Goal: Task Accomplishment & Management: Complete application form

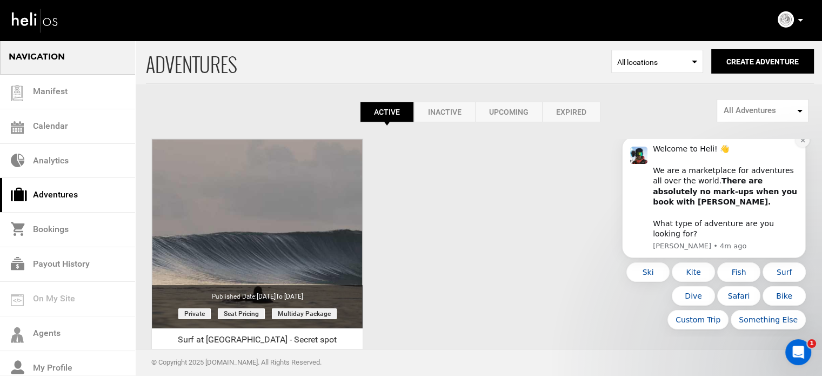
click at [802, 143] on icon "Dismiss notification" at bounding box center [803, 140] width 6 height 6
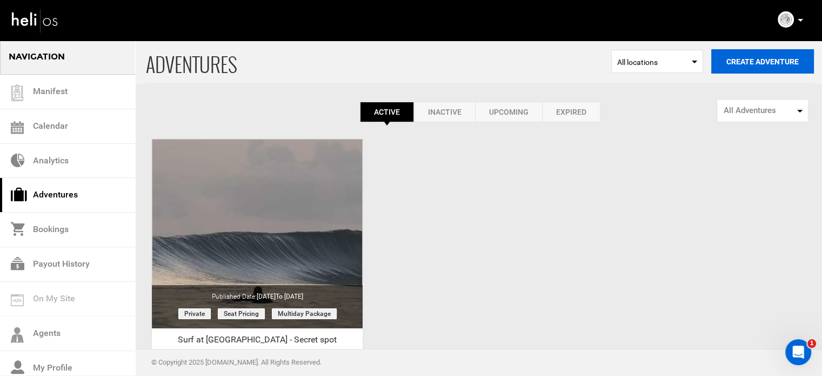
click at [770, 66] on button "Create Adventure" at bounding box center [762, 61] width 103 height 24
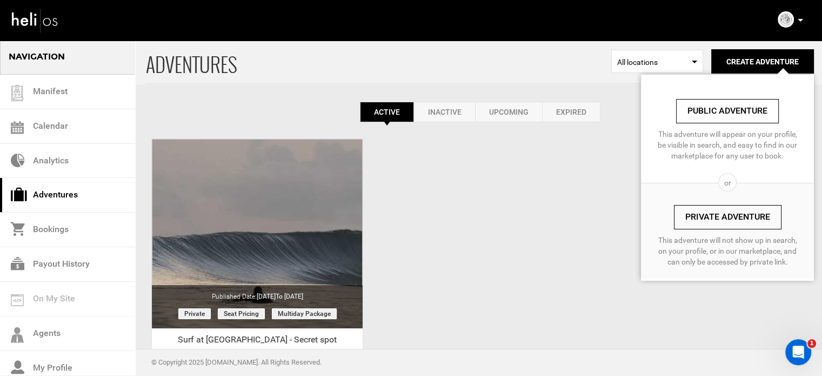
click at [707, 210] on link "Private Adventure" at bounding box center [728, 217] width 108 height 24
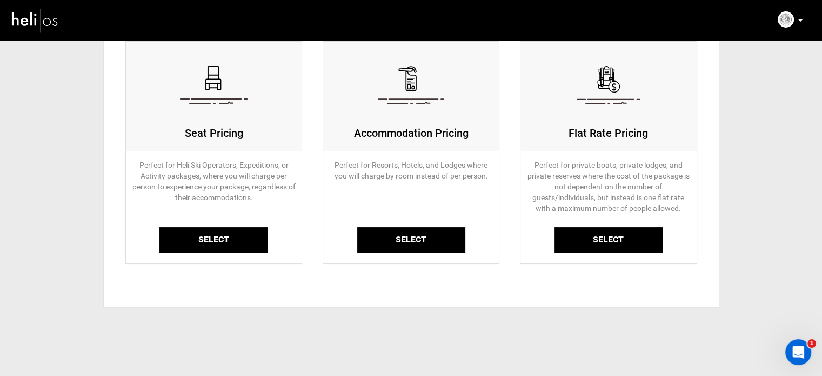
scroll to position [120, 0]
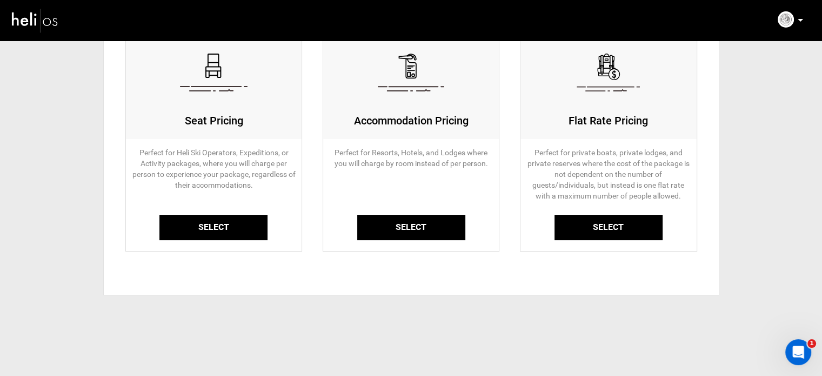
click at [238, 232] on link "Select" at bounding box center [213, 227] width 108 height 25
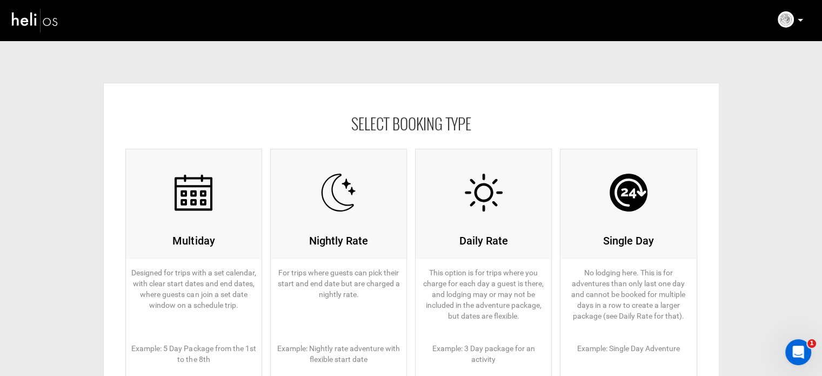
scroll to position [162, 0]
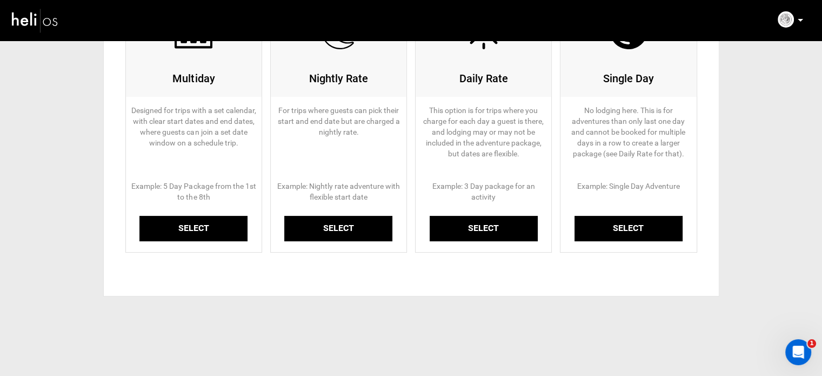
click at [221, 233] on link "Select" at bounding box center [193, 228] width 108 height 25
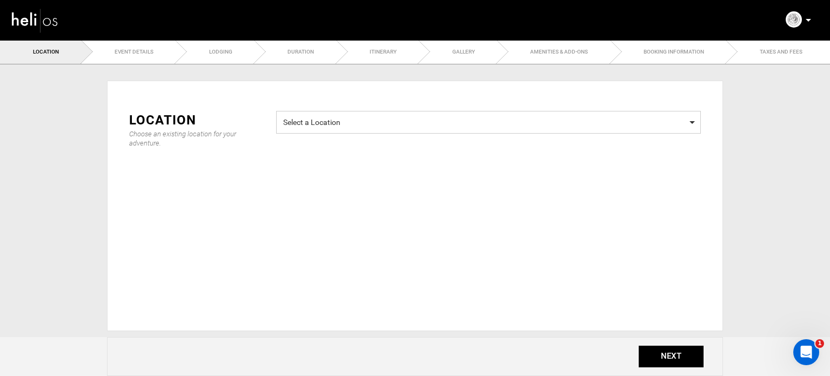
click at [334, 125] on span "Select a Location" at bounding box center [488, 121] width 411 height 14
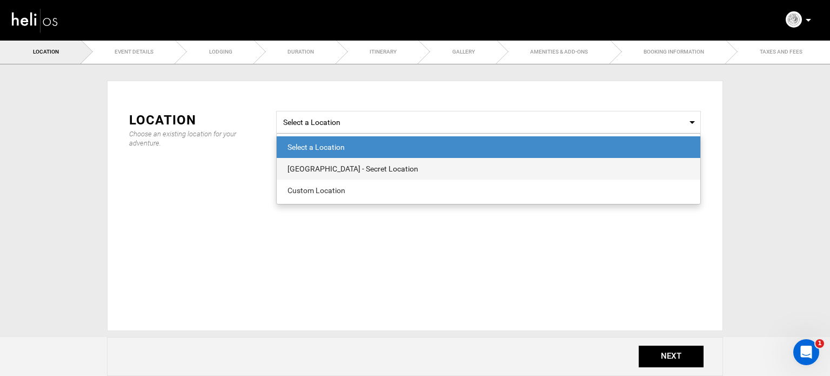
click at [380, 174] on span "Nusa Tenggara Timor - Secret Location" at bounding box center [489, 169] width 424 height 22
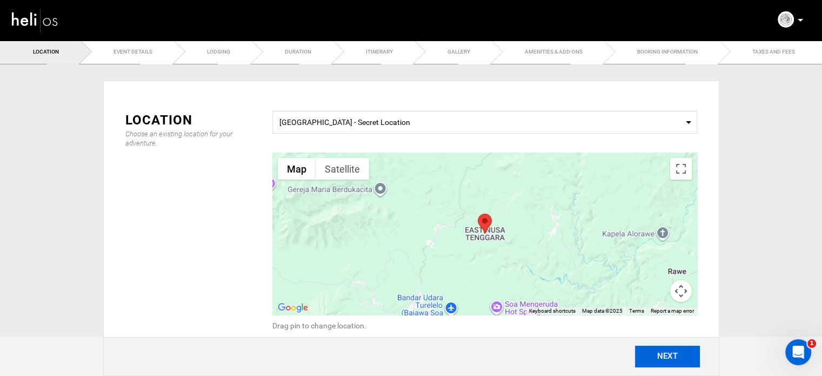
click at [674, 357] on button "NEXT" at bounding box center [667, 356] width 65 height 22
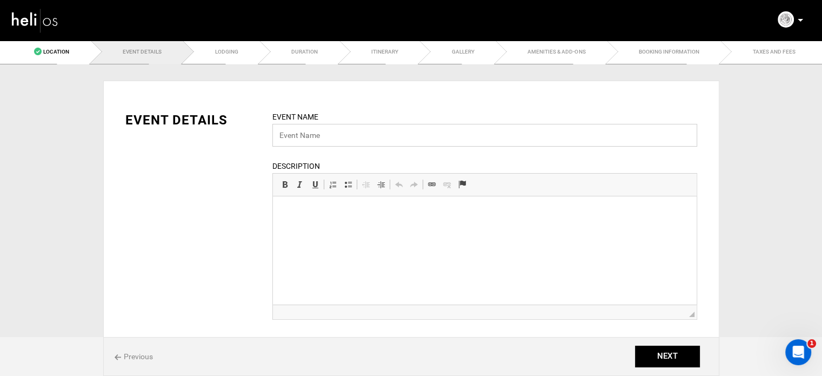
drag, startPoint x: 323, startPoint y: 144, endPoint x: 319, endPoint y: 134, distance: 10.4
click at [323, 144] on input "text" at bounding box center [484, 135] width 425 height 23
click at [417, 132] on input "text" at bounding box center [484, 135] width 425 height 23
paste input "Nusa Tenggara"
click at [278, 136] on input "Nusa Tenggara Timor" at bounding box center [484, 135] width 425 height 23
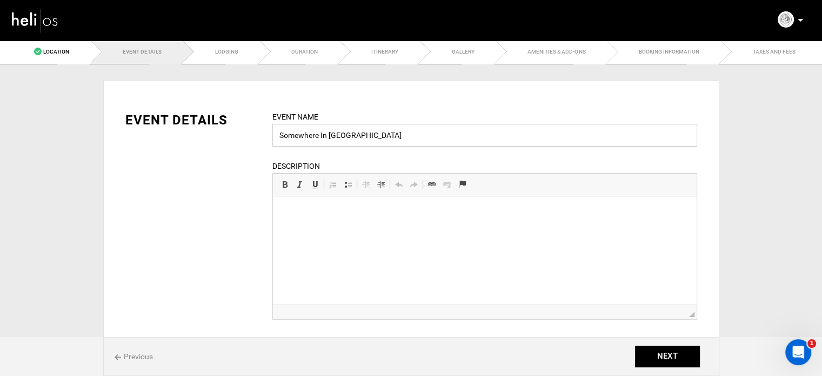
click at [431, 130] on input "Somewhere In Nusa Tenggara Timor" at bounding box center [484, 135] width 425 height 23
type input "Somewhere In Nusa Tenggara Timor"
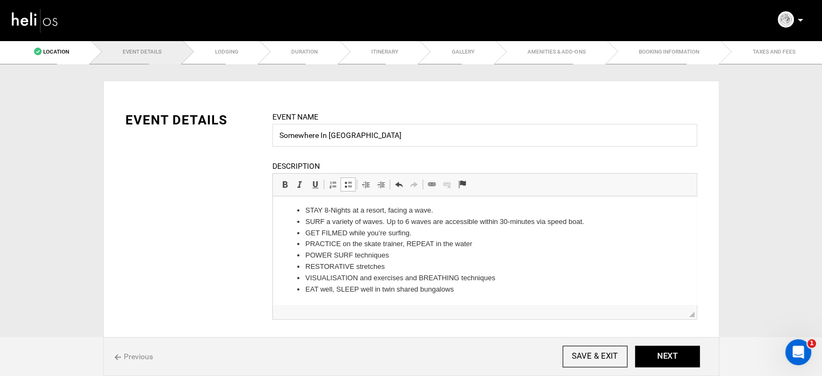
scroll to position [66, 0]
click at [310, 211] on li "STAY 8-Nights at a resort, facing a wave." at bounding box center [484, 209] width 359 height 11
click at [312, 211] on li "STAY 8-Nights at a resort, facing a wave." at bounding box center [484, 209] width 359 height 11
click at [313, 211] on li "STAY 8-Nights at a resort, facing a wave." at bounding box center [484, 209] width 359 height 11
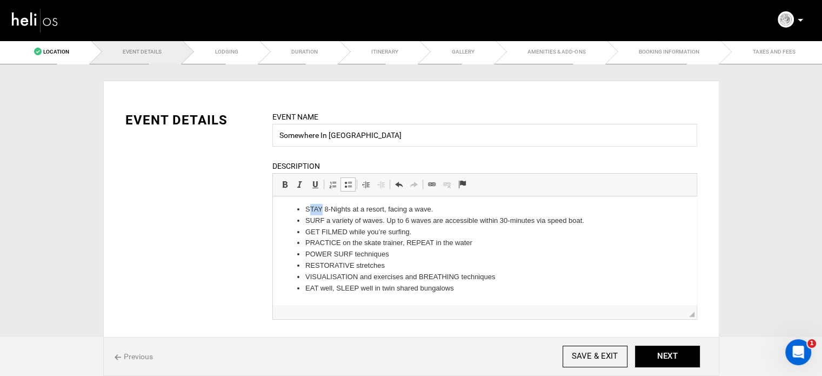
drag, startPoint x: 310, startPoint y: 211, endPoint x: 321, endPoint y: 211, distance: 10.8
click at [321, 211] on li "STAY 8-Nights at a resort, facing a wave." at bounding box center [484, 209] width 359 height 11
drag, startPoint x: 313, startPoint y: 221, endPoint x: 323, endPoint y: 219, distance: 9.3
click at [323, 219] on li "SURF a variety of waves. Up to 6 waves are accessible within 30-minutes via spe…" at bounding box center [484, 220] width 359 height 11
drag, startPoint x: 310, startPoint y: 232, endPoint x: 346, endPoint y: 233, distance: 36.2
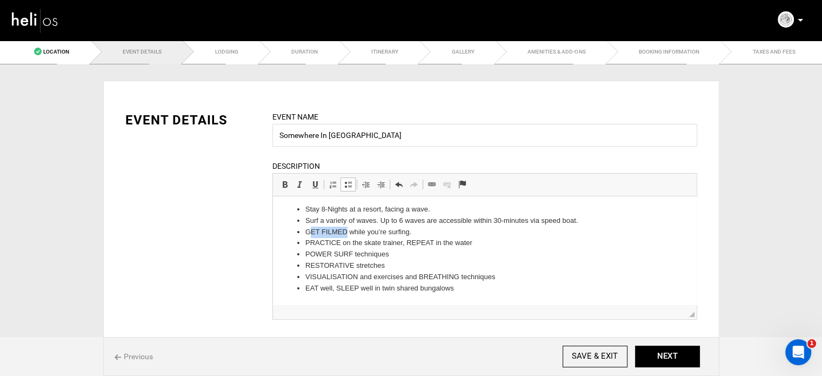
click at [346, 233] on li "GET FILMED while you’re surfing." at bounding box center [484, 231] width 359 height 11
drag, startPoint x: 311, startPoint y: 244, endPoint x: 338, endPoint y: 244, distance: 27.6
click at [338, 244] on li "PRACTICE on the skate trainer, REPEAT in the water" at bounding box center [484, 242] width 359 height 11
drag, startPoint x: 309, startPoint y: 259, endPoint x: 352, endPoint y: 259, distance: 42.7
click at [352, 259] on li "POWER SURF techniques" at bounding box center [484, 254] width 359 height 11
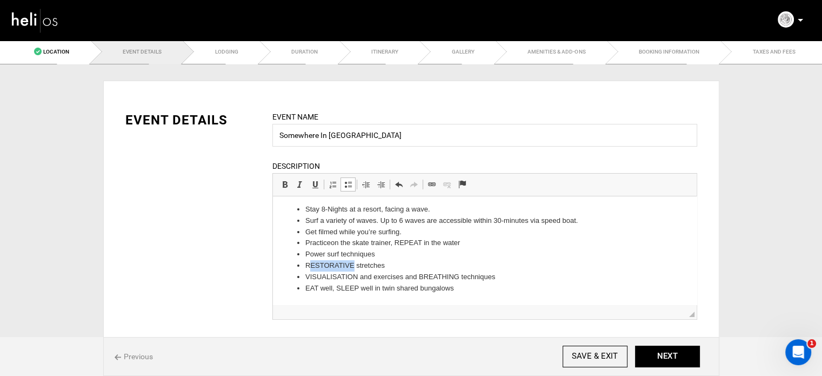
drag, startPoint x: 311, startPoint y: 265, endPoint x: 352, endPoint y: 265, distance: 40.5
click at [352, 265] on li "RESTORATIVE stretches" at bounding box center [484, 265] width 359 height 11
drag, startPoint x: 309, startPoint y: 278, endPoint x: 358, endPoint y: 278, distance: 48.6
click at [358, 278] on li "VISUALISATION and exercises and BREATHING techniques" at bounding box center [484, 276] width 359 height 11
drag, startPoint x: 311, startPoint y: 290, endPoint x: 318, endPoint y: 290, distance: 6.5
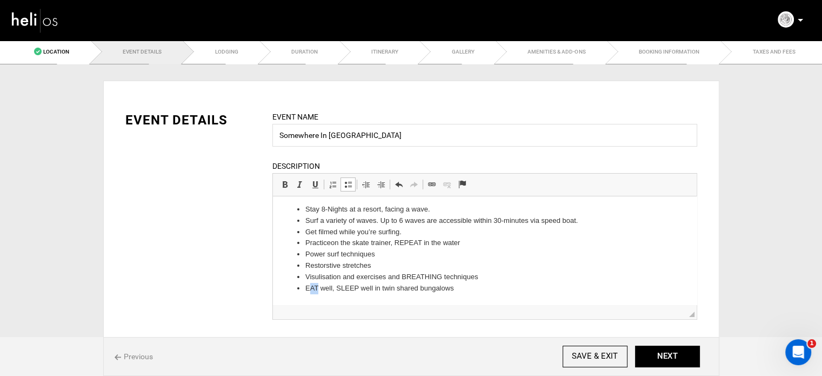
click at [318, 290] on li "EAT well, SLEEP well in twin shared bungalows" at bounding box center [484, 288] width 359 height 11
click at [340, 289] on li "Eat well, SLEEP well in twin shared bungalows" at bounding box center [484, 288] width 359 height 11
drag, startPoint x: 339, startPoint y: 289, endPoint x: 353, endPoint y: 289, distance: 14.0
click at [353, 289] on li "Eat well, SLEEP well in twin shared bungalows" at bounding box center [484, 288] width 359 height 11
drag, startPoint x: 406, startPoint y: 278, endPoint x: 440, endPoint y: 280, distance: 34.7
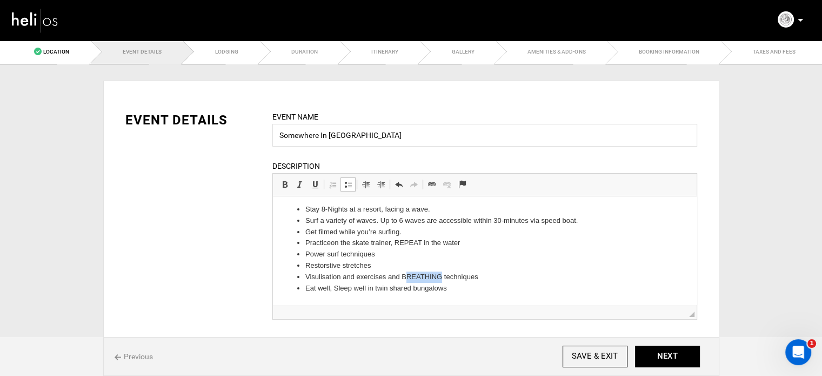
click at [440, 280] on li "Visulisation and exercises and BREATHING techniques" at bounding box center [484, 276] width 359 height 11
drag, startPoint x: 400, startPoint y: 243, endPoint x: 421, endPoint y: 244, distance: 21.6
click at [421, 244] on li "Practice on the skate trainer, REPEAT in the water" at bounding box center [484, 242] width 359 height 11
click at [395, 264] on li "Restorstive stretches" at bounding box center [484, 265] width 359 height 11
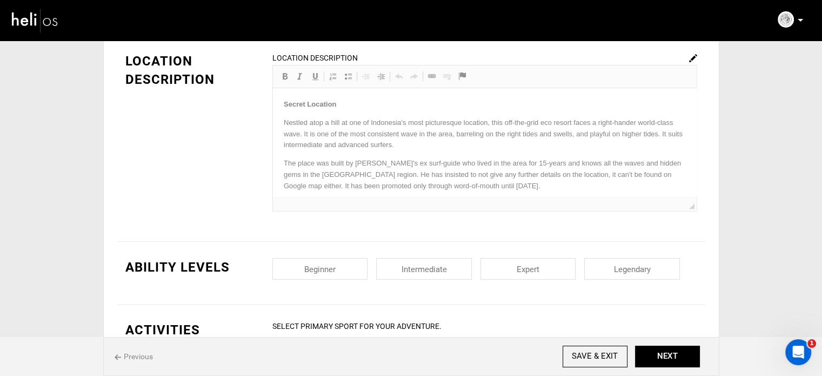
scroll to position [378, 0]
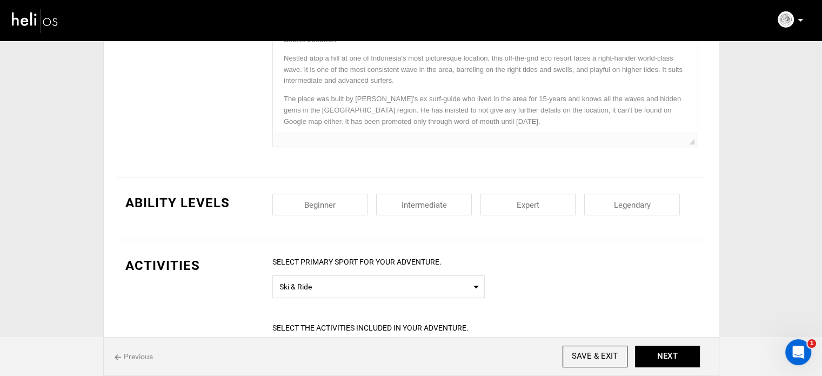
click at [346, 213] on input "checkbox" at bounding box center [320, 204] width 96 height 22
checkbox input "true"
drag, startPoint x: 428, startPoint y: 205, endPoint x: 467, endPoint y: 204, distance: 38.9
click at [429, 205] on input "checkbox" at bounding box center [424, 204] width 96 height 22
checkbox input "true"
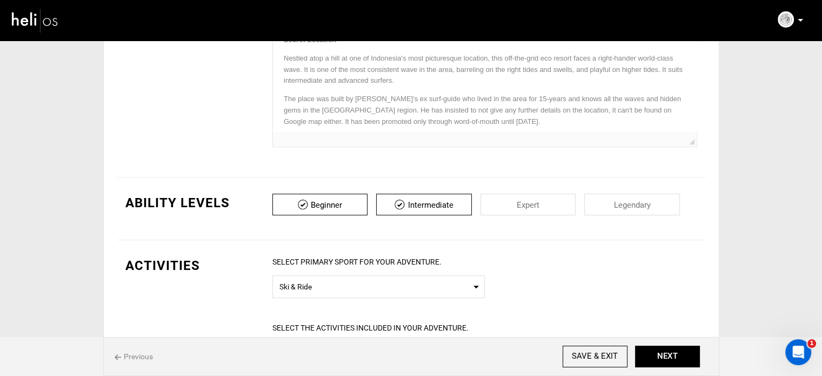
drag, startPoint x: 534, startPoint y: 200, endPoint x: 576, endPoint y: 200, distance: 42.1
click at [549, 200] on input "checkbox" at bounding box center [528, 204] width 96 height 22
checkbox input "true"
click at [655, 199] on input "checkbox" at bounding box center [632, 204] width 96 height 22
checkbox input "true"
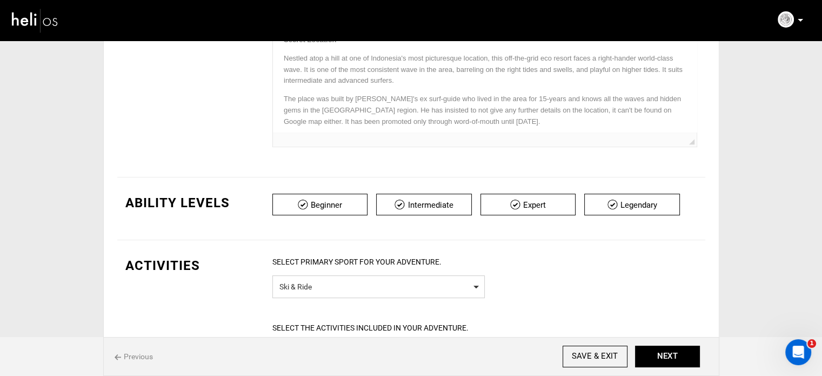
click at [343, 276] on span "Select Primary Sport Ski & Ride" at bounding box center [378, 286] width 212 height 23
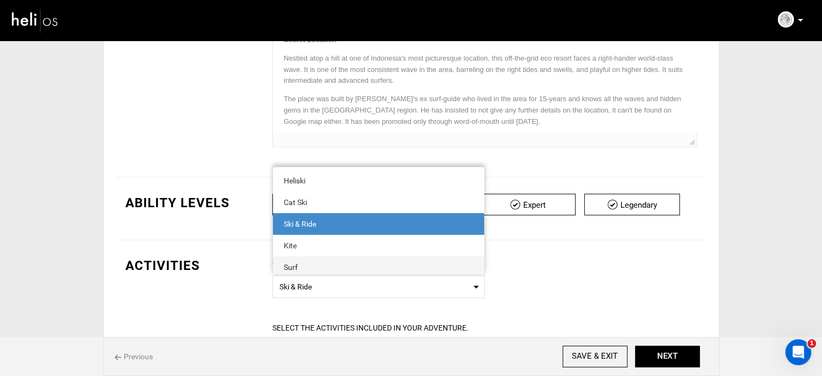
click at [314, 256] on span "Surf" at bounding box center [378, 267] width 211 height 22
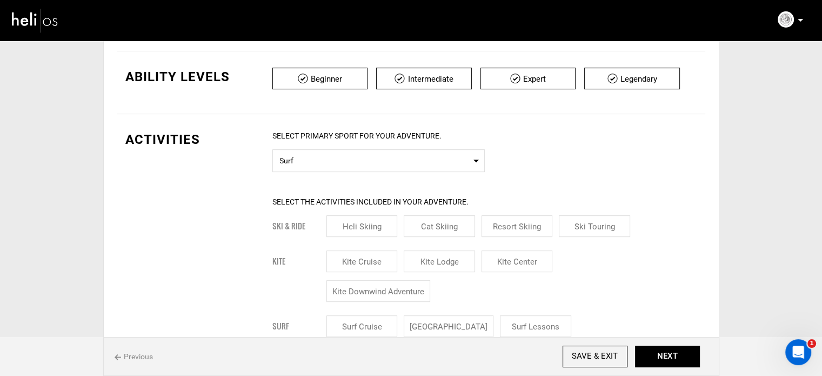
scroll to position [594, 0]
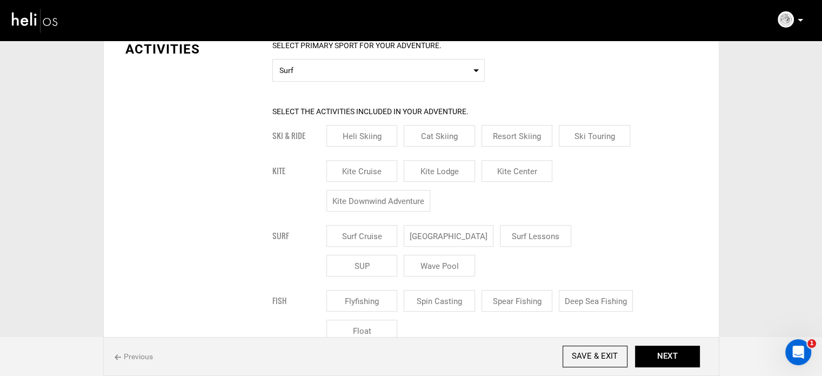
drag, startPoint x: 459, startPoint y: 232, endPoint x: 508, endPoint y: 232, distance: 49.2
click at [460, 232] on input "[GEOGRAPHIC_DATA]" at bounding box center [449, 236] width 90 height 22
checkbox input "true"
click at [513, 232] on input "Surf Lessons" at bounding box center [548, 236] width 71 height 22
checkbox input "true"
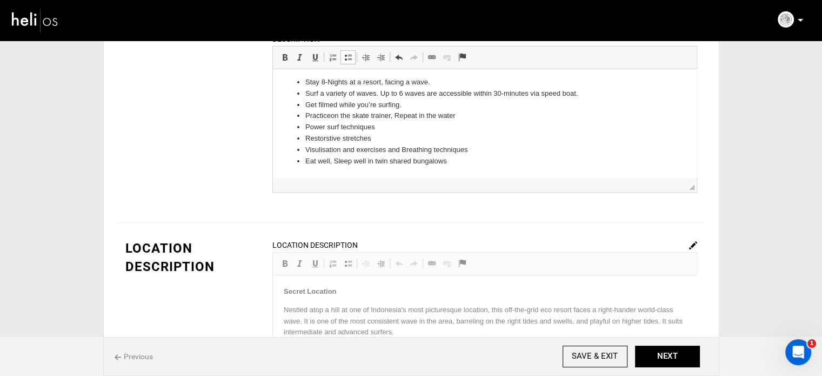
scroll to position [68, 0]
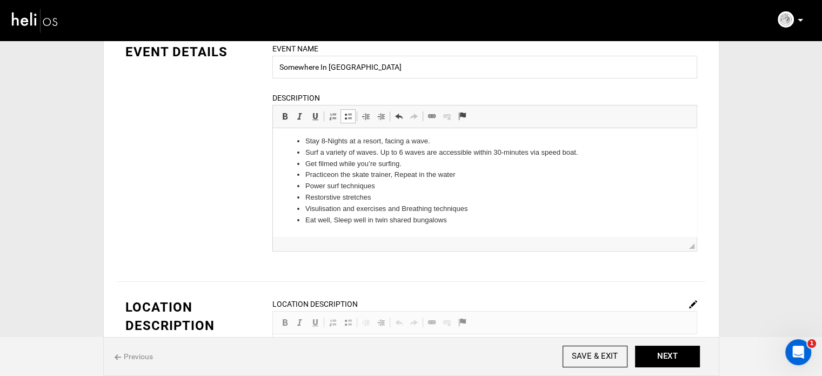
click at [463, 220] on li "Eat well, Sleep well in twin shared bungalows" at bounding box center [484, 220] width 359 height 11
click at [345, 115] on span at bounding box center [348, 116] width 9 height 9
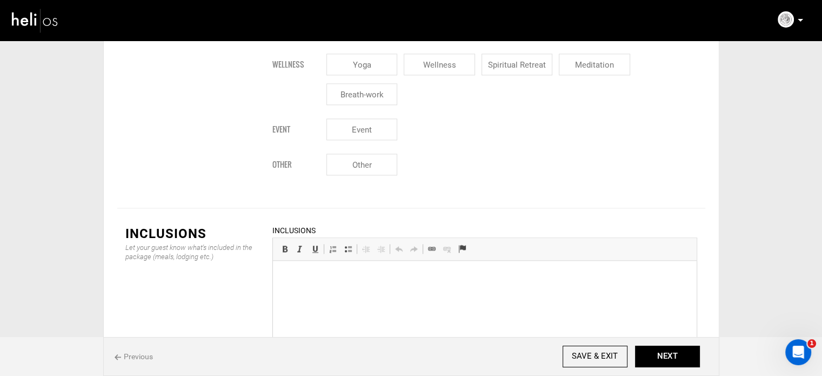
scroll to position [1419, 0]
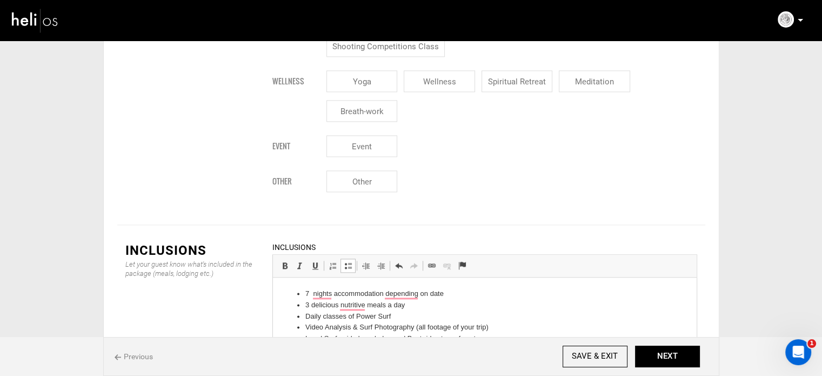
click at [485, 341] on li "Local Surf guide knowledge and Boat rides to surf spots" at bounding box center [484, 338] width 359 height 11
click at [346, 261] on span at bounding box center [348, 265] width 9 height 9
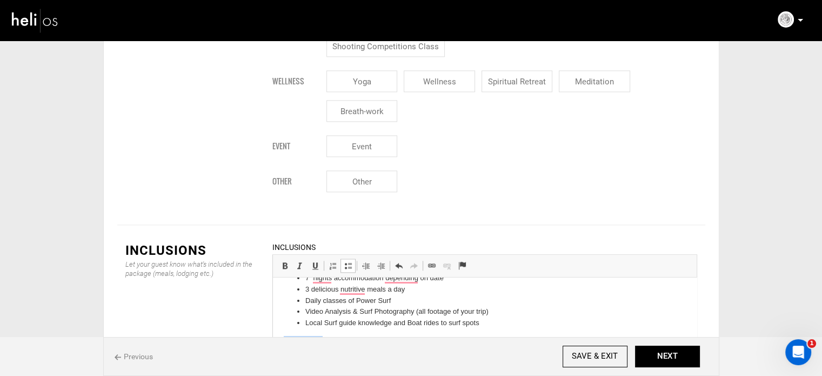
drag, startPoint x: 330, startPoint y: 339, endPoint x: 274, endPoint y: 338, distance: 55.7
click at [274, 338] on html "7 nights accommodation depending on date 3 delicious nutritive meals a day Dail…" at bounding box center [484, 330] width 424 height 137
click at [283, 261] on span at bounding box center [284, 265] width 9 height 9
click at [339, 344] on p "Not included" at bounding box center [484, 341] width 402 height 11
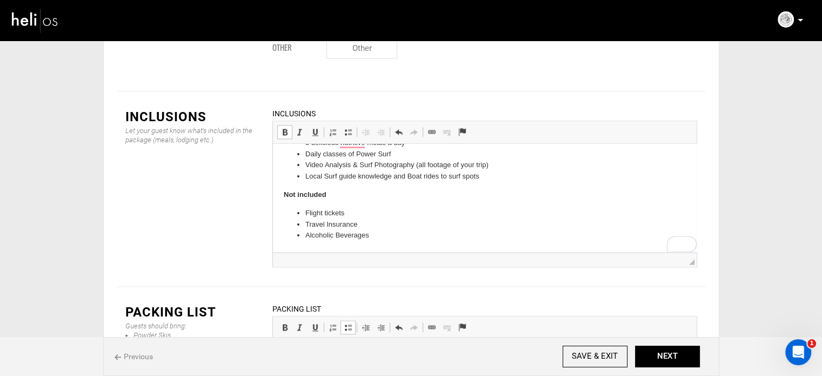
scroll to position [1635, 0]
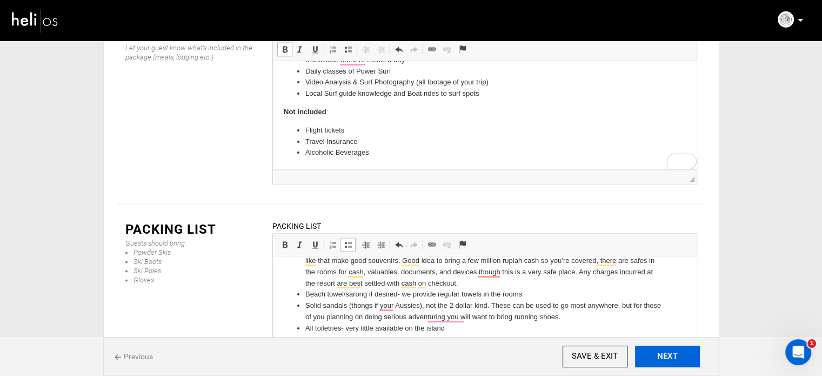
click at [656, 348] on button "NEXT" at bounding box center [667, 356] width 65 height 22
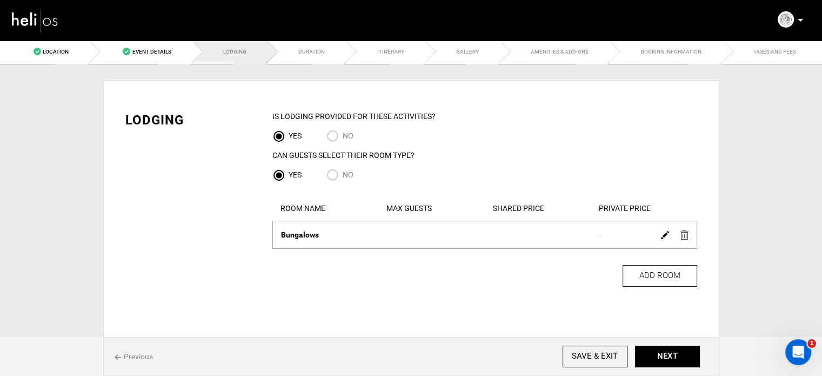
click at [662, 235] on img at bounding box center [665, 235] width 8 height 8
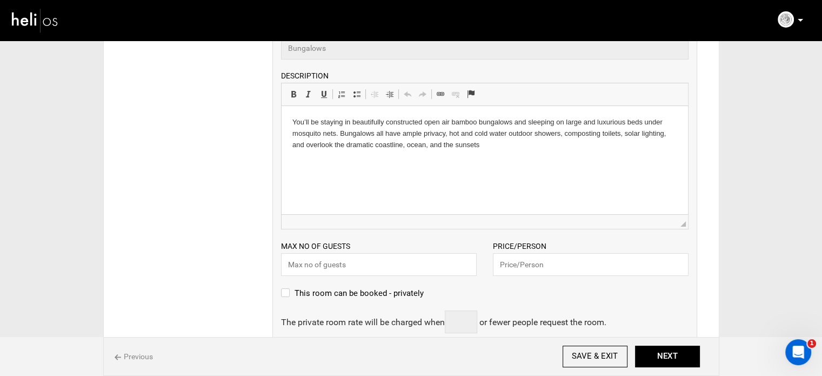
scroll to position [216, 0]
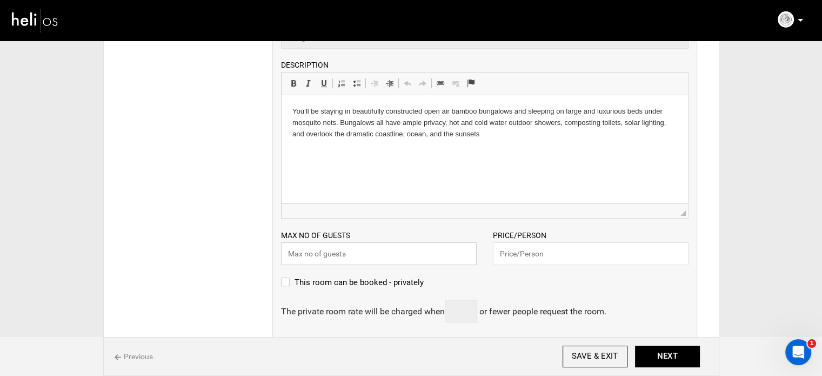
click at [410, 252] on input "text" at bounding box center [379, 253] width 196 height 23
type input "2"
click at [514, 252] on input "text" at bounding box center [591, 253] width 196 height 23
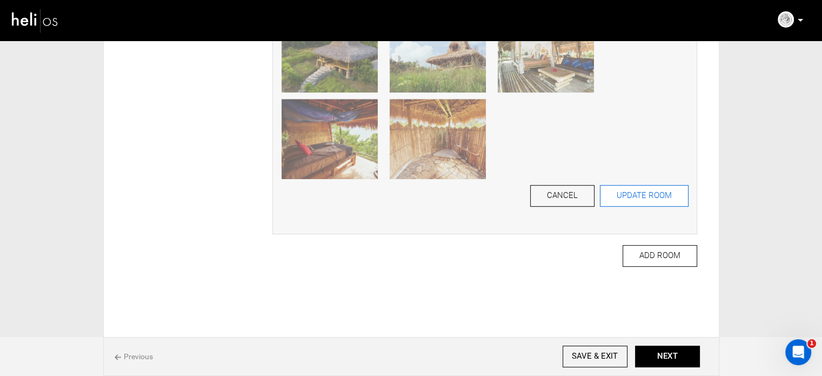
type input "3590"
click at [639, 195] on button "UPDATE ROOM" at bounding box center [644, 196] width 89 height 22
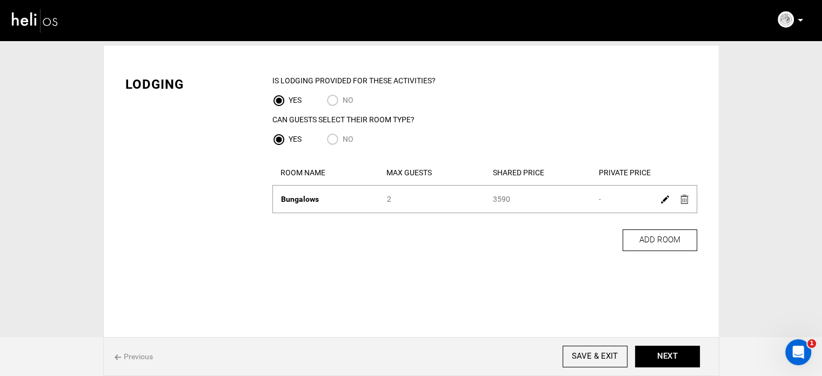
scroll to position [36, 0]
click at [655, 356] on button "NEXT" at bounding box center [667, 356] width 65 height 22
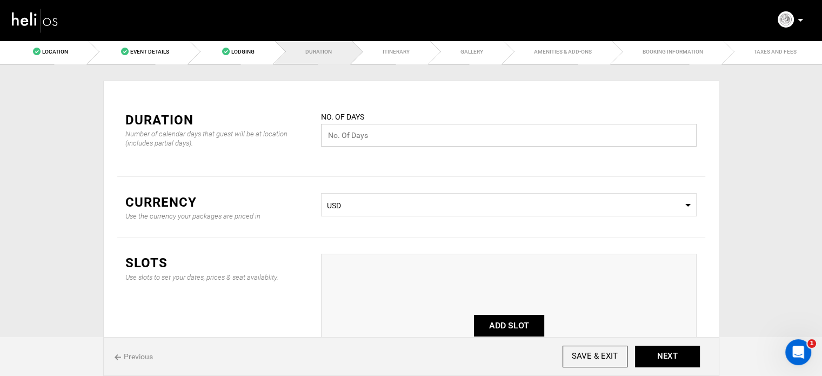
click at [367, 133] on input "text" at bounding box center [509, 135] width 376 height 23
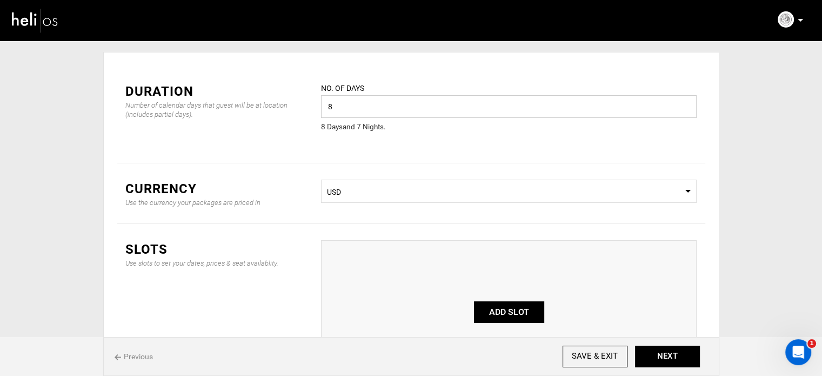
scroll to position [54, 0]
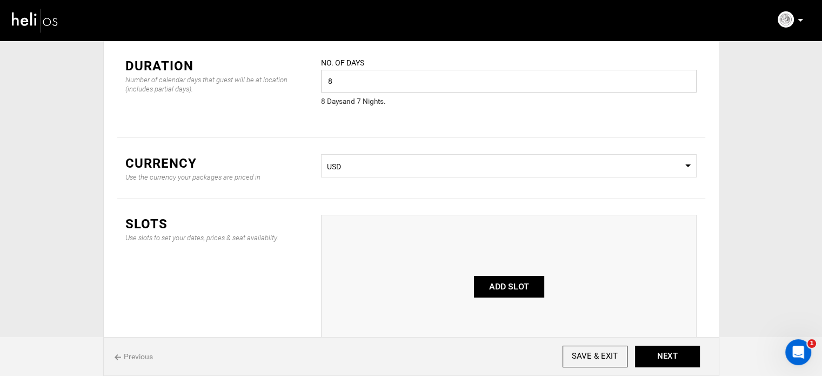
type input "8"
click at [510, 283] on button "ADD SLOT" at bounding box center [509, 287] width 70 height 22
type input "0"
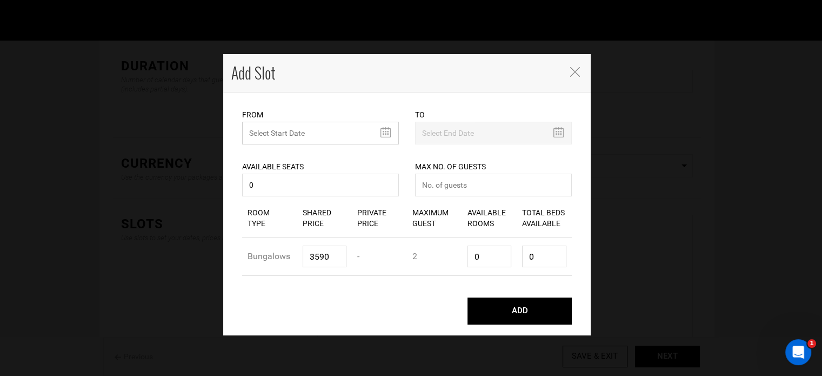
click at [373, 131] on input "text" at bounding box center [320, 133] width 157 height 23
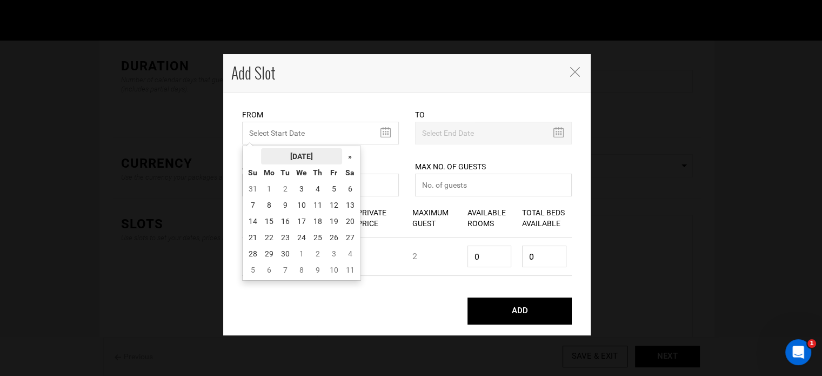
click at [322, 155] on th "[DATE]" at bounding box center [301, 156] width 81 height 16
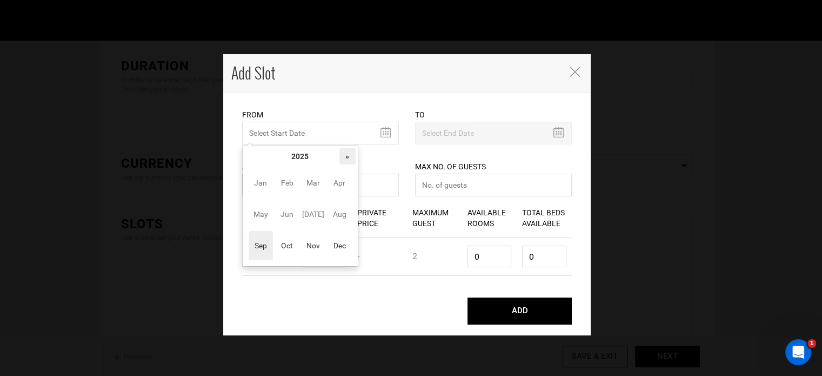
click at [343, 159] on th "»" at bounding box center [347, 156] width 16 height 16
click at [304, 184] on span "Mar" at bounding box center [313, 182] width 24 height 29
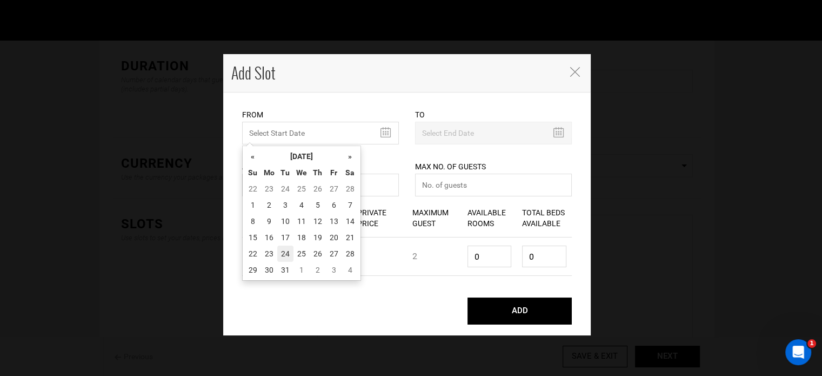
click at [287, 249] on td "24" at bounding box center [285, 253] width 16 height 16
type input "03/24/2026"
type input "03/31/2026"
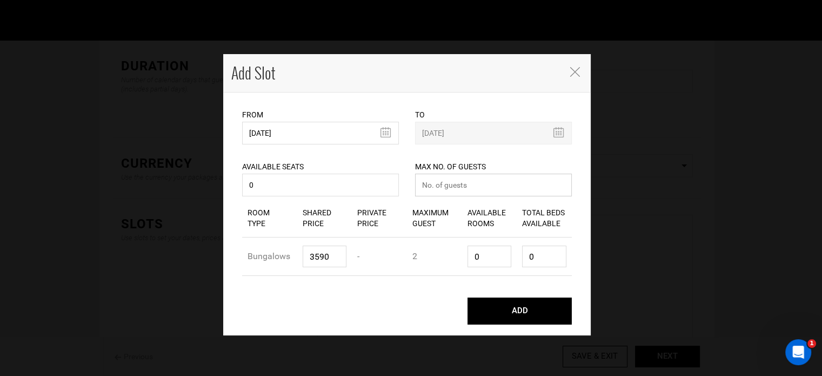
click at [450, 188] on input "number" at bounding box center [493, 184] width 157 height 23
type input "0"
drag, startPoint x: 482, startPoint y: 255, endPoint x: 513, endPoint y: 257, distance: 30.8
click at [466, 255] on div "Available Rooms 0" at bounding box center [489, 256] width 55 height 38
type input "1"
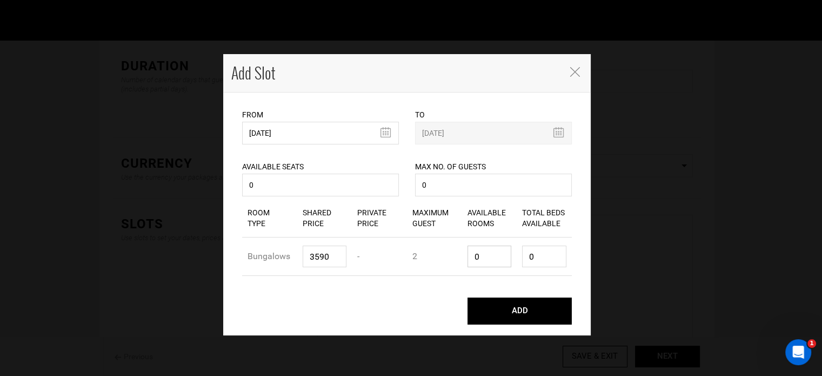
type input "2"
type input "1"
drag, startPoint x: 538, startPoint y: 252, endPoint x: 518, endPoint y: 257, distance: 20.6
click at [519, 257] on div "Total Beds Available 2" at bounding box center [544, 256] width 55 height 38
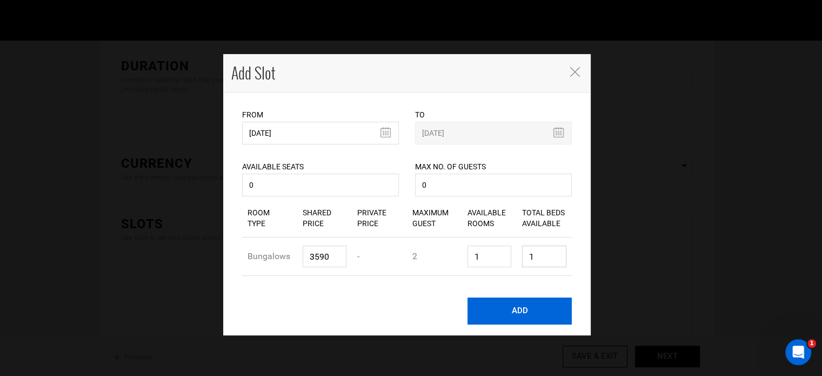
type input "1"
click at [512, 306] on button "ADD" at bounding box center [519, 310] width 104 height 27
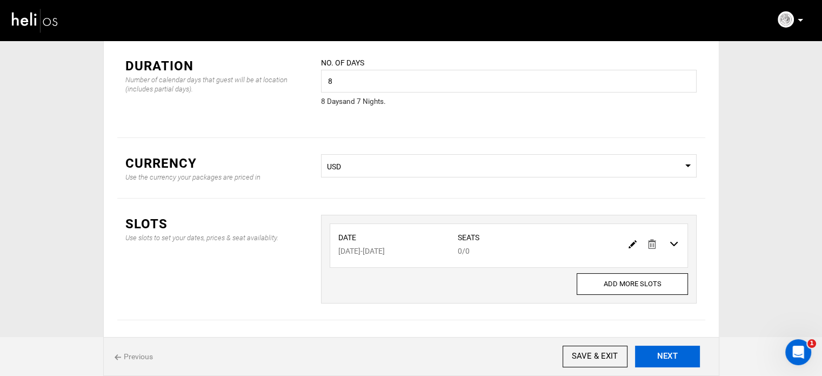
click at [660, 361] on button "NEXT" at bounding box center [667, 356] width 65 height 22
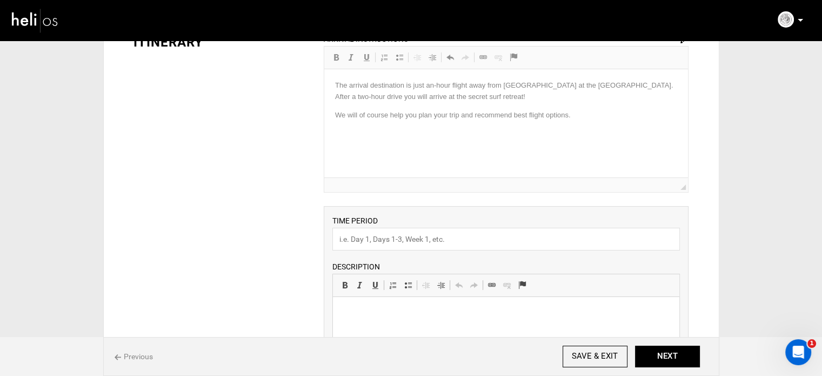
scroll to position [216, 0]
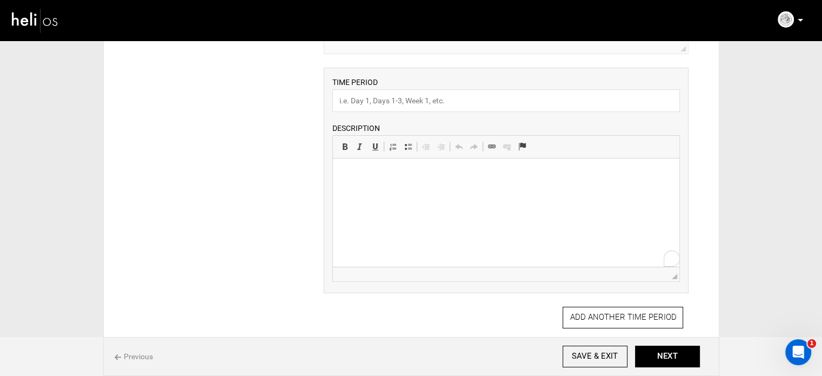
click at [363, 189] on html at bounding box center [506, 174] width 346 height 33
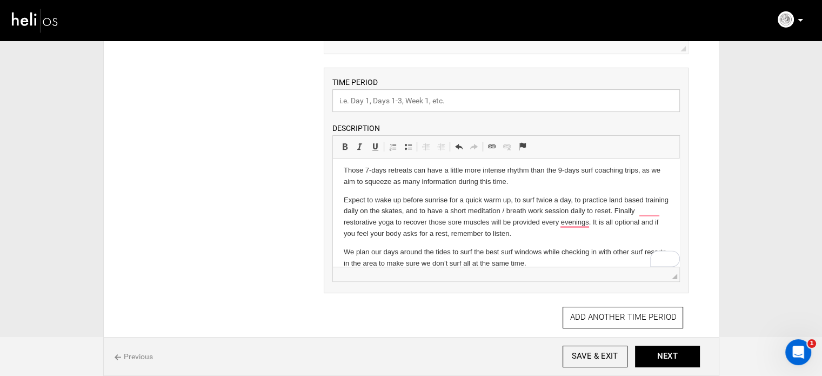
click at [367, 100] on input "text" at bounding box center [505, 100] width 347 height 23
drag, startPoint x: 366, startPoint y: 104, endPoint x: 446, endPoint y: 104, distance: 80.5
click at [446, 104] on input "Itinerary at a Glance" at bounding box center [505, 100] width 347 height 23
type input "Itinerary"
click at [721, 129] on div "Location Choose an existing location for your adventure. Select a Location Nusa…" at bounding box center [411, 273] width 632 height 851
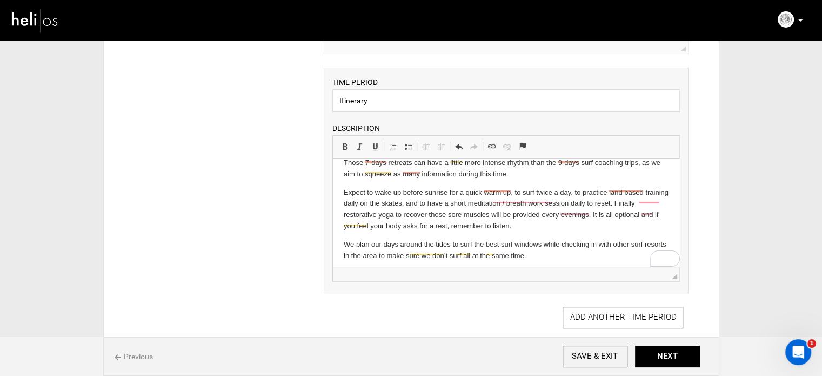
scroll to position [17, 0]
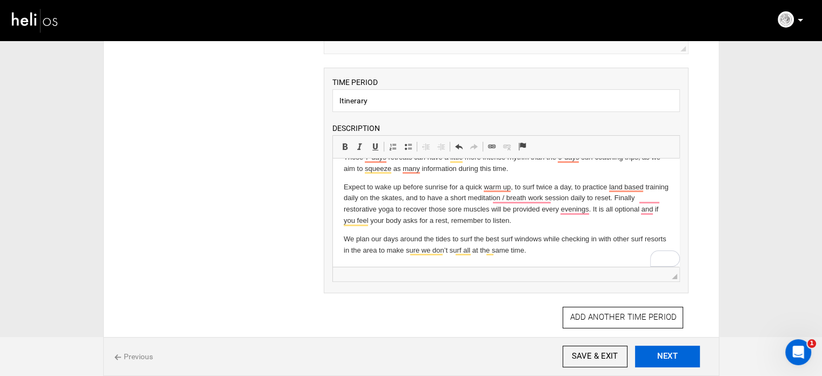
click at [666, 349] on button "NEXT" at bounding box center [667, 356] width 65 height 22
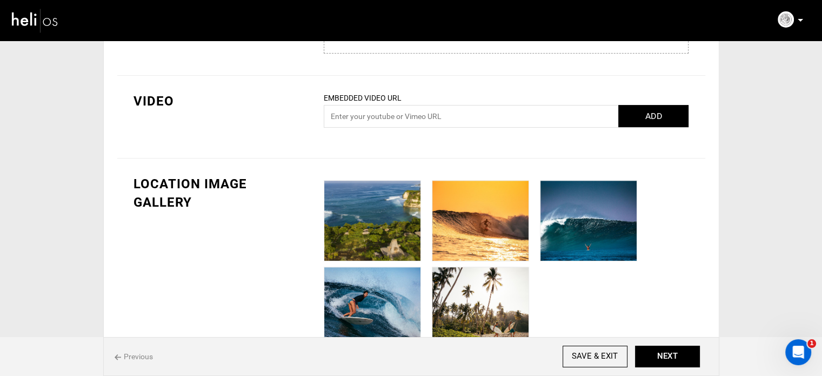
scroll to position [309, 0]
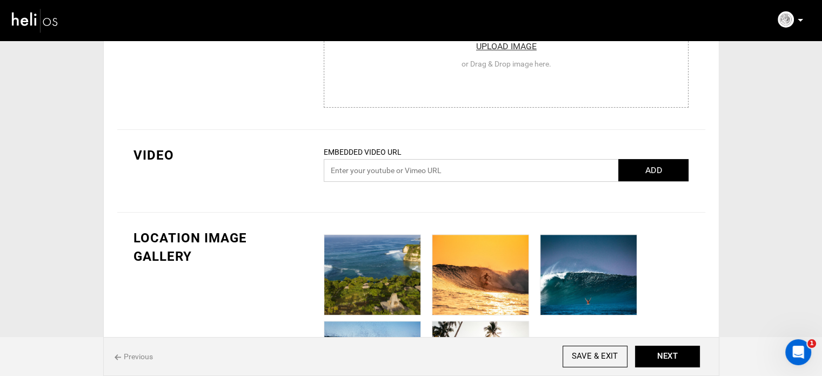
click at [438, 169] on input "text" at bounding box center [506, 170] width 365 height 23
click at [466, 142] on div "VIDEO Embedded Video URL ADD Please enter a valid url.(Ex:-http/https://www.you…" at bounding box center [411, 171] width 588 height 83
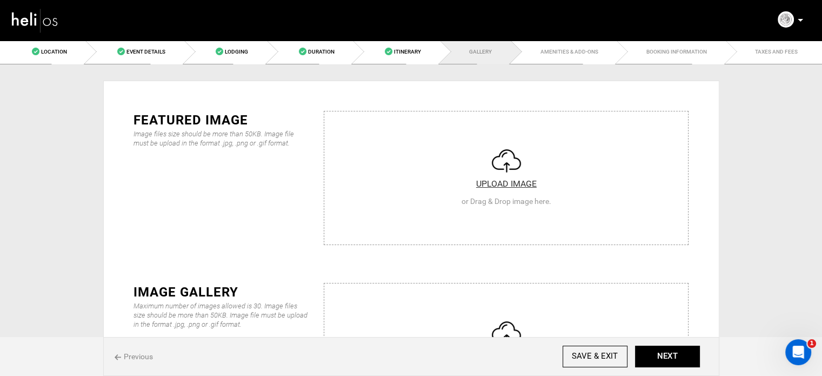
click at [399, 188] on input "file" at bounding box center [506, 176] width 364 height 130
type input "C:\fakepath\Screenshot 2025-09-03 164412.png"
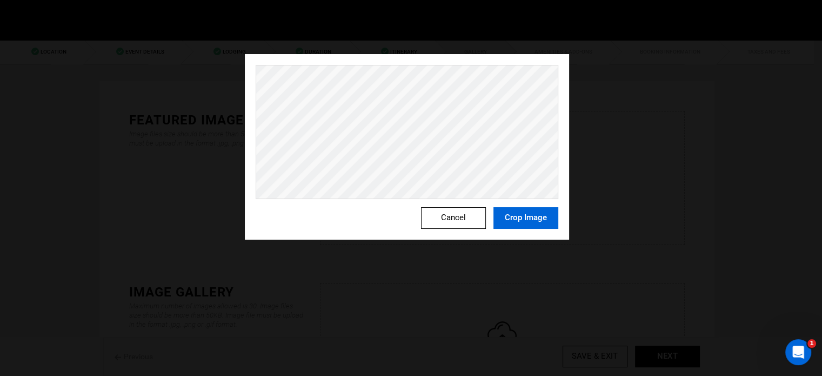
click at [527, 216] on button "Crop Image" at bounding box center [525, 218] width 65 height 22
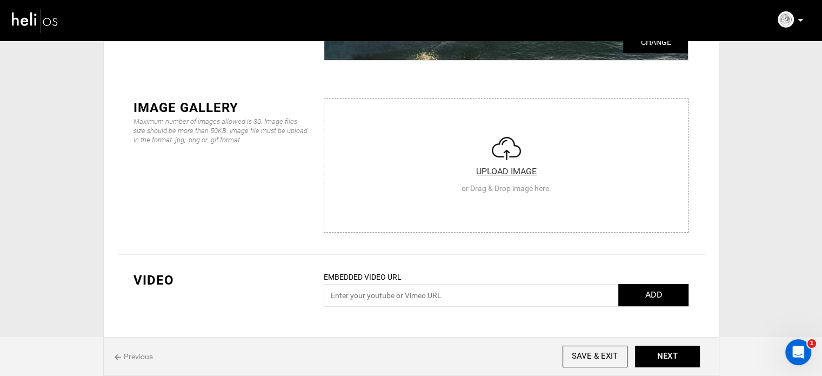
scroll to position [216, 0]
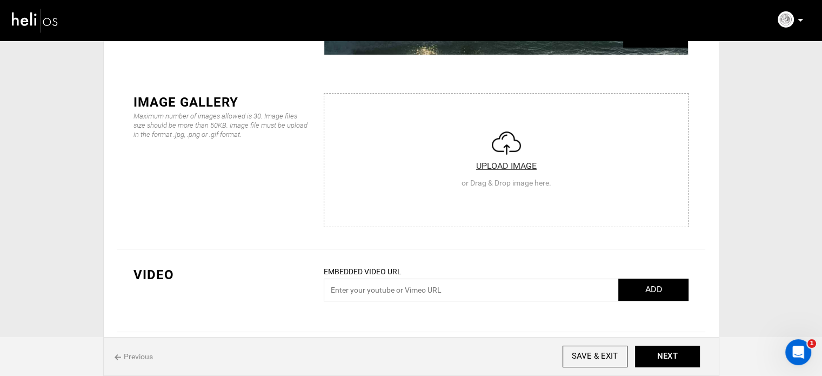
click at [525, 216] on input "file" at bounding box center [506, 158] width 364 height 130
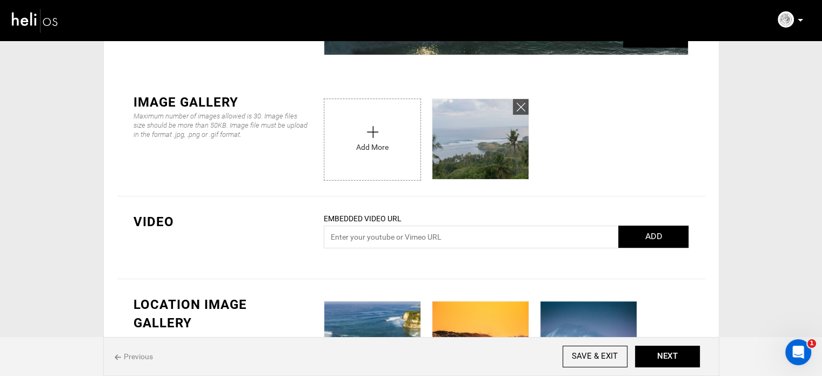
click at [370, 148] on input "file" at bounding box center [372, 137] width 96 height 76
type input "C:\fakepath\Screenshot 2025-09-03 084045.png"
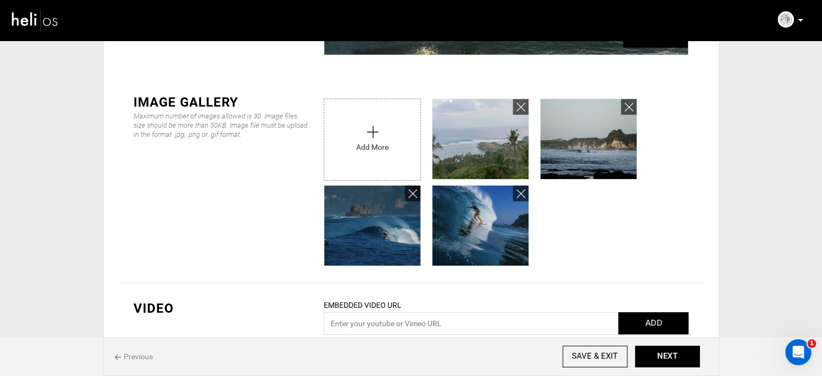
click at [398, 151] on input "file" at bounding box center [372, 137] width 96 height 76
type input "C:\fakepath\Screenshot 2025-09-03 083904.png"
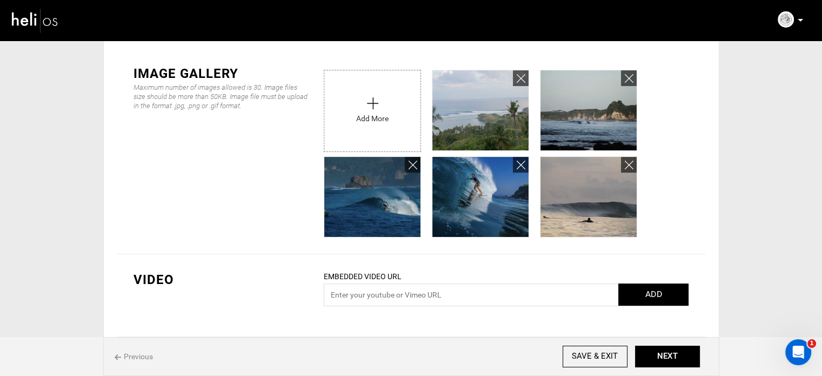
scroll to position [270, 0]
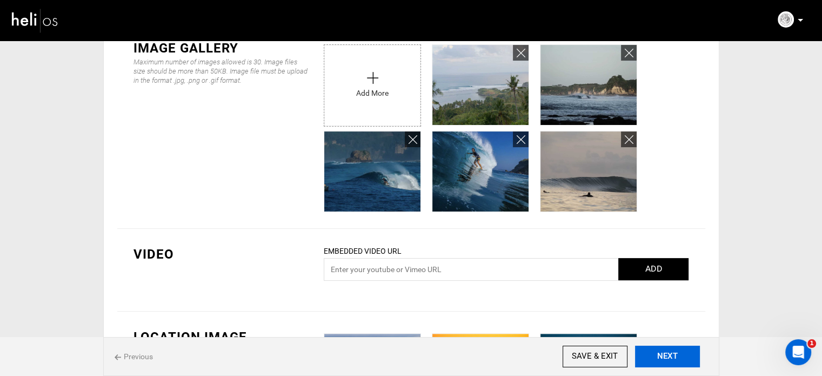
click at [670, 359] on button "NEXT" at bounding box center [667, 356] width 65 height 22
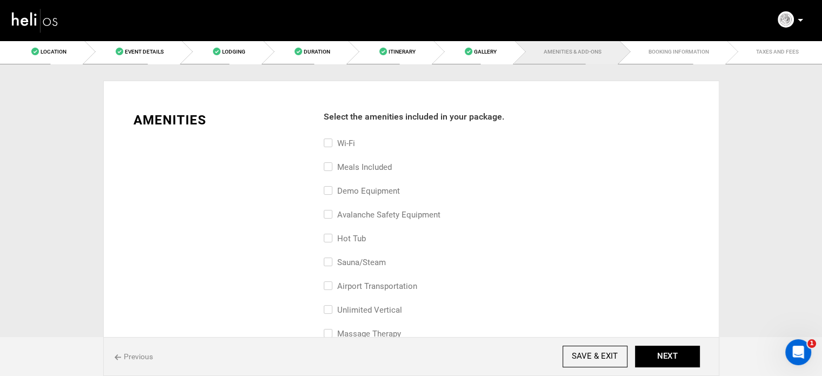
click at [368, 168] on label "Meals included" at bounding box center [358, 166] width 68 height 13
click at [331, 168] on input "Meals included" at bounding box center [327, 172] width 7 height 24
checkbox input "true"
click at [344, 140] on label "Wi-Fi" at bounding box center [339, 143] width 31 height 13
click at [331, 140] on input "Wi-Fi" at bounding box center [327, 149] width 7 height 24
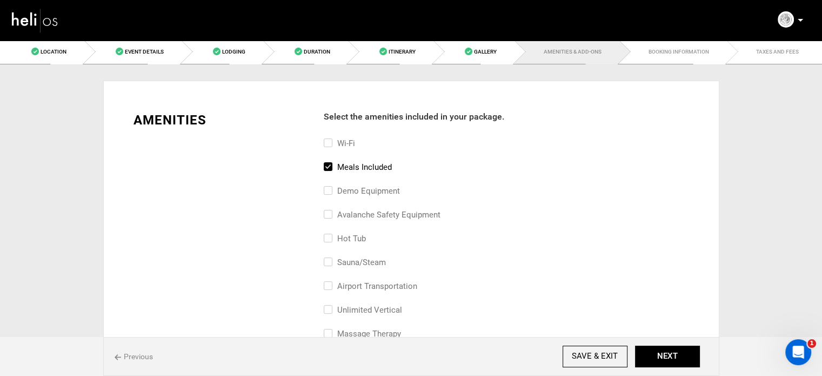
checkbox input "true"
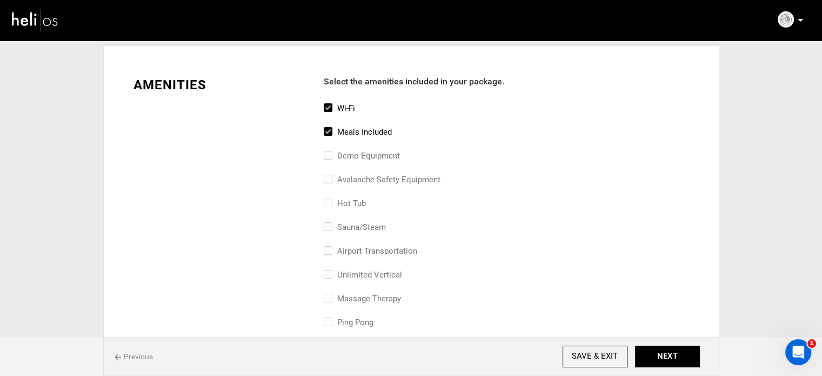
scroll to position [54, 0]
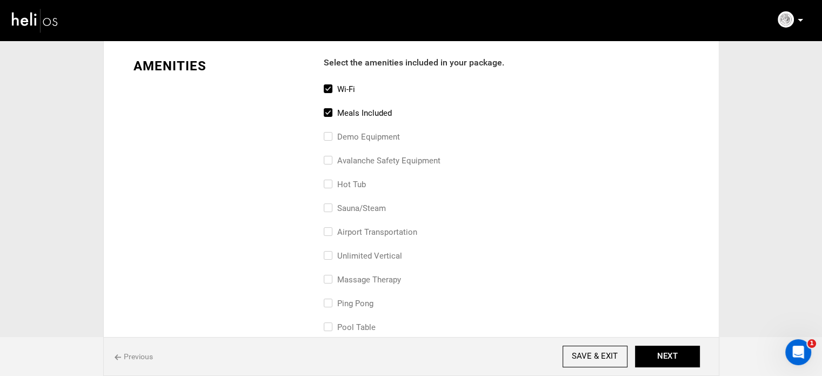
click at [377, 219] on div "sauna/steam" at bounding box center [506, 214] width 365 height 24
click at [372, 230] on label "airport transportation" at bounding box center [370, 231] width 93 height 13
click at [331, 230] on input "airport transportation" at bounding box center [327, 237] width 7 height 24
checkbox input "true"
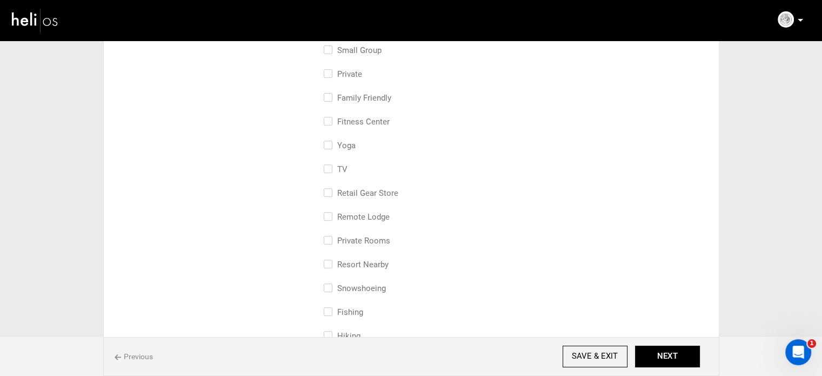
scroll to position [324, 0]
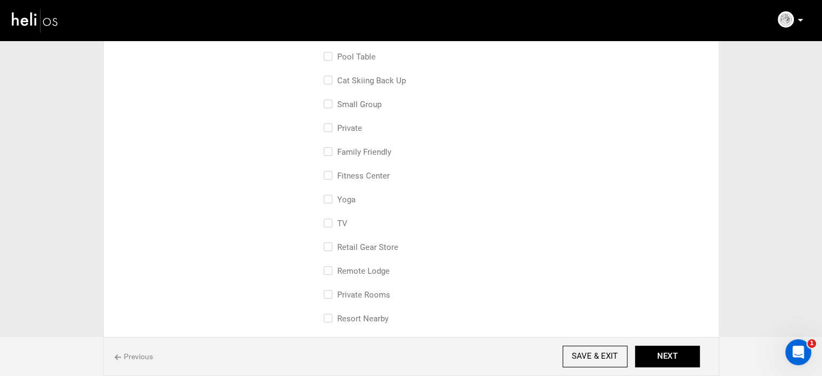
click at [367, 109] on label "small group" at bounding box center [353, 104] width 58 height 13
click at [331, 109] on input "small group" at bounding box center [327, 110] width 7 height 24
checkbox input "true"
click at [681, 357] on button "NEXT" at bounding box center [667, 356] width 65 height 22
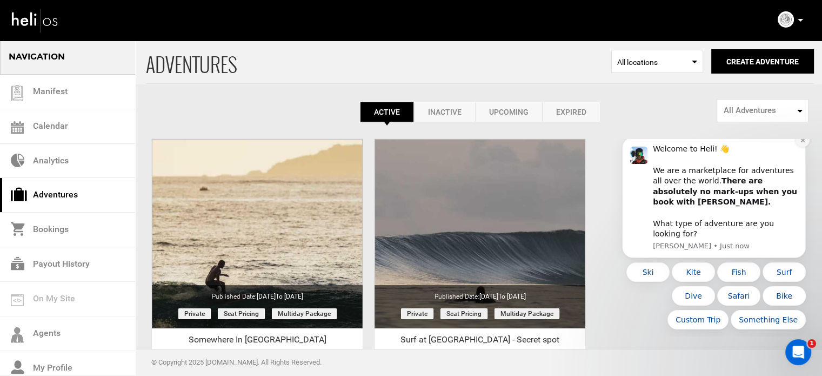
click at [799, 147] on button "Dismiss notification" at bounding box center [802, 140] width 14 height 14
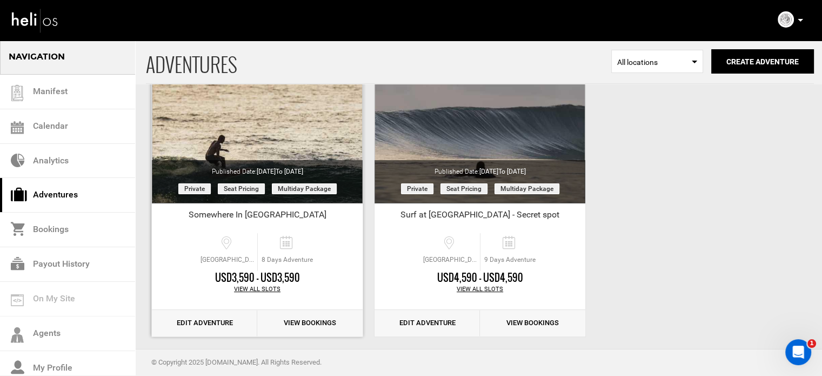
scroll to position [134, 0]
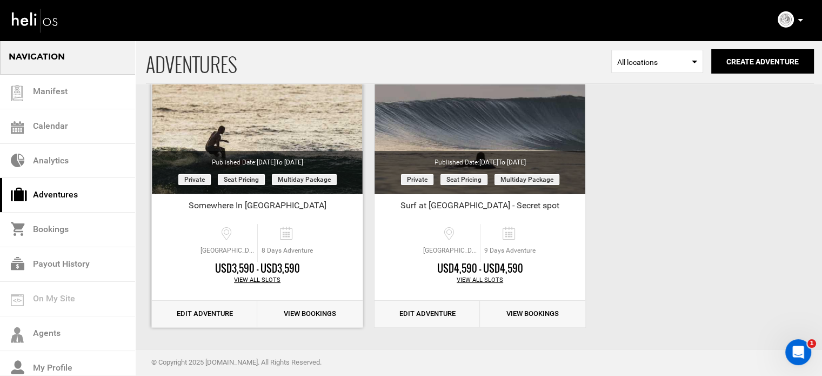
click at [199, 316] on link "Edit Adventure" at bounding box center [204, 313] width 105 height 26
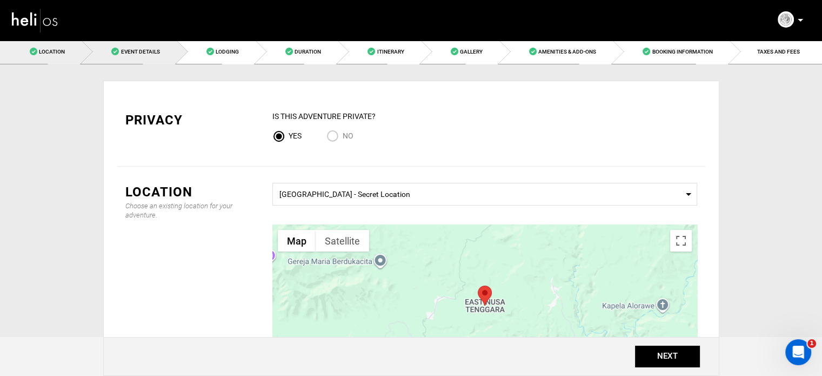
click at [110, 56] on link "Event Details" at bounding box center [129, 51] width 95 height 24
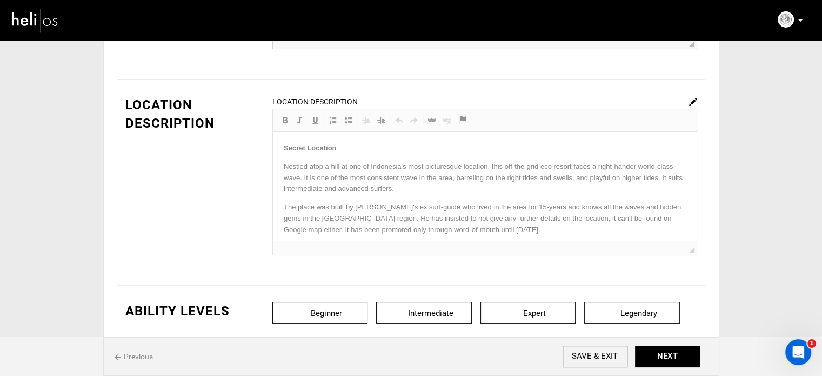
scroll to position [432, 0]
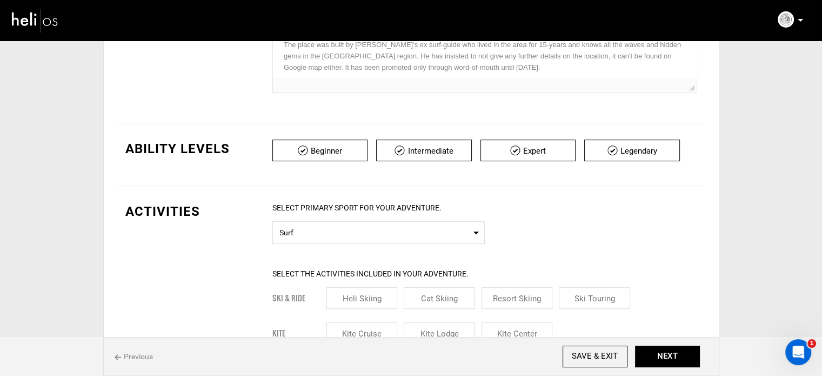
click at [520, 151] on input "checkbox" at bounding box center [528, 150] width 96 height 22
checkbox input "false"
click at [641, 153] on input "checkbox" at bounding box center [632, 150] width 96 height 22
checkbox input "false"
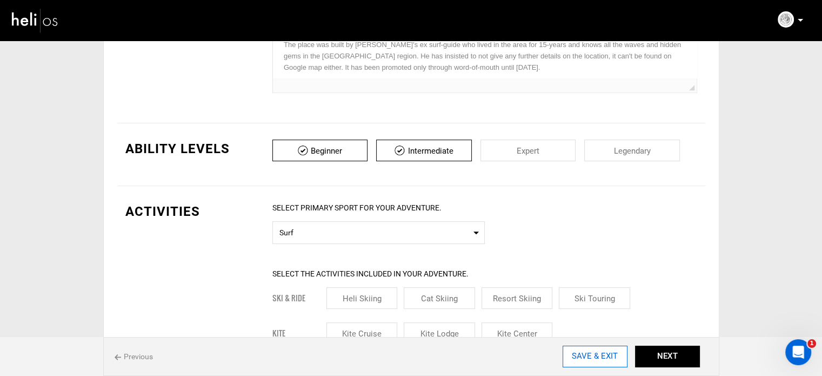
click at [579, 361] on input "SAVE & EXIT" at bounding box center [594, 356] width 65 height 22
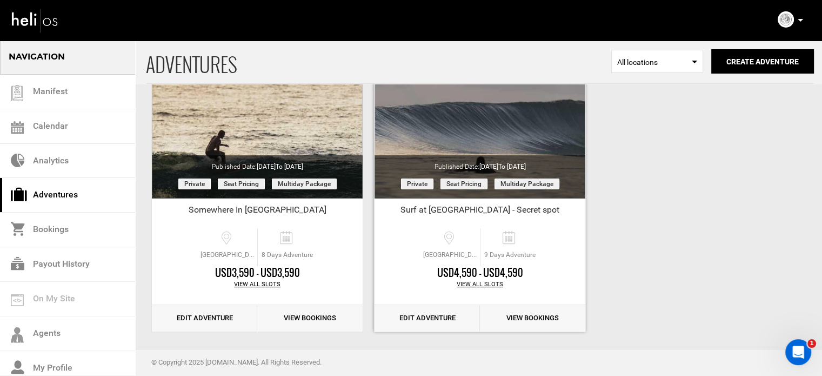
scroll to position [134, 0]
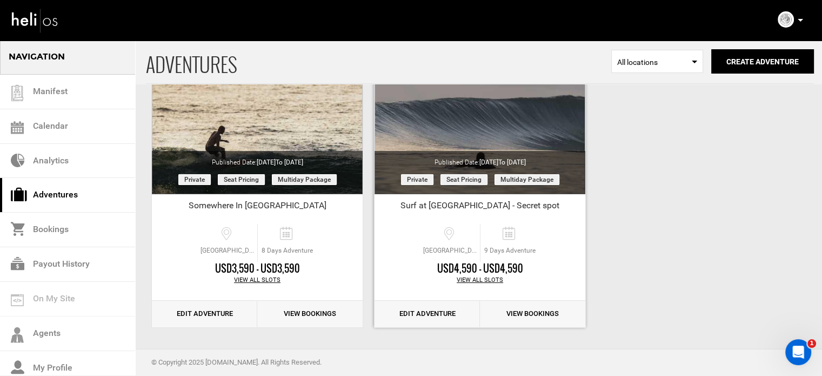
click at [413, 306] on link "Edit Adventure" at bounding box center [426, 313] width 105 height 26
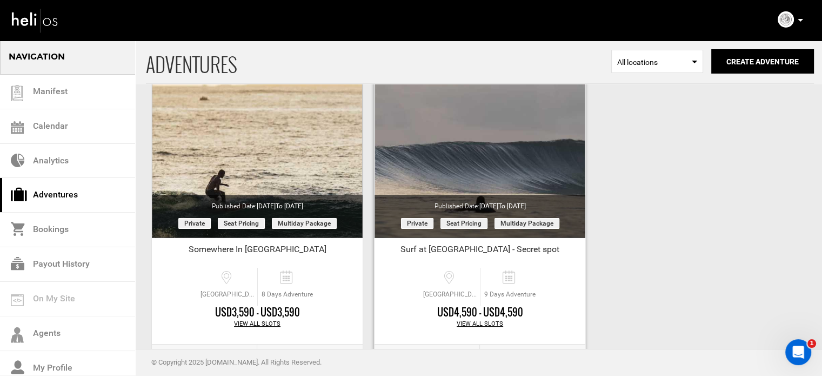
scroll to position [134, 0]
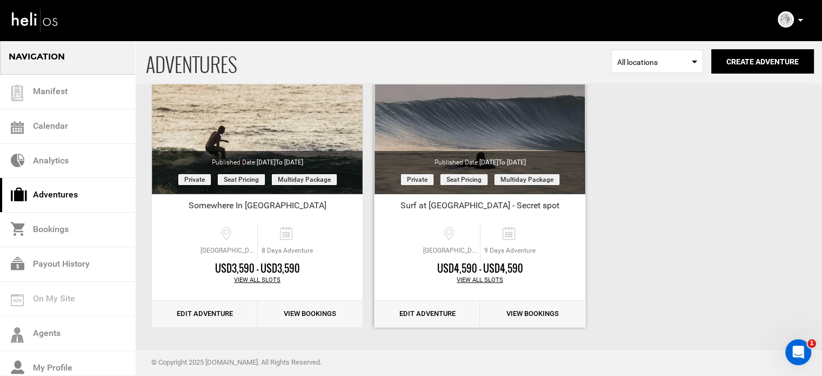
click at [431, 304] on link "Edit Adventure" at bounding box center [426, 313] width 105 height 26
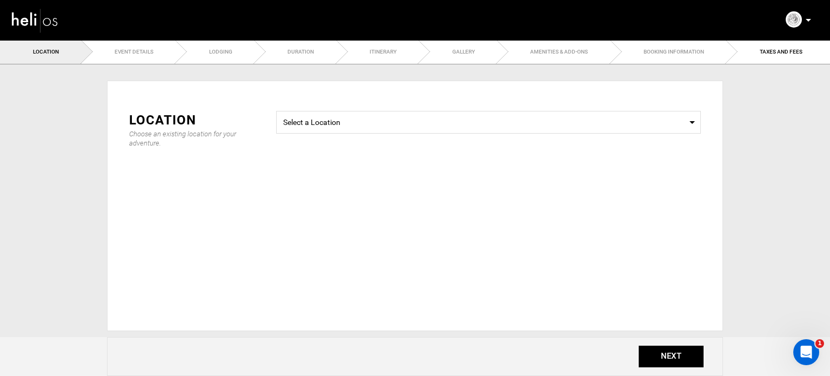
type input "Surf at Nusa Tenggara Timor - Secret spot"
type input "09/03/2025"
type input "03/07/2026"
checkbox input "true"
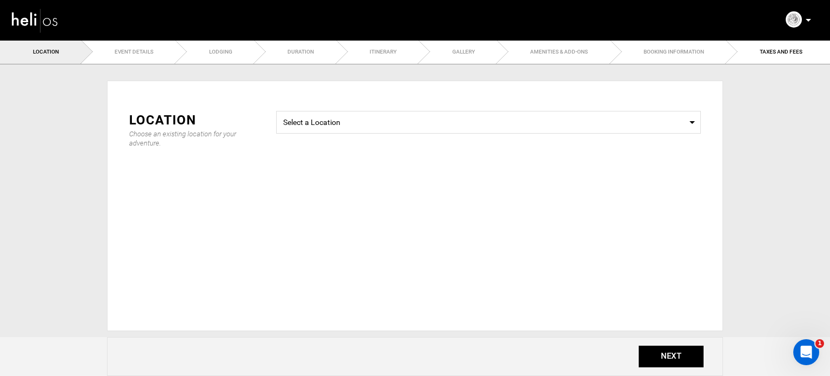
checkbox input "true"
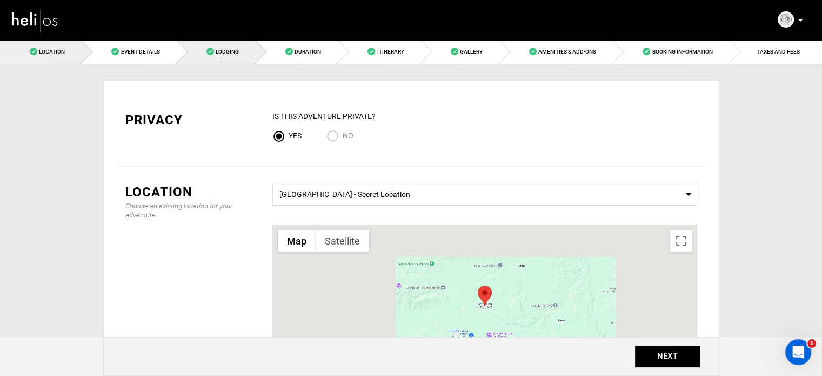
click at [230, 48] on link "Lodging" at bounding box center [216, 51] width 79 height 24
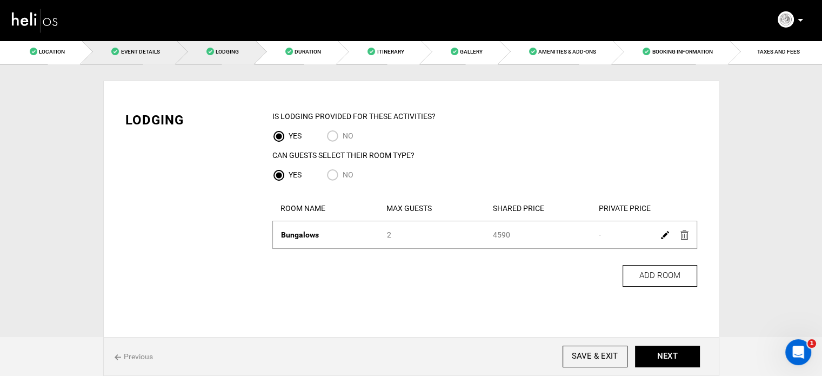
click at [149, 49] on span "Event Details" at bounding box center [139, 52] width 39 height 6
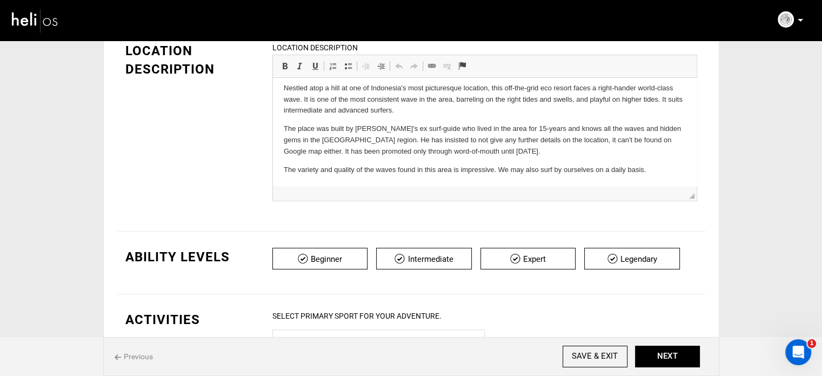
click at [524, 260] on input "checkbox" at bounding box center [528, 258] width 96 height 22
checkbox input "false"
click at [662, 260] on input "checkbox" at bounding box center [632, 258] width 96 height 22
checkbox input "false"
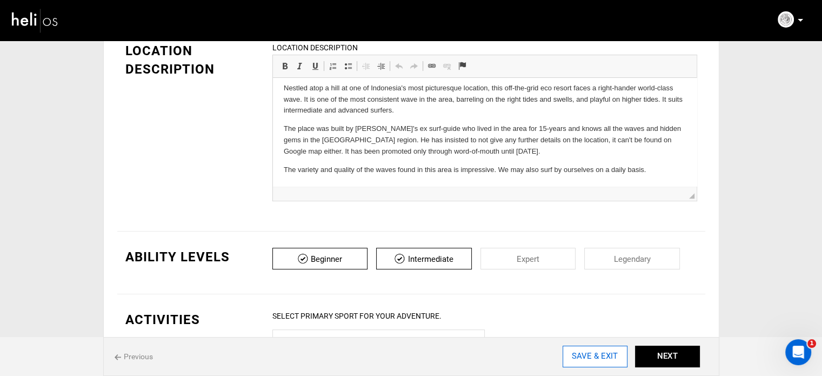
click at [600, 363] on input "SAVE & EXIT" at bounding box center [594, 356] width 65 height 22
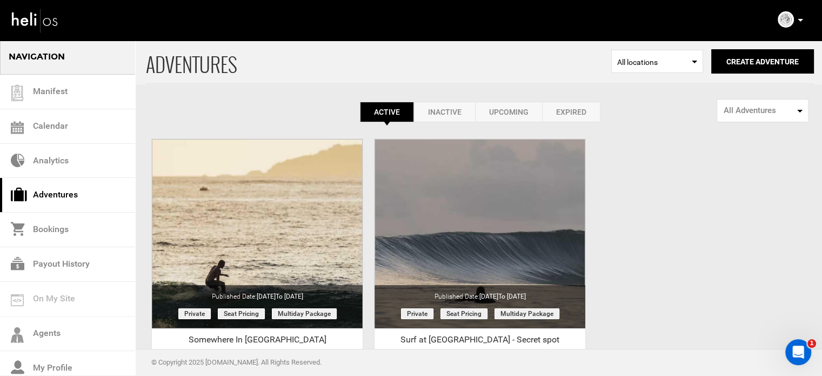
click at [800, 17] on p at bounding box center [799, 20] width 6 height 12
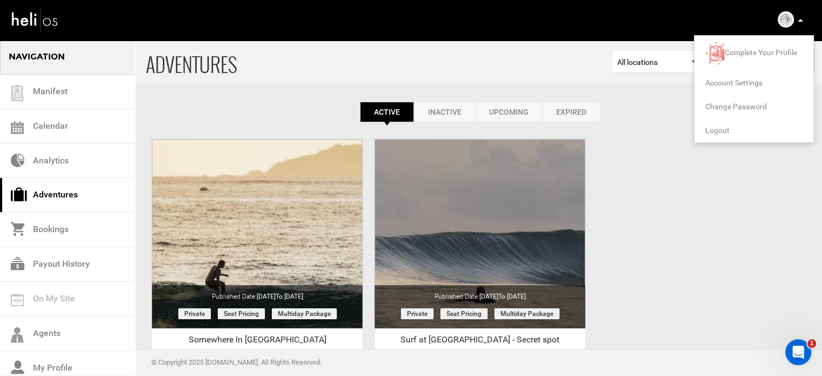
click at [719, 131] on span "Logout" at bounding box center [717, 130] width 24 height 9
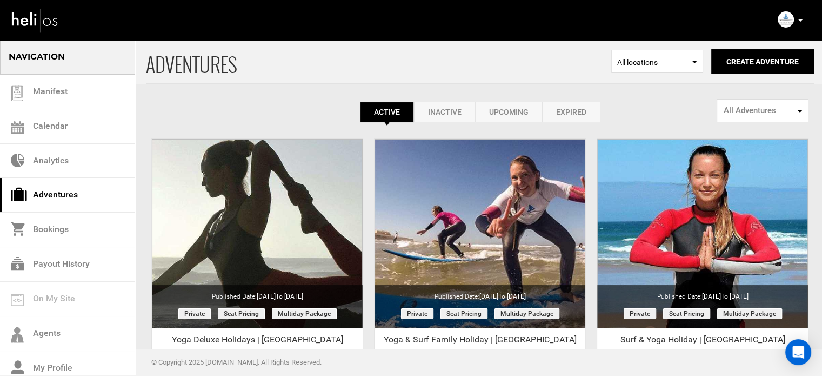
click at [592, 115] on link "Expired" at bounding box center [571, 112] width 58 height 21
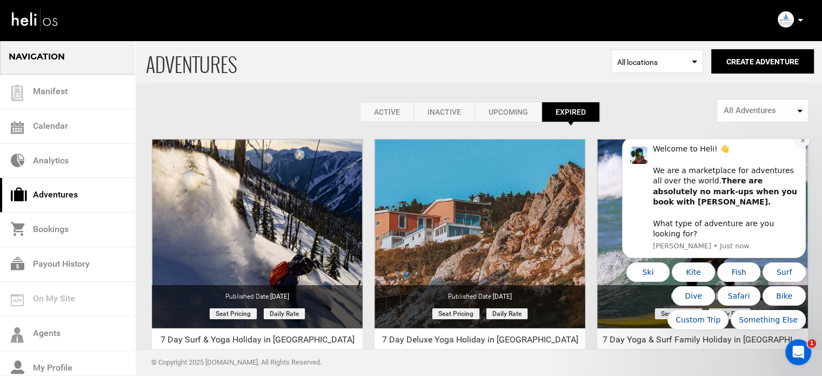
click at [798, 147] on button "Dismiss notification" at bounding box center [802, 140] width 14 height 14
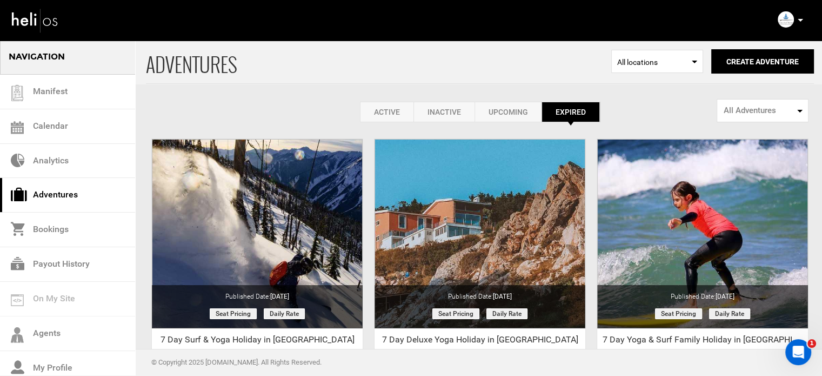
click at [374, 108] on link "Active" at bounding box center [386, 112] width 53 height 21
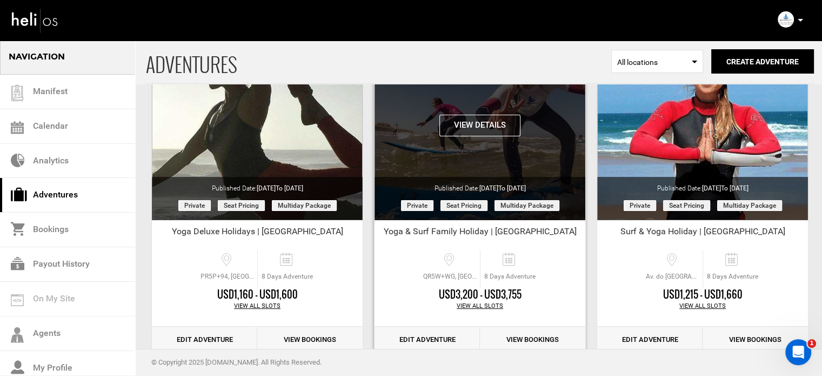
scroll to position [134, 0]
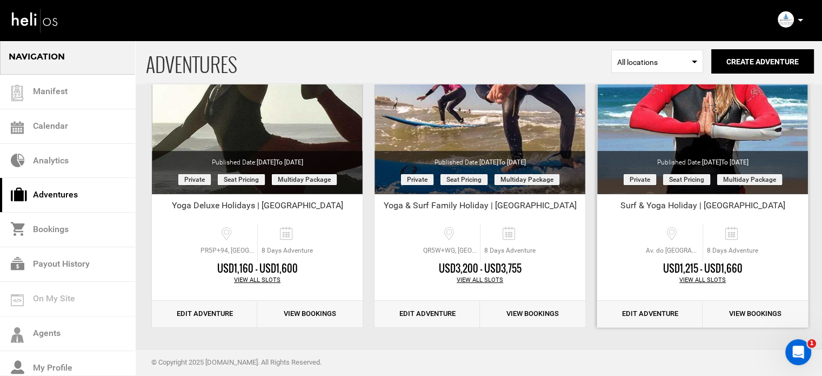
click at [658, 312] on link "Edit Adventure" at bounding box center [649, 313] width 105 height 26
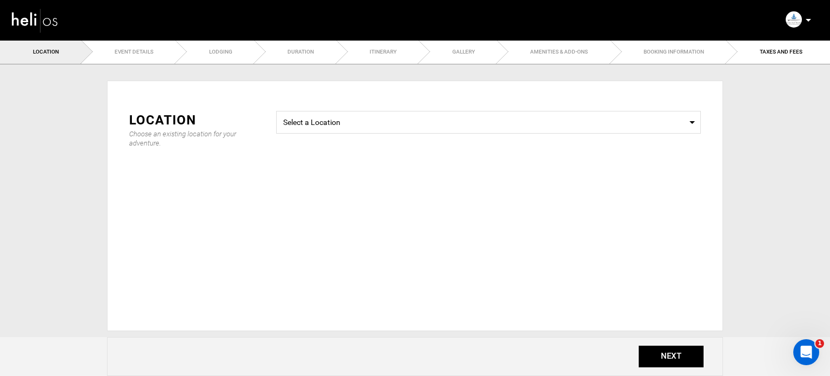
type input "Surf & Yoga Holiday | Portugal"
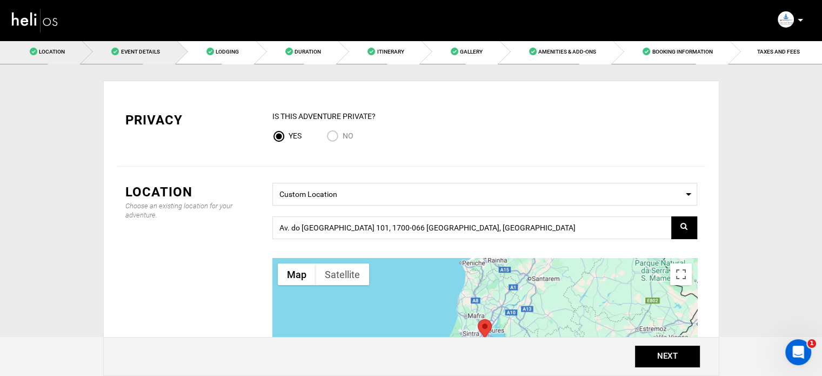
click at [115, 56] on link "Event Details" at bounding box center [129, 51] width 95 height 24
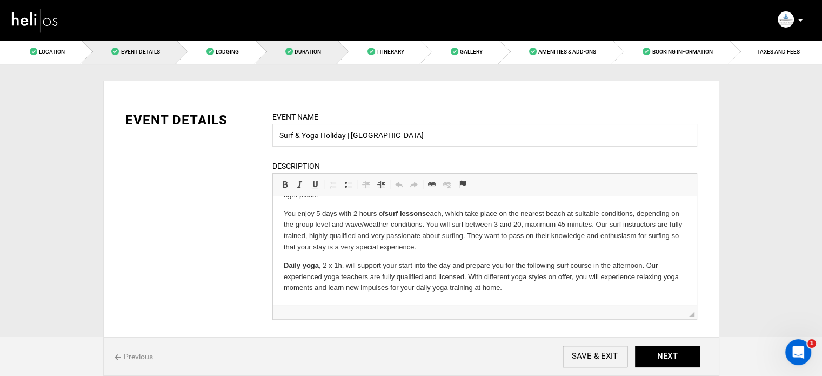
click at [333, 45] on link "Duration" at bounding box center [297, 51] width 82 height 24
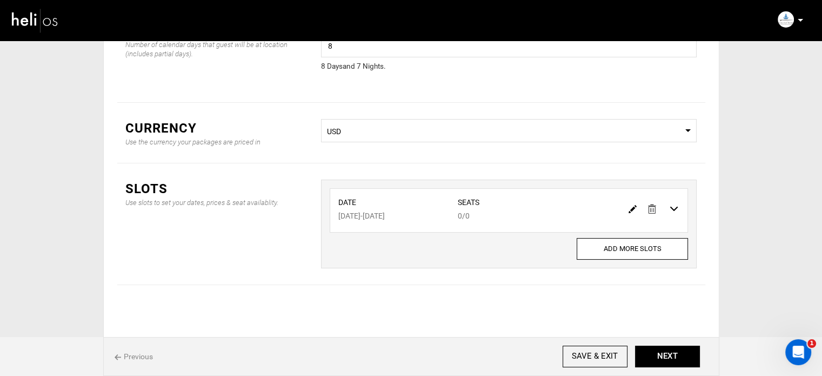
scroll to position [90, 0]
click at [628, 207] on img at bounding box center [632, 208] width 8 height 8
type input "11/27/2025"
type input "12/04/2025"
type input "0"
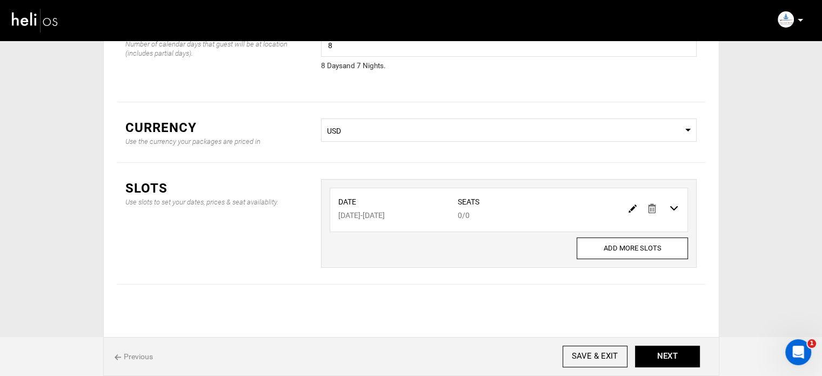
type input "0"
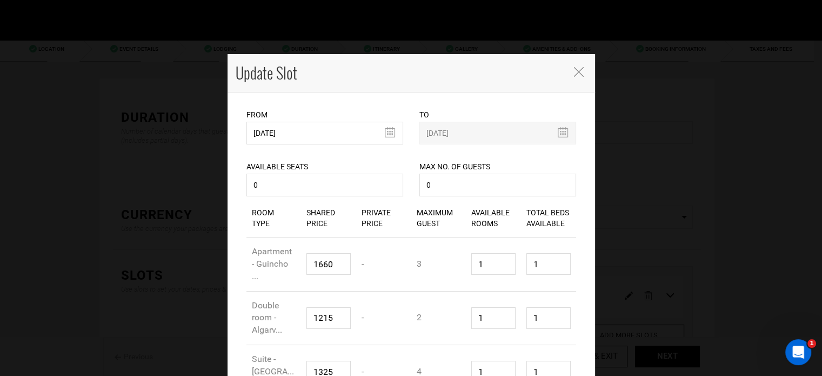
scroll to position [0, 0]
drag, startPoint x: 255, startPoint y: 166, endPoint x: 305, endPoint y: 170, distance: 49.9
click at [305, 170] on div "Available Seats 0 Available seats should be greater than 0. Available Seats sho…" at bounding box center [324, 171] width 157 height 55
drag, startPoint x: 420, startPoint y: 168, endPoint x: 499, endPoint y: 167, distance: 78.9
click at [499, 167] on div "Max No. of Guests 0 Maximum no. of guests should be less than 999. Please enter…" at bounding box center [497, 171] width 157 height 55
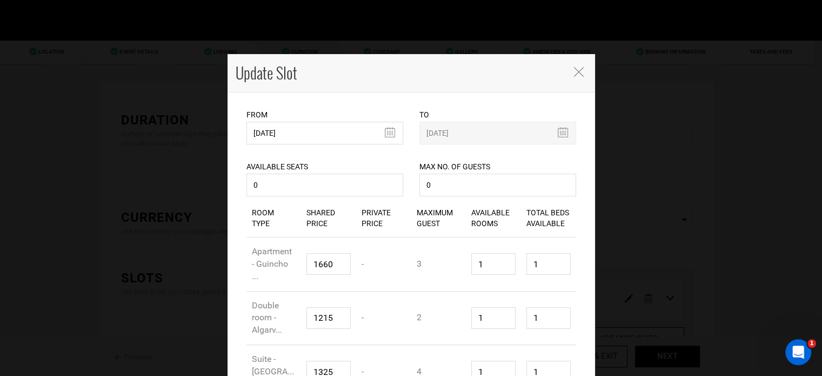
click at [499, 167] on div "Max No. of Guests 0 Maximum no. of guests should be less than 999. Please enter…" at bounding box center [497, 171] width 157 height 55
drag, startPoint x: 411, startPoint y: 167, endPoint x: 488, endPoint y: 167, distance: 77.3
click at [488, 167] on div "Max No. of Guests 0 Maximum no. of guests should be less than 999. Please enter…" at bounding box center [497, 171] width 173 height 55
click at [492, 163] on div "Max No. of Guests 0 Maximum no. of guests should be less than 999. Please enter…" at bounding box center [497, 171] width 157 height 55
click at [575, 69] on icon "Close" at bounding box center [579, 72] width 10 height 10
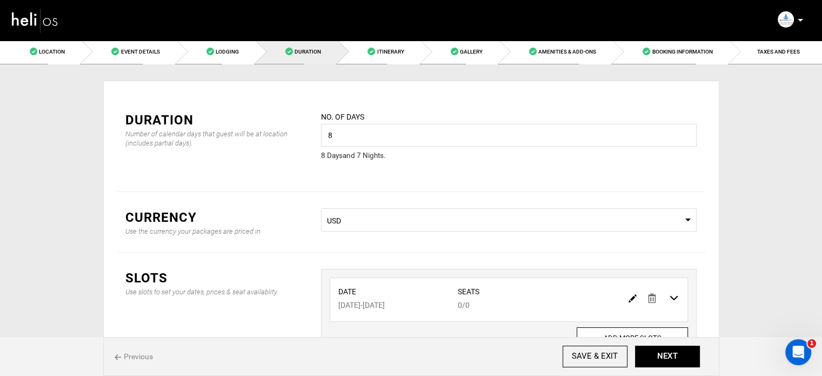
click at [440, 227] on span "Select Currency USD" at bounding box center [509, 219] width 376 height 23
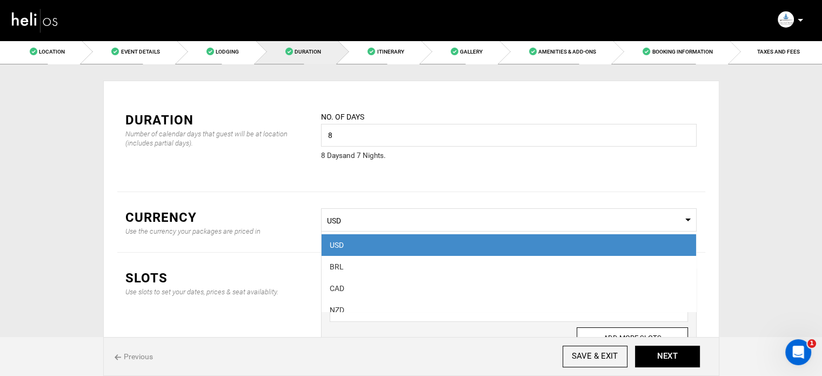
click at [440, 227] on span "Select Currency USD" at bounding box center [509, 219] width 376 height 23
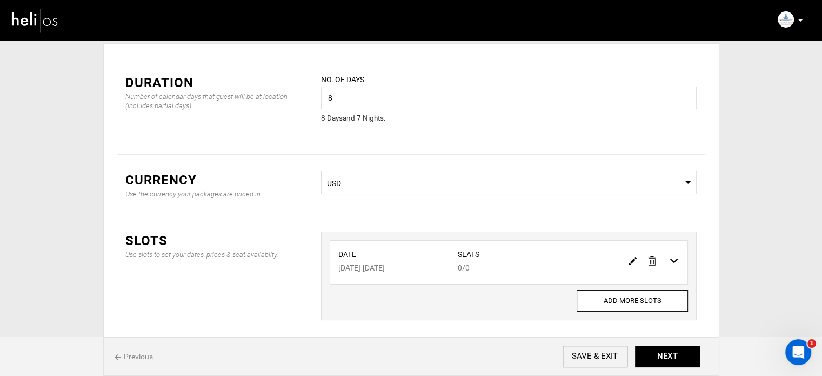
scroll to position [54, 0]
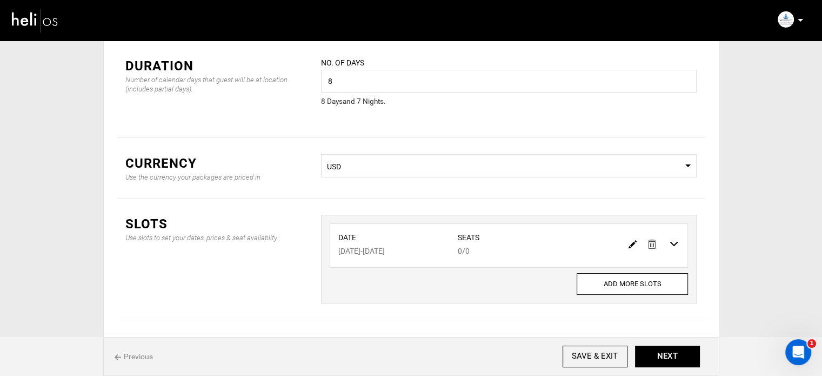
click at [627, 241] on div at bounding box center [654, 244] width 61 height 16
click at [629, 242] on img at bounding box center [632, 244] width 8 height 8
type input "11/27/2025"
type input "12/04/2025"
type input "0"
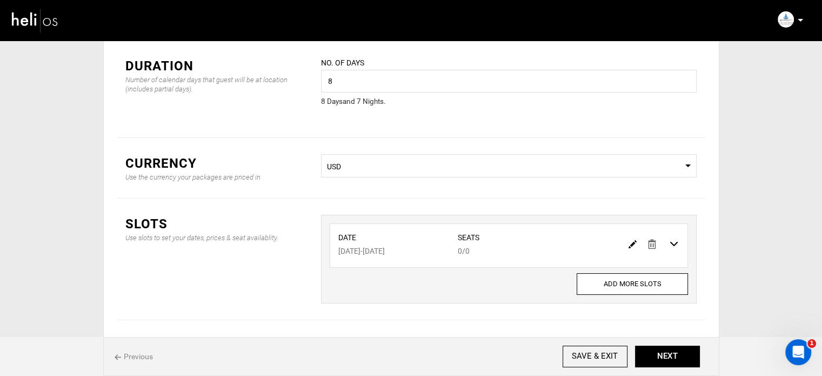
type input "0"
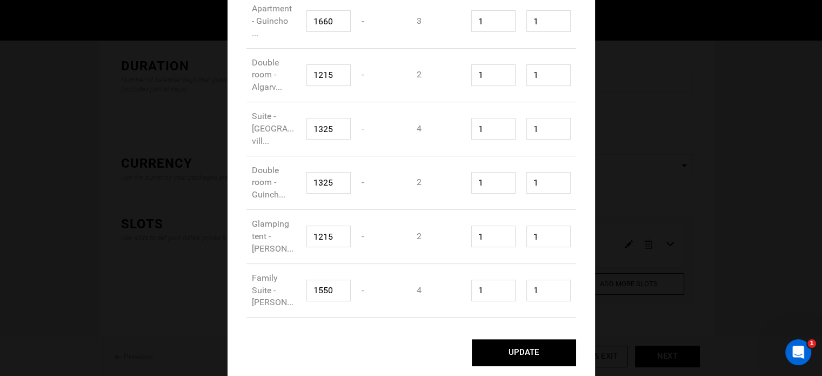
scroll to position [243, 0]
drag, startPoint x: 313, startPoint y: 289, endPoint x: 329, endPoint y: 289, distance: 15.1
click at [329, 289] on input "1550" at bounding box center [328, 290] width 44 height 22
type input "1449"
click at [323, 234] on input "1215" at bounding box center [328, 236] width 44 height 22
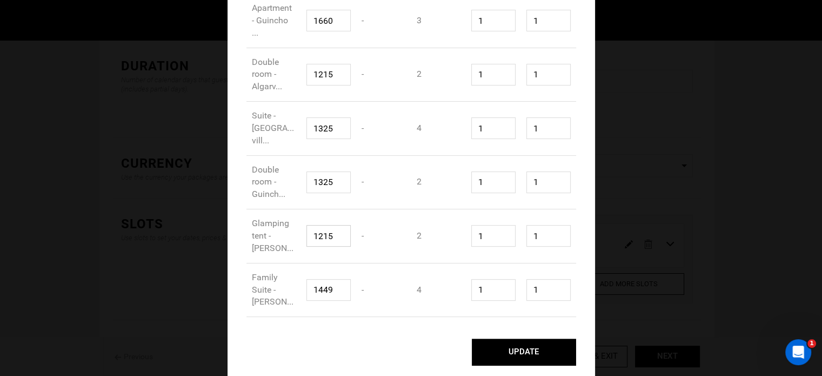
drag, startPoint x: 316, startPoint y: 232, endPoint x: 350, endPoint y: 236, distance: 34.8
click at [350, 236] on div "Shared Price 1215" at bounding box center [328, 236] width 55 height 38
type input "1199"
drag, startPoint x: 309, startPoint y: 180, endPoint x: 334, endPoint y: 180, distance: 25.4
click at [334, 180] on input "1325" at bounding box center [328, 182] width 44 height 22
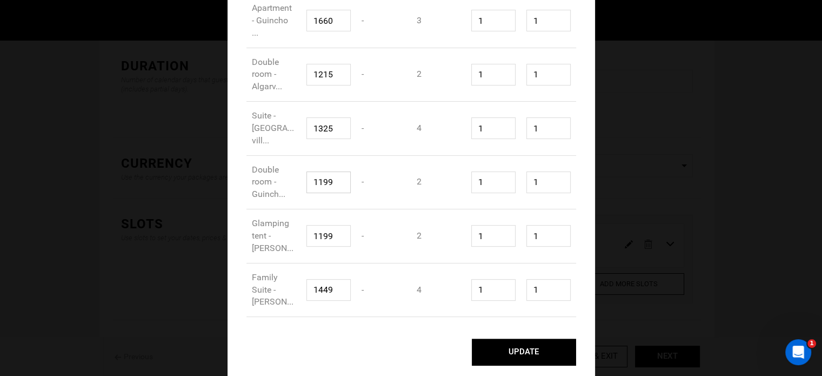
type input "1199"
drag, startPoint x: 326, startPoint y: 129, endPoint x: 313, endPoint y: 129, distance: 12.4
click at [313, 129] on input "1325" at bounding box center [328, 128] width 44 height 22
click at [341, 128] on input "12995" at bounding box center [328, 128] width 44 height 22
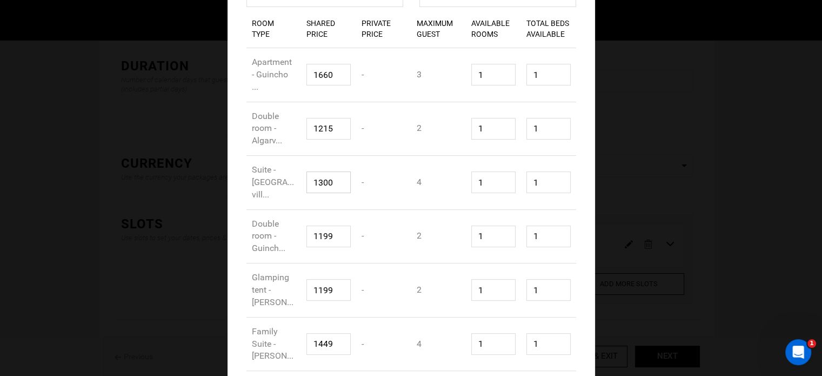
type input "1300"
drag, startPoint x: 306, startPoint y: 133, endPoint x: 337, endPoint y: 129, distance: 31.6
click at [337, 129] on input "1215" at bounding box center [328, 129] width 44 height 22
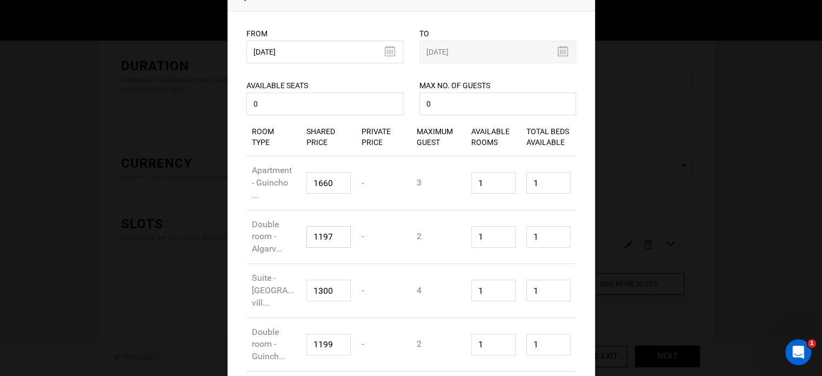
scroll to position [243, 0]
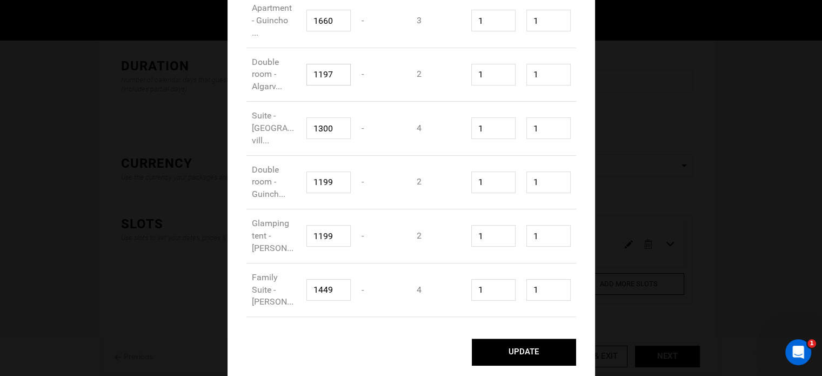
type input "1197"
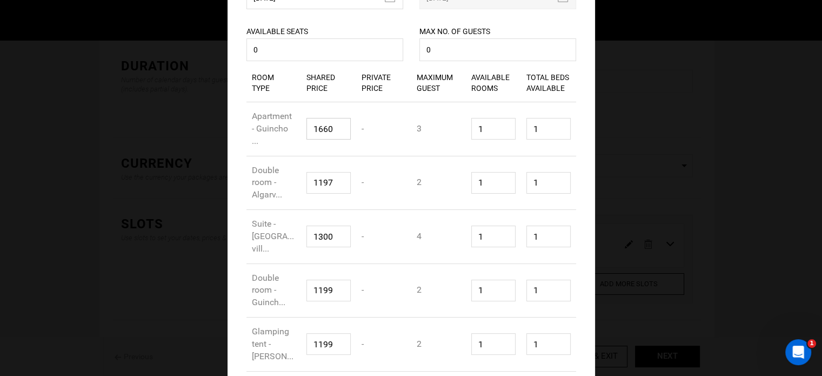
drag, startPoint x: 329, startPoint y: 131, endPoint x: 310, endPoint y: 131, distance: 18.4
click at [310, 131] on input "1660" at bounding box center [328, 129] width 44 height 22
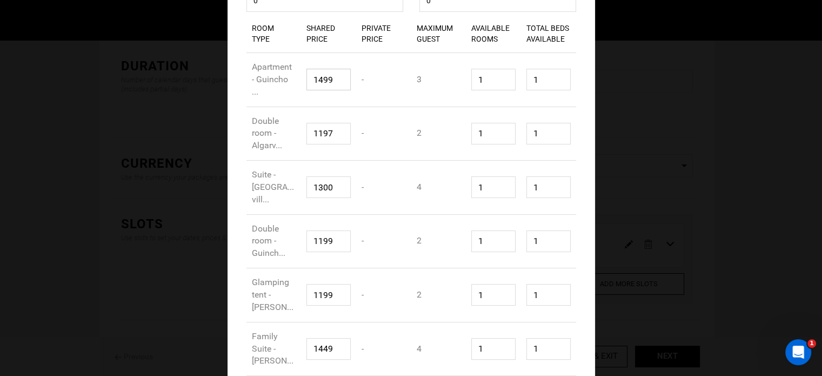
scroll to position [243, 0]
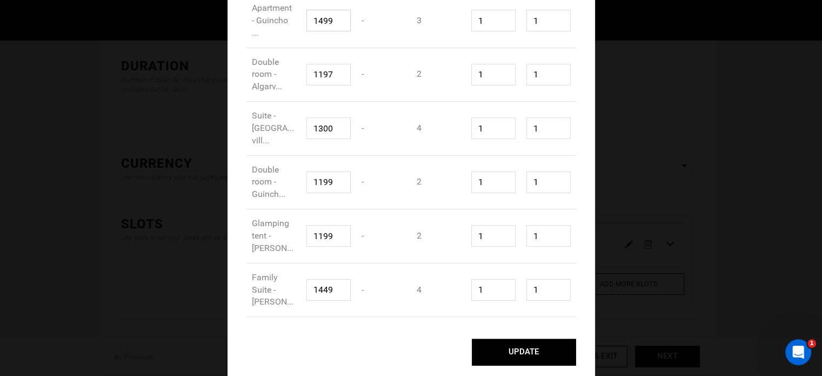
type input "1499"
click at [547, 353] on button "UPDATE" at bounding box center [524, 351] width 104 height 27
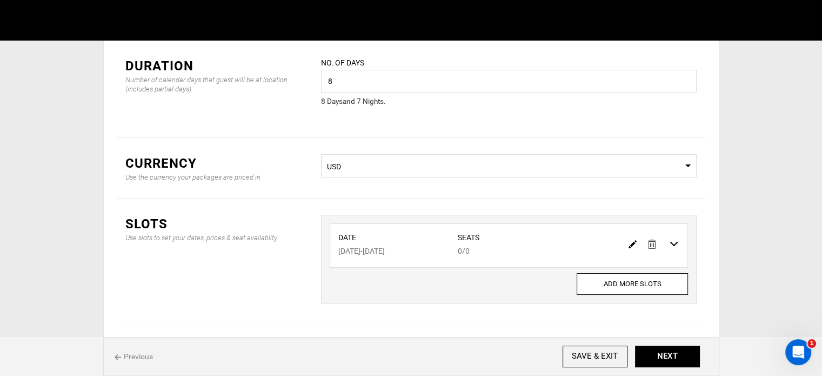
scroll to position [0, 0]
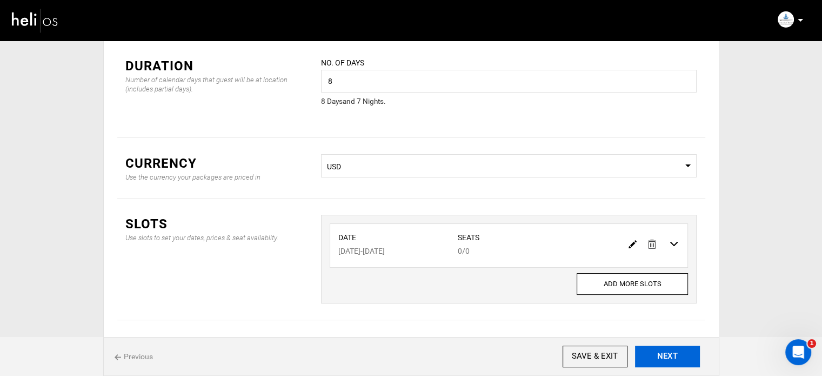
click at [676, 347] on button "NEXT" at bounding box center [667, 356] width 65 height 22
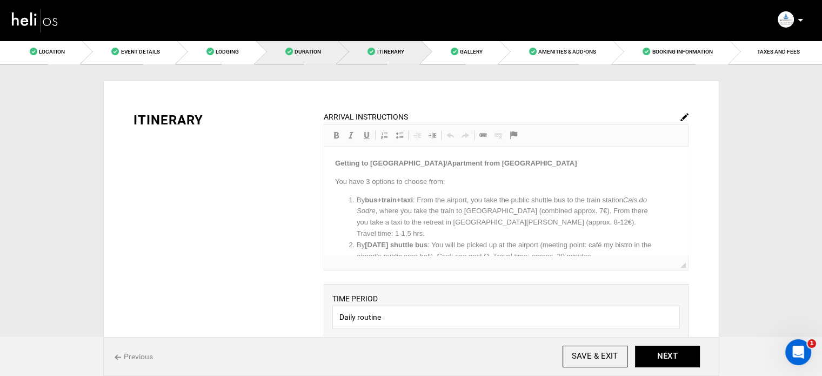
click at [309, 52] on span "Duration" at bounding box center [307, 52] width 26 height 6
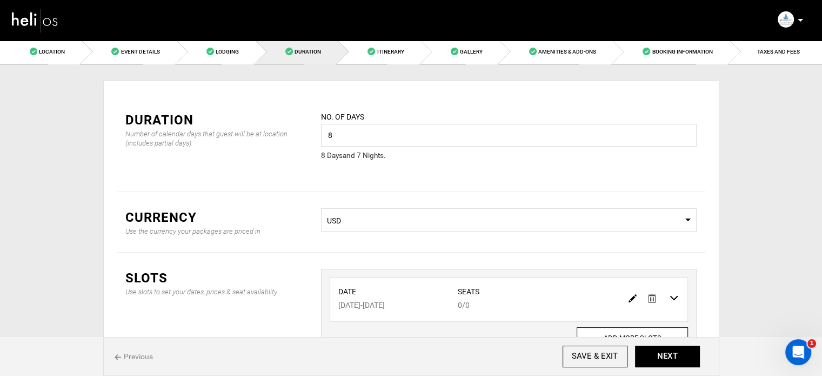
click at [403, 215] on span "USD" at bounding box center [509, 220] width 364 height 11
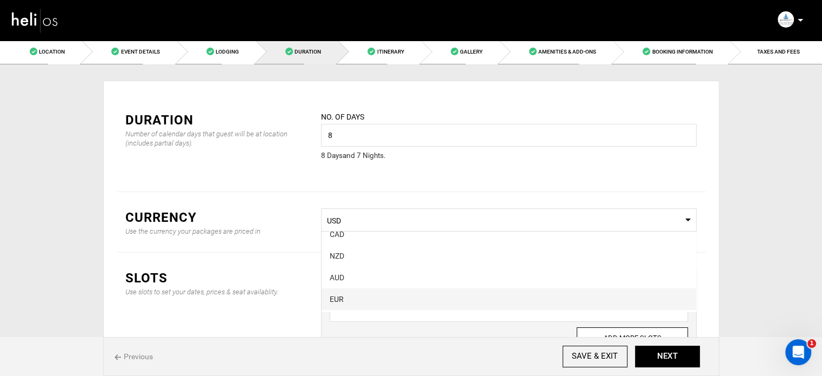
click at [367, 299] on div "EUR" at bounding box center [509, 298] width 358 height 11
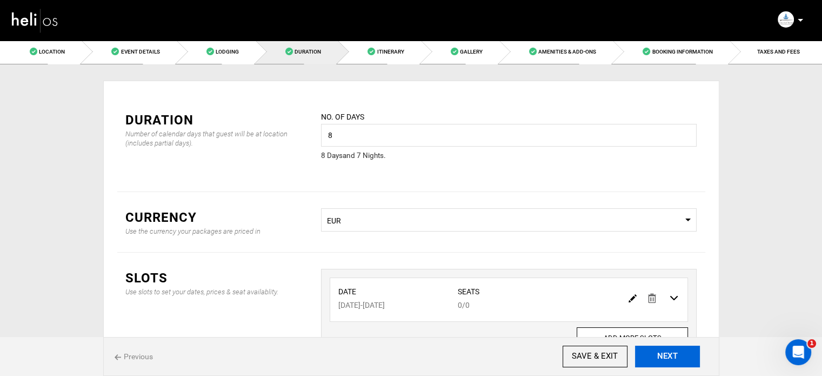
click at [654, 362] on button "NEXT" at bounding box center [667, 356] width 65 height 22
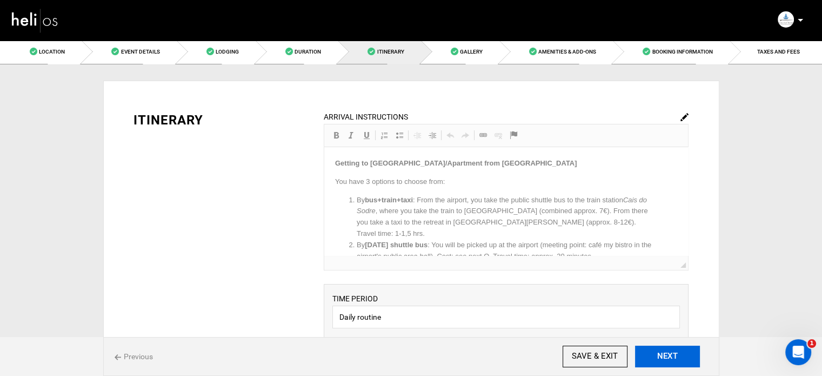
click at [654, 362] on button "NEXT" at bounding box center [667, 356] width 65 height 22
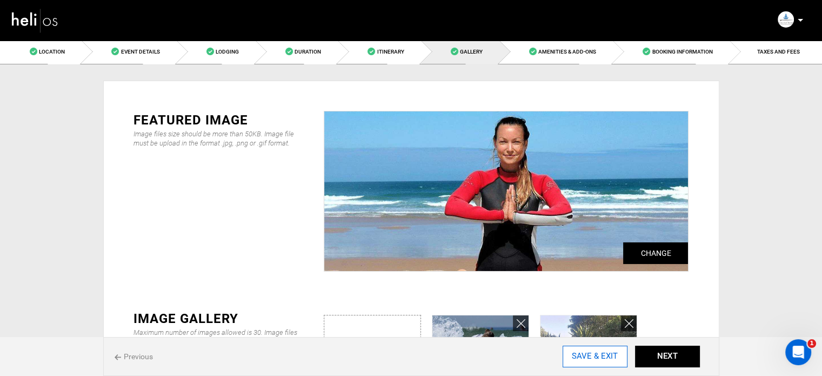
click at [577, 348] on input "SAVE & EXIT" at bounding box center [594, 356] width 65 height 22
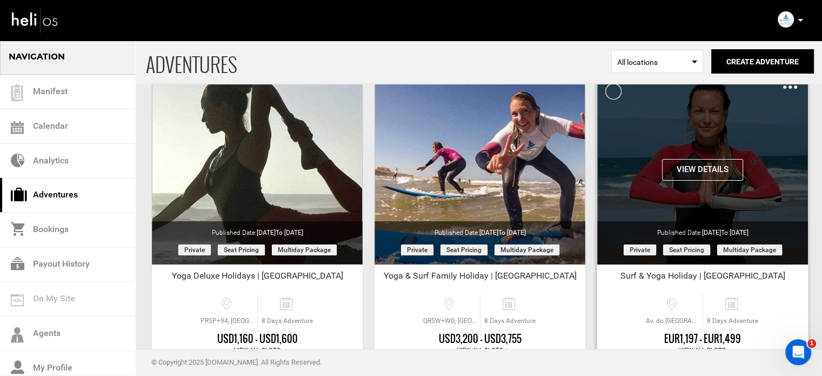
scroll to position [134, 0]
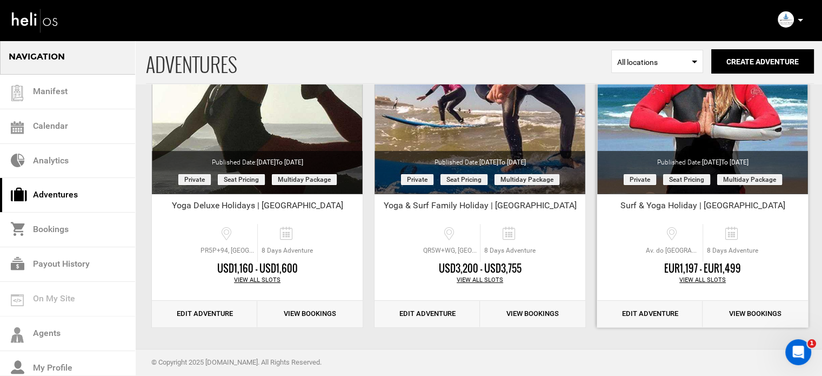
click at [653, 315] on link "Edit Adventure" at bounding box center [649, 313] width 105 height 26
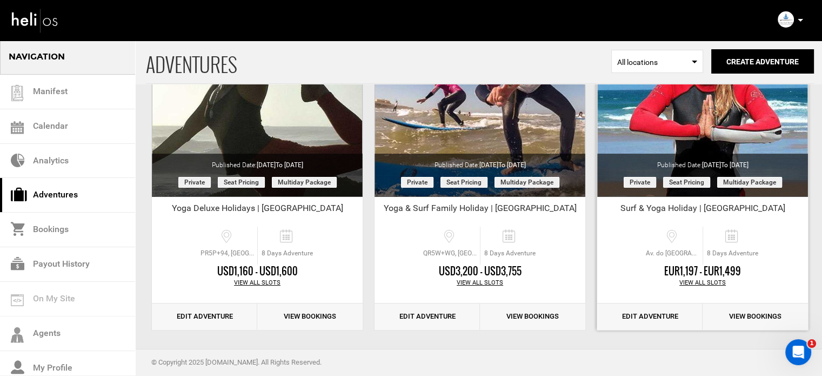
scroll to position [134, 0]
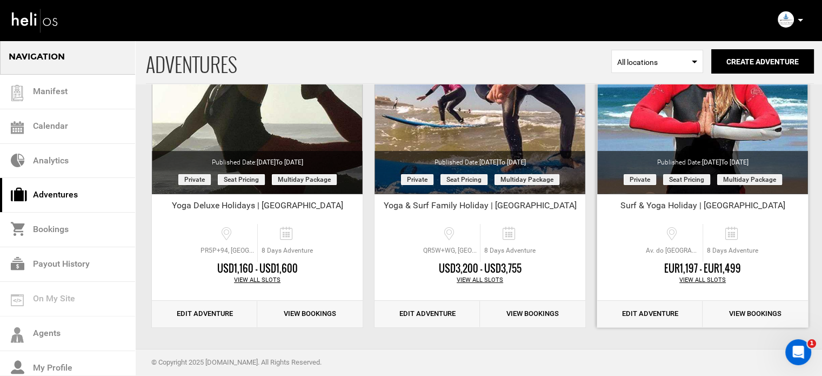
click at [660, 322] on link "Edit Adventure" at bounding box center [649, 313] width 105 height 26
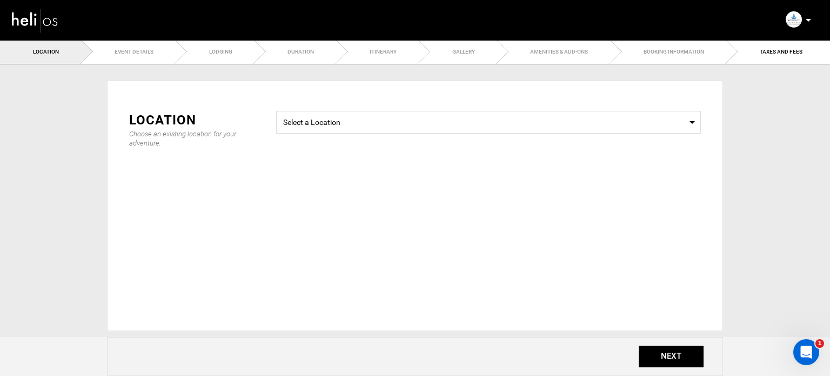
type input "09/11/2024"
type input "11/27/2025"
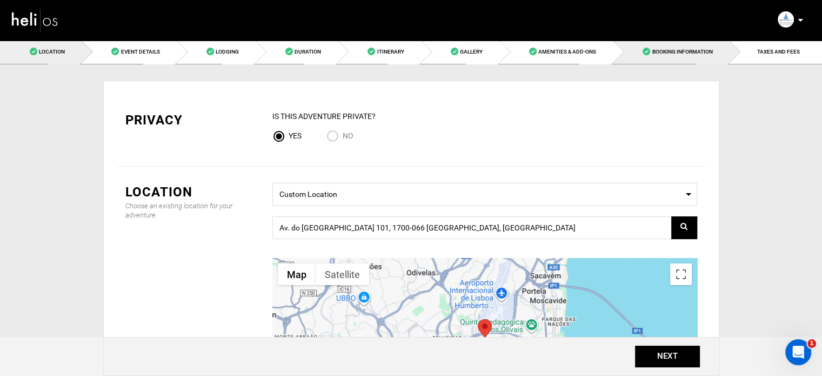
click at [689, 62] on link "Booking Information" at bounding box center [671, 51] width 116 height 24
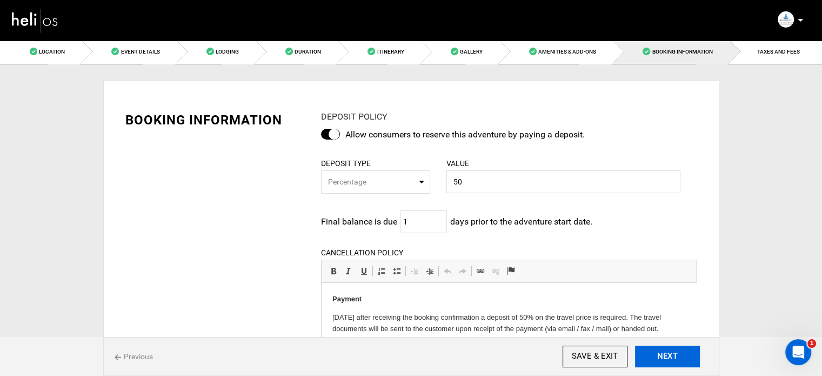
click at [675, 359] on button "NEXT" at bounding box center [667, 356] width 65 height 22
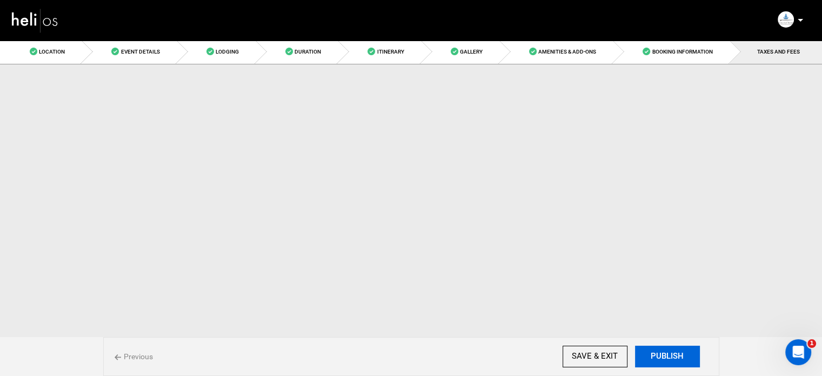
click at [675, 359] on button "PUBLISH" at bounding box center [667, 356] width 65 height 22
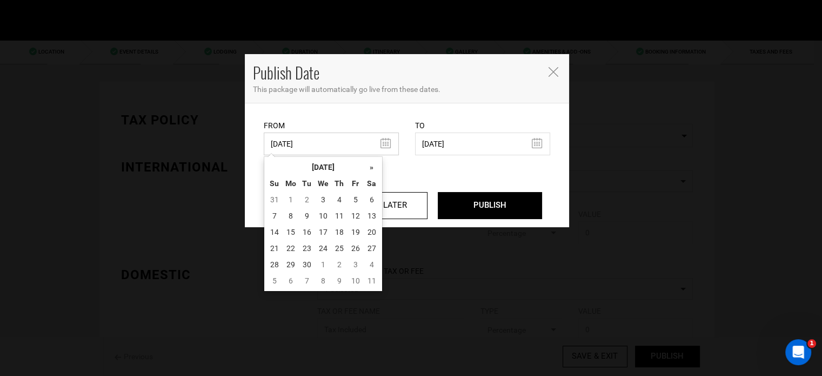
click at [345, 149] on input "09/11/2024" at bounding box center [331, 143] width 135 height 23
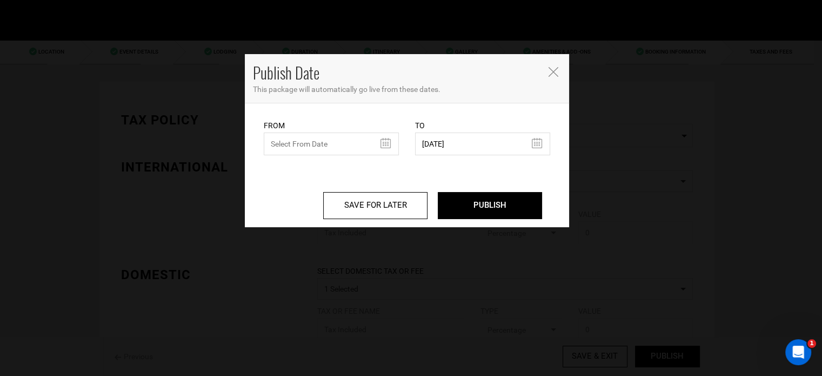
click at [549, 72] on icon "Close" at bounding box center [553, 72] width 10 height 10
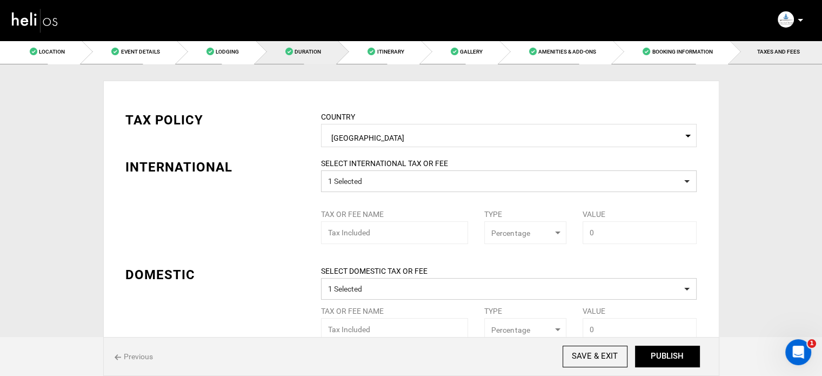
click at [279, 51] on link "Duration" at bounding box center [297, 51] width 82 height 24
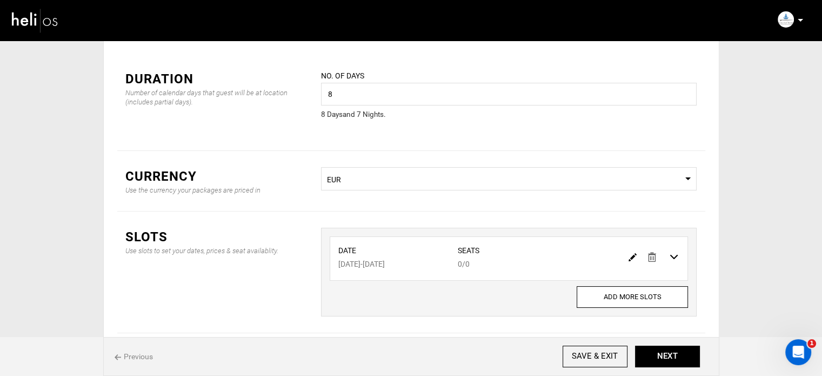
scroll to position [90, 0]
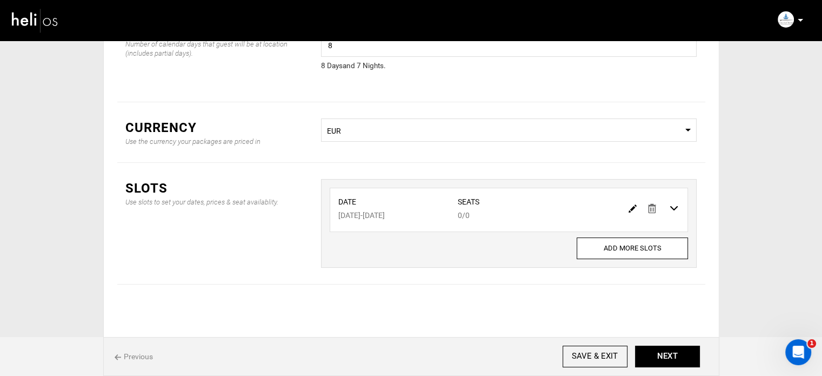
click at [627, 213] on div at bounding box center [654, 208] width 61 height 16
click at [627, 210] on div at bounding box center [654, 208] width 61 height 16
click at [630, 209] on img at bounding box center [632, 208] width 8 height 8
type input "11/27/2025"
type input "12/04/2025"
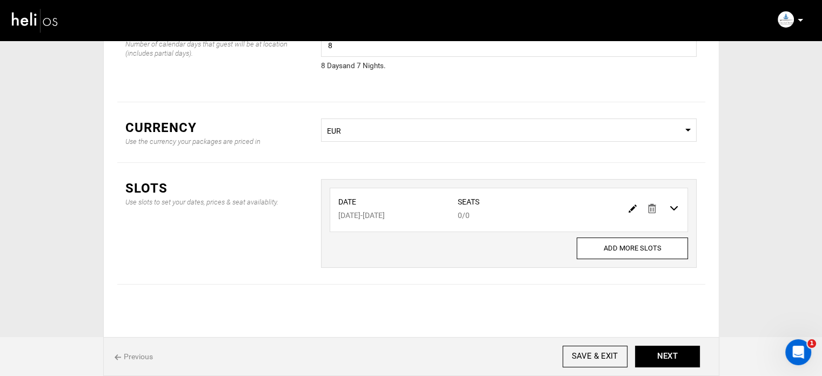
type input "0"
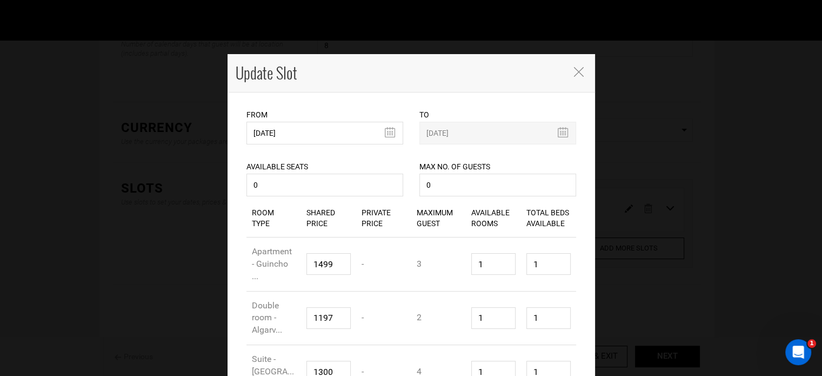
click at [312, 144] on div "Available Seats 0 Available seats should be greater than 0. Available Seats sho…" at bounding box center [324, 171] width 157 height 55
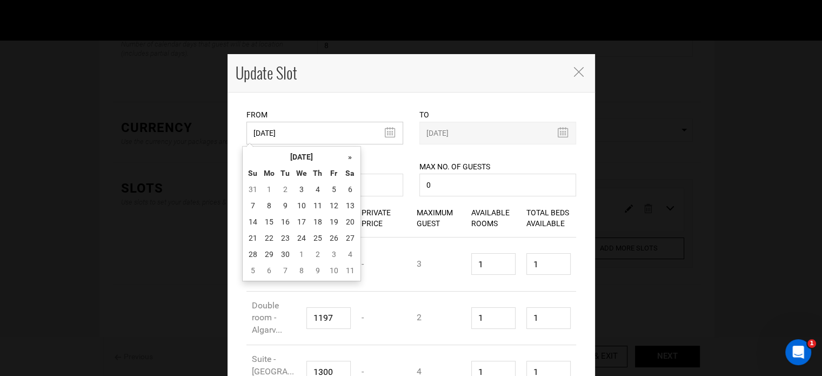
click at [313, 139] on input "11/27/2025" at bounding box center [324, 133] width 157 height 23
click at [312, 153] on th "September 2025" at bounding box center [301, 157] width 81 height 16
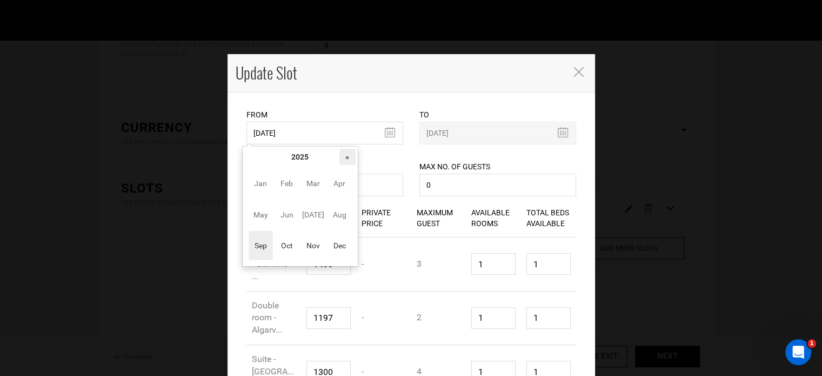
click at [344, 156] on th "»" at bounding box center [347, 157] width 16 height 16
click at [263, 251] on span "Sep" at bounding box center [261, 245] width 24 height 29
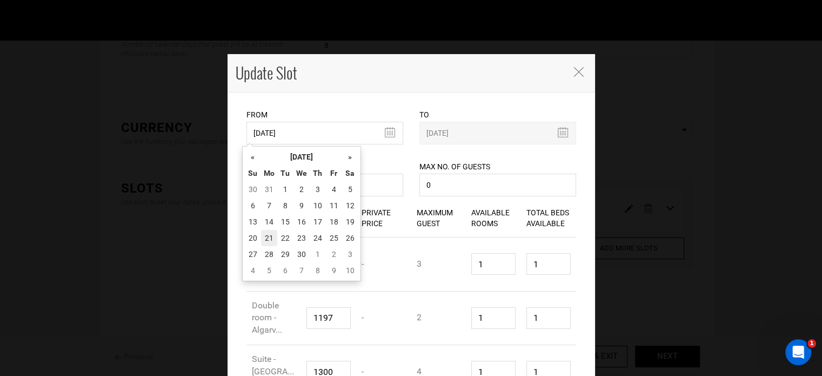
click at [266, 240] on td "21" at bounding box center [269, 238] width 16 height 16
type input "09/21/2026"
type input "09/28/2026"
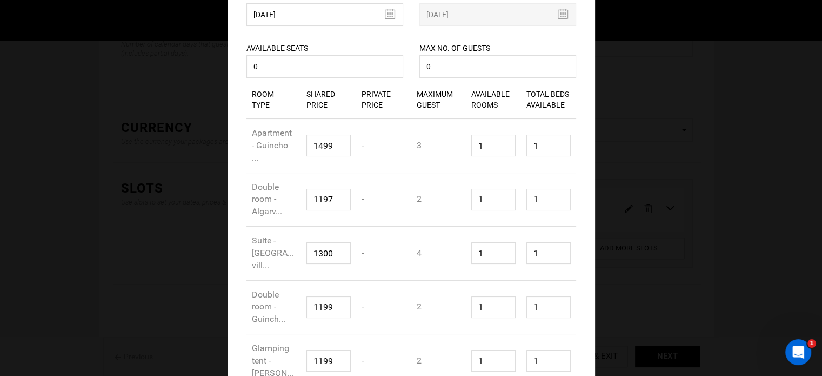
scroll to position [243, 0]
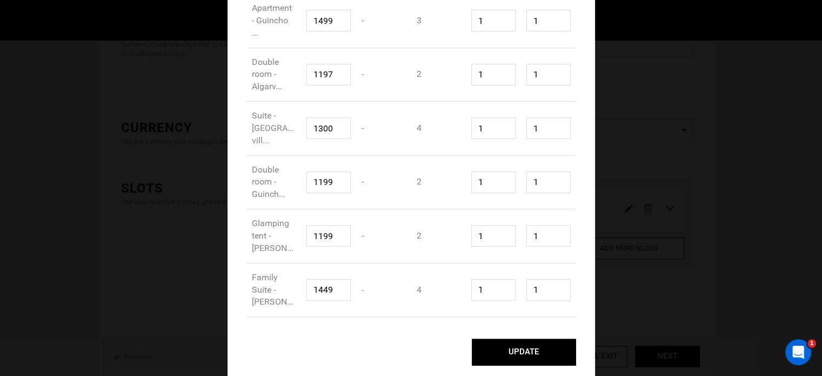
click at [550, 352] on button "UPDATE" at bounding box center [524, 351] width 104 height 27
type input "09/21/2026"
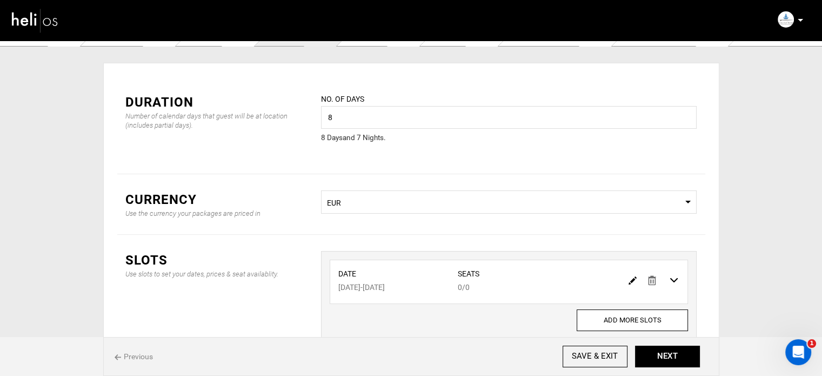
scroll to position [0, 0]
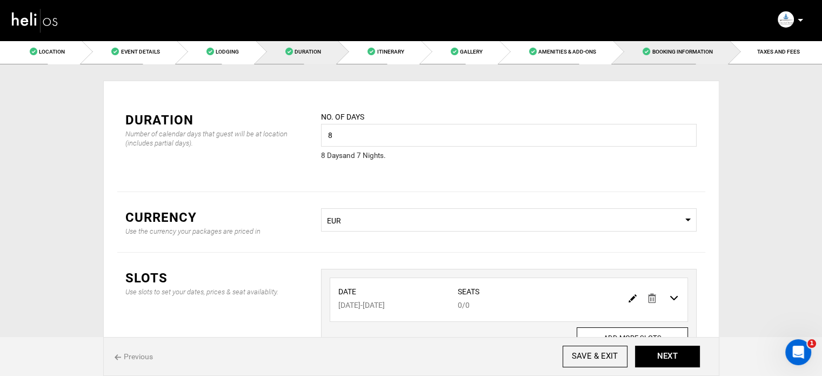
click at [724, 50] on link "Booking Information" at bounding box center [671, 51] width 116 height 24
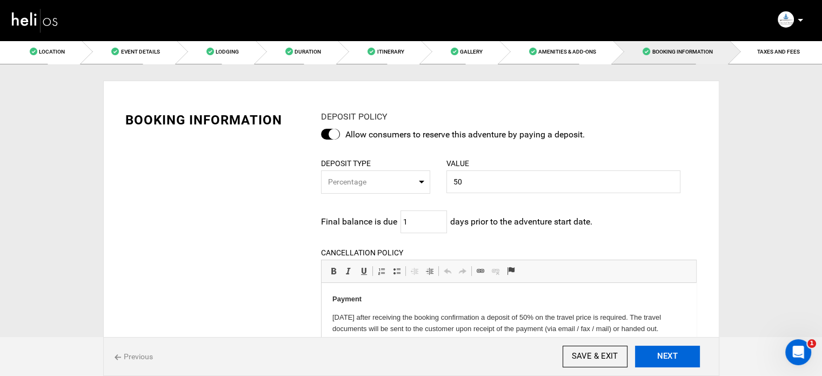
click at [685, 359] on button "NEXT" at bounding box center [667, 356] width 65 height 22
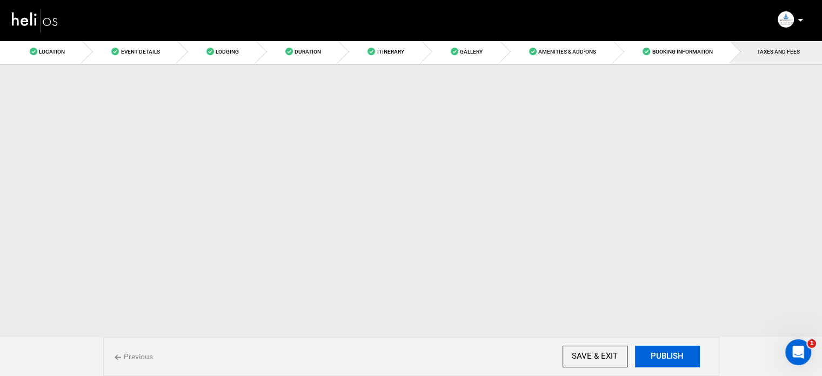
click at [682, 359] on button "PUBLISH" at bounding box center [667, 356] width 65 height 22
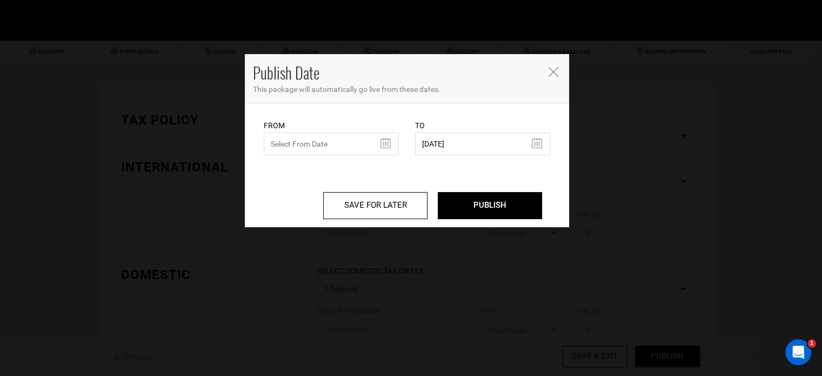
click at [290, 129] on div "From From Date needs to be future date. Please select From Date." at bounding box center [331, 137] width 135 height 36
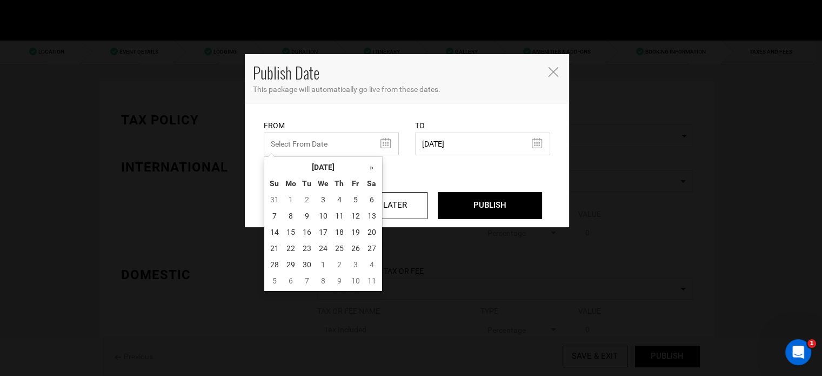
click at [292, 138] on input "text" at bounding box center [331, 143] width 135 height 23
click at [321, 198] on td "3" at bounding box center [323, 199] width 16 height 16
type input "09/03/2025"
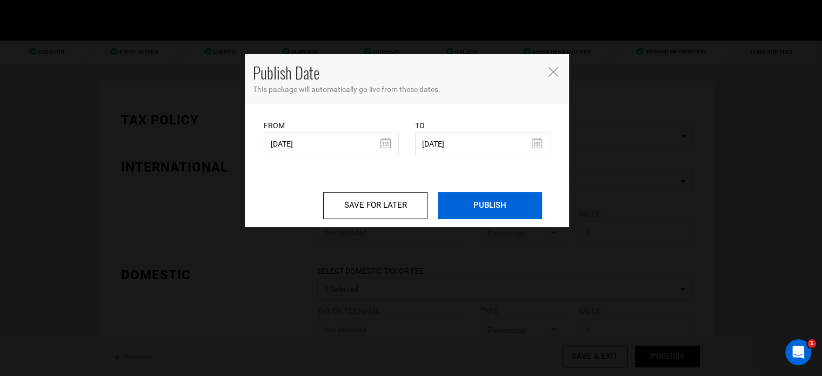
click at [501, 198] on input "PUBLISH" at bounding box center [490, 205] width 104 height 27
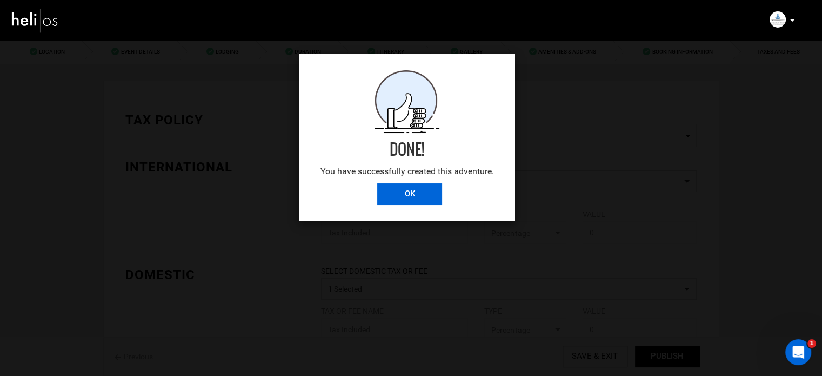
click at [437, 188] on input "OK" at bounding box center [409, 194] width 65 height 22
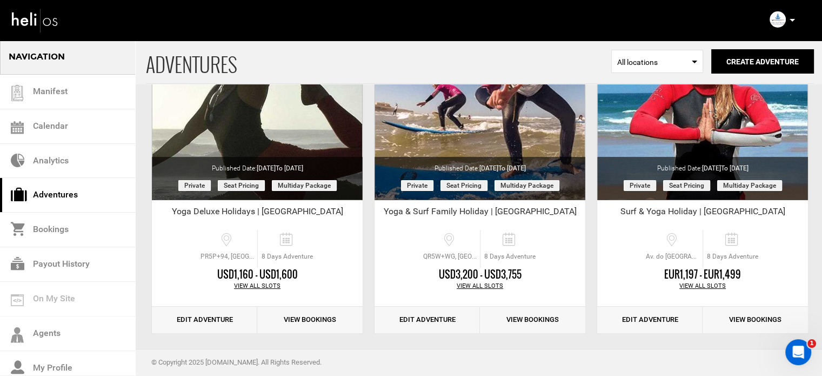
scroll to position [134, 0]
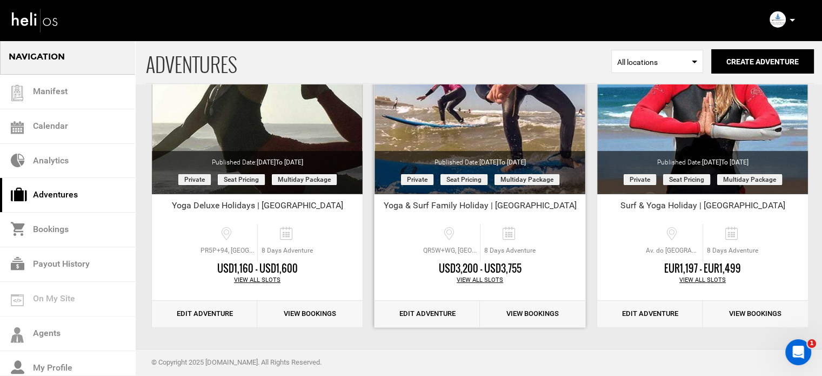
click at [427, 319] on link "Edit Adventure" at bounding box center [426, 313] width 105 height 26
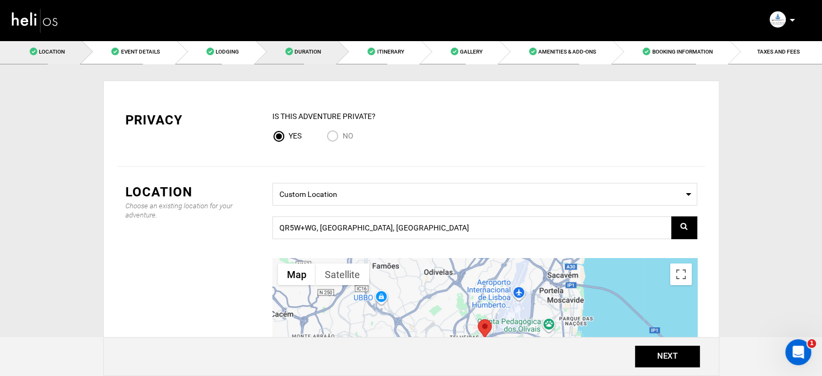
click at [299, 51] on span "Duration" at bounding box center [307, 52] width 26 height 6
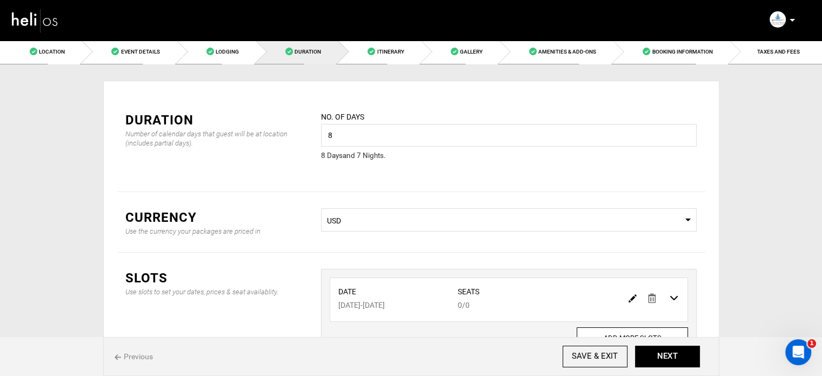
click at [421, 229] on span "Select Currency USD" at bounding box center [509, 219] width 376 height 23
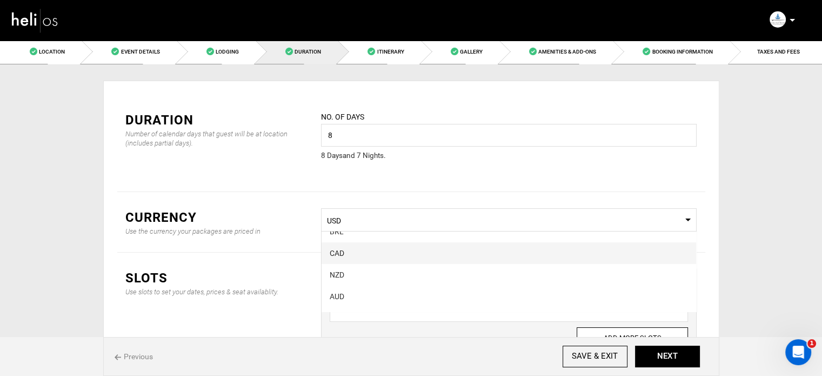
scroll to position [54, 0]
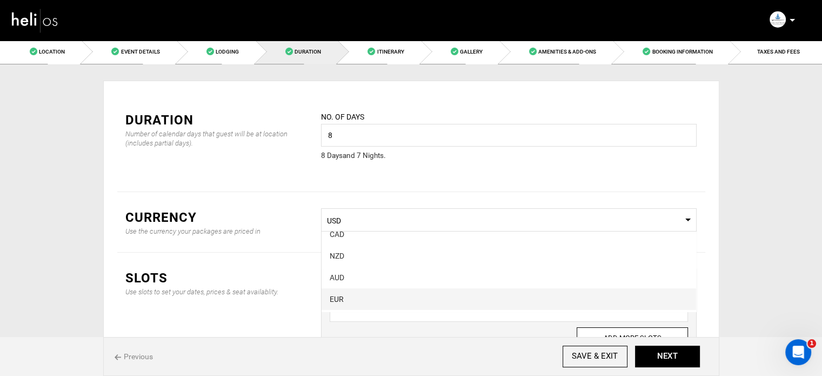
click at [357, 302] on div "EUR" at bounding box center [509, 298] width 358 height 11
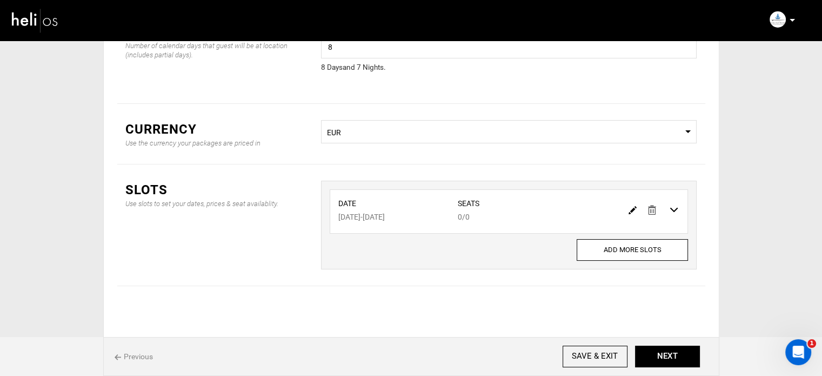
scroll to position [90, 0]
click at [633, 205] on img at bounding box center [632, 208] width 8 height 8
type input "11/19/2025"
type input "11/26/2025"
type input "0"
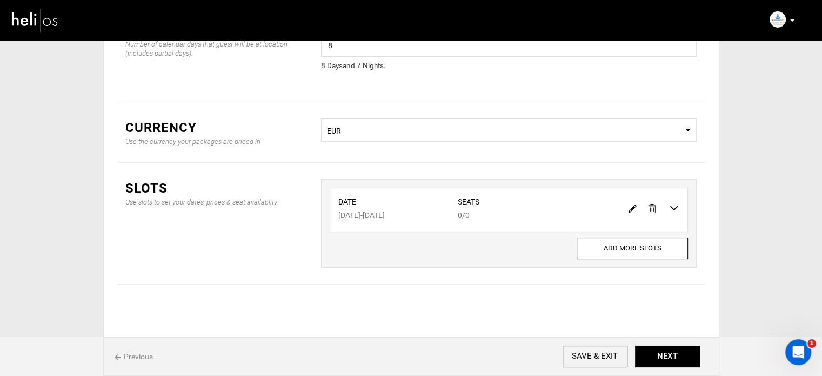
type input "0"
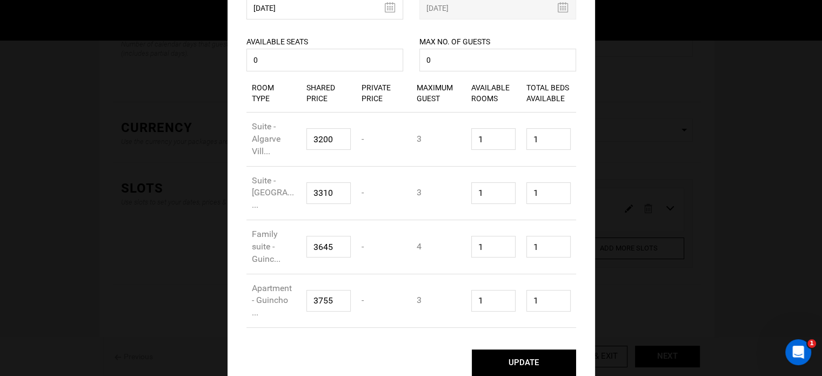
scroll to position [136, 0]
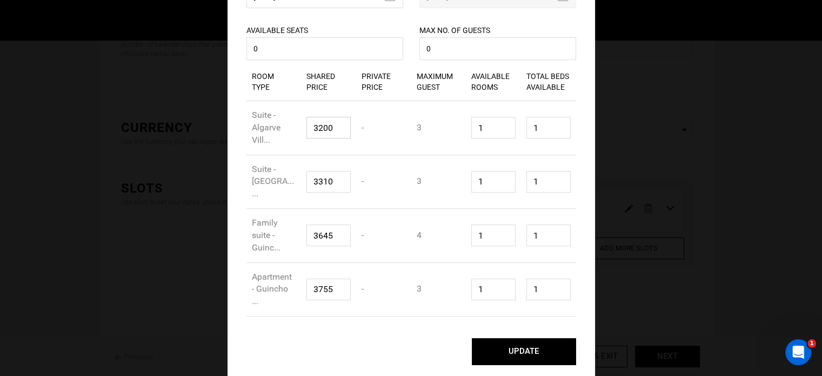
drag, startPoint x: 333, startPoint y: 131, endPoint x: 304, endPoint y: 132, distance: 28.6
click at [306, 132] on input "3200" at bounding box center [328, 128] width 44 height 22
type input "2999"
drag, startPoint x: 343, startPoint y: 185, endPoint x: 308, endPoint y: 184, distance: 35.1
click at [308, 184] on input "3310" at bounding box center [328, 182] width 44 height 22
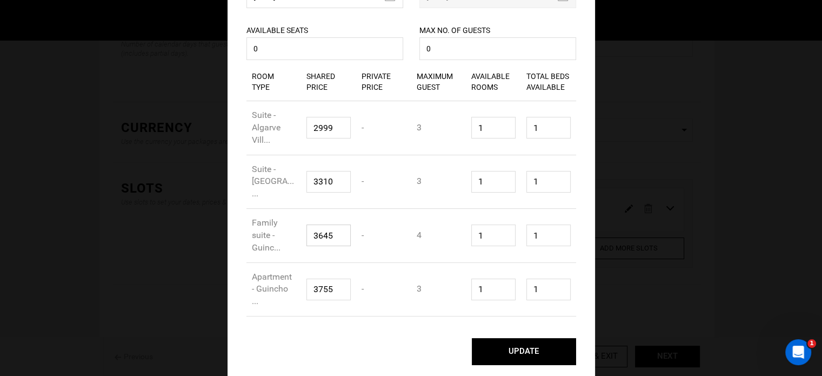
drag, startPoint x: 337, startPoint y: 233, endPoint x: 301, endPoint y: 233, distance: 35.7
click at [301, 233] on div "Shared Price 3645" at bounding box center [328, 235] width 55 height 38
type input "3199"
click at [322, 290] on input "3755" at bounding box center [328, 289] width 44 height 22
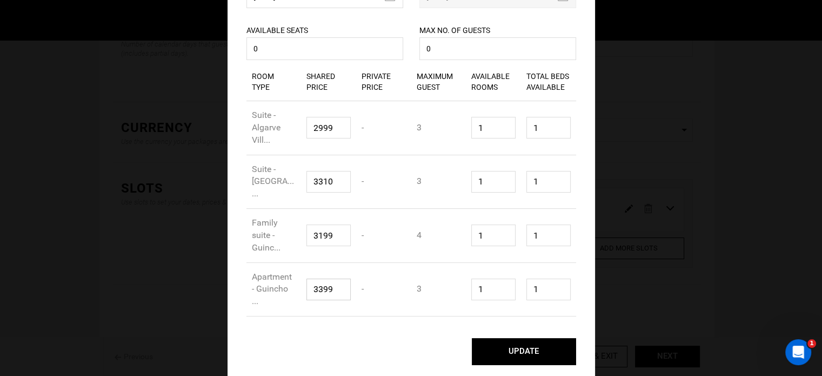
type input "3399"
click at [324, 181] on input "3310" at bounding box center [328, 182] width 44 height 22
type input "2999"
click at [523, 347] on button "UPDATE" at bounding box center [524, 351] width 104 height 27
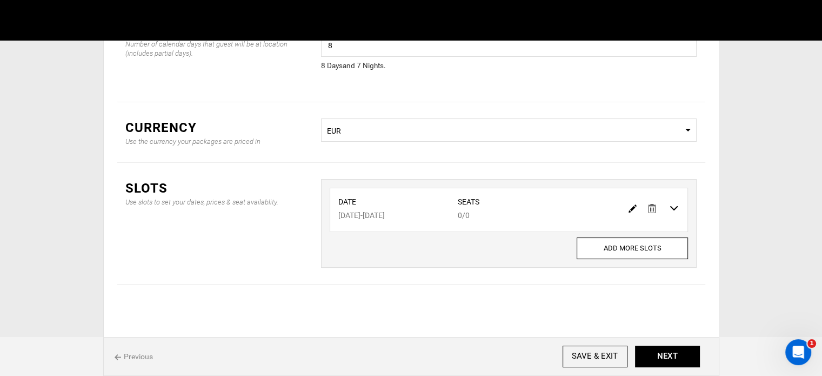
scroll to position [0, 0]
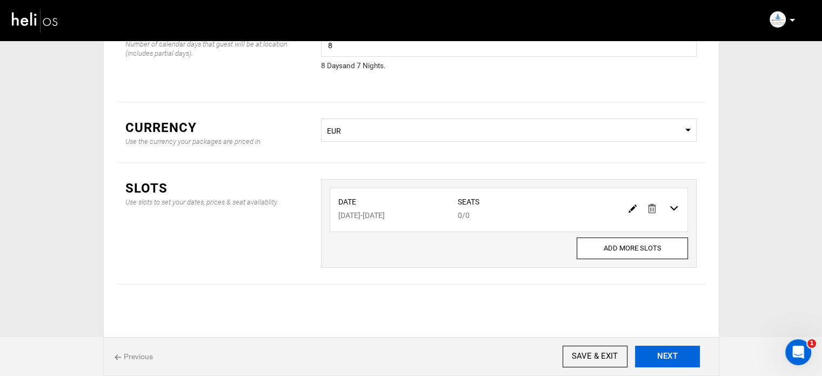
click at [673, 359] on button "NEXT" at bounding box center [667, 356] width 65 height 22
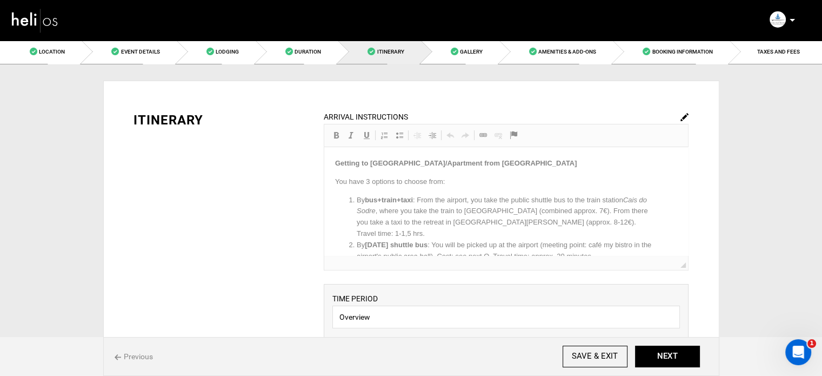
click at [302, 60] on link "Duration" at bounding box center [297, 51] width 82 height 24
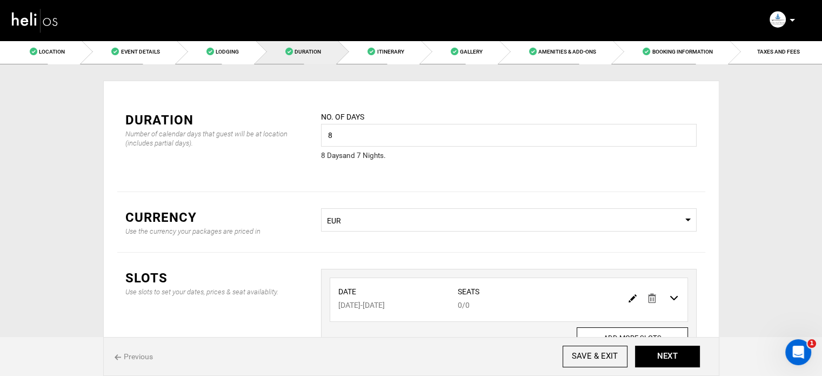
click at [631, 296] on img at bounding box center [632, 298] width 8 height 8
type input "11/19/2025"
type input "11/26/2025"
type input "0"
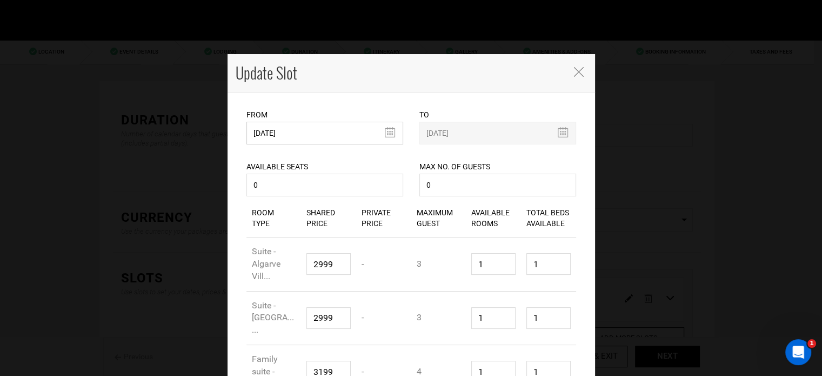
click at [322, 138] on input "11/19/2025" at bounding box center [324, 133] width 157 height 23
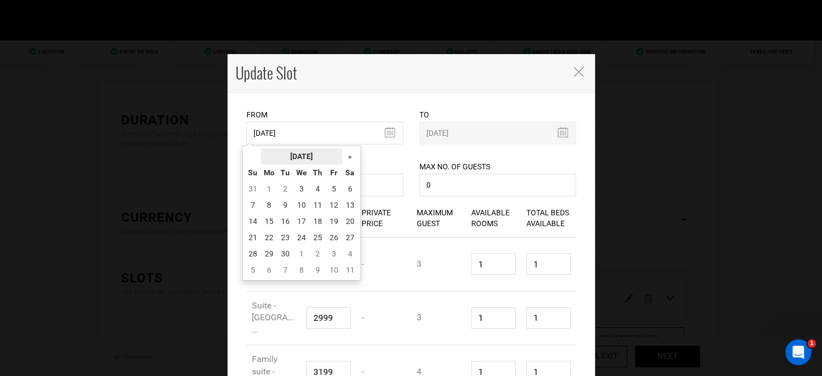
click at [314, 153] on th "[DATE]" at bounding box center [301, 156] width 81 height 16
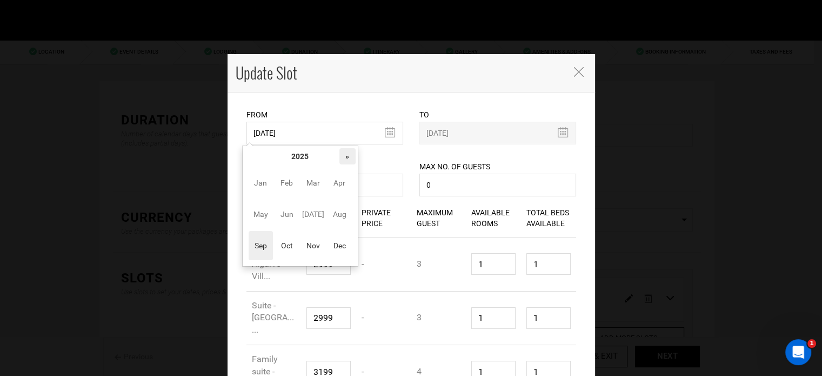
click at [347, 155] on th "»" at bounding box center [347, 156] width 16 height 16
click at [291, 250] on span "Oct" at bounding box center [286, 245] width 24 height 29
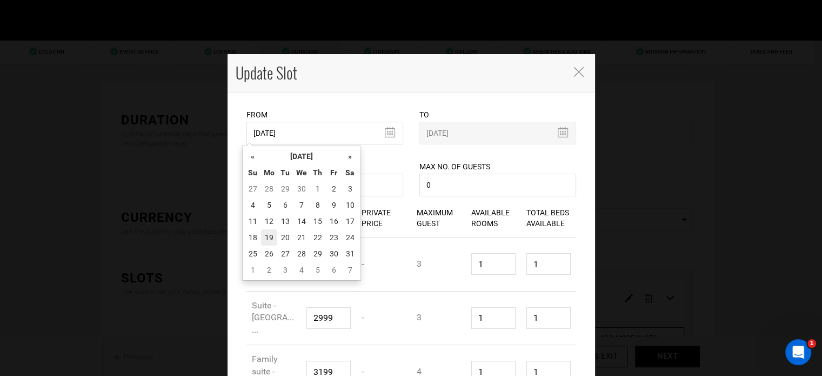
click at [269, 237] on td "19" at bounding box center [269, 237] width 16 height 16
type input "[DATE]"
type input "10/26/2026"
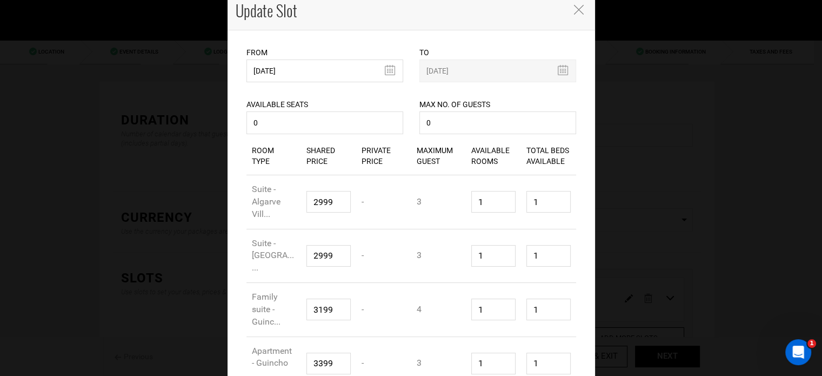
scroll to position [136, 0]
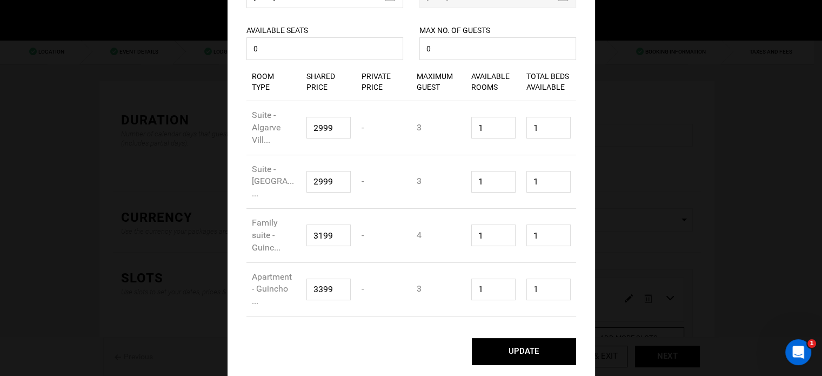
click at [560, 358] on button "UPDATE" at bounding box center [524, 351] width 104 height 27
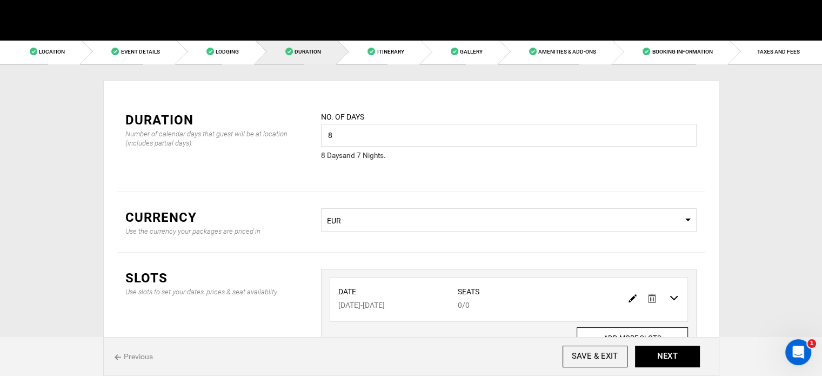
scroll to position [0, 0]
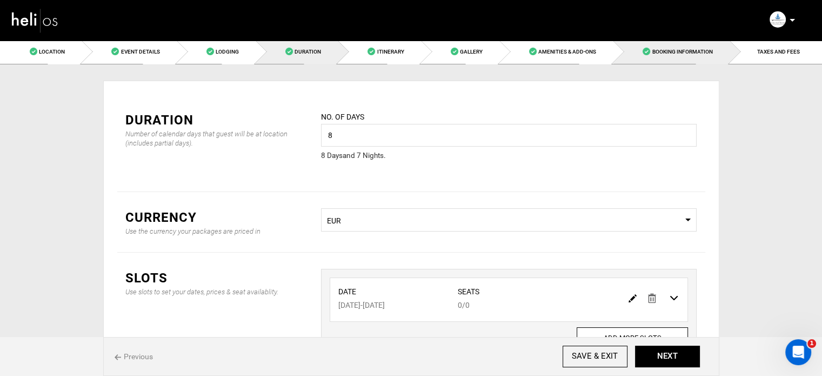
click at [684, 41] on link "Booking Information" at bounding box center [671, 51] width 116 height 24
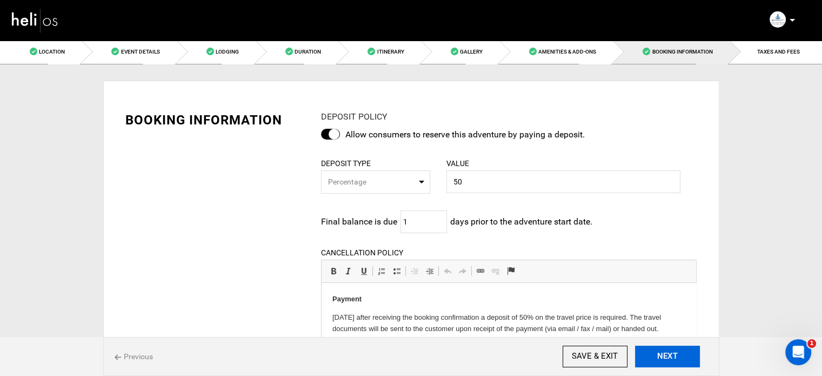
click at [677, 365] on button "NEXT" at bounding box center [667, 356] width 65 height 22
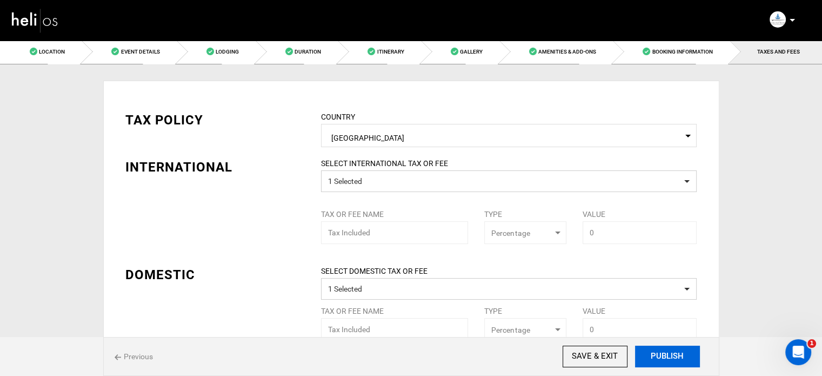
click at [677, 357] on button "PUBLISH" at bounding box center [667, 356] width 65 height 22
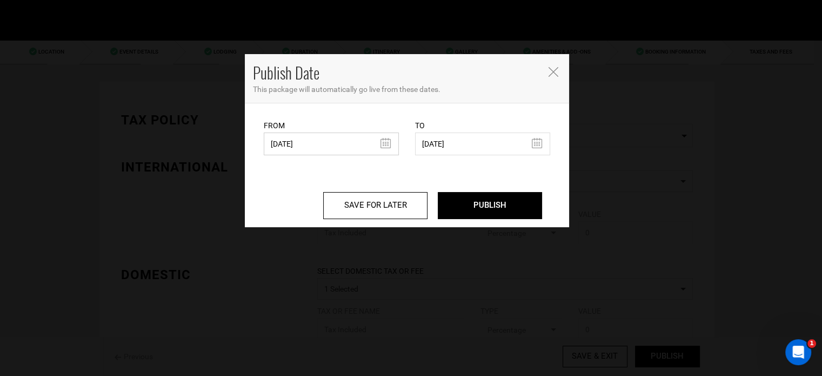
click at [337, 149] on input "09/11/2024" at bounding box center [331, 143] width 135 height 23
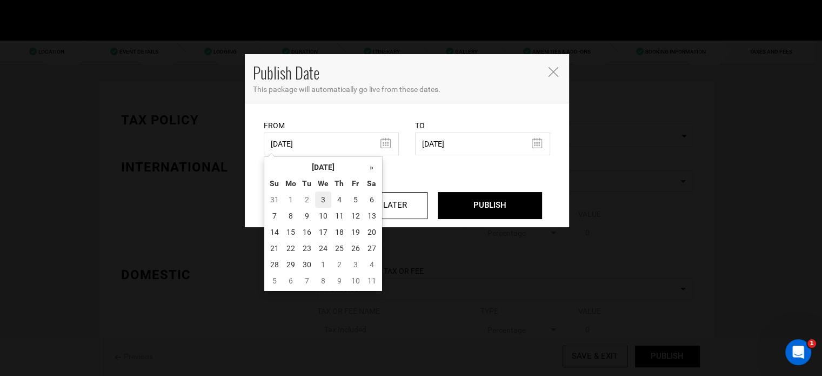
click at [324, 198] on td "3" at bounding box center [323, 199] width 16 height 16
type input "09/03/2025"
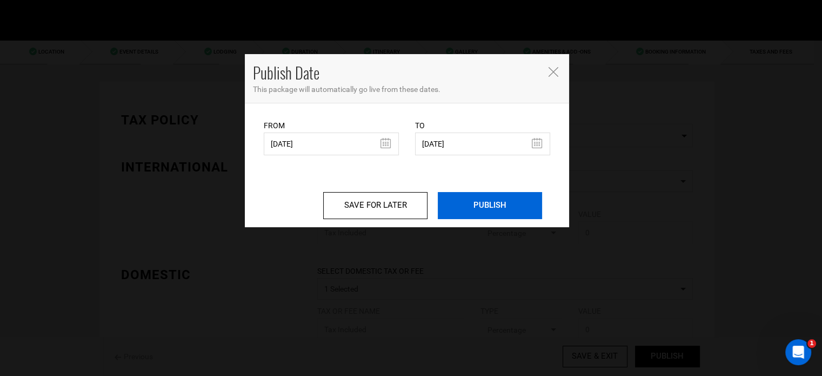
click at [508, 219] on input "PUBLISH" at bounding box center [490, 205] width 104 height 27
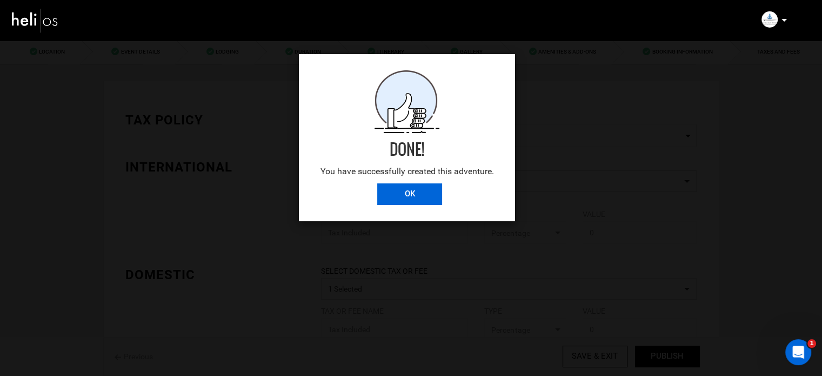
click at [410, 190] on input "OK" at bounding box center [409, 194] width 65 height 22
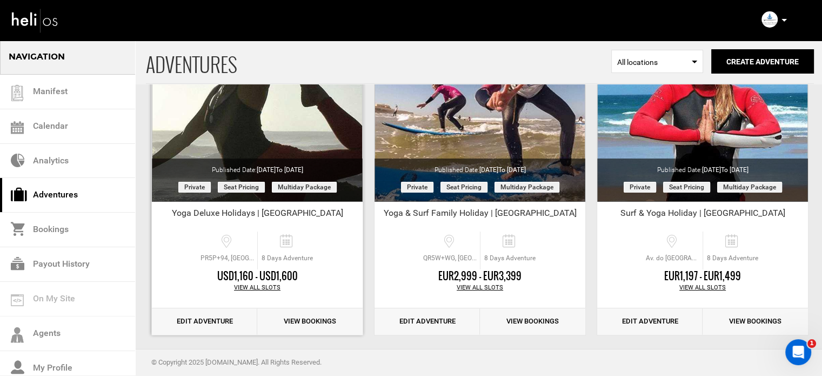
scroll to position [134, 0]
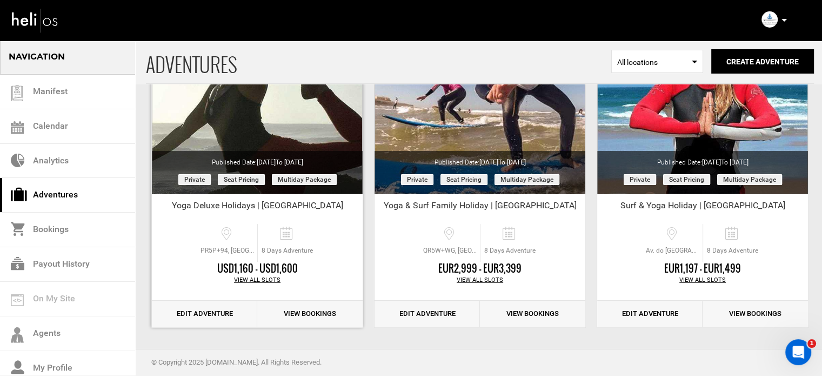
click at [219, 316] on link "Edit Adventure" at bounding box center [204, 313] width 105 height 26
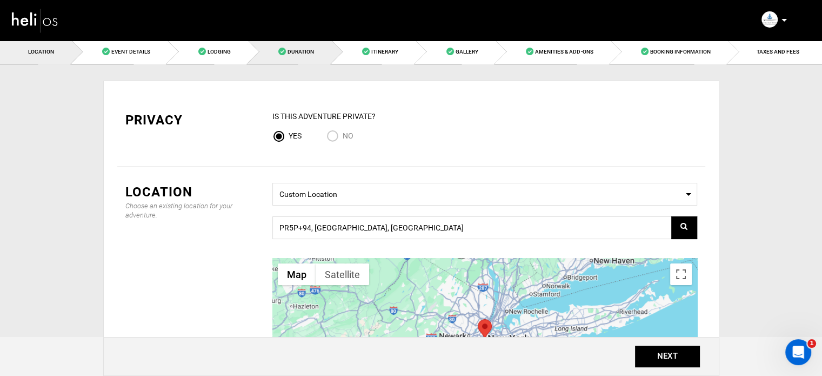
click at [319, 51] on link "Duration" at bounding box center [290, 51] width 84 height 24
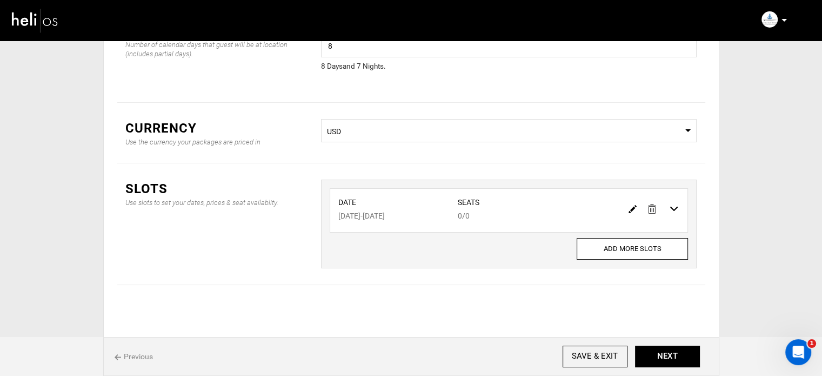
scroll to position [90, 0]
click at [527, 136] on span "USD" at bounding box center [509, 130] width 364 height 11
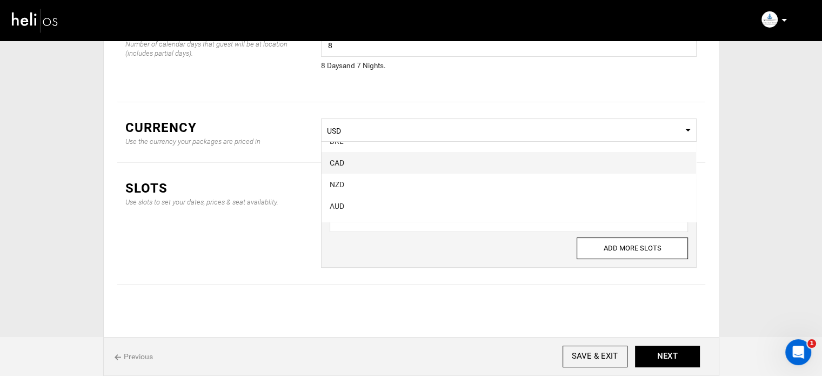
scroll to position [54, 0]
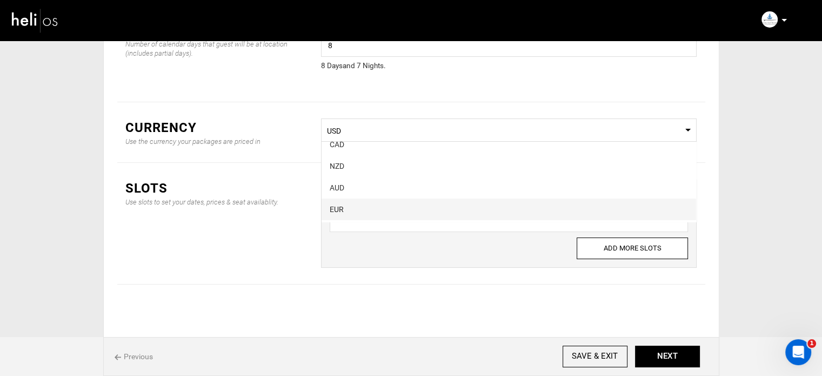
click at [362, 206] on div "EUR" at bounding box center [509, 209] width 358 height 11
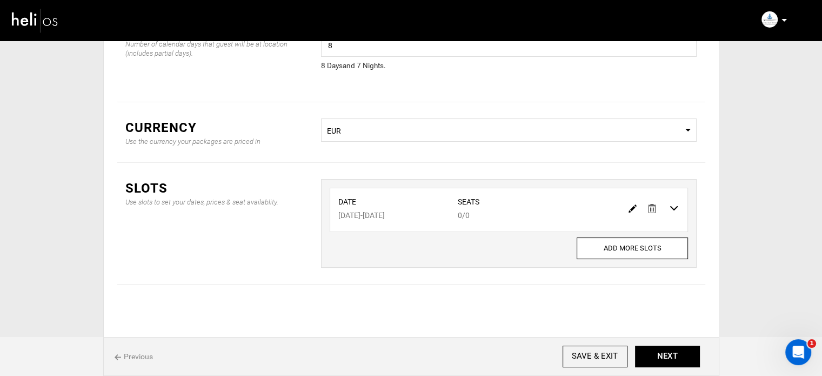
click at [629, 211] on img at bounding box center [632, 208] width 8 height 8
type input "11/17/2025"
type input "11/24/2025"
type input "0"
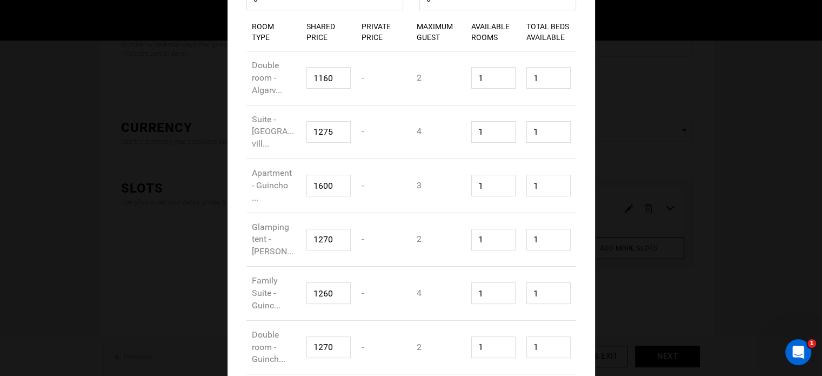
scroll to position [216, 0]
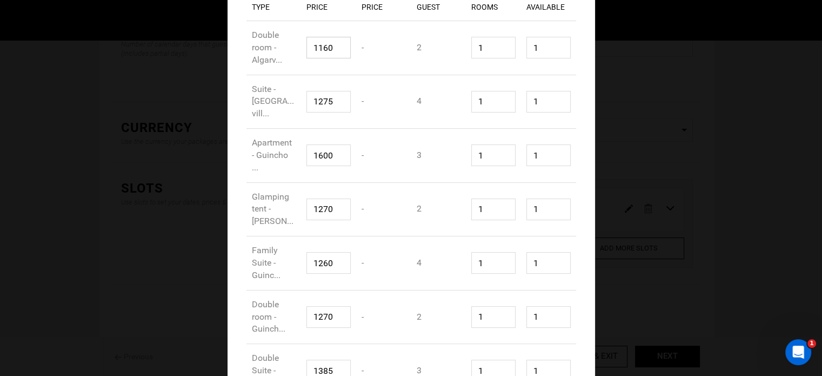
drag, startPoint x: 326, startPoint y: 49, endPoint x: 290, endPoint y: 49, distance: 36.2
click at [290, 49] on div "Room Type Double room - Algarv... Shared Price 1160 Private Price - Maximum Gue…" at bounding box center [411, 48] width 330 height 54
type input "1049"
click at [323, 106] on input "1275" at bounding box center [328, 102] width 44 height 22
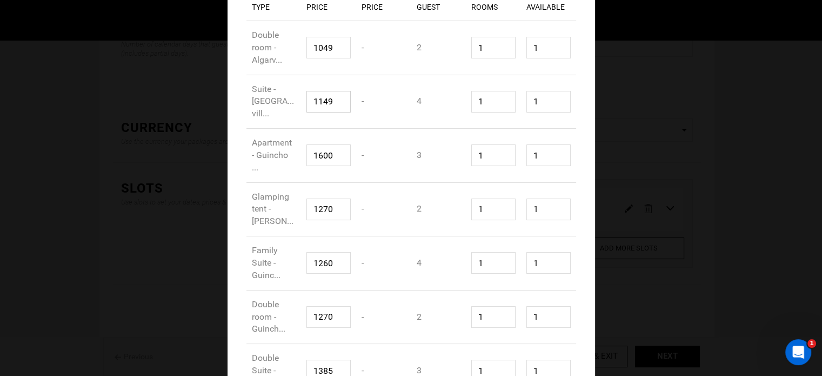
type input "1149"
click at [324, 158] on input "1600" at bounding box center [328, 155] width 44 height 22
type input "1499"
click at [322, 211] on input "1270" at bounding box center [328, 209] width 44 height 22
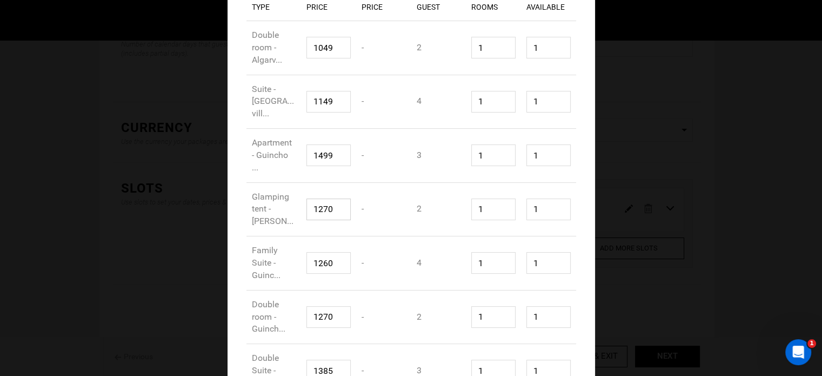
click at [322, 211] on input "1270" at bounding box center [328, 209] width 44 height 22
type input "1149"
click at [319, 267] on input "1260" at bounding box center [328, 263] width 44 height 22
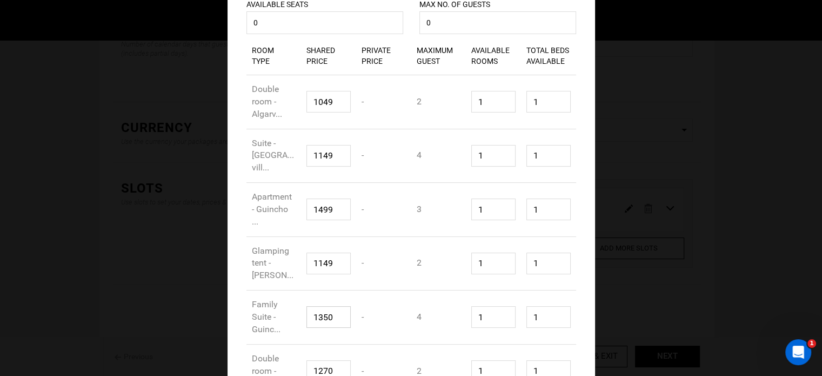
scroll to position [162, 0]
type input "1350"
click at [333, 164] on input "1149" at bounding box center [328, 156] width 44 height 22
drag, startPoint x: 327, startPoint y: 155, endPoint x: 317, endPoint y: 153, distance: 9.9
click at [317, 153] on input "1149" at bounding box center [328, 156] width 44 height 22
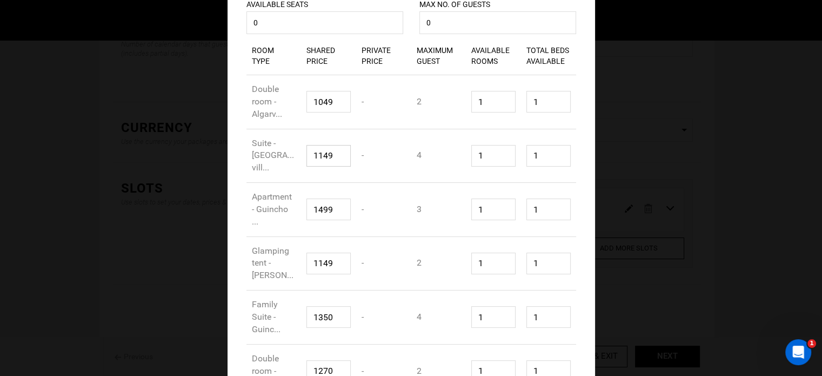
click at [317, 153] on input "1149" at bounding box center [328, 156] width 44 height 22
click at [332, 162] on input "1249" at bounding box center [328, 156] width 44 height 22
type input "1249"
click at [314, 103] on input "1049" at bounding box center [328, 102] width 44 height 22
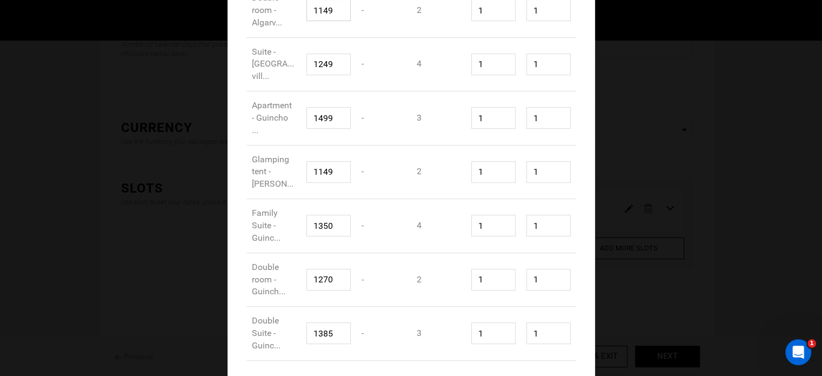
scroll to position [297, 0]
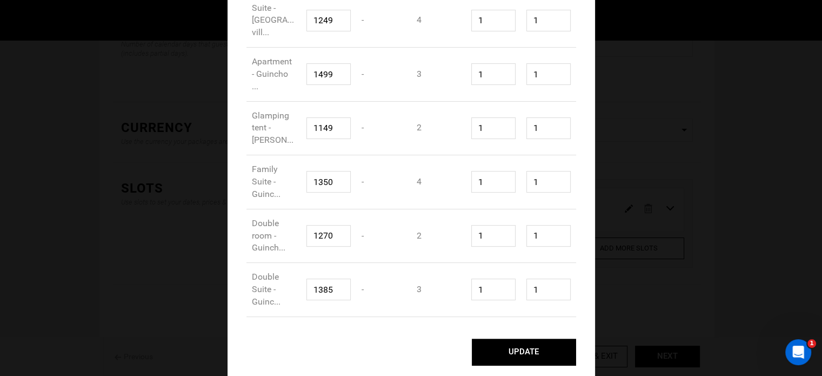
type input "1149"
click at [532, 349] on button "UPDATE" at bounding box center [524, 351] width 104 height 27
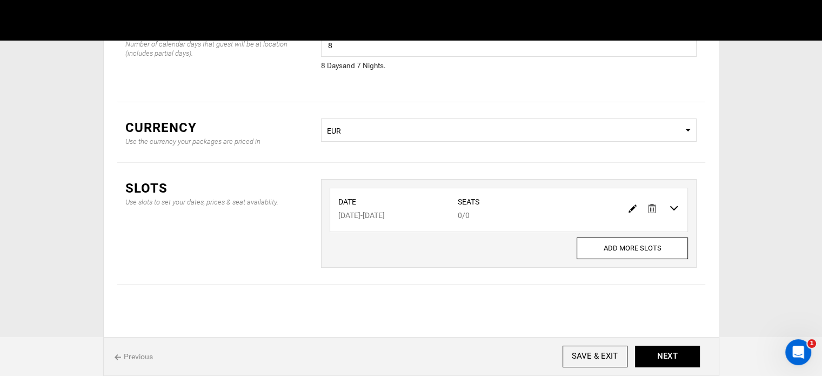
scroll to position [0, 0]
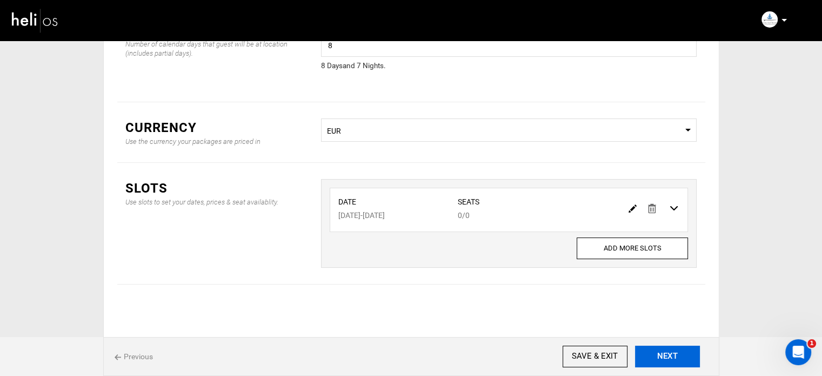
click at [678, 356] on button "NEXT" at bounding box center [667, 356] width 65 height 22
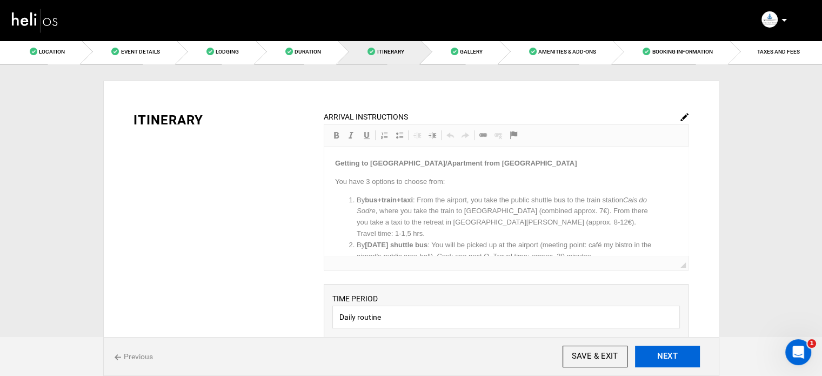
click at [678, 356] on button "NEXT" at bounding box center [667, 356] width 65 height 22
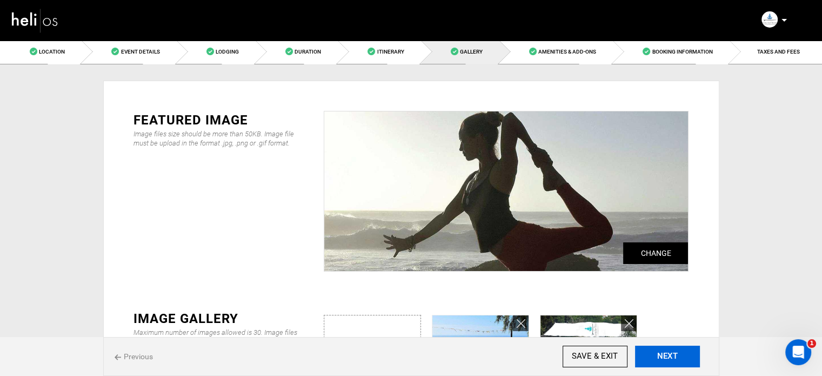
click at [678, 356] on button "NEXT" at bounding box center [667, 356] width 65 height 22
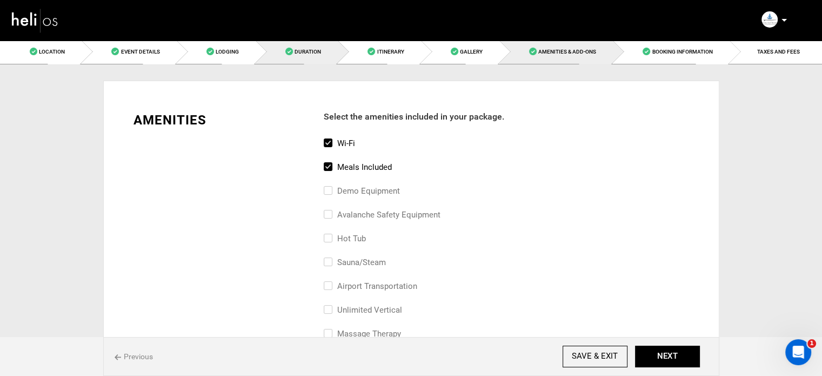
click at [312, 56] on link "Duration" at bounding box center [297, 51] width 82 height 24
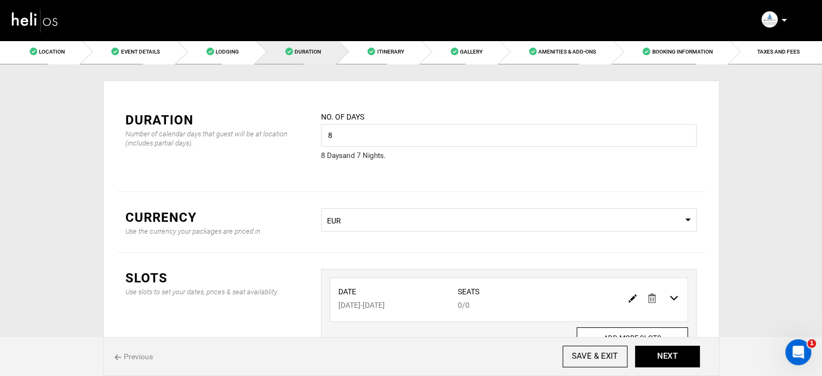
scroll to position [90, 0]
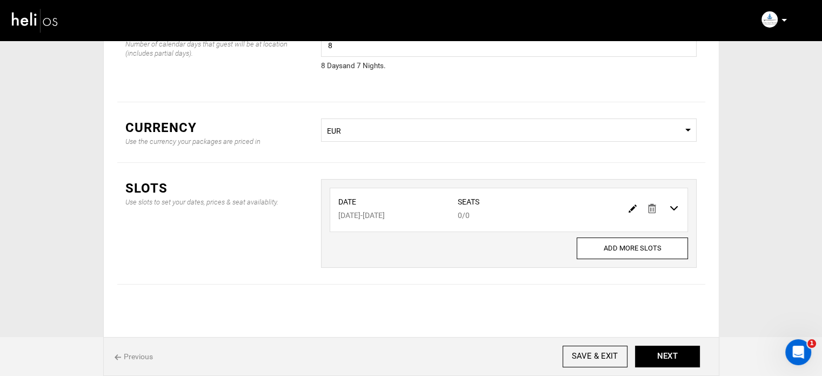
click at [632, 210] on img at bounding box center [632, 208] width 8 height 8
type input "11/17/2025"
type input "11/24/2025"
type input "0"
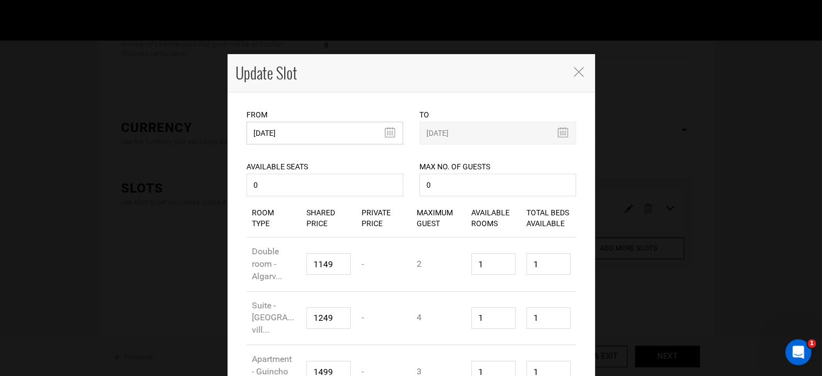
click at [305, 133] on input "11/17/2025" at bounding box center [324, 133] width 157 height 23
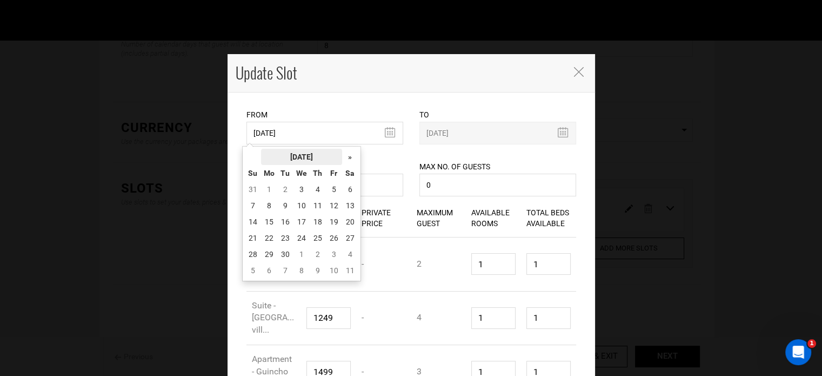
click at [316, 165] on th "Th" at bounding box center [318, 173] width 16 height 16
click at [318, 158] on th "September 2025" at bounding box center [301, 157] width 81 height 16
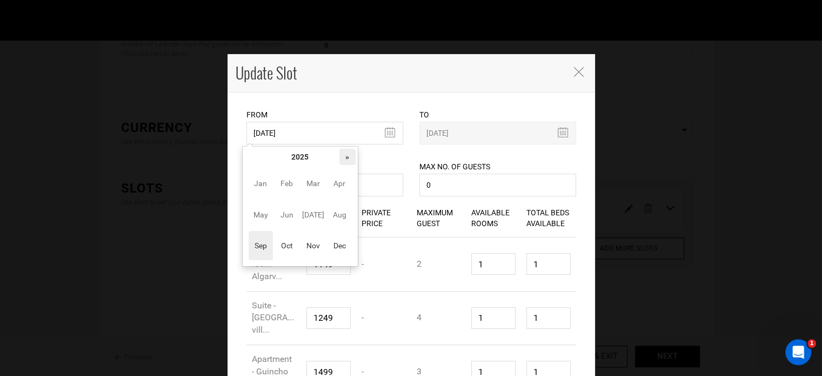
click at [351, 159] on th "»" at bounding box center [347, 157] width 16 height 16
click at [272, 244] on span "Sep" at bounding box center [261, 245] width 24 height 29
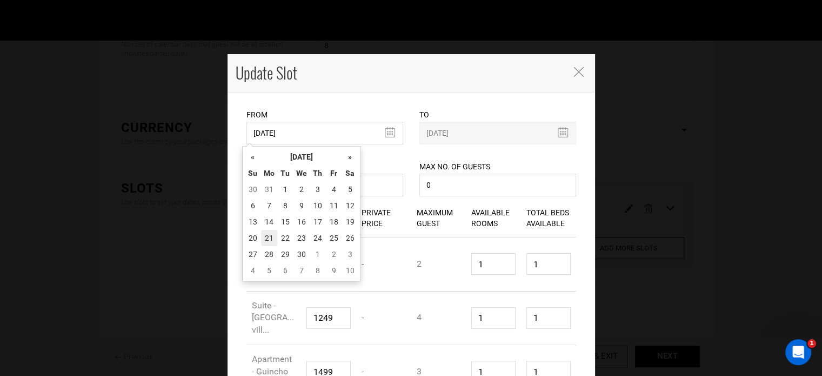
click at [268, 239] on td "21" at bounding box center [269, 238] width 16 height 16
type input "09/21/2026"
type input "09/28/2026"
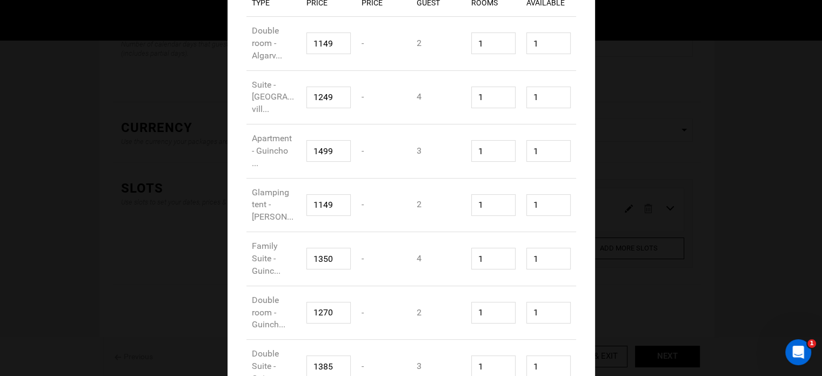
scroll to position [297, 0]
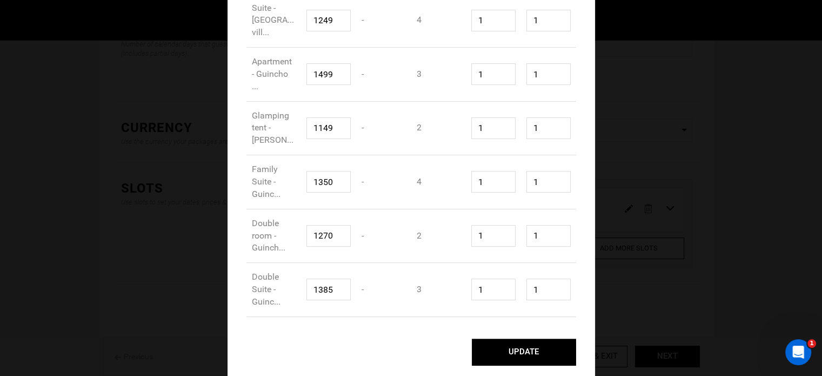
click at [558, 350] on button "UPDATE" at bounding box center [524, 351] width 104 height 27
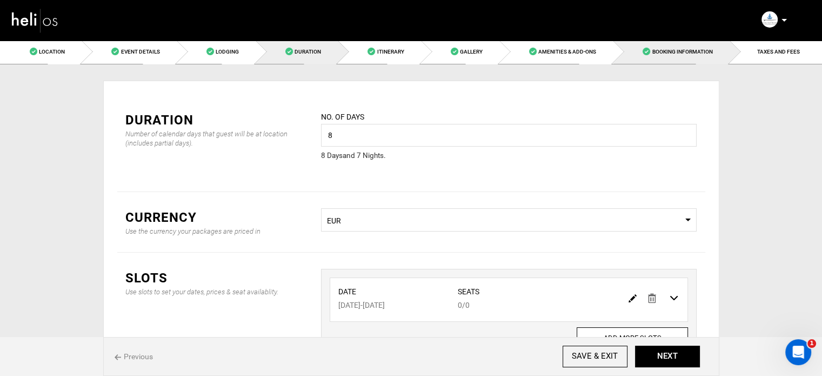
scroll to position [0, 0]
click at [743, 52] on link "TAXES AND FEES" at bounding box center [775, 51] width 92 height 24
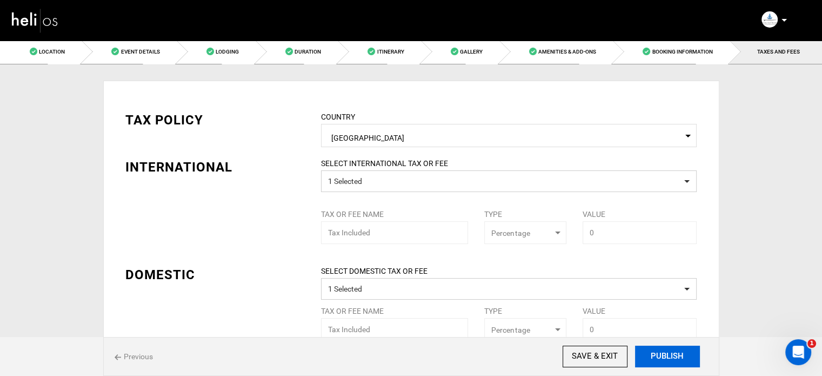
click at [660, 357] on button "PUBLISH" at bounding box center [667, 356] width 65 height 22
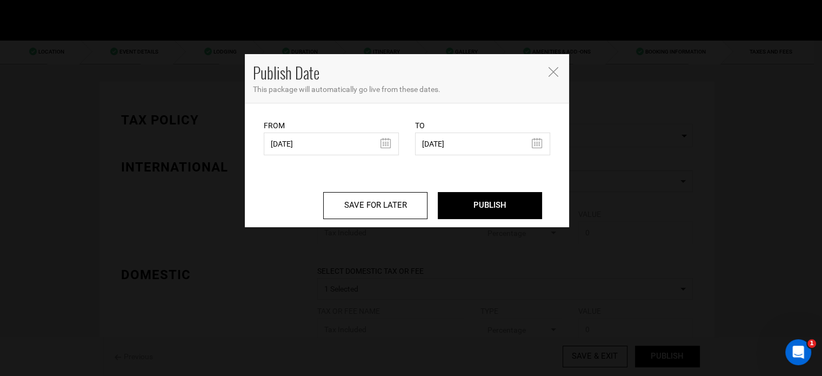
click at [321, 129] on div "From 09/12/2024 From Date needs to be future date. Please select From Date." at bounding box center [331, 137] width 135 height 36
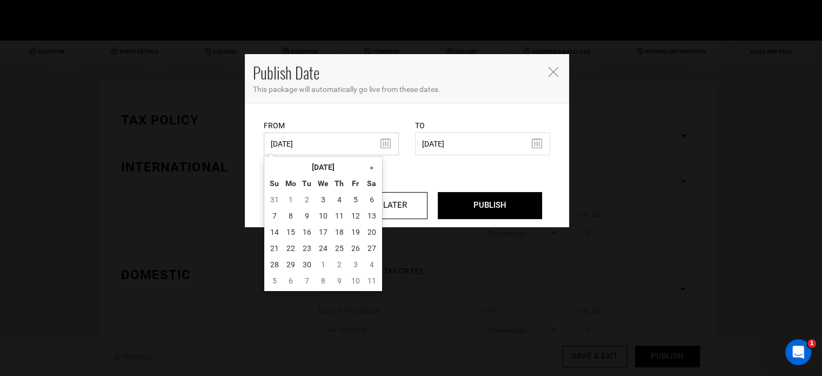
click at [316, 137] on input "09/12/2024" at bounding box center [331, 143] width 135 height 23
click at [324, 194] on td "3" at bounding box center [323, 199] width 16 height 16
type input "09/03/2025"
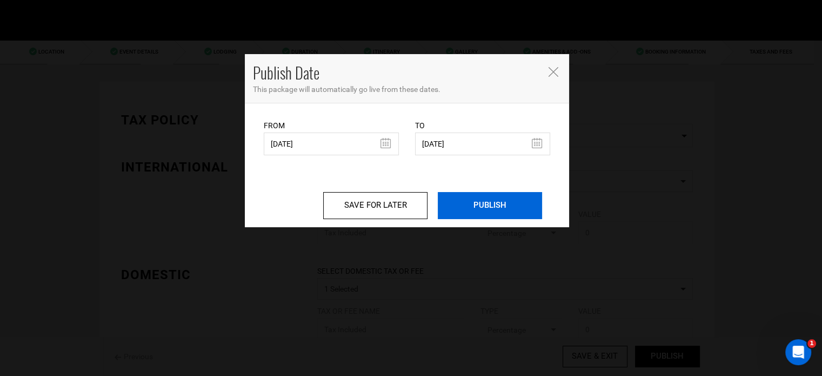
click at [476, 210] on input "PUBLISH" at bounding box center [490, 205] width 104 height 27
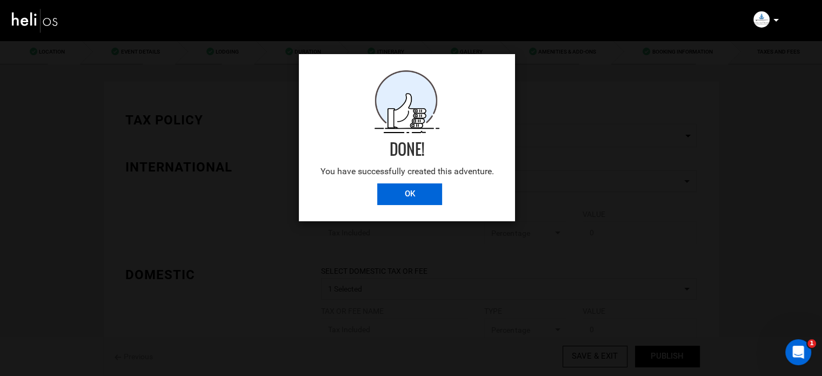
click at [415, 188] on input "OK" at bounding box center [409, 194] width 65 height 22
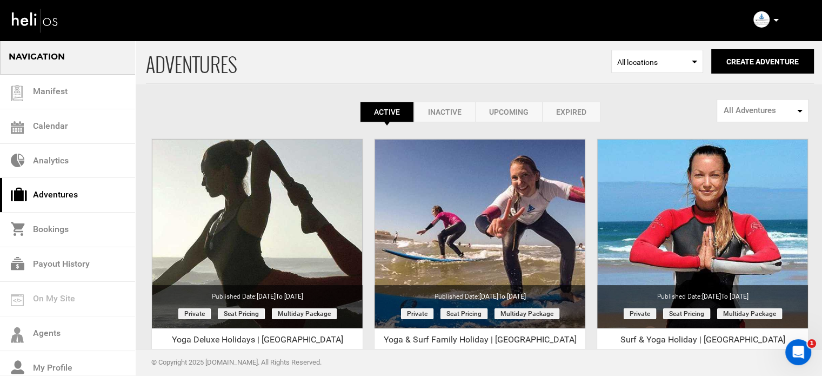
click at [773, 21] on icon at bounding box center [775, 20] width 5 height 3
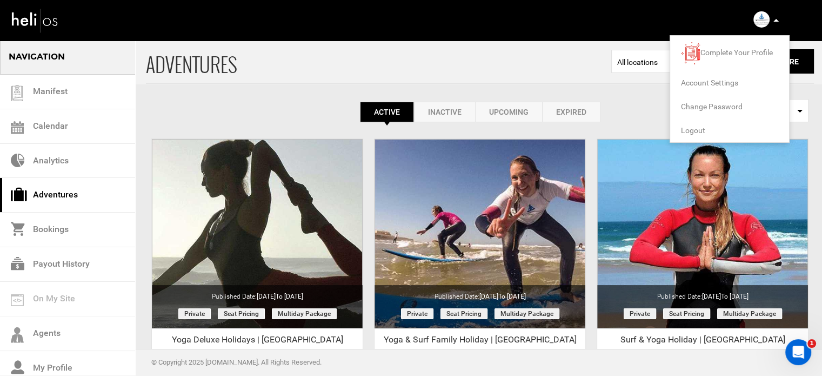
click at [692, 128] on span "Logout" at bounding box center [693, 130] width 24 height 9
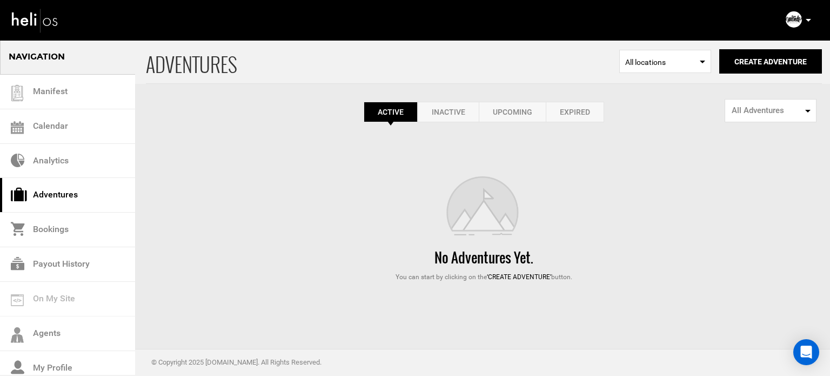
click at [581, 115] on link "Expired" at bounding box center [575, 112] width 58 height 21
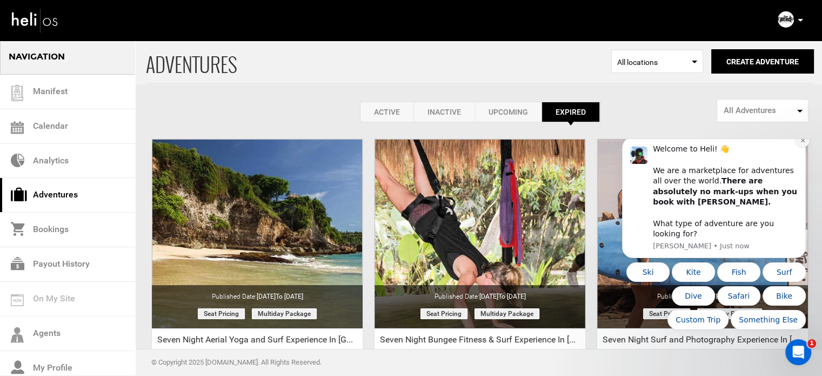
click at [803, 143] on icon "Dismiss notification" at bounding box center [803, 140] width 6 height 6
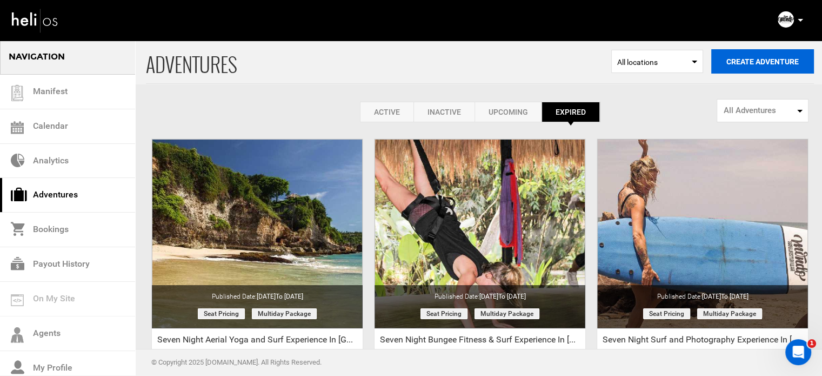
click at [765, 56] on button "Create Adventure" at bounding box center [762, 61] width 103 height 24
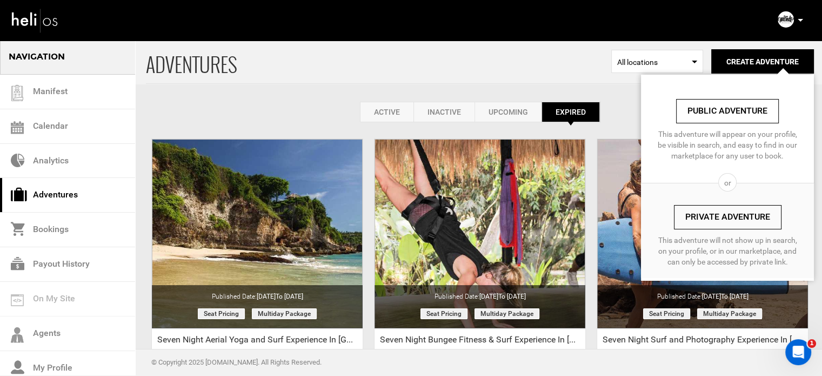
click at [701, 213] on link "Private Adventure" at bounding box center [728, 217] width 108 height 24
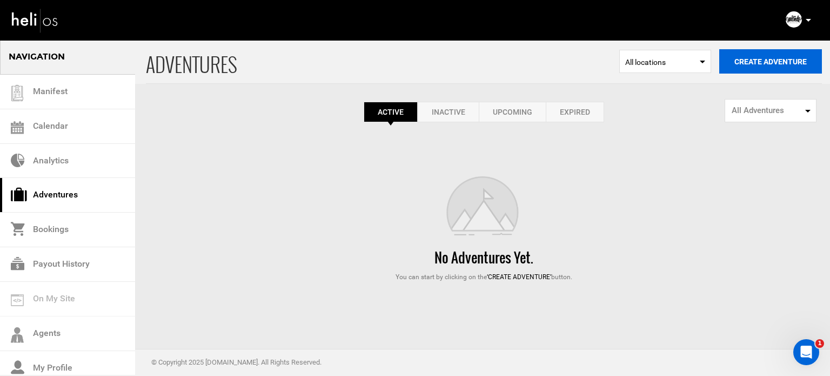
click at [789, 68] on button "Create Adventure" at bounding box center [770, 61] width 103 height 24
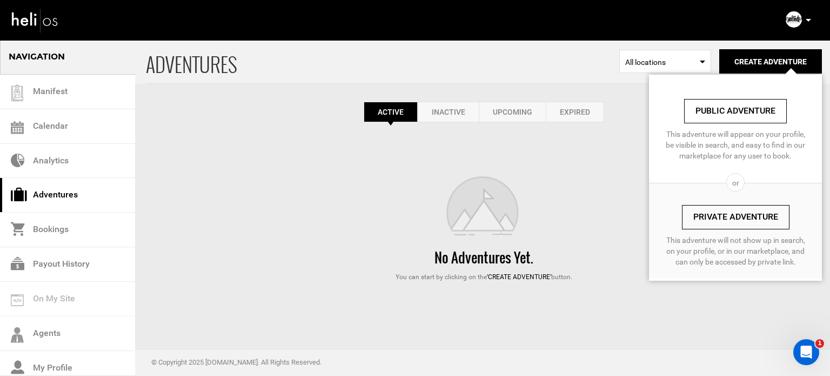
click at [725, 212] on link "Private Adventure" at bounding box center [736, 217] width 108 height 24
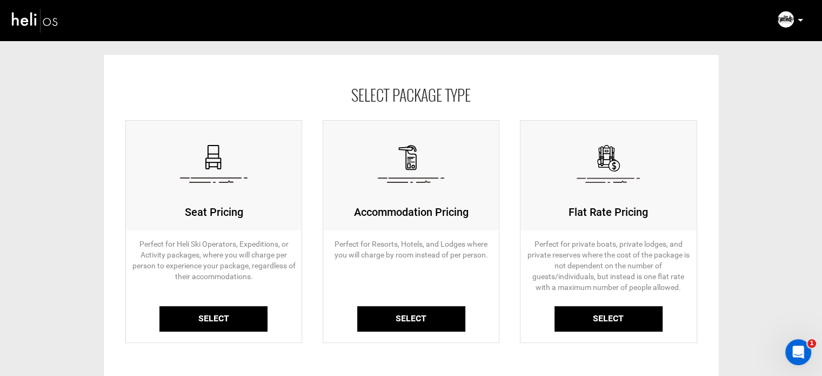
scroll to position [108, 0]
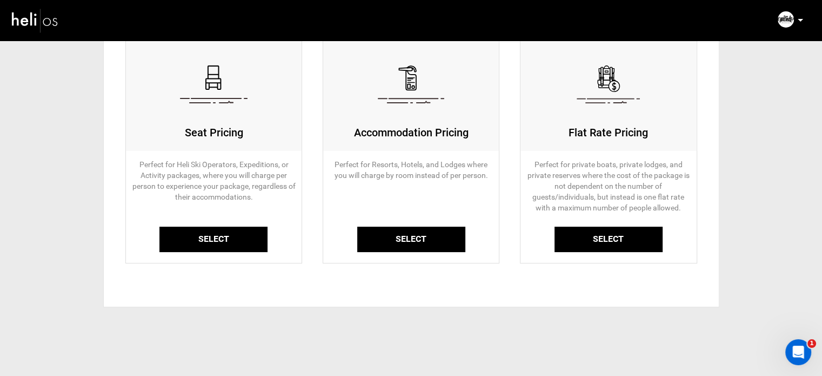
click at [237, 244] on link "Select" at bounding box center [213, 238] width 108 height 25
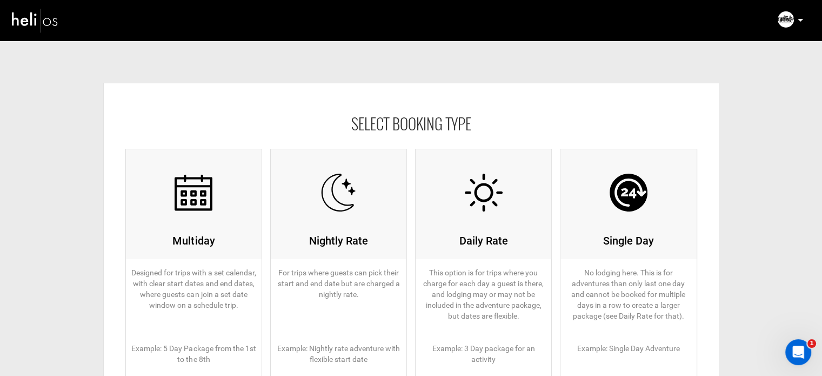
scroll to position [162, 0]
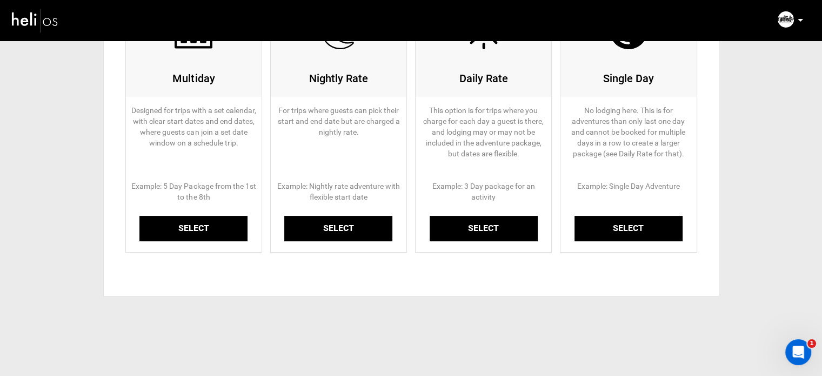
click at [198, 224] on link "Select" at bounding box center [193, 228] width 108 height 25
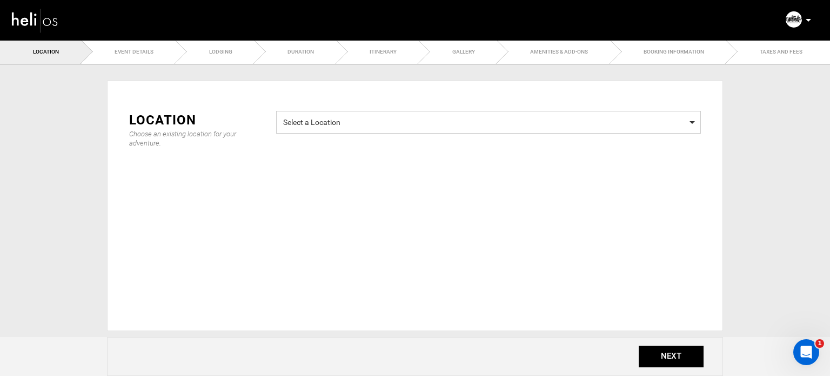
click at [354, 115] on span "Select a Location" at bounding box center [488, 121] width 411 height 14
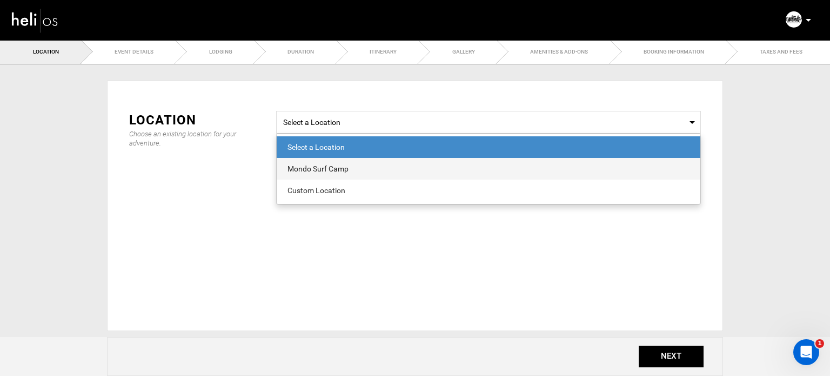
click at [314, 171] on div "Mondo Surf Camp" at bounding box center [488, 168] width 402 height 11
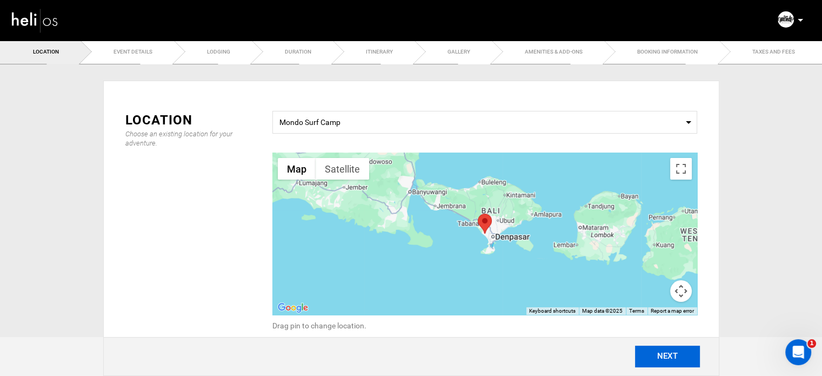
click at [657, 355] on button "NEXT" at bounding box center [667, 356] width 65 height 22
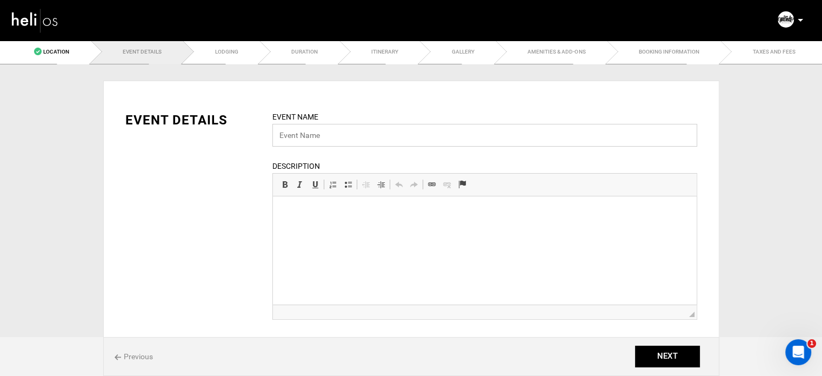
click at [329, 139] on input "text" at bounding box center [484, 135] width 425 height 23
paste input "Surf & Yoga - Intermediate"
type input "Surf & Yoga - Intermediate"
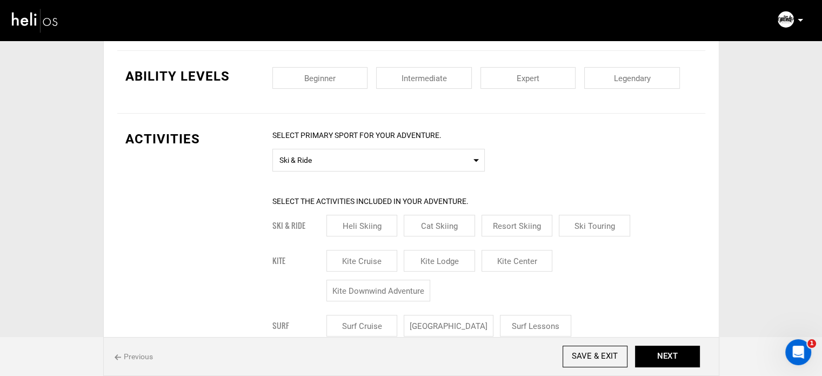
scroll to position [486, 0]
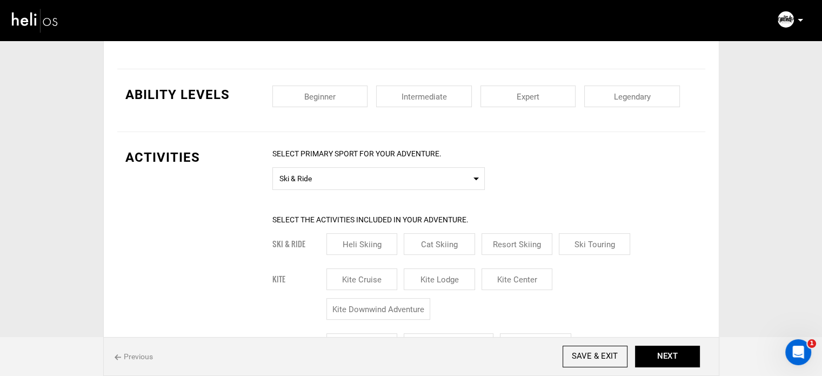
click at [329, 108] on div "Beginner Intermediate Expert Legendary" at bounding box center [484, 100] width 425 height 30
click at [335, 103] on input "checkbox" at bounding box center [320, 96] width 96 height 22
checkbox input "true"
click at [426, 101] on input "checkbox" at bounding box center [424, 96] width 96 height 22
checkbox input "true"
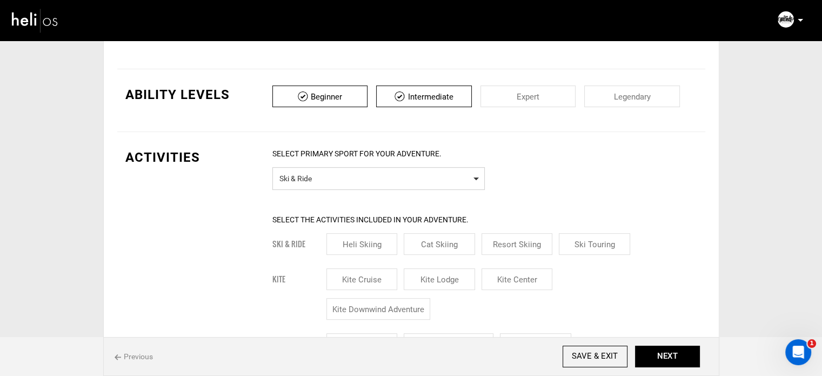
click at [323, 170] on span "Ski & Ride" at bounding box center [378, 177] width 198 height 14
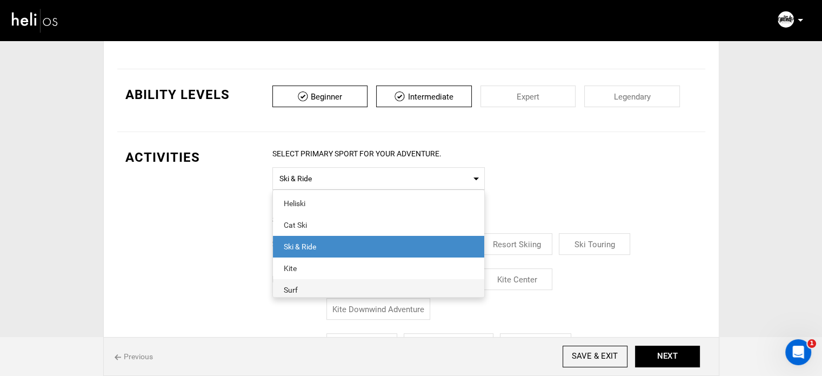
click at [322, 283] on span "Surf" at bounding box center [378, 290] width 211 height 22
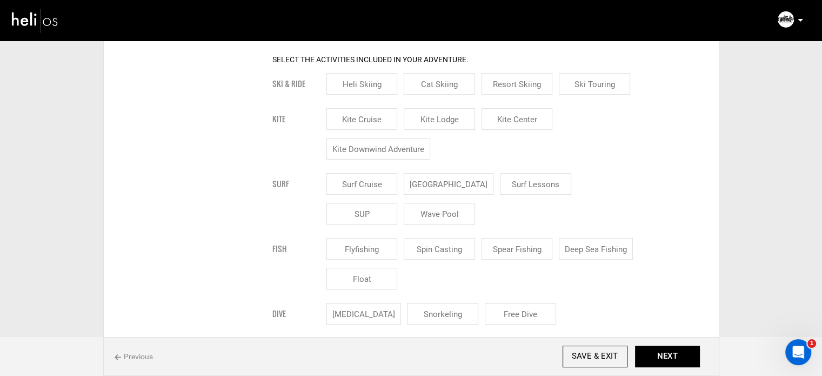
scroll to position [648, 0]
click at [432, 173] on input "[GEOGRAPHIC_DATA]" at bounding box center [449, 182] width 90 height 22
checkbox input "true"
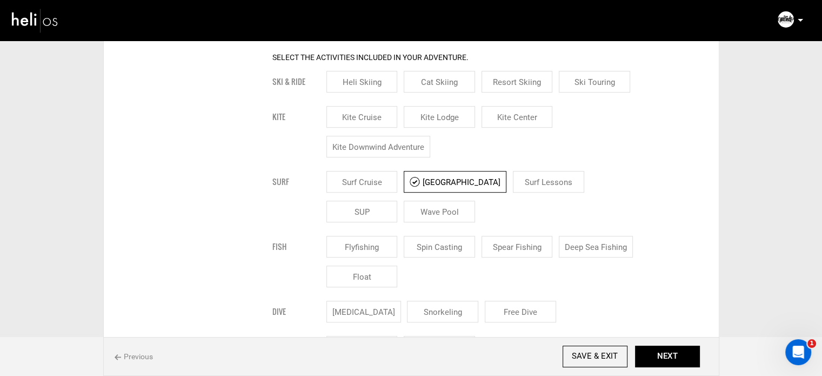
click at [513, 183] on input "Surf Lessons" at bounding box center [548, 182] width 71 height 22
checkbox input "true"
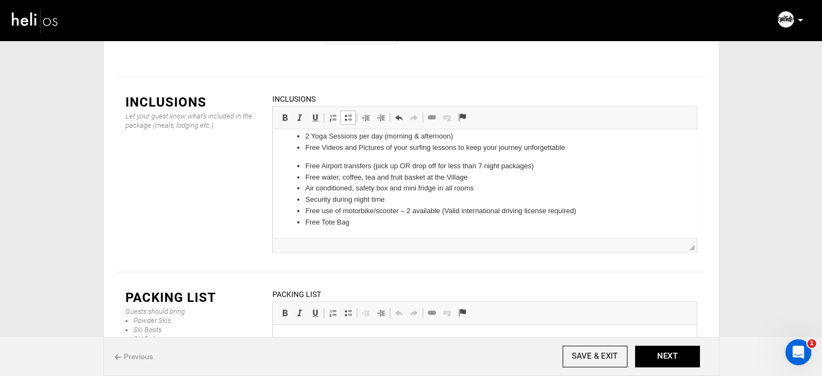
scroll to position [55, 0]
click at [346, 113] on span at bounding box center [348, 117] width 9 height 9
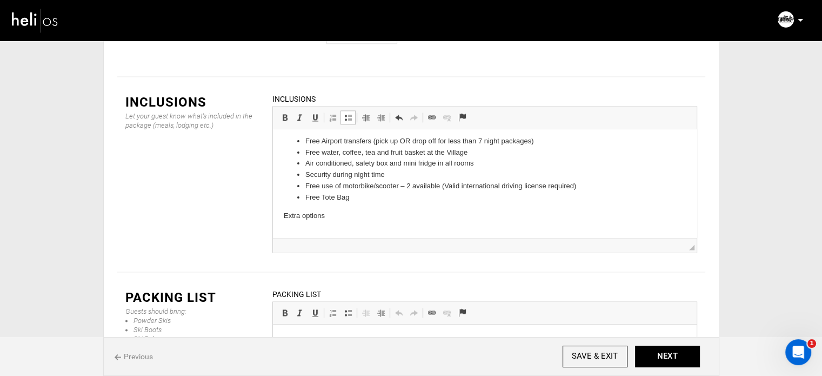
scroll to position [102, 0]
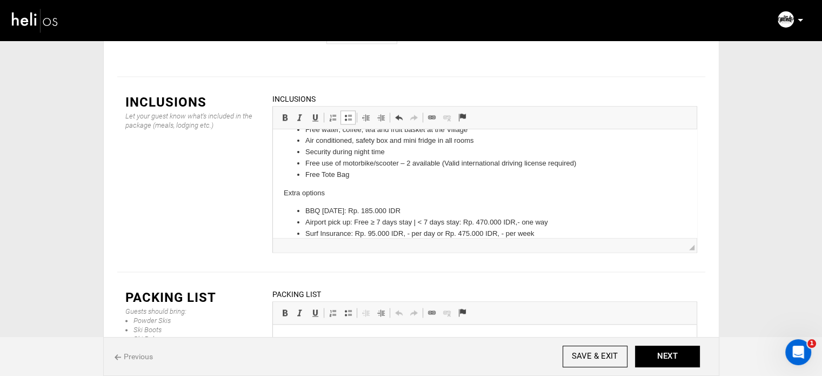
click at [297, 194] on p "Extra options" at bounding box center [484, 192] width 402 height 11
click at [287, 113] on span at bounding box center [284, 117] width 9 height 9
click at [354, 197] on p "Extra options" at bounding box center [484, 192] width 402 height 11
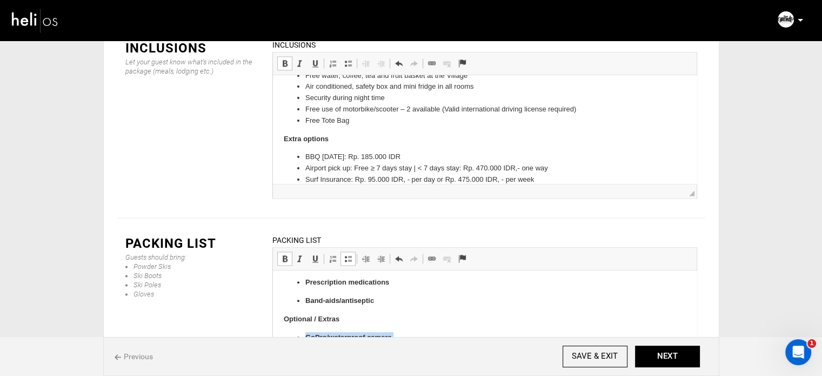
scroll to position [758, 0]
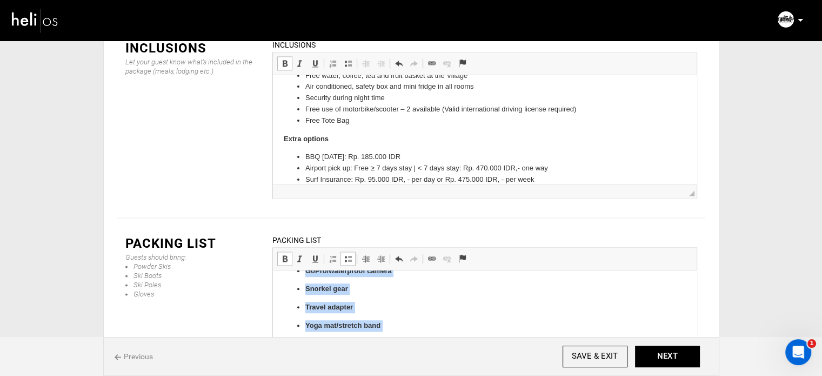
drag, startPoint x: 304, startPoint y: 332, endPoint x: 421, endPoint y: 390, distance: 130.2
click at [285, 254] on span at bounding box center [284, 258] width 9 height 9
click at [345, 254] on span at bounding box center [348, 258] width 9 height 9
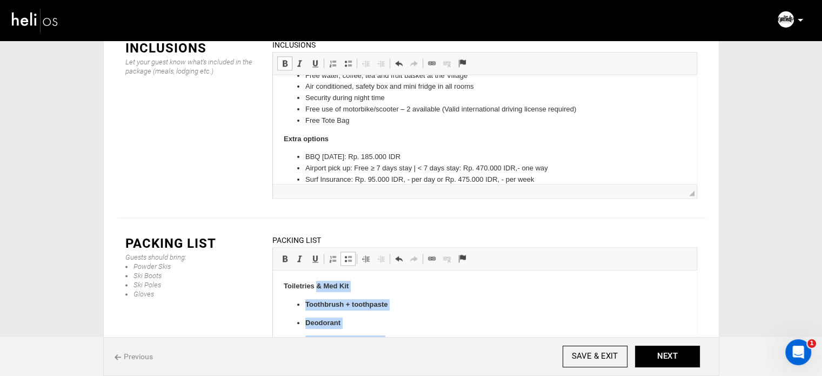
scroll to position [604, 0]
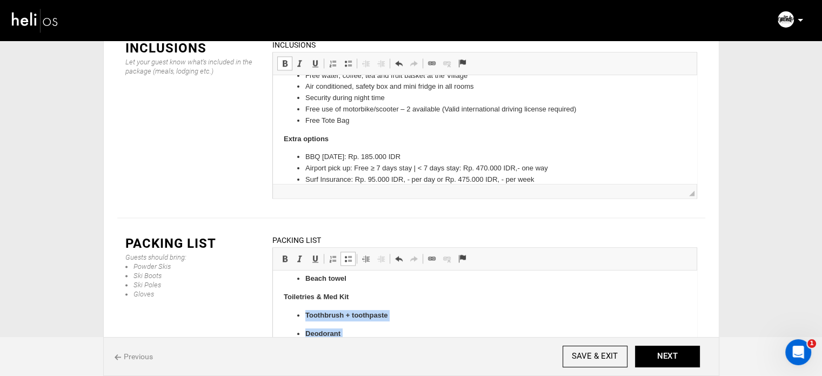
drag, startPoint x: 373, startPoint y: 319, endPoint x: 304, endPoint y: 310, distance: 69.2
click at [304, 310] on ul "Toothbrush + toothpaste Deodorant Shampoo + conditioner Prescription medication…" at bounding box center [484, 352] width 402 height 84
click at [287, 254] on span at bounding box center [284, 258] width 9 height 9
click at [341, 251] on link "Insert/Remove Bulleted List" at bounding box center [347, 258] width 15 height 14
click at [342, 251] on link "Insert/Remove Bulleted List" at bounding box center [347, 258] width 15 height 14
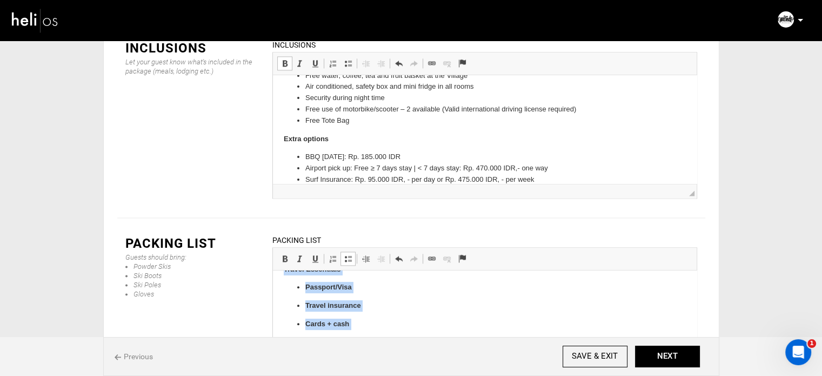
scroll to position [466, 0]
drag, startPoint x: 352, startPoint y: 282, endPoint x: 277, endPoint y: 272, distance: 75.2
click at [300, 319] on ul "Passport/Visa Travel insurance Cards + cash Dry bag / waterproof pouch Water bo…" at bounding box center [484, 370] width 402 height 103
click at [281, 254] on span at bounding box center [284, 258] width 9 height 9
click at [349, 251] on link "Insert/Remove Bulleted List" at bounding box center [347, 258] width 15 height 14
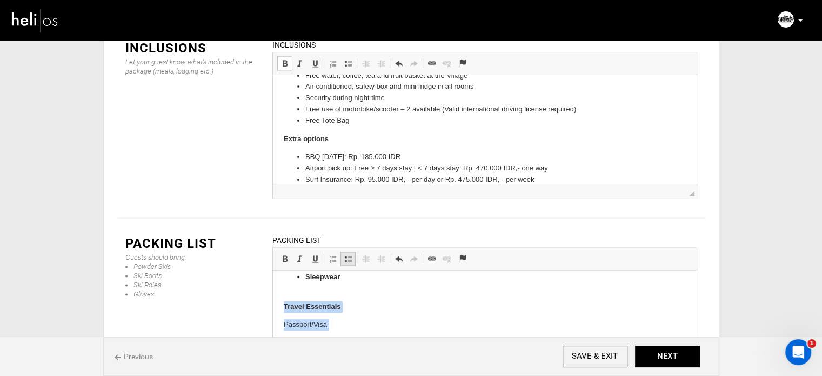
click at [349, 251] on link "Insert/Remove Bulleted List" at bounding box center [347, 258] width 15 height 14
click at [344, 283] on p "Sleepwear" at bounding box center [484, 282] width 359 height 23
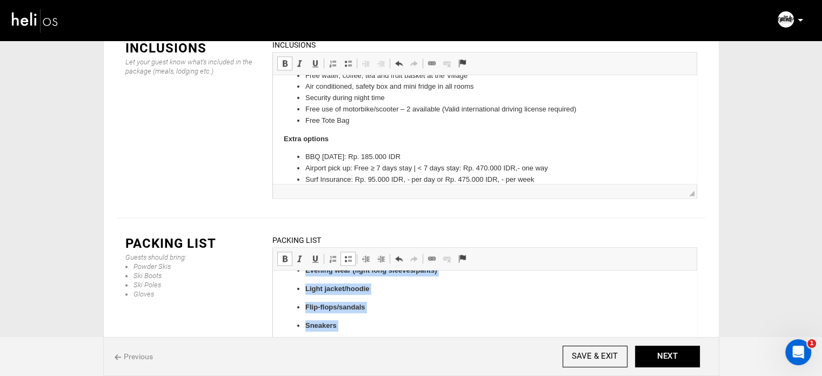
scroll to position [301, 0]
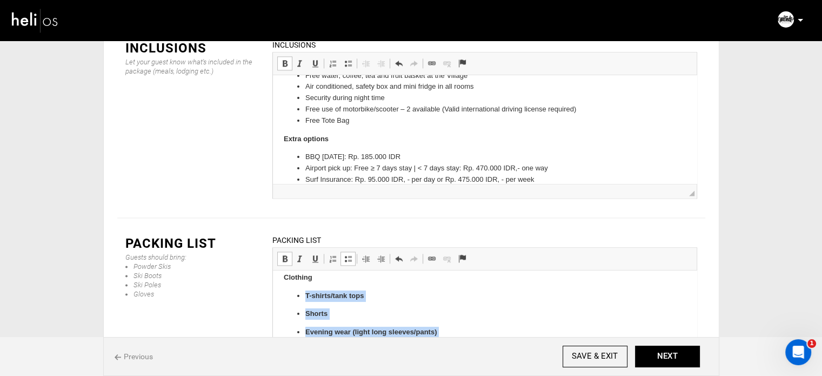
drag, startPoint x: 348, startPoint y: 277, endPoint x: 298, endPoint y: 301, distance: 55.6
click at [298, 301] on ul "T-shirts/tank tops Shorts Evening wear (light long sleeves/pants) Light jacket/…" at bounding box center [484, 368] width 402 height 157
click at [290, 251] on link "Bold Keyboard shortcut Ctrl+B" at bounding box center [284, 258] width 15 height 14
click at [339, 251] on link "Insert/Remove Numbered List" at bounding box center [332, 258] width 15 height 14
click at [344, 254] on span at bounding box center [348, 258] width 9 height 9
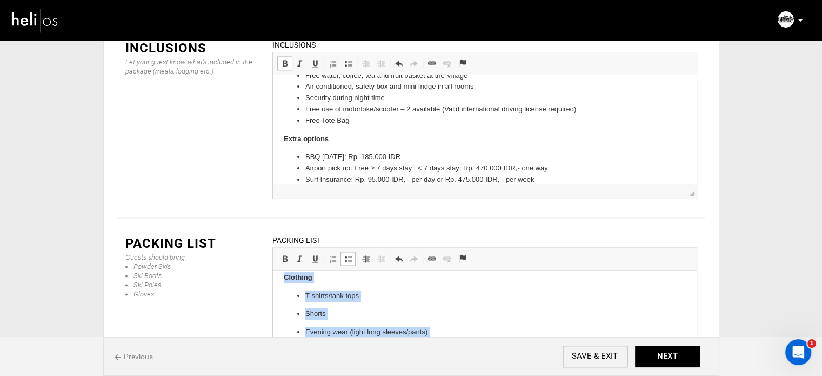
click at [344, 254] on span at bounding box center [348, 258] width 9 height 9
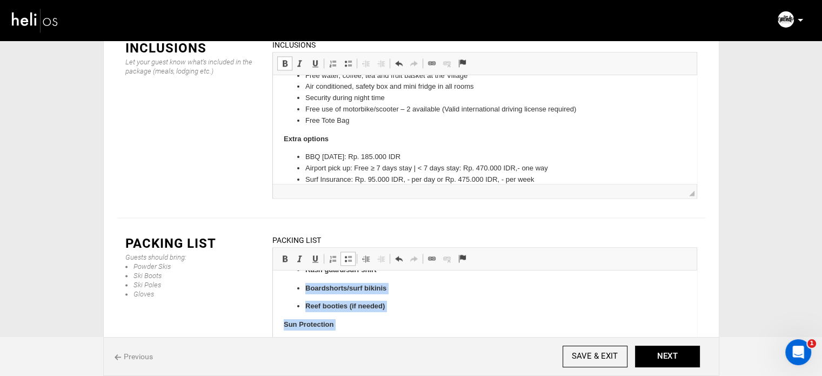
scroll to position [110, 0]
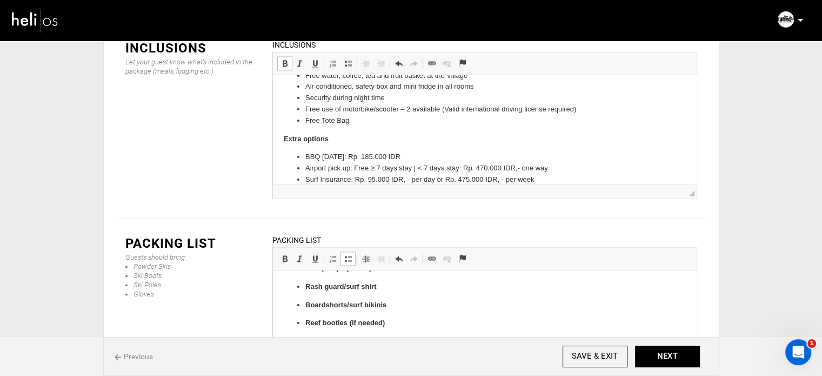
drag, startPoint x: 379, startPoint y: 364, endPoint x: 304, endPoint y: 352, distance: 75.5
click at [285, 254] on span at bounding box center [284, 258] width 9 height 9
click at [344, 254] on span at bounding box center [348, 258] width 9 height 9
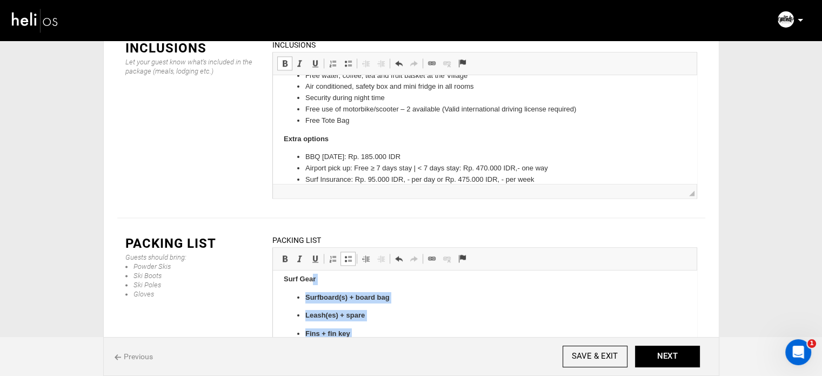
scroll to position [0, 0]
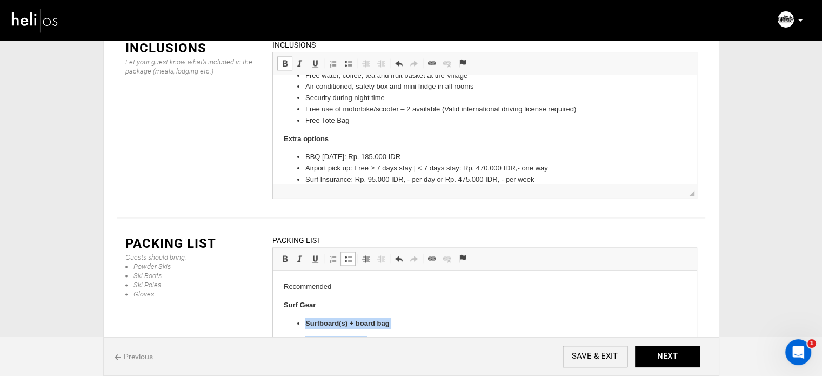
drag, startPoint x: 394, startPoint y: 325, endPoint x: 297, endPoint y: 324, distance: 97.3
click at [297, 324] on ul "Surfboard(s) + board bag Leash(es) + spare Fins + fin key Wax (temp-specific) R…" at bounding box center [484, 378] width 402 height 121
click at [283, 254] on span at bounding box center [284, 258] width 9 height 9
click at [349, 254] on span at bounding box center [348, 258] width 9 height 9
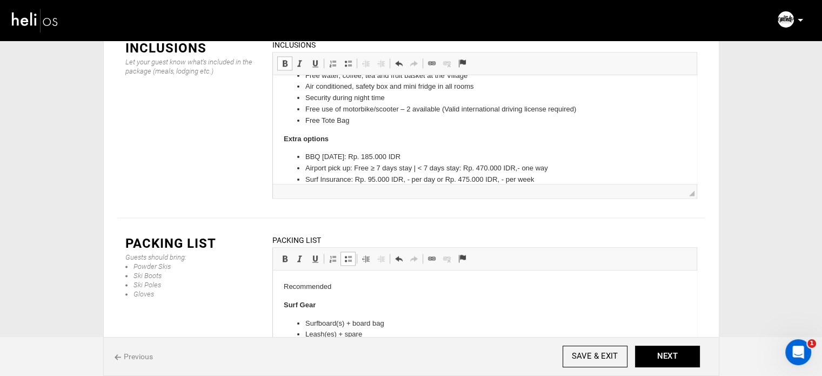
click at [312, 284] on p "Recommended" at bounding box center [484, 286] width 402 height 11
click at [286, 254] on span at bounding box center [284, 258] width 9 height 9
click at [347, 284] on p "Recommended" at bounding box center [484, 286] width 402 height 11
click at [667, 364] on button "NEXT" at bounding box center [667, 356] width 65 height 22
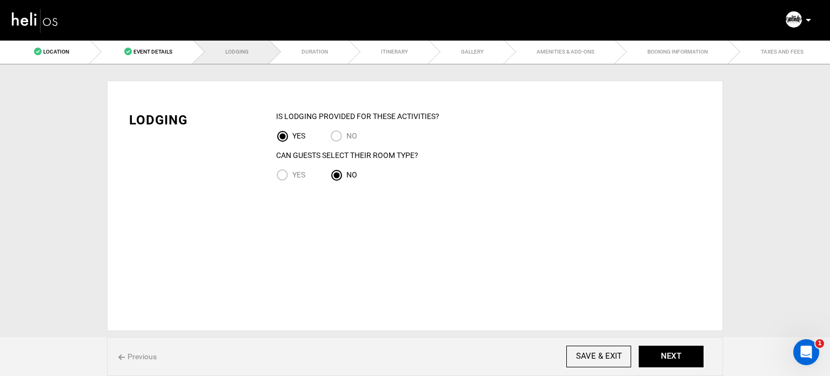
click at [293, 175] on span "Yes" at bounding box center [298, 174] width 13 height 9
click at [292, 175] on input "Yes" at bounding box center [284, 176] width 16 height 15
radio input "true"
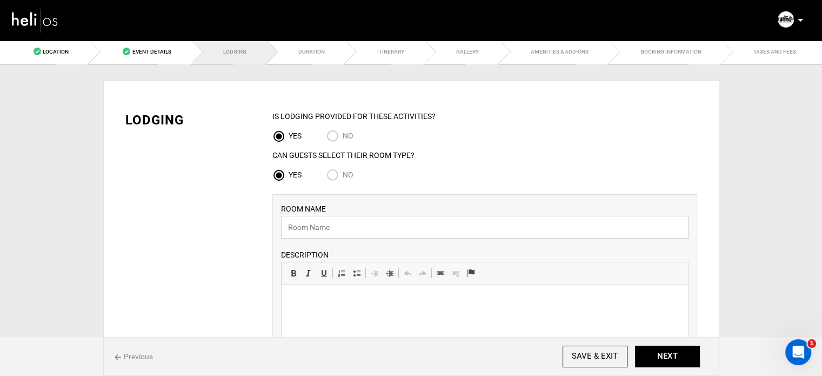
click at [383, 220] on input "text" at bounding box center [484, 227] width 407 height 23
paste input "Rinjani Bungalow"
type input "Rinjani Bungalow"
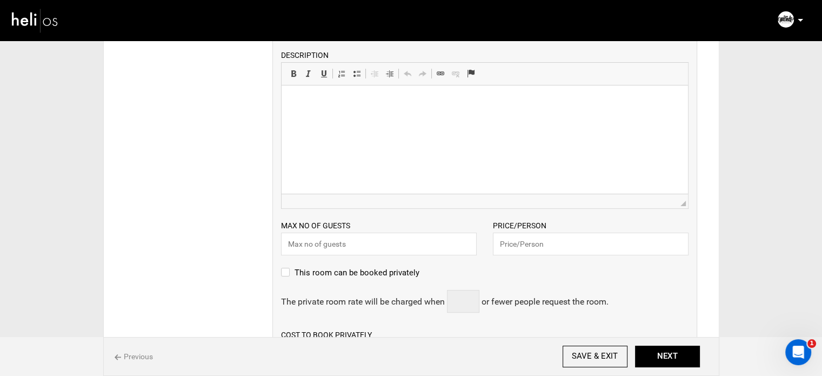
scroll to position [216, 0]
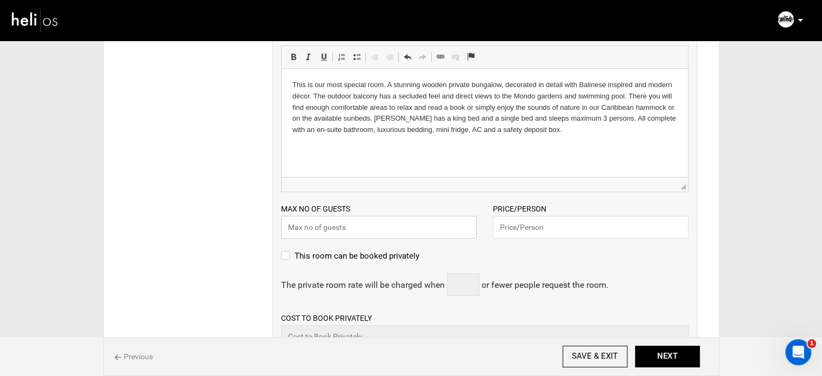
click at [343, 231] on input "text" at bounding box center [379, 227] width 196 height 23
type input "3"
click at [527, 228] on input "text" at bounding box center [591, 227] width 196 height 23
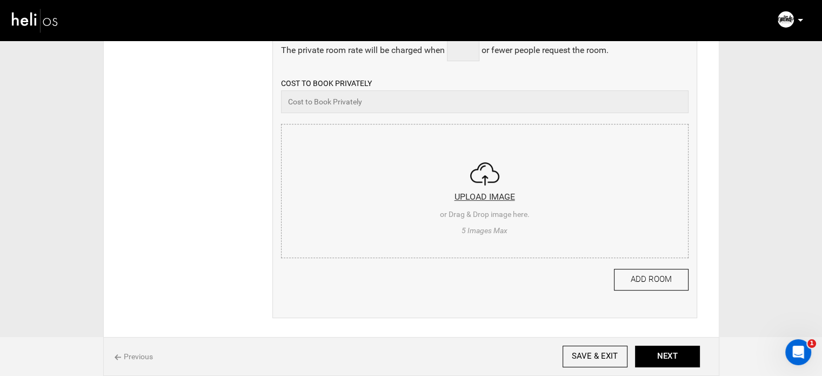
scroll to position [486, 0]
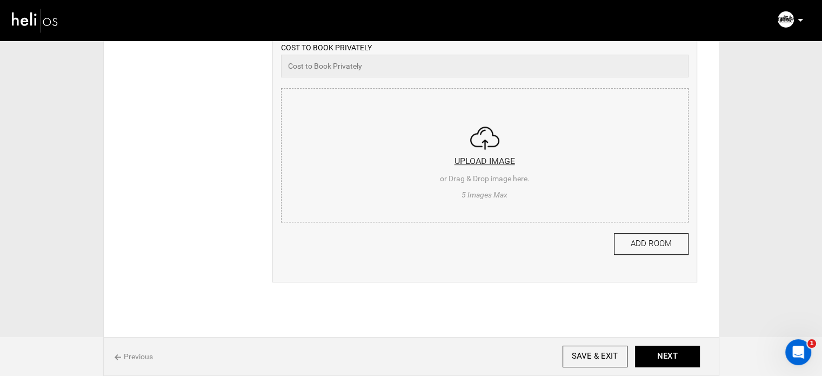
type input "112"
click at [370, 156] on input "file" at bounding box center [485, 154] width 406 height 130
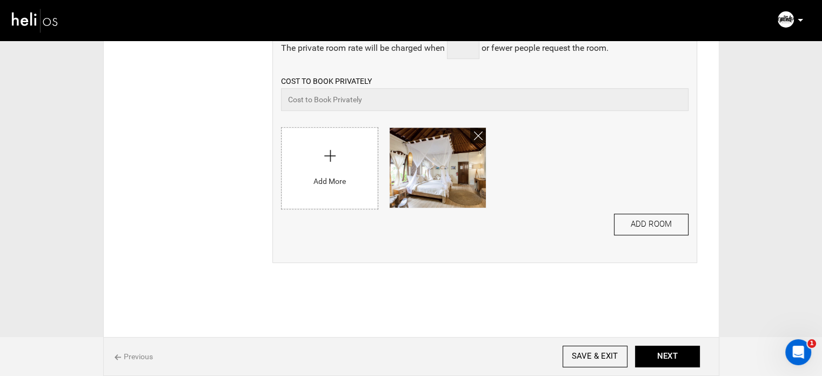
scroll to position [471, 0]
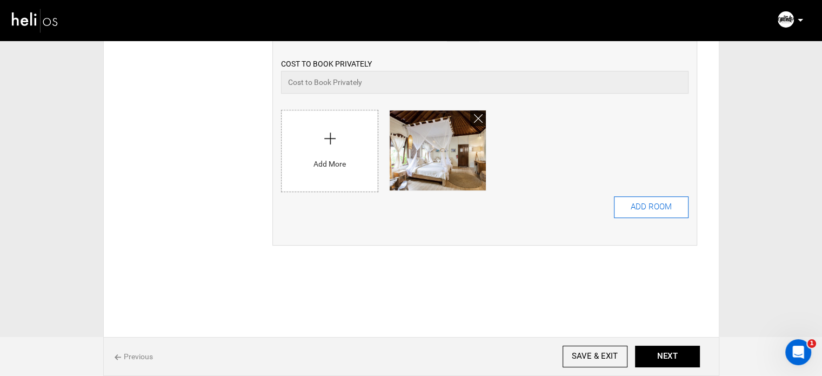
click at [642, 213] on button "ADD ROOM" at bounding box center [651, 207] width 75 height 22
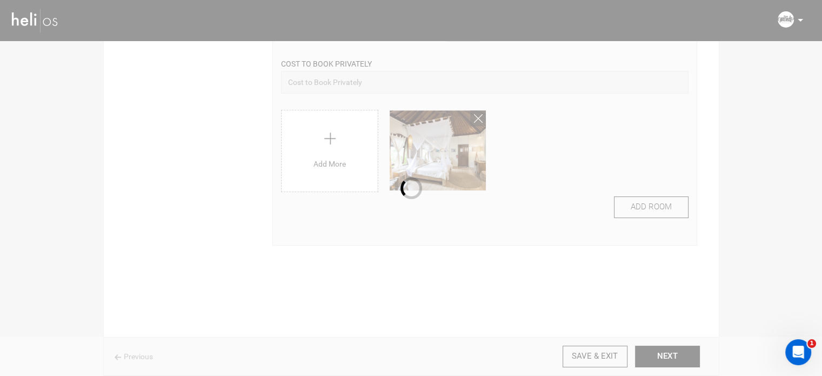
scroll to position [0, 0]
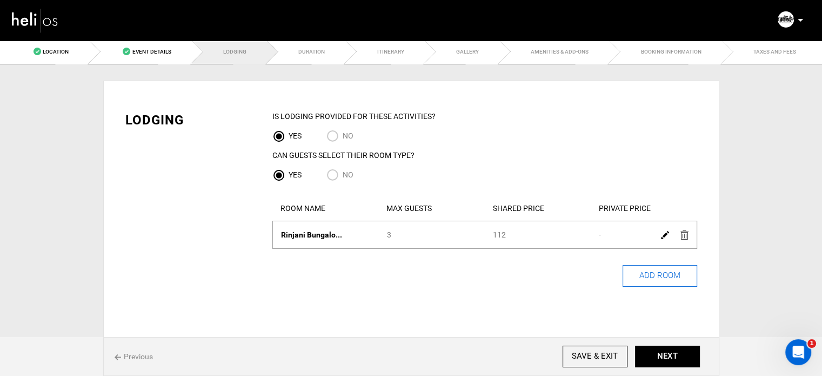
click at [633, 274] on button "ADD ROOM" at bounding box center [659, 276] width 75 height 22
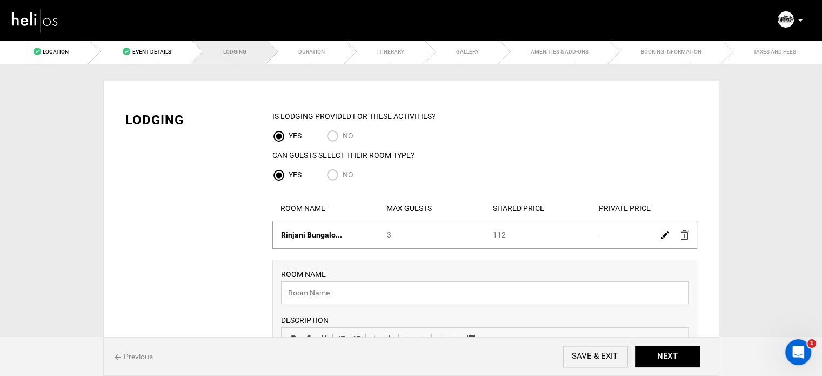
click at [312, 300] on input "text" at bounding box center [484, 292] width 407 height 23
paste input "Semeru Bungalow"
type input "Semeru Bungalow"
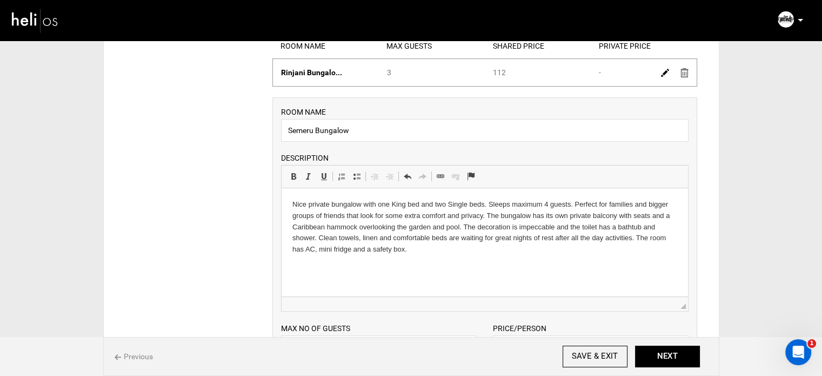
scroll to position [270, 0]
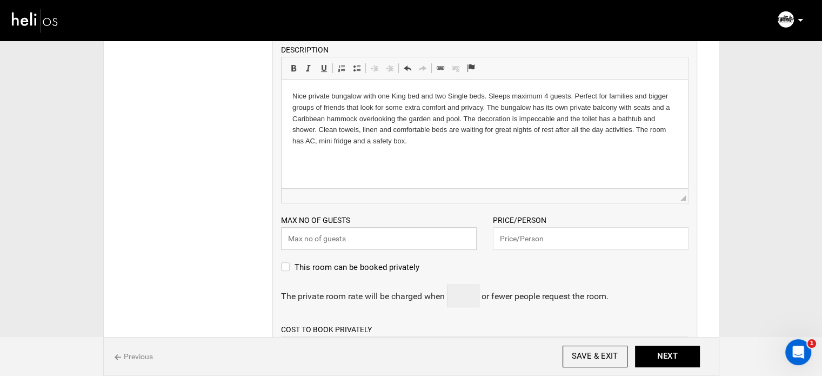
click at [344, 245] on input "text" at bounding box center [379, 238] width 196 height 23
type input "4"
click at [507, 244] on input "text" at bounding box center [591, 238] width 196 height 23
paste input "108"
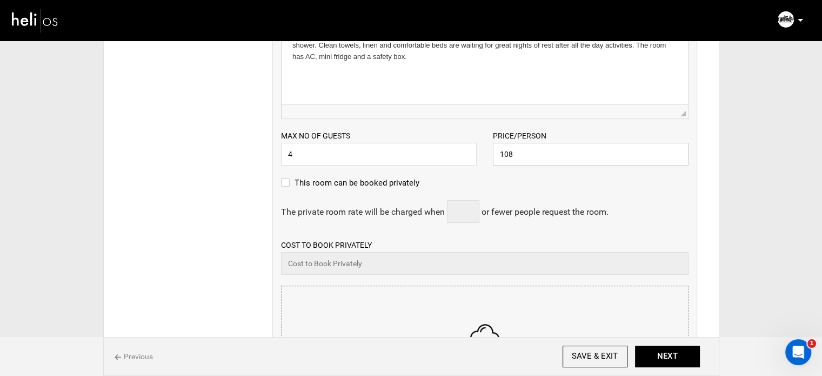
scroll to position [486, 0]
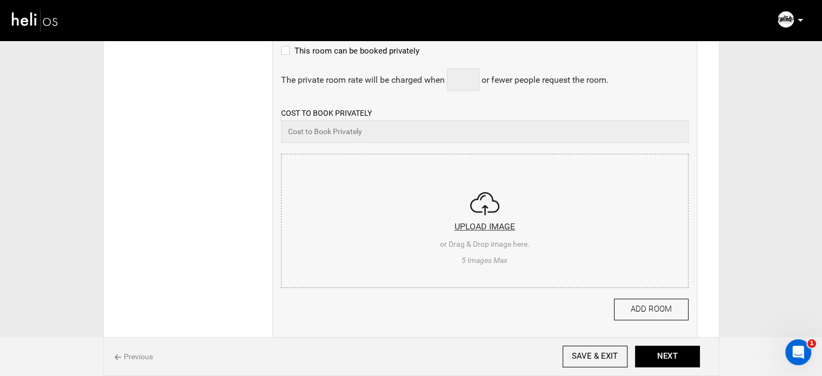
type input "108"
click at [476, 206] on input "file" at bounding box center [485, 219] width 406 height 130
type input "C:\fakepath\Screenshot 2025-09-03 172714.png"
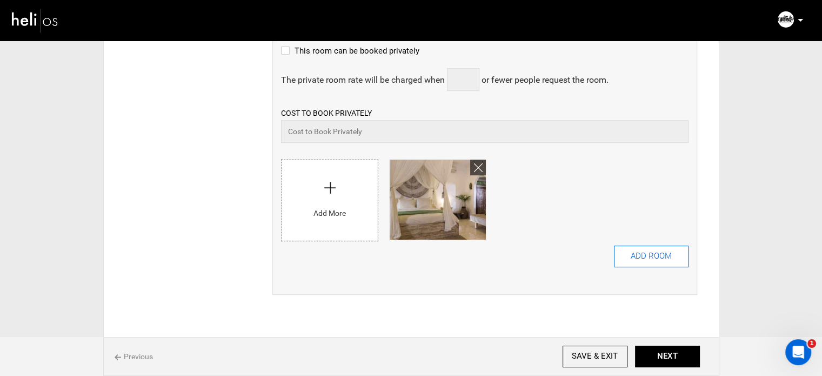
click at [649, 249] on button "ADD ROOM" at bounding box center [651, 256] width 75 height 22
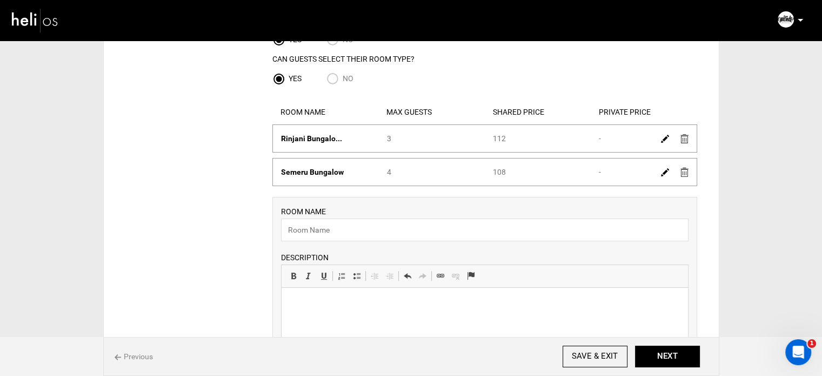
scroll to position [108, 0]
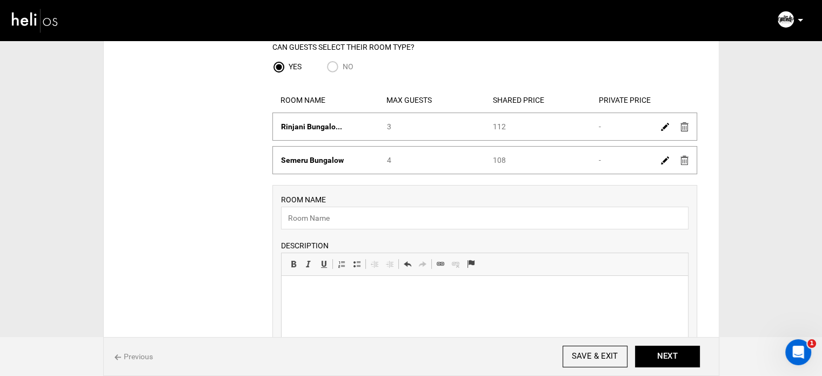
click at [375, 205] on div "ROOM NAME Please enter room name. DESCRIPTION Rich Text Editor, editor24 Editor…" at bounding box center [484, 295] width 407 height 205
click at [368, 222] on input "text" at bounding box center [484, 217] width 407 height 23
paste input "Room Krakatoa"
type input "Room Krakatoa"
click at [337, 284] on html at bounding box center [484, 292] width 406 height 33
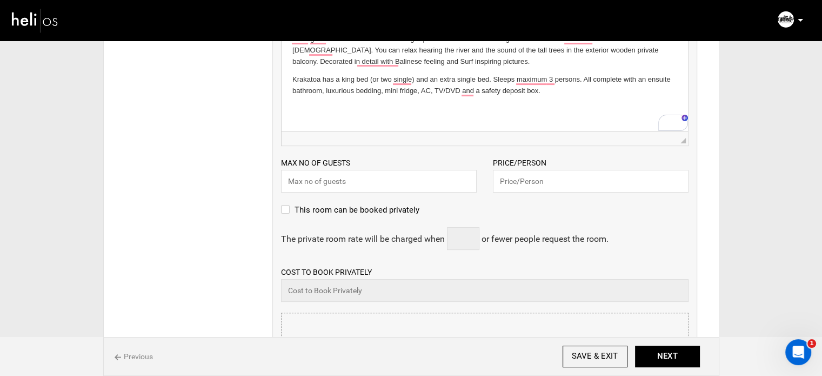
scroll to position [378, 0]
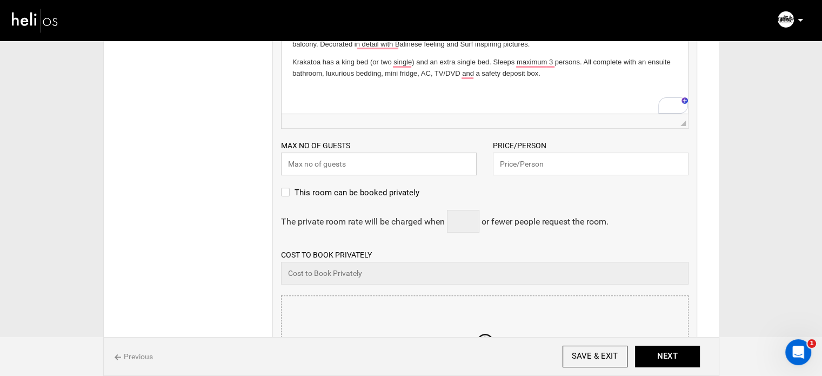
click at [335, 165] on input "text" at bounding box center [379, 163] width 196 height 23
type input "3"
click at [540, 169] on input "text" at bounding box center [591, 163] width 196 height 23
paste input "103"
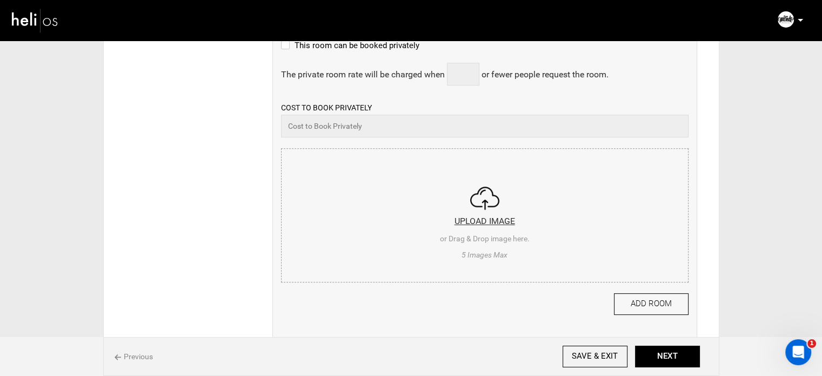
scroll to position [540, 0]
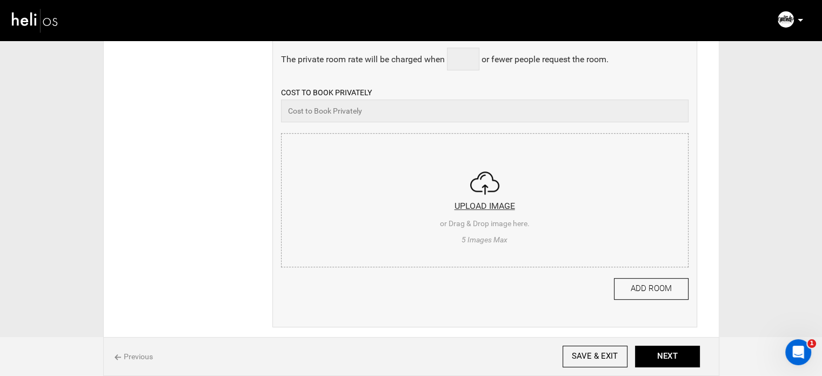
type input "103"
click at [446, 229] on input "file" at bounding box center [485, 198] width 406 height 130
type input "C:\fakepath\Screenshot 2025-09-03 172815.png"
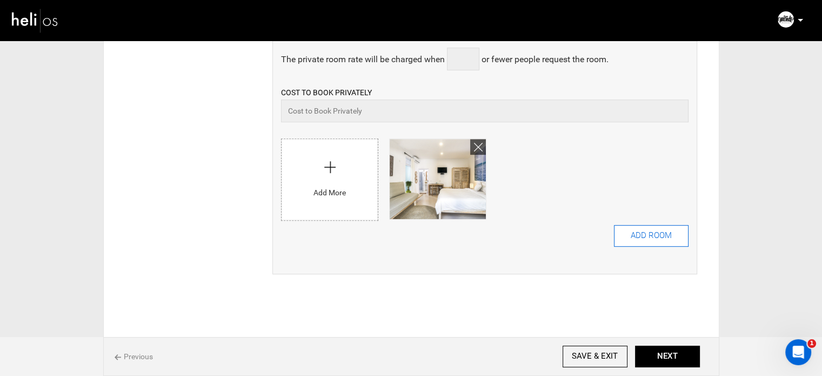
click at [664, 239] on button "ADD ROOM" at bounding box center [651, 236] width 75 height 22
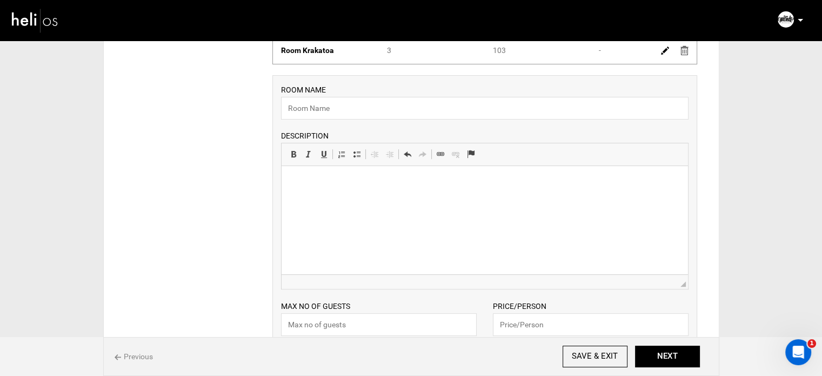
scroll to position [270, 0]
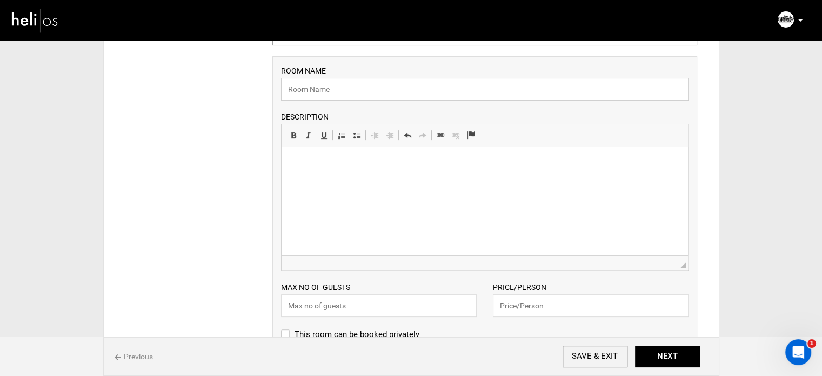
click at [317, 90] on input "text" at bounding box center [484, 89] width 407 height 23
paste input "Room Merapi"
type input "Room Merapi"
click at [382, 180] on html at bounding box center [484, 163] width 406 height 33
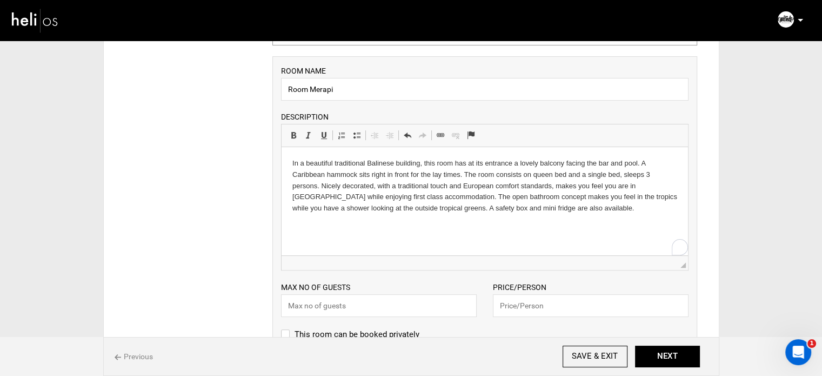
scroll to position [324, 0]
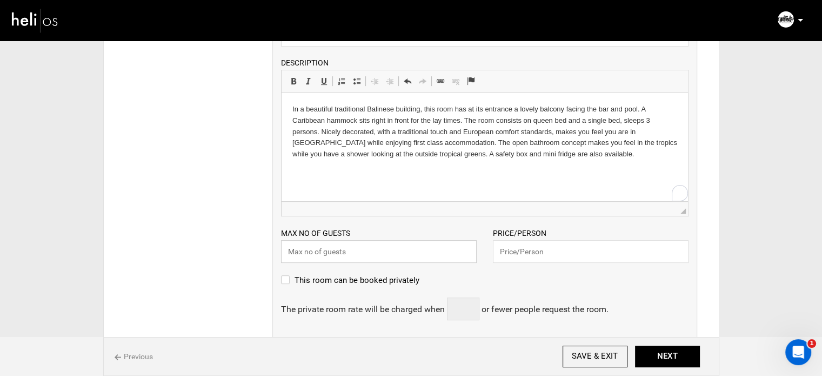
click at [356, 255] on input "text" at bounding box center [379, 251] width 196 height 23
type input "3"
click at [559, 257] on input "text" at bounding box center [591, 251] width 196 height 23
paste input "103"
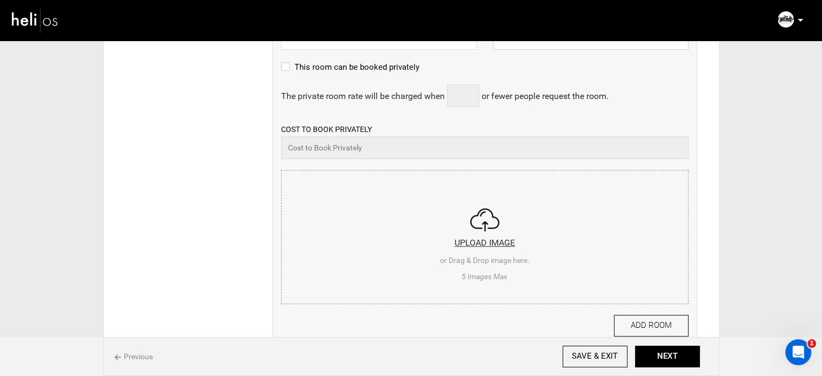
scroll to position [594, 0]
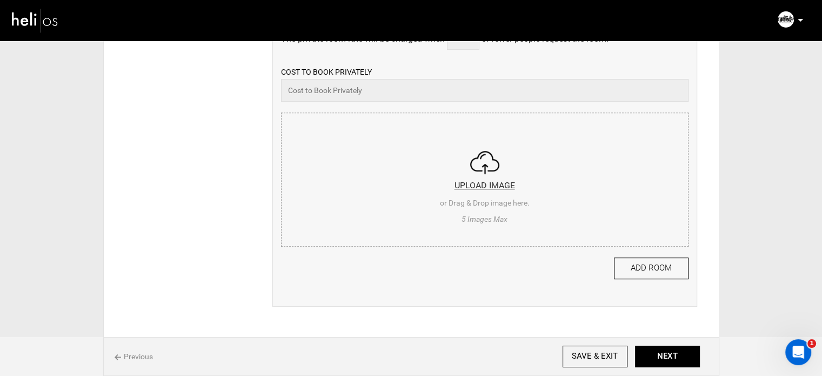
type input "103"
click at [467, 170] on input "file" at bounding box center [485, 178] width 406 height 130
type input "C:\fakepath\Screenshot 2025-09-03 172928.png"
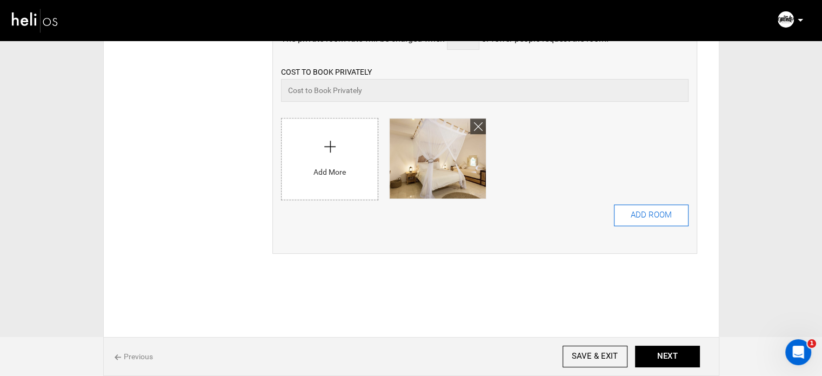
click at [629, 215] on button "ADD ROOM" at bounding box center [651, 215] width 75 height 22
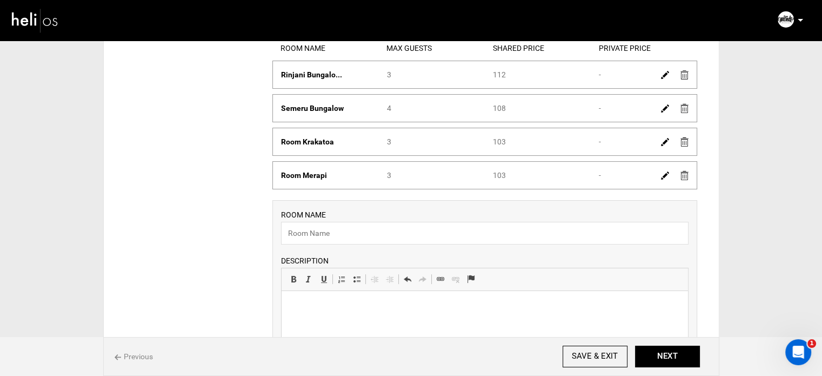
scroll to position [162, 0]
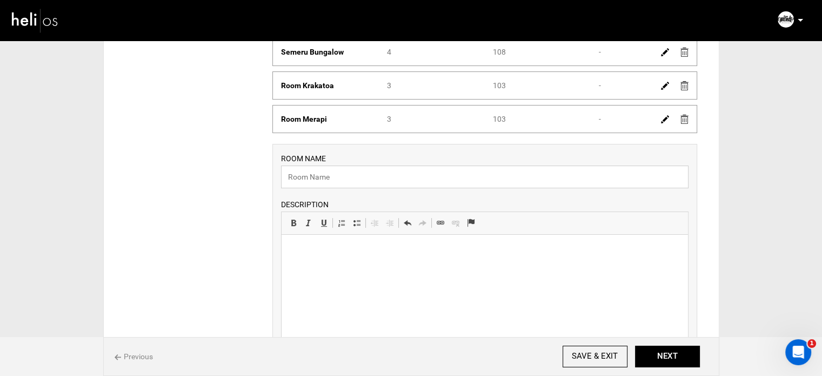
click at [359, 182] on input "text" at bounding box center [484, 176] width 407 height 23
paste input "Room Bromo"
type input "Room Bromo"
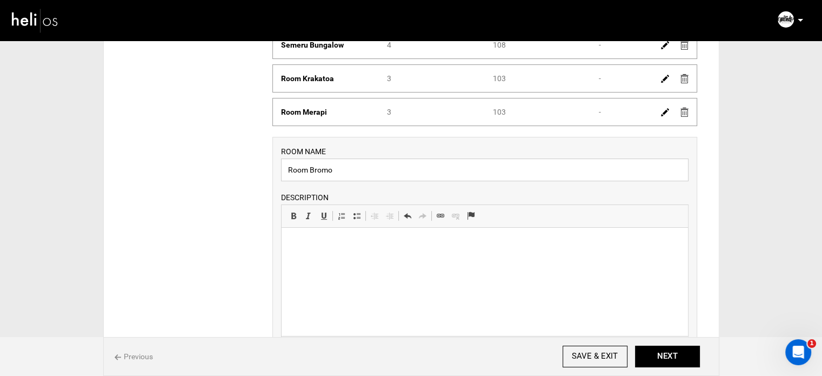
scroll to position [270, 0]
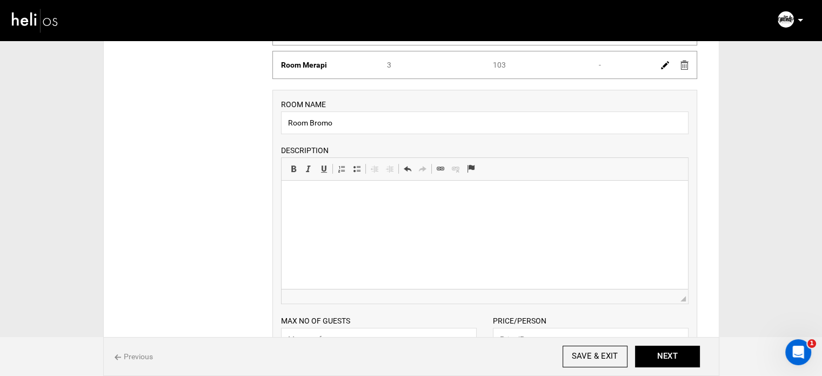
click at [366, 213] on html at bounding box center [484, 196] width 406 height 33
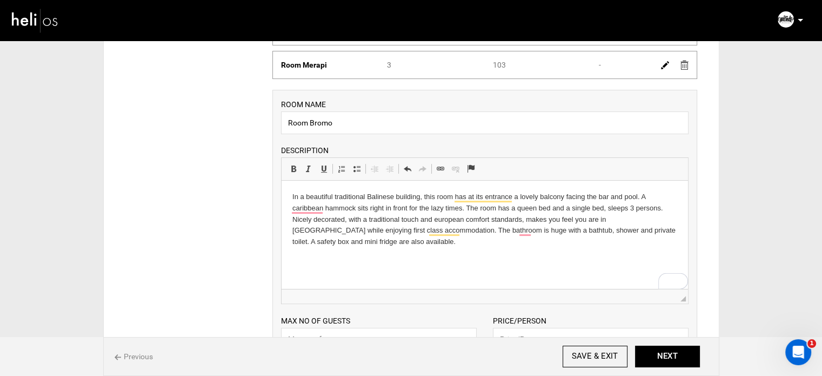
click at [343, 329] on input "text" at bounding box center [379, 338] width 196 height 23
click at [341, 334] on input "text" at bounding box center [379, 338] width 196 height 23
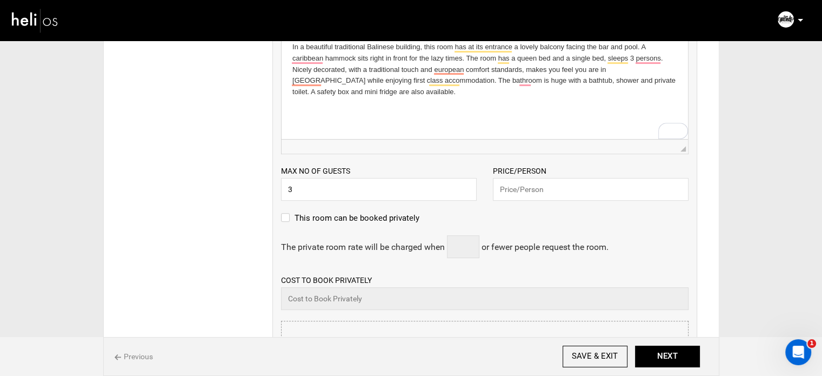
scroll to position [432, 0]
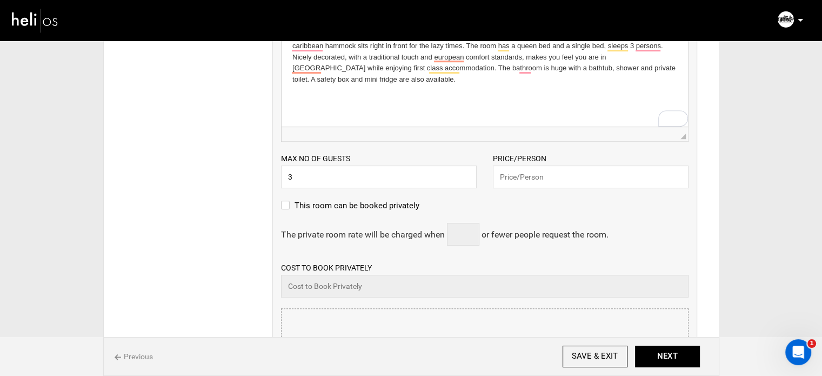
type input "3"
drag, startPoint x: 549, startPoint y: 183, endPoint x: 532, endPoint y: 189, distance: 17.6
click at [549, 183] on input "text" at bounding box center [591, 176] width 196 height 23
paste input "103"
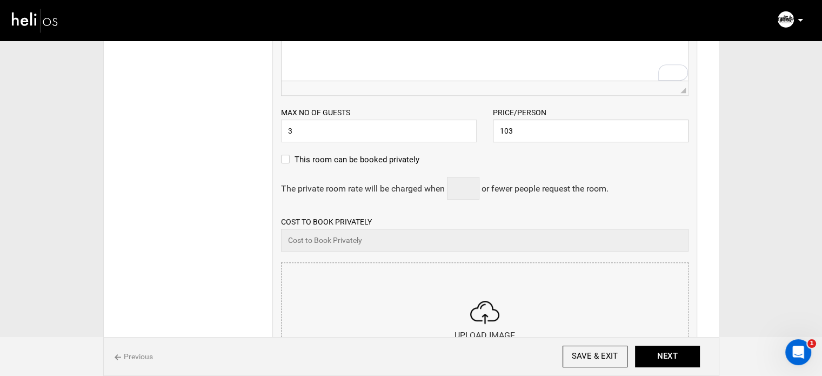
scroll to position [540, 0]
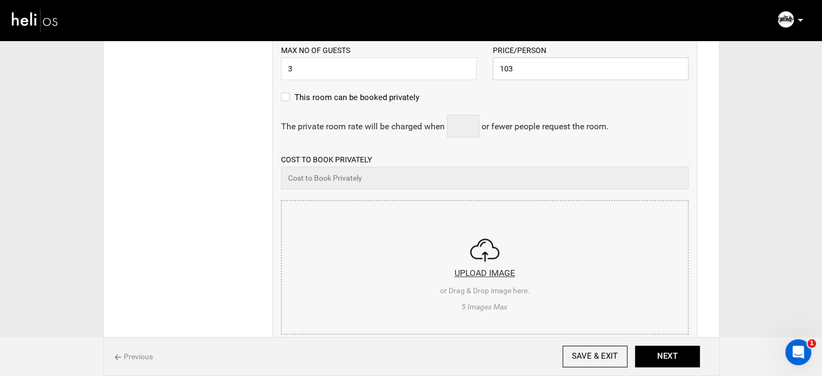
type input "103"
click at [482, 254] on input "file" at bounding box center [485, 265] width 406 height 130
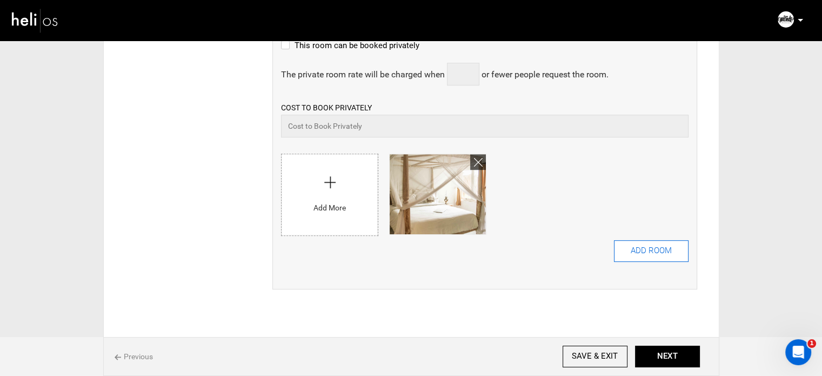
scroll to position [635, 0]
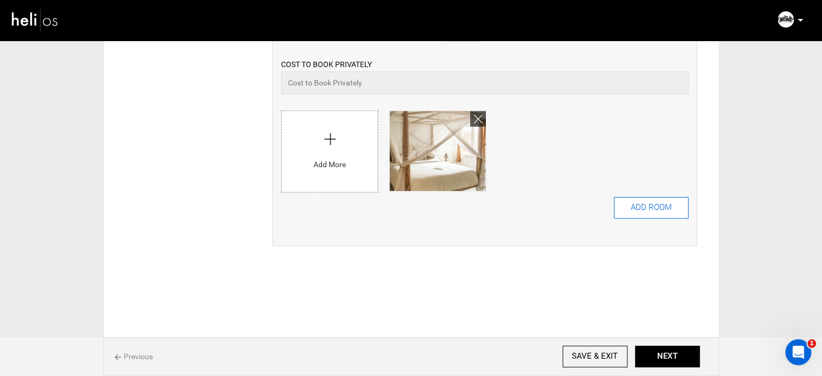
click at [644, 198] on button "ADD ROOM" at bounding box center [651, 208] width 75 height 22
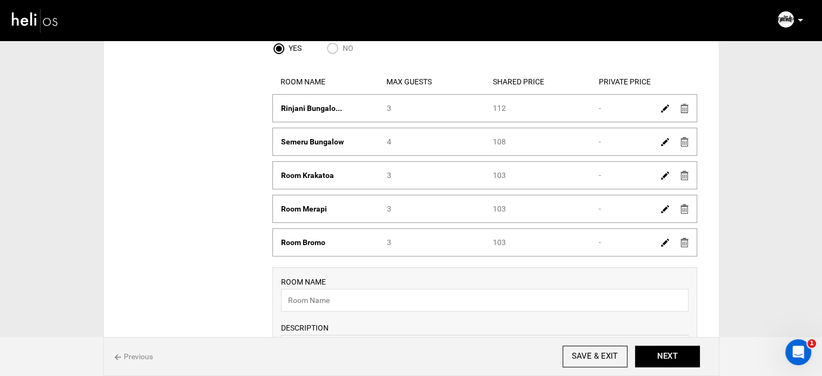
scroll to position [216, 0]
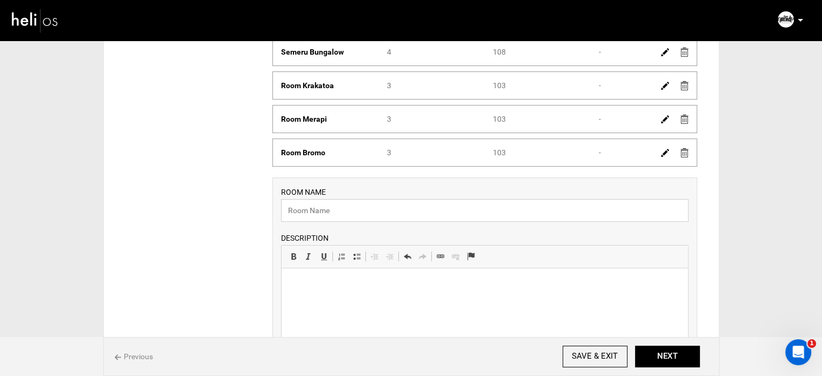
click at [337, 216] on input "text" at bounding box center [484, 210] width 407 height 23
paste input "Room Tambora"
type input "Room Tambora"
click at [333, 282] on p at bounding box center [484, 284] width 385 height 11
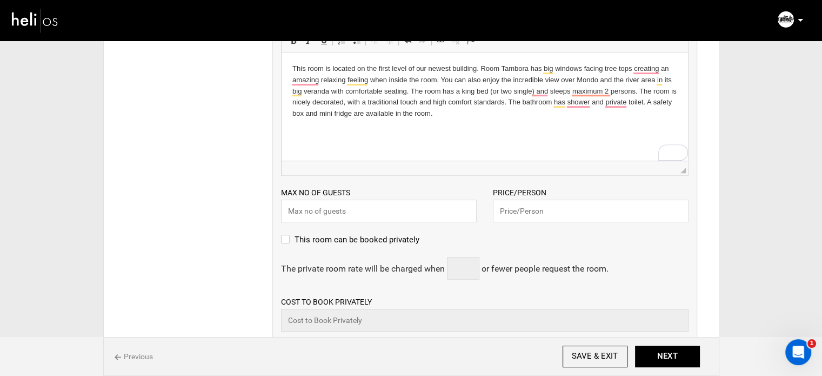
scroll to position [432, 0]
click at [322, 206] on input "text" at bounding box center [379, 210] width 196 height 23
type input "2"
click at [531, 211] on input "text" at bounding box center [591, 210] width 196 height 23
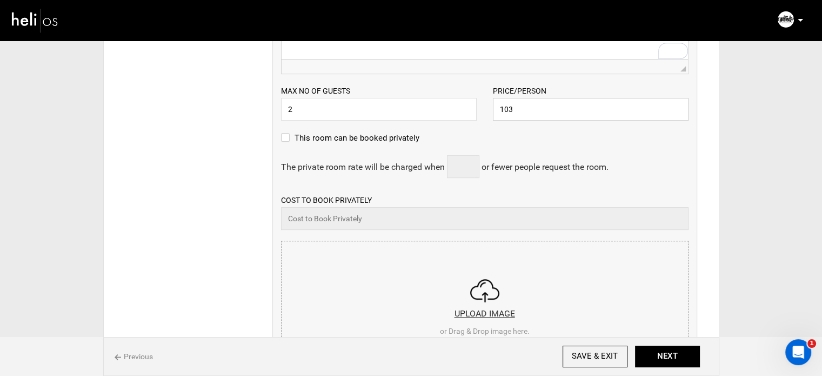
scroll to position [540, 0]
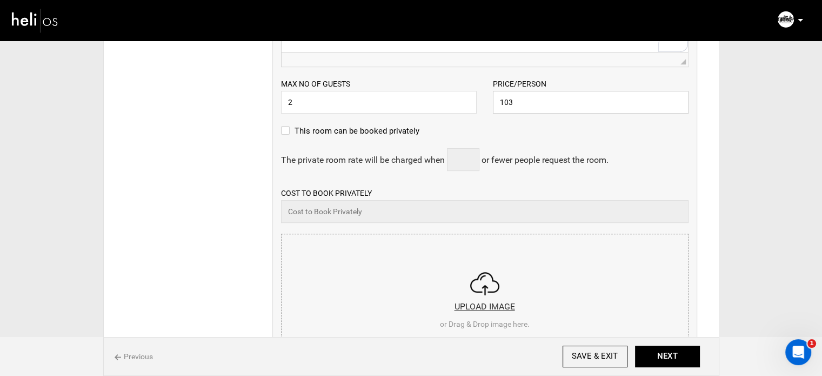
type input "103"
click at [349, 262] on input "file" at bounding box center [485, 299] width 406 height 130
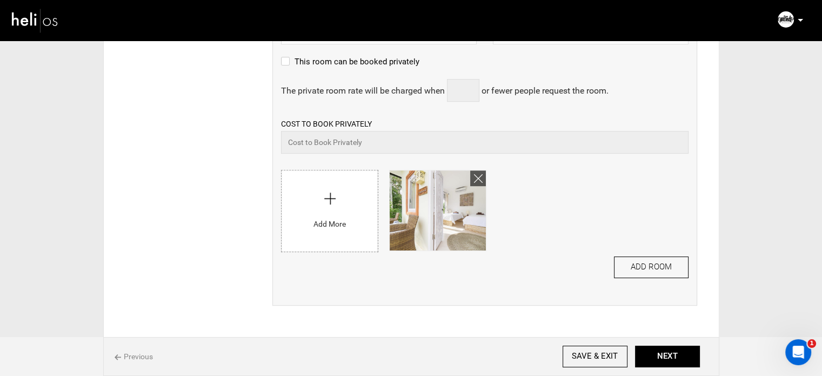
scroll to position [669, 0]
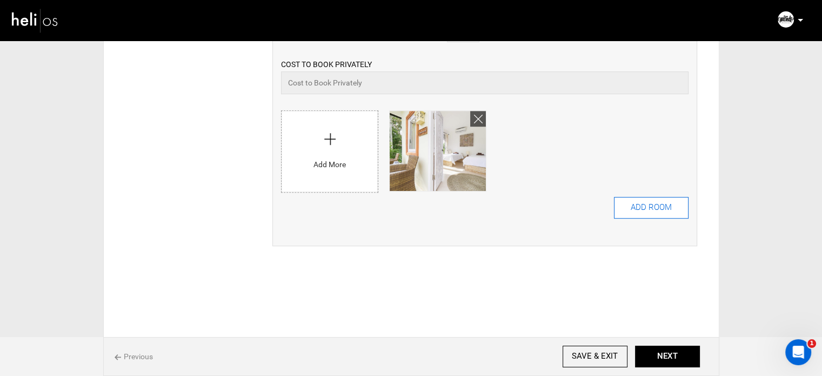
click at [665, 197] on button "ADD ROOM" at bounding box center [651, 208] width 75 height 22
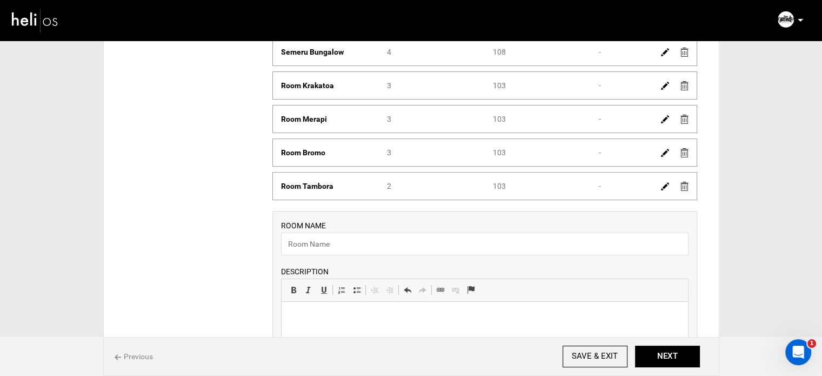
scroll to position [324, 0]
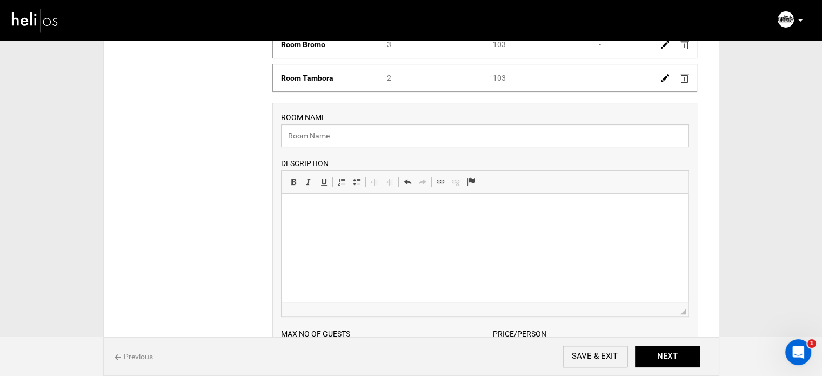
click at [330, 141] on input "text" at bounding box center [484, 135] width 407 height 23
paste input "Room Ijen"
type input "Room Ijen"
click at [305, 220] on html at bounding box center [484, 209] width 406 height 33
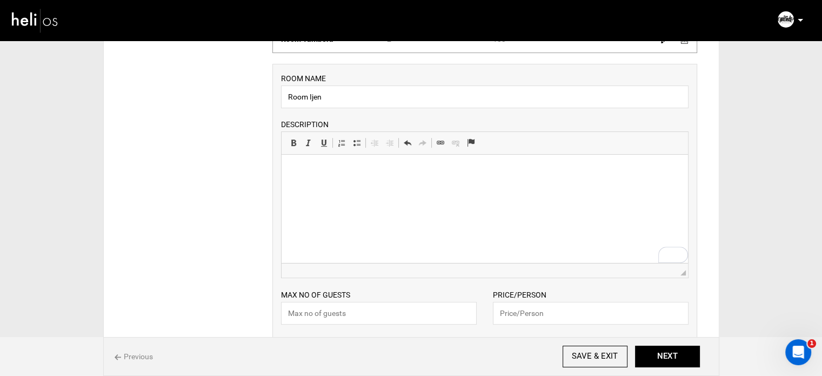
scroll to position [378, 0]
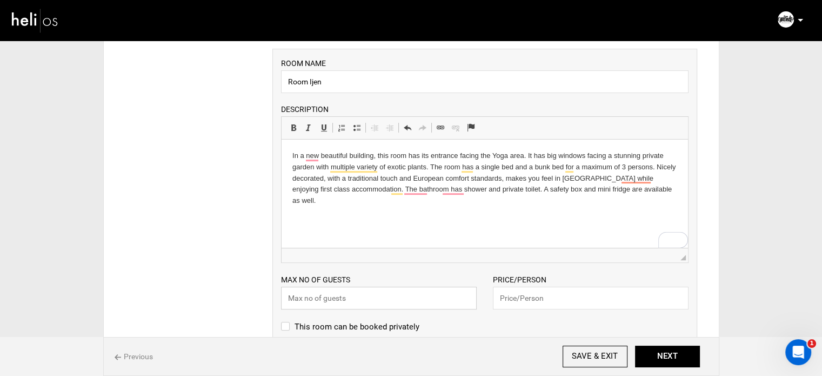
click at [336, 297] on input "text" at bounding box center [379, 297] width 196 height 23
type input "3"
drag, startPoint x: 520, startPoint y: 304, endPoint x: 462, endPoint y: 256, distance: 75.2
click at [520, 304] on input "text" at bounding box center [591, 297] width 196 height 23
paste input "88"
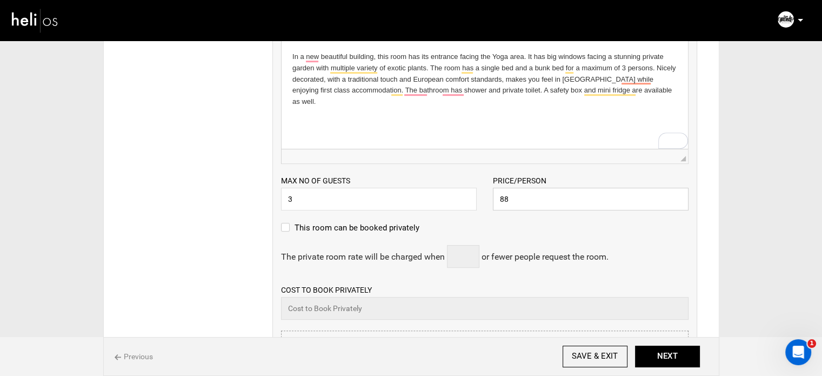
scroll to position [594, 0]
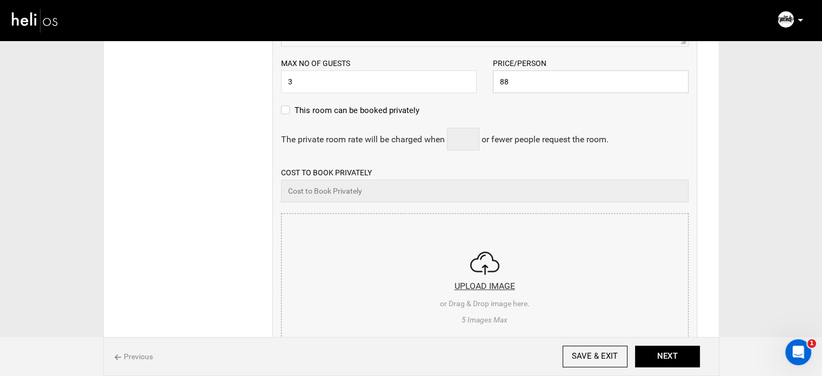
type input "88"
click at [428, 272] on input "file" at bounding box center [485, 278] width 406 height 130
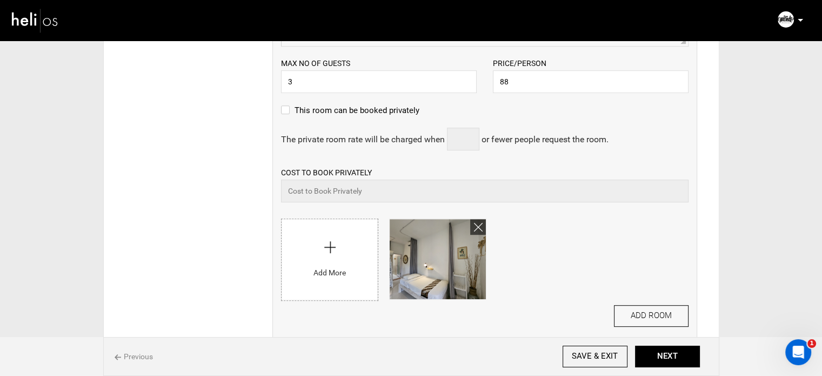
click at [631, 304] on div "ROOM NAME Room Ijen Please enter room name. DESCRIPTION Rich Text Editor, edito…" at bounding box center [484, 93] width 425 height 521
click at [631, 310] on button "ADD ROOM" at bounding box center [651, 316] width 75 height 22
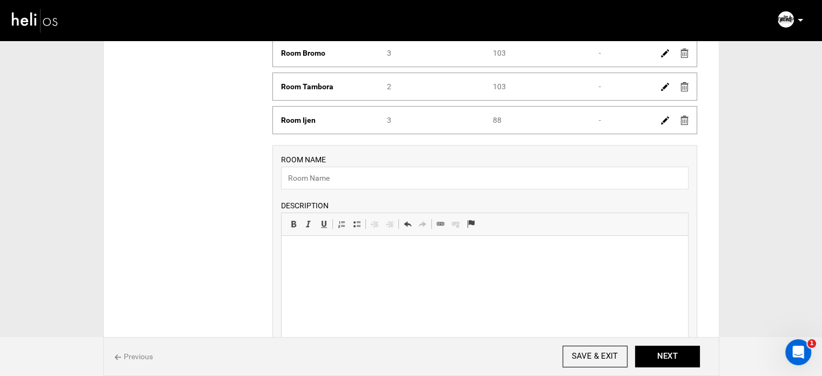
scroll to position [378, 0]
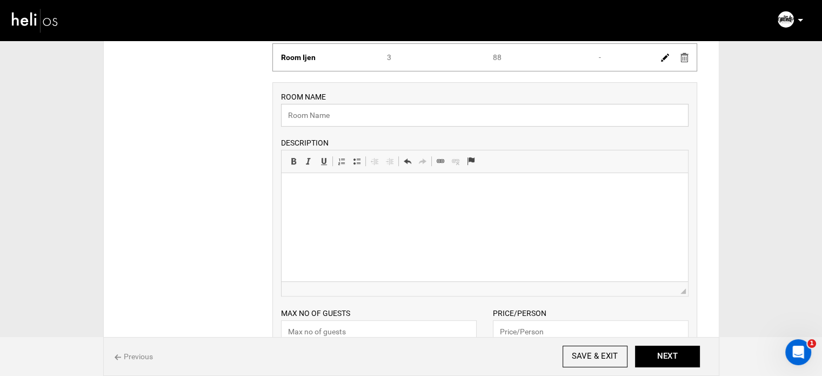
click at [311, 119] on input "text" at bounding box center [484, 115] width 407 height 23
paste input "Room Batur"
type input "Room Batur"
click at [367, 206] on html at bounding box center [484, 189] width 406 height 33
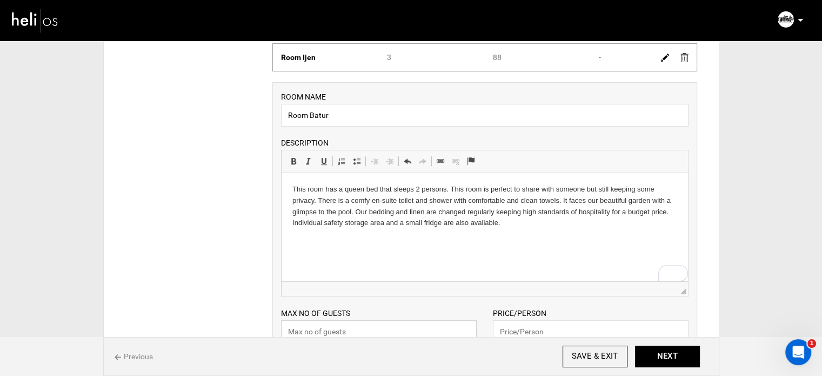
click at [353, 326] on input "text" at bounding box center [379, 331] width 196 height 23
type input "2"
click at [532, 333] on input "text" at bounding box center [591, 331] width 196 height 23
paste input "97"
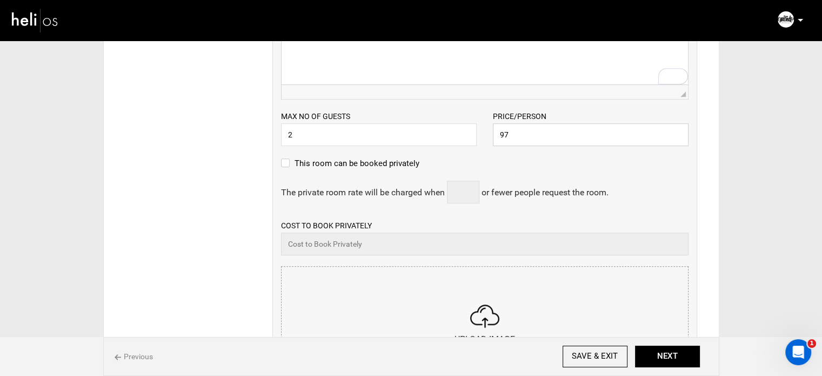
scroll to position [594, 0]
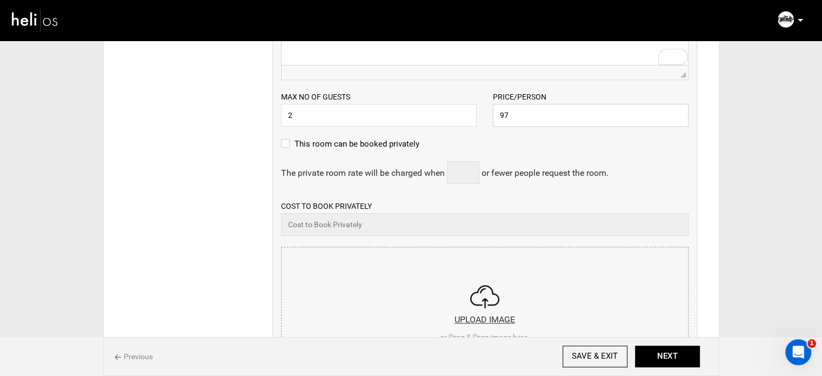
type input "97"
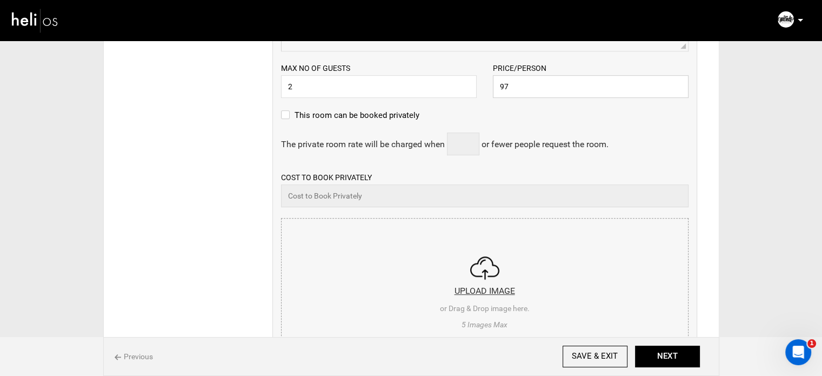
scroll to position [648, 0]
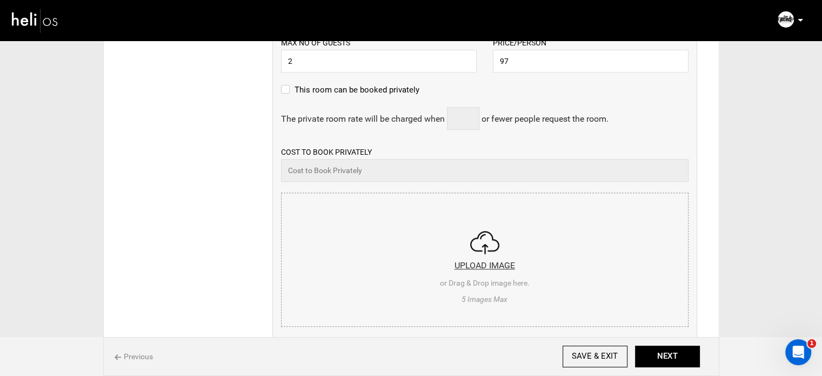
click at [431, 220] on input "file" at bounding box center [485, 258] width 406 height 130
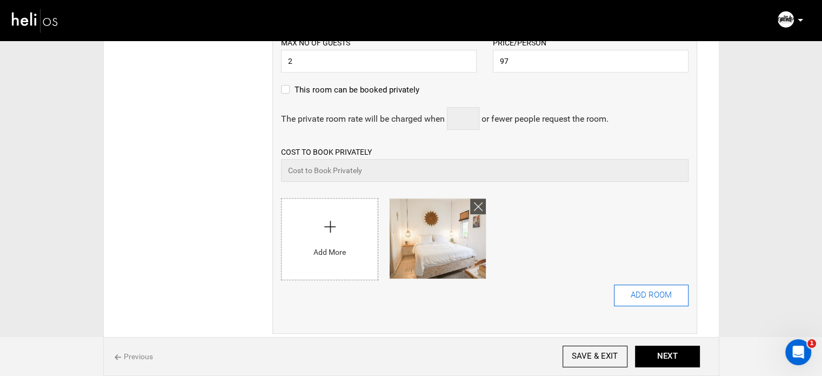
click at [662, 304] on button "ADD ROOM" at bounding box center [651, 295] width 75 height 22
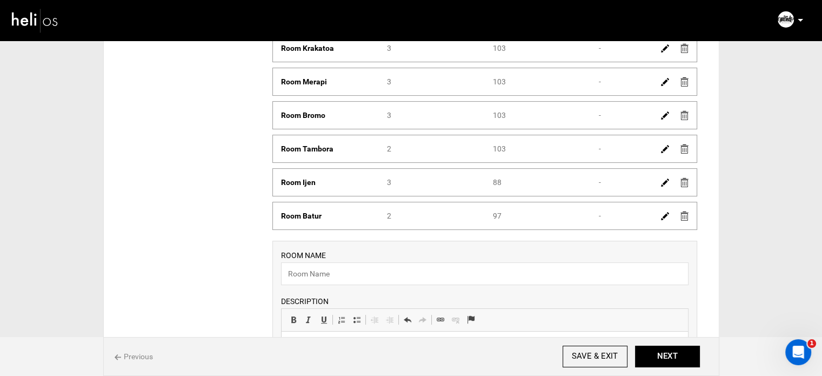
scroll to position [378, 0]
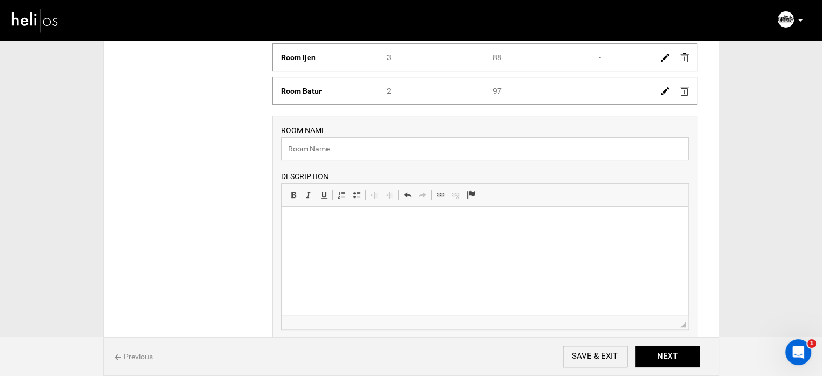
click at [320, 145] on input "text" at bounding box center [484, 148] width 407 height 23
paste input "Room Kelimutu"
type input "Room Kelimutu"
click at [301, 210] on html at bounding box center [484, 222] width 406 height 33
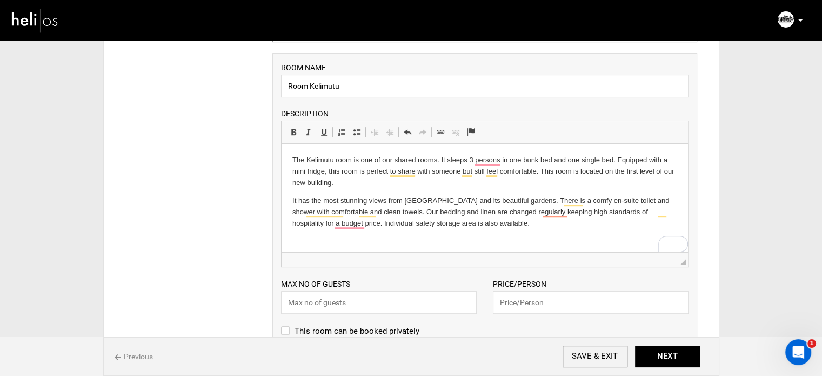
scroll to position [540, 0]
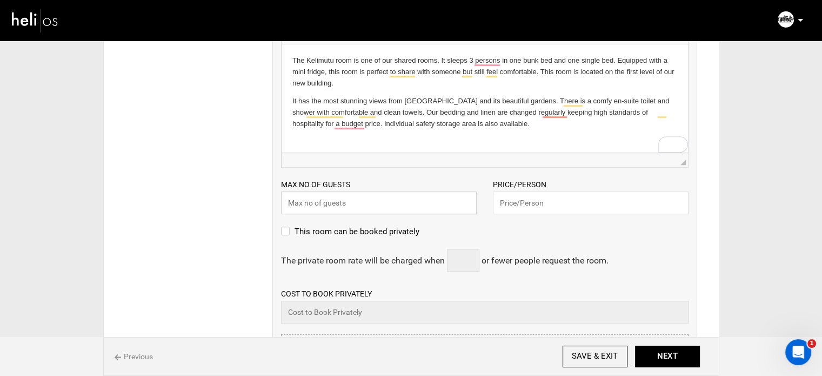
click at [311, 203] on input "text" at bounding box center [379, 202] width 196 height 23
type input "3"
click at [518, 197] on input "text" at bounding box center [591, 202] width 196 height 23
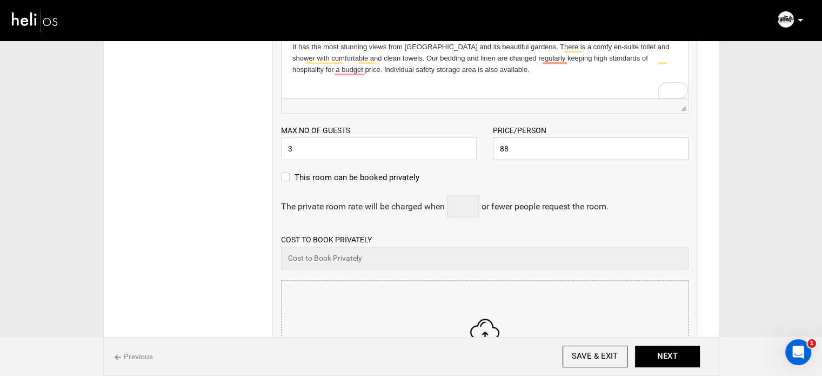
type input "88"
click at [438, 300] on input "file" at bounding box center [485, 345] width 406 height 130
type input "C:\fakepath\Screenshot [DATE] 173540.png"
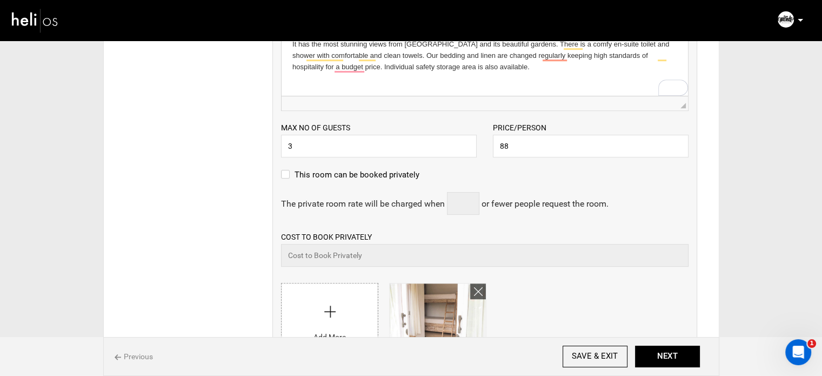
scroll to position [702, 0]
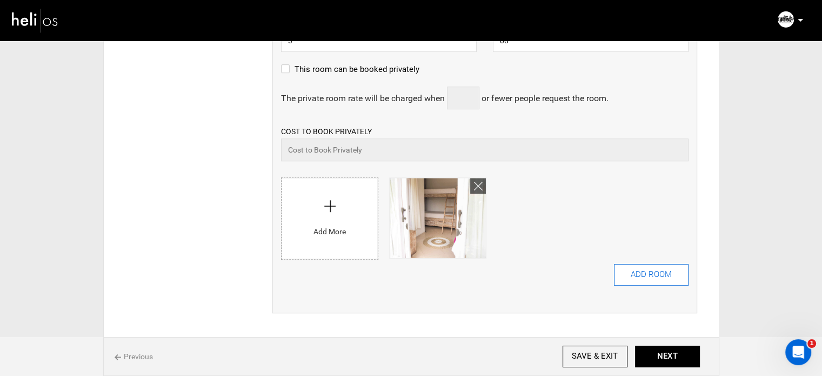
click at [642, 270] on button "ADD ROOM" at bounding box center [651, 275] width 75 height 22
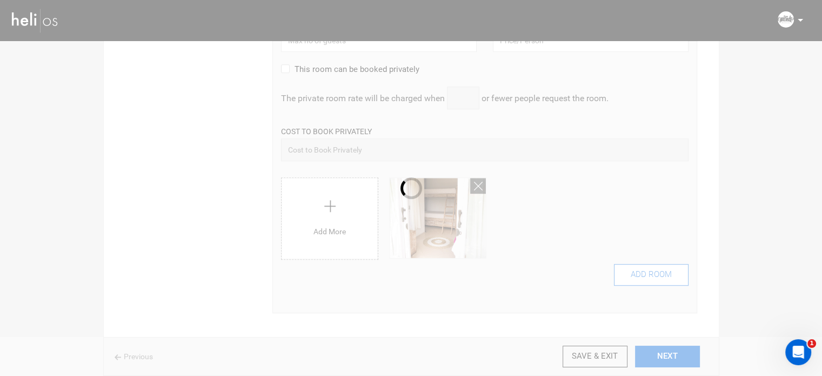
scroll to position [0, 0]
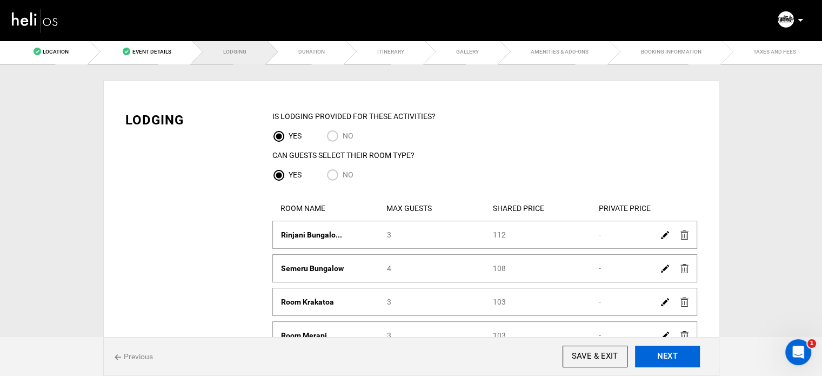
click at [666, 358] on button "NEXT" at bounding box center [667, 356] width 65 height 22
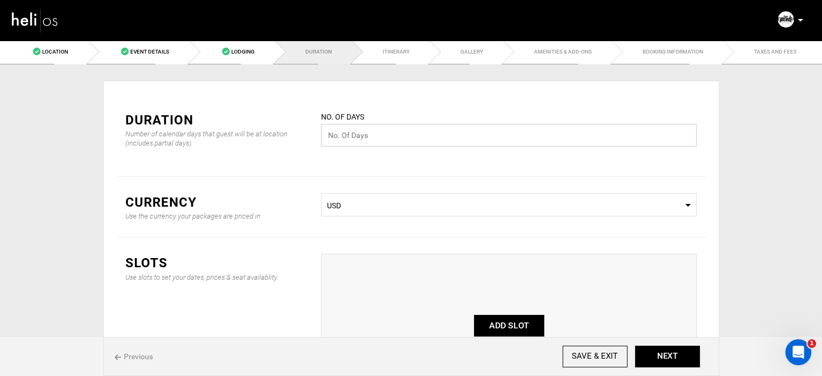
click at [354, 137] on input "text" at bounding box center [509, 135] width 376 height 23
click at [239, 57] on link "Lodging" at bounding box center [231, 51] width 85 height 24
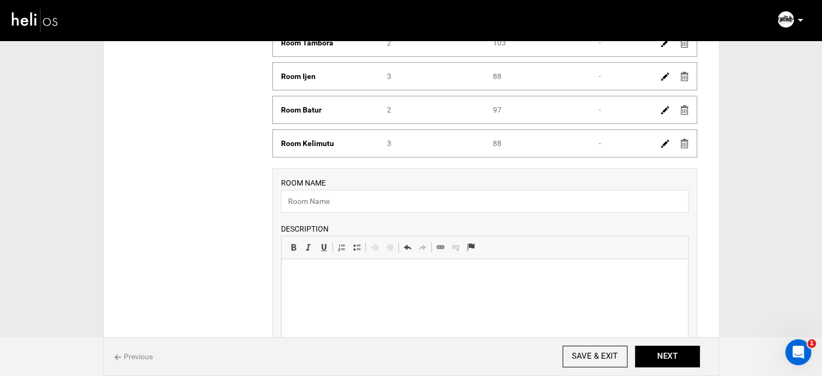
scroll to position [378, 0]
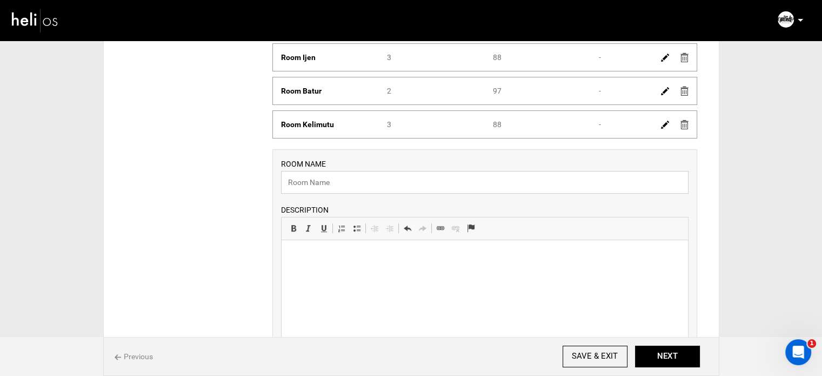
click at [300, 177] on input "text" at bounding box center [484, 182] width 407 height 23
paste input "Room Agung"
type input "Room Agung"
click at [311, 256] on p at bounding box center [484, 256] width 385 height 11
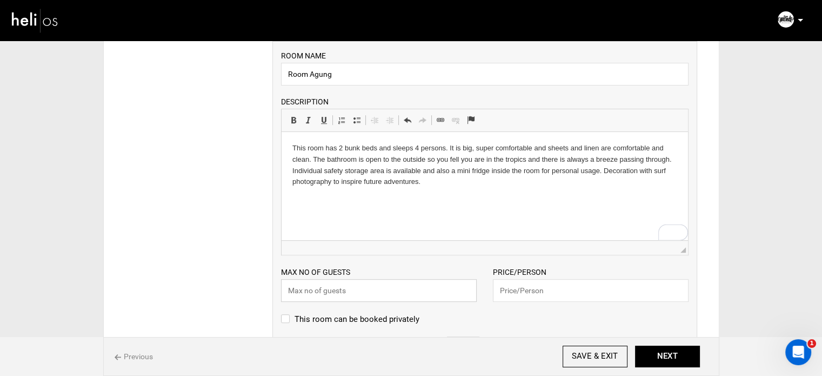
click at [361, 289] on input "text" at bounding box center [379, 290] width 196 height 23
type input "4"
click at [534, 285] on input "text" at bounding box center [591, 290] width 196 height 23
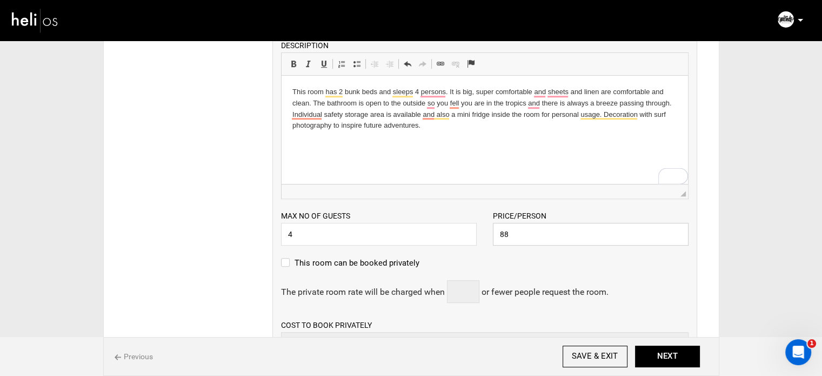
scroll to position [648, 0]
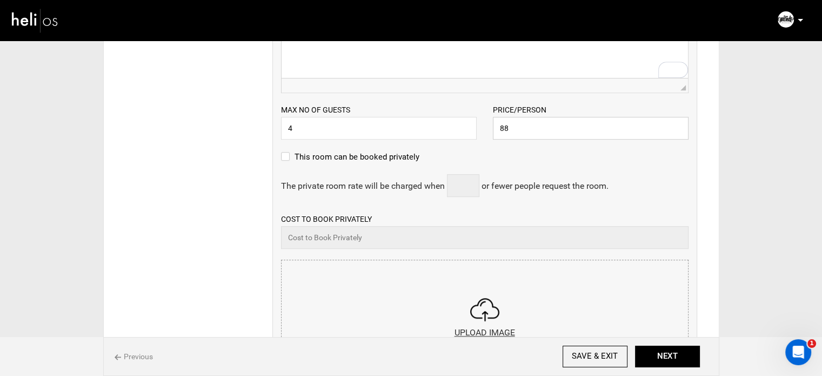
type input "88"
click at [467, 297] on input "file" at bounding box center [485, 325] width 406 height 130
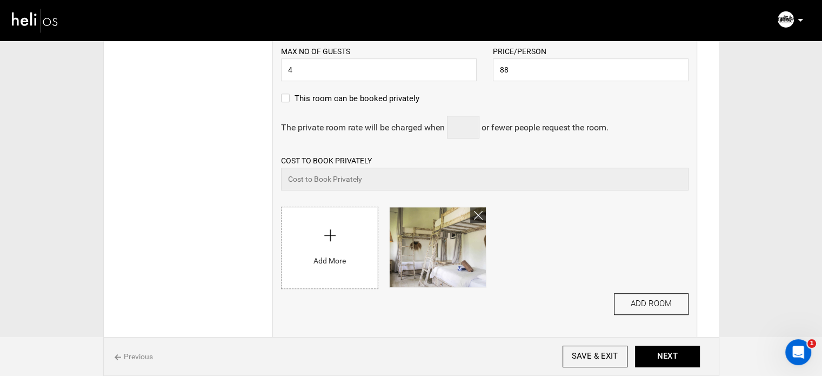
scroll to position [802, 0]
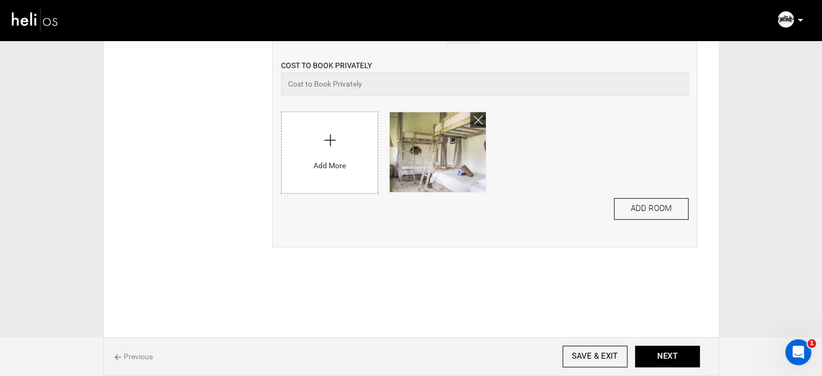
click at [654, 212] on button "ADD ROOM" at bounding box center [651, 209] width 75 height 22
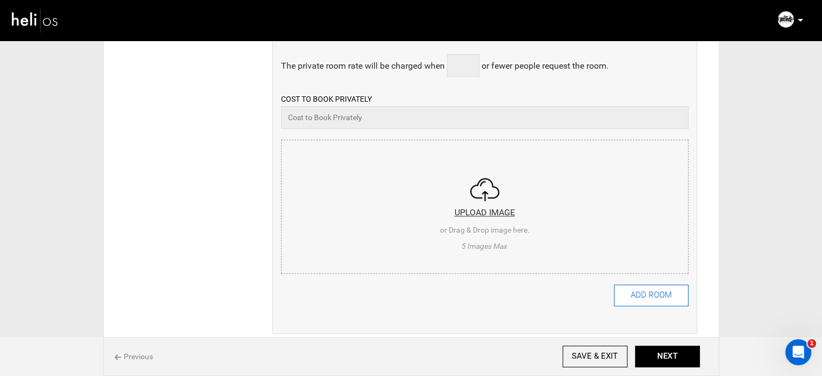
scroll to position [0, 0]
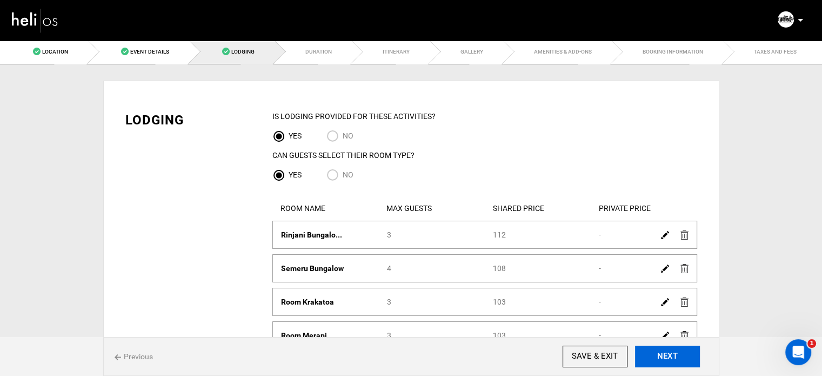
click at [668, 350] on button "NEXT" at bounding box center [667, 356] width 65 height 22
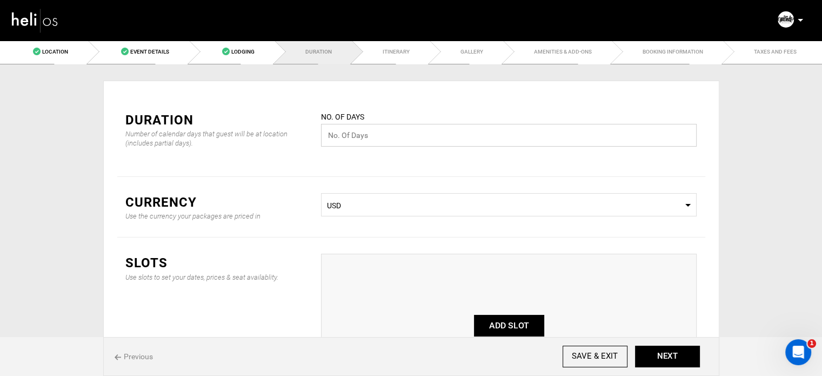
click at [411, 131] on input "text" at bounding box center [509, 135] width 376 height 23
type input "7"
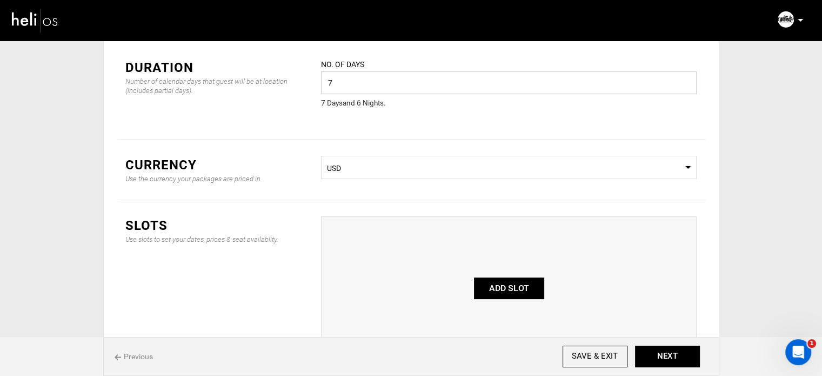
scroll to position [108, 0]
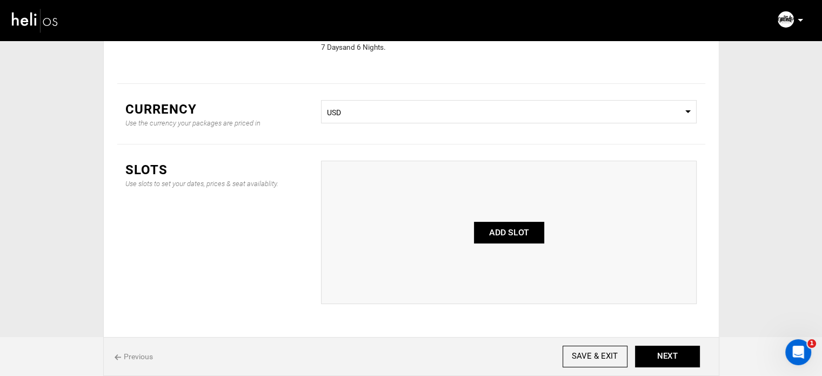
click at [507, 233] on button "ADD SLOT" at bounding box center [509, 233] width 70 height 22
type input "0"
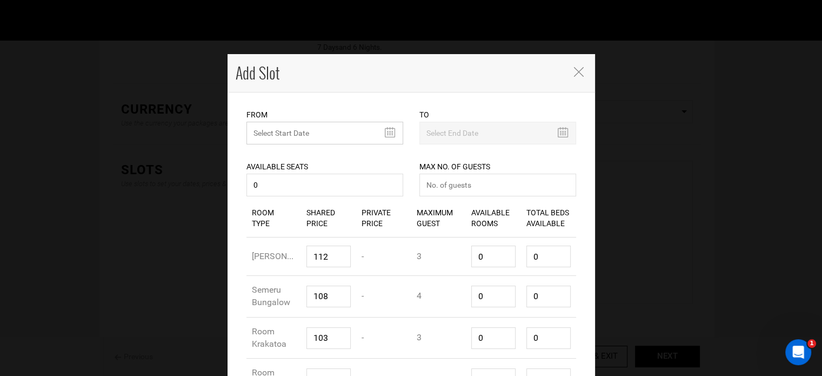
click at [296, 132] on input "text" at bounding box center [324, 133] width 157 height 23
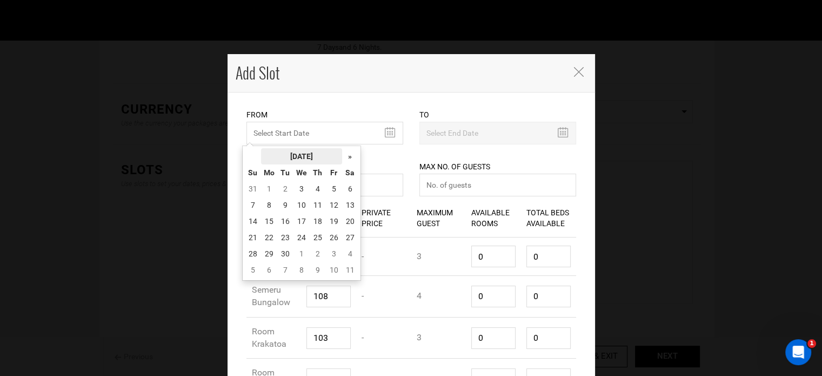
click at [294, 155] on th "[DATE]" at bounding box center [301, 156] width 81 height 16
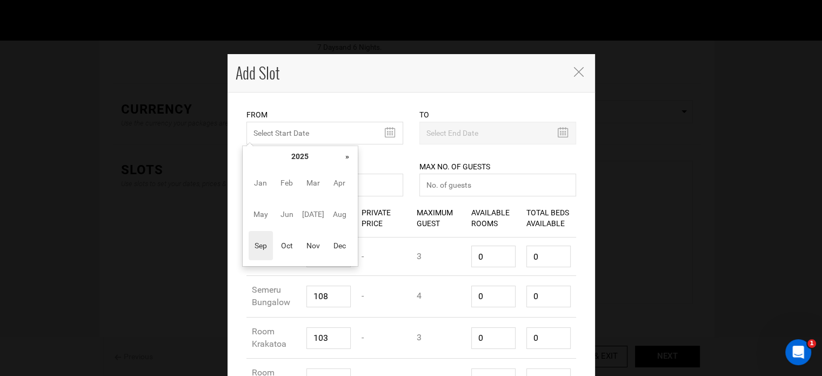
click at [340, 157] on th "»" at bounding box center [347, 156] width 16 height 16
click at [294, 246] on span "Oct" at bounding box center [286, 245] width 24 height 29
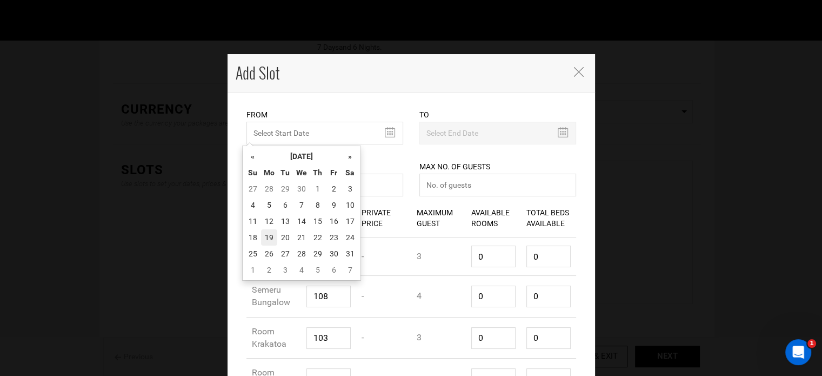
click at [262, 238] on td "19" at bounding box center [269, 237] width 16 height 16
type input "[DATE]"
type input "10/25/2026"
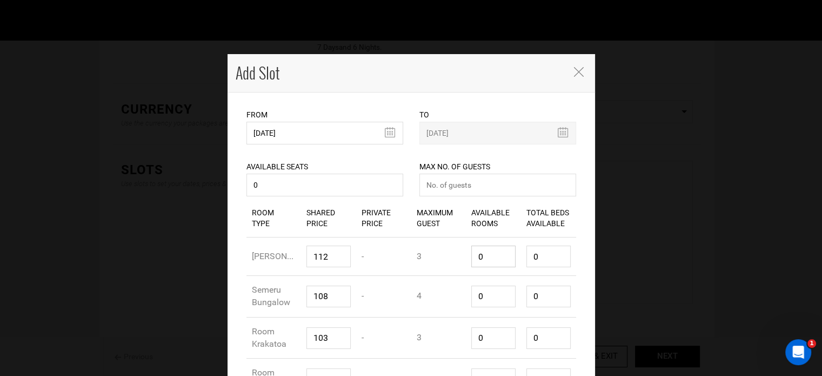
drag, startPoint x: 494, startPoint y: 253, endPoint x: 459, endPoint y: 258, distance: 34.9
click at [466, 258] on div "Available Rooms 0" at bounding box center [493, 256] width 55 height 38
type input "1"
type input "3"
type input "1"
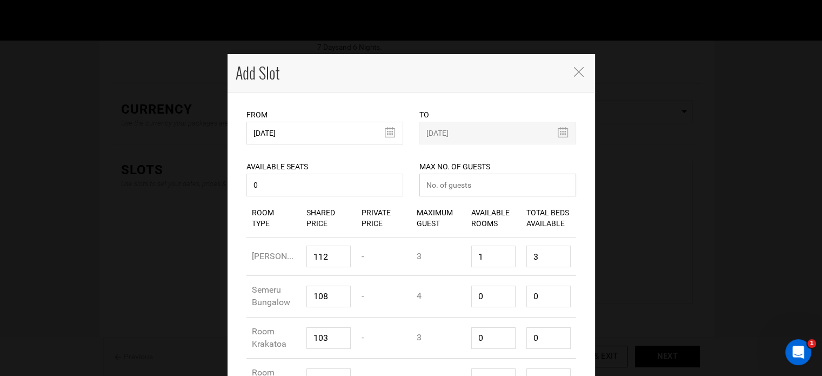
click at [504, 183] on input "number" at bounding box center [497, 184] width 157 height 23
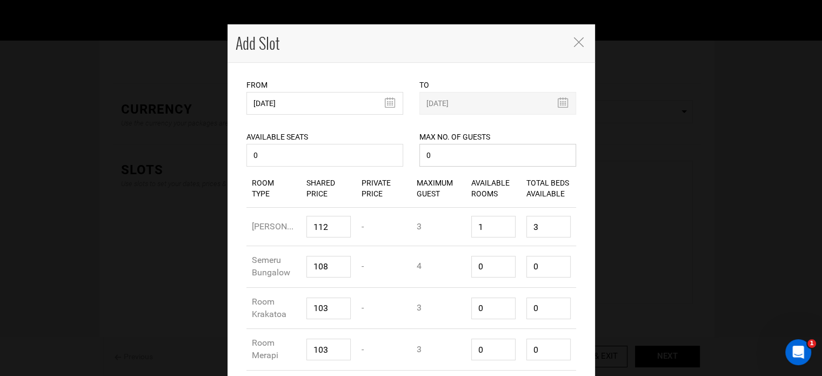
scroll to position [54, 0]
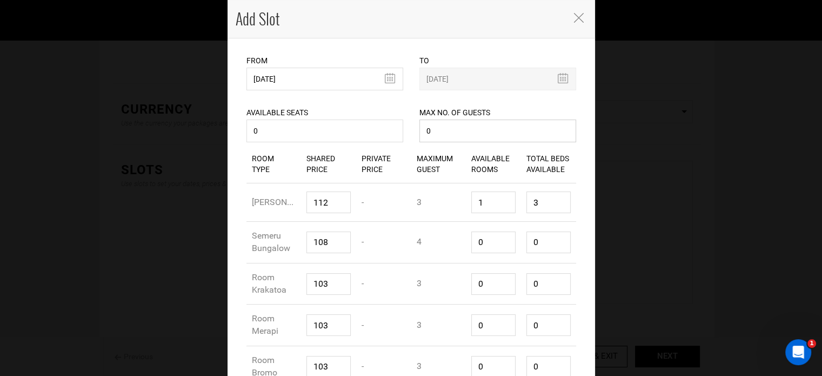
type input "0"
drag, startPoint x: 475, startPoint y: 242, endPoint x: 444, endPoint y: 244, distance: 32.0
click at [444, 244] on div "Room Type Semeru Bungalow Shared Price 108 Private Price - Maximum Guest 4 Avai…" at bounding box center [411, 243] width 330 height 42
type input "1"
type input "4"
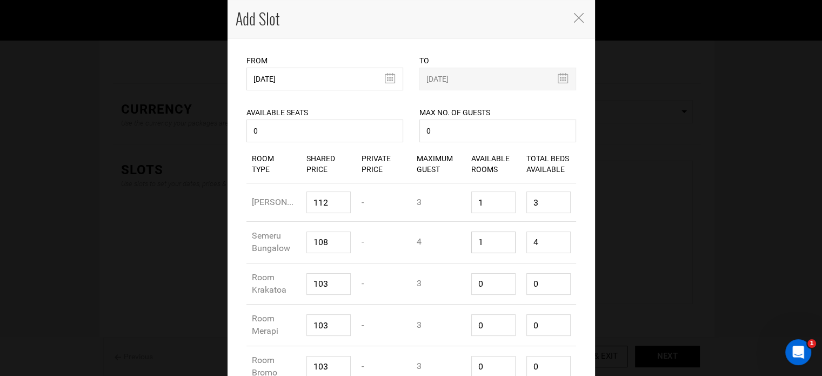
type input "1"
drag, startPoint x: 541, startPoint y: 238, endPoint x: 508, endPoint y: 239, distance: 33.5
click at [507, 243] on div "Room Type Semeru Bungalow Shared Price 108 Private Price - Maximum Guest 4 Avai…" at bounding box center [411, 243] width 330 height 42
type input "1"
drag, startPoint x: 530, startPoint y: 202, endPoint x: 520, endPoint y: 205, distance: 9.6
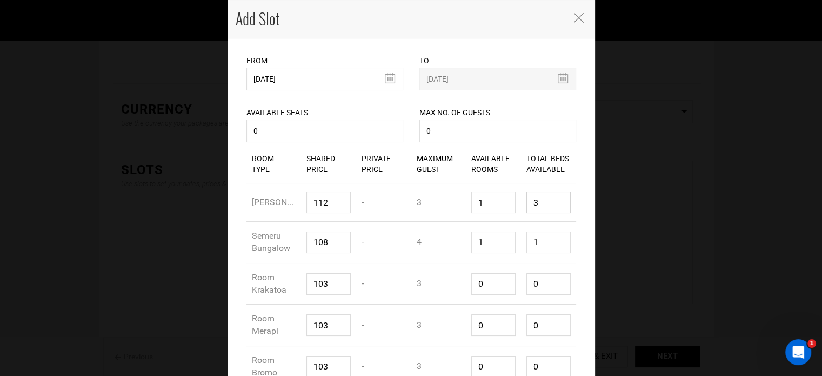
click at [521, 205] on div "Total Beds Available 3" at bounding box center [548, 202] width 55 height 38
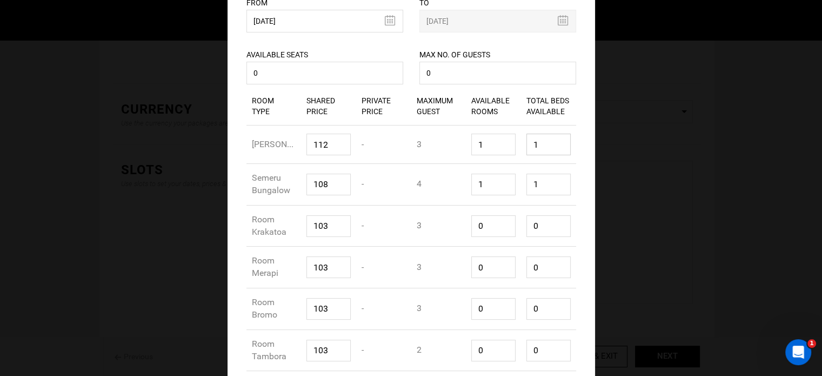
scroll to position [216, 0]
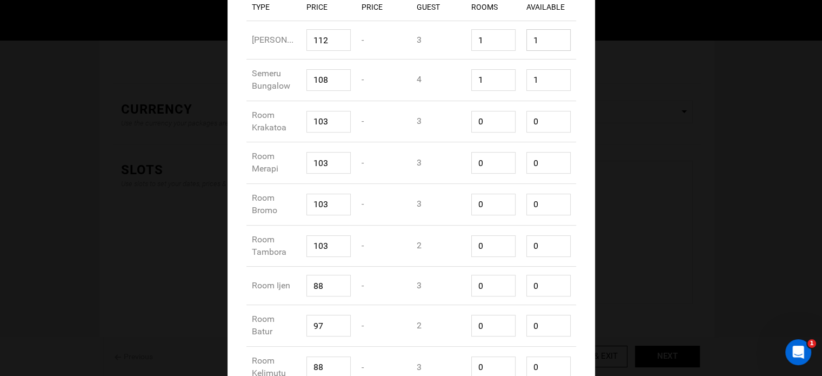
type input "1"
drag, startPoint x: 485, startPoint y: 125, endPoint x: 513, endPoint y: 140, distance: 31.7
click at [437, 134] on div "Room Type Room Krakatoa Shared Price 103 Private Price - Maximum Guest 3 Availa…" at bounding box center [411, 122] width 330 height 42
type input "1"
type input "3"
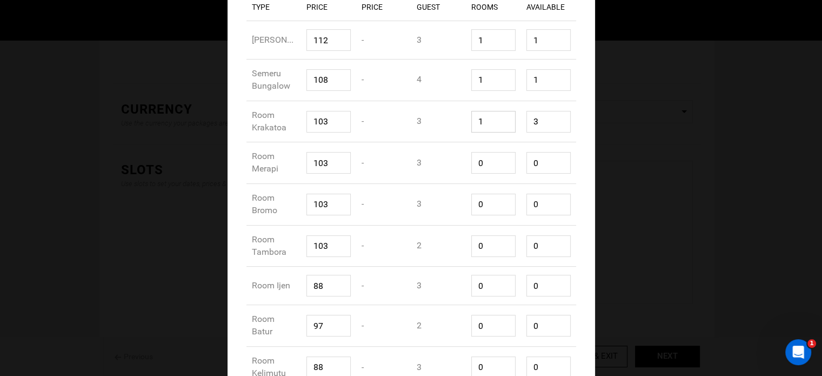
type input "1"
drag, startPoint x: 534, startPoint y: 130, endPoint x: 502, endPoint y: 138, distance: 32.4
click at [502, 138] on div "Room Type Room Krakatoa Shared Price 103 Private Price - Maximum Guest 3 Availa…" at bounding box center [411, 122] width 330 height 42
type input "1"
drag, startPoint x: 485, startPoint y: 172, endPoint x: 450, endPoint y: 175, distance: 35.8
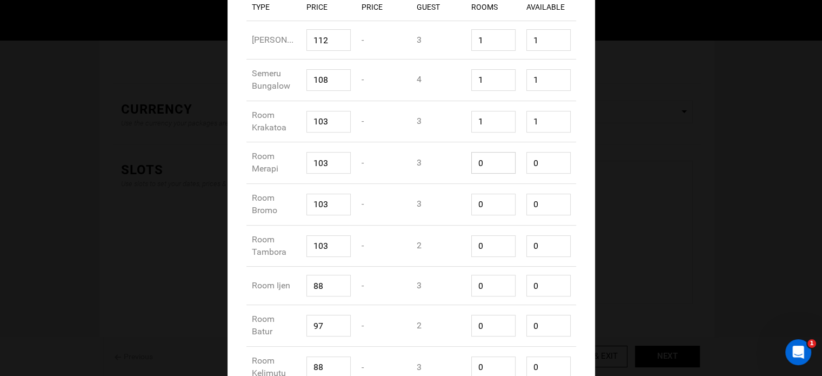
click at [450, 175] on div "Room Type Room Merapi Shared Price 103 Private Price - Maximum Guest 3 Availabl…" at bounding box center [411, 163] width 330 height 42
type input "1"
type input "3"
type input "1"
drag, startPoint x: 526, startPoint y: 171, endPoint x: 506, endPoint y: 178, distance: 21.5
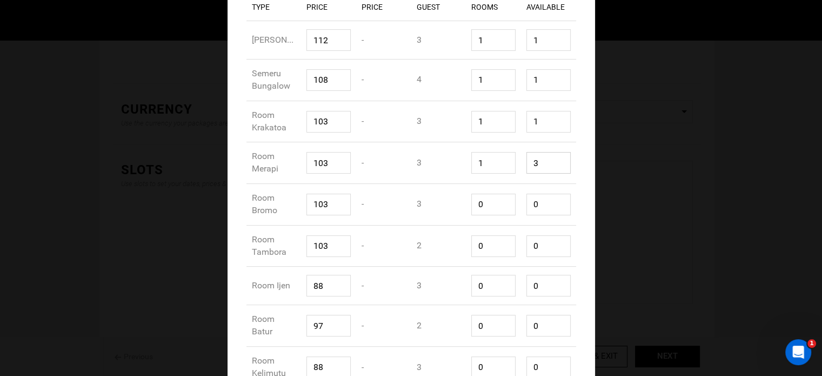
click at [506, 176] on div "Room Type Room Merapi Shared Price 103 Private Price - Maximum Guest 3 Availabl…" at bounding box center [411, 163] width 330 height 42
type input "1"
drag, startPoint x: 473, startPoint y: 216, endPoint x: 462, endPoint y: 217, distance: 10.9
click at [466, 217] on div "Available Rooms 0" at bounding box center [493, 204] width 55 height 38
type input "1"
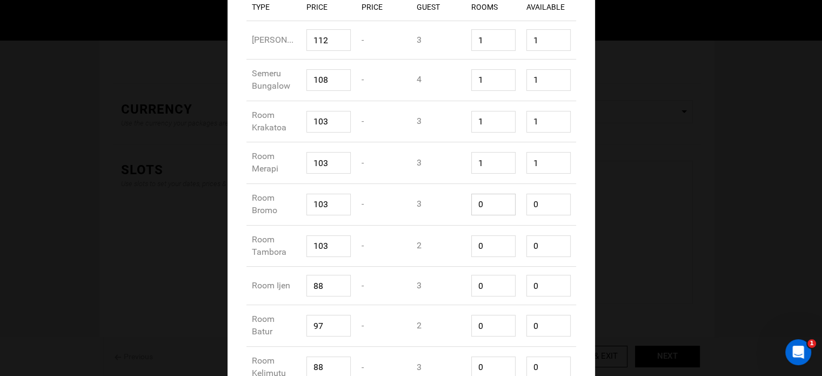
type input "3"
type input "1"
drag, startPoint x: 541, startPoint y: 211, endPoint x: 500, endPoint y: 211, distance: 41.1
click at [500, 211] on div "Room Type Room Bromo Shared Price 103 Private Price - Maximum Guest 3 Available…" at bounding box center [411, 205] width 330 height 42
type input "1"
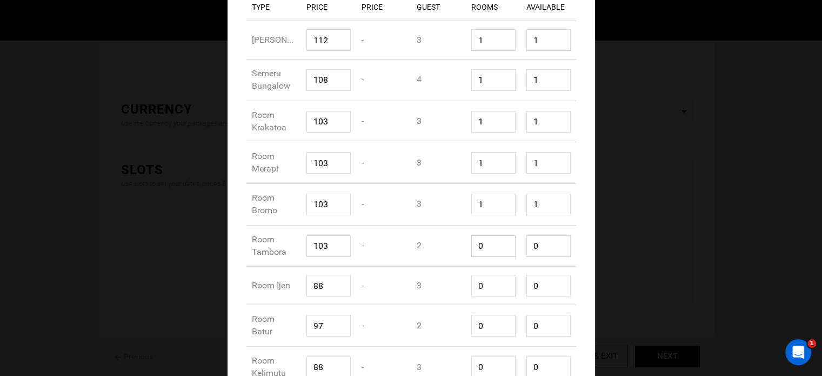
drag, startPoint x: 456, startPoint y: 256, endPoint x: 461, endPoint y: 258, distance: 5.8
click at [455, 257] on div "Room Type Room Tambora Shared Price 103 Private Price - Maximum Guest 2 Availab…" at bounding box center [411, 246] width 330 height 42
type input "1"
type input "2"
type input "1"
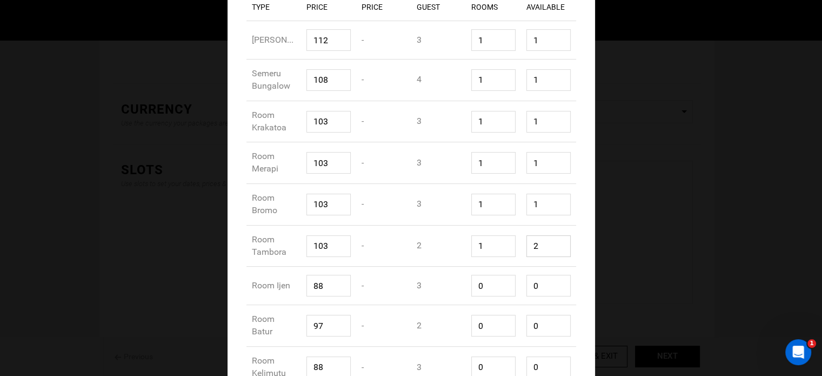
drag, startPoint x: 536, startPoint y: 248, endPoint x: 512, endPoint y: 254, distance: 24.6
click at [513, 254] on div "Room Type Room Tambora Shared Price 103 Private Price - Maximum Guest 2 Availab…" at bounding box center [411, 246] width 330 height 42
type input "1"
drag, startPoint x: 484, startPoint y: 291, endPoint x: 466, endPoint y: 291, distance: 17.8
click at [460, 291] on div "Room Type Room Ijen Shared Price 88 Private Price - Maximum Guest 3 Available R…" at bounding box center [411, 285] width 330 height 38
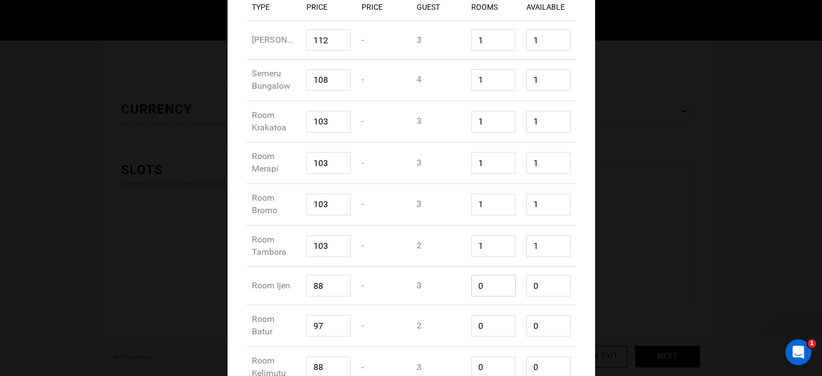
type input "1"
type input "3"
type input "1"
drag, startPoint x: 549, startPoint y: 287, endPoint x: 521, endPoint y: 290, distance: 28.2
click at [521, 290] on div "Total Beds Available 3" at bounding box center [548, 285] width 55 height 38
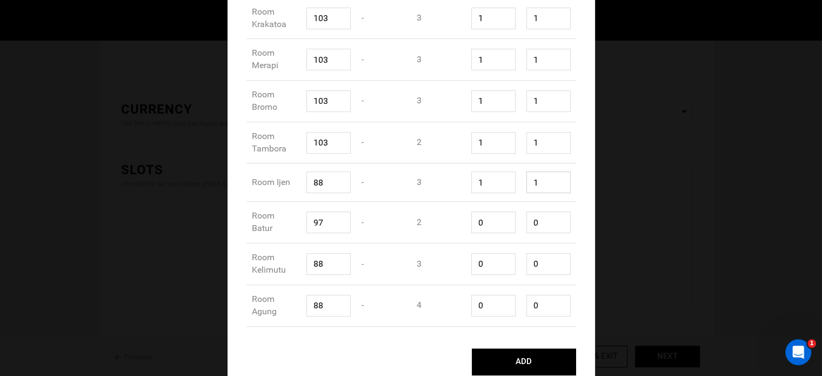
scroll to position [331, 0]
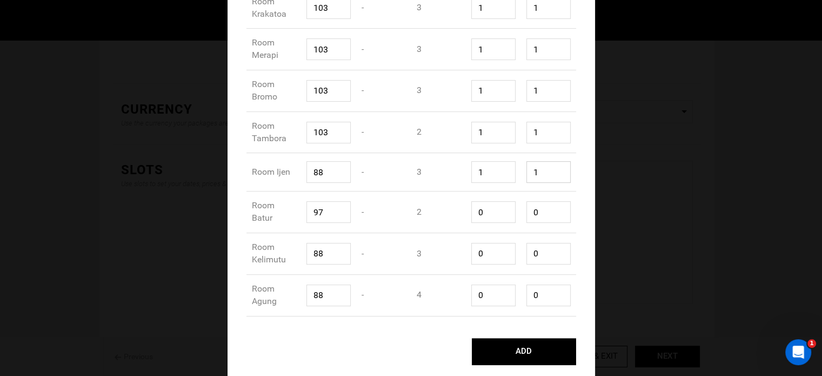
type input "1"
drag, startPoint x: 488, startPoint y: 212, endPoint x: 454, endPoint y: 215, distance: 34.2
click at [454, 215] on div "Room Type Room Batur Shared Price 97 Private Price - Maximum Guest 2 Available …" at bounding box center [411, 212] width 330 height 42
type input "1"
type input "2"
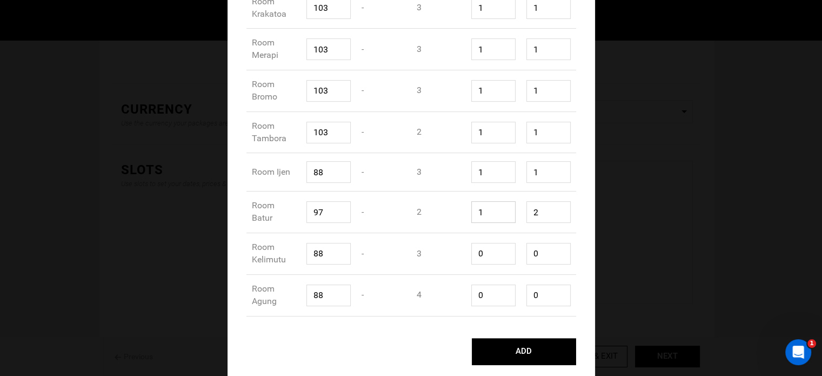
type input "1"
drag, startPoint x: 466, startPoint y: 255, endPoint x: 455, endPoint y: 256, distance: 10.3
click at [455, 256] on div "Room Type Room Kelimutu Shared Price 88 Private Price - Maximum Guest 3 Availab…" at bounding box center [411, 254] width 330 height 42
type input "1"
type input "3"
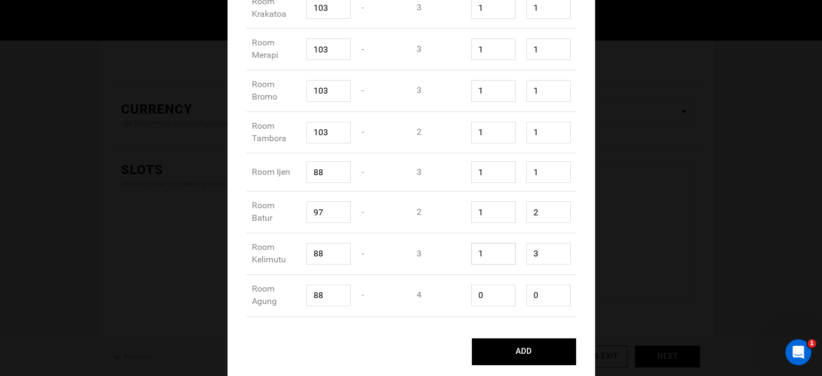
type input "1"
drag, startPoint x: 471, startPoint y: 296, endPoint x: 501, endPoint y: 279, distance: 33.9
click at [455, 296] on div "Room Type Room Agung Shared Price 88 Private Price - Maximum Guest 4 Available …" at bounding box center [411, 295] width 330 height 42
type input "1"
type input "4"
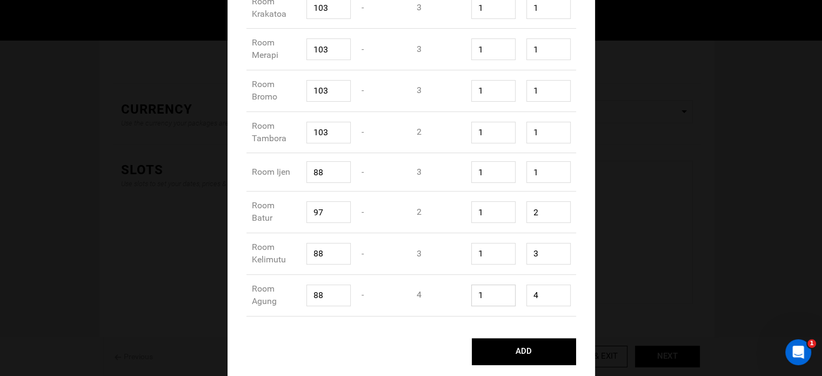
type input "1"
drag, startPoint x: 540, startPoint y: 257, endPoint x: 529, endPoint y: 253, distance: 11.6
click at [530, 253] on input "3" at bounding box center [548, 254] width 44 height 22
type input "1"
drag, startPoint x: 536, startPoint y: 217, endPoint x: 527, endPoint y: 215, distance: 9.4
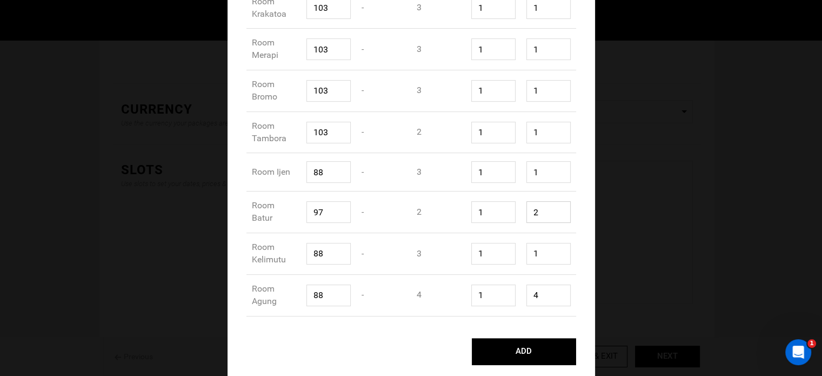
click at [527, 215] on input "2" at bounding box center [548, 212] width 44 height 22
type input "1"
drag, startPoint x: 532, startPoint y: 294, endPoint x: 519, endPoint y: 296, distance: 12.5
click at [521, 296] on div "Total Beds Available 4" at bounding box center [548, 295] width 55 height 38
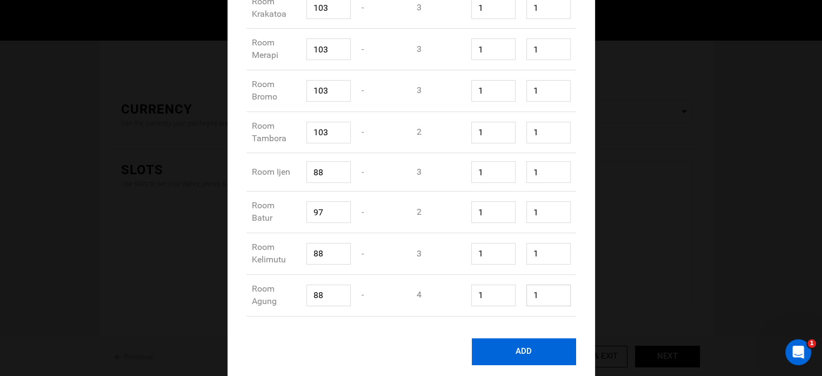
type input "1"
click at [532, 339] on button "ADD" at bounding box center [524, 351] width 104 height 27
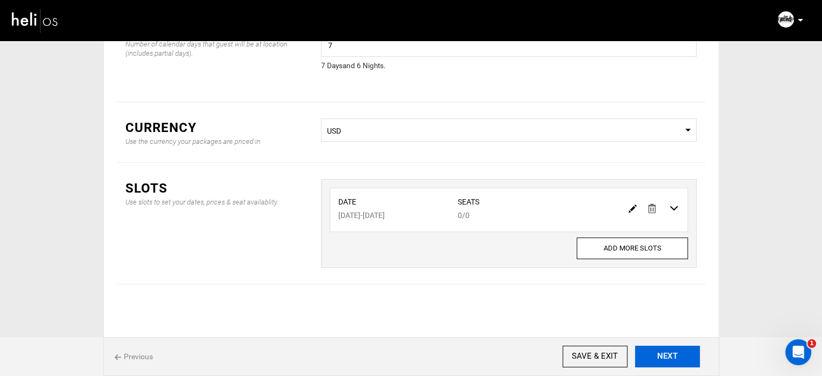
click at [668, 351] on button "NEXT" at bounding box center [667, 356] width 65 height 22
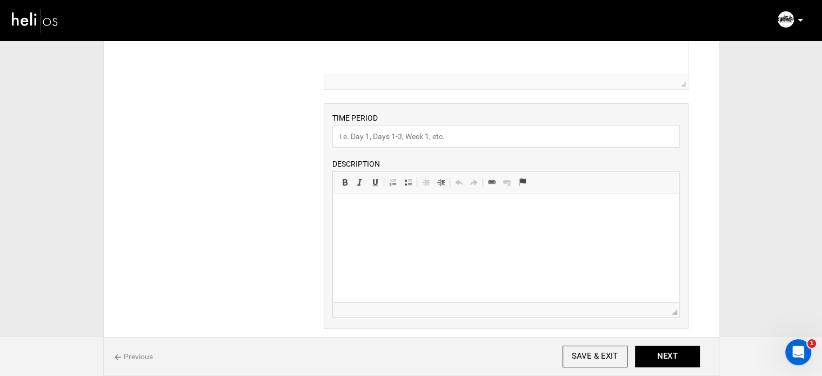
scroll to position [108, 0]
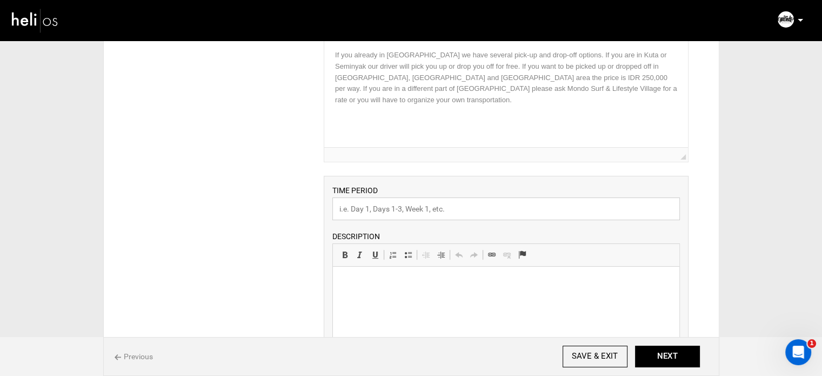
click at [380, 200] on input "text" at bounding box center [505, 208] width 347 height 23
type input "Experience"
click at [385, 287] on p at bounding box center [506, 282] width 325 height 11
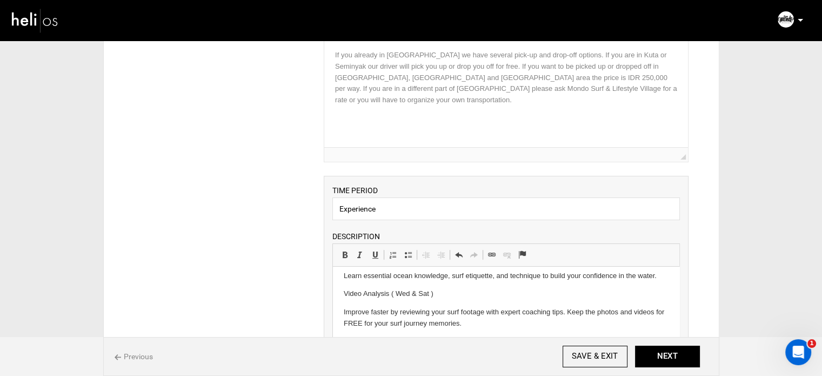
scroll to position [44, 0]
drag, startPoint x: 383, startPoint y: 211, endPoint x: 324, endPoint y: 208, distance: 59.5
click at [324, 208] on div "TIME PERIOD Experience DESCRIPTION Rich Text Editor, editor11 Editor toolbars B…" at bounding box center [506, 288] width 365 height 225
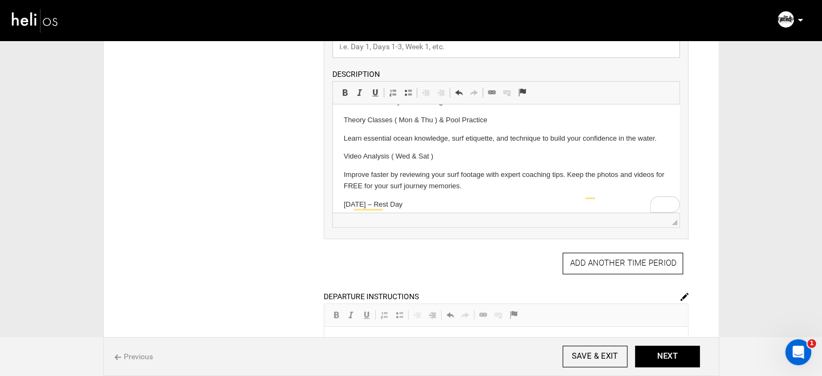
scroll to position [0, 0]
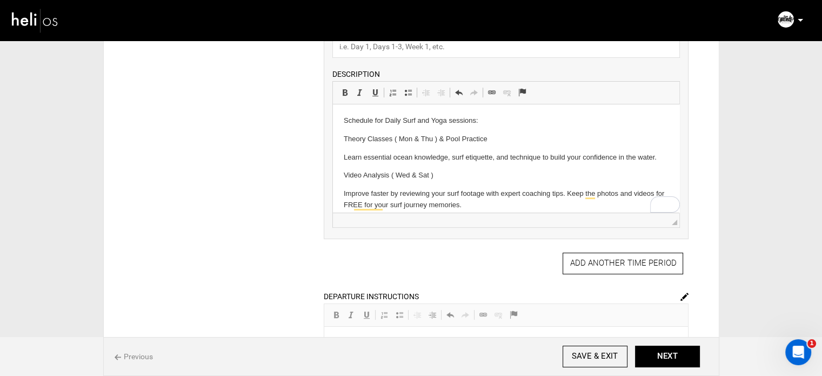
click at [374, 120] on p "Schedule for Daily Surf and Yoga sessions:" at bounding box center [506, 120] width 325 height 11
copy p "Schedule for Daily Surf and Yoga sessions:"
click at [348, 38] on div "Manifest Calendar Analytics Adventures Bookings Payout History Agents My Profil…" at bounding box center [411, 19] width 816 height 39
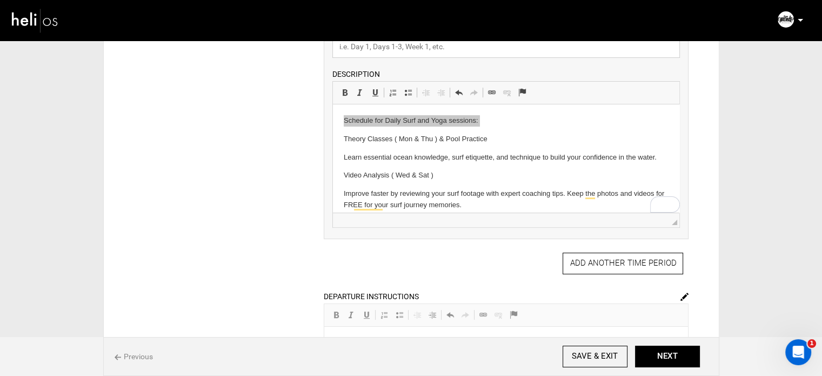
click at [349, 45] on input "text" at bounding box center [505, 46] width 347 height 23
paste input "Schedule for Daily Surf and Yoga sessions:"
type input "Schedule for Daily Surf and Yoga sessions"
click at [405, 117] on p "Schedule for Daily Surf and Yoga sessions:" at bounding box center [506, 120] width 325 height 11
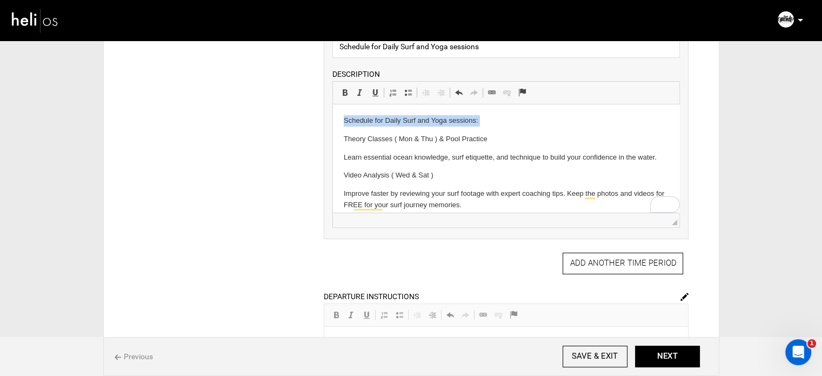
click at [405, 117] on p "Schedule for Daily Surf and Yoga sessions:" at bounding box center [506, 120] width 325 height 11
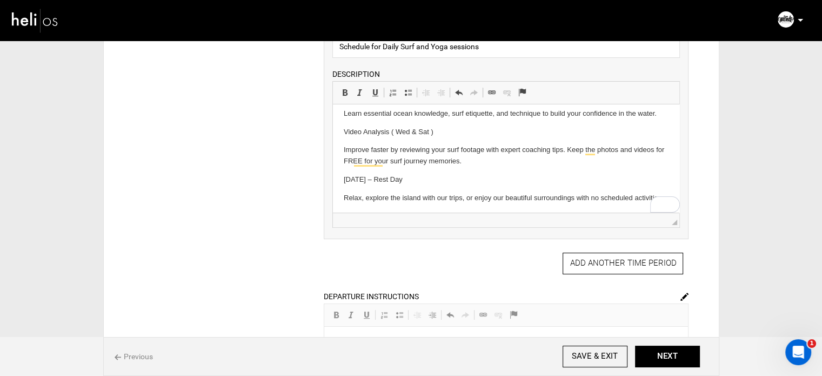
scroll to position [38, 0]
drag, startPoint x: 417, startPoint y: 167, endPoint x: 665, endPoint y: 267, distance: 267.7
click at [333, 165] on html "Theory Classes ( Mon & Thu ) & Pool Practice Learn essential ocean knowledge, s…" at bounding box center [506, 145] width 346 height 136
click at [342, 90] on span at bounding box center [344, 92] width 9 height 9
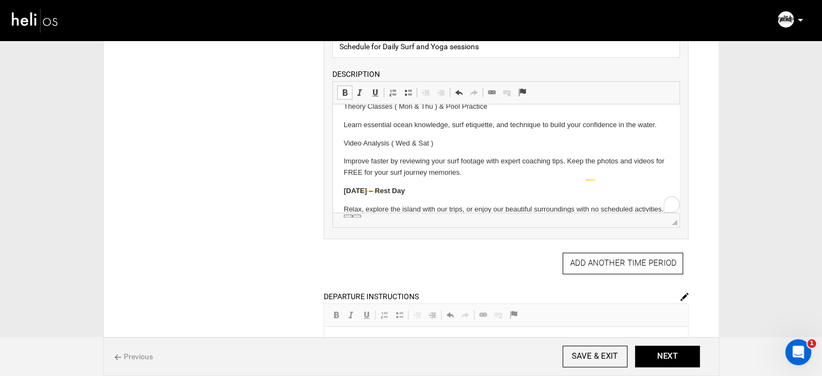
scroll to position [0, 0]
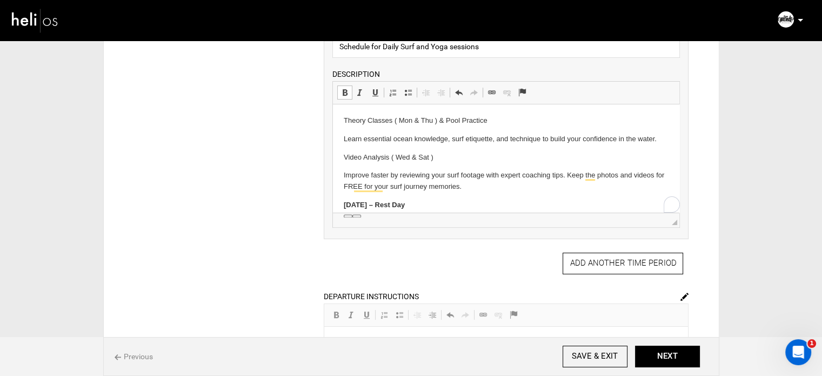
click at [353, 155] on p "Video Analysis ( Wed & Sat )" at bounding box center [506, 157] width 325 height 11
click at [341, 89] on span at bounding box center [344, 92] width 9 height 9
click at [356, 129] on body "Theory Classes ( Mon & Thu ) & Pool Practice Learn essential ocean knowledge, s…" at bounding box center [506, 172] width 325 height 114
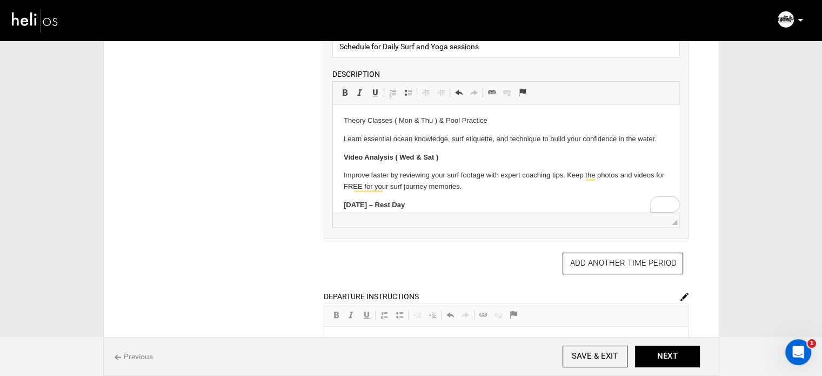
click at [356, 123] on p "Theory Classes ( Mon & Thu ) & Pool Practice" at bounding box center [506, 120] width 325 height 11
click at [346, 95] on span at bounding box center [344, 92] width 9 height 9
click at [481, 160] on p "Video Analysis ( Wed & Sat )" at bounding box center [506, 157] width 325 height 11
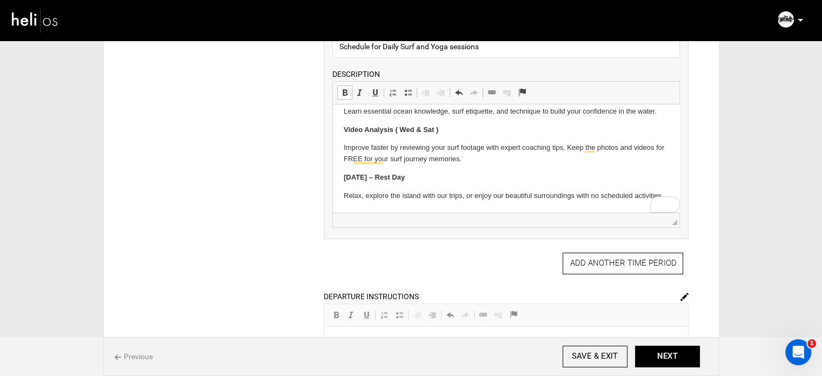
scroll to position [38, 0]
click at [659, 351] on button "NEXT" at bounding box center [667, 356] width 65 height 22
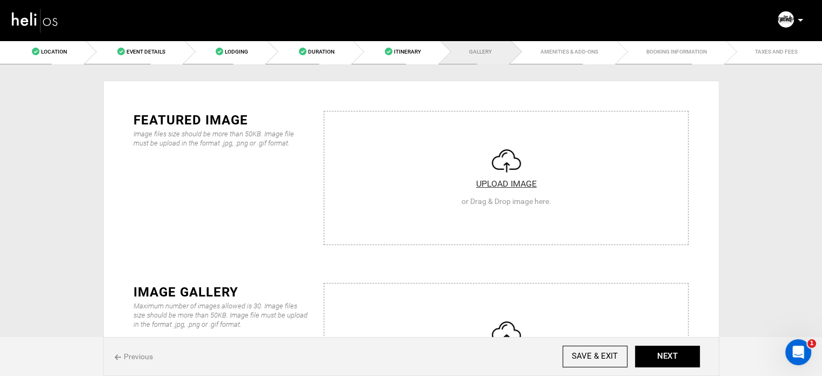
click at [352, 183] on input "file" at bounding box center [506, 176] width 364 height 130
type input "C:\fakepath\Screenshot 2025-09-03 174147.png"
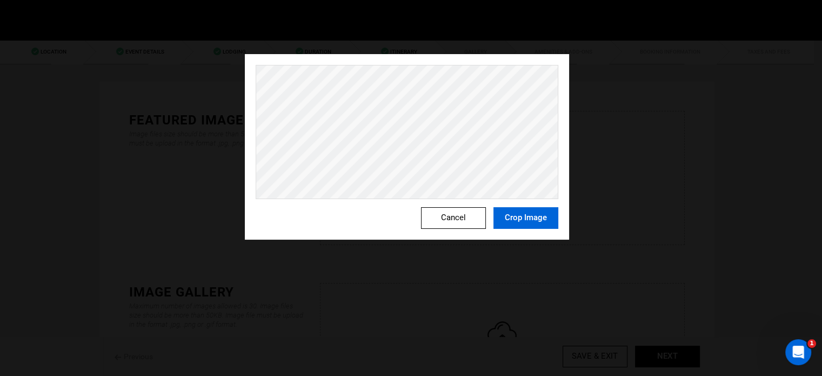
click at [526, 223] on button "Crop Image" at bounding box center [525, 218] width 65 height 22
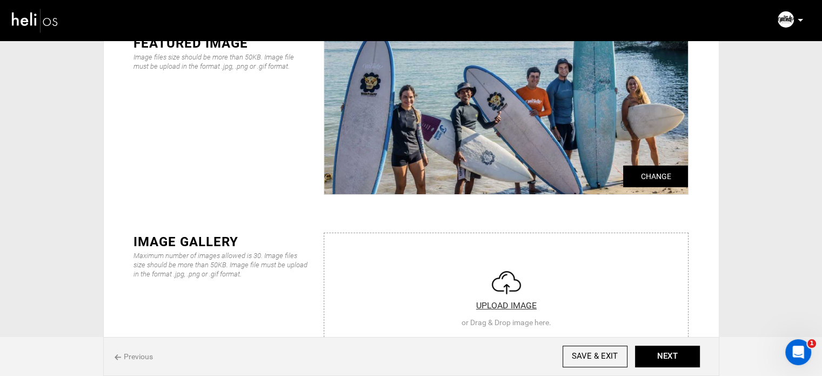
scroll to position [108, 0]
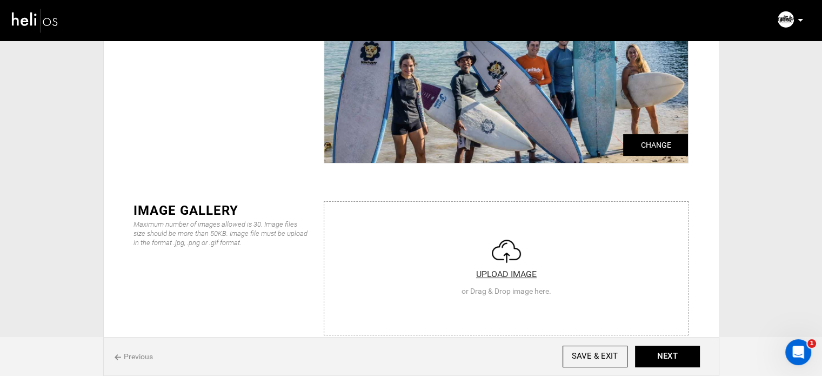
click at [444, 252] on input "file" at bounding box center [506, 267] width 364 height 130
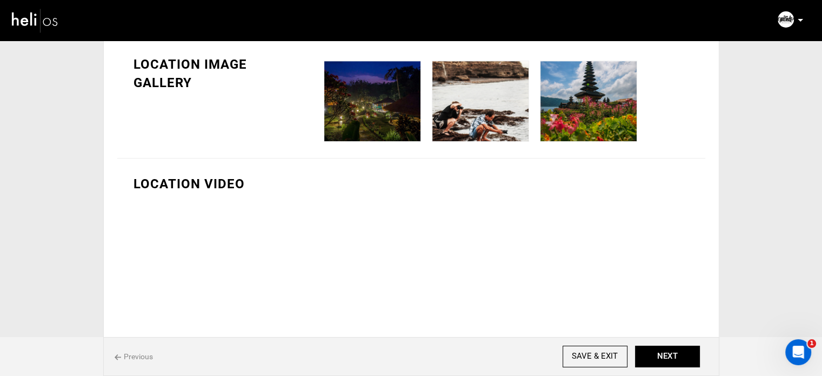
scroll to position [594, 0]
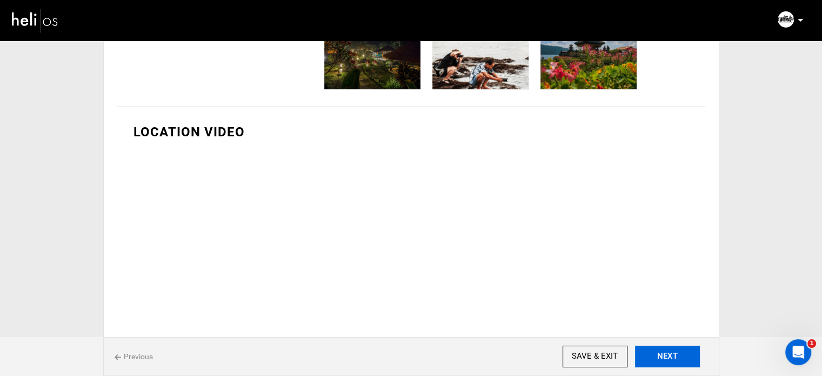
click at [678, 359] on button "NEXT" at bounding box center [667, 356] width 65 height 22
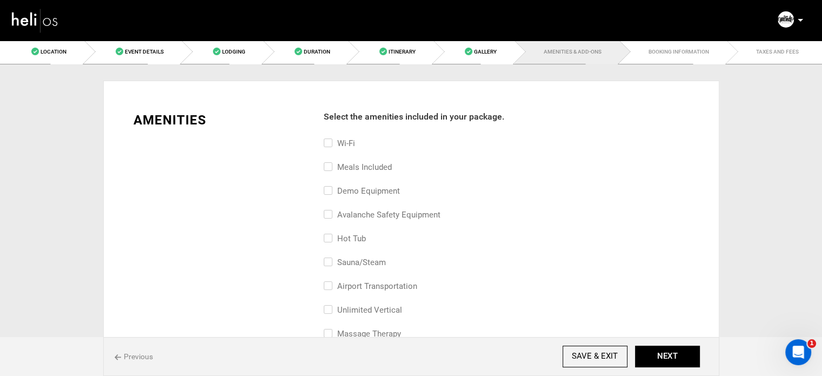
click at [367, 163] on label "Meals included" at bounding box center [358, 166] width 68 height 13
click at [331, 163] on input "Meals included" at bounding box center [327, 172] width 7 height 24
checkbox input "true"
click at [332, 144] on label "Wi-Fi" at bounding box center [339, 143] width 31 height 13
click at [331, 144] on input "Wi-Fi" at bounding box center [327, 149] width 7 height 24
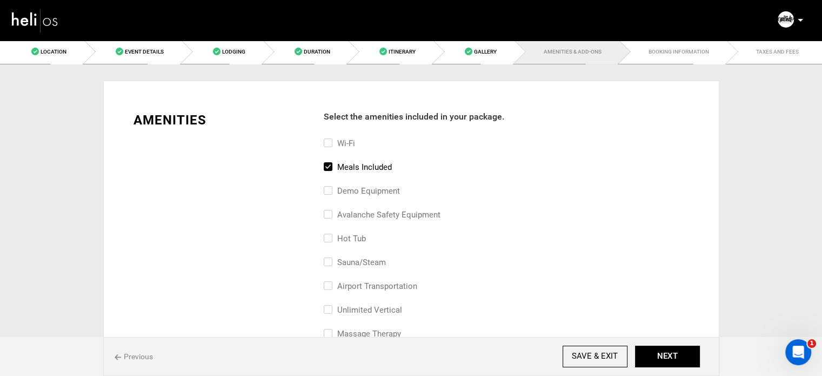
checkbox input "true"
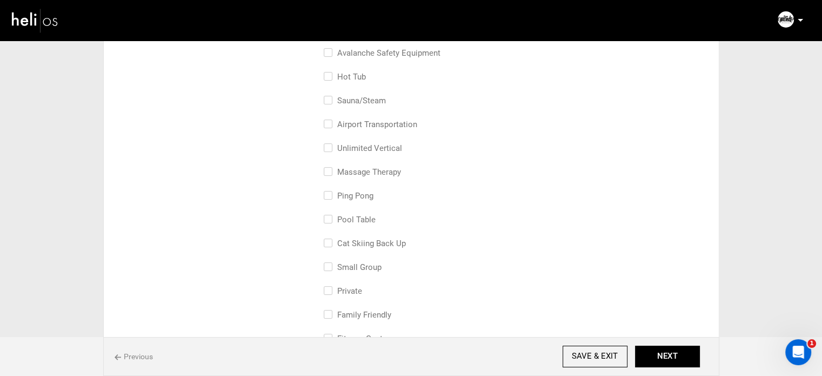
scroll to position [162, 0]
click at [372, 126] on label "airport transportation" at bounding box center [370, 123] width 93 height 13
click at [331, 126] on input "airport transportation" at bounding box center [327, 129] width 7 height 24
checkbox input "true"
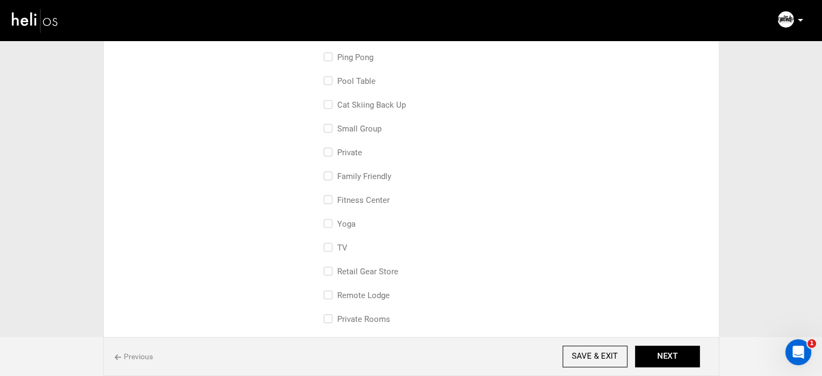
scroll to position [324, 0]
click at [363, 108] on label "small group" at bounding box center [353, 104] width 58 height 13
click at [331, 108] on input "small group" at bounding box center [327, 110] width 7 height 24
checkbox input "true"
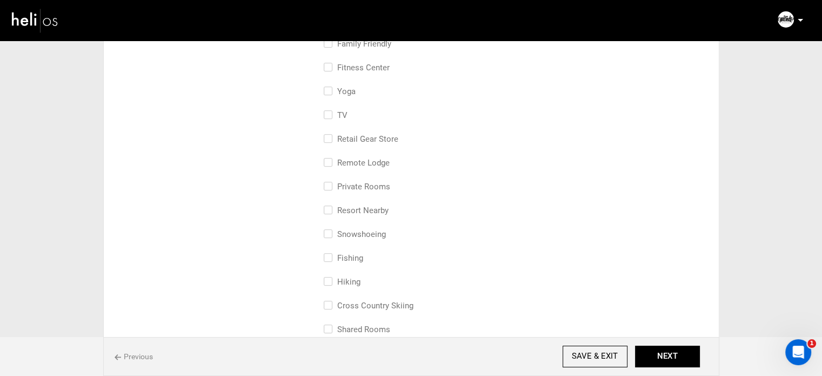
scroll to position [486, 0]
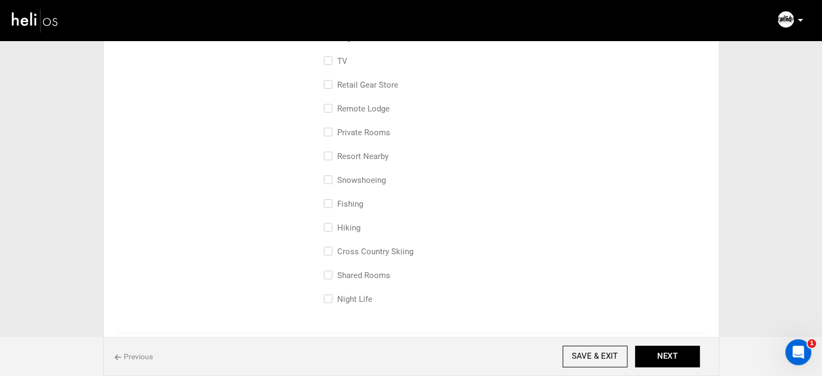
click at [377, 273] on label "Shared Rooms" at bounding box center [357, 275] width 66 height 13
click at [331, 273] on input "Shared Rooms" at bounding box center [327, 281] width 7 height 24
checkbox input "true"
click at [356, 131] on label "Private Rooms" at bounding box center [357, 132] width 66 height 13
click at [331, 131] on input "Private Rooms" at bounding box center [327, 138] width 7 height 24
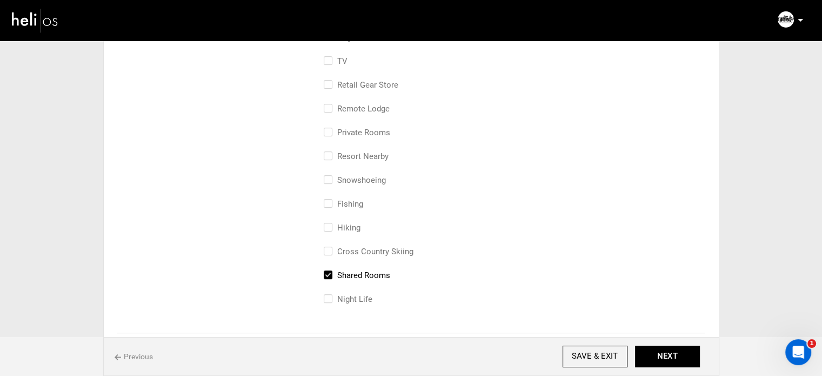
checkbox input "true"
click at [671, 351] on button "NEXT" at bounding box center [667, 356] width 65 height 22
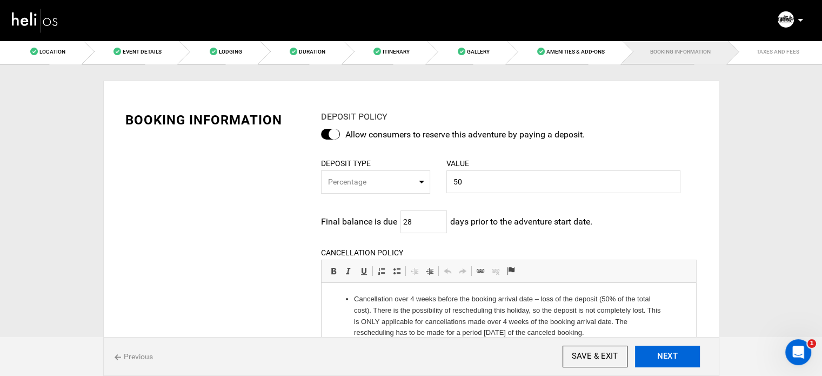
click at [666, 359] on button "NEXT" at bounding box center [667, 356] width 65 height 22
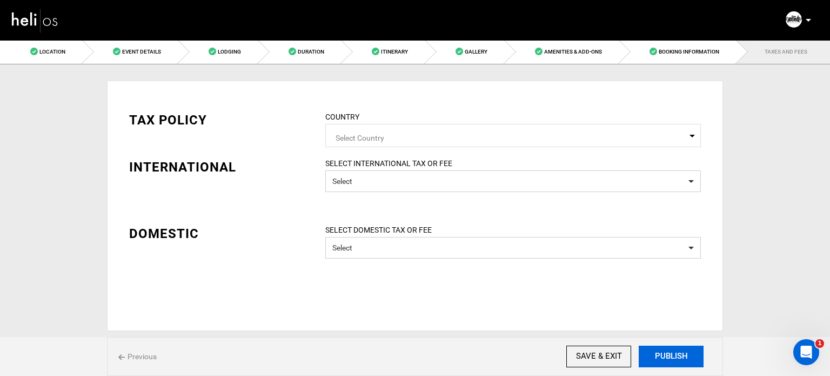
click at [666, 359] on button "PUBLISH" at bounding box center [671, 356] width 65 height 22
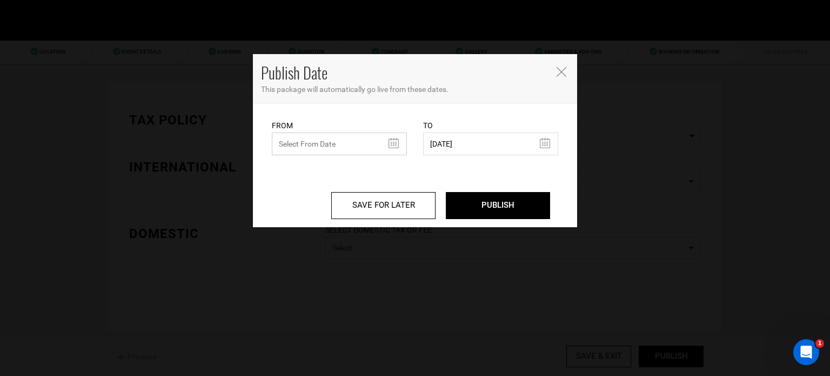
click at [323, 138] on input "text" at bounding box center [339, 143] width 135 height 23
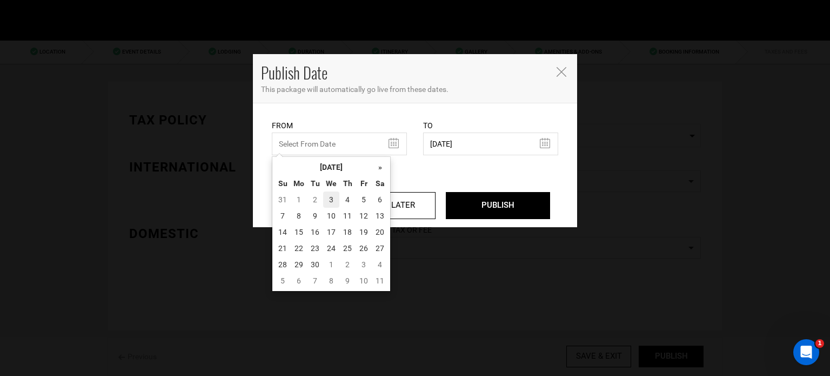
click at [330, 197] on td "3" at bounding box center [331, 199] width 16 height 16
type input "[DATE]"
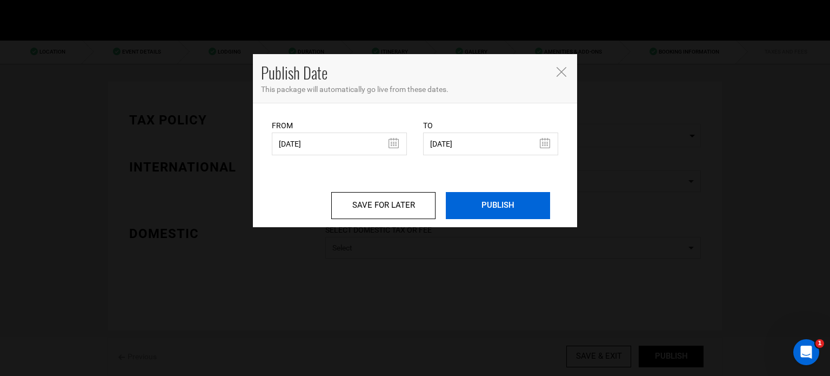
click at [497, 210] on input "PUBLISH" at bounding box center [498, 205] width 104 height 27
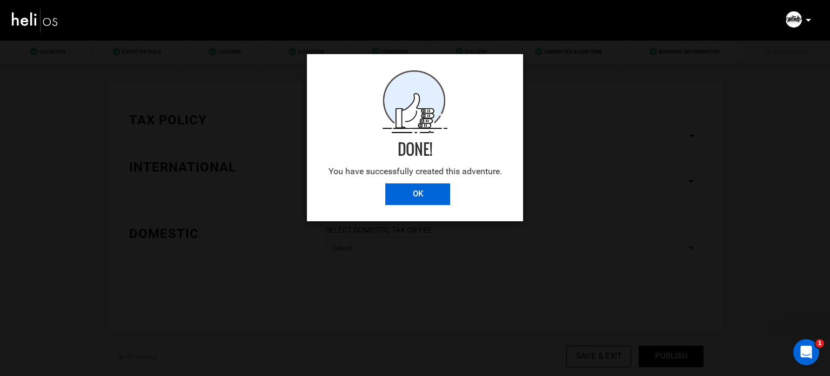
click at [421, 199] on input "OK" at bounding box center [417, 194] width 65 height 22
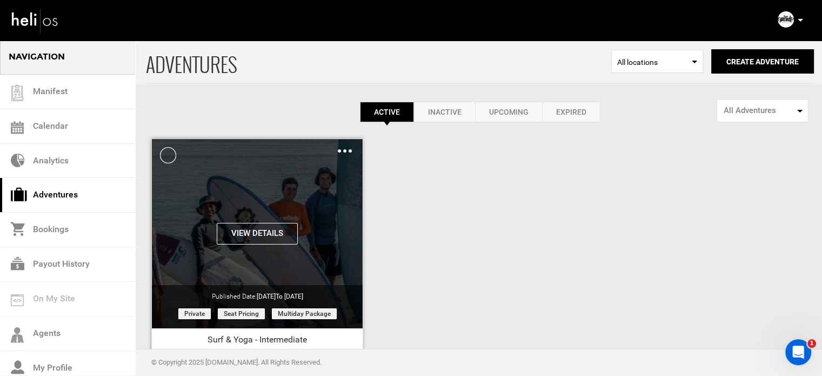
click at [341, 151] on img at bounding box center [345, 150] width 14 height 3
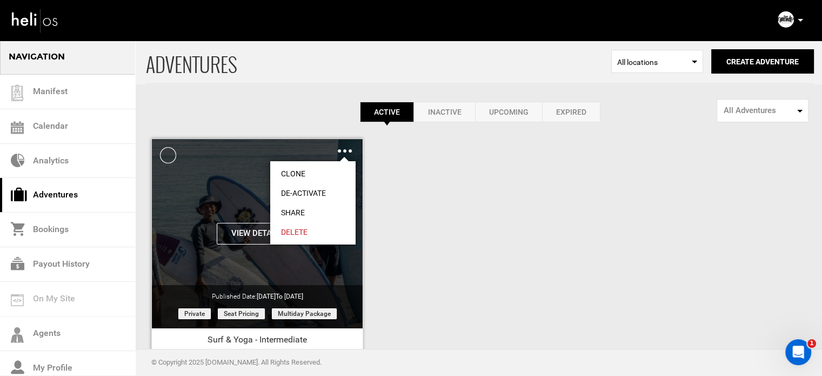
click at [300, 212] on link "Share" at bounding box center [312, 212] width 85 height 19
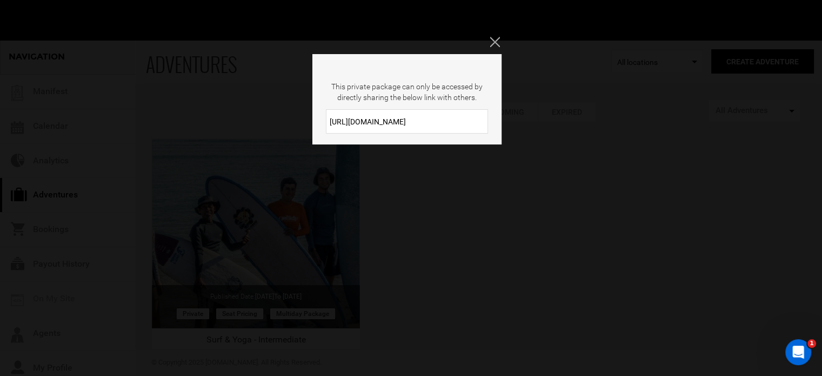
drag, startPoint x: 432, startPoint y: 118, endPoint x: 327, endPoint y: 119, distance: 105.4
click at [327, 119] on input "[URL][DOMAIN_NAME]" at bounding box center [407, 121] width 162 height 24
click at [497, 38] on icon "Close" at bounding box center [495, 42] width 10 height 10
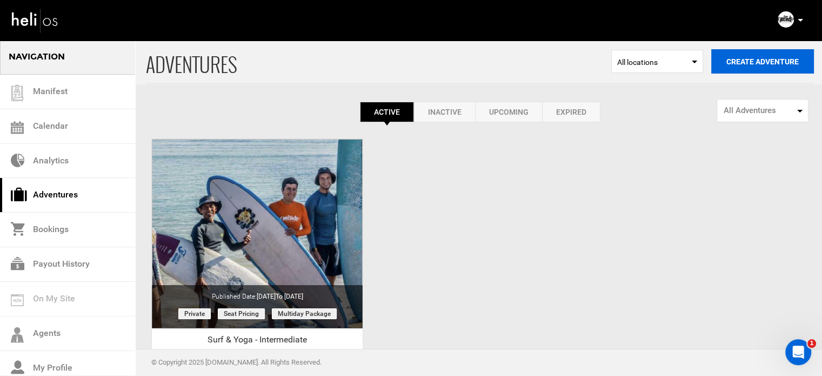
click at [761, 64] on button "Create Adventure" at bounding box center [762, 61] width 103 height 24
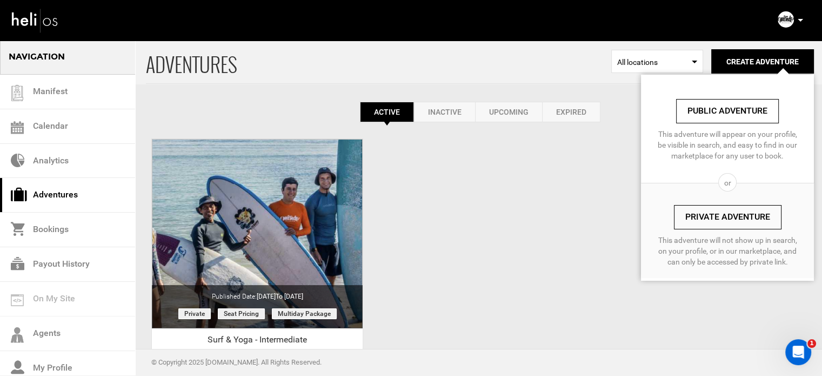
click at [698, 213] on link "Private Adventure" at bounding box center [728, 217] width 108 height 24
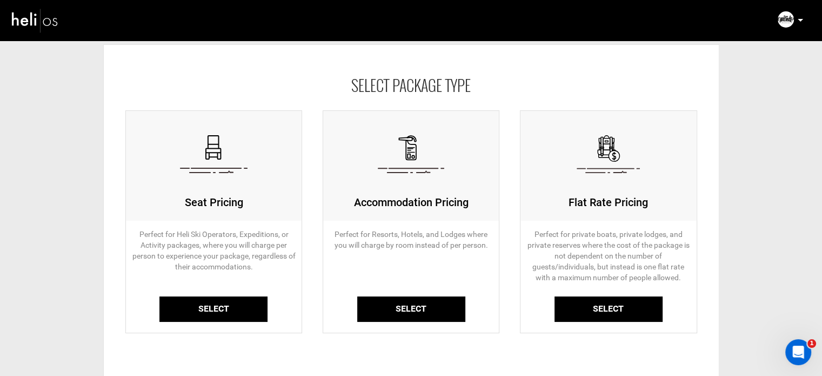
scroll to position [108, 0]
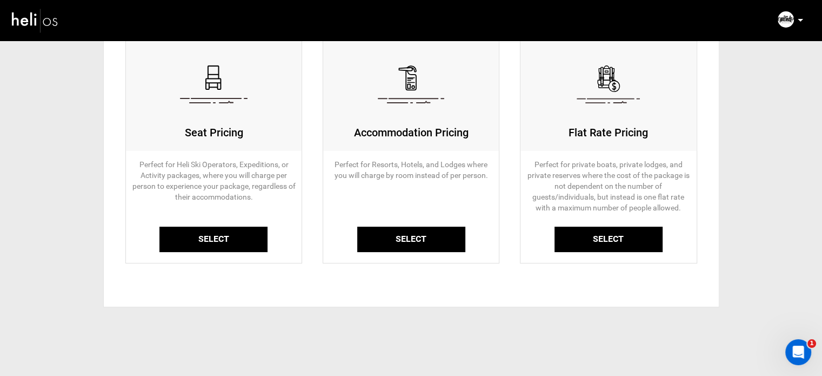
click at [216, 245] on link "Select" at bounding box center [213, 238] width 108 height 25
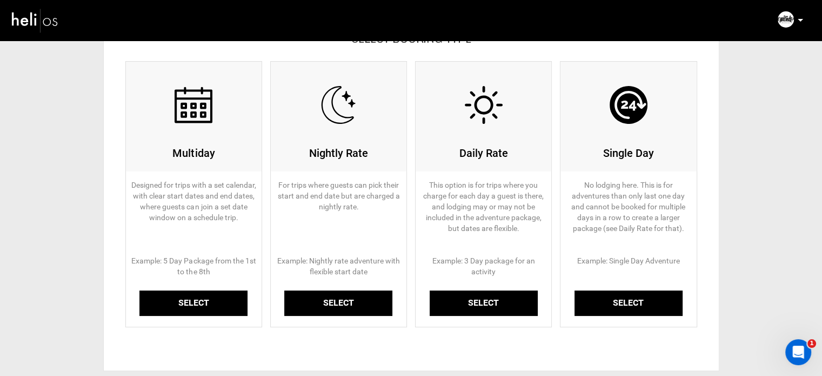
scroll to position [162, 0]
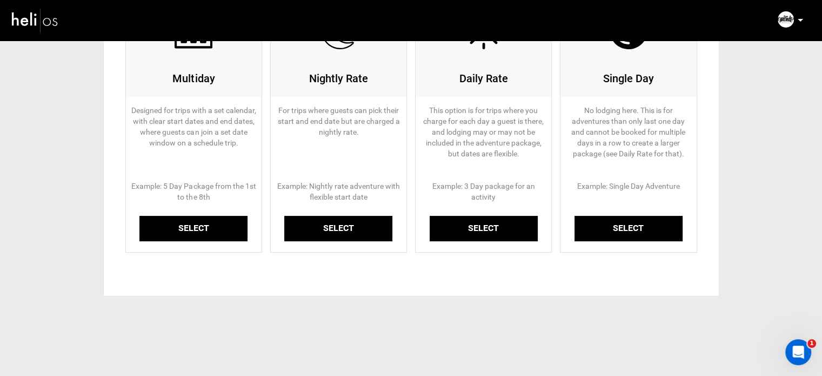
click at [191, 229] on link "Select" at bounding box center [193, 228] width 108 height 25
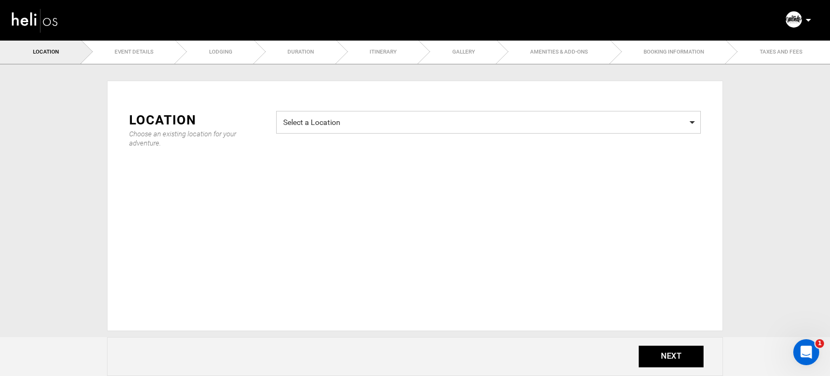
click at [321, 127] on span "Select a Location Select a Location" at bounding box center [488, 122] width 425 height 23
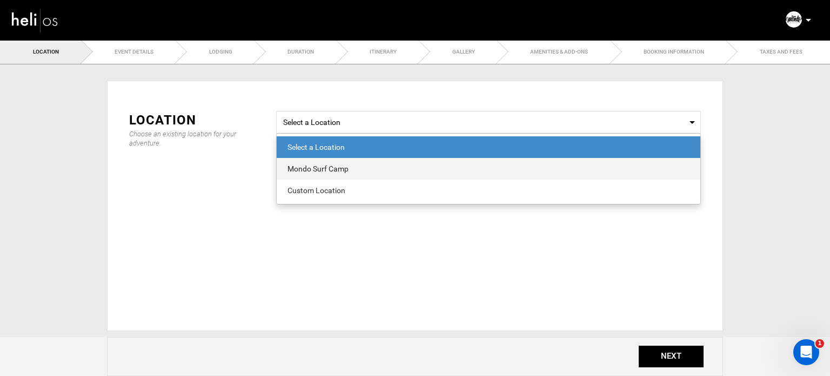
click at [318, 164] on div "Mondo Surf Camp" at bounding box center [488, 168] width 402 height 11
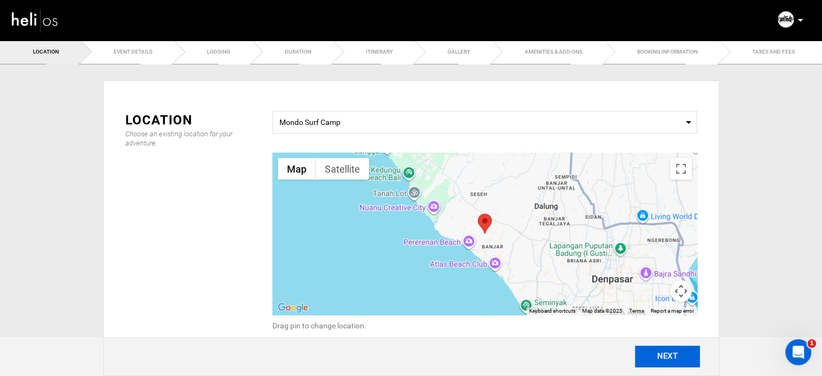
click at [674, 357] on button "NEXT" at bounding box center [667, 356] width 65 height 22
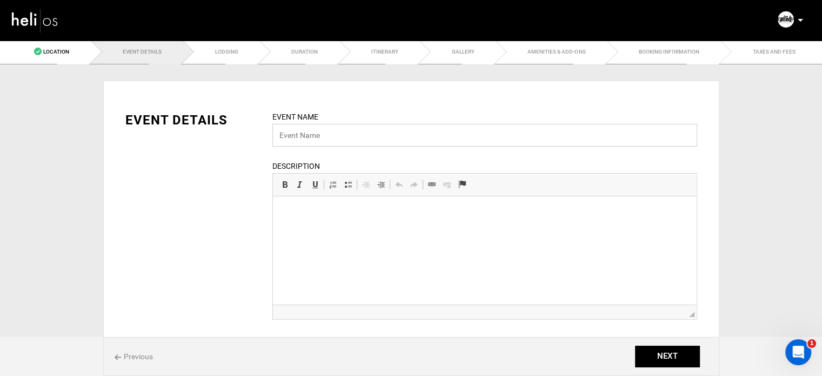
click at [344, 130] on input "text" at bounding box center [484, 135] width 425 height 23
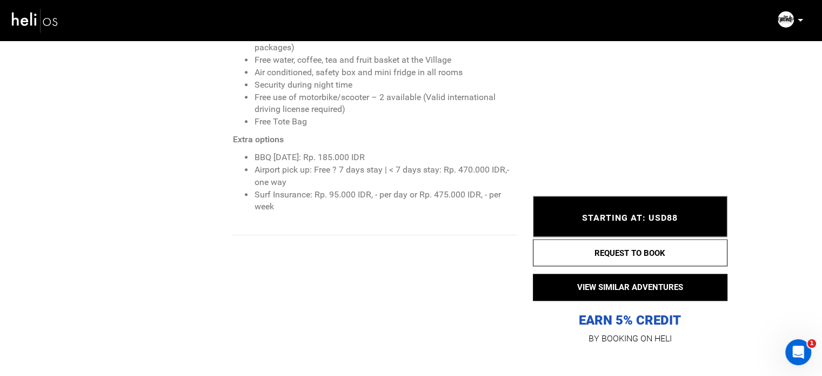
scroll to position [1081, 0]
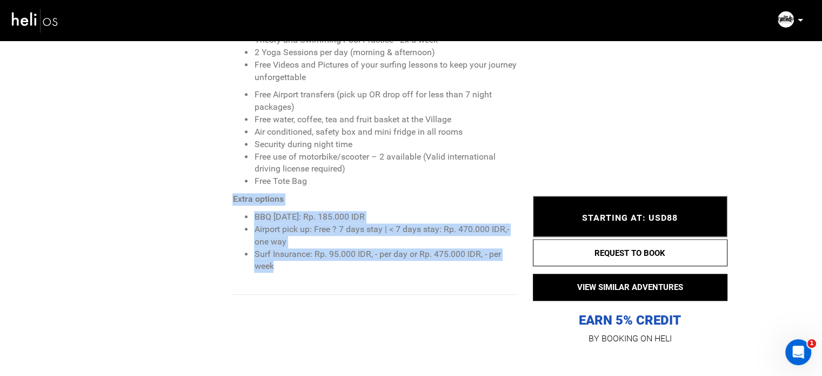
drag, startPoint x: 231, startPoint y: 184, endPoint x: 323, endPoint y: 254, distance: 115.6
click at [323, 254] on div "INCLUSIONS Accommodation & breakfast Surf Lessons everyday for all levels (exce…" at bounding box center [306, 140] width 438 height 310
copy span "Extra options BBQ [DATE]: Rp. 185.000 IDR Airport pick up: Free ? 7 days stay |…"
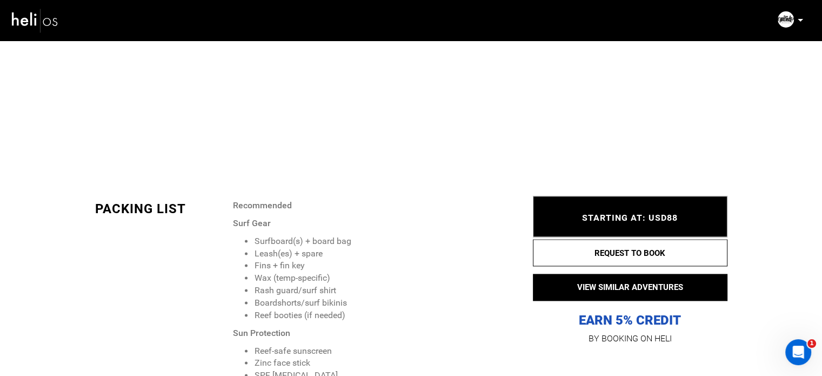
scroll to position [1567, 0]
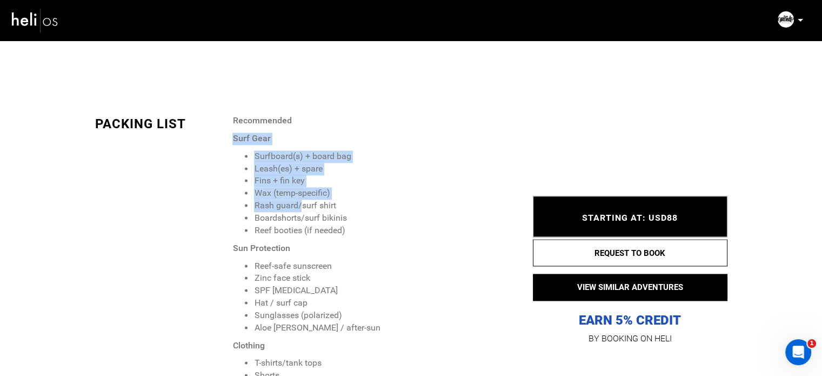
drag, startPoint x: 231, startPoint y: 123, endPoint x: 300, endPoint y: 196, distance: 101.3
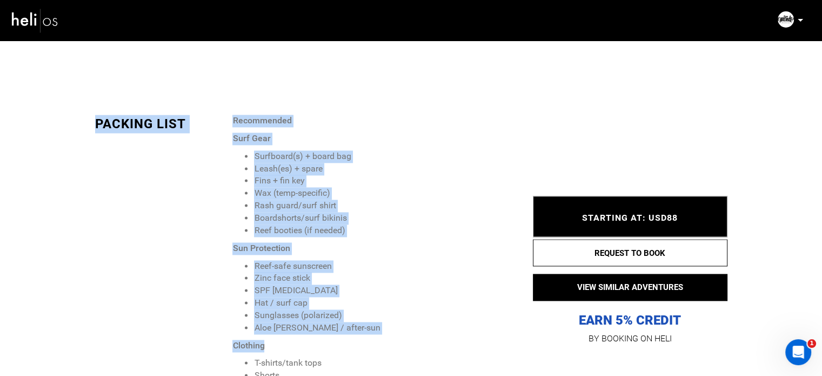
drag, startPoint x: 231, startPoint y: 106, endPoint x: 363, endPoint y: 331, distance: 261.3
click at [237, 115] on strong "Recommended" at bounding box center [261, 120] width 59 height 10
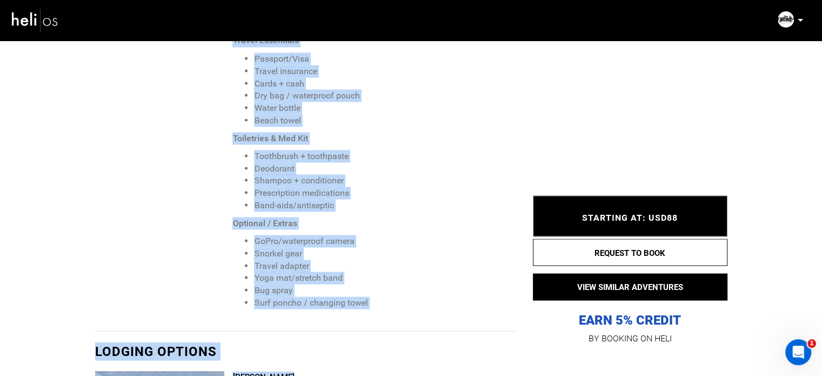
scroll to position [2028, 0]
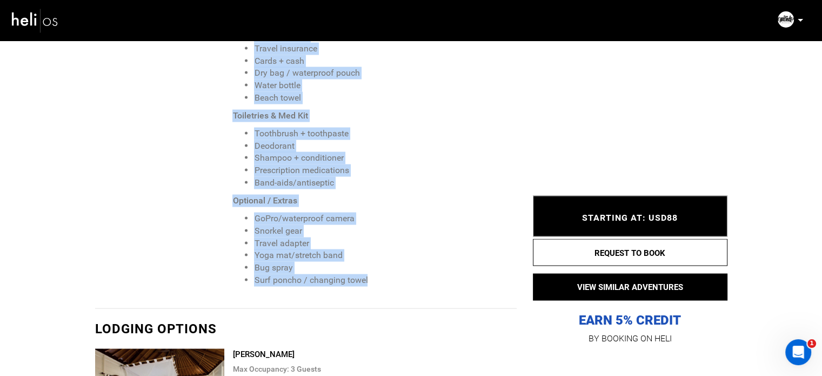
drag, startPoint x: 233, startPoint y: 105, endPoint x: 394, endPoint y: 280, distance: 237.9
copy span "Recommended Surf Gear Surfboard(s) + board bag Leash(es) + spare Fins + fin key…"
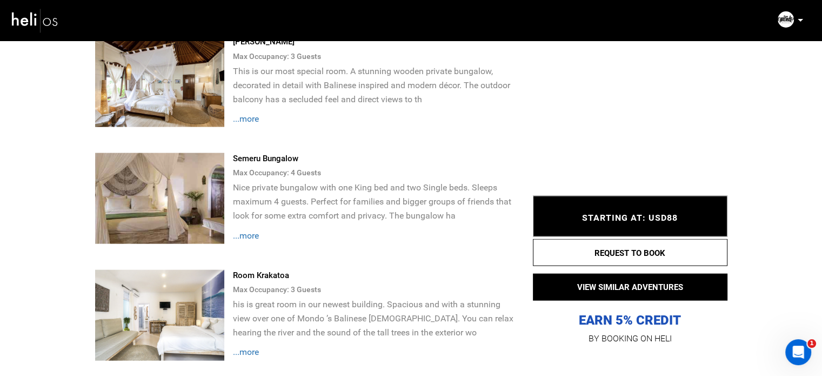
scroll to position [2244, 0]
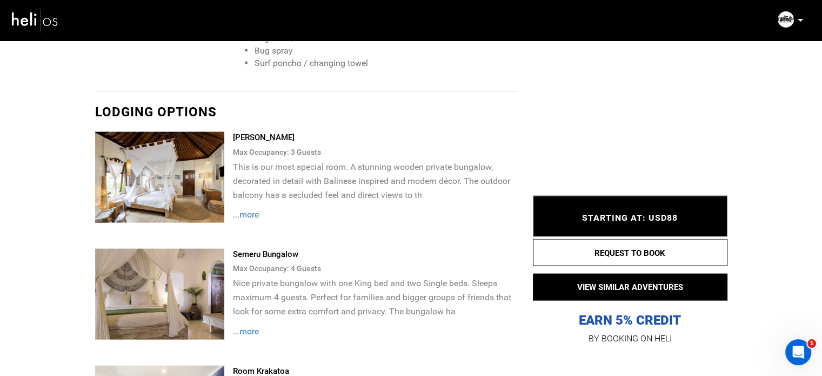
click at [250, 209] on span "...more" at bounding box center [245, 214] width 26 height 10
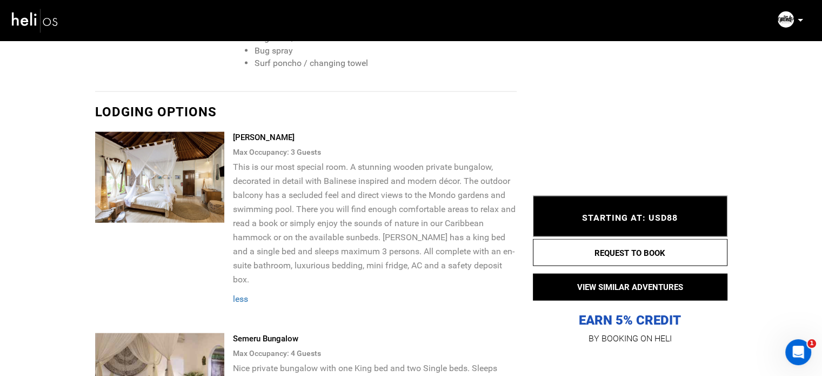
click at [242, 132] on div "[PERSON_NAME]" at bounding box center [374, 137] width 284 height 11
copy div "[PERSON_NAME]"
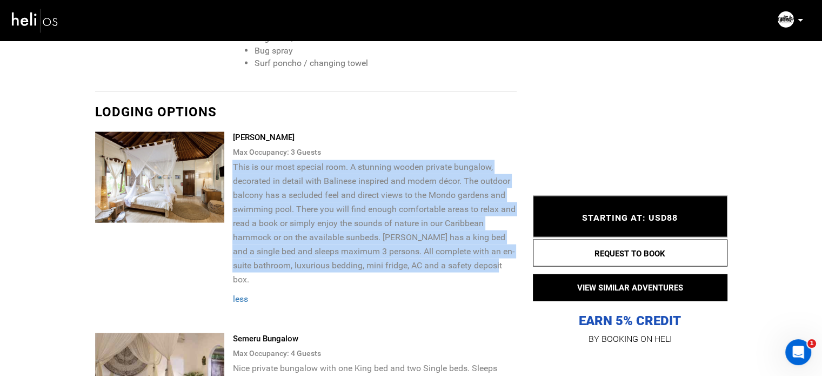
drag, startPoint x: 233, startPoint y: 151, endPoint x: 510, endPoint y: 249, distance: 293.6
click at [510, 249] on p "This is our most special room. A stunning wooden private bungalow, decorated in…" at bounding box center [374, 223] width 284 height 127
copy p "This is our most special room. A stunning wooden private bungalow, decorated in…"
click at [384, 169] on p "This is our most special room. A stunning wooden private bungalow, decorated in…" at bounding box center [374, 223] width 284 height 127
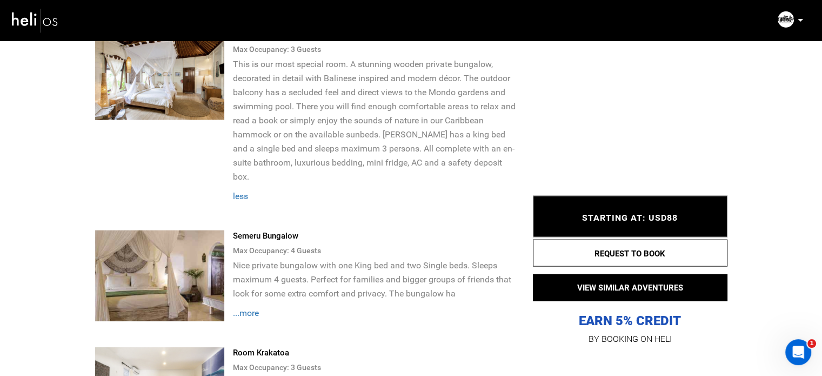
scroll to position [2353, 0]
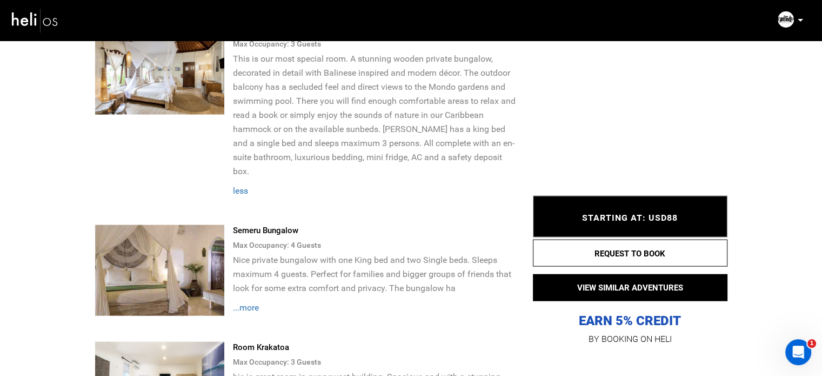
click at [380, 185] on div "Rinjani Bungalow Max Occupancy: 3 Guest s This is our most special room. A stun…" at bounding box center [378, 119] width 292 height 190
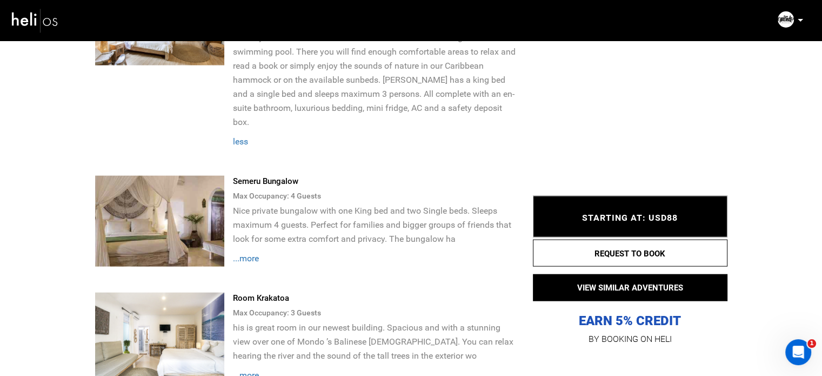
scroll to position [2407, 0]
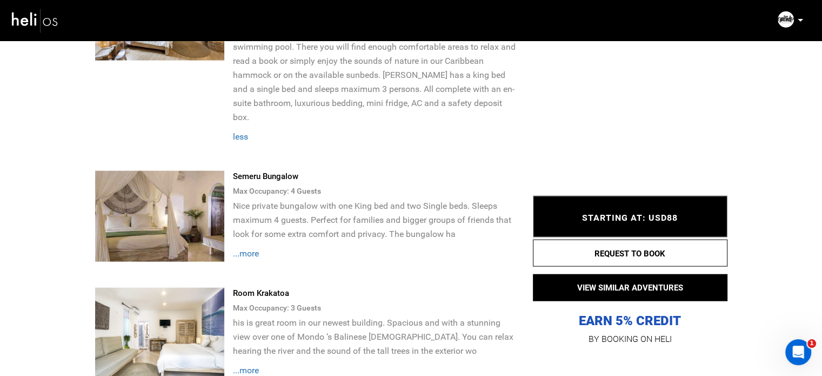
click at [241, 171] on div "Semeru Bungalow" at bounding box center [374, 176] width 284 height 11
copy div "Semeru Bungalow"
click at [253, 248] on span "...more" at bounding box center [245, 253] width 26 height 10
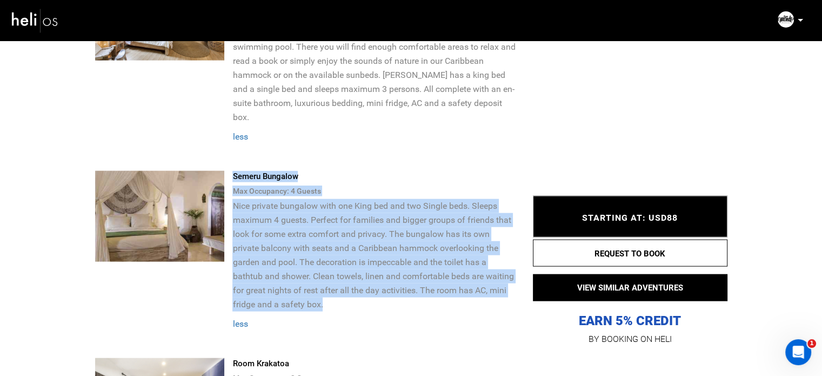
drag, startPoint x: 232, startPoint y: 179, endPoint x: 340, endPoint y: 278, distance: 146.8
click at [340, 278] on div "Semeru Bungalow Max Occupancy: 4 Guest s Nice private bungalow with one King be…" at bounding box center [306, 264] width 438 height 187
click at [339, 276] on p "Nice private bungalow with one King bed and two Single beds. Sleeps maximum 4 g…" at bounding box center [374, 255] width 284 height 113
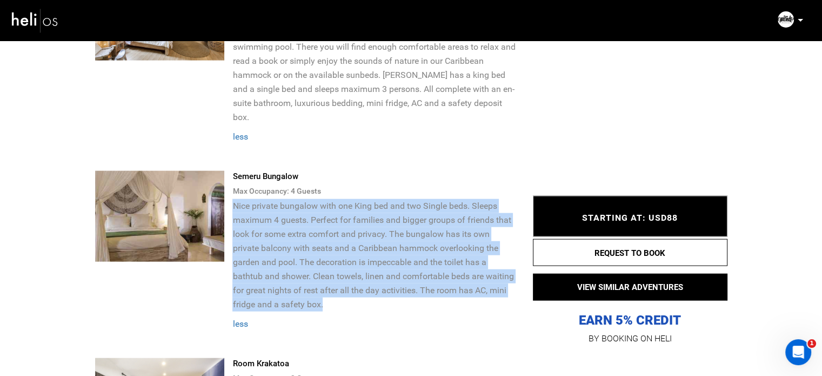
drag, startPoint x: 328, startPoint y: 279, endPoint x: 232, endPoint y: 179, distance: 138.3
click at [232, 199] on p "Nice private bungalow with one King bed and two Single beds. Sleeps maximum 4 g…" at bounding box center [374, 255] width 284 height 113
copy p "Nice private bungalow with one King bed and two Single beds. Sleeps maximum 4 g…"
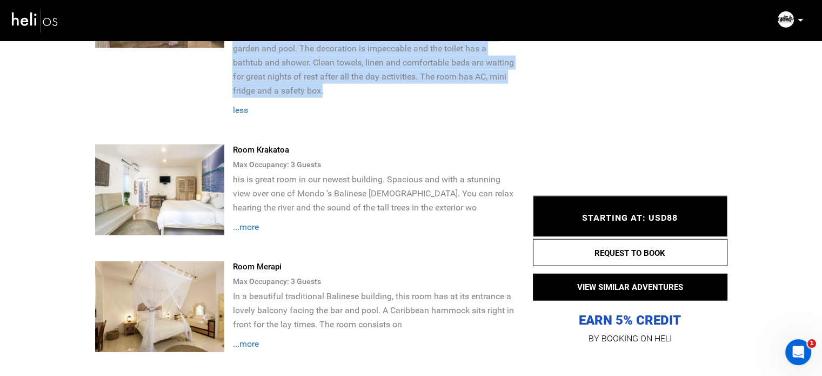
scroll to position [2623, 0]
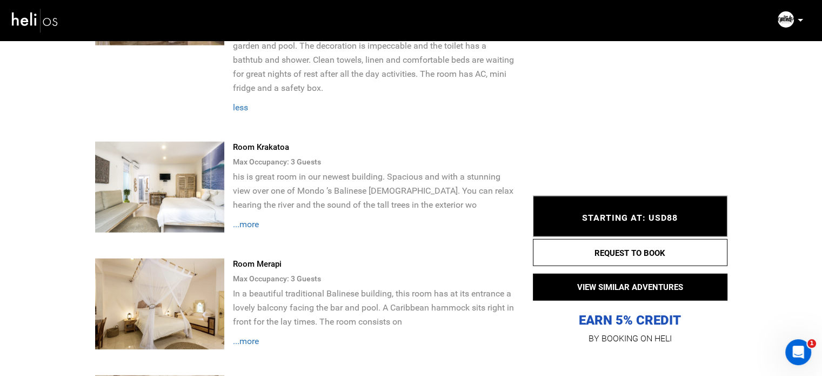
click at [249, 142] on div "Room Krakatoa" at bounding box center [374, 147] width 284 height 11
copy div "Room Krakatoa"
click at [247, 219] on span "...more" at bounding box center [245, 224] width 26 height 10
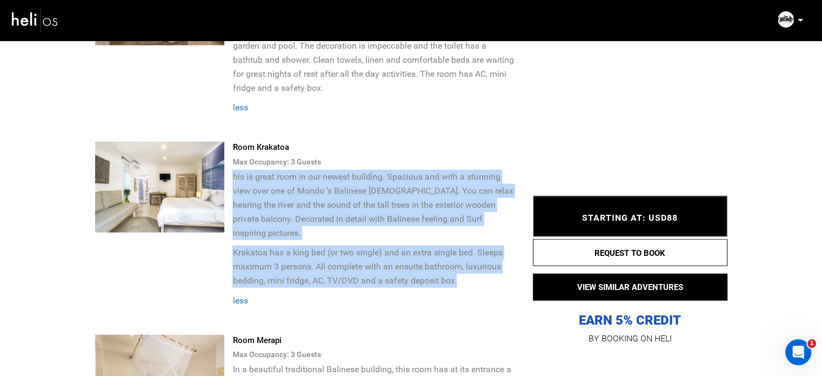
drag, startPoint x: 464, startPoint y: 239, endPoint x: 233, endPoint y: 148, distance: 247.6
click at [233, 170] on p "his is great room in our newest building. Spacious and with a stunning view ove…" at bounding box center [374, 229] width 284 height 118
copy p "his is great room in our newest building. Spacious and with a stunning view ove…"
click at [301, 195] on p "his is great room in our newest building. Spacious and with a stunning view ove…" at bounding box center [374, 205] width 284 height 70
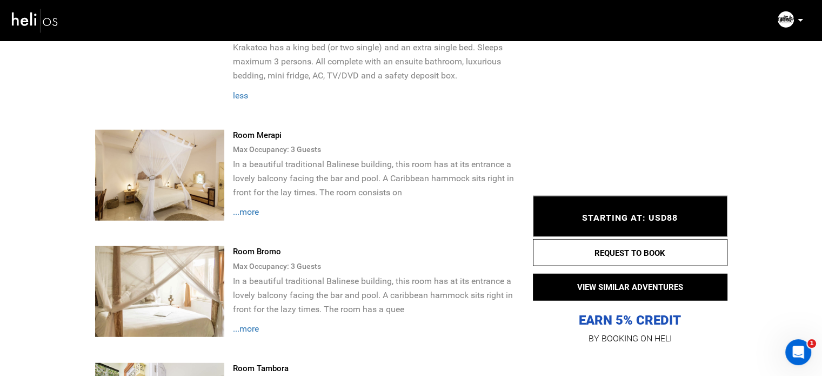
scroll to position [2839, 0]
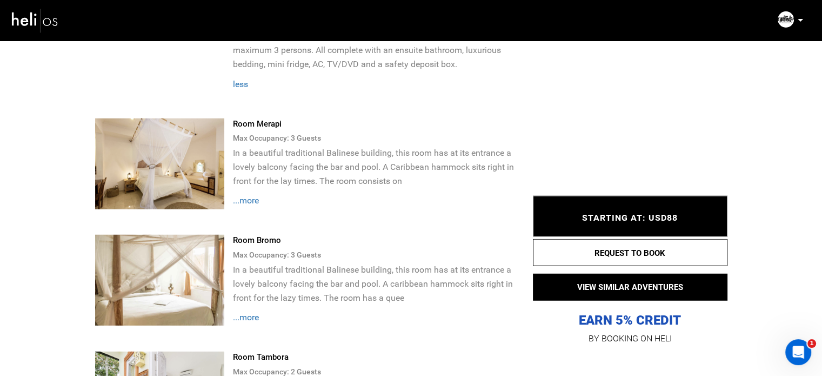
click at [251, 195] on span "...more" at bounding box center [245, 200] width 26 height 10
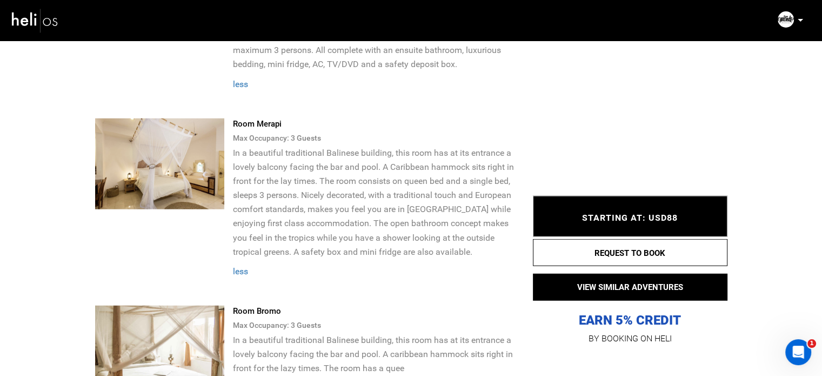
click at [251, 118] on div "Room Merapi" at bounding box center [374, 123] width 284 height 11
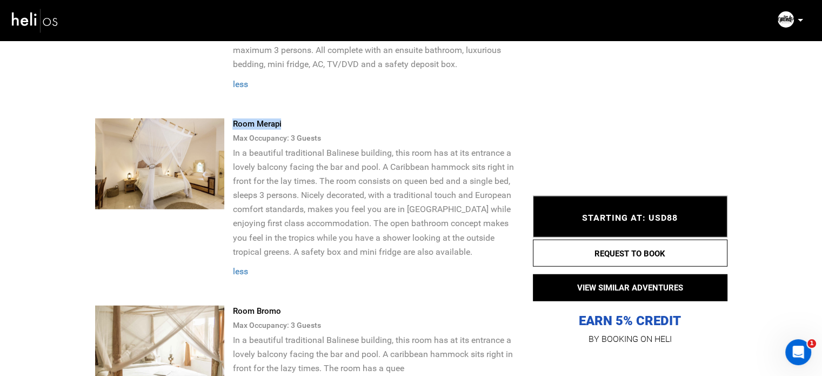
copy div "Room Merapi"
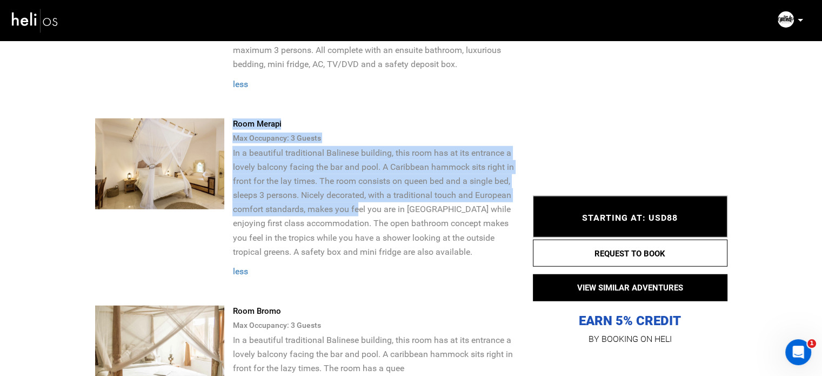
drag, startPoint x: 232, startPoint y: 113, endPoint x: 360, endPoint y: 170, distance: 140.3
click at [360, 170] on div "Room Merapi Max Occupancy: 3 Guest s In a beautiful traditional Balinese buildi…" at bounding box center [306, 211] width 438 height 187
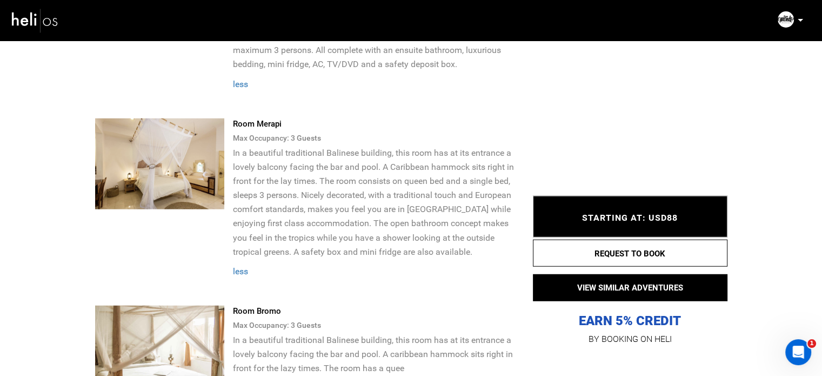
click at [416, 206] on p "In a beautiful traditional Balinese building, this room has at its entrance a l…" at bounding box center [374, 202] width 284 height 113
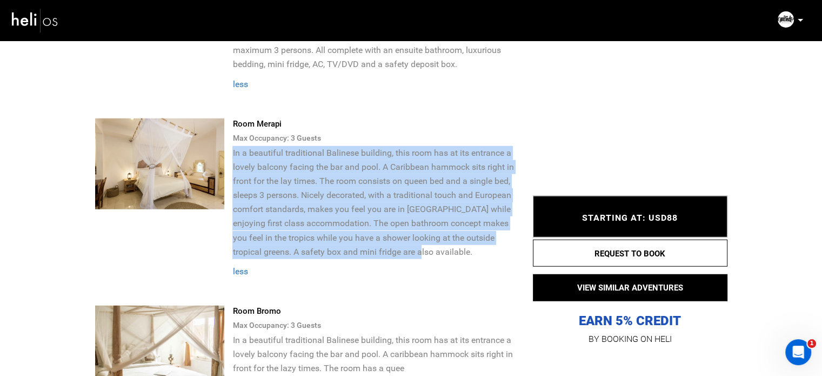
drag, startPoint x: 401, startPoint y: 211, endPoint x: 233, endPoint y: 116, distance: 193.3
click at [233, 146] on p "In a beautiful traditional Balinese building, this room has at its entrance a l…" at bounding box center [374, 202] width 284 height 113
copy p "In a beautiful traditional Balinese building, this room has at its entrance a l…"
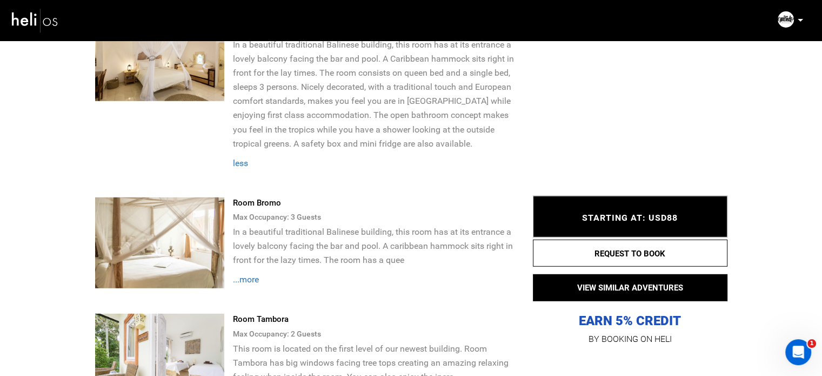
click at [256, 154] on div "Room Merapi Max Occupancy: 3 Guest s In a beautiful traditional Balinese buildi…" at bounding box center [306, 103] width 438 height 187
click at [257, 197] on div "Room Bromo" at bounding box center [374, 202] width 284 height 11
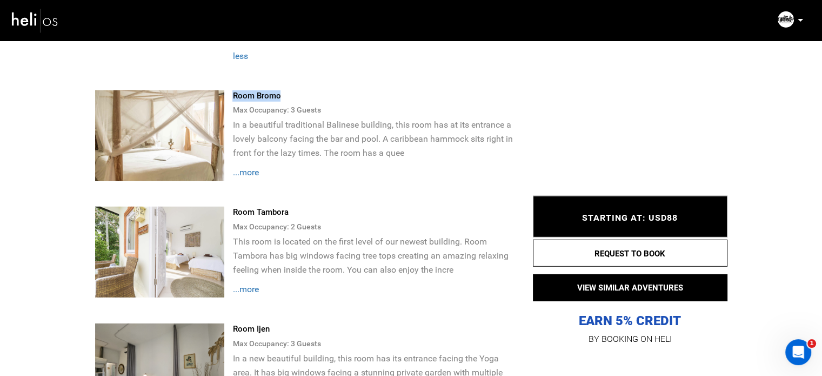
scroll to position [3055, 0]
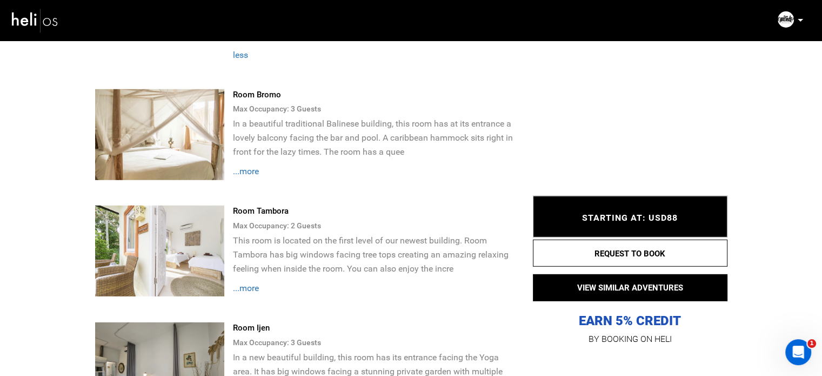
click at [260, 128] on div "In a beautiful traditional Balinese building, this room has at its entrance a l…" at bounding box center [374, 148] width 284 height 62
click at [250, 166] on span "...more" at bounding box center [245, 171] width 26 height 10
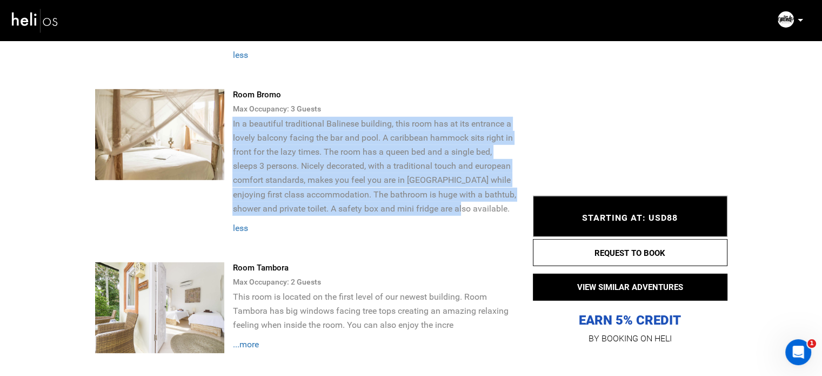
drag, startPoint x: 465, startPoint y: 166, endPoint x: 232, endPoint y: 85, distance: 246.4
click at [232, 117] on p "In a beautiful traditional Balinese building, this room has at its entrance a l…" at bounding box center [374, 166] width 284 height 99
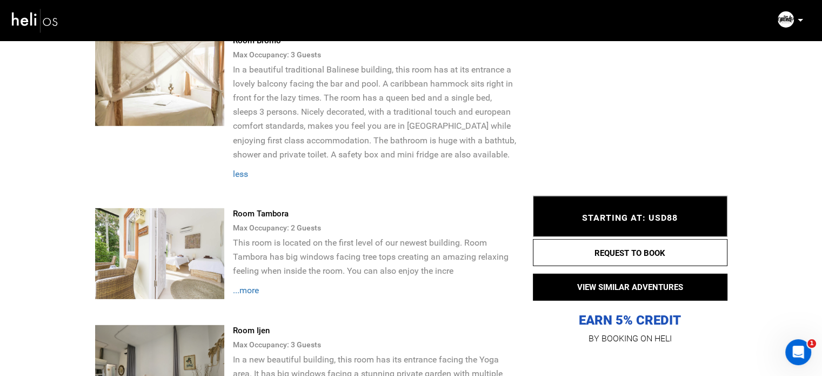
click at [263, 208] on div "Room Tambora" at bounding box center [374, 213] width 284 height 11
click at [249, 285] on span "...more" at bounding box center [245, 290] width 26 height 10
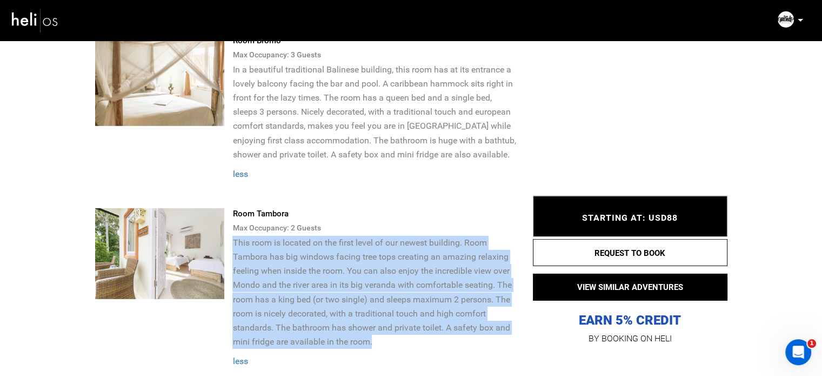
drag, startPoint x: 232, startPoint y: 203, endPoint x: 396, endPoint y: 296, distance: 187.5
click at [396, 296] on p "This room is located on the first level of our newest building. Room Tambora ha…" at bounding box center [374, 292] width 284 height 113
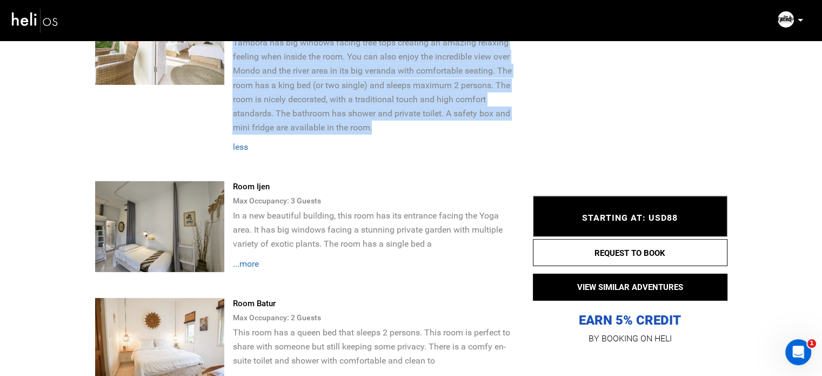
scroll to position [3325, 0]
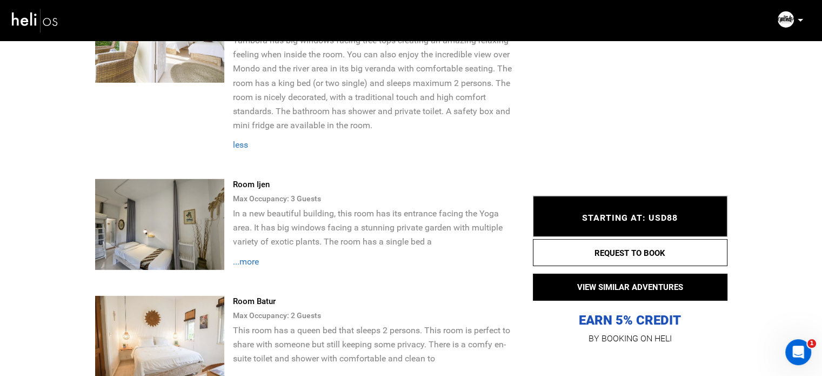
click at [245, 179] on div "Room Ijen" at bounding box center [374, 184] width 284 height 11
click at [254, 256] on span "...more" at bounding box center [245, 261] width 26 height 10
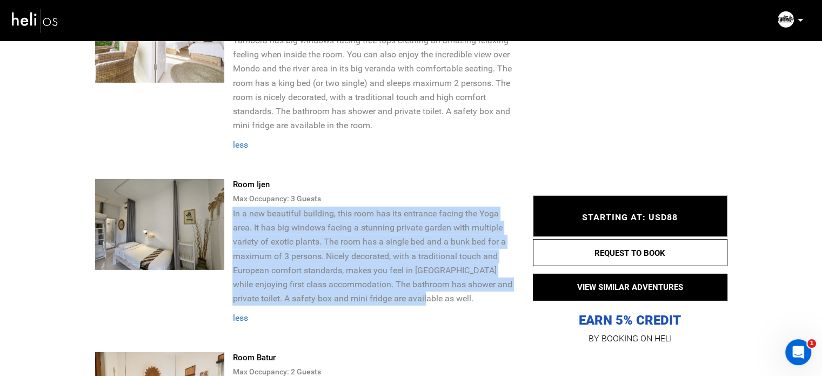
drag, startPoint x: 232, startPoint y: 174, endPoint x: 442, endPoint y: 254, distance: 224.6
click at [442, 254] on p "In a new beautiful building, this room has its entrance facing the Yoga area. I…" at bounding box center [374, 255] width 284 height 99
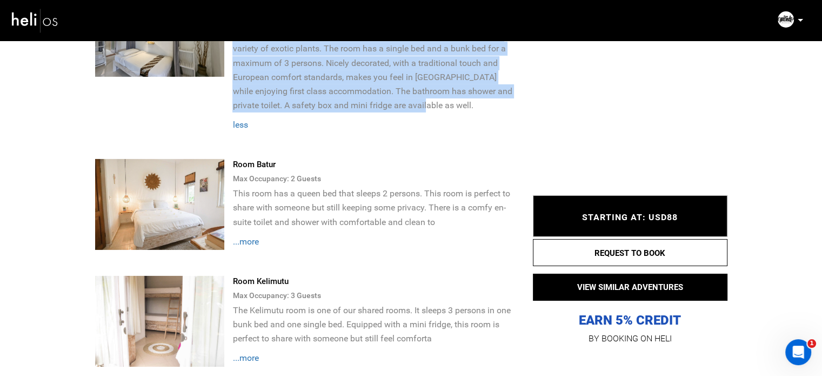
scroll to position [3487, 0]
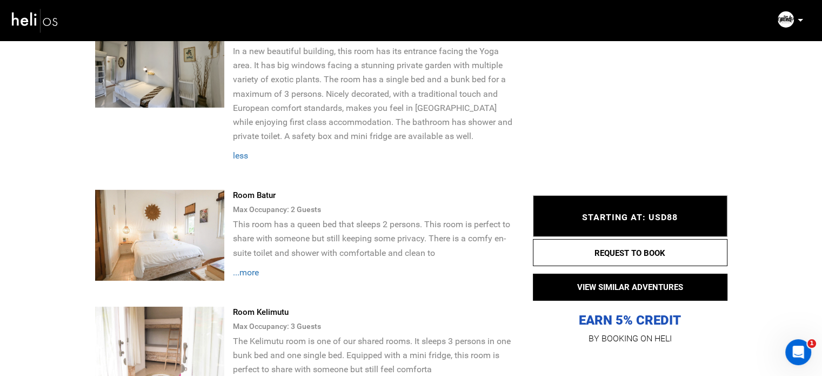
click at [254, 190] on div "Room Batur" at bounding box center [374, 195] width 284 height 11
click at [246, 267] on span "...more" at bounding box center [245, 272] width 26 height 10
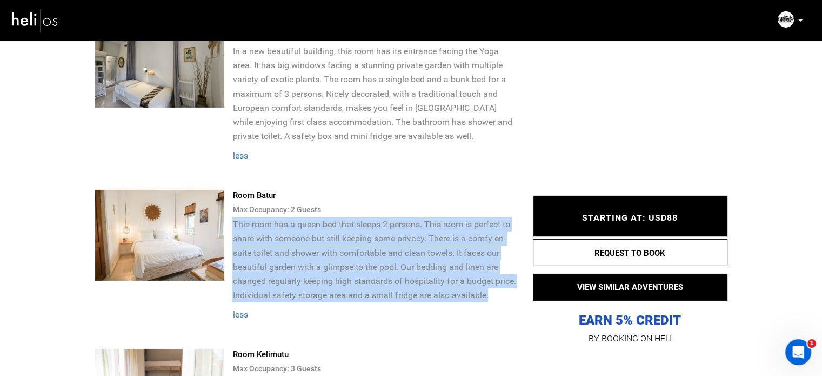
drag, startPoint x: 233, startPoint y: 185, endPoint x: 504, endPoint y: 254, distance: 278.9
click at [504, 254] on p "This room has a queen bed that sleeps 2 persons. This room is perfect to share …" at bounding box center [374, 259] width 284 height 84
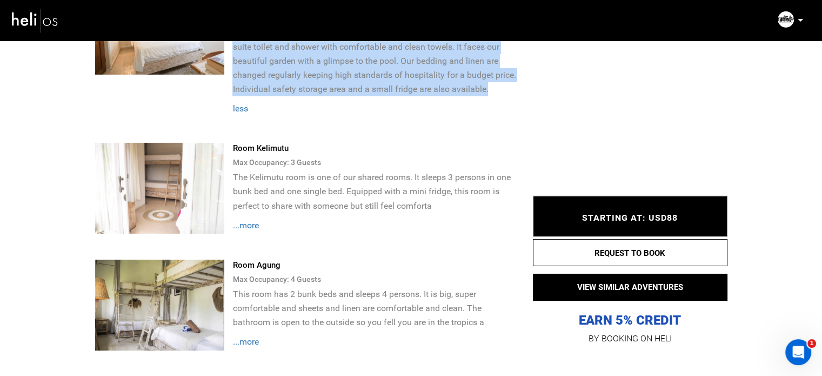
scroll to position [3703, 0]
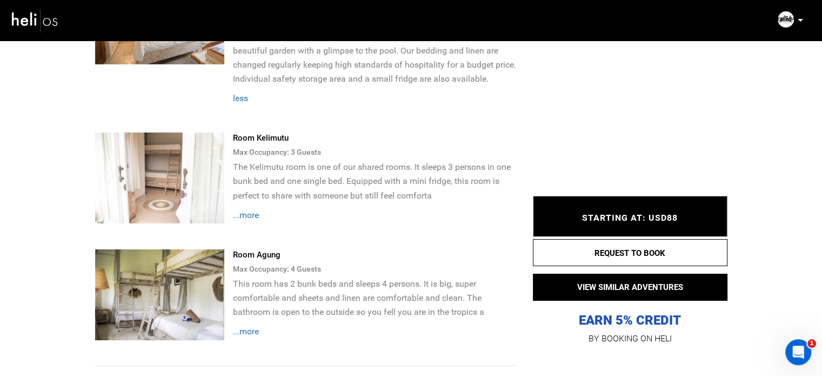
click at [257, 132] on div "Room Kelimutu" at bounding box center [374, 137] width 284 height 11
click at [250, 210] on span "...more" at bounding box center [245, 215] width 26 height 10
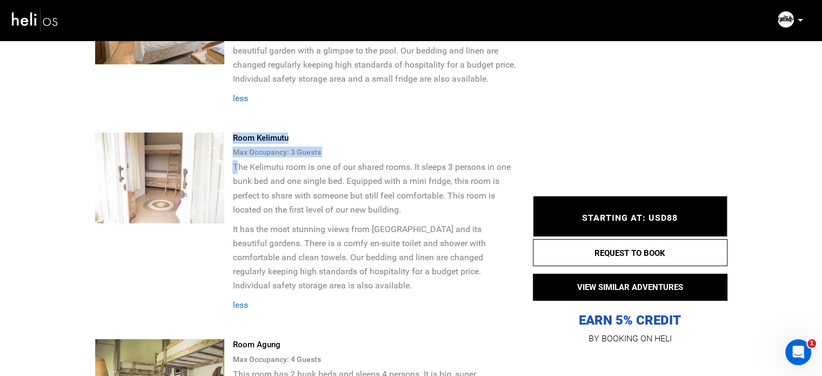
drag, startPoint x: 230, startPoint y: 125, endPoint x: 237, endPoint y: 129, distance: 8.5
click at [237, 132] on div "Room Kelimutu Max Occupancy: 3 Guest s The Kelimutu room is one of our shared r…" at bounding box center [306, 235] width 438 height 206
click at [236, 160] on p "The Kelimutu room is one of our shared rooms. It sleeps 3 persons in one bunk b…" at bounding box center [374, 188] width 284 height 56
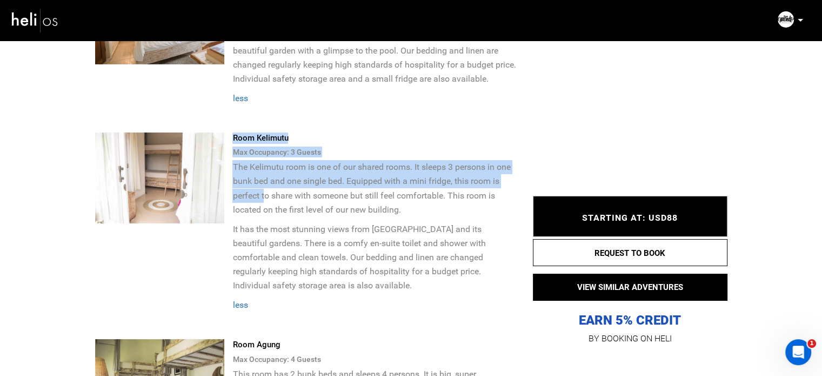
drag, startPoint x: 230, startPoint y: 123, endPoint x: 264, endPoint y: 152, distance: 44.4
click at [264, 152] on div "Room Kelimutu Max Occupancy: 3 Guest s The Kelimutu room is one of our shared r…" at bounding box center [306, 235] width 438 height 206
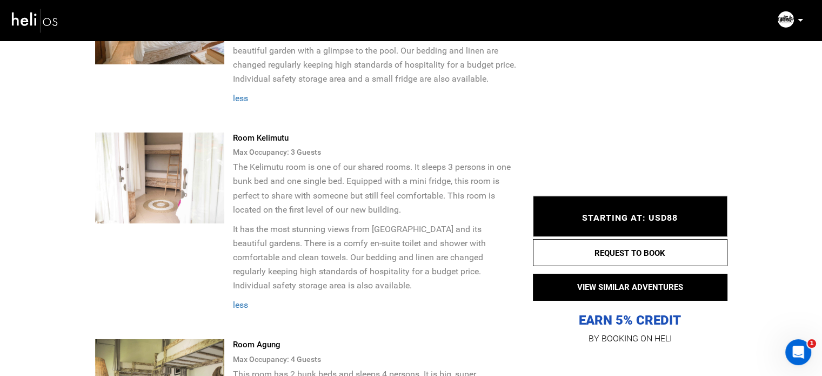
click at [317, 247] on p "It has the most stunning views from Mondo Village and its beautiful gardens. Th…" at bounding box center [374, 257] width 284 height 70
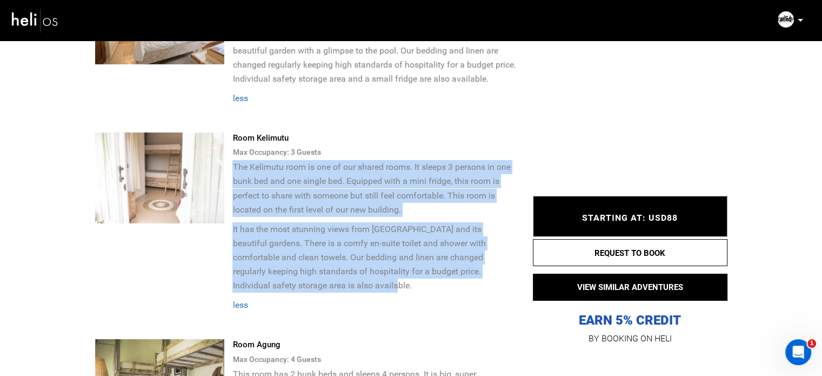
drag, startPoint x: 317, startPoint y: 244, endPoint x: 233, endPoint y: 129, distance: 141.9
click at [233, 160] on p "The Kelimutu room is one of our shared rooms. It sleeps 3 persons in one bunk b…" at bounding box center [374, 226] width 284 height 132
click at [420, 164] on p "The Kelimutu room is one of our shared rooms. It sleeps 3 persons in one bunk b…" at bounding box center [374, 188] width 284 height 56
drag, startPoint x: 313, startPoint y: 246, endPoint x: 233, endPoint y: 129, distance: 141.9
click at [233, 160] on p "The Kelimutu room is one of our shared rooms. It sleeps 3 persons in one bunk b…" at bounding box center [374, 226] width 284 height 132
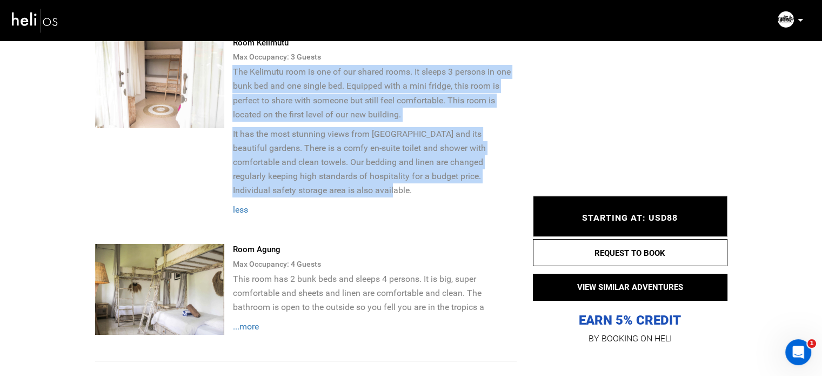
scroll to position [3865, 0]
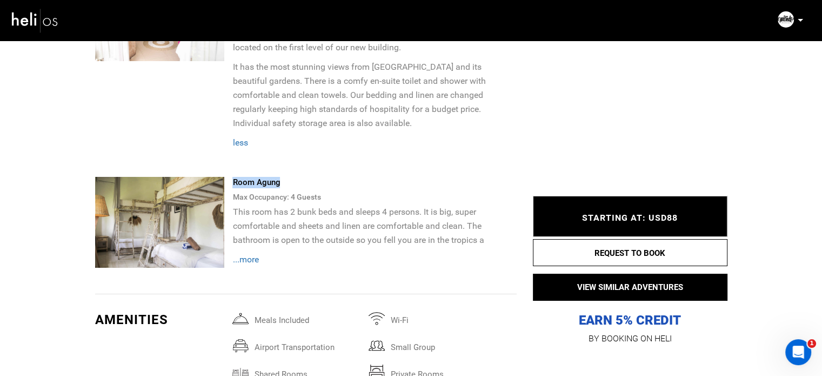
drag, startPoint x: 279, startPoint y: 138, endPoint x: 231, endPoint y: 138, distance: 47.5
click at [231, 177] on div "Room Agung Max Occupancy: 4 Guest s This room has 2 bunk beds and sleeps 4 pers…" at bounding box center [306, 235] width 438 height 117
click at [254, 254] on span "...more" at bounding box center [245, 259] width 26 height 10
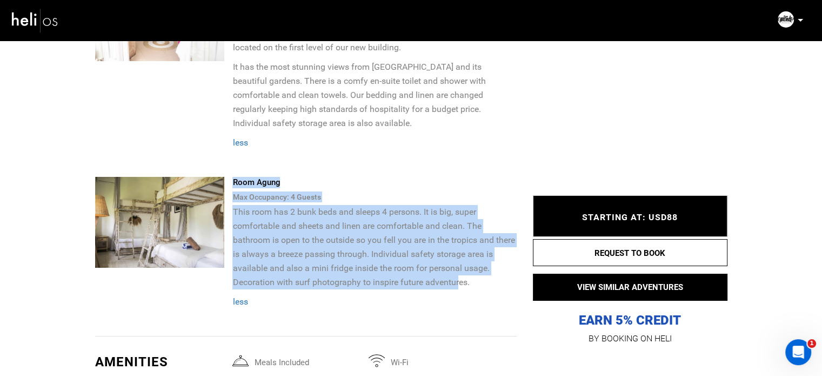
drag, startPoint x: 231, startPoint y: 170, endPoint x: 469, endPoint y: 240, distance: 247.7
click at [465, 240] on div "Room Agung Max Occupancy: 4 Guest s This room has 2 bunk beds and sleeps 4 pers…" at bounding box center [306, 256] width 438 height 159
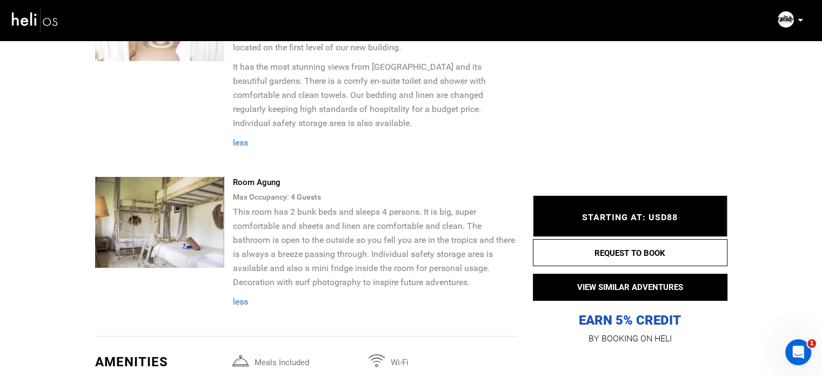
click at [477, 242] on p "This room has 2 bunk beds and sleeps 4 persons. It is big, super comfortable an…" at bounding box center [374, 247] width 284 height 84
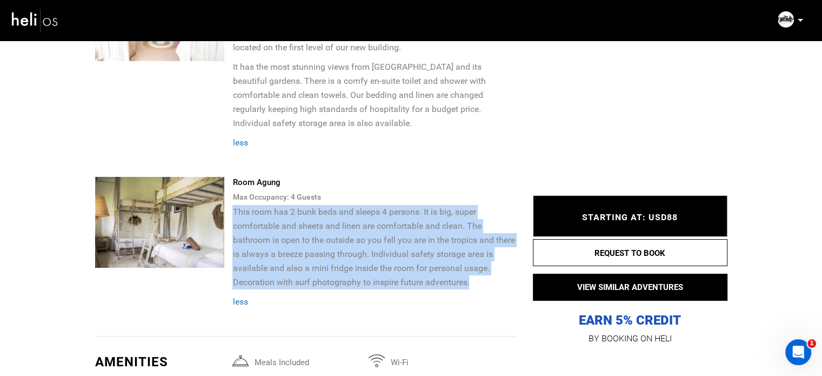
drag, startPoint x: 446, startPoint y: 239, endPoint x: 234, endPoint y: 171, distance: 222.6
click at [234, 205] on p "This room has 2 bunk beds and sleeps 4 persons. It is big, super comfortable an…" at bounding box center [374, 247] width 284 height 84
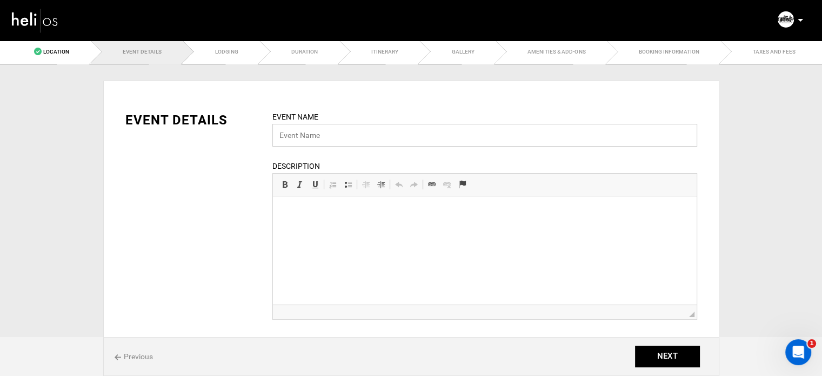
click at [298, 126] on input "text" at bounding box center [484, 135] width 425 height 23
paste input "Surf & Yoga - Beginner"
type input "Surf & Yoga - Beginner"
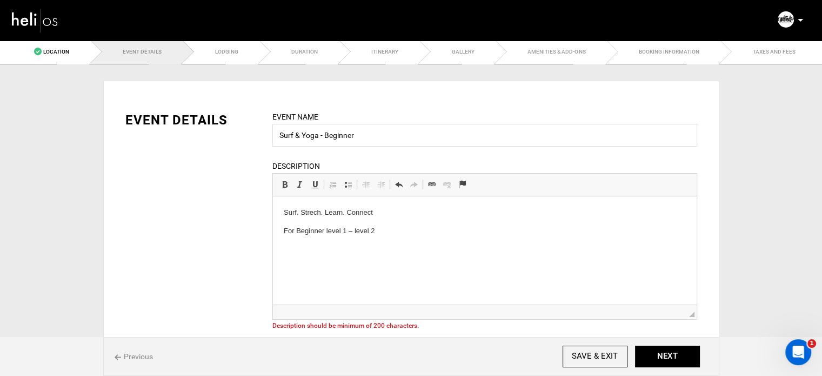
click at [299, 216] on p "Surf. Strech. Learn. Connect" at bounding box center [484, 212] width 402 height 11
drag, startPoint x: 283, startPoint y: 210, endPoint x: 412, endPoint y: 214, distance: 129.2
click at [412, 214] on p "Surf. Strech. Learn. Connect" at bounding box center [484, 212] width 402 height 11
click at [375, 213] on p "For Beginner level 1 – level 2" at bounding box center [484, 212] width 402 height 11
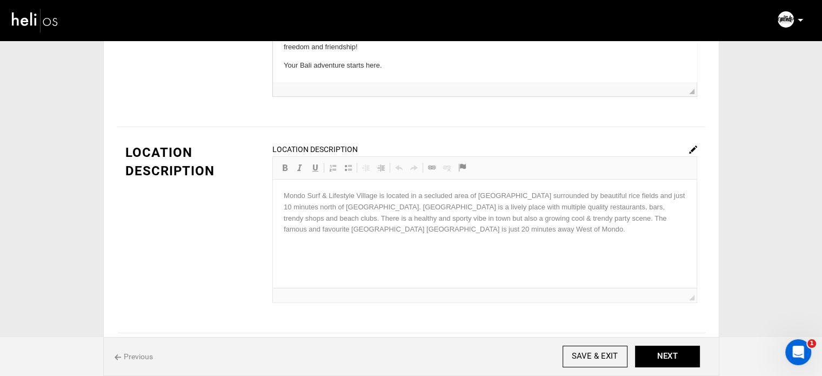
scroll to position [324, 0]
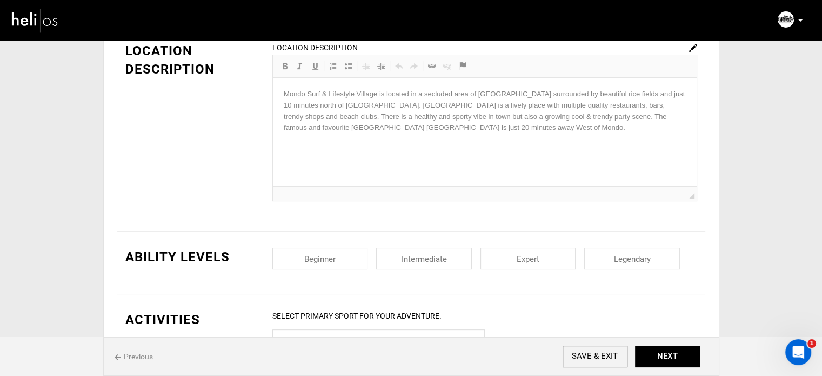
click at [331, 248] on input "checkbox" at bounding box center [320, 258] width 96 height 22
checkbox input "true"
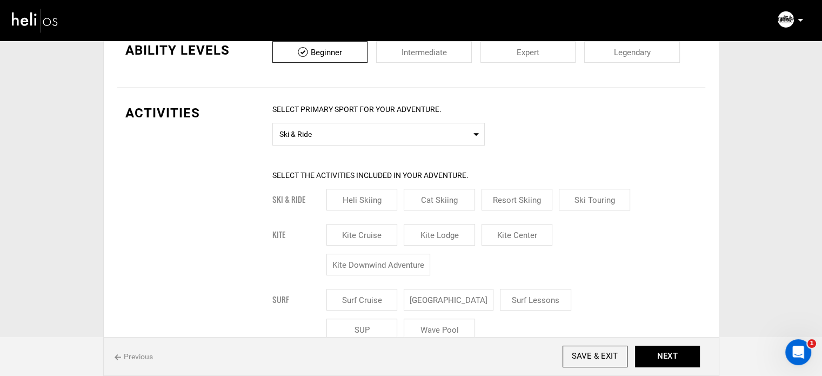
scroll to position [594, 0]
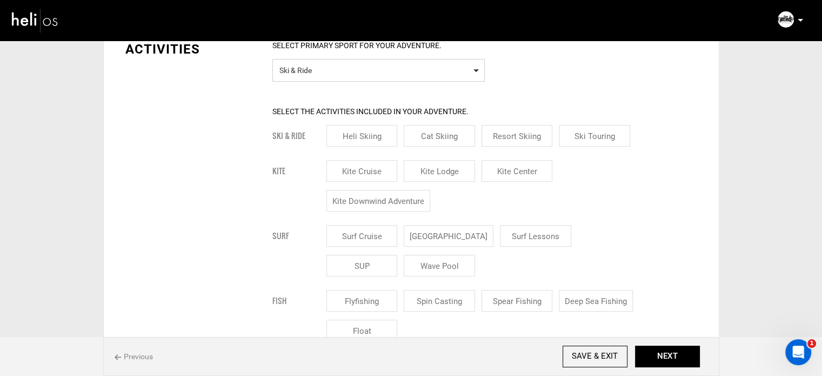
click at [341, 76] on span "Select Primary Sport Ski & Ride" at bounding box center [378, 70] width 212 height 23
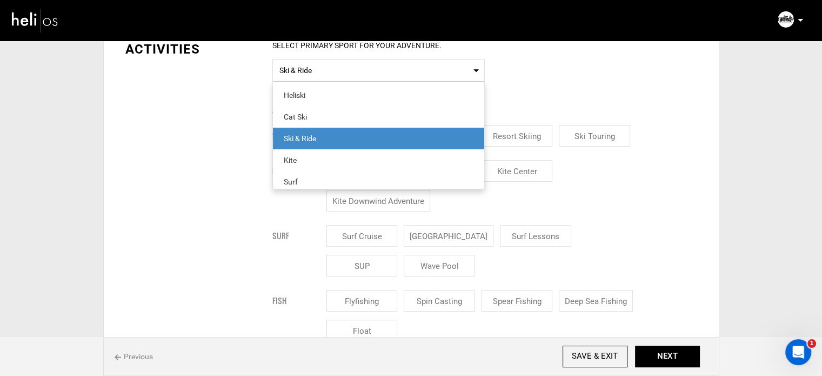
scroll to position [54, 0]
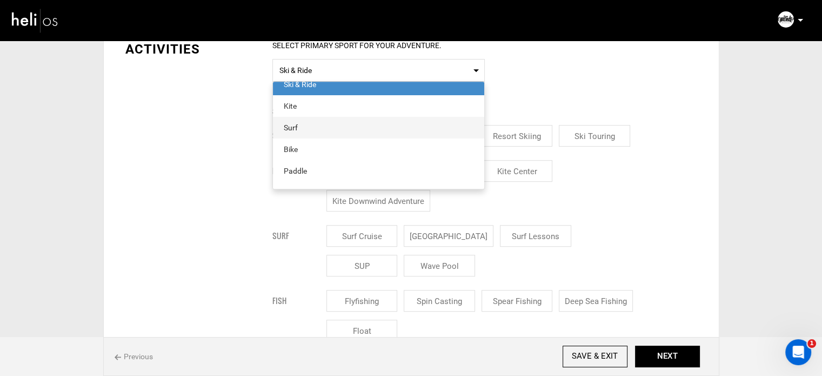
click at [312, 122] on div "Surf" at bounding box center [379, 127] width 190 height 11
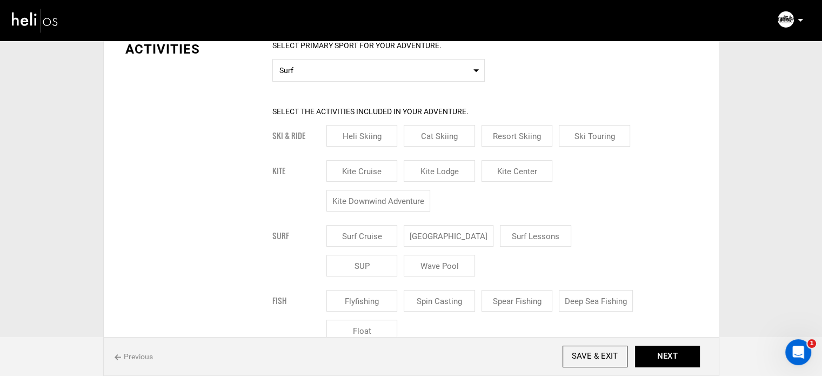
click at [463, 240] on input "[GEOGRAPHIC_DATA]" at bounding box center [449, 236] width 90 height 22
checkbox input "true"
click at [513, 236] on input "Surf Lessons" at bounding box center [548, 236] width 71 height 22
checkbox input "true"
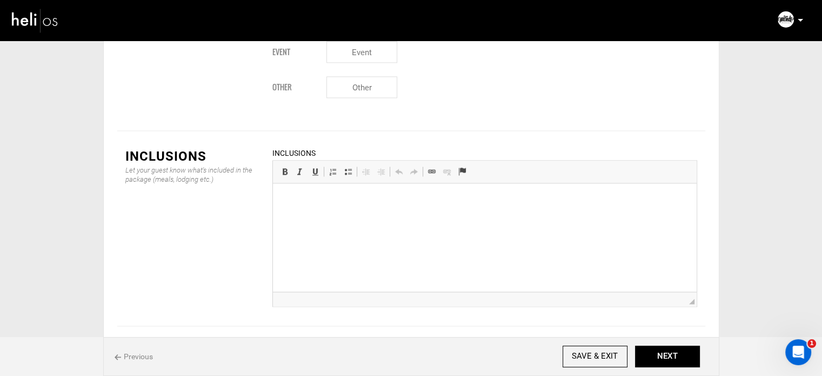
scroll to position [43, 0]
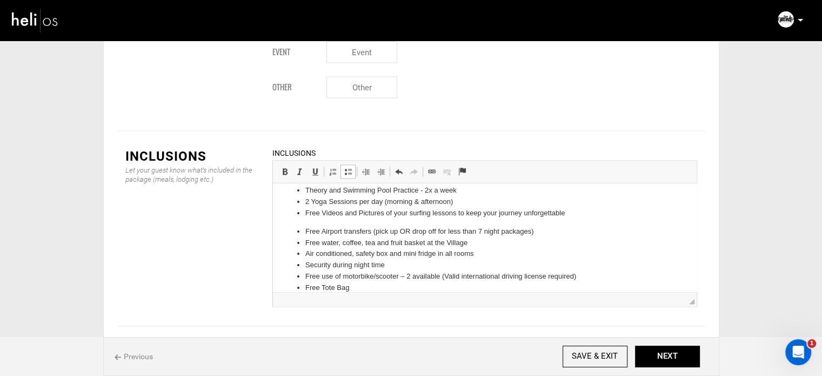
click at [304, 234] on ul "Free Airport transfers (pick up OR drop off for less than 7 night packages) Fre…" at bounding box center [484, 260] width 402 height 68
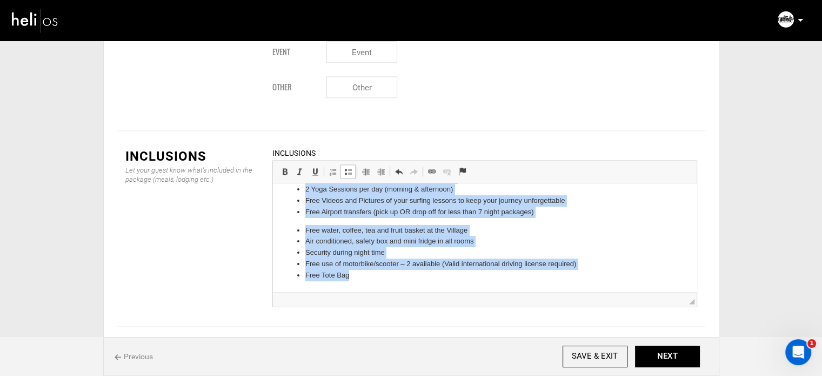
scroll to position [0, 0]
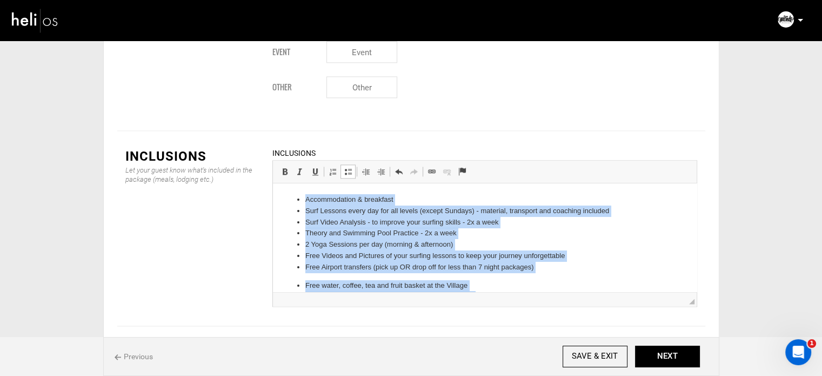
drag, startPoint x: 371, startPoint y: 282, endPoint x: 567, endPoint y: 275, distance: 195.7
click at [272, 183] on html "Accommodation & breakfast Surf Lessons every day for all levels (except Sundays…" at bounding box center [484, 265] width 424 height 164
click at [348, 167] on span at bounding box center [348, 171] width 9 height 9
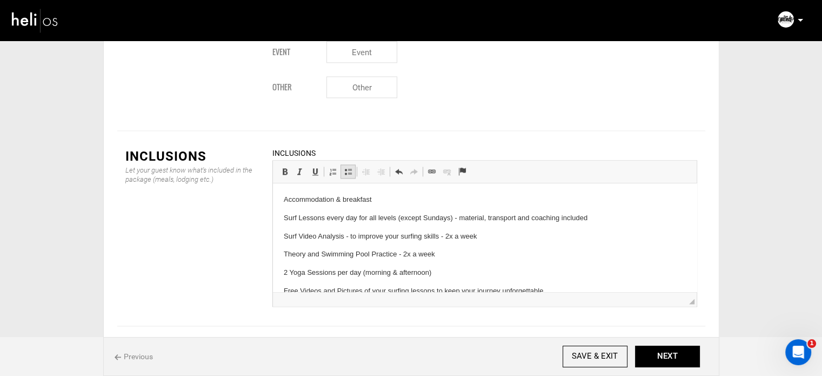
click at [348, 167] on span at bounding box center [348, 171] width 9 height 9
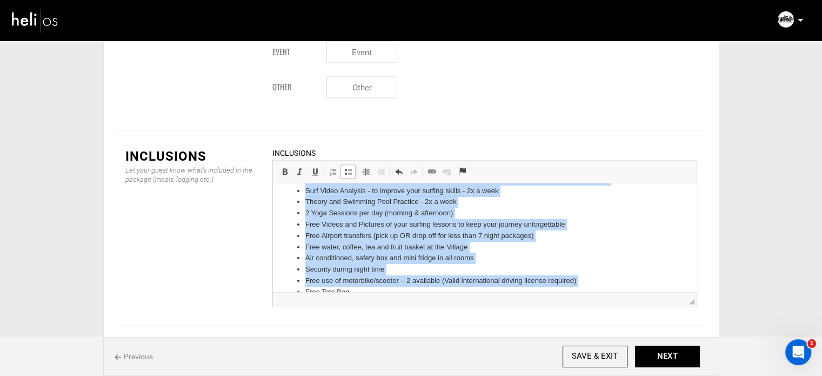
scroll to position [48, 0]
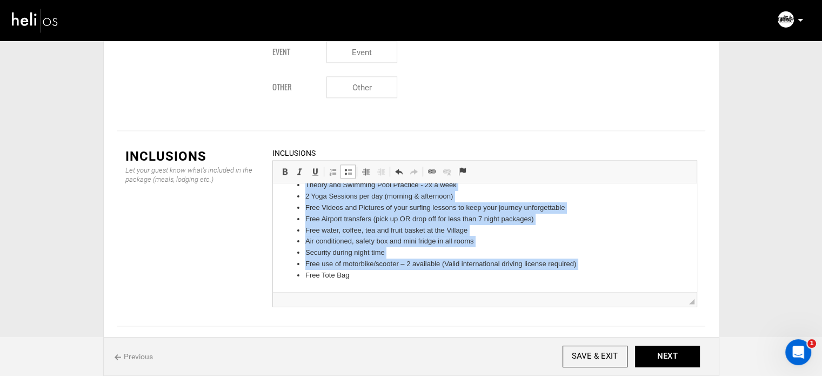
click at [372, 279] on li "Free Tote Bag" at bounding box center [484, 275] width 359 height 11
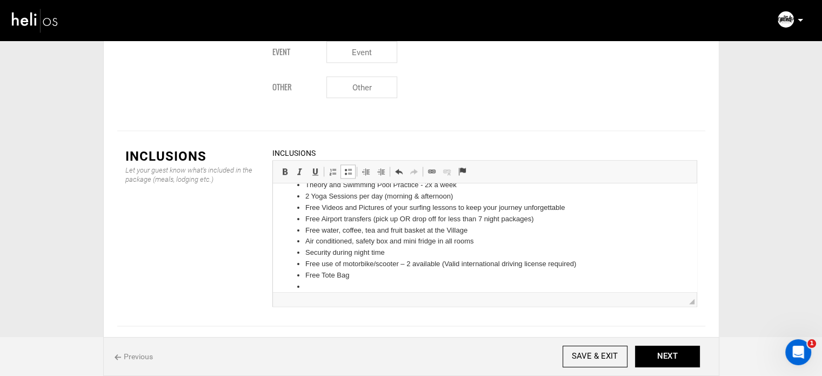
click at [350, 167] on span at bounding box center [348, 171] width 9 height 9
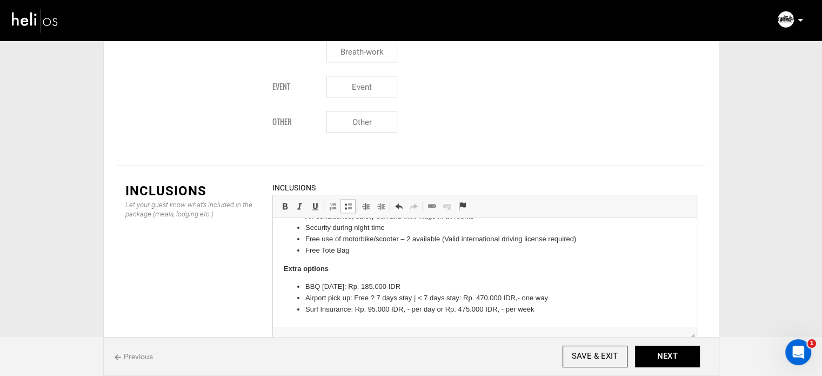
scroll to position [1473, 0]
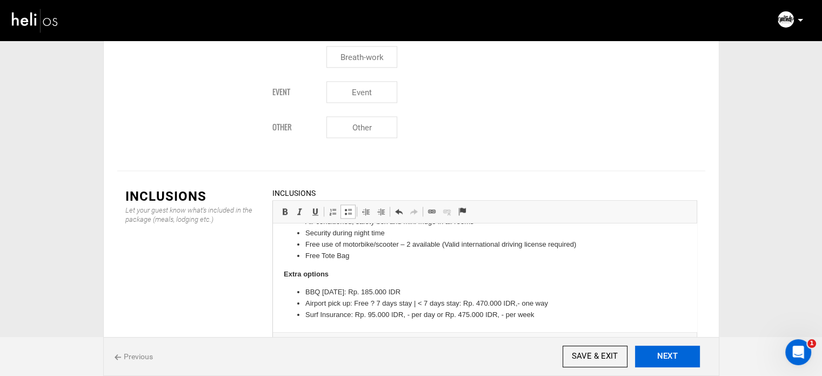
click at [641, 350] on button "NEXT" at bounding box center [667, 356] width 65 height 22
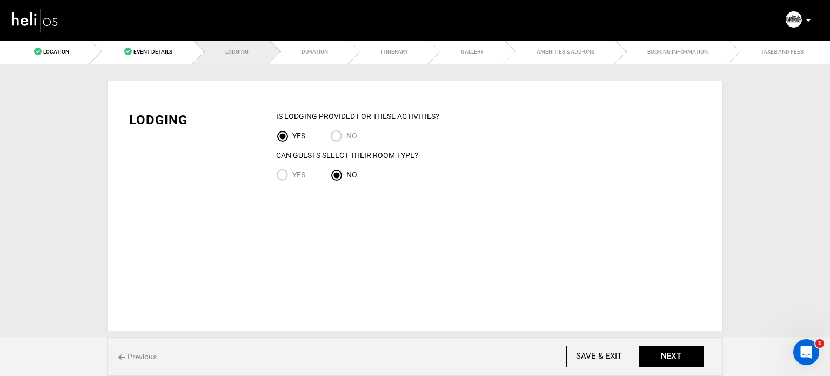
click at [286, 171] on input "Yes" at bounding box center [284, 176] width 16 height 15
radio input "true"
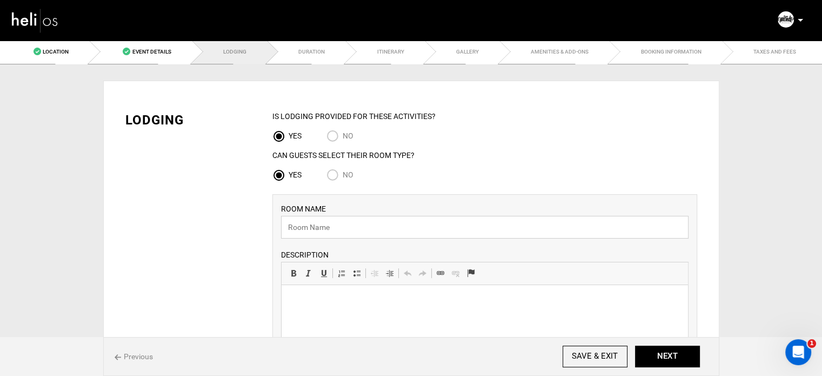
click at [337, 224] on input "text" at bounding box center [484, 227] width 407 height 23
paste input "Rinjani Bungalow"
type input "Rinjani Bungalow"
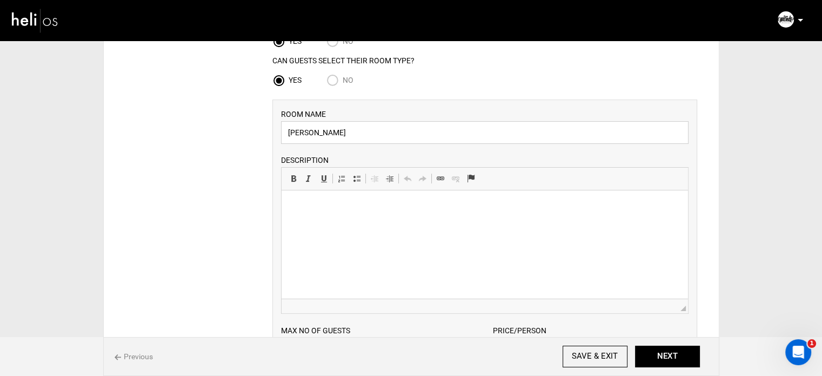
scroll to position [162, 0]
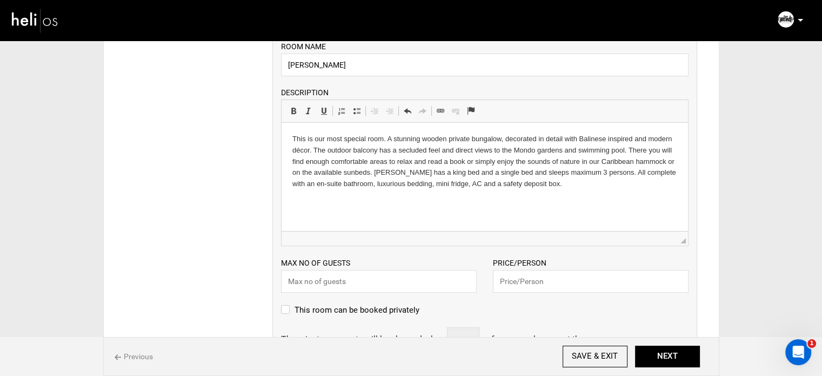
click at [336, 278] on input "text" at bounding box center [379, 281] width 196 height 23
type input "3"
click at [553, 278] on input "text" at bounding box center [591, 281] width 196 height 23
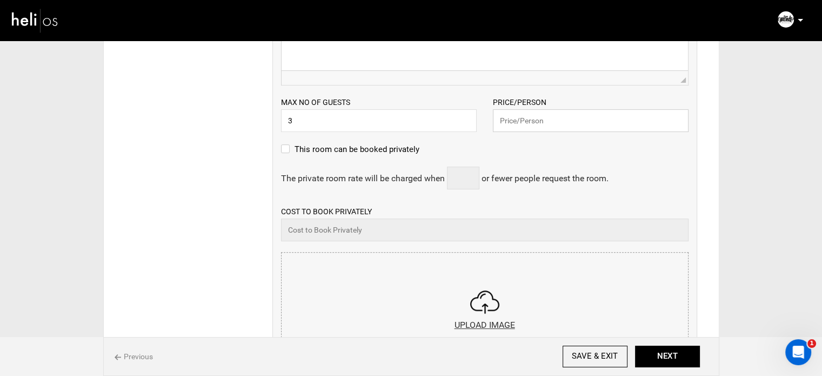
scroll to position [324, 0]
click at [434, 292] on input "file" at bounding box center [485, 316] width 406 height 130
type input "C:\fakepath\Screenshot 2025-09-03 172542.png"
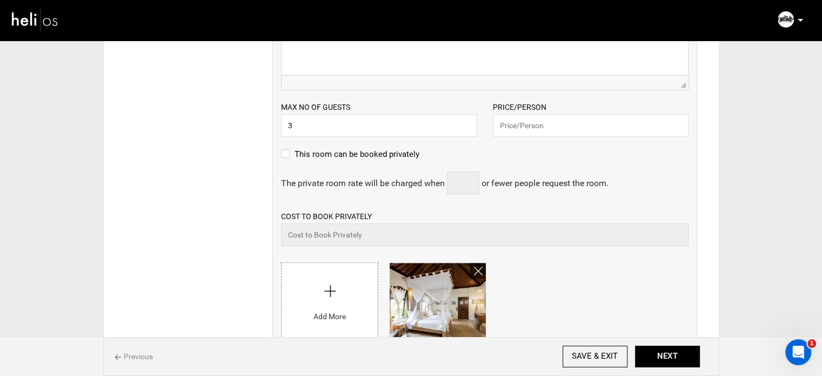
scroll to position [216, 0]
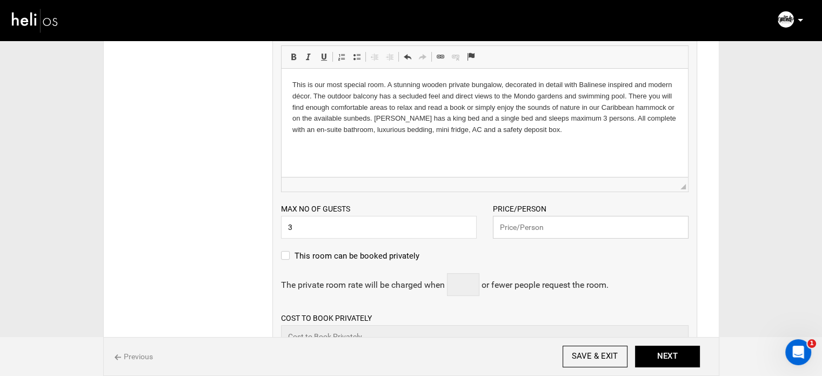
click at [531, 232] on input "text" at bounding box center [591, 227] width 196 height 23
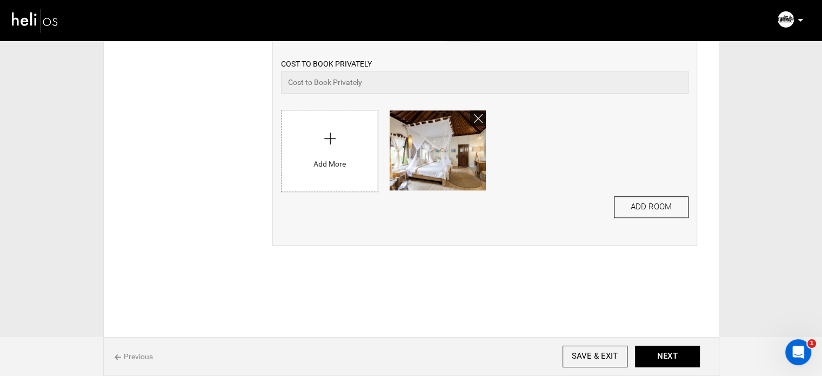
scroll to position [471, 0]
type input "103"
click at [651, 215] on button "ADD ROOM" at bounding box center [651, 207] width 75 height 22
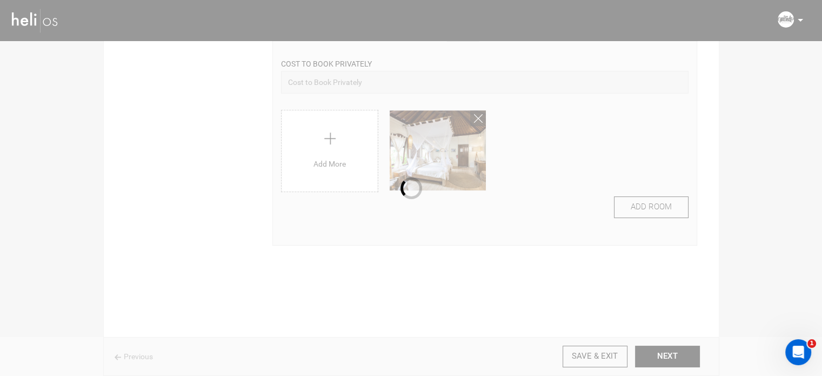
scroll to position [0, 0]
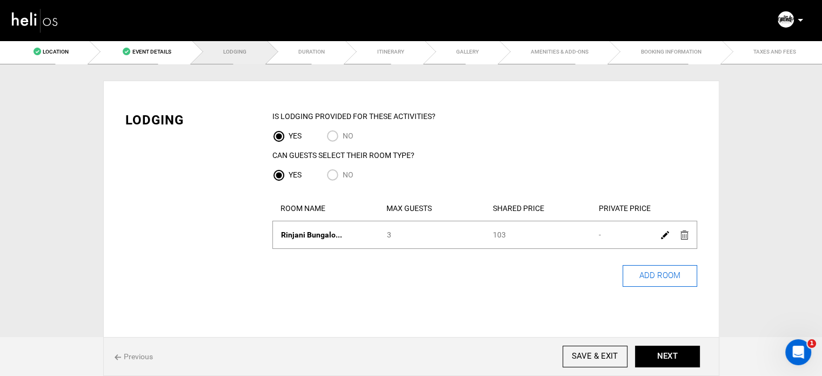
click at [661, 276] on button "ADD ROOM" at bounding box center [659, 276] width 75 height 22
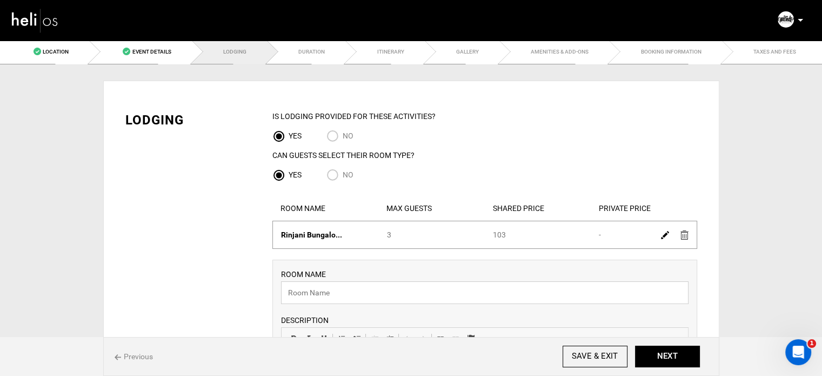
click at [355, 283] on input "text" at bounding box center [484, 292] width 407 height 23
paste input "Semeru Bungalow"
type input "Semeru Bungalow"
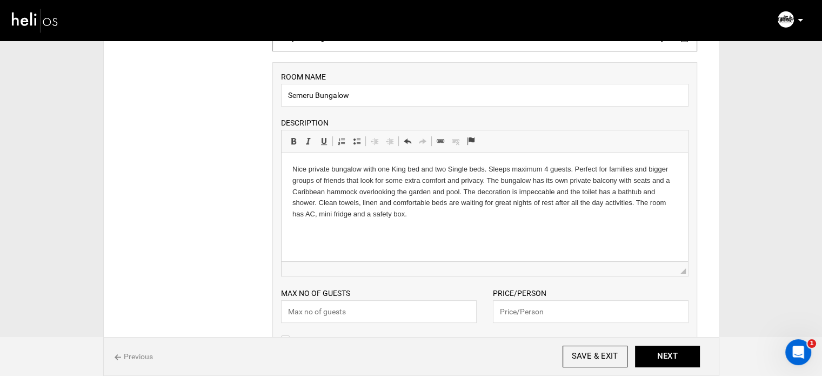
scroll to position [270, 0]
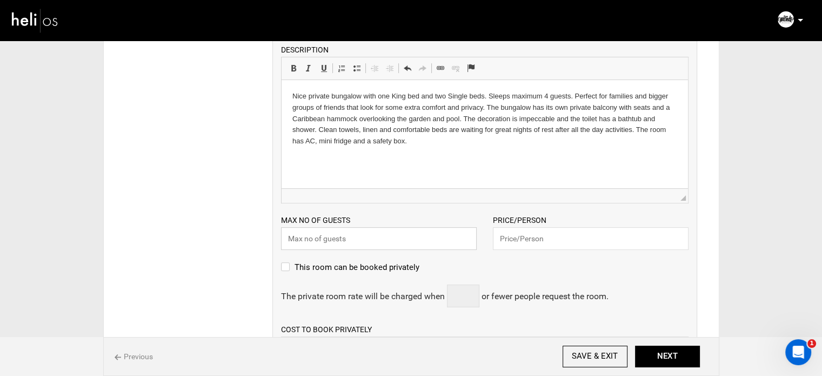
click at [387, 239] on input "text" at bounding box center [379, 238] width 196 height 23
type input "4"
click at [533, 235] on input "text" at bounding box center [591, 238] width 196 height 23
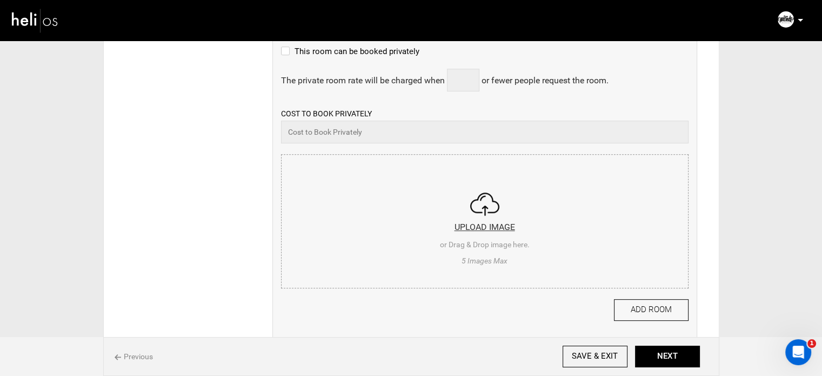
scroll to position [486, 0]
type input "103"
click at [657, 308] on button "ADD ROOM" at bounding box center [651, 309] width 75 height 22
click at [431, 227] on input "file" at bounding box center [485, 219] width 406 height 130
type input "C:\fakepath\Screenshot 2025-09-03 172714.png"
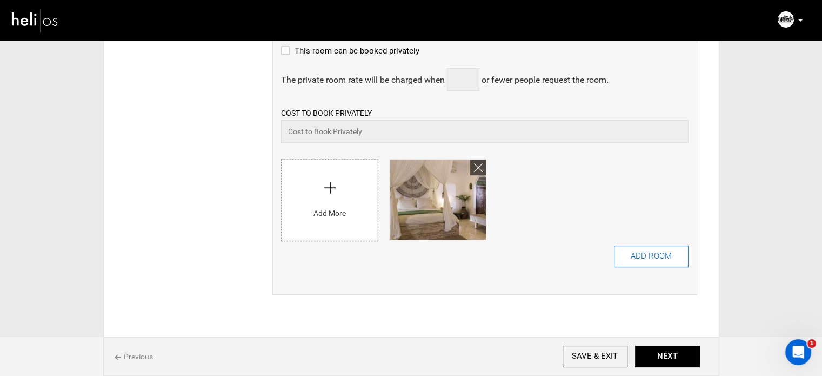
click at [653, 256] on button "ADD ROOM" at bounding box center [651, 256] width 75 height 22
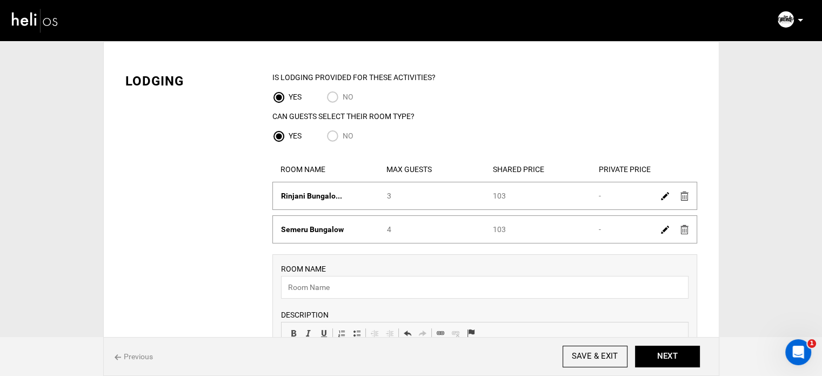
scroll to position [162, 0]
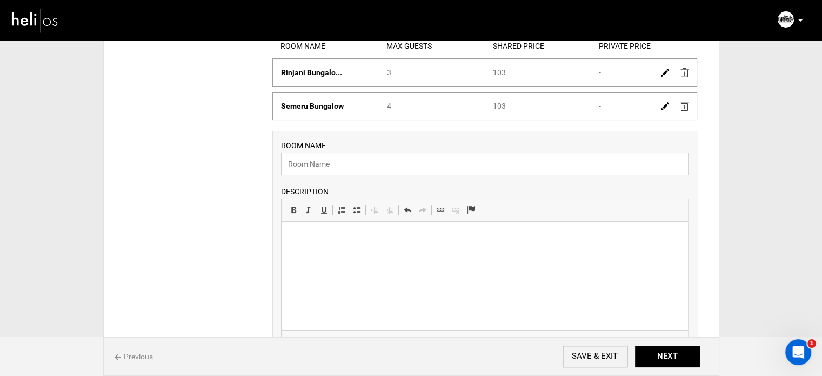
click at [336, 165] on input "text" at bounding box center [484, 163] width 407 height 23
paste input "Room Krakatoa"
type input "Room Krakatoa"
click at [325, 236] on p at bounding box center [484, 237] width 385 height 11
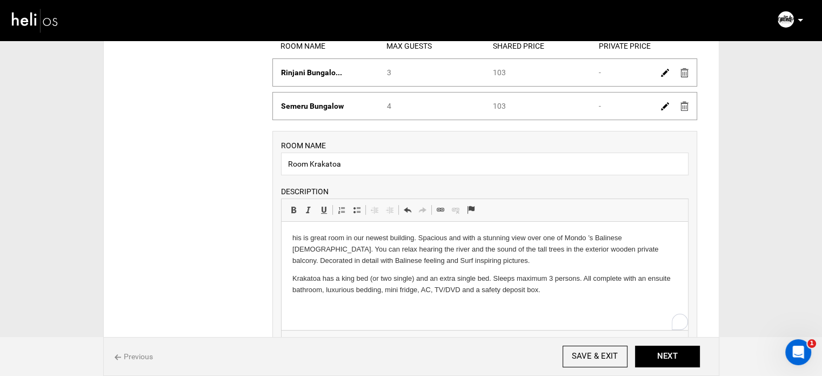
click at [288, 242] on html "his is great room in our newest building. Spacious and with a stunning view ove…" at bounding box center [484, 264] width 406 height 85
click at [569, 300] on html "This is great room in our newest building. Spacious and with a stunning view ov…" at bounding box center [484, 264] width 406 height 85
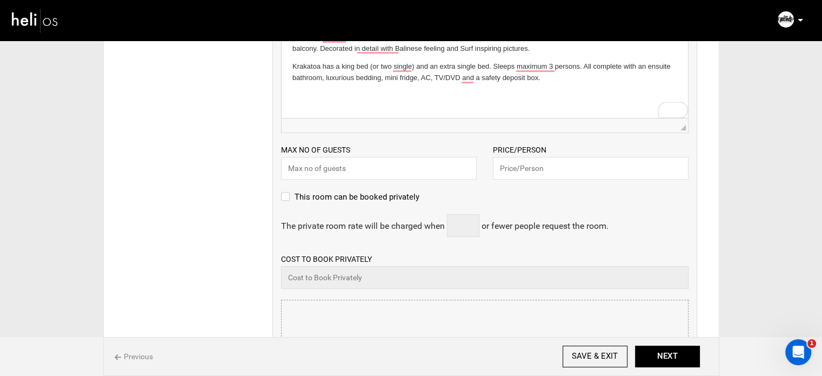
scroll to position [378, 0]
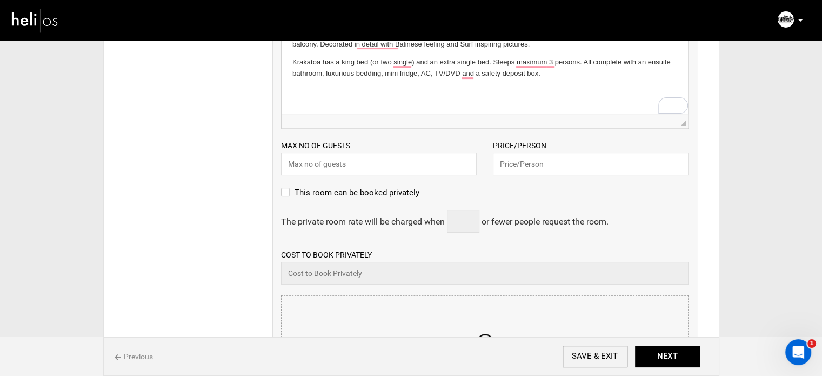
click at [361, 160] on input "text" at bounding box center [379, 163] width 196 height 23
type input "3"
click at [548, 157] on input "text" at bounding box center [591, 163] width 196 height 23
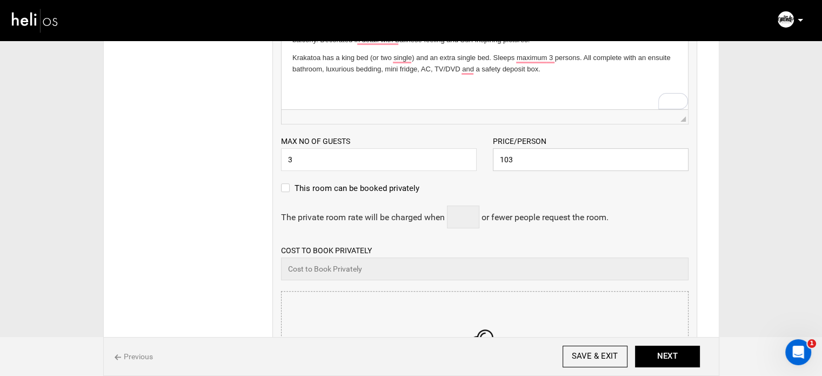
scroll to position [486, 0]
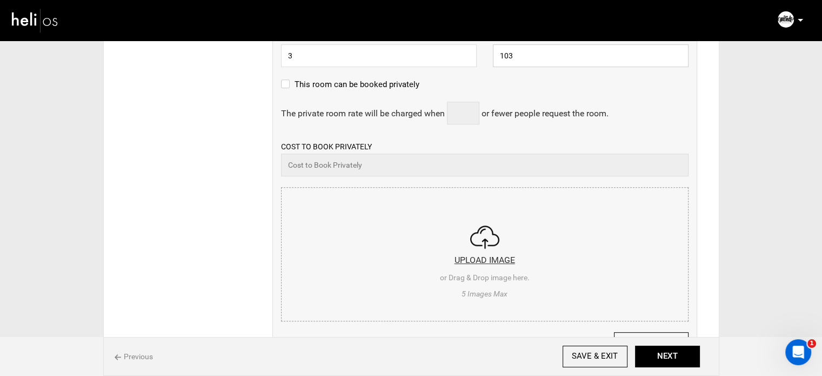
type input "103"
click at [439, 230] on input "file" at bounding box center [485, 252] width 406 height 130
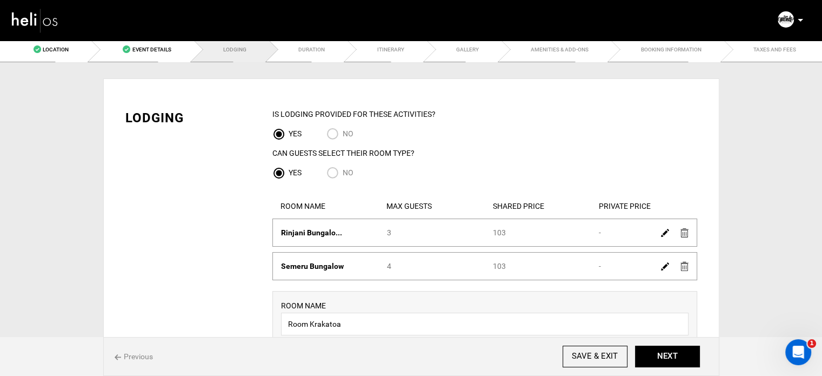
scroll to position [0, 0]
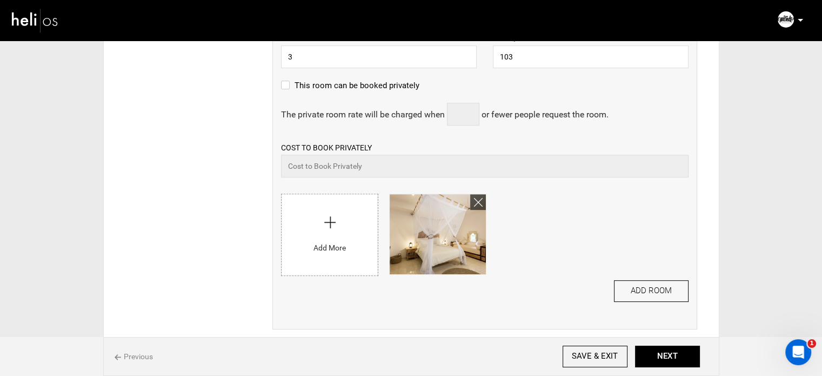
scroll to position [486, 0]
click at [474, 196] on icon at bounding box center [478, 201] width 9 height 12
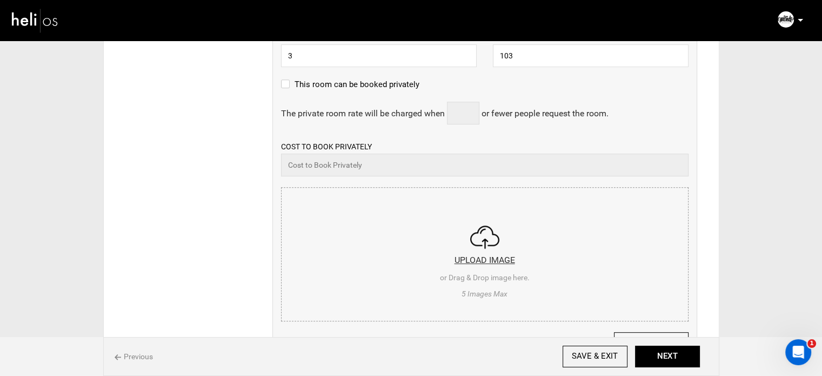
click at [367, 225] on input "file" at bounding box center [485, 252] width 406 height 130
type input "C:\fakepath\Screenshot [DATE] 172815.png"
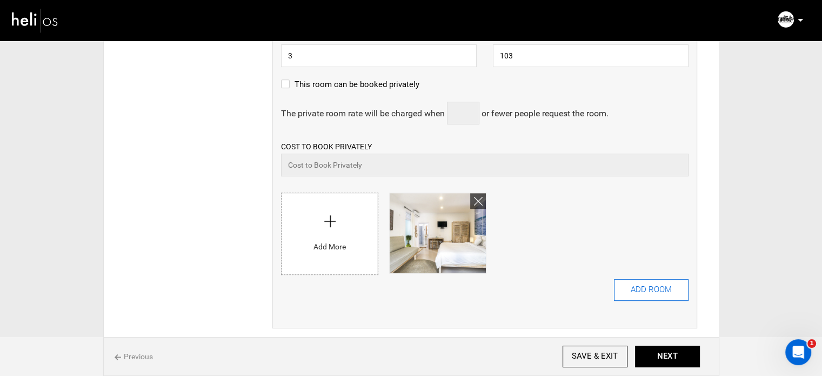
click at [637, 292] on button "ADD ROOM" at bounding box center [651, 290] width 75 height 22
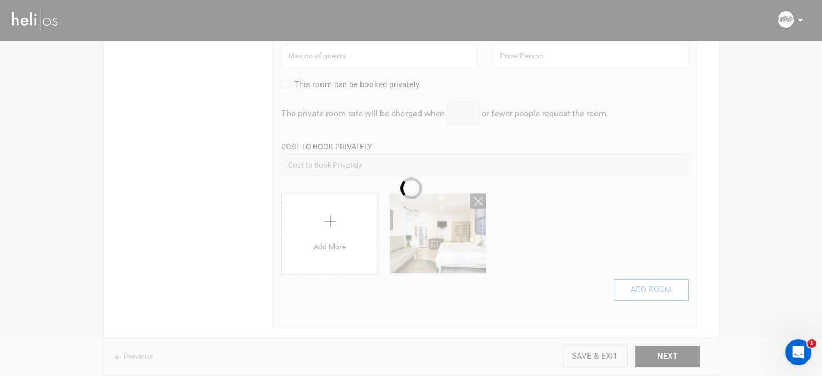
scroll to position [0, 0]
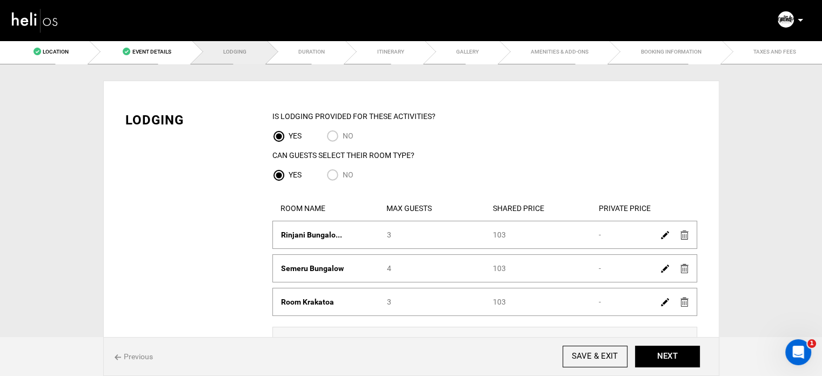
click at [666, 265] on img at bounding box center [665, 268] width 8 height 8
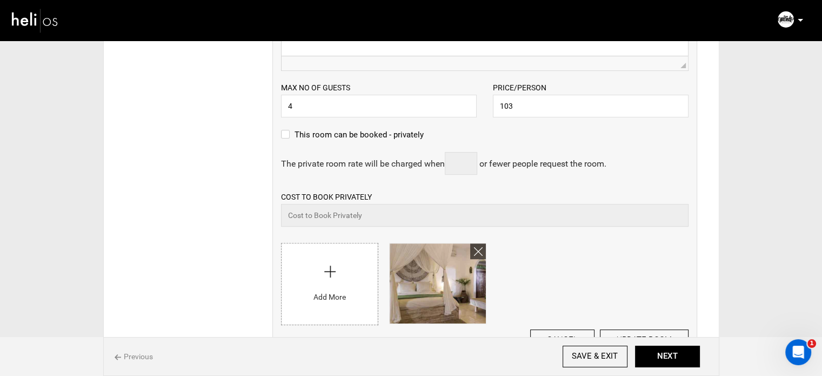
scroll to position [486, 0]
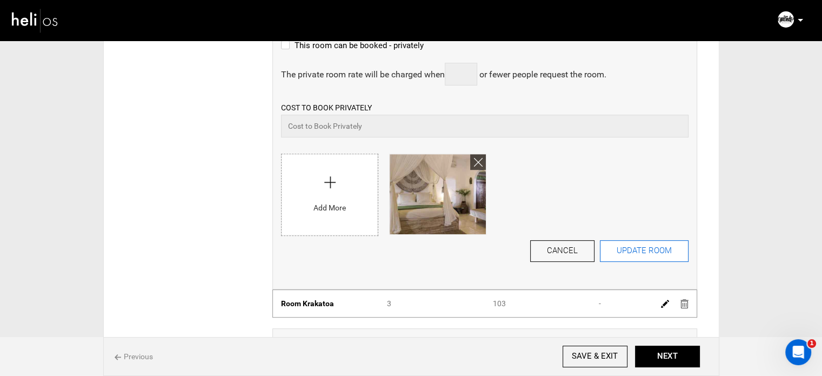
click at [633, 259] on button "UPDATE ROOM" at bounding box center [644, 251] width 89 height 22
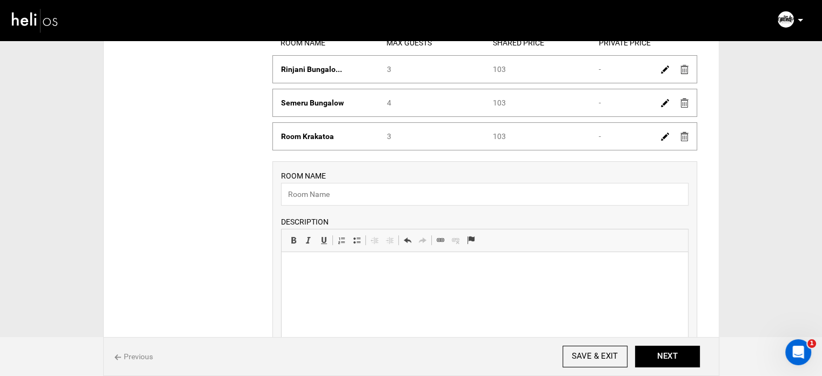
scroll to position [223, 0]
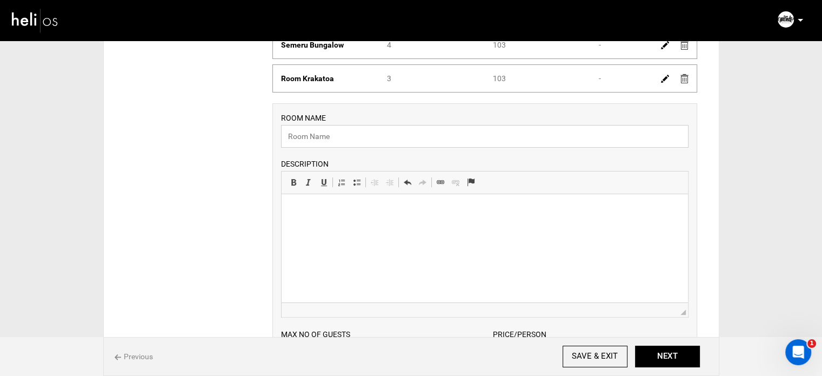
click at [333, 132] on input "text" at bounding box center [484, 136] width 407 height 23
paste input "Room Merapi"
type input "Room Merapi"
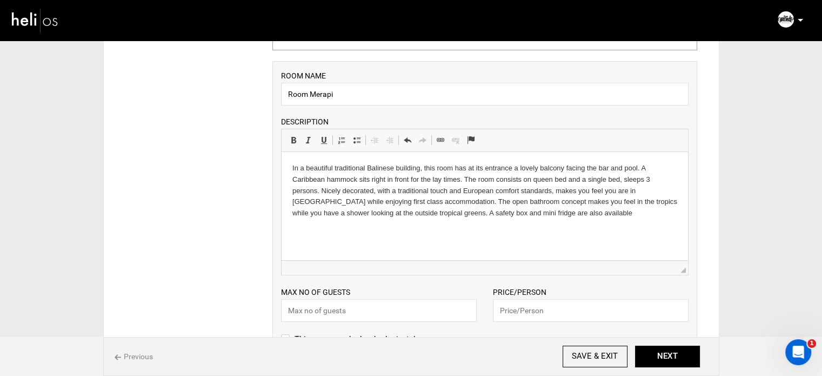
scroll to position [331, 0]
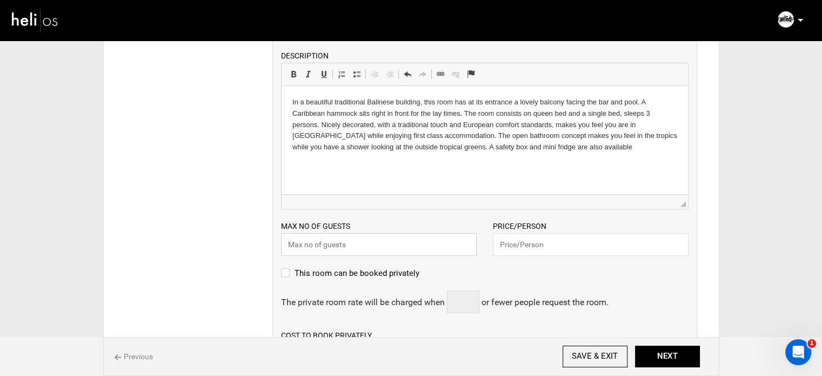
click at [355, 253] on input "text" at bounding box center [379, 244] width 196 height 23
type input "3"
click at [527, 244] on input "text" at bounding box center [591, 244] width 196 height 23
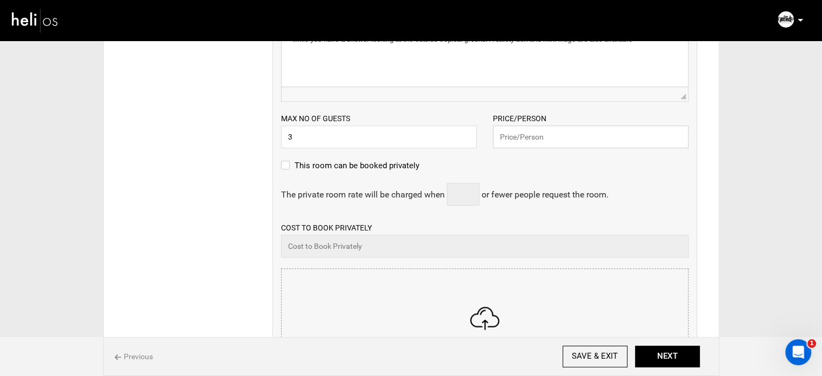
scroll to position [439, 0]
type input "103"
click at [377, 285] on input "file" at bounding box center [485, 333] width 406 height 130
type input "C:\fakepath\Screenshot [DATE] 172928.png"
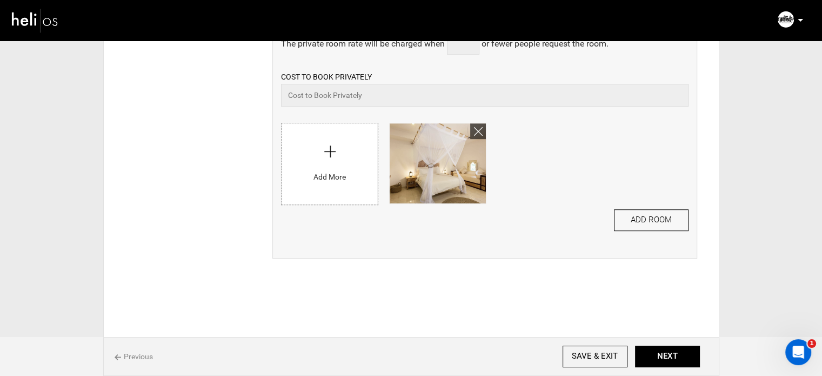
scroll to position [594, 0]
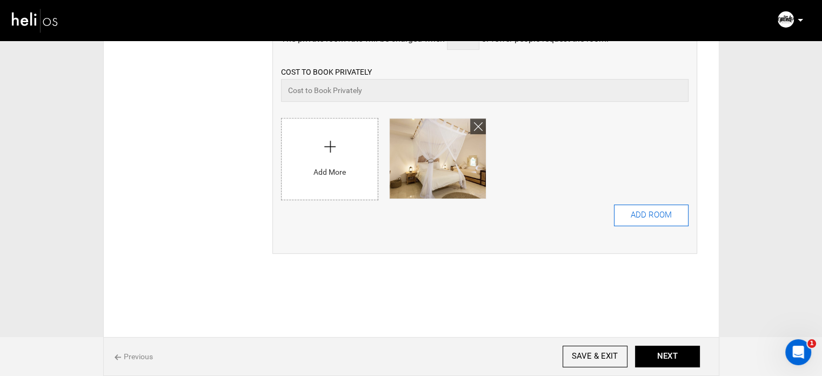
click at [644, 211] on button "ADD ROOM" at bounding box center [651, 215] width 75 height 22
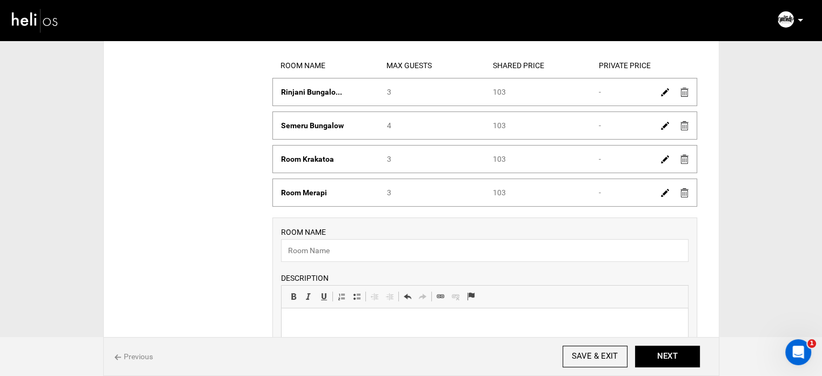
scroll to position [162, 0]
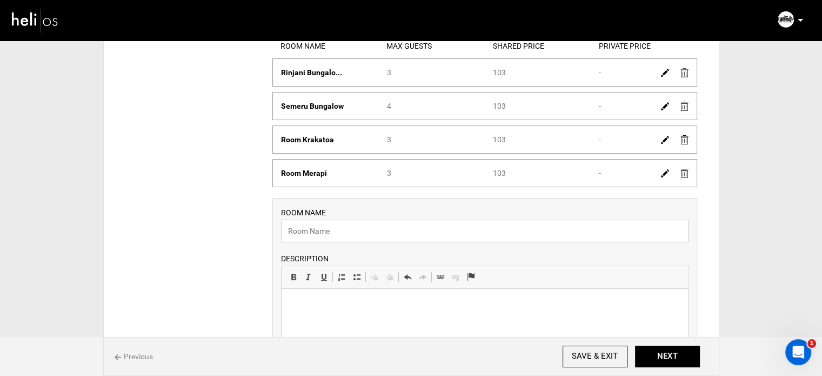
click at [333, 236] on input "text" at bounding box center [484, 230] width 407 height 23
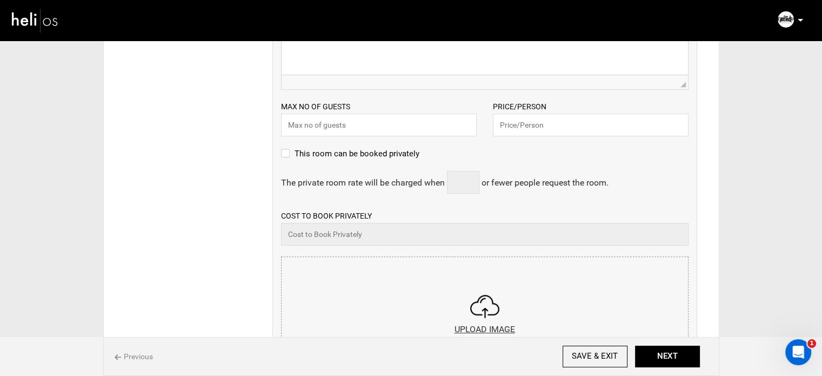
scroll to position [486, 0]
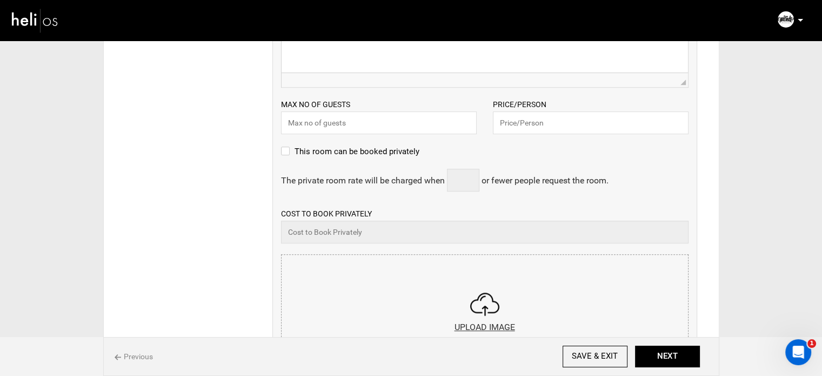
click at [475, 270] on input "file" at bounding box center [485, 319] width 406 height 130
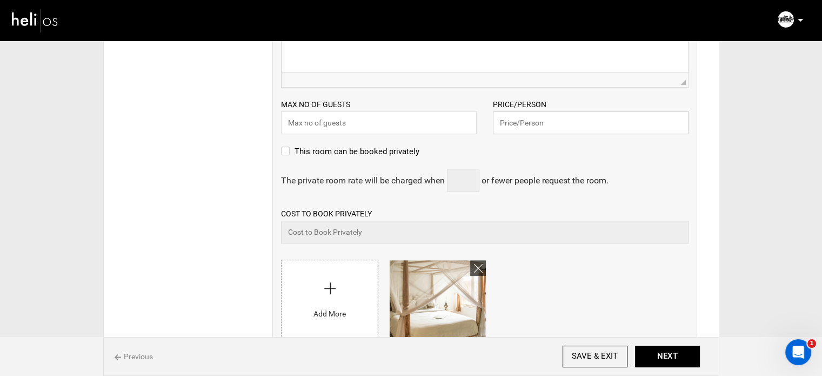
click at [517, 122] on input "text" at bounding box center [591, 122] width 196 height 23
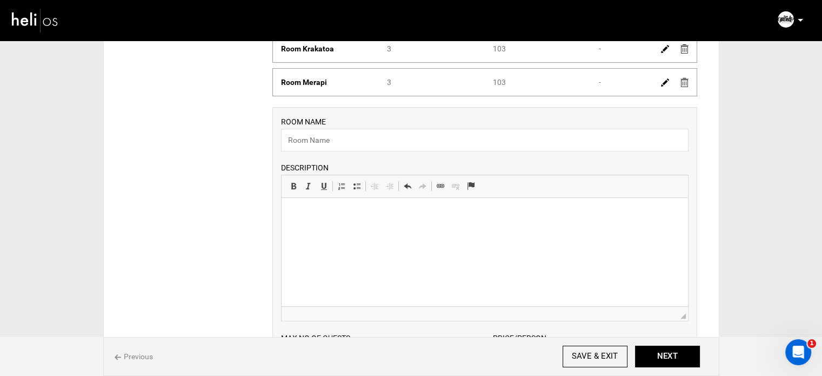
scroll to position [216, 0]
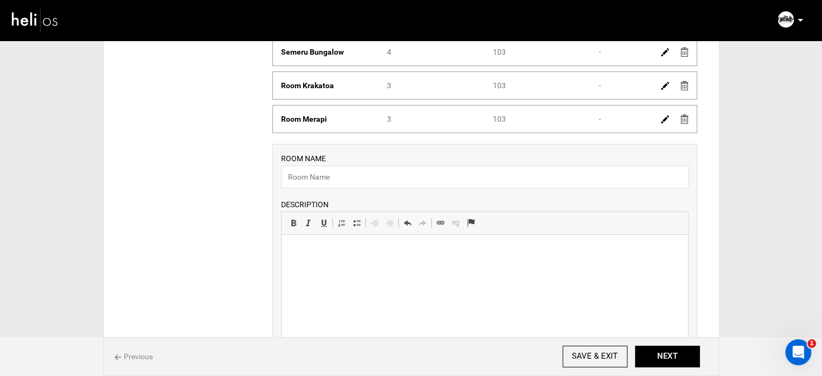
type input "103"
click at [370, 182] on input "text" at bounding box center [484, 176] width 407 height 23
paste input "Room Bromo"
type input "Room Bromo"
click at [357, 264] on html at bounding box center [484, 250] width 406 height 33
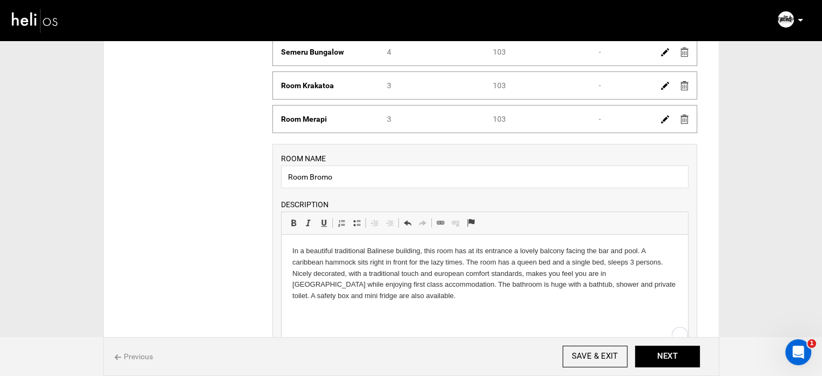
scroll to position [432, 0]
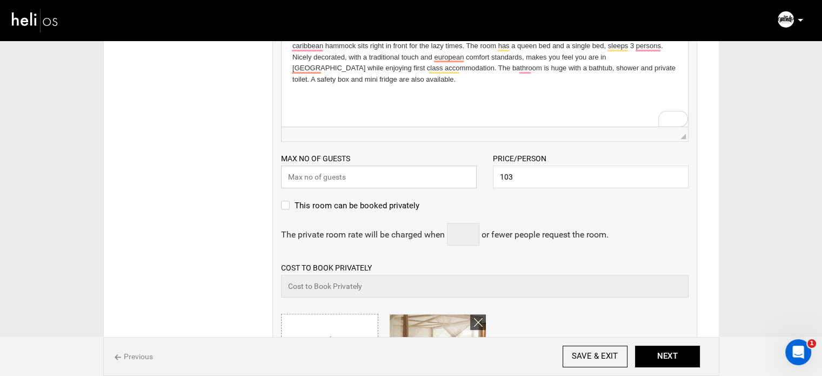
click at [346, 178] on input "text" at bounding box center [379, 176] width 196 height 23
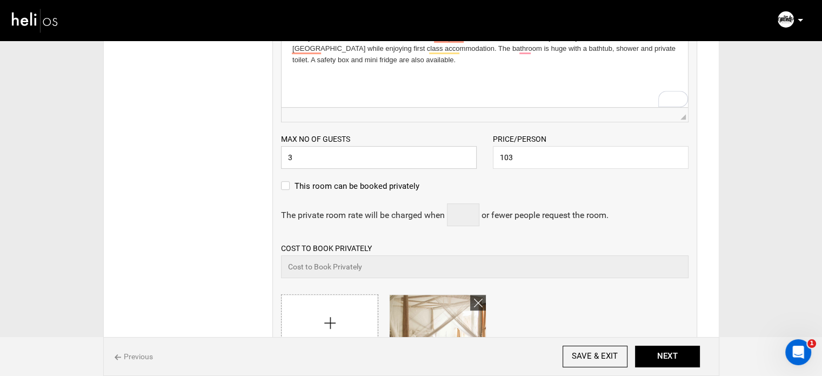
scroll to position [540, 0]
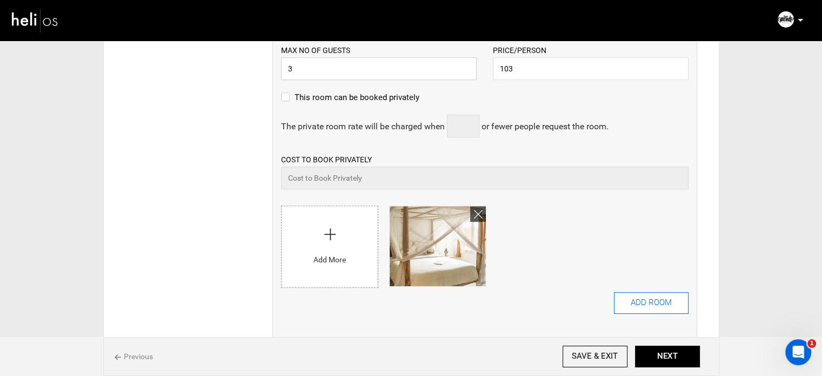
type input "3"
click at [679, 309] on button "ADD ROOM" at bounding box center [651, 303] width 75 height 22
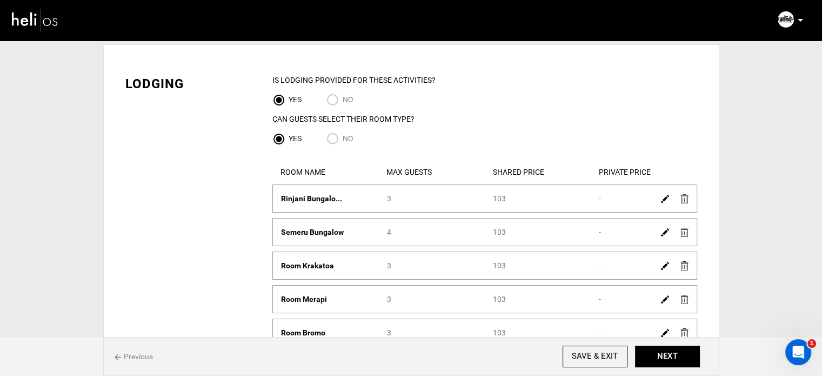
scroll to position [216, 0]
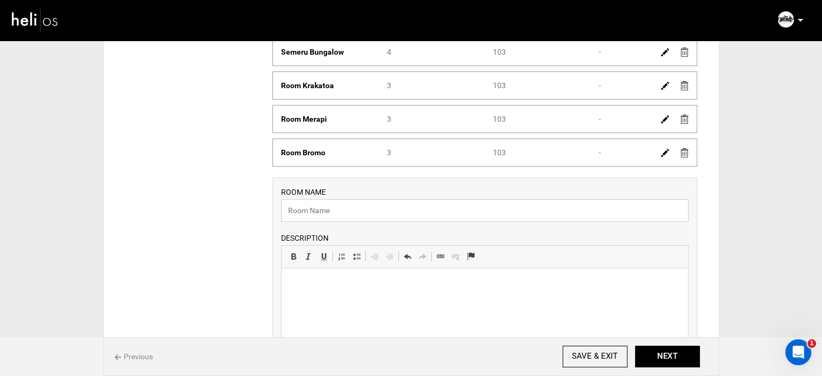
click at [336, 216] on input "text" at bounding box center [484, 210] width 407 height 23
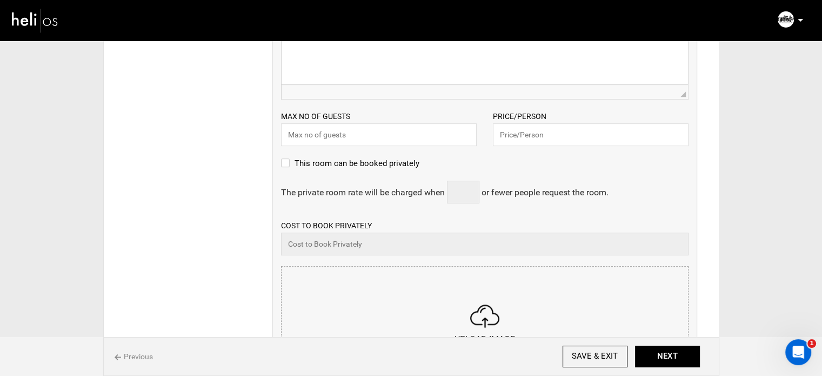
scroll to position [594, 0]
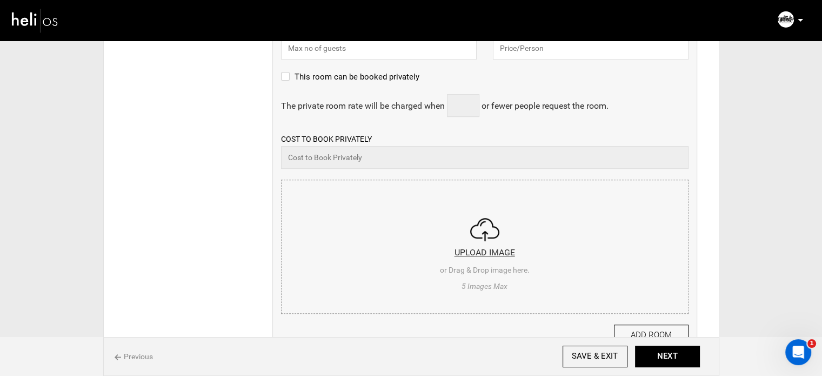
click at [523, 225] on input "file" at bounding box center [485, 245] width 406 height 130
type input "C:\fakepath\Screenshot 2025-09-03 173209.png"
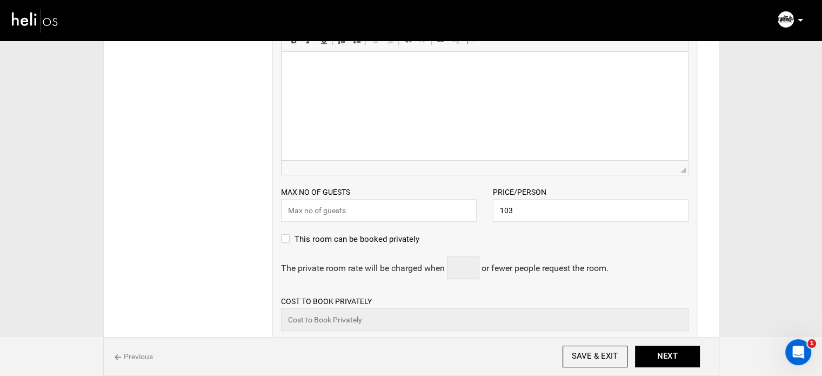
type input "103"
click at [408, 211] on input "text" at bounding box center [379, 210] width 196 height 23
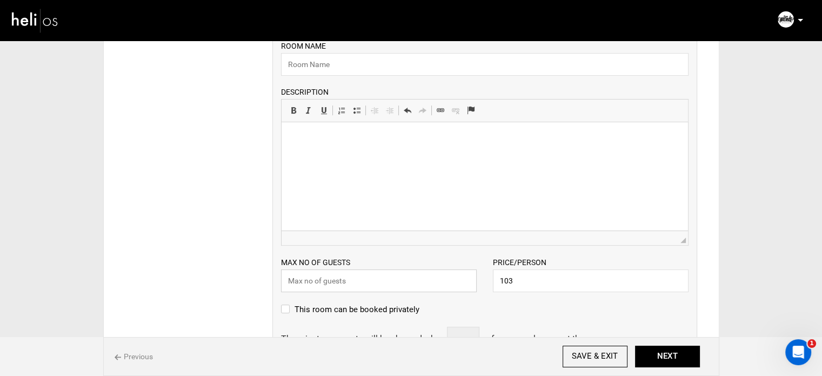
scroll to position [324, 0]
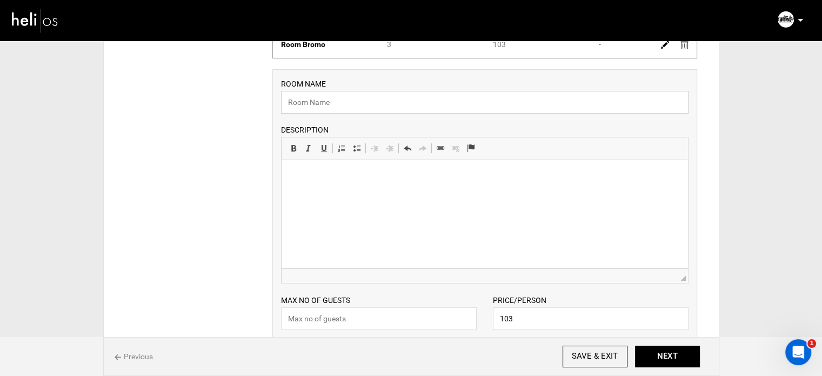
click at [324, 101] on input "text" at bounding box center [484, 102] width 407 height 23
paste input "Room Tambora"
type input "Room Tambora"
click at [372, 193] on html at bounding box center [484, 176] width 406 height 33
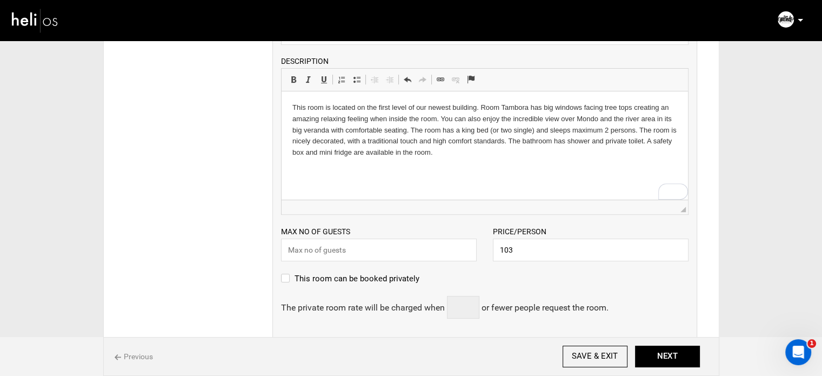
scroll to position [432, 0]
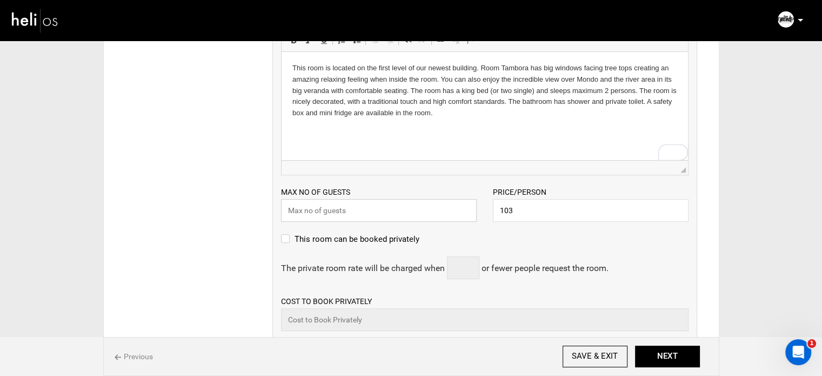
click at [319, 211] on input "text" at bounding box center [379, 210] width 196 height 23
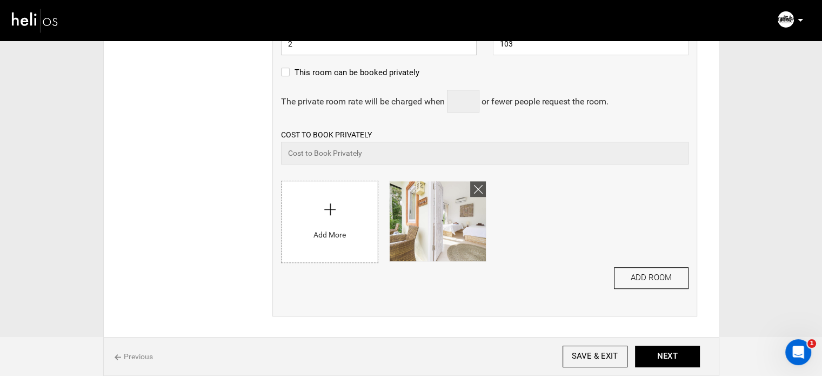
scroll to position [669, 0]
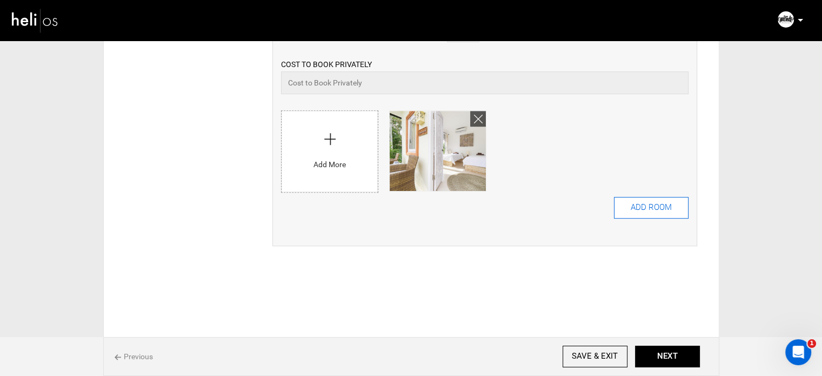
type input "2"
click at [626, 205] on button "ADD ROOM" at bounding box center [651, 208] width 75 height 22
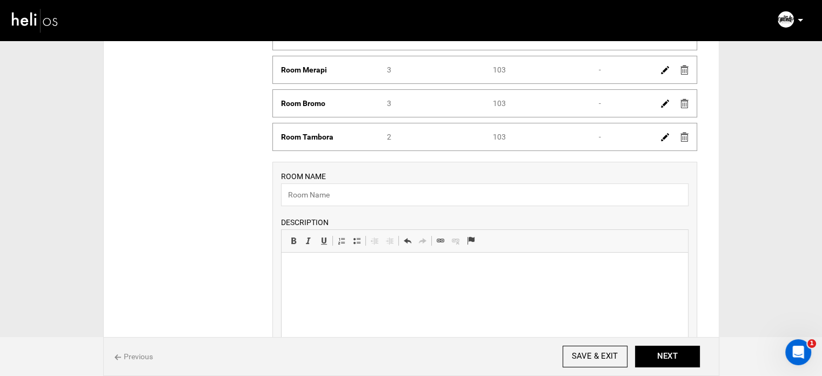
scroll to position [270, 0]
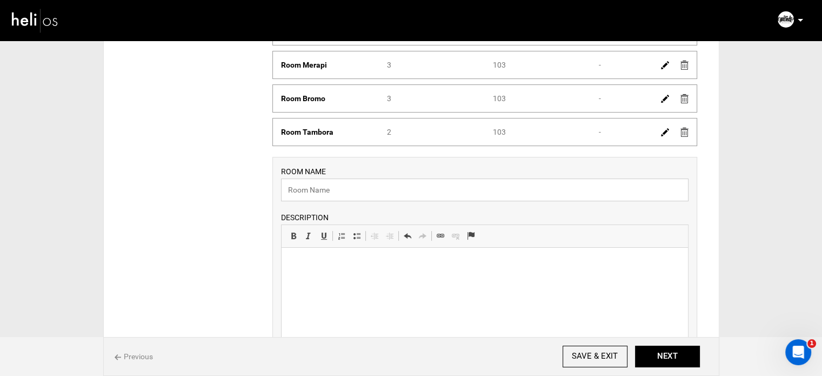
click at [352, 190] on input "text" at bounding box center [484, 189] width 407 height 23
paste input "Room Ijen"
type input "Room Ijen"
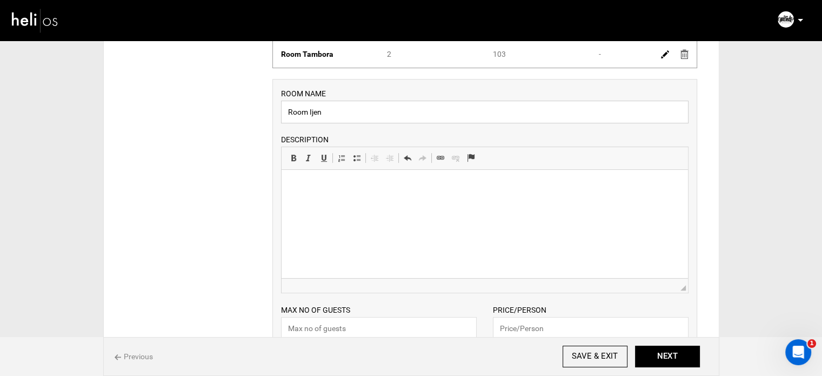
scroll to position [432, 0]
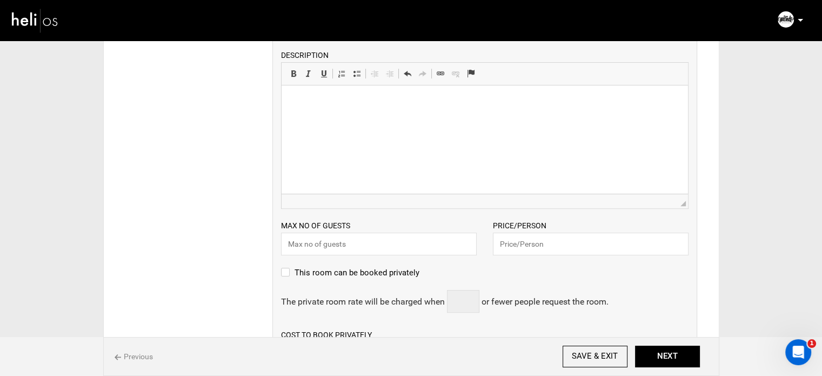
click at [350, 118] on html at bounding box center [484, 101] width 406 height 33
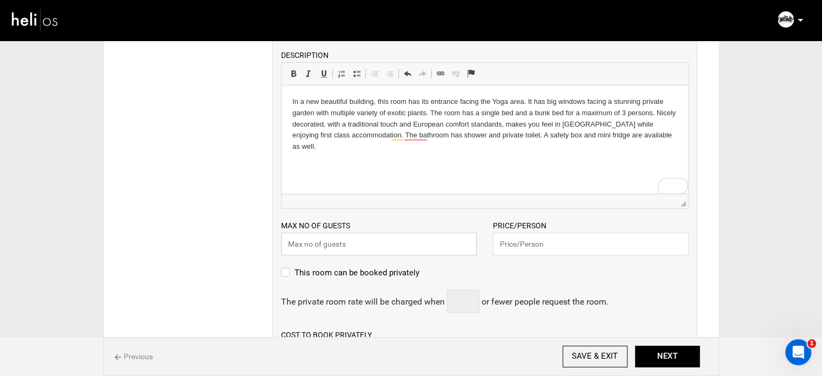
click at [357, 239] on input "text" at bounding box center [379, 243] width 196 height 23
drag, startPoint x: 298, startPoint y: 247, endPoint x: 273, endPoint y: 247, distance: 24.9
click at [274, 247] on div "Max no of guests 2 Please enter a valid Guest no." at bounding box center [379, 237] width 212 height 36
type input "3"
click at [517, 240] on input "text" at bounding box center [591, 243] width 196 height 23
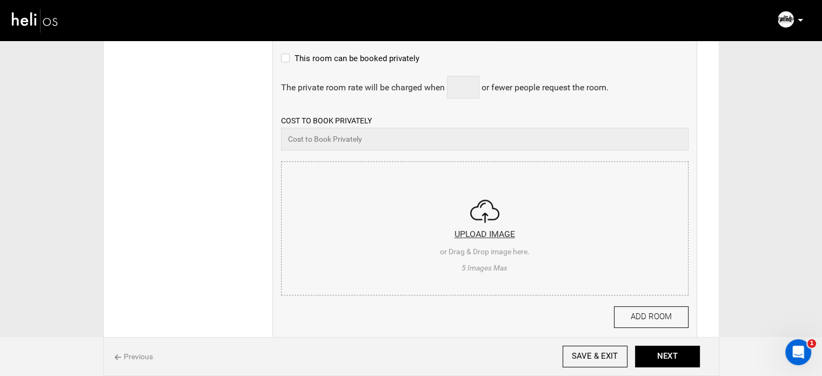
scroll to position [648, 0]
type input "103"
click at [456, 220] on input "file" at bounding box center [485, 224] width 406 height 130
type input "C:\fakepath\Screenshot 2025-09-03 173313.png"
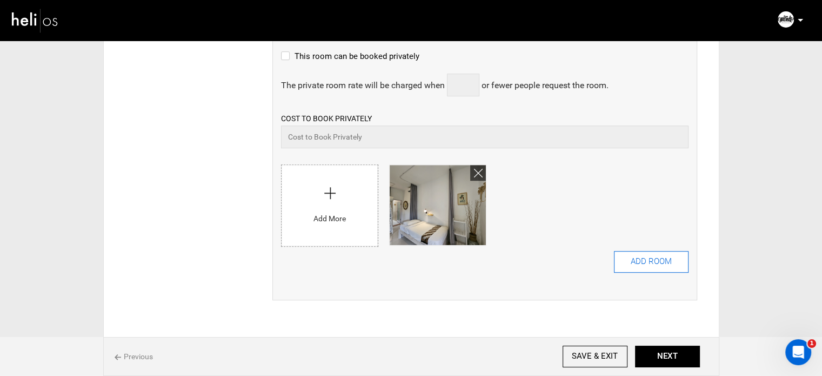
click at [648, 257] on button "ADD ROOM" at bounding box center [651, 262] width 75 height 22
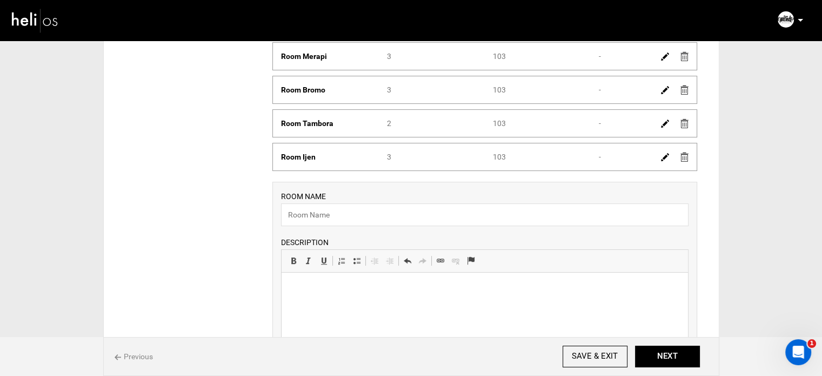
scroll to position [324, 0]
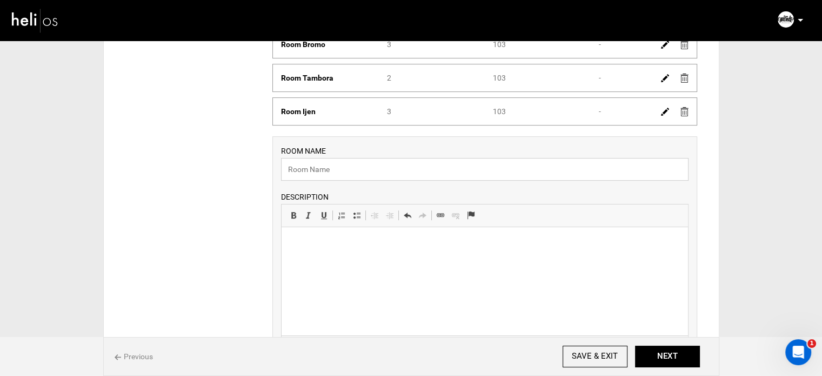
click at [319, 169] on input "text" at bounding box center [484, 169] width 407 height 23
paste input "Room Batur"
type input "Room Batur"
click at [345, 260] on html at bounding box center [484, 243] width 406 height 33
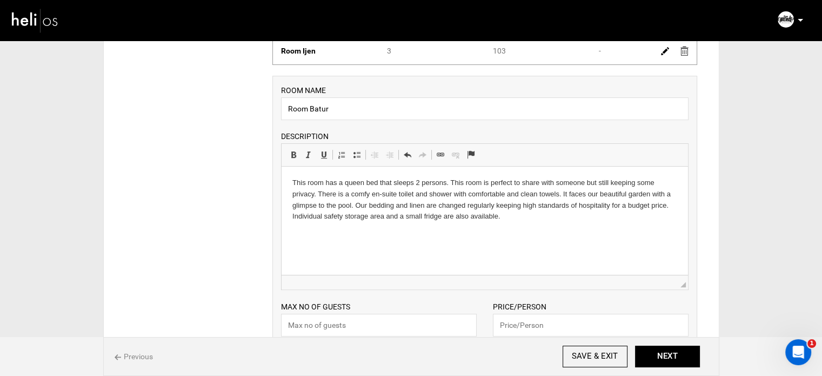
scroll to position [486, 0]
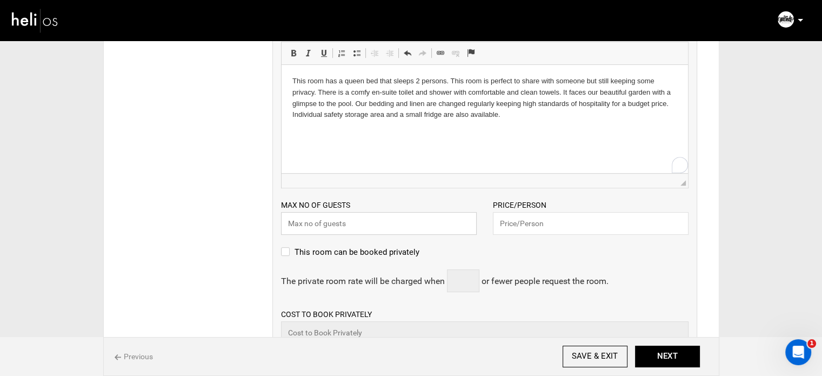
click at [314, 223] on input "text" at bounding box center [379, 223] width 196 height 23
type input "2"
click at [532, 229] on input "text" at bounding box center [591, 223] width 196 height 23
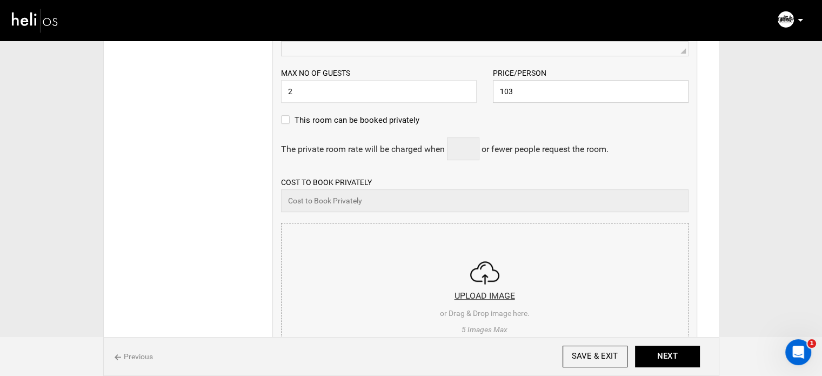
scroll to position [648, 0]
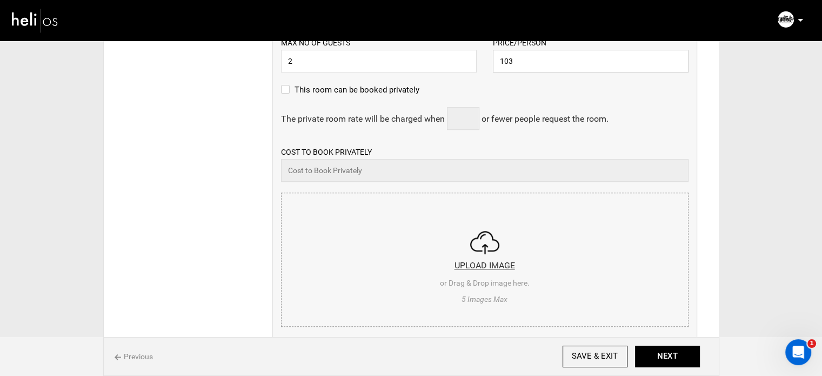
type input "103"
click at [439, 226] on input "file" at bounding box center [485, 258] width 406 height 130
type input "C:\fakepath\Screenshot 2025-09-03 173416.png"
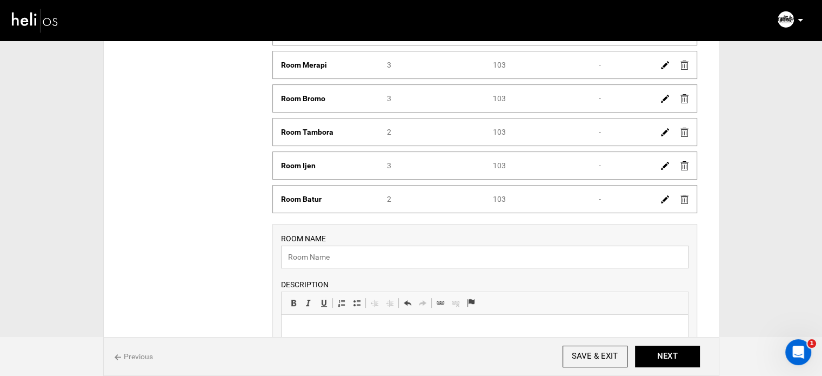
click at [344, 251] on input "text" at bounding box center [484, 256] width 407 height 23
paste input "Room Kelimutu"
type input "Room Kelimutu"
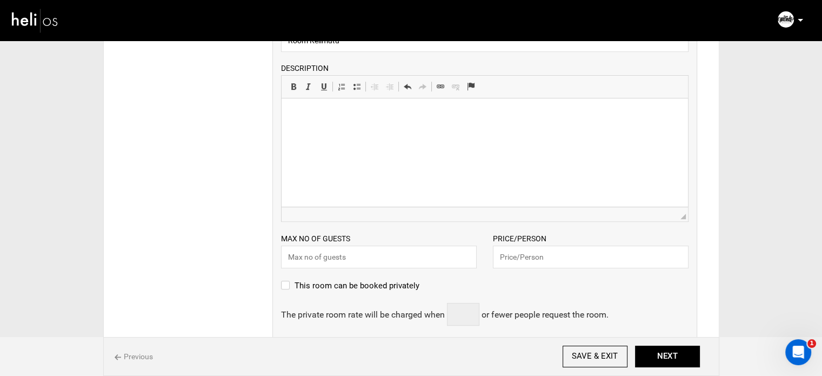
click at [350, 131] on html at bounding box center [484, 114] width 406 height 33
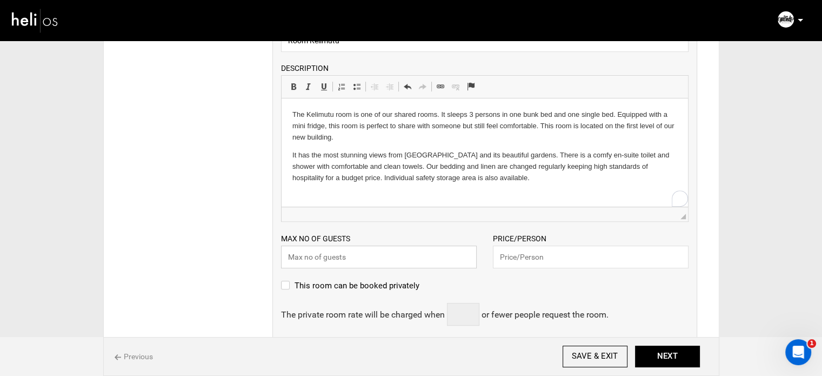
click at [380, 254] on input "text" at bounding box center [379, 256] width 196 height 23
type input "3"
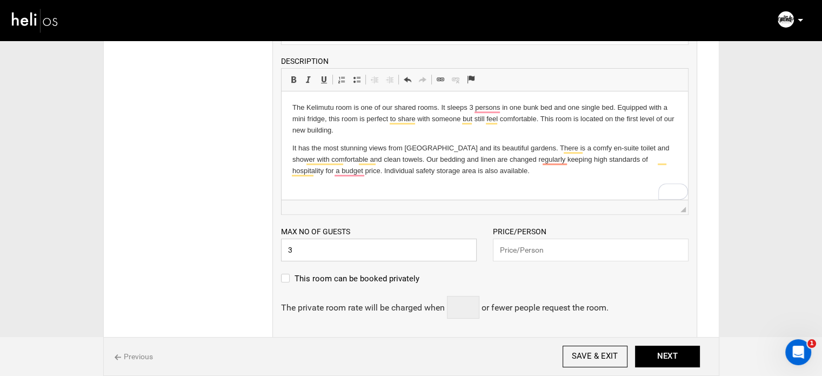
scroll to position [648, 0]
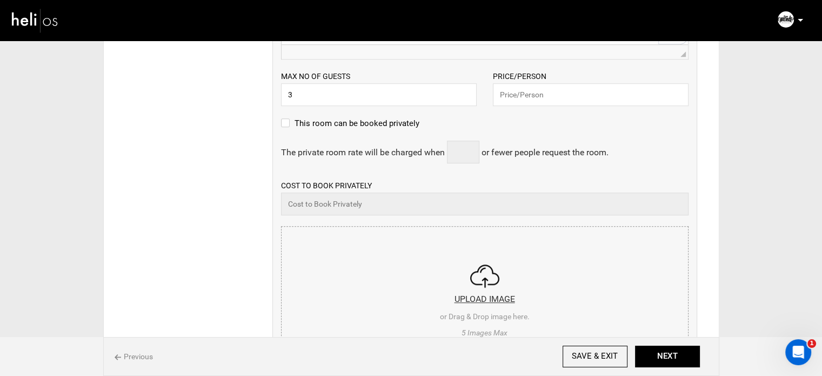
click at [393, 251] on input "file" at bounding box center [485, 291] width 406 height 130
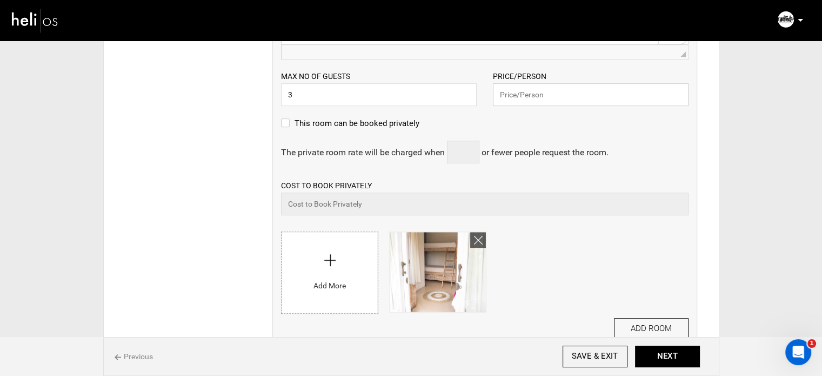
click at [527, 93] on input "text" at bounding box center [591, 94] width 196 height 23
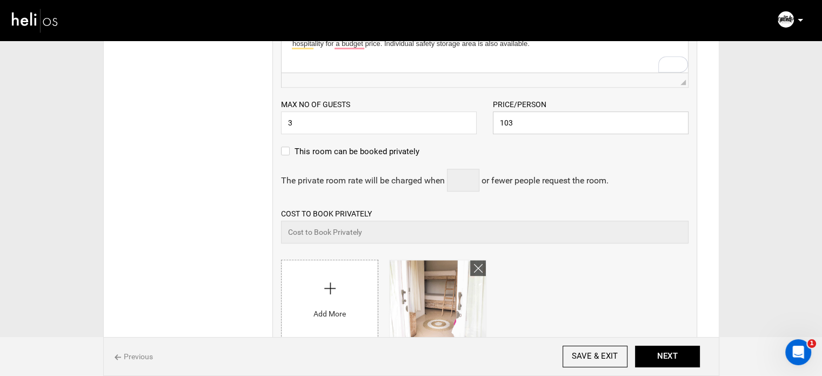
scroll to position [769, 0]
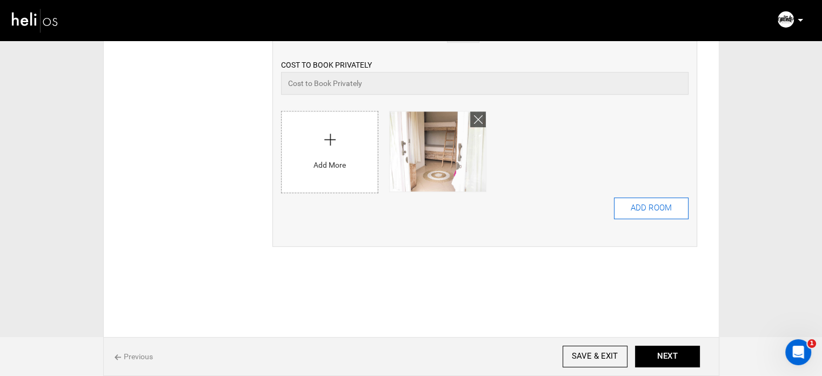
type input "103"
click at [633, 205] on button "ADD ROOM" at bounding box center [651, 208] width 75 height 22
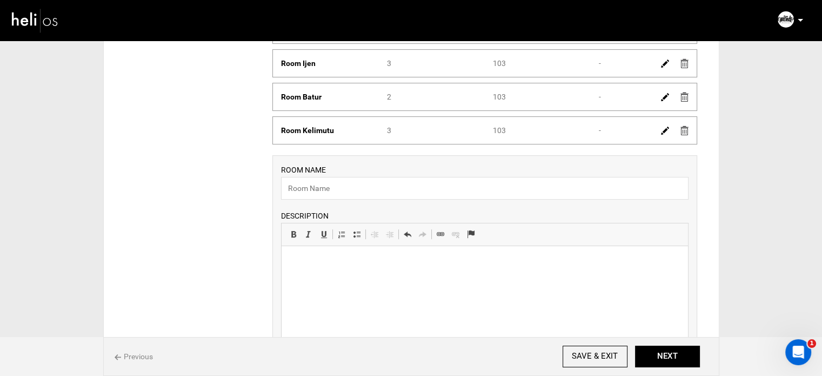
scroll to position [378, 0]
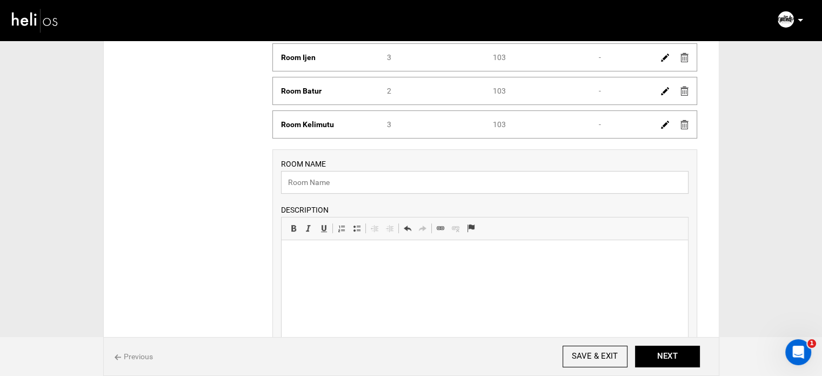
click at [336, 191] on input "text" at bounding box center [484, 182] width 407 height 23
paste input "Room Agung"
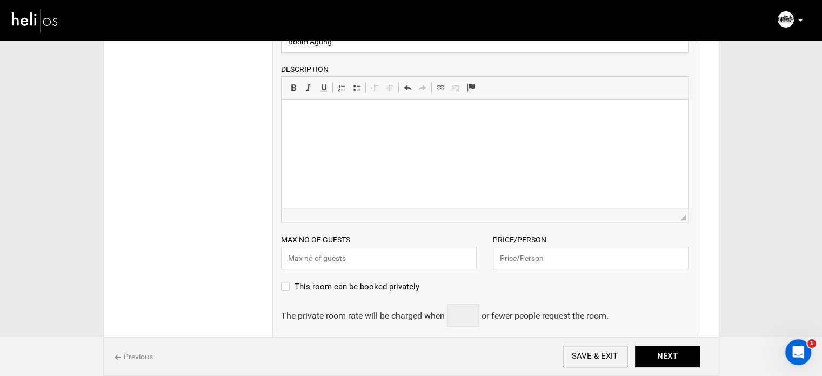
scroll to position [540, 0]
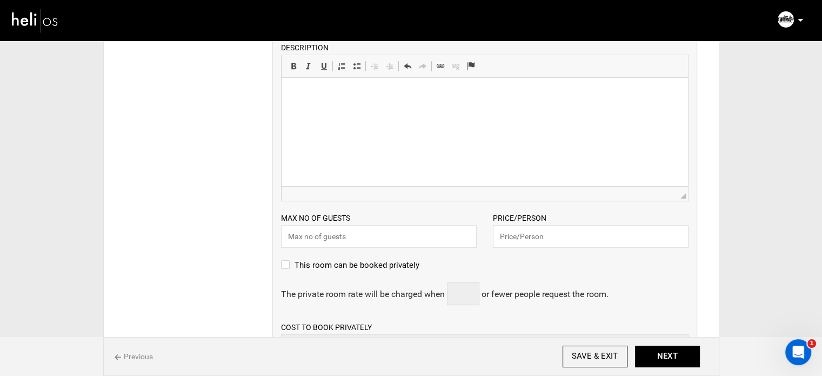
type input "Room Agung"
click at [351, 111] on html at bounding box center [484, 94] width 406 height 33
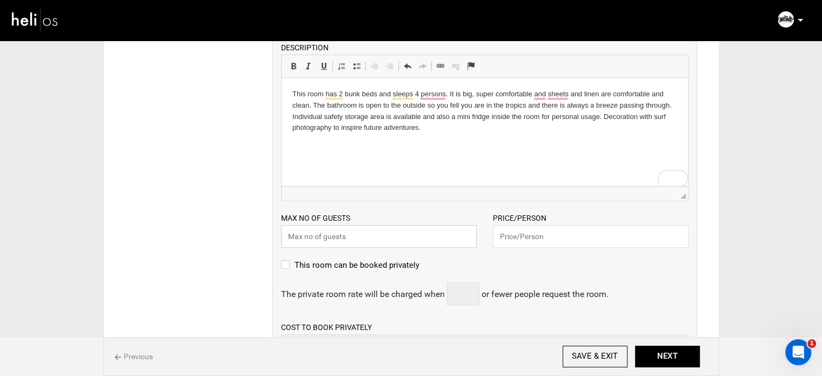
click at [356, 238] on input "text" at bounding box center [379, 236] width 196 height 23
type input "4"
click at [555, 229] on input "text" at bounding box center [591, 236] width 196 height 23
type input "1"
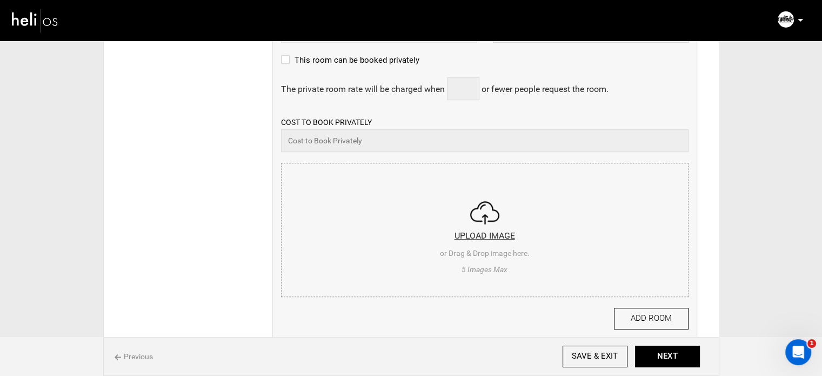
scroll to position [756, 0]
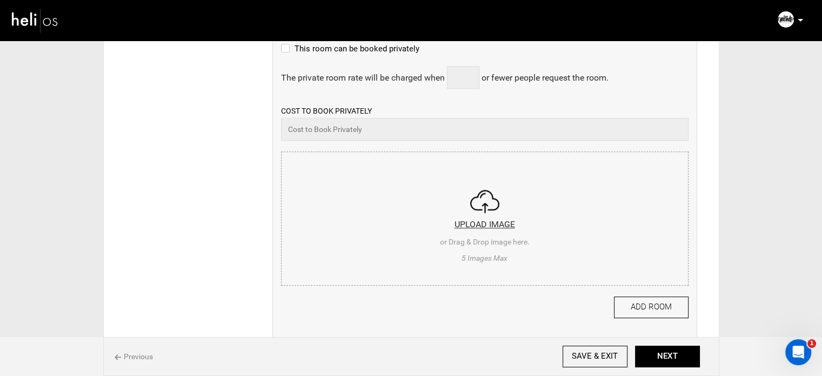
type input "88"
click at [533, 224] on input "file" at bounding box center [485, 217] width 406 height 130
type input "C:\fakepath\Screenshot 2025-09-03 173635.png"
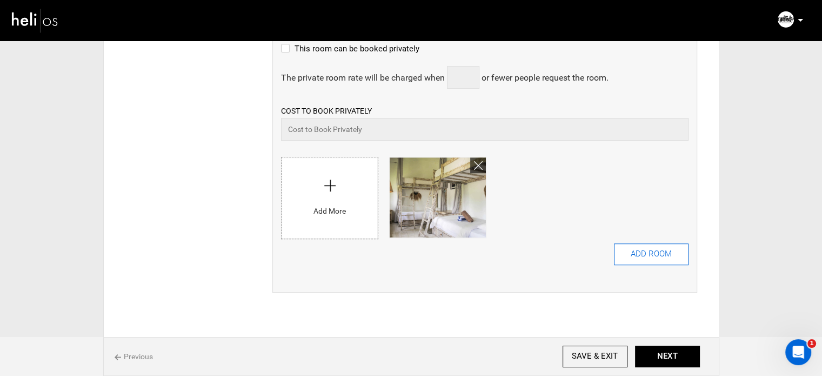
click at [658, 256] on button "ADD ROOM" at bounding box center [651, 254] width 75 height 22
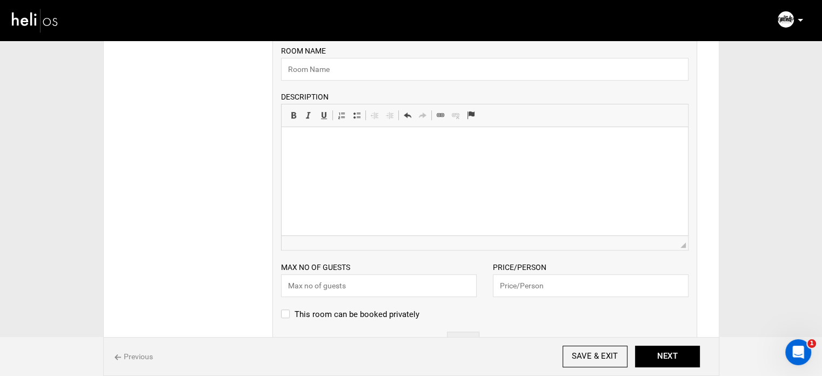
scroll to position [540, 0]
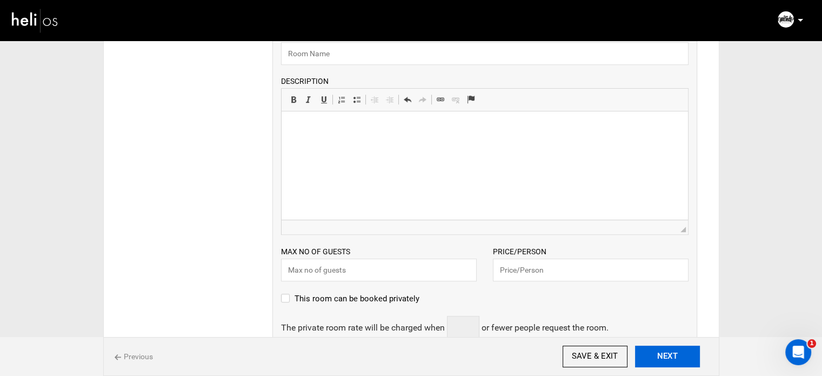
click at [685, 352] on button "NEXT" at bounding box center [667, 356] width 65 height 22
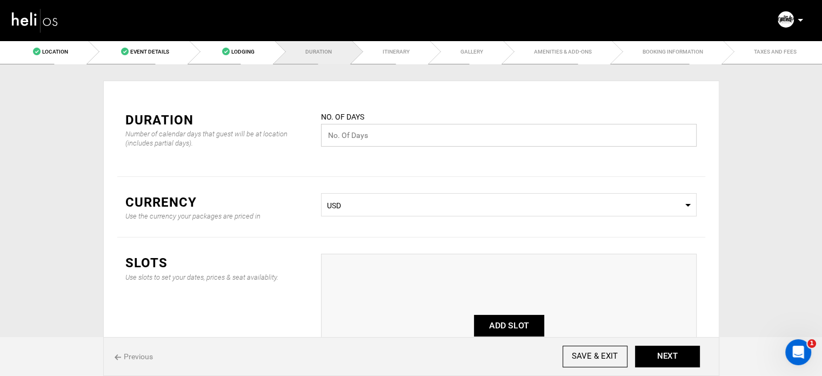
click at [398, 135] on input "text" at bounding box center [509, 135] width 376 height 23
type input "7"
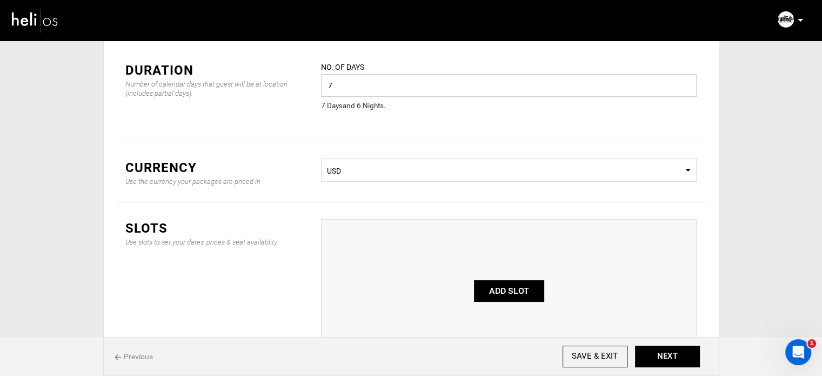
scroll to position [108, 0]
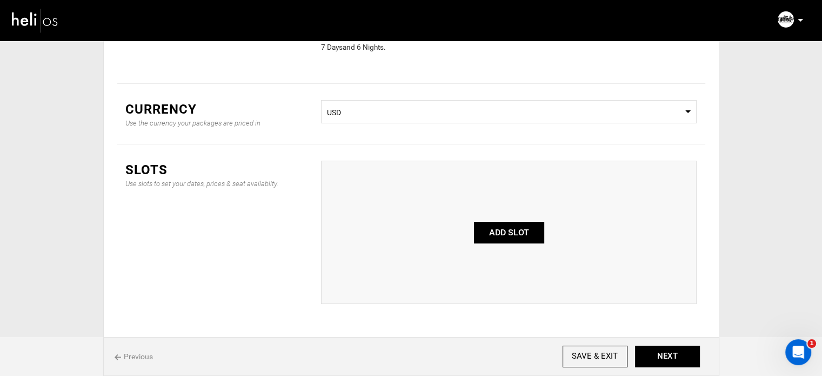
click at [498, 231] on button "ADD SLOT" at bounding box center [509, 233] width 70 height 22
type input "0"
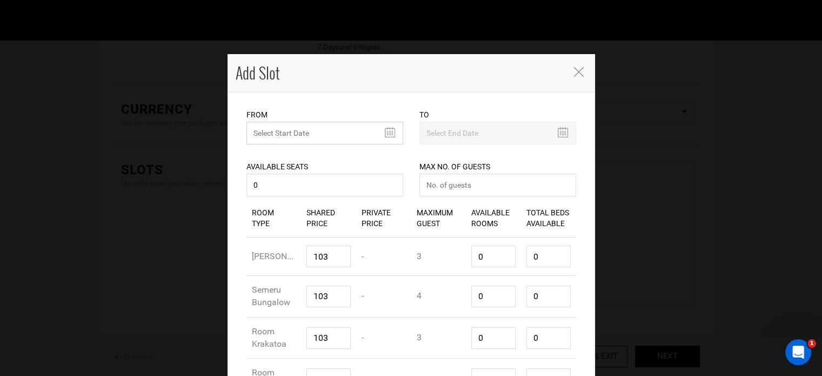
click at [304, 140] on input "text" at bounding box center [324, 133] width 157 height 23
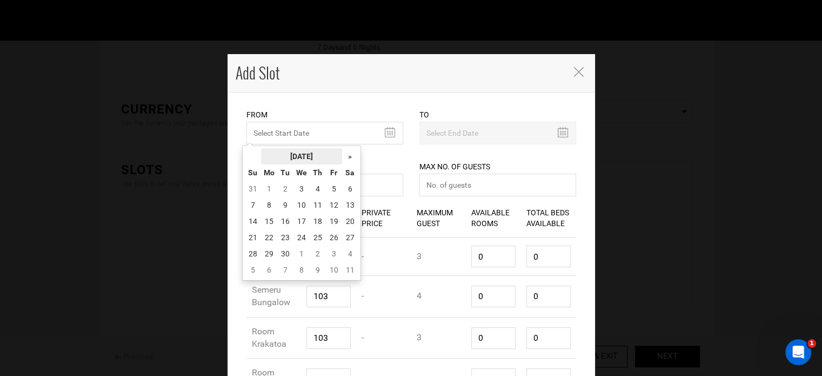
click at [301, 154] on th "[DATE]" at bounding box center [301, 156] width 81 height 16
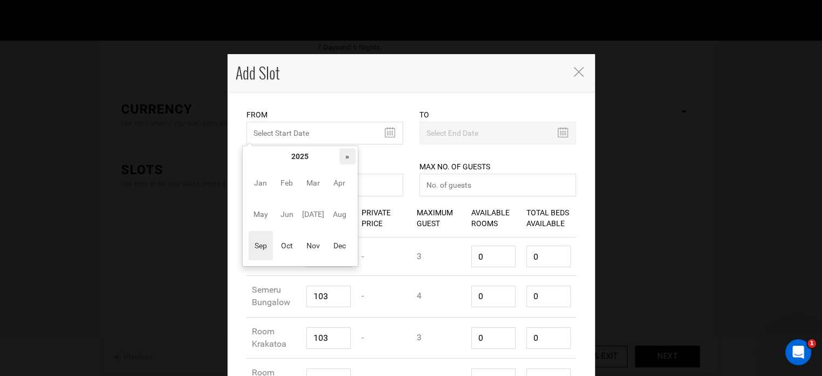
click at [347, 157] on th "»" at bounding box center [347, 156] width 16 height 16
click at [269, 245] on span "Sep" at bounding box center [261, 245] width 24 height 29
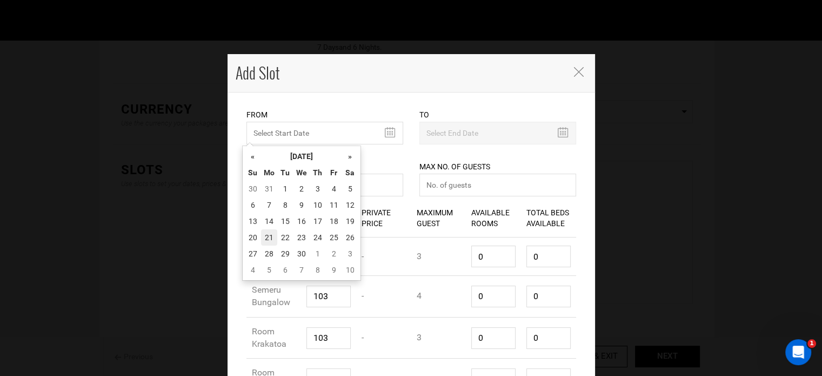
click at [269, 242] on td "21" at bounding box center [269, 237] width 16 height 16
type input "[DATE]"
type input "09/27/2026"
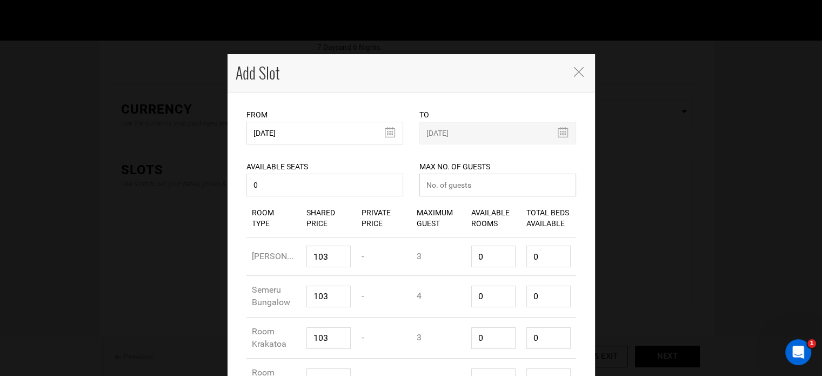
click at [478, 189] on input "number" at bounding box center [497, 184] width 157 height 23
type input "0"
drag, startPoint x: 480, startPoint y: 257, endPoint x: 467, endPoint y: 255, distance: 13.1
click at [475, 257] on input "0" at bounding box center [493, 256] width 44 height 22
type input "1"
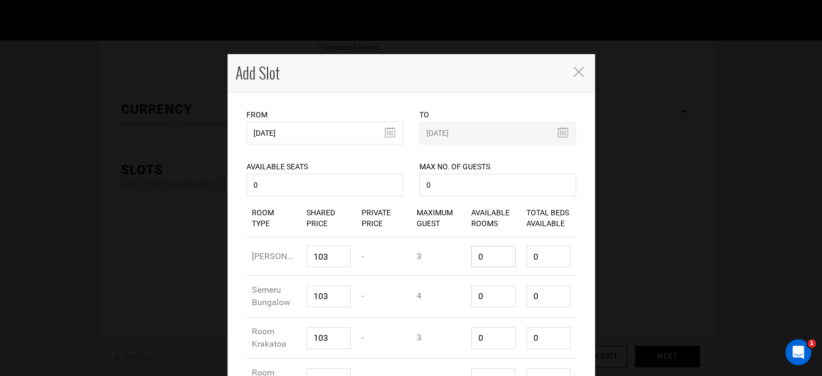
type input "3"
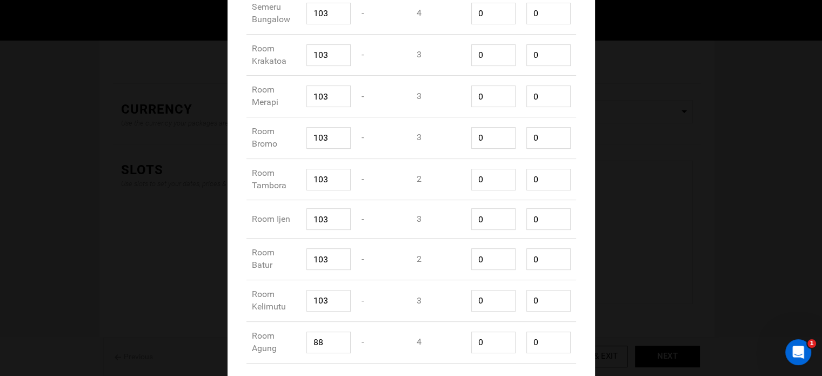
scroll to position [324, 0]
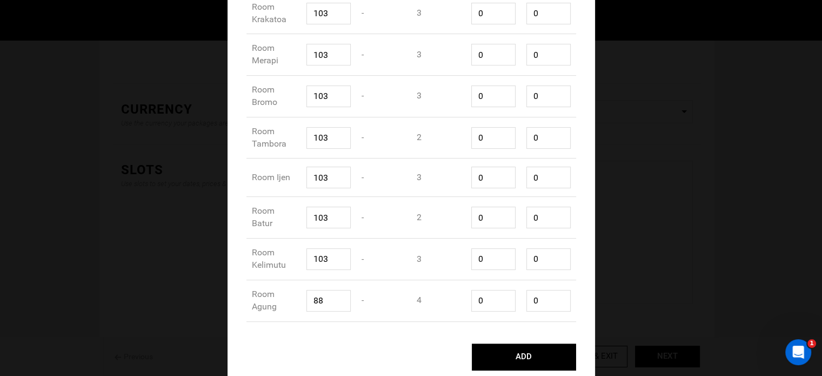
type input "1"
drag, startPoint x: 478, startPoint y: 258, endPoint x: 452, endPoint y: 255, distance: 26.1
click at [452, 258] on div "Room Type Room Kelimutu Shared Price 103 Private Price - Maximum Guest 3 Availa…" at bounding box center [411, 259] width 330 height 42
type input "1"
type input "3"
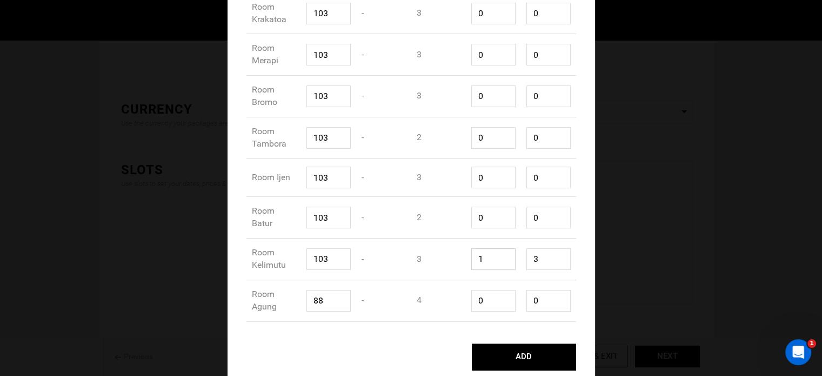
type input "1"
drag, startPoint x: 482, startPoint y: 216, endPoint x: 455, endPoint y: 207, distance: 27.7
click at [454, 211] on div "Room Type Room Batur Shared Price 103 Private Price - Maximum Guest 2 Available…" at bounding box center [411, 218] width 330 height 42
type input "1"
type input "2"
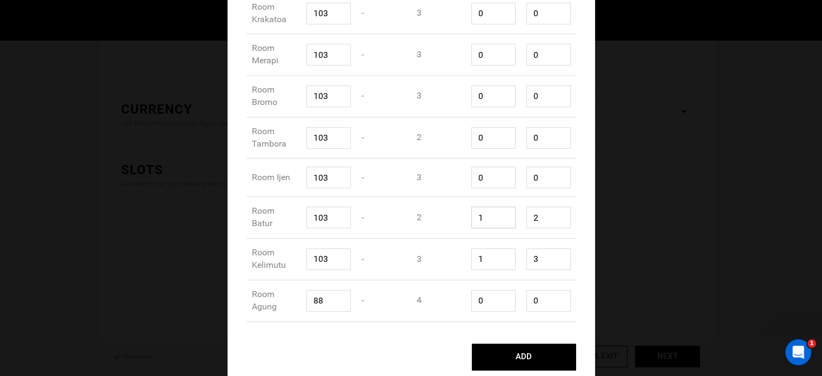
type input "1"
drag, startPoint x: 474, startPoint y: 182, endPoint x: 465, endPoint y: 178, distance: 9.9
click at [466, 178] on div "Available Rooms 0" at bounding box center [493, 177] width 55 height 38
type input "1"
type input "3"
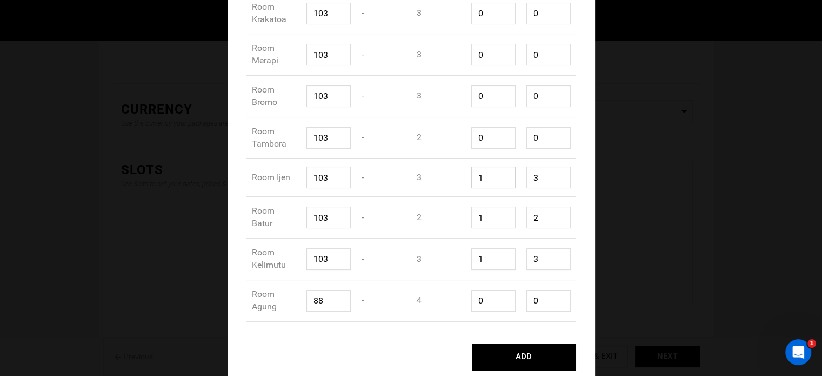
type input "1"
type input "2"
drag, startPoint x: 478, startPoint y: 142, endPoint x: 476, endPoint y: 123, distance: 18.5
click at [471, 130] on input "1" at bounding box center [493, 138] width 44 height 22
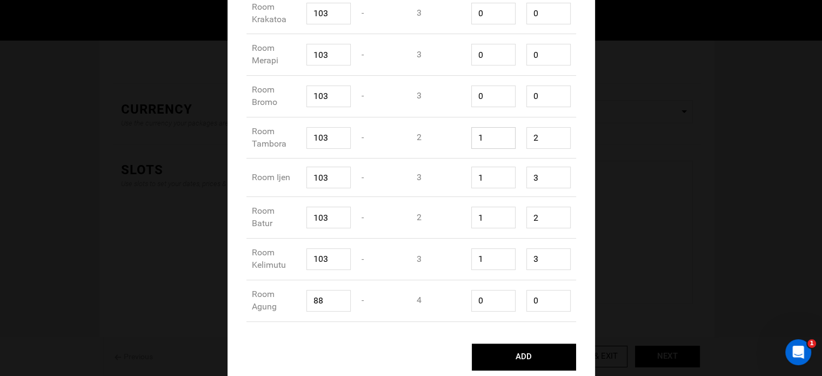
type input "1"
click at [471, 99] on input "0" at bounding box center [493, 96] width 44 height 22
type input "1"
type input "3"
type input "1"
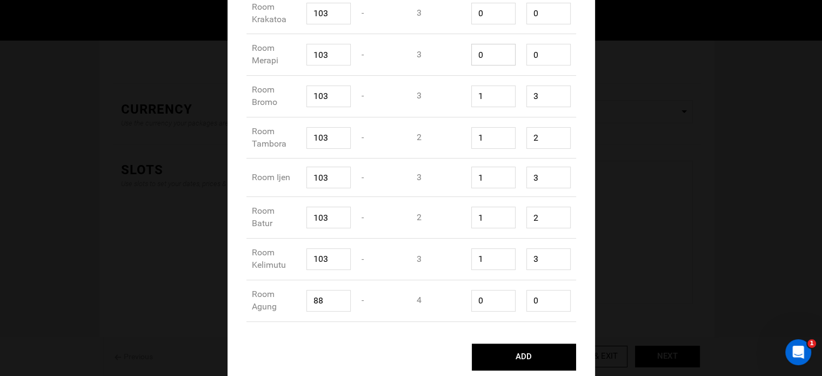
drag, startPoint x: 472, startPoint y: 60, endPoint x: 487, endPoint y: 65, distance: 15.6
click at [482, 65] on input "0" at bounding box center [493, 55] width 44 height 22
type input "1"
type input "3"
type input "1"
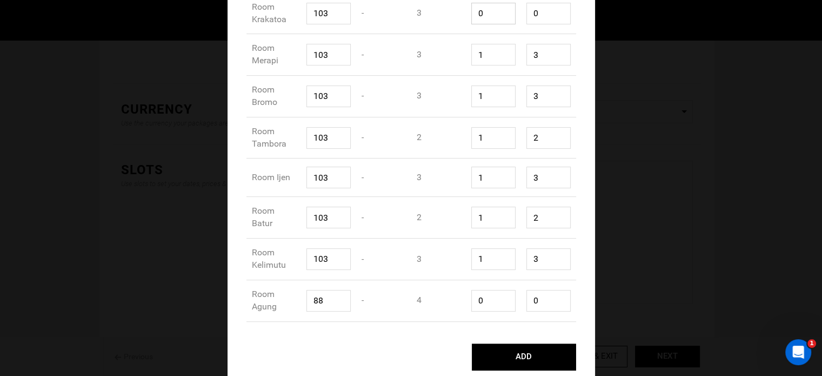
drag, startPoint x: 484, startPoint y: 14, endPoint x: 475, endPoint y: 20, distance: 10.8
click at [471, 12] on input "0" at bounding box center [493, 14] width 44 height 22
type input "1"
type input "3"
type input "1"
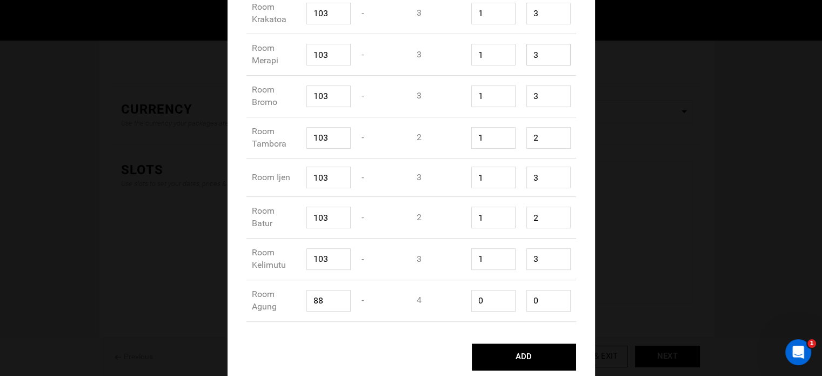
drag, startPoint x: 536, startPoint y: 56, endPoint x: 521, endPoint y: 55, distance: 14.6
click at [526, 55] on input "3" at bounding box center [548, 55] width 44 height 22
type input "1"
drag, startPoint x: 534, startPoint y: 24, endPoint x: 526, endPoint y: 20, distance: 8.7
click at [526, 20] on input "3" at bounding box center [548, 14] width 44 height 22
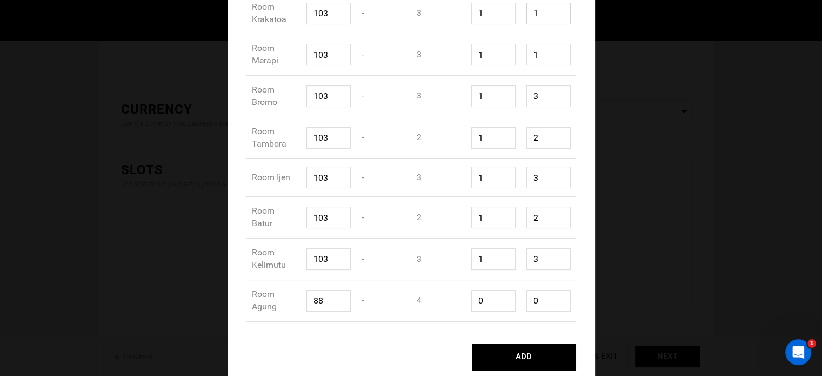
type input "1"
drag, startPoint x: 545, startPoint y: 101, endPoint x: 514, endPoint y: 106, distance: 30.7
click at [506, 102] on div "Room Type Room Bromo Shared Price 103 Private Price - Maximum Guest 3 Available…" at bounding box center [411, 97] width 330 height 42
type input "1"
click at [521, 142] on div "Total Beds Available 1" at bounding box center [548, 138] width 55 height 38
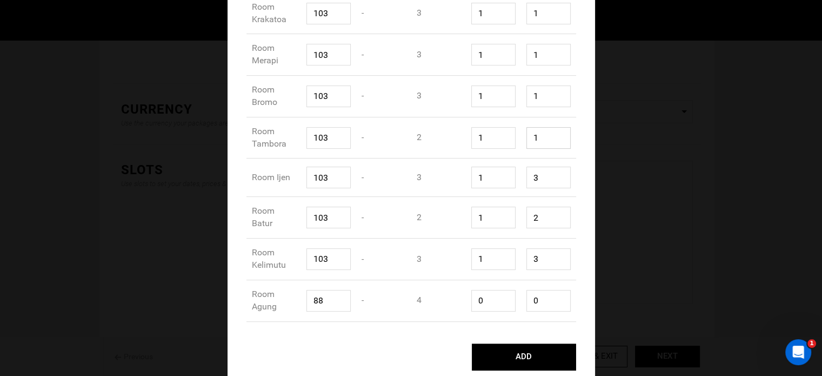
type input "1"
drag, startPoint x: 536, startPoint y: 179, endPoint x: 514, endPoint y: 185, distance: 22.4
click at [514, 185] on div "Room Type Room Ijen Shared Price 103 Private Price - Maximum Guest 3 Available …" at bounding box center [411, 177] width 330 height 38
type input "1"
drag, startPoint x: 475, startPoint y: 222, endPoint x: 450, endPoint y: 224, distance: 26.1
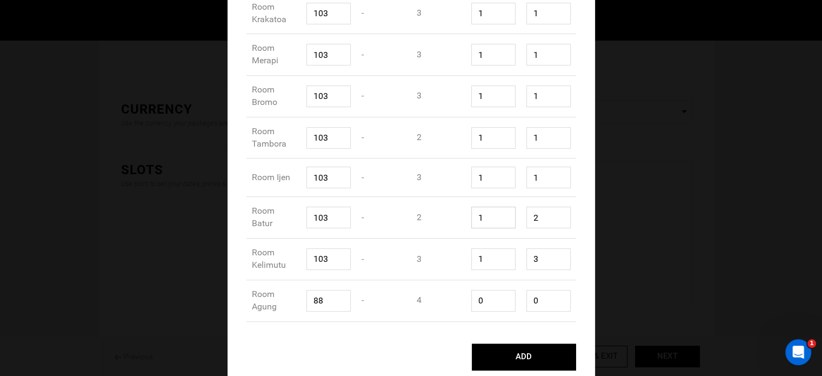
click at [450, 224] on div "Room Type Room Batur Shared Price 103 Private Price - Maximum Guest 2 Available…" at bounding box center [411, 218] width 330 height 42
drag, startPoint x: 511, startPoint y: 224, endPoint x: 532, endPoint y: 238, distance: 25.3
click at [510, 224] on div "Room Type Room Batur Shared Price 103 Private Price - Maximum Guest 2 Available…" at bounding box center [411, 218] width 330 height 42
type input "1"
click at [514, 267] on div "Room Type Room Kelimutu Shared Price 103 Private Price - Maximum Guest 3 Availa…" at bounding box center [411, 259] width 330 height 42
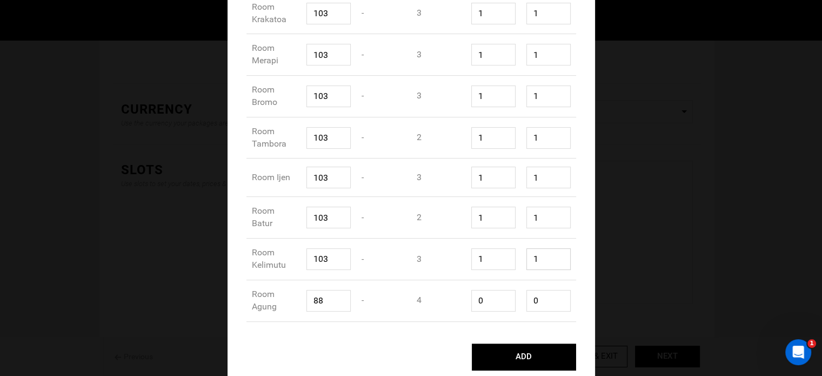
type input "1"
drag, startPoint x: 543, startPoint y: 299, endPoint x: 511, endPoint y: 309, distance: 33.2
click at [511, 309] on div "Room Type Room Agung Shared Price 88 Private Price - Maximum Guest 4 Available …" at bounding box center [411, 301] width 330 height 42
type input "0"
drag, startPoint x: 480, startPoint y: 309, endPoint x: 447, endPoint y: 308, distance: 33.0
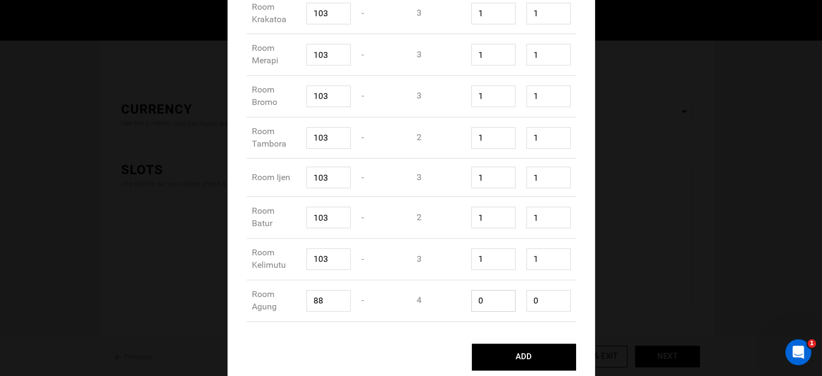
click at [450, 308] on div "Room Type Room Agung Shared Price 88 Private Price - Maximum Guest 4 Available …" at bounding box center [411, 301] width 330 height 42
type input "1"
type input "4"
type input "1"
drag, startPoint x: 545, startPoint y: 305, endPoint x: 521, endPoint y: 305, distance: 23.8
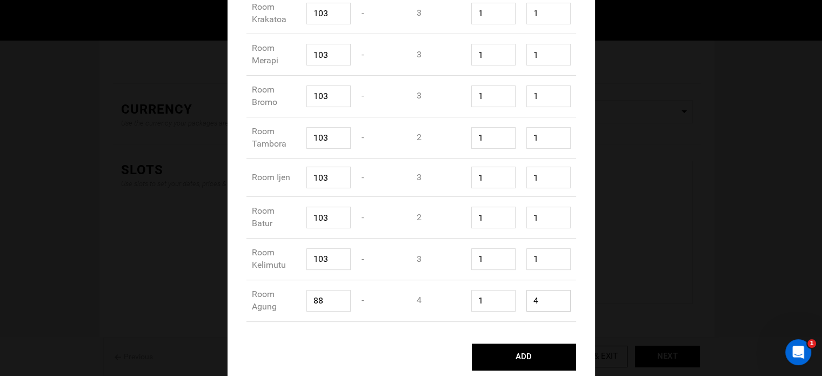
click at [526, 305] on input "4" at bounding box center [548, 301] width 44 height 22
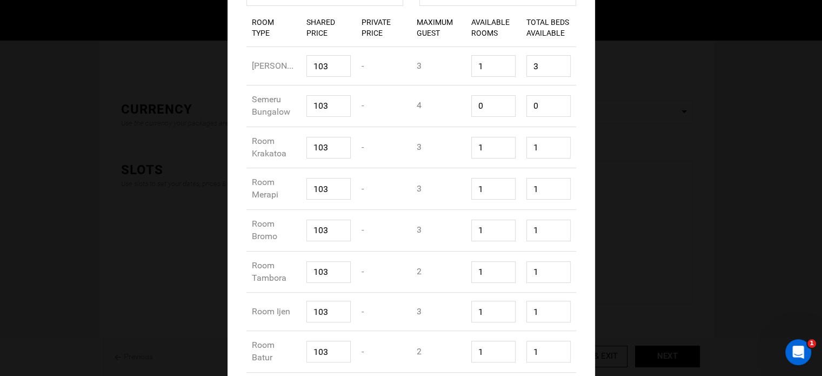
scroll to position [108, 0]
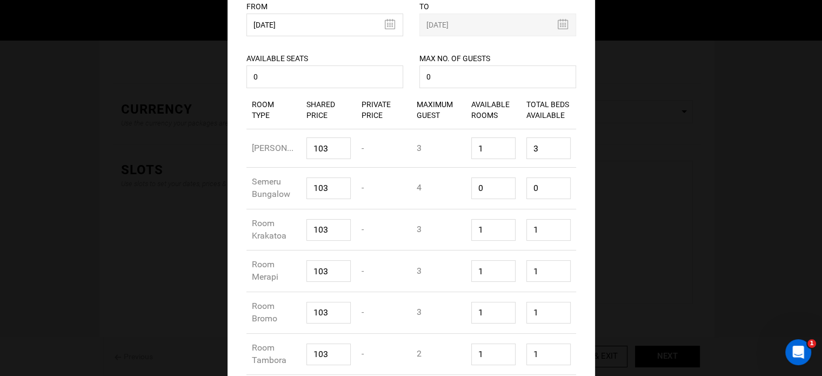
type input "1"
drag, startPoint x: 484, startPoint y: 190, endPoint x: 448, endPoint y: 186, distance: 35.9
click at [448, 186] on div "Room Type Semeru Bungalow Shared Price 103 Private Price - Maximum Guest 4 Avai…" at bounding box center [411, 188] width 330 height 42
type input "1"
type input "4"
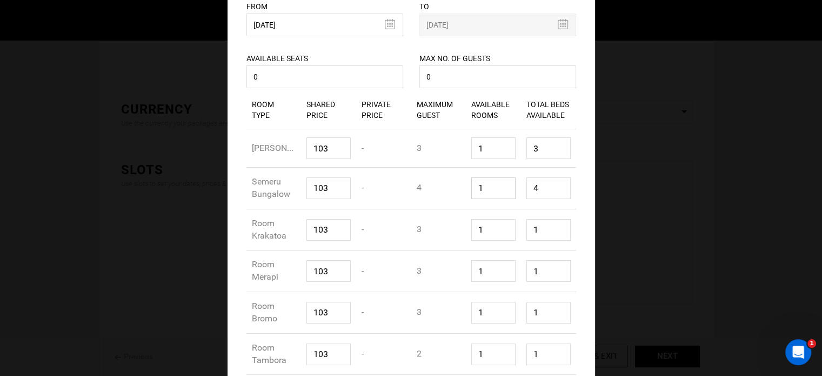
type input "1"
drag, startPoint x: 532, startPoint y: 153, endPoint x: 516, endPoint y: 152, distance: 15.7
click at [516, 152] on div "Room Type Rinjani Bungalow Shared Price 103 Private Price - Maximum Guest 3 Ava…" at bounding box center [411, 148] width 330 height 38
type input "1"
drag, startPoint x: 531, startPoint y: 185, endPoint x: 518, endPoint y: 186, distance: 12.5
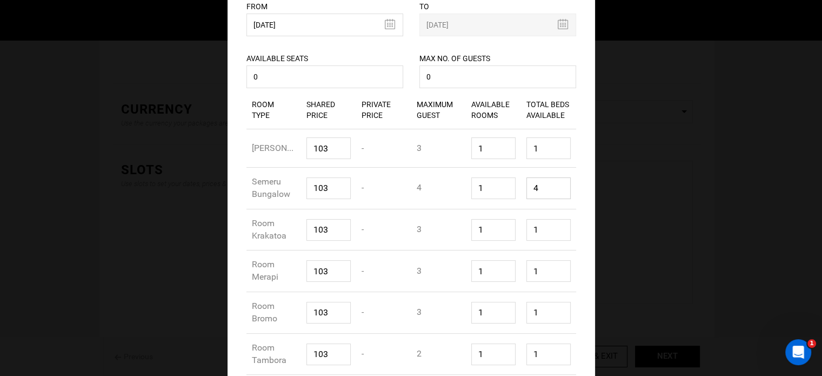
click at [521, 185] on div "Total Beds Available 4" at bounding box center [548, 188] width 55 height 38
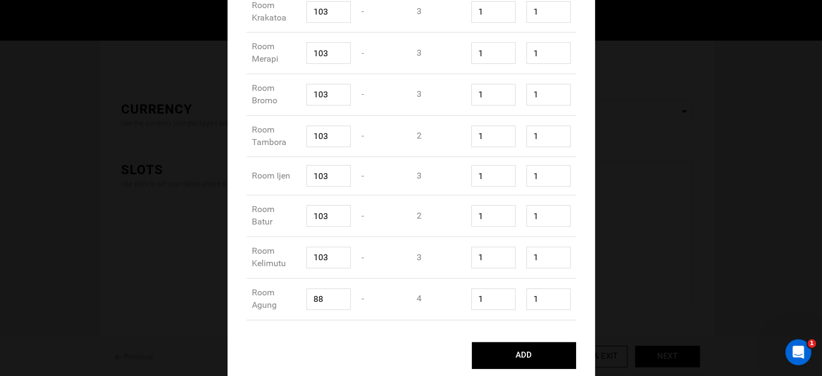
scroll to position [331, 0]
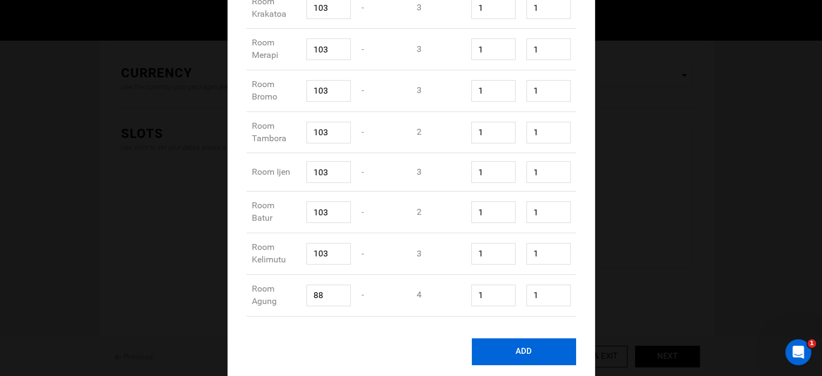
type input "1"
click at [528, 353] on button "ADD" at bounding box center [524, 351] width 104 height 27
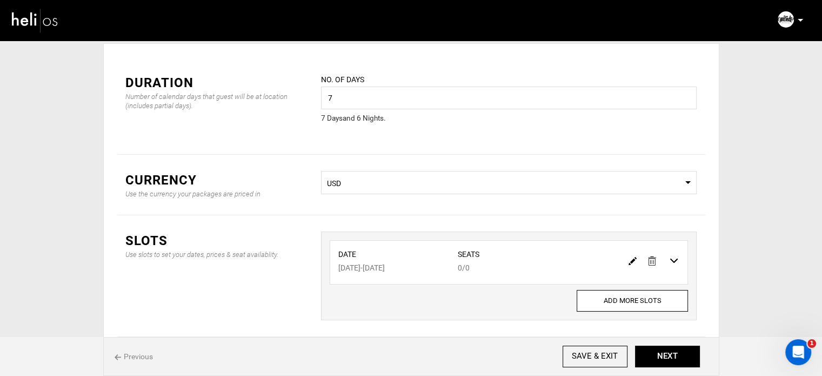
scroll to position [0, 0]
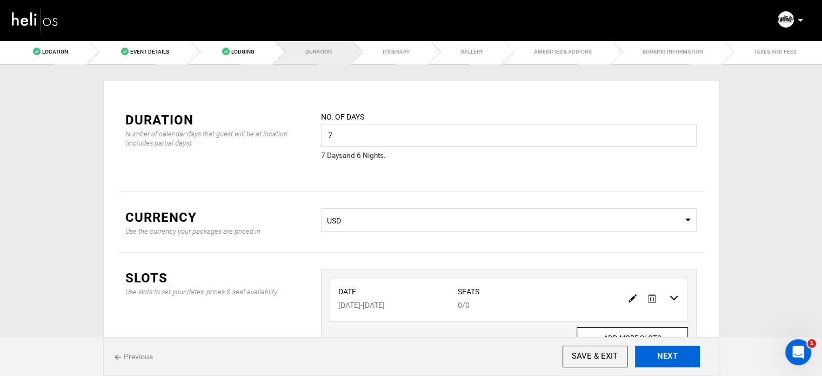
click at [671, 357] on button "NEXT" at bounding box center [667, 356] width 65 height 22
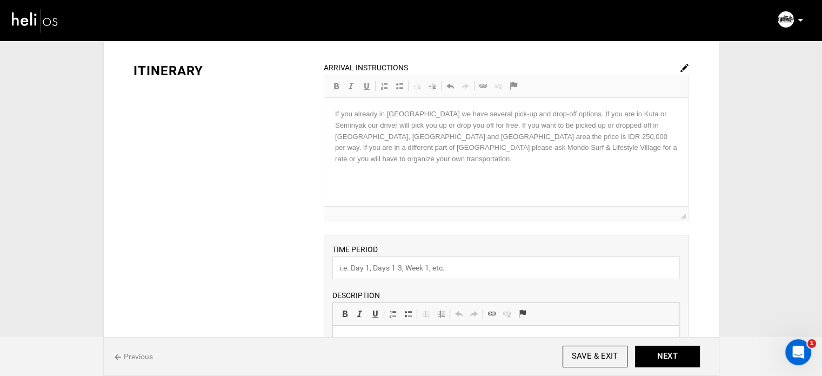
scroll to position [108, 0]
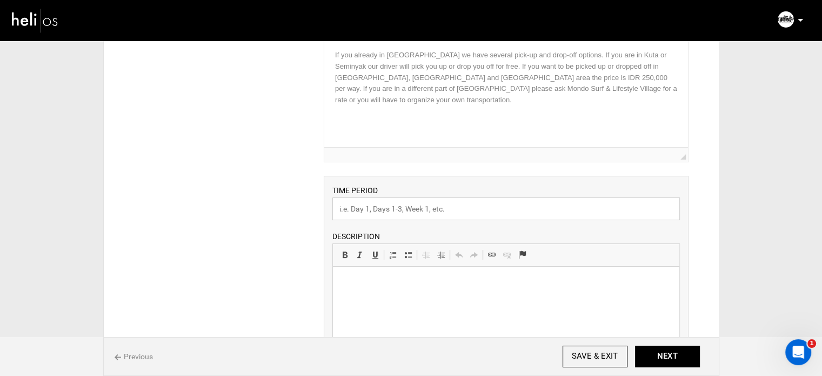
click at [374, 216] on input "text" at bounding box center [505, 208] width 347 height 23
paste input "Schedule for Daily Surf and Yoga sessions:"
type input "Schedule for Daily Surf and Yoga sessions"
click at [401, 284] on p at bounding box center [506, 282] width 325 height 11
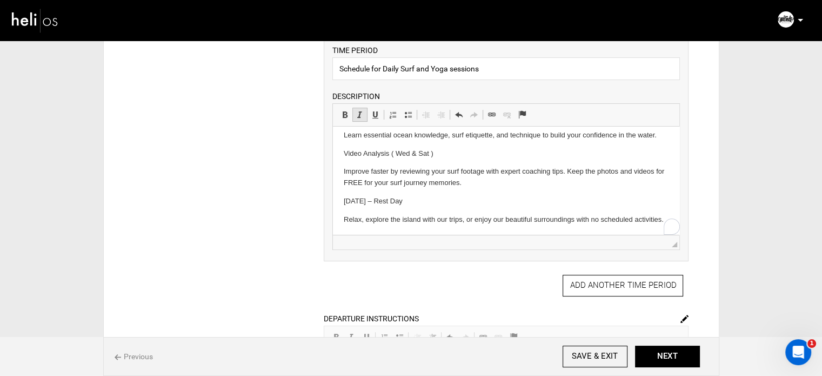
scroll to position [270, 0]
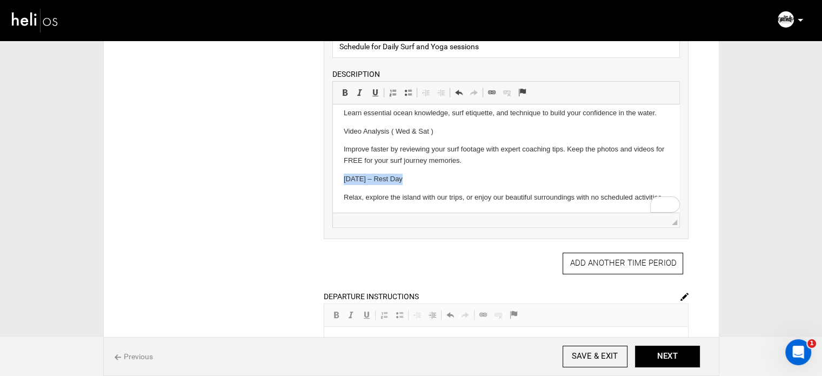
drag, startPoint x: 400, startPoint y: 178, endPoint x: 665, endPoint y: 279, distance: 284.1
click at [333, 176] on html "Theory Classes ( Mon & Thu ) & Pool Practice Learn essential ocean knowledge, s…" at bounding box center [506, 146] width 346 height 136
click at [346, 89] on span at bounding box center [344, 92] width 9 height 9
drag, startPoint x: 435, startPoint y: 132, endPoint x: 334, endPoint y: 131, distance: 101.0
click at [334, 131] on html "Theory Classes ( Mon & Thu ) & Pool Practice Learn essential ocean knowledge, s…" at bounding box center [506, 146] width 346 height 136
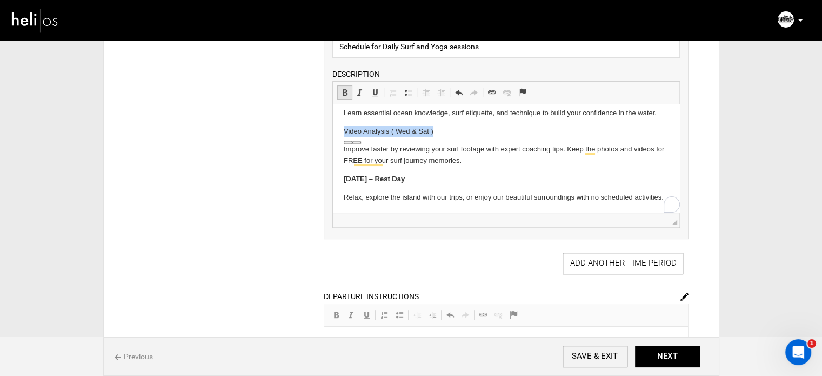
click at [343, 88] on span at bounding box center [344, 92] width 9 height 9
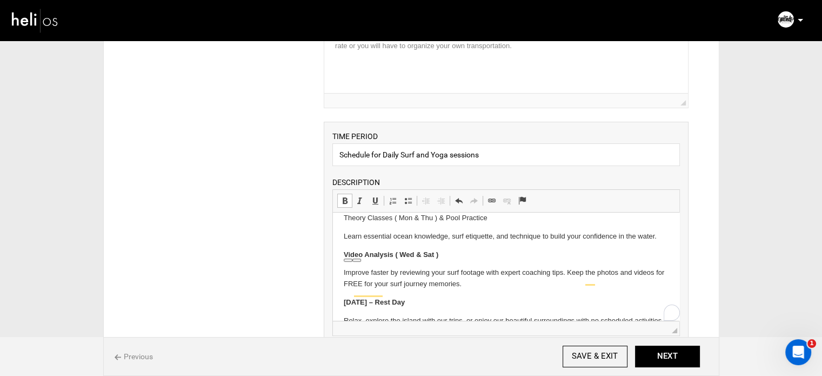
scroll to position [0, 0]
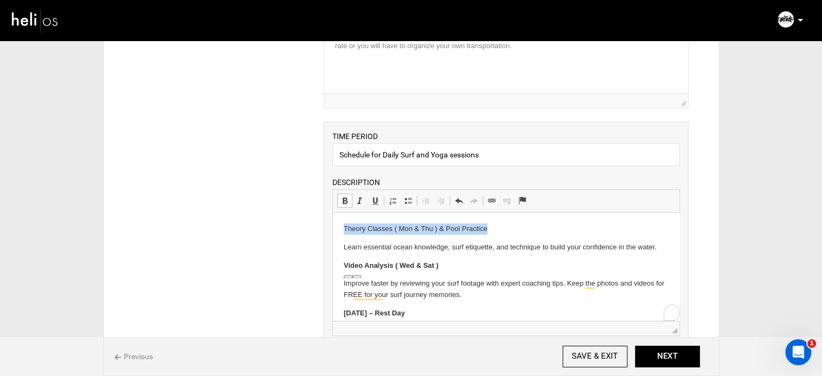
drag, startPoint x: 495, startPoint y: 228, endPoint x: 335, endPoint y: 221, distance: 160.6
click at [335, 221] on html "Theory Classes ( Mon & Thu ) & Pool Practice Learn essential ocean knowledge, s…" at bounding box center [506, 280] width 346 height 136
click at [341, 196] on span at bounding box center [344, 200] width 9 height 9
click at [468, 273] on body "Theory Classes ( Mon & Thu ) & Pool Practice Learn essential ocean knowledge, s…" at bounding box center [506, 280] width 325 height 114
click at [458, 260] on p "Video Analysis ( Wed & Sat )" at bounding box center [506, 265] width 325 height 11
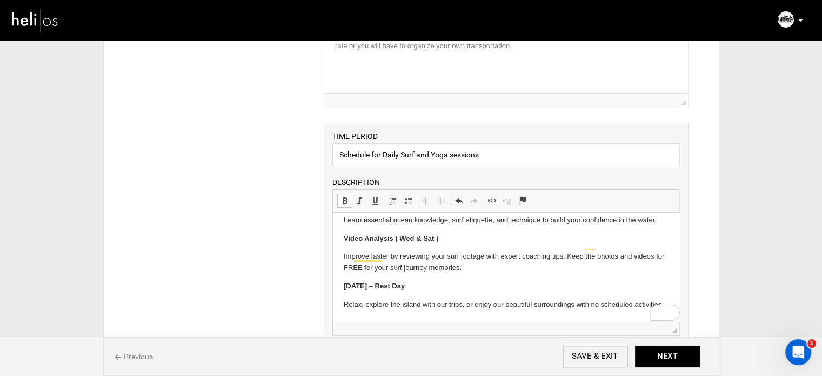
scroll to position [38, 0]
click at [410, 313] on html "Theory Classes ( Mon & Thu ) & Pool Practice Learn essential ocean knowledge, s…" at bounding box center [506, 253] width 346 height 136
click at [688, 355] on button "NEXT" at bounding box center [667, 356] width 65 height 22
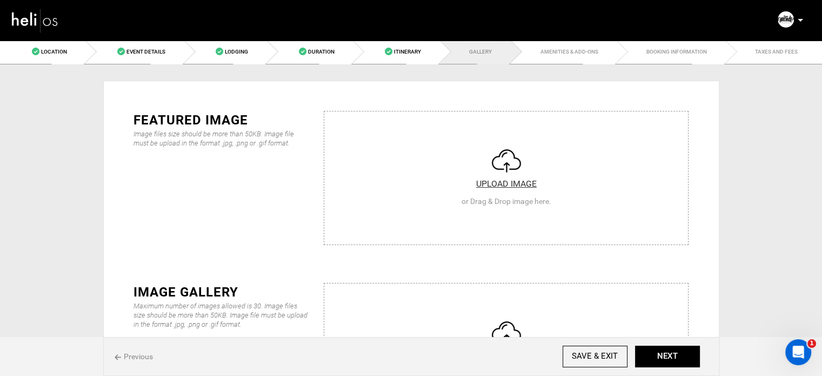
click at [392, 204] on input "file" at bounding box center [506, 176] width 364 height 130
type input "C:\fakepath\Screenshot 2025-09-03 180228.png"
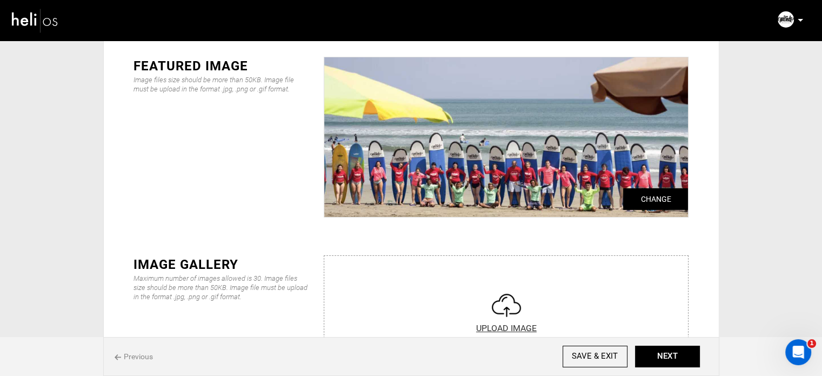
scroll to position [54, 0]
click at [450, 276] on input "file" at bounding box center [506, 321] width 364 height 130
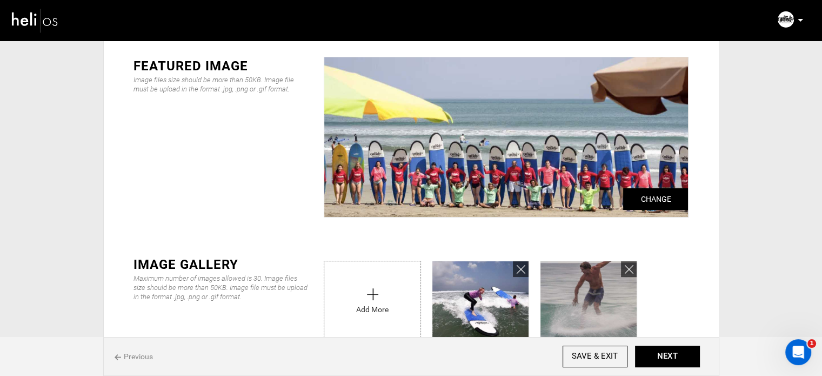
click at [343, 279] on input "file" at bounding box center [372, 299] width 96 height 76
type input "C:\fakepath\Screenshot [DATE] 174147.png"
click at [656, 352] on button "NEXT" at bounding box center [667, 356] width 65 height 22
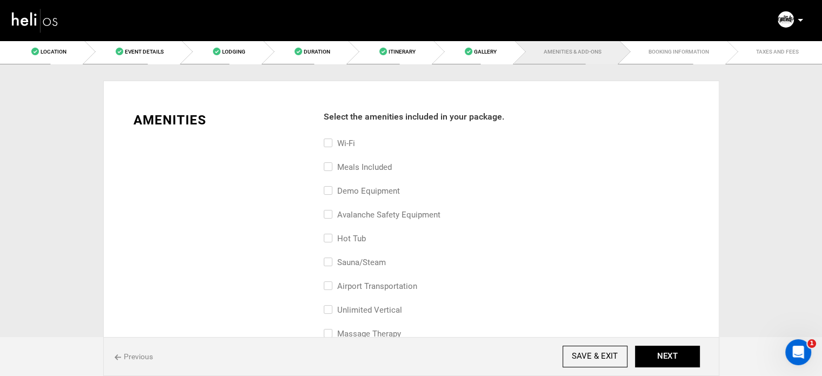
click at [368, 164] on label "Meals included" at bounding box center [358, 166] width 68 height 13
click at [331, 164] on input "Meals included" at bounding box center [327, 172] width 7 height 24
checkbox input "true"
click at [341, 142] on label "Wi-Fi" at bounding box center [339, 143] width 31 height 13
click at [331, 142] on input "Wi-Fi" at bounding box center [327, 149] width 7 height 24
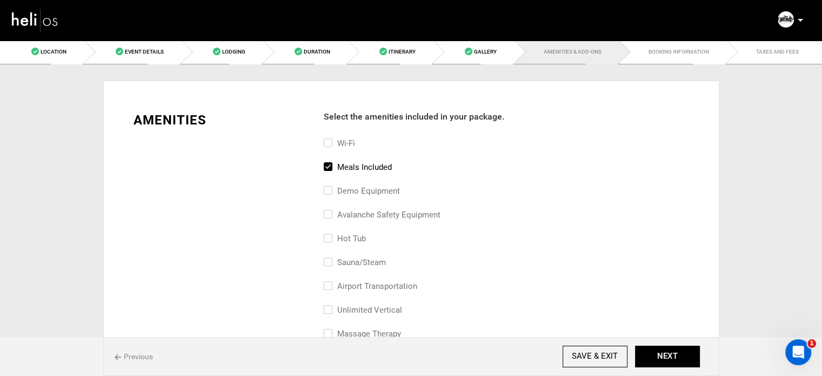
checkbox input "true"
click at [391, 284] on label "airport transportation" at bounding box center [370, 285] width 93 height 13
click at [331, 284] on input "airport transportation" at bounding box center [327, 291] width 7 height 24
checkbox input "true"
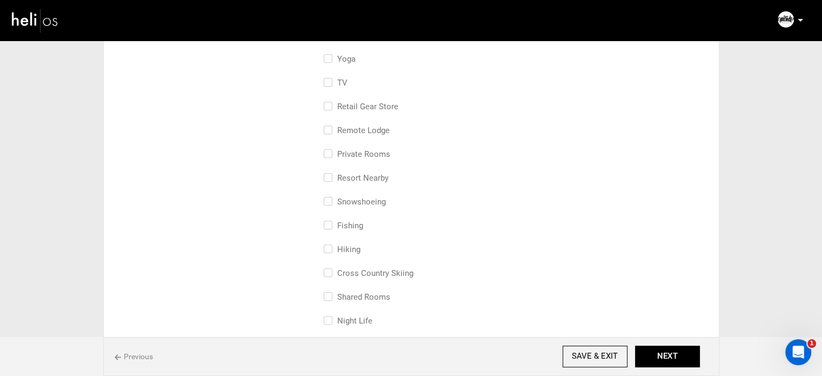
scroll to position [486, 0]
click at [363, 126] on label "Private Rooms" at bounding box center [357, 132] width 66 height 13
click at [331, 126] on input "Private Rooms" at bounding box center [327, 138] width 7 height 24
checkbox input "true"
click at [368, 272] on label "Shared Rooms" at bounding box center [357, 275] width 66 height 13
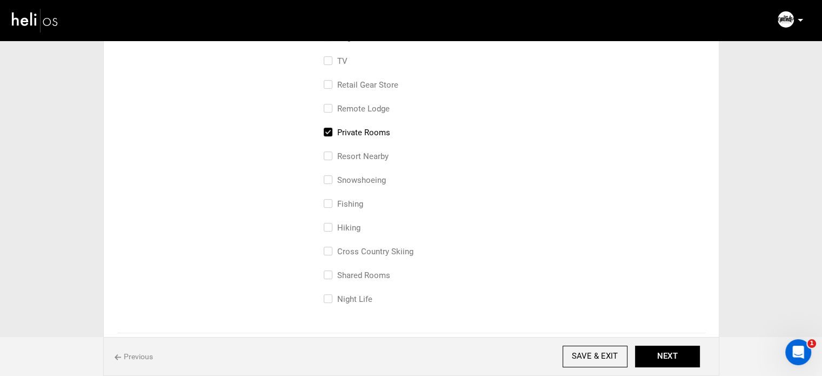
click at [331, 272] on input "Shared Rooms" at bounding box center [327, 281] width 7 height 24
checkbox input "true"
click at [670, 351] on button "NEXT" at bounding box center [667, 356] width 65 height 22
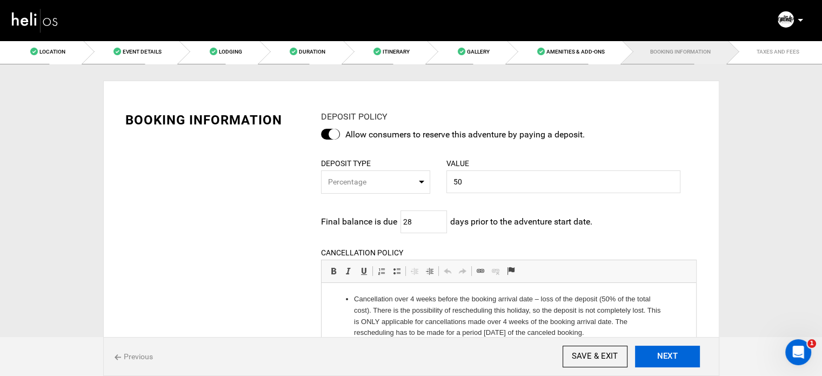
click at [668, 354] on button "NEXT" at bounding box center [667, 356] width 65 height 22
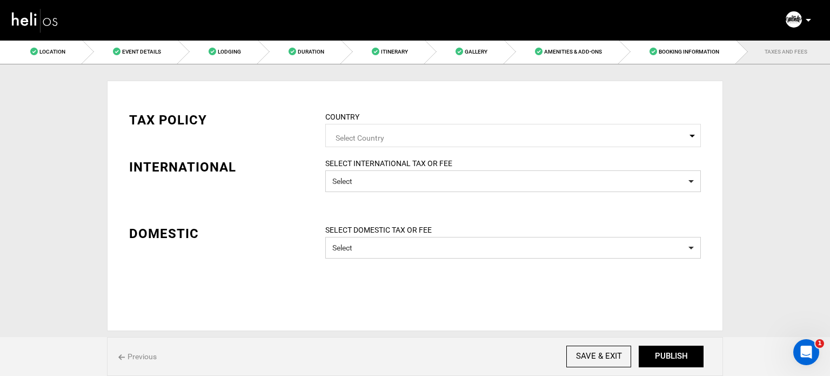
click at [373, 143] on span "Select Country" at bounding box center [513, 135] width 376 height 23
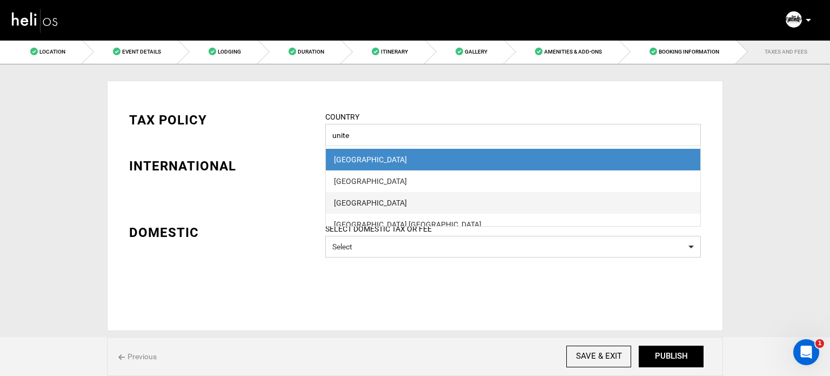
type input "unite"
click at [394, 204] on div "United States" at bounding box center [513, 202] width 358 height 11
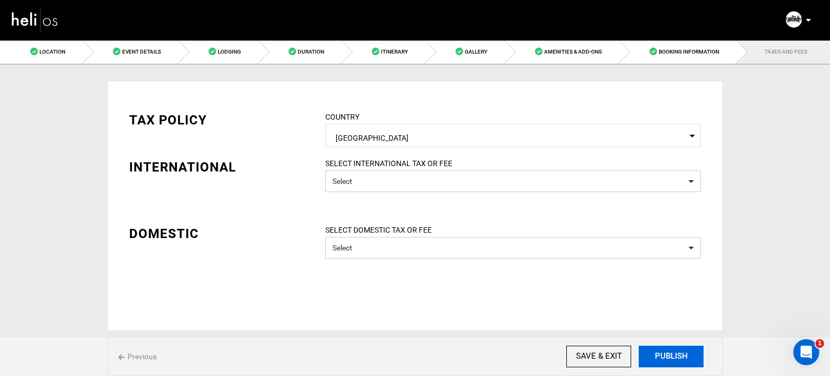
click at [670, 355] on button "PUBLISH" at bounding box center [671, 356] width 65 height 22
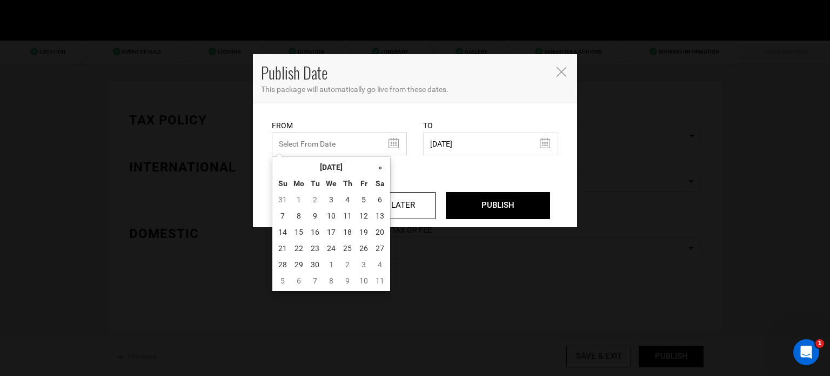
click at [335, 141] on input "text" at bounding box center [339, 143] width 135 height 23
click at [329, 197] on td "3" at bounding box center [331, 199] width 16 height 16
type input "[DATE]"
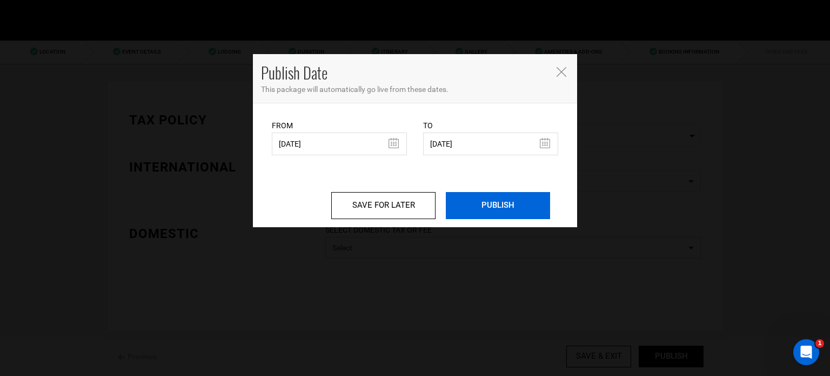
click at [504, 204] on input "PUBLISH" at bounding box center [498, 205] width 104 height 27
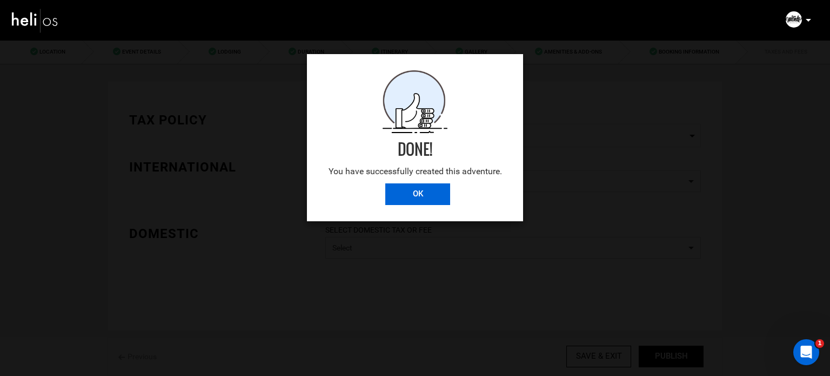
click at [442, 197] on input "OK" at bounding box center [417, 194] width 65 height 22
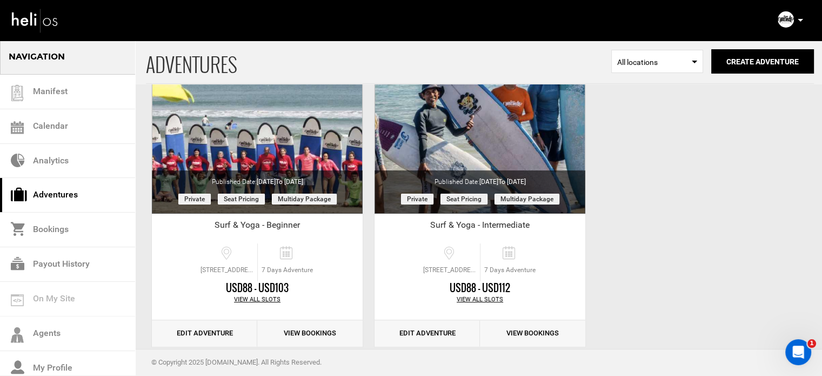
scroll to position [134, 0]
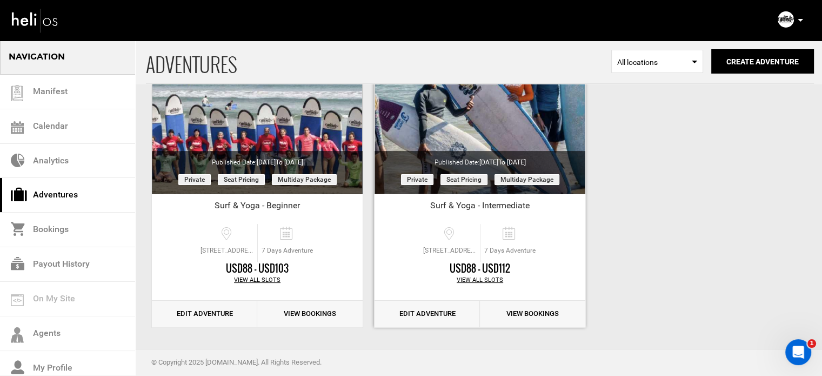
click at [433, 318] on link "Edit Adventure" at bounding box center [426, 313] width 105 height 26
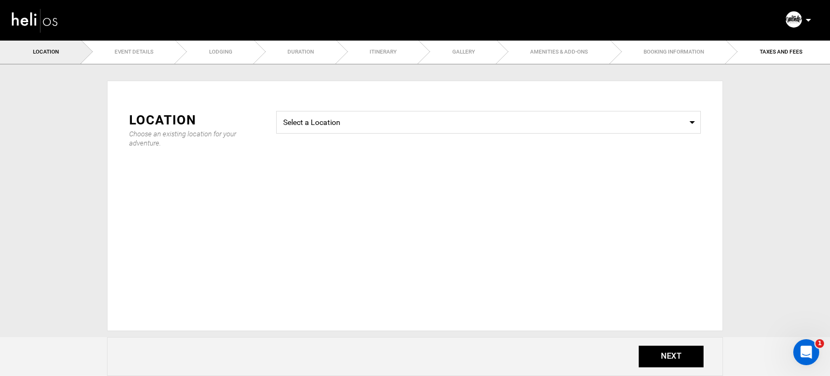
type input "7"
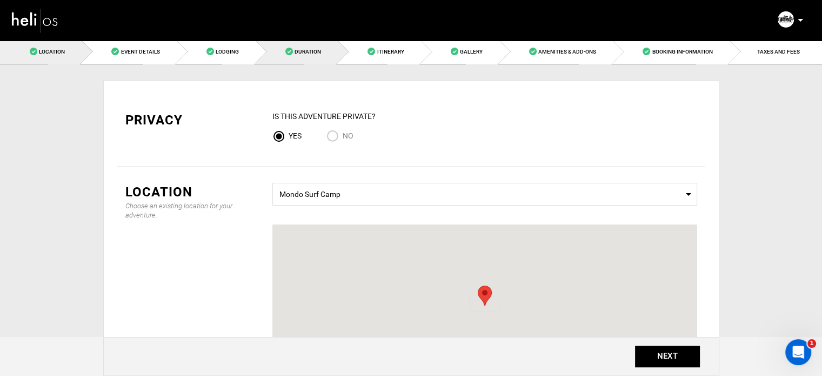
click at [287, 54] on span at bounding box center [289, 52] width 8 height 8
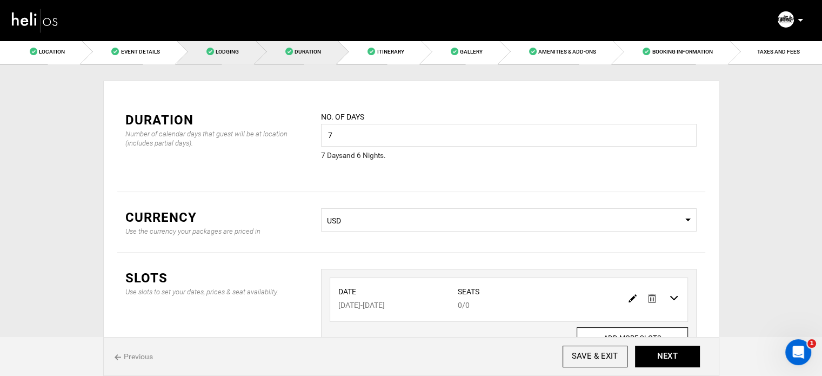
click at [213, 60] on link "Lodging" at bounding box center [216, 51] width 79 height 24
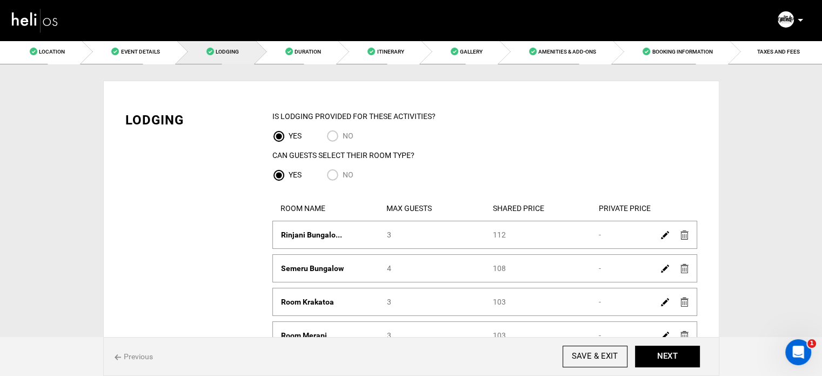
click at [664, 233] on img at bounding box center [665, 235] width 8 height 8
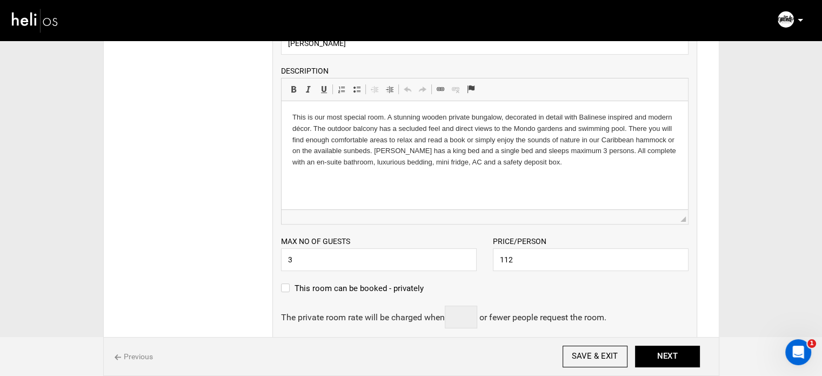
scroll to position [270, 0]
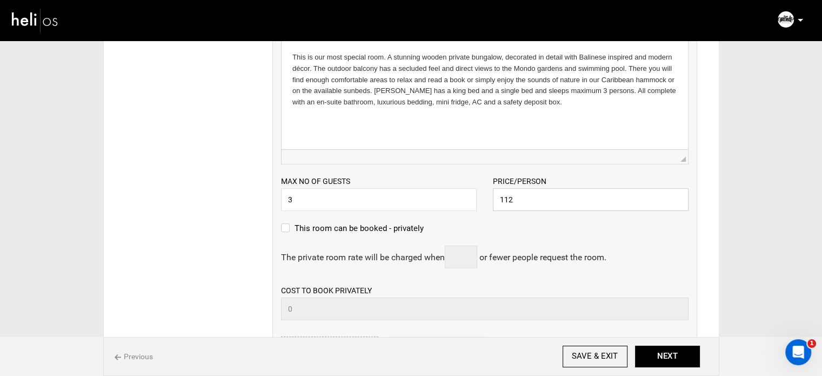
drag, startPoint x: 522, startPoint y: 198, endPoint x: 475, endPoint y: 199, distance: 47.0
click at [475, 199] on div "Max no of guests 3 Please enter a valid Guest no. Price/Person 112 Please enter…" at bounding box center [485, 187] width 424 height 46
paste input "67"
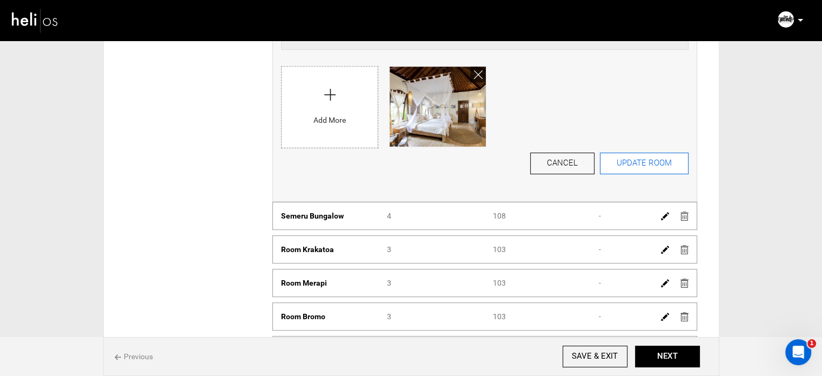
type input "672"
click at [638, 167] on button "UPDATE ROOM" at bounding box center [644, 163] width 89 height 22
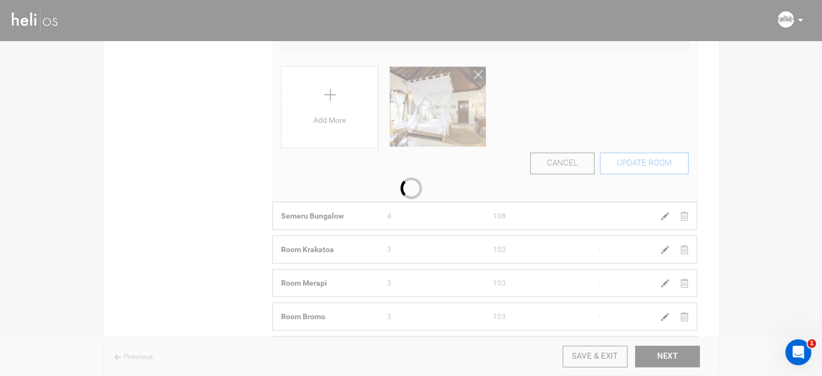
scroll to position [52, 0]
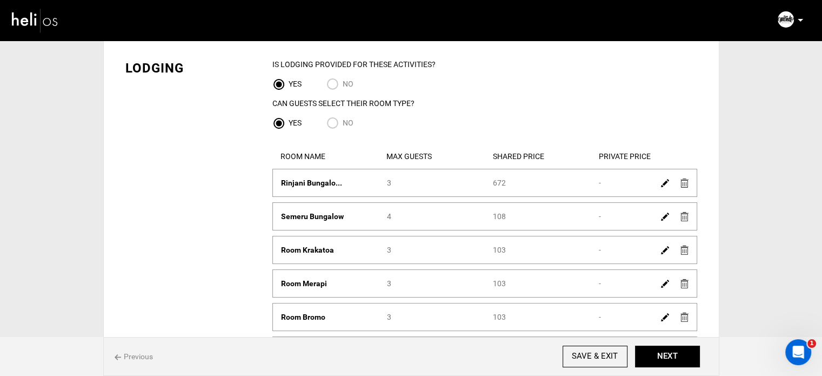
click at [662, 217] on img at bounding box center [665, 216] width 8 height 8
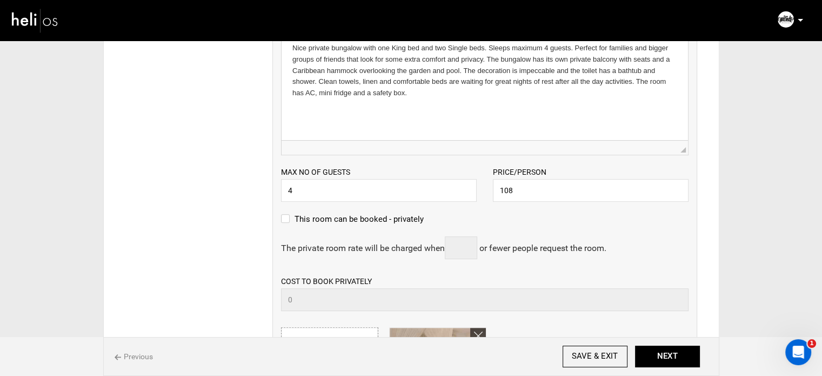
scroll to position [322, 0]
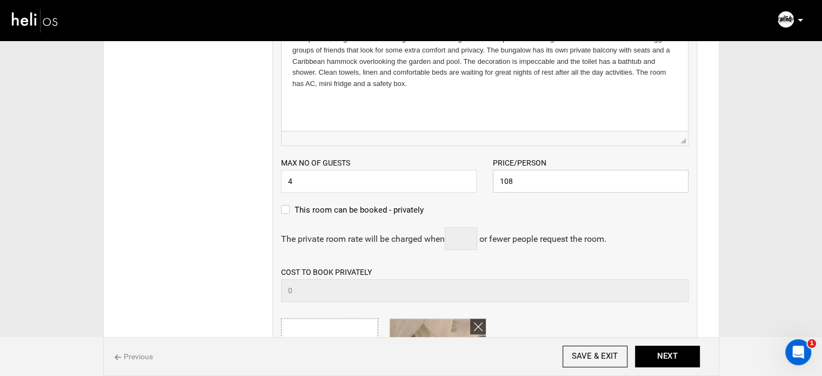
drag, startPoint x: 525, startPoint y: 179, endPoint x: 450, endPoint y: 183, distance: 75.7
click at [450, 183] on div "Max no of guests 4 Please enter a valid Guest no. Price/Person 108 Please enter…" at bounding box center [485, 169] width 424 height 46
paste input "64"
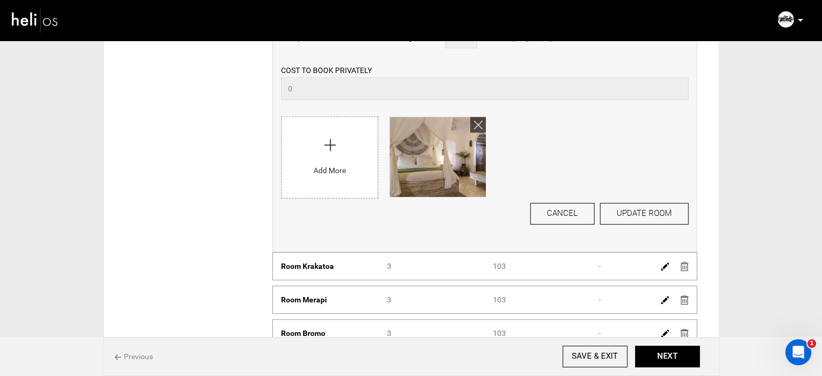
scroll to position [592, 0]
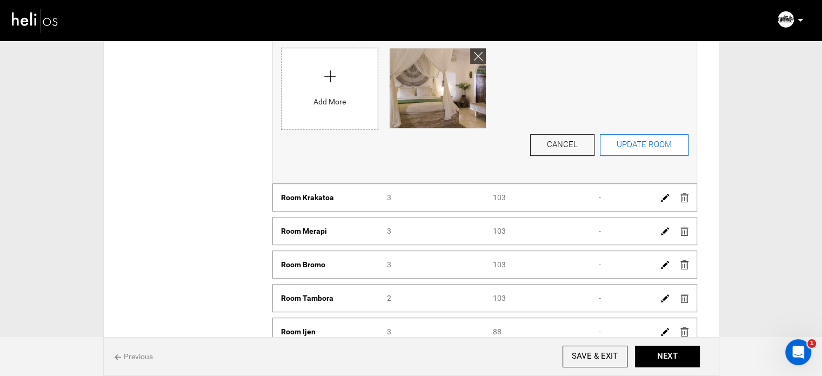
type input "648"
click at [633, 142] on button "UPDATE ROOM" at bounding box center [644, 145] width 89 height 22
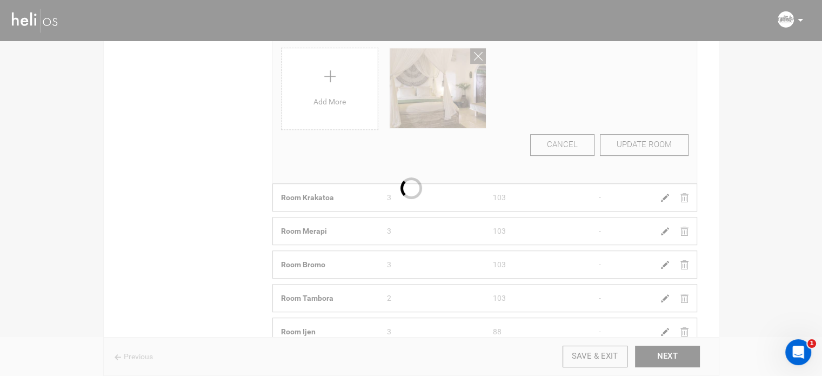
scroll to position [104, 0]
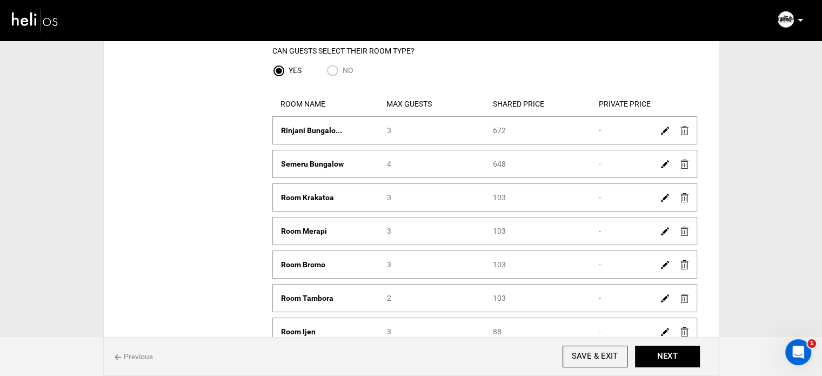
drag, startPoint x: 507, startPoint y: 197, endPoint x: 483, endPoint y: 197, distance: 24.9
click at [483, 197] on div "Room Name Room Krakatoa Max Guests 3 Shared Price 103 Private Price -" at bounding box center [485, 197] width 424 height 11
copy div "Shared Price 103"
click at [662, 197] on img at bounding box center [665, 197] width 8 height 8
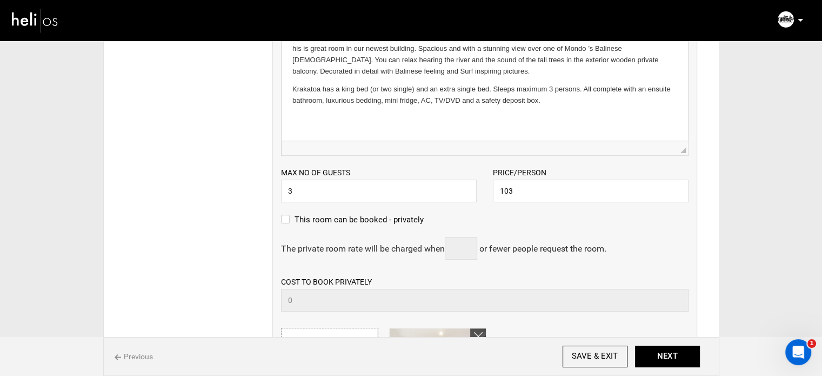
scroll to position [374, 0]
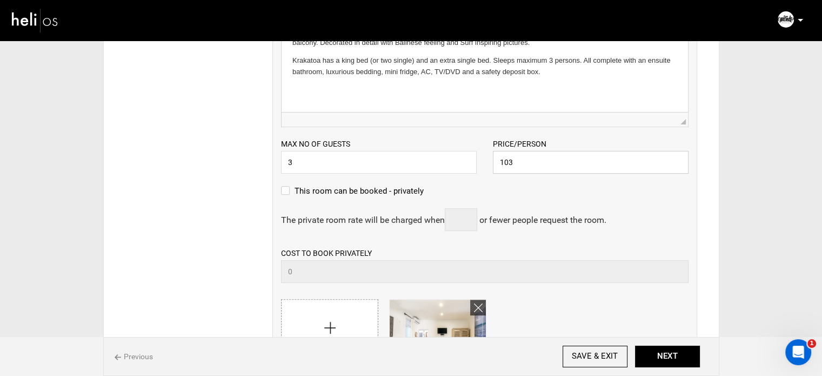
drag, startPoint x: 506, startPoint y: 162, endPoint x: 469, endPoint y: 164, distance: 37.3
click at [469, 164] on div "Max no of guests 3 Please enter a valid Guest no. Price/Person 103 Please enter…" at bounding box center [485, 150] width 424 height 46
paste input "618"
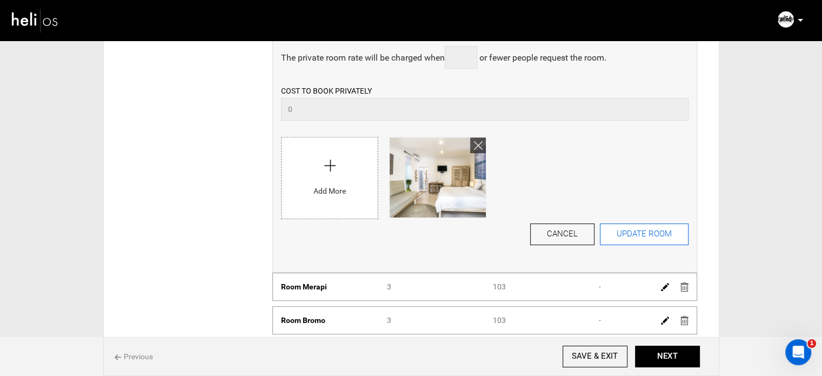
type input "618"
click at [641, 237] on button "UPDATE ROOM" at bounding box center [644, 234] width 89 height 22
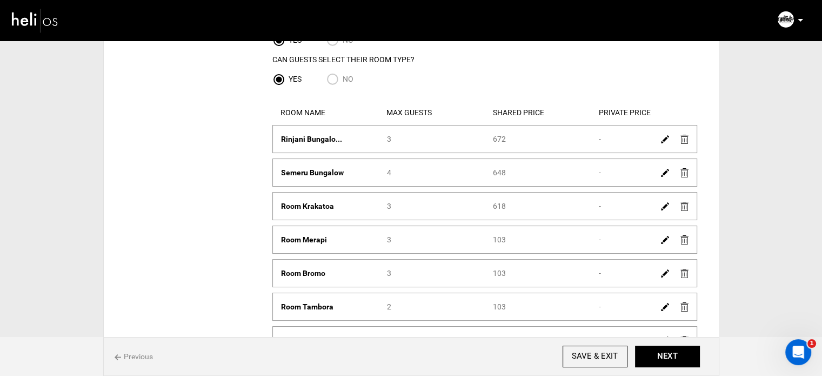
scroll to position [156, 0]
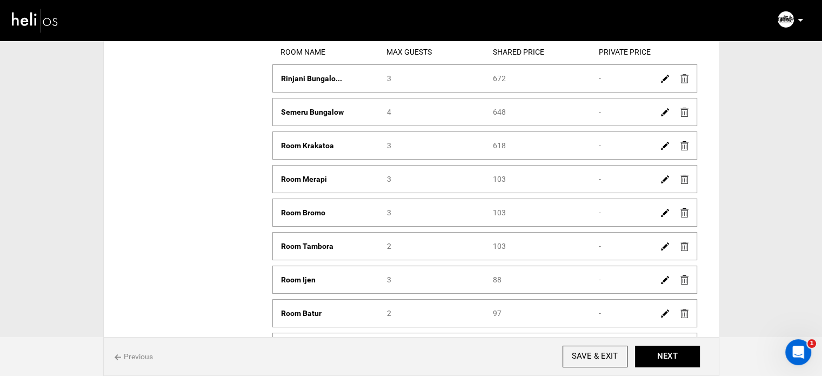
click at [664, 178] on img at bounding box center [665, 179] width 8 height 8
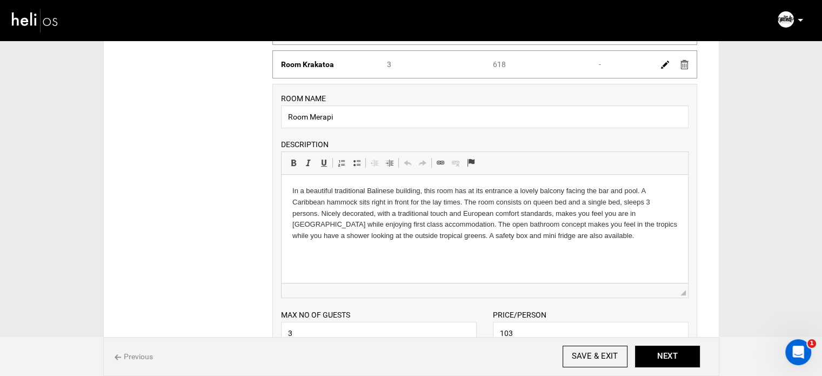
scroll to position [372, 0]
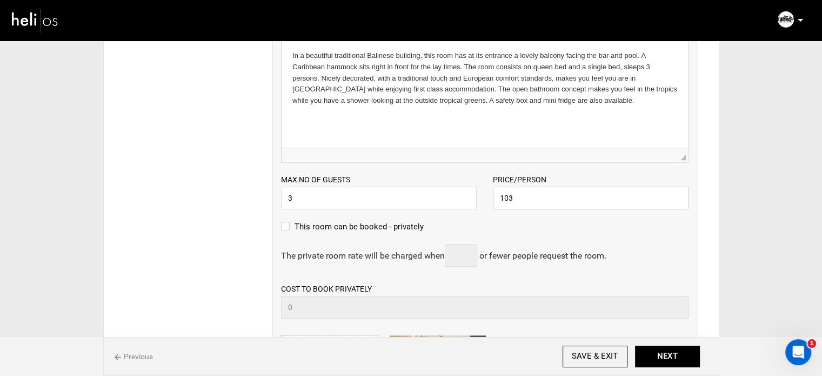
drag, startPoint x: 491, startPoint y: 206, endPoint x: 470, endPoint y: 206, distance: 21.1
click at [470, 206] on div "Max no of guests 3 Please enter a valid Guest no. Price/Person 103 Please enter…" at bounding box center [485, 186] width 424 height 46
paste input "618"
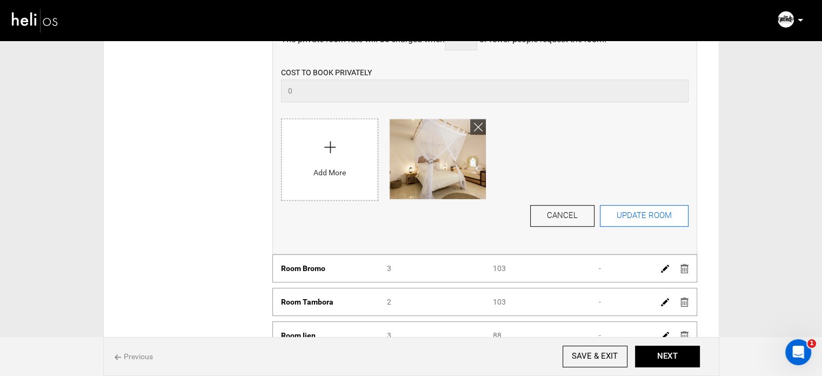
type input "618"
click at [677, 213] on button "UPDATE ROOM" at bounding box center [644, 216] width 89 height 22
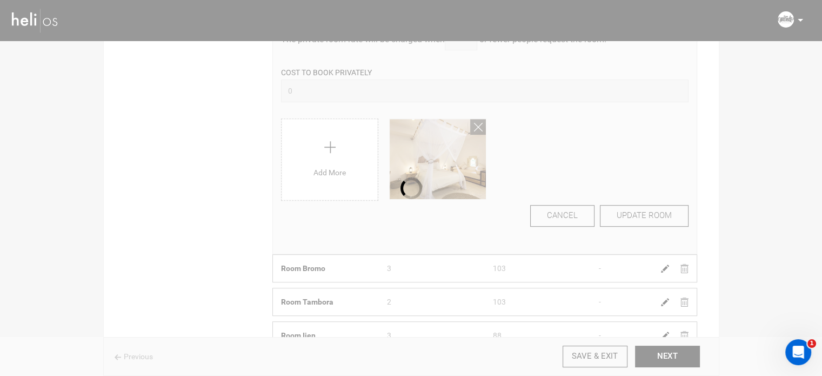
scroll to position [100, 0]
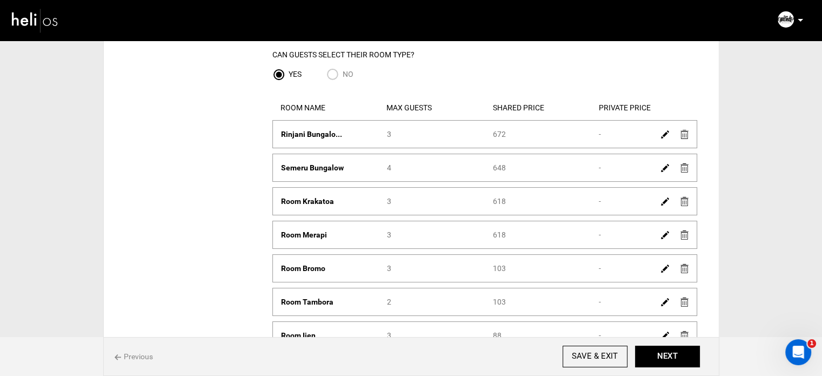
click at [661, 268] on img at bounding box center [665, 268] width 8 height 8
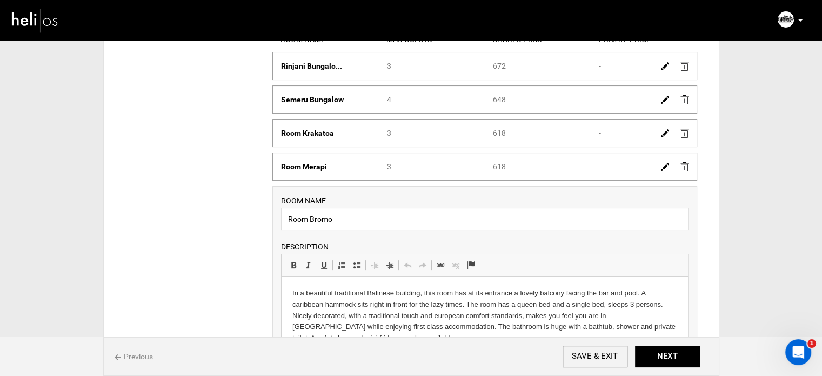
scroll to position [317, 0]
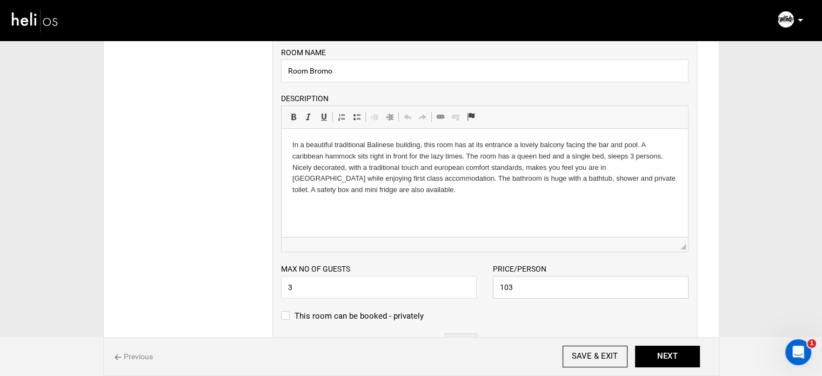
drag, startPoint x: 519, startPoint y: 284, endPoint x: 471, endPoint y: 284, distance: 48.1
click at [471, 284] on div "Max no of guests 3 Please enter a valid Guest no. Price/Person 103 Please enter…" at bounding box center [485, 275] width 424 height 46
paste input "618"
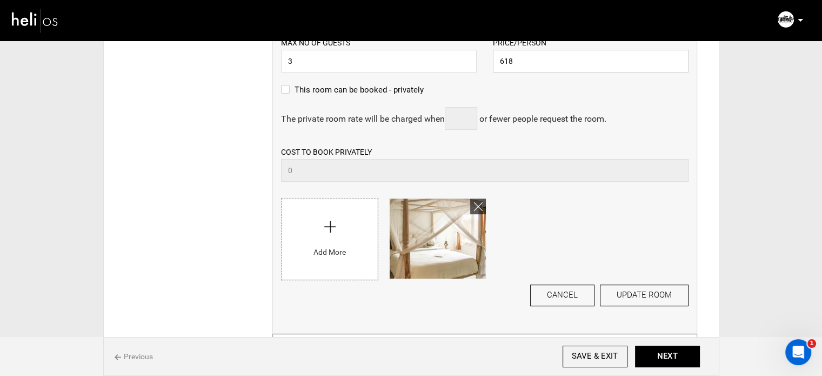
scroll to position [641, 0]
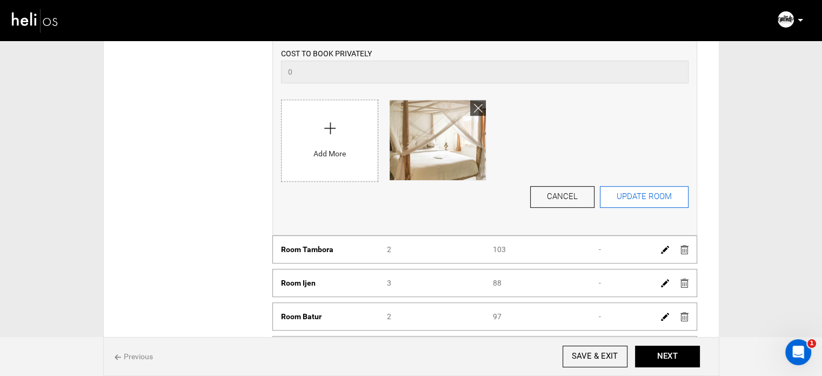
type input "618"
click at [641, 198] on button "UPDATE ROOM" at bounding box center [644, 197] width 89 height 22
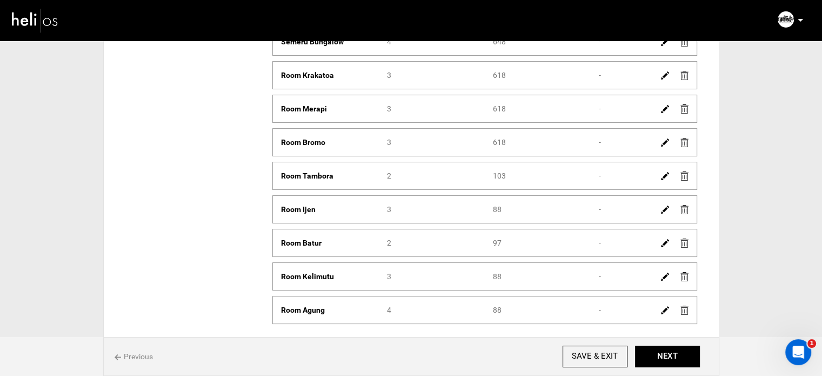
scroll to position [261, 0]
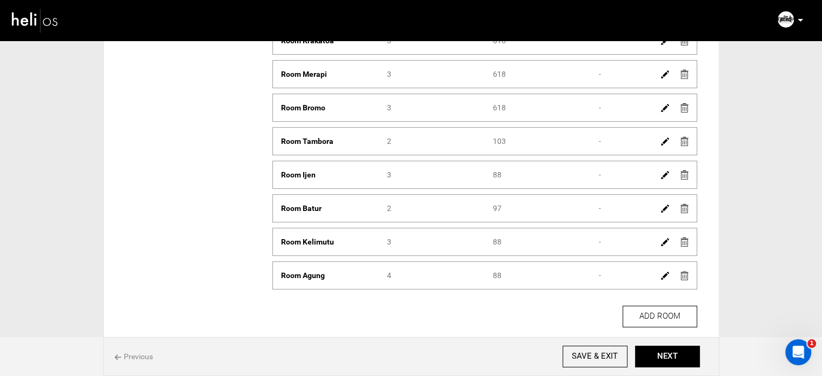
click at [665, 143] on img at bounding box center [665, 141] width 8 height 8
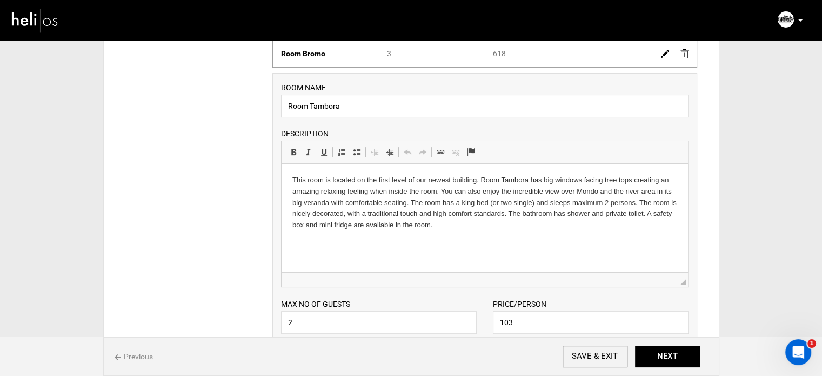
scroll to position [423, 0]
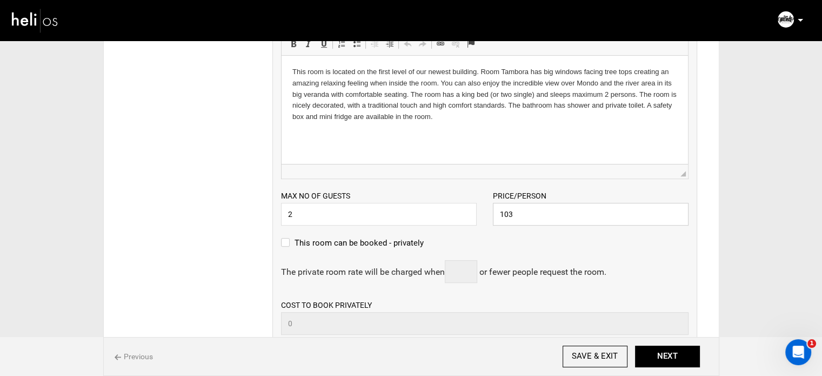
drag, startPoint x: 521, startPoint y: 215, endPoint x: 470, endPoint y: 218, distance: 51.4
click at [470, 218] on div "Max no of guests 2 Please enter a valid Guest no. Price/Person 103 Please enter…" at bounding box center [485, 202] width 424 height 46
paste input "618"
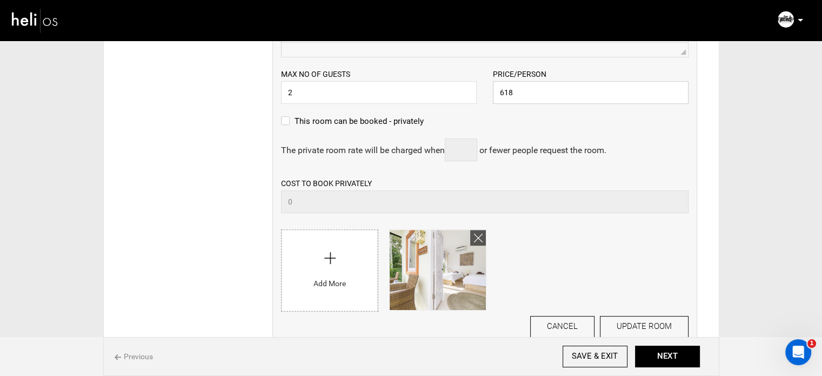
scroll to position [585, 0]
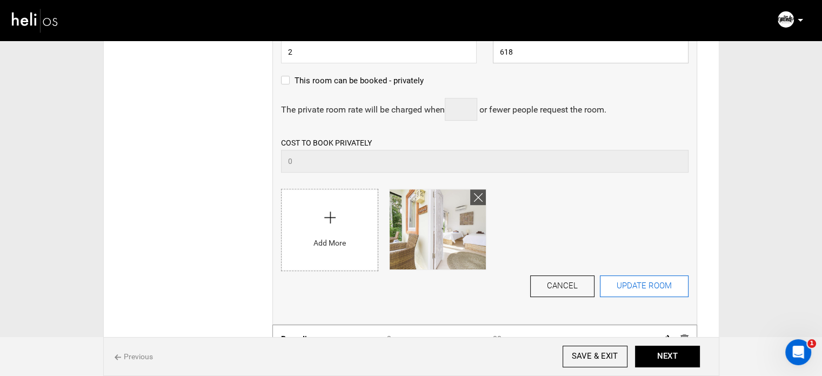
type input "618"
click at [625, 286] on button "UPDATE ROOM" at bounding box center [644, 286] width 89 height 22
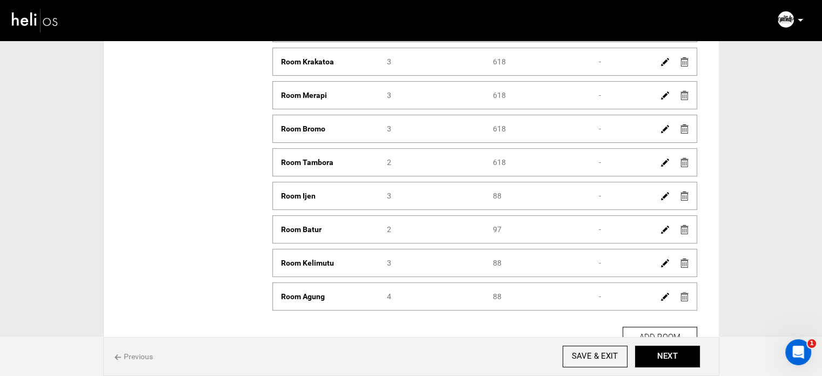
scroll to position [259, 0]
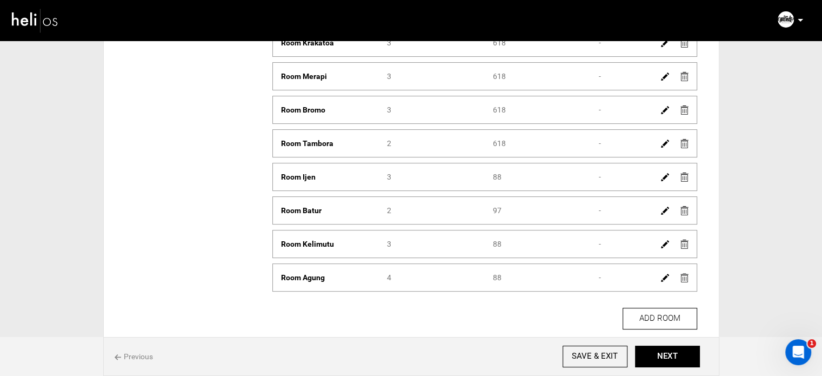
drag, startPoint x: 501, startPoint y: 171, endPoint x: 491, endPoint y: 171, distance: 10.8
click at [491, 171] on div "Shared Price 88" at bounding box center [538, 176] width 106 height 11
copy div "88"
click at [661, 176] on img at bounding box center [665, 177] width 8 height 8
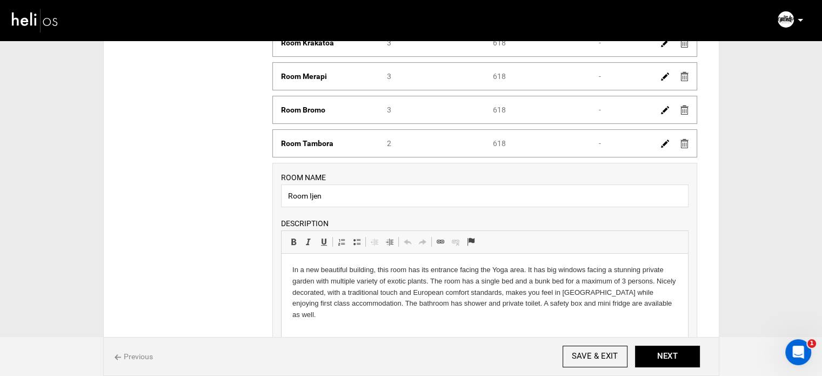
scroll to position [529, 0]
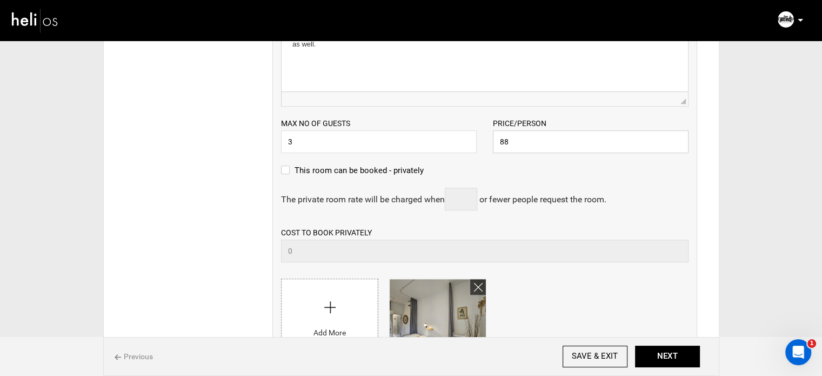
drag, startPoint x: 511, startPoint y: 138, endPoint x: 491, endPoint y: 139, distance: 20.0
click at [491, 139] on div "Price/Person 88 Please enter a valid price." at bounding box center [591, 135] width 212 height 36
paste input "52"
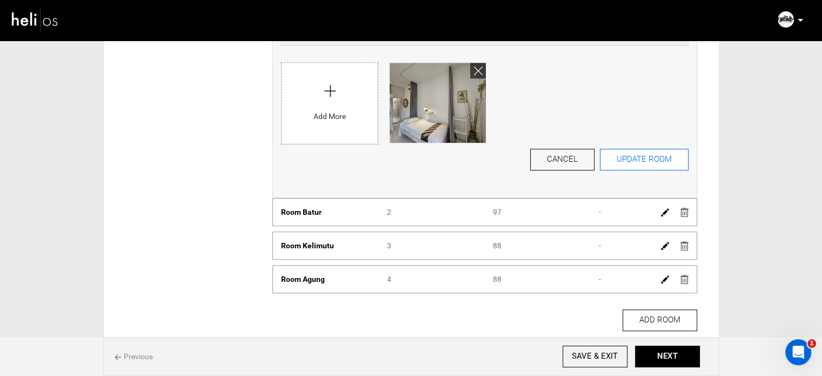
type input "528"
click at [651, 163] on button "UPDATE ROOM" at bounding box center [644, 160] width 89 height 22
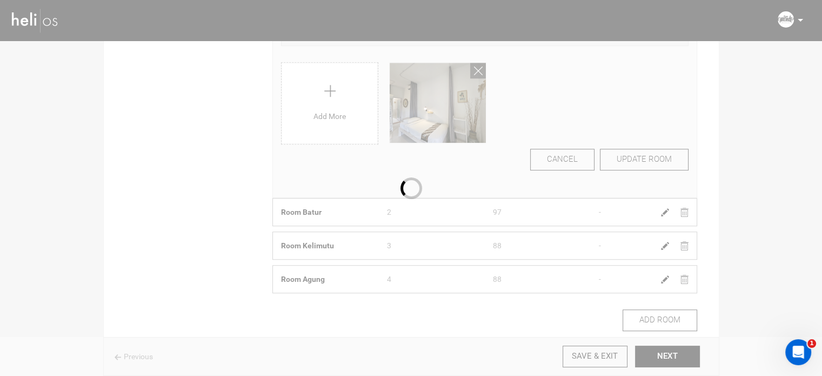
scroll to position [257, 0]
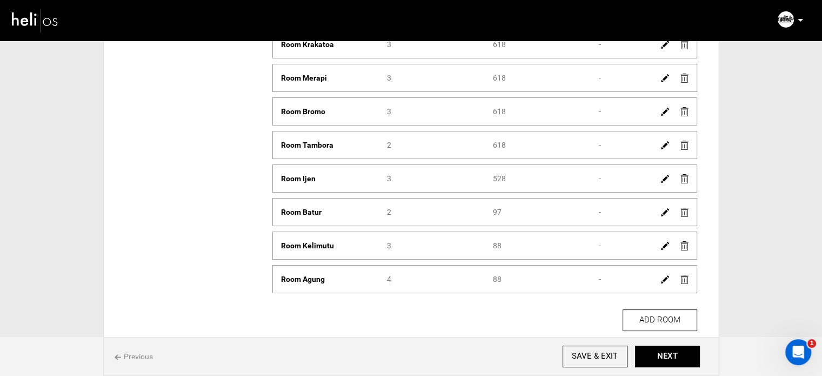
click at [665, 245] on img at bounding box center [665, 246] width 8 height 8
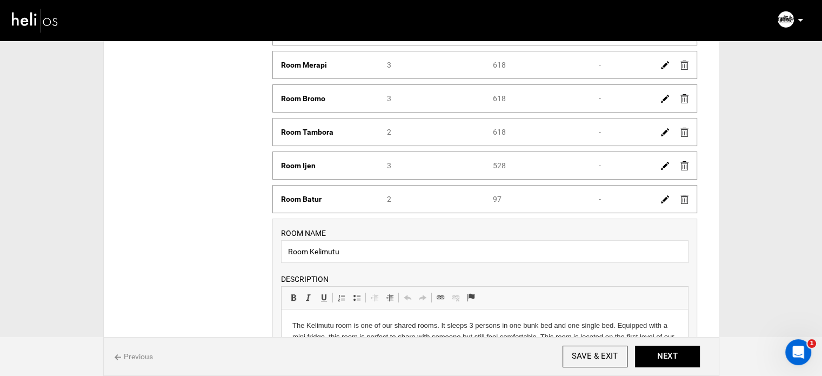
scroll to position [419, 0]
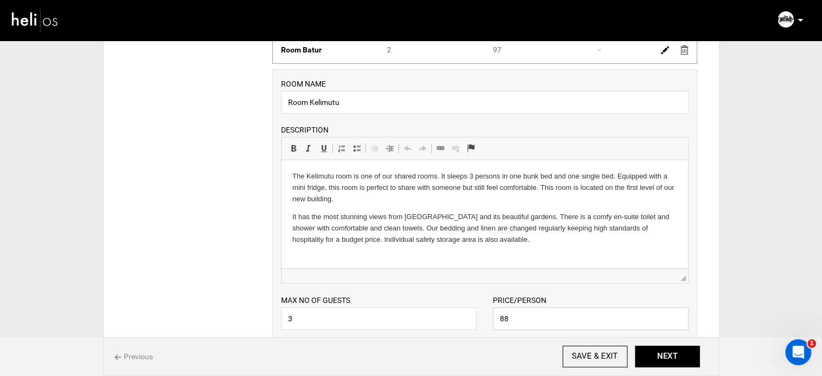
drag, startPoint x: 515, startPoint y: 317, endPoint x: 470, endPoint y: 312, distance: 45.6
click at [470, 312] on div "Max no of guests 3 Please enter a valid Guest no. Price/Person 88 Please enter …" at bounding box center [485, 306] width 424 height 46
paste input "52"
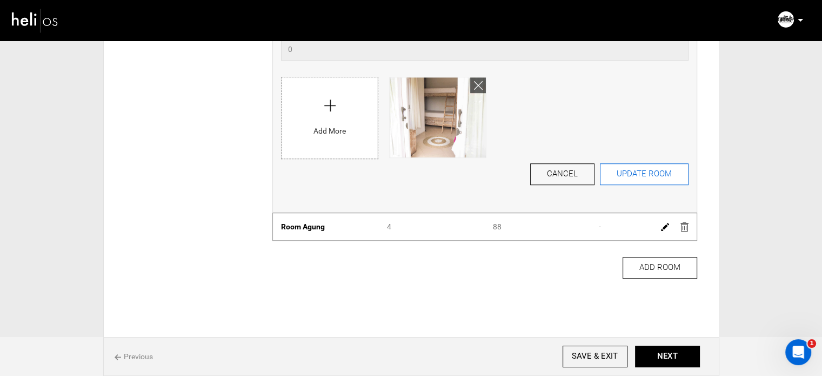
type input "528"
click at [645, 170] on button "UPDATE ROOM" at bounding box center [644, 174] width 89 height 22
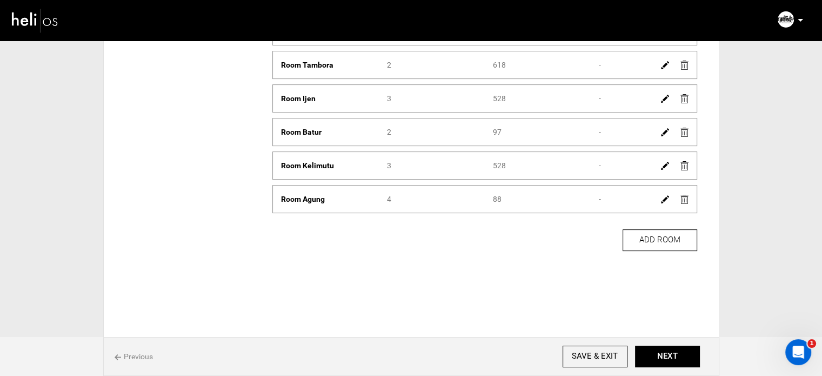
scroll to position [309, 0]
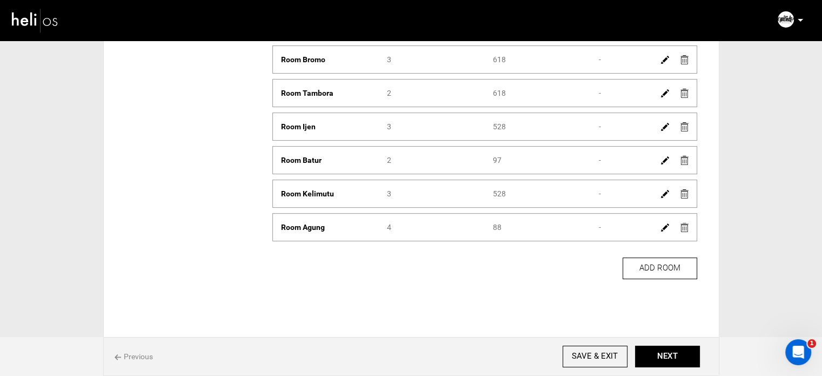
click at [664, 226] on img at bounding box center [665, 227] width 8 height 8
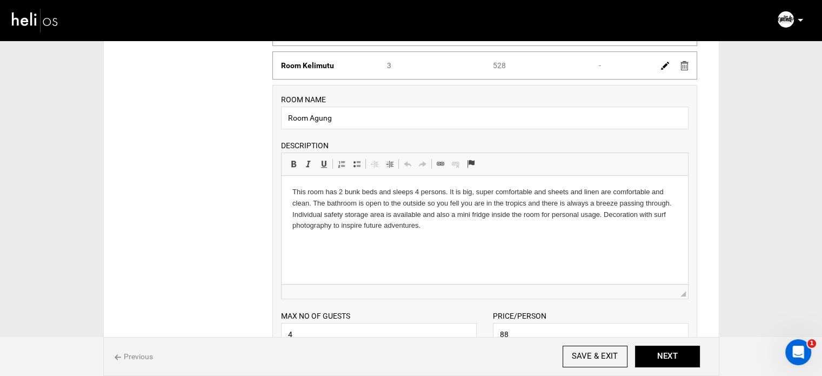
scroll to position [525, 0]
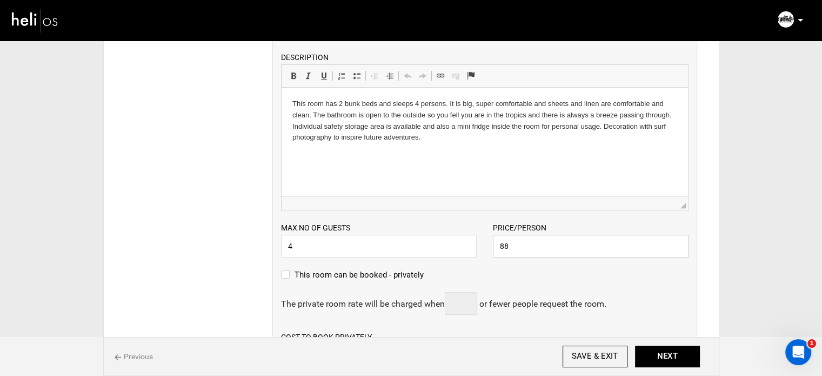
drag, startPoint x: 499, startPoint y: 249, endPoint x: 474, endPoint y: 249, distance: 24.9
click at [474, 249] on div "Max no of guests 4 Please enter a valid Guest no. Price/Person 88 Please enter …" at bounding box center [485, 234] width 424 height 46
paste input "52"
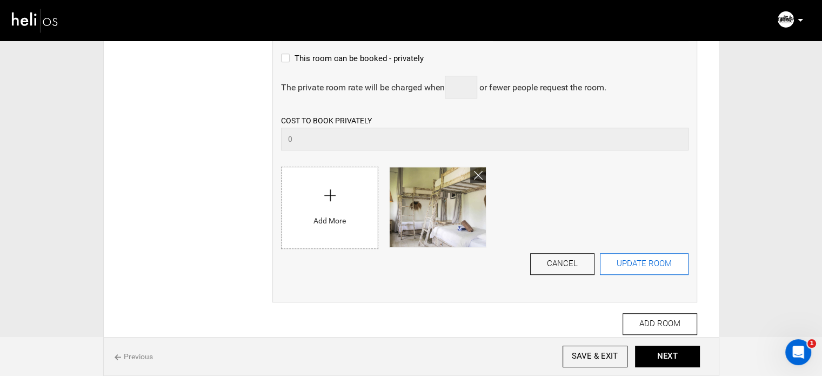
type input "528"
click at [648, 259] on button "UPDATE ROOM" at bounding box center [644, 264] width 89 height 22
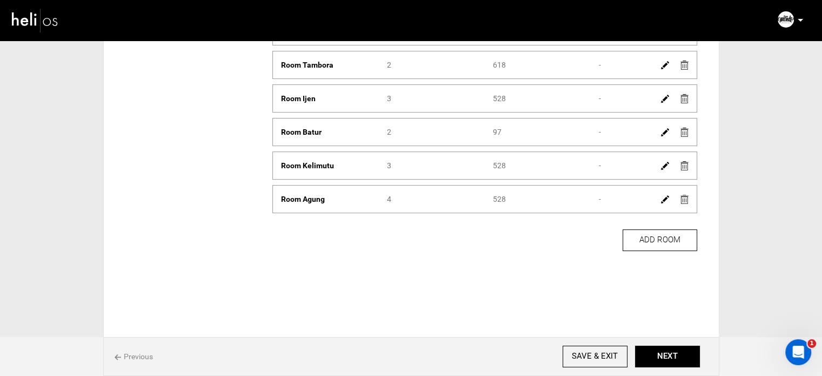
scroll to position [336, 0]
drag, startPoint x: 510, startPoint y: 132, endPoint x: 488, endPoint y: 133, distance: 21.1
click at [488, 133] on div "Shared Price 97" at bounding box center [538, 133] width 106 height 11
copy div "97"
click at [661, 130] on img at bounding box center [665, 134] width 8 height 8
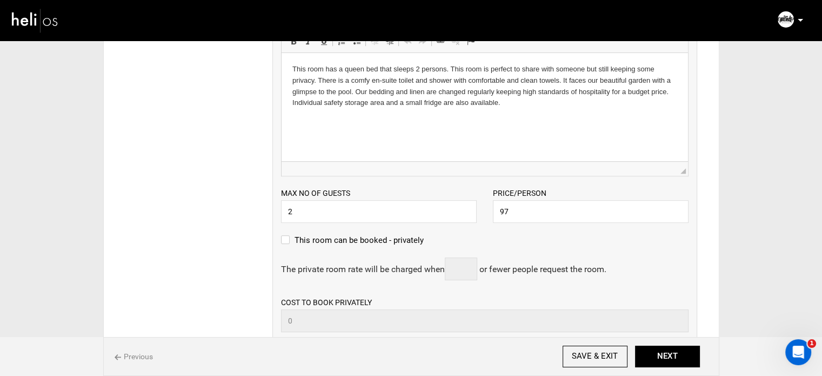
scroll to position [498, 0]
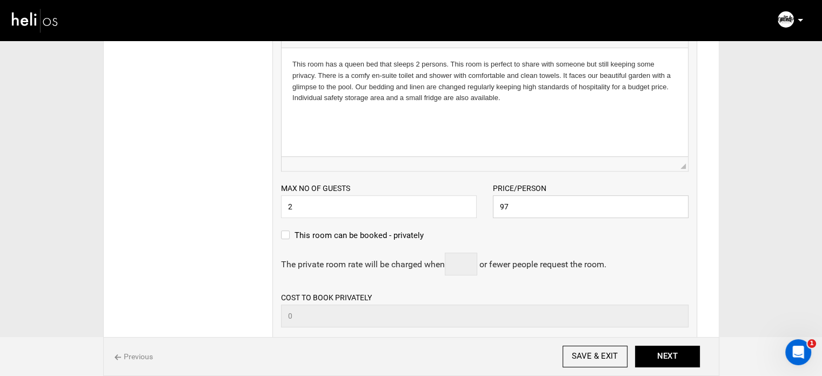
drag, startPoint x: 521, startPoint y: 207, endPoint x: 465, endPoint y: 209, distance: 56.2
click at [465, 209] on div "Max no of guests 2 Please enter a valid Guest no. Price/Person 97 Please enter …" at bounding box center [485, 194] width 424 height 46
paste input "582"
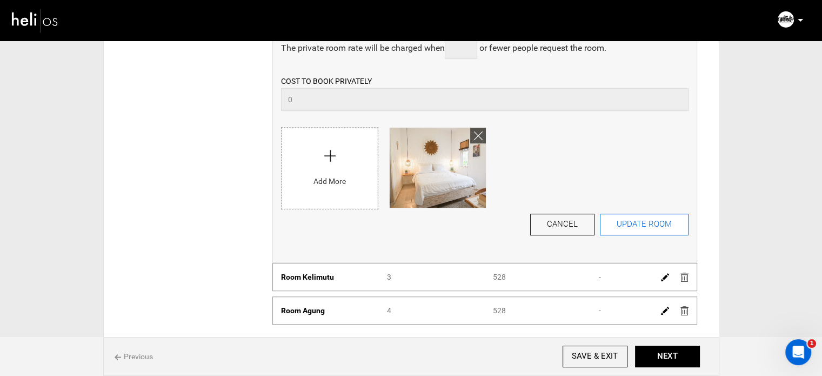
type input "582"
click at [667, 220] on button "UPDATE ROOM" at bounding box center [644, 224] width 89 height 22
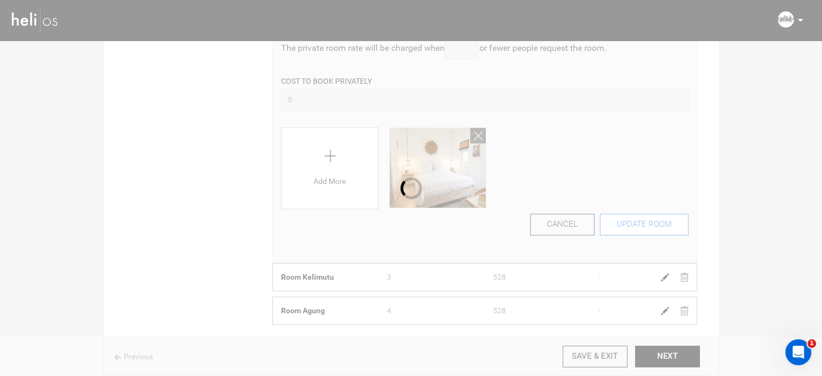
scroll to position [225, 0]
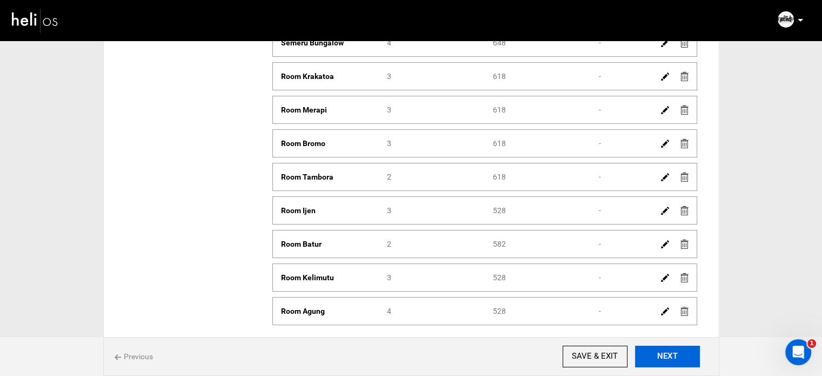
click at [679, 361] on button "NEXT" at bounding box center [667, 356] width 65 height 22
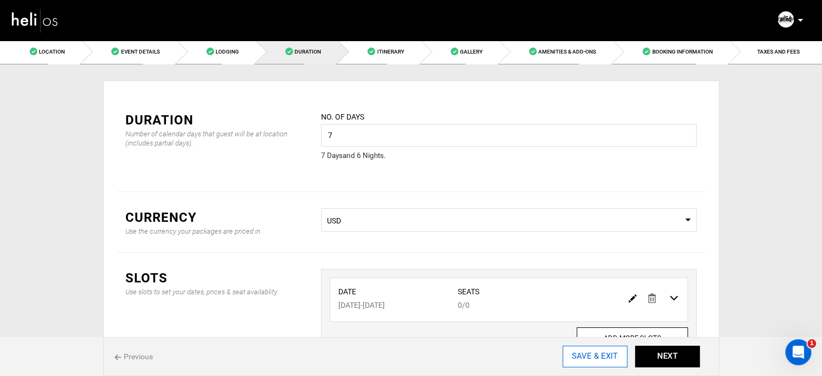
click at [584, 356] on input "SAVE & EXIT" at bounding box center [594, 356] width 65 height 22
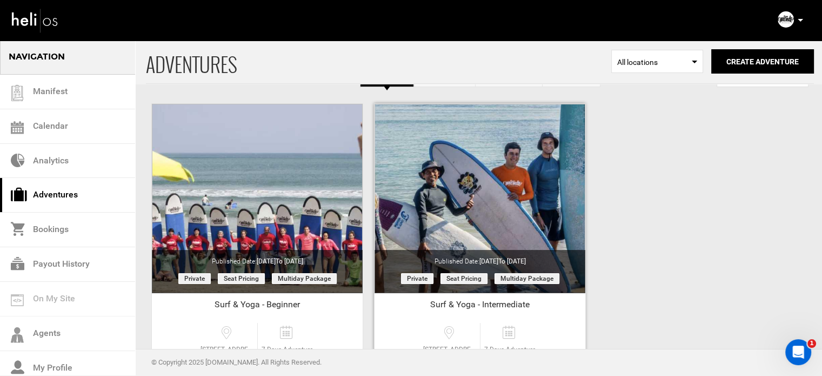
scroll to position [134, 0]
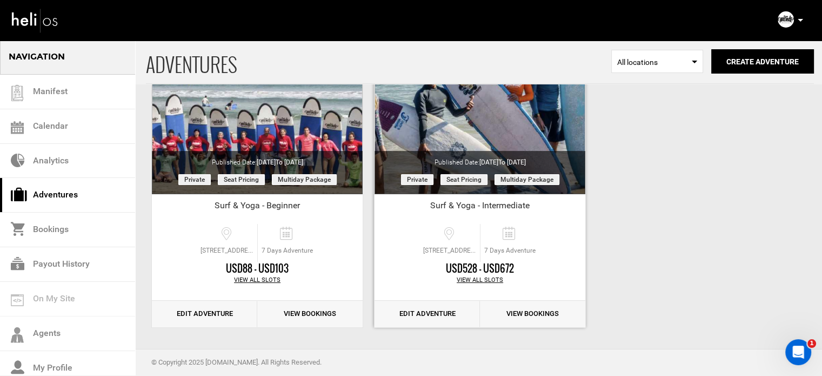
click at [444, 311] on link "Edit Adventure" at bounding box center [426, 313] width 105 height 26
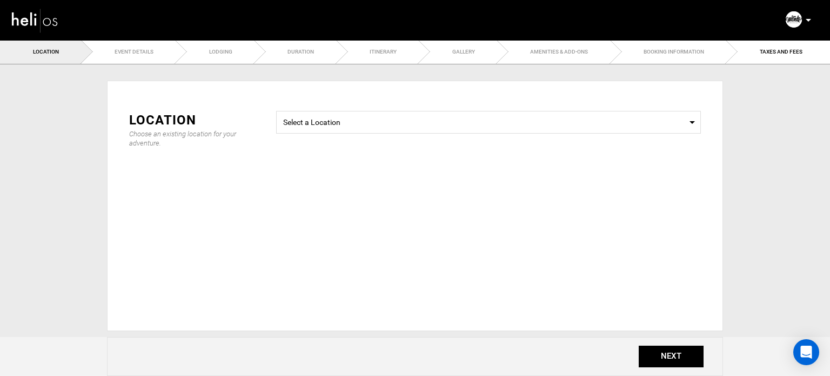
type input "7"
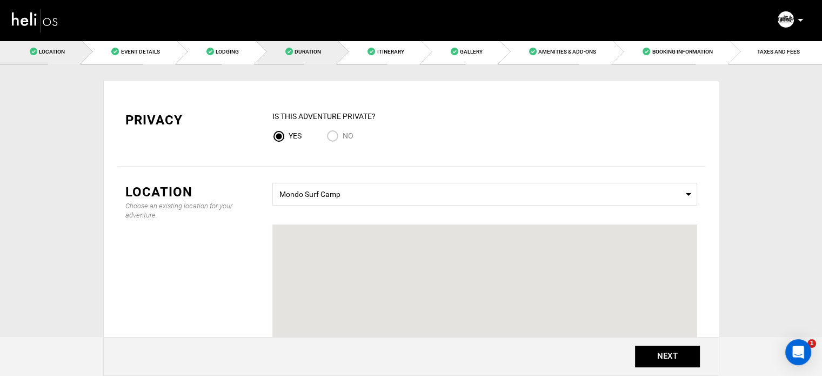
click at [294, 47] on link "Duration" at bounding box center [297, 51] width 82 height 24
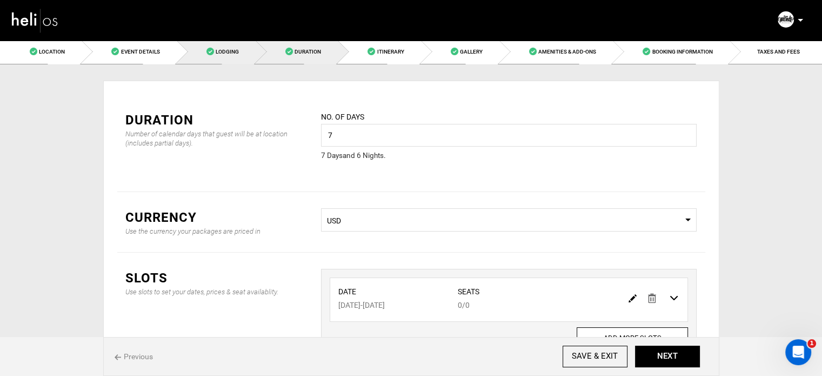
click at [213, 51] on span at bounding box center [210, 52] width 8 height 8
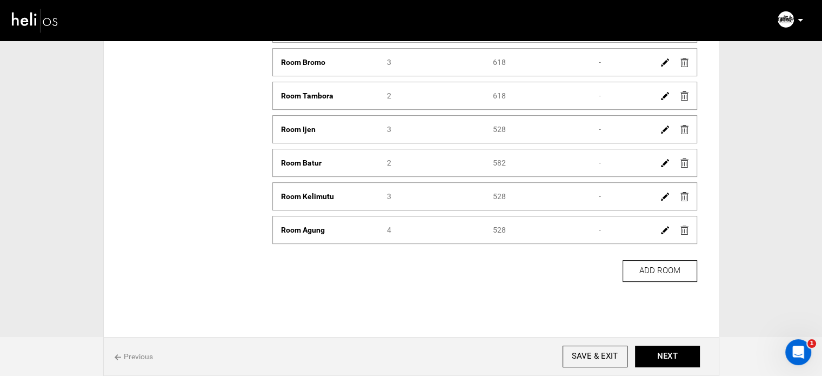
scroll to position [324, 0]
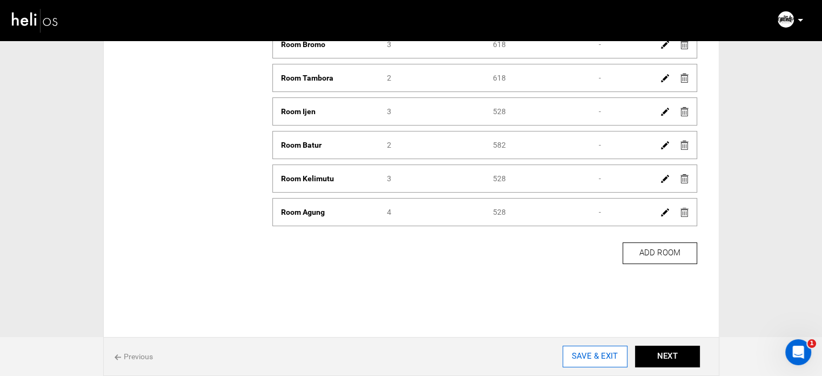
click at [614, 353] on input "SAVE & EXIT" at bounding box center [594, 356] width 65 height 22
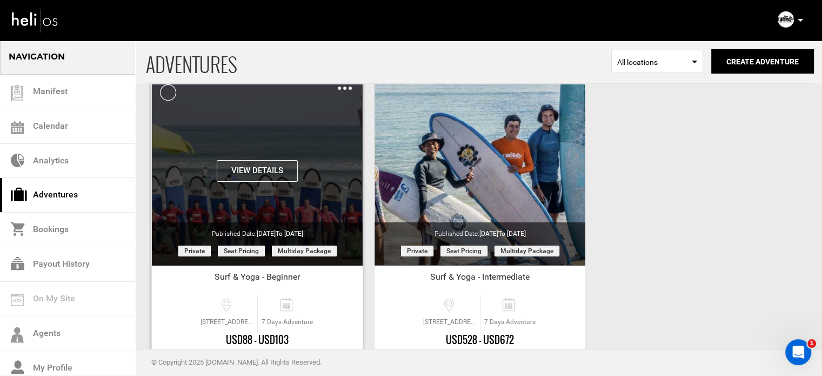
scroll to position [134, 0]
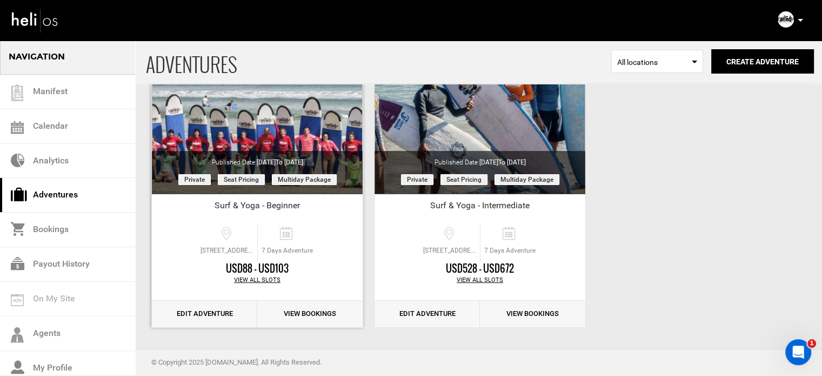
click at [228, 312] on link "Edit Adventure" at bounding box center [204, 313] width 105 height 26
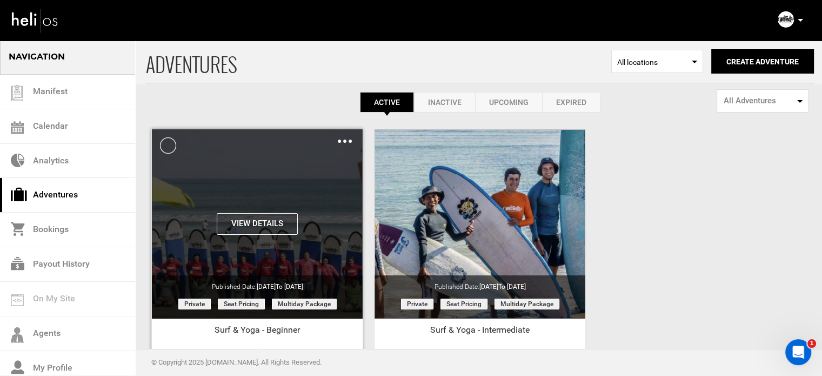
scroll to position [134, 0]
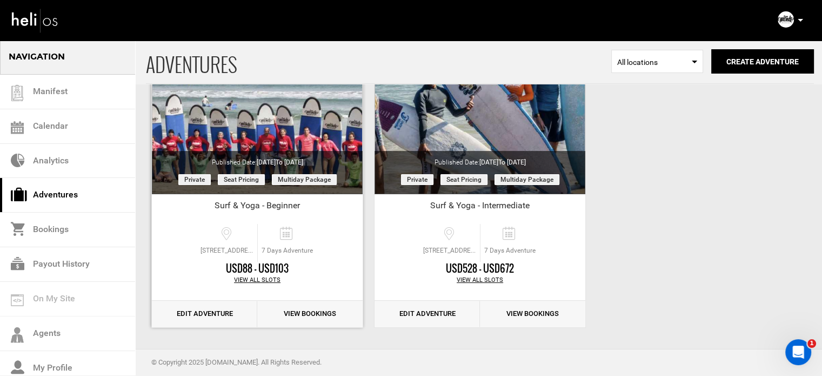
click at [229, 313] on link "Edit Adventure" at bounding box center [204, 313] width 105 height 26
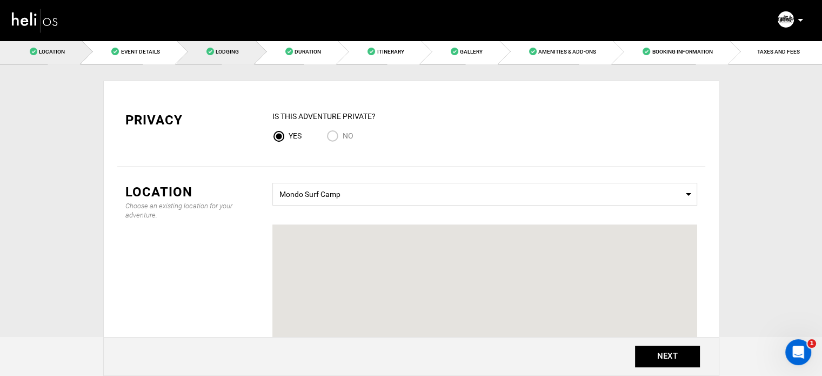
click at [239, 52] on link "Lodging" at bounding box center [216, 51] width 79 height 24
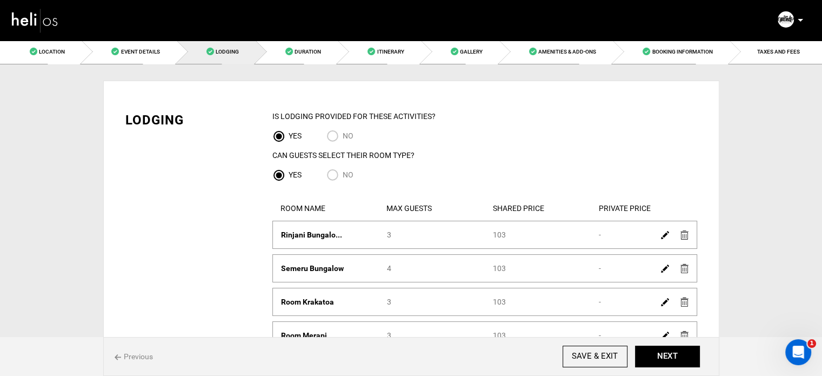
click at [666, 235] on img at bounding box center [665, 235] width 8 height 8
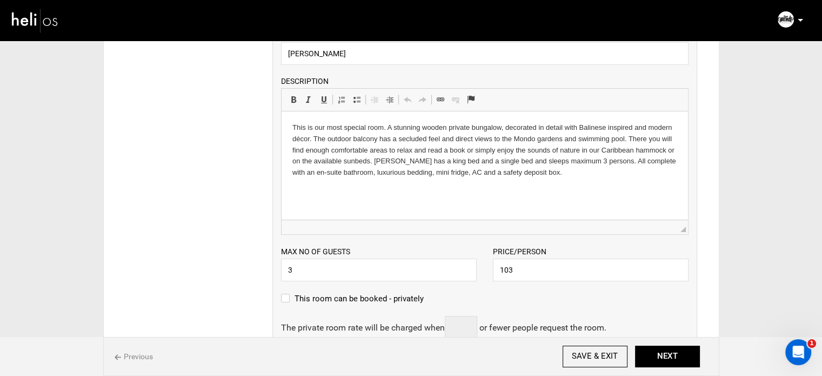
scroll to position [270, 0]
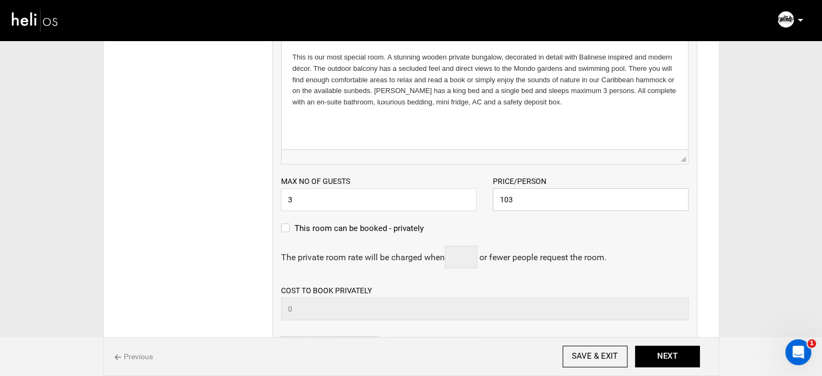
click at [493, 204] on input "103" at bounding box center [591, 199] width 196 height 23
paste input "672"
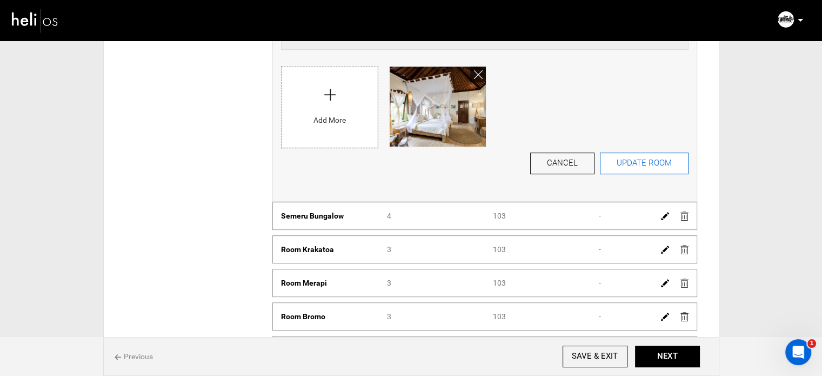
type input "672"
click at [635, 163] on button "UPDATE ROOM" at bounding box center [644, 163] width 89 height 22
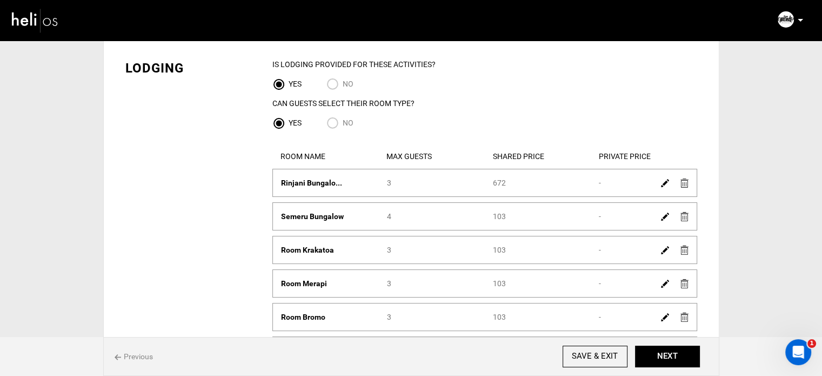
scroll to position [106, 0]
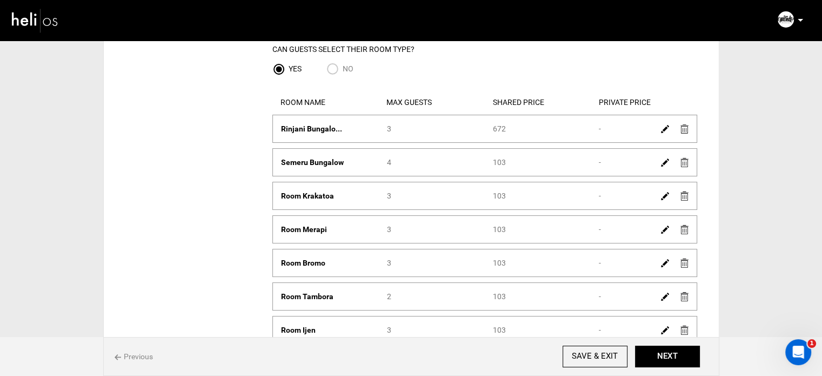
click at [662, 164] on img at bounding box center [665, 162] width 8 height 8
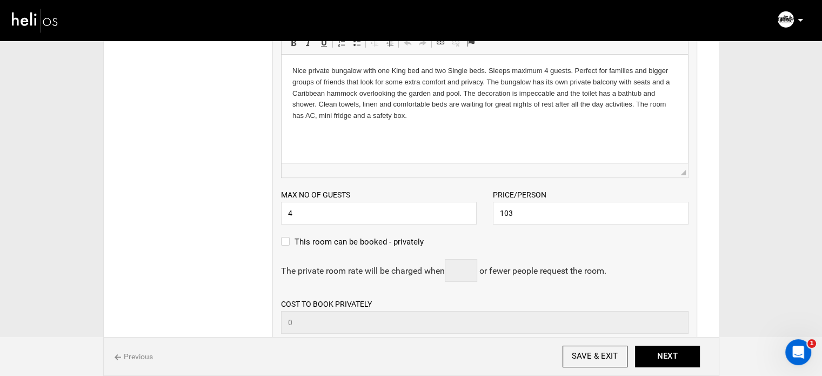
scroll to position [322, 0]
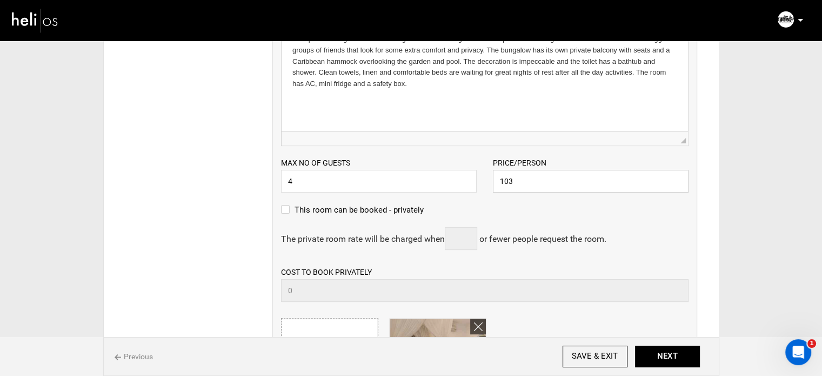
click at [439, 183] on div "Max no of guests 4 Please enter a valid Guest no. Price/Person 103 Please enter…" at bounding box center [485, 169] width 424 height 46
paste input "648"
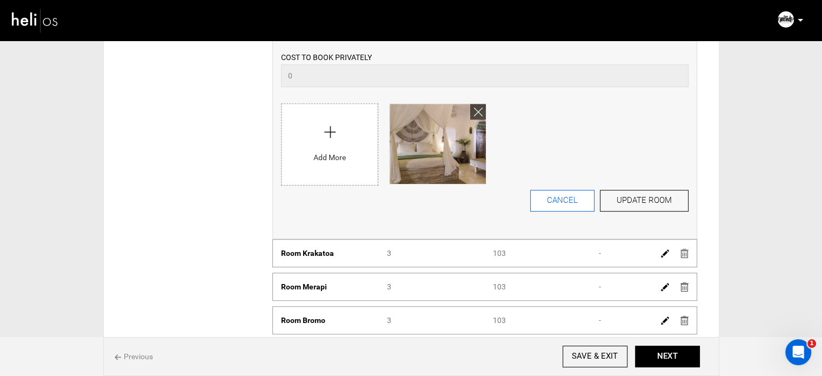
scroll to position [538, 0]
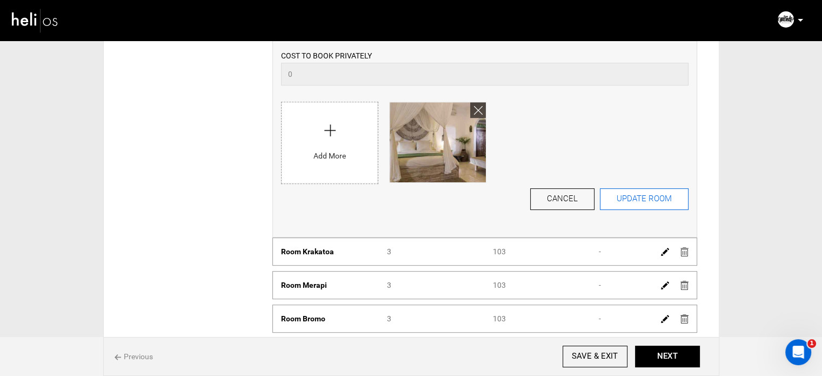
type input "648"
click at [607, 195] on button "UPDATE ROOM" at bounding box center [644, 199] width 89 height 22
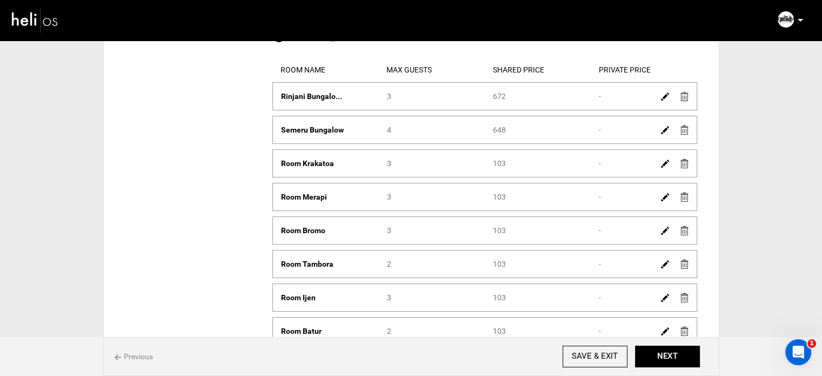
scroll to position [158, 0]
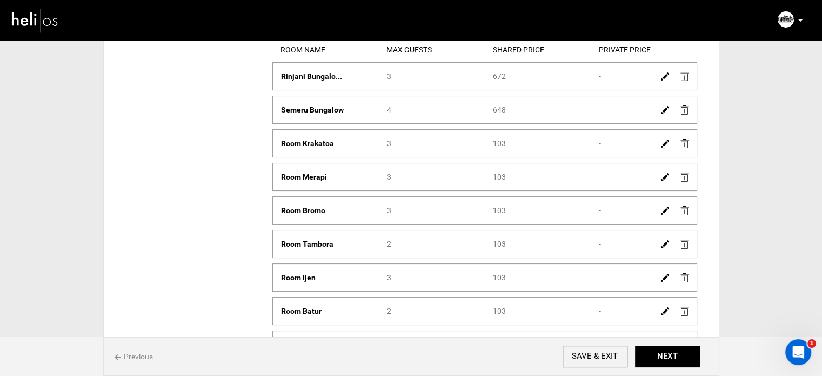
click at [667, 140] on img at bounding box center [665, 143] width 8 height 8
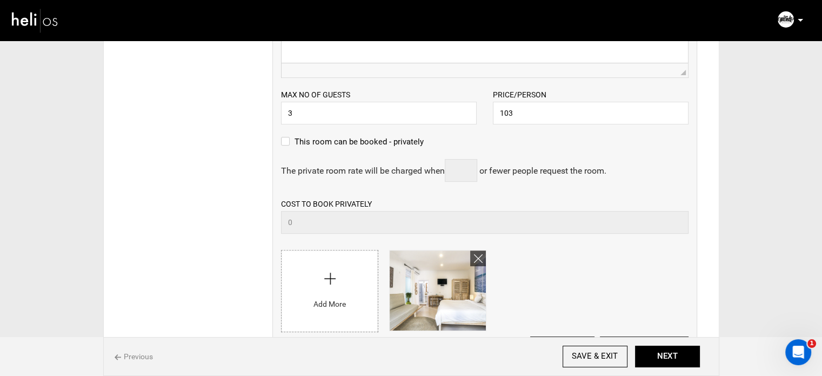
scroll to position [428, 0]
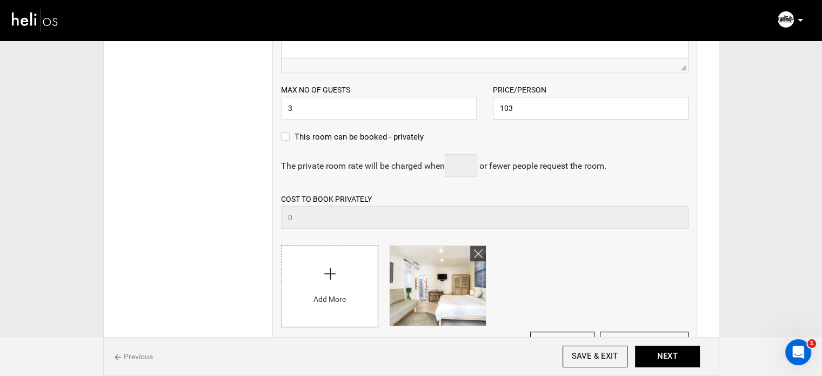
drag, startPoint x: 510, startPoint y: 106, endPoint x: 499, endPoint y: 110, distance: 12.0
click at [492, 107] on div "Price/Person 103 Please enter a valid price." at bounding box center [591, 102] width 212 height 36
paste input "648"
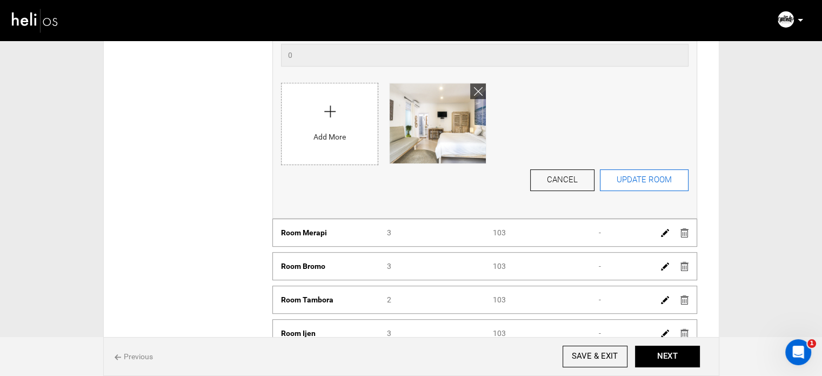
type input "648"
click at [653, 186] on button "UPDATE ROOM" at bounding box center [644, 180] width 89 height 22
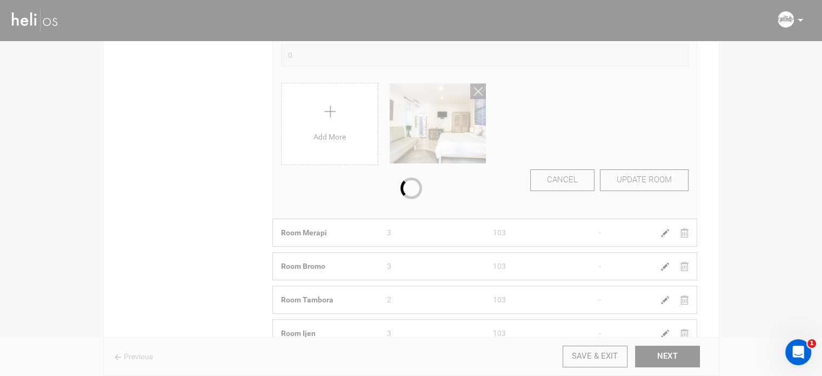
scroll to position [102, 0]
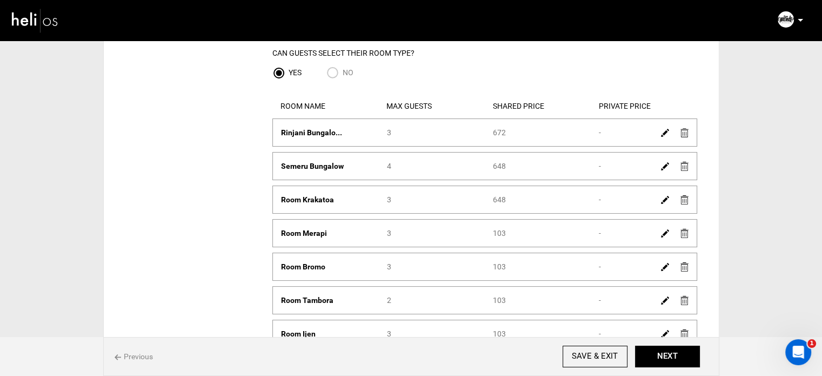
click at [664, 231] on img at bounding box center [665, 233] width 8 height 8
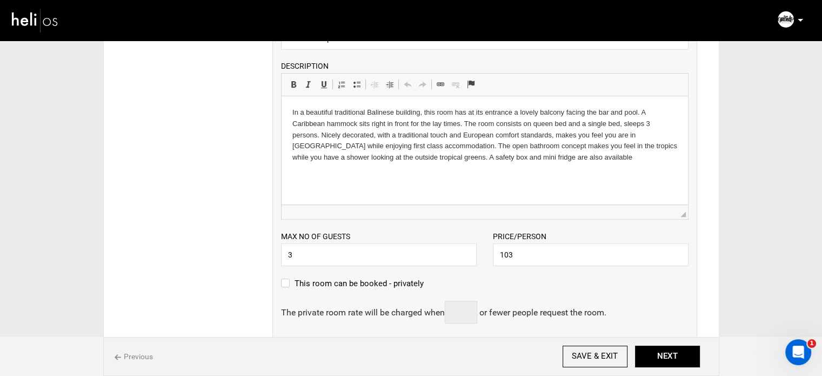
scroll to position [318, 0]
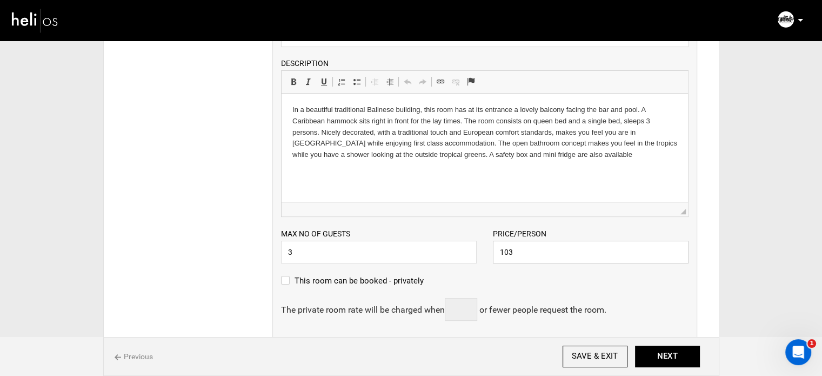
drag, startPoint x: 515, startPoint y: 250, endPoint x: 484, endPoint y: 246, distance: 31.1
click at [485, 246] on div "Price/Person 103 Please enter a valid price." at bounding box center [591, 245] width 212 height 36
paste input "648"
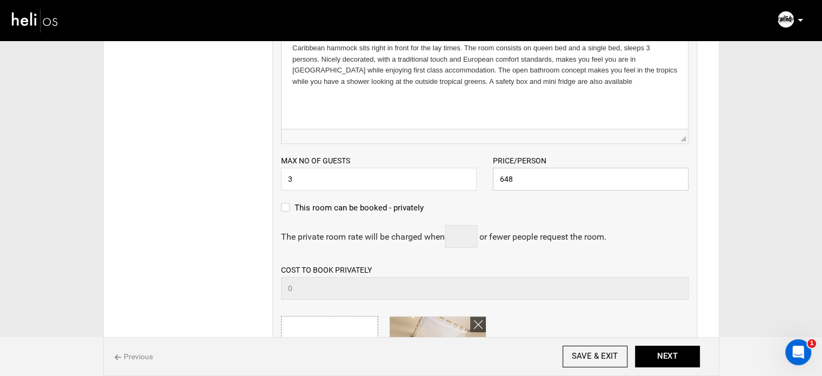
scroll to position [480, 0]
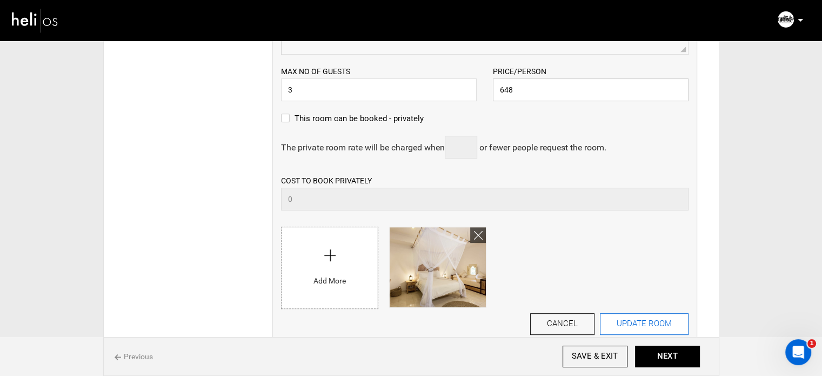
type input "648"
click at [628, 323] on button "UPDATE ROOM" at bounding box center [644, 324] width 89 height 22
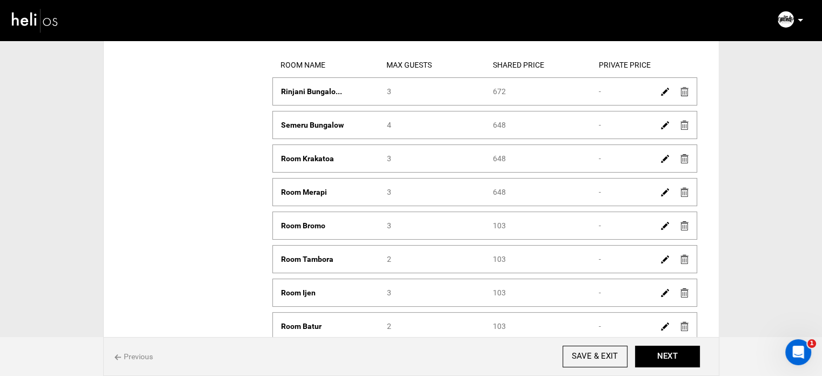
scroll to position [162, 0]
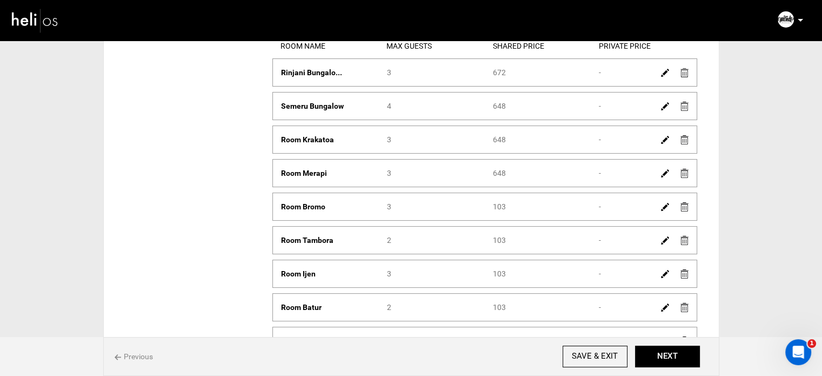
click at [661, 208] on img at bounding box center [665, 207] width 8 height 8
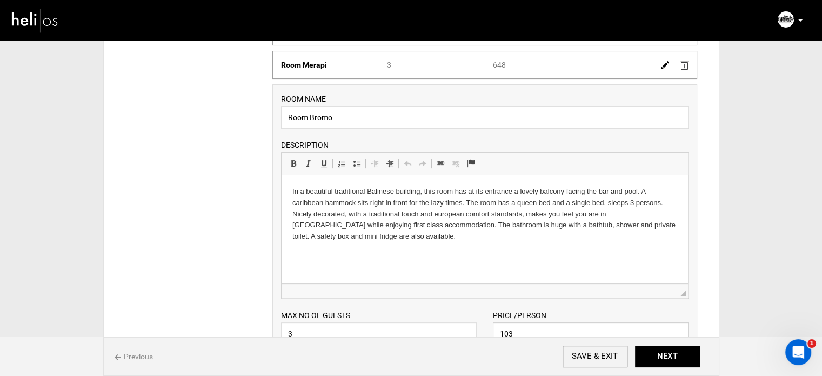
drag, startPoint x: 514, startPoint y: 329, endPoint x: 492, endPoint y: 325, distance: 23.0
click at [492, 325] on div "Price/Person 103 Please enter a valid price." at bounding box center [591, 327] width 212 height 36
paste input "648"
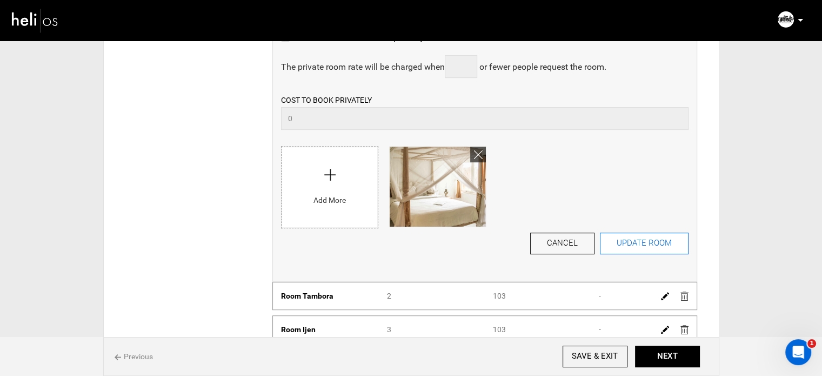
type input "648"
click at [644, 246] on button "UPDATE ROOM" at bounding box center [644, 243] width 89 height 22
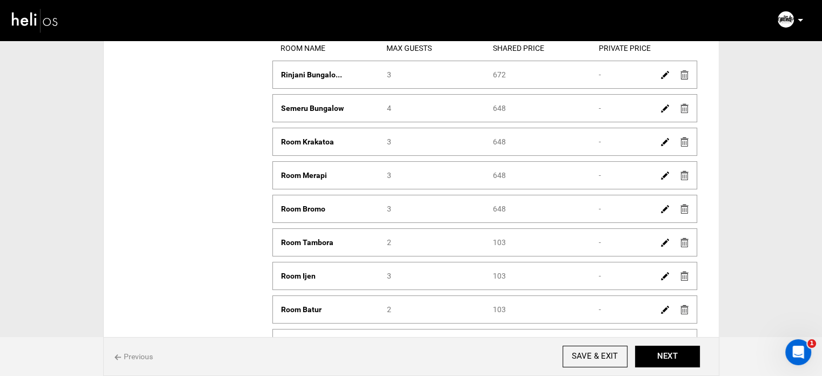
click at [665, 142] on img at bounding box center [665, 142] width 8 height 8
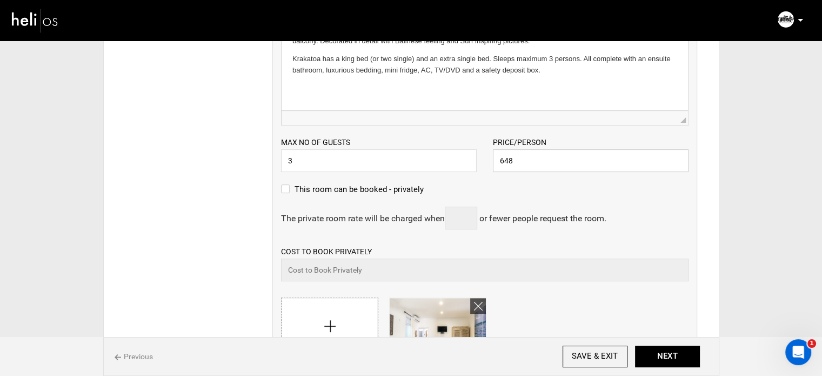
click at [485, 160] on div "Price/Person 648 Please enter a valid price." at bounding box center [591, 154] width 212 height 36
paste input "18"
drag, startPoint x: 524, startPoint y: 162, endPoint x: 470, endPoint y: 164, distance: 54.1
click at [470, 164] on div "Max no of guests 3 Please enter a valid Guest no. Price/Person 6188 Please ente…" at bounding box center [485, 148] width 424 height 46
paste input "text"
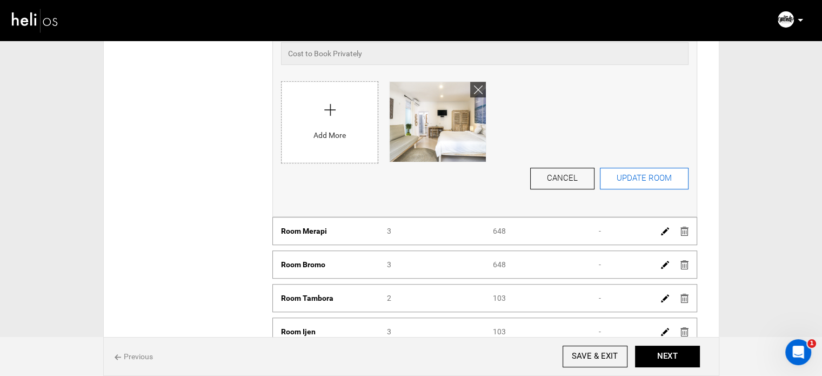
type input "618"
click at [634, 176] on button "UPDATE ROOM" at bounding box center [644, 178] width 89 height 22
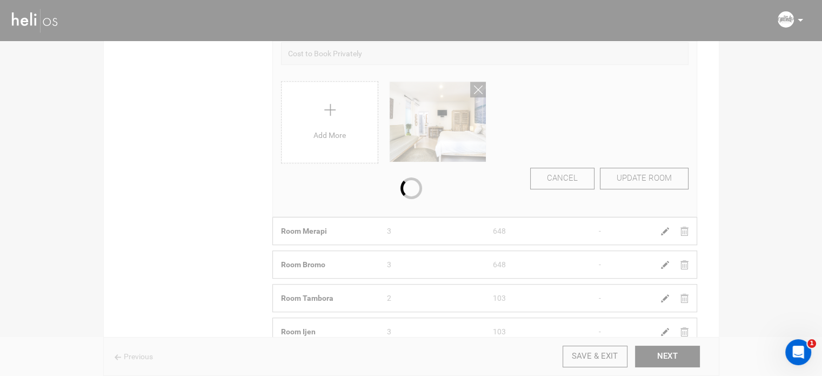
scroll to position [104, 0]
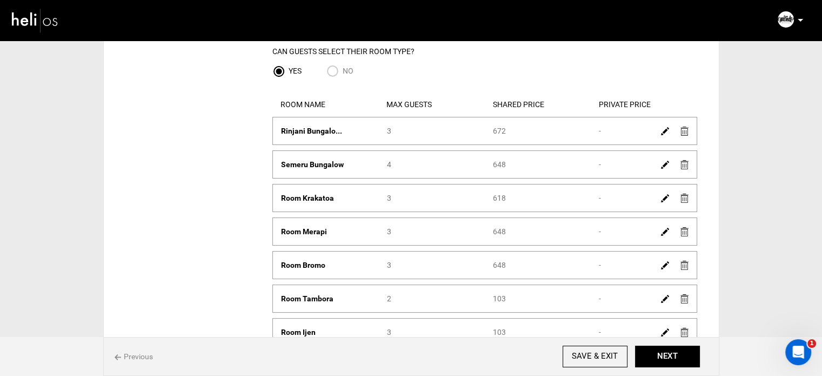
click at [667, 232] on img at bounding box center [665, 231] width 8 height 8
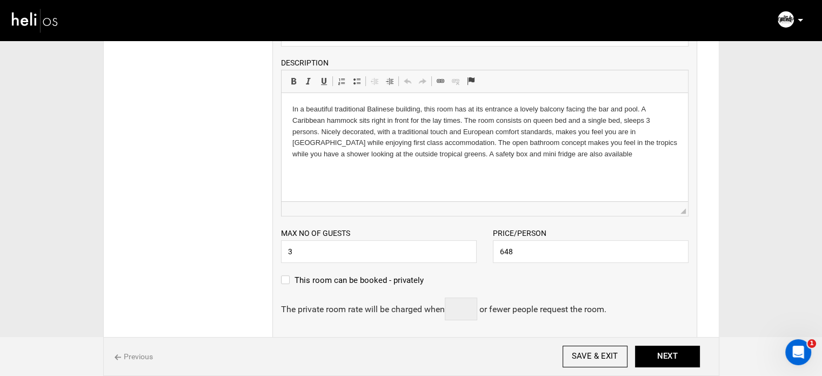
scroll to position [320, 0]
drag, startPoint x: 498, startPoint y: 246, endPoint x: 476, endPoint y: 246, distance: 22.2
click at [476, 246] on div "Max no of guests 3 Please enter a valid Guest no. Price/Person 648 Please enter…" at bounding box center [485, 238] width 424 height 46
paste input "1"
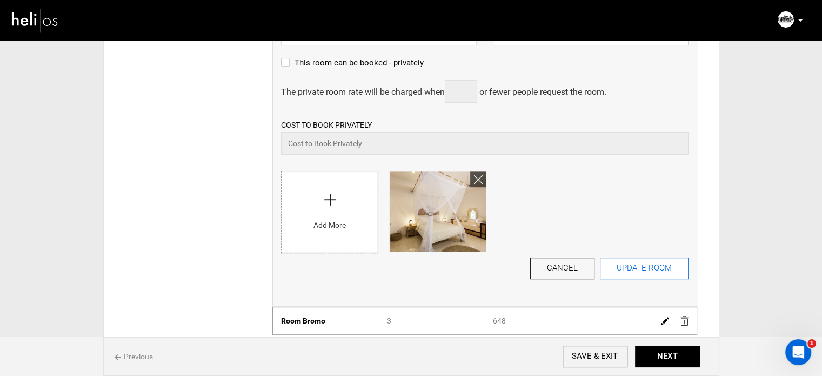
type input "618"
click at [634, 270] on button "UPDATE ROOM" at bounding box center [644, 268] width 89 height 22
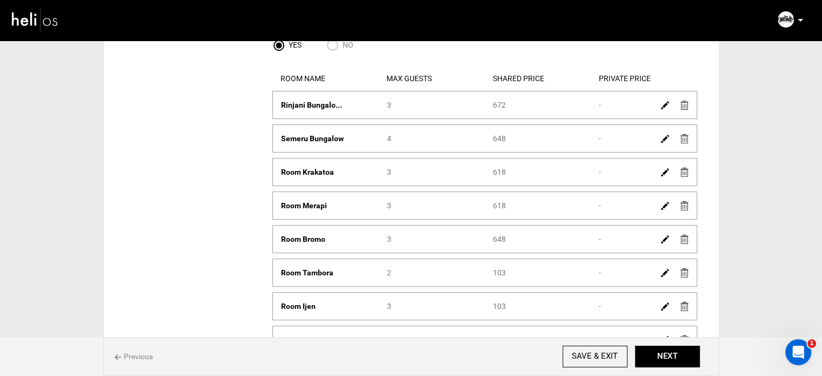
scroll to position [156, 0]
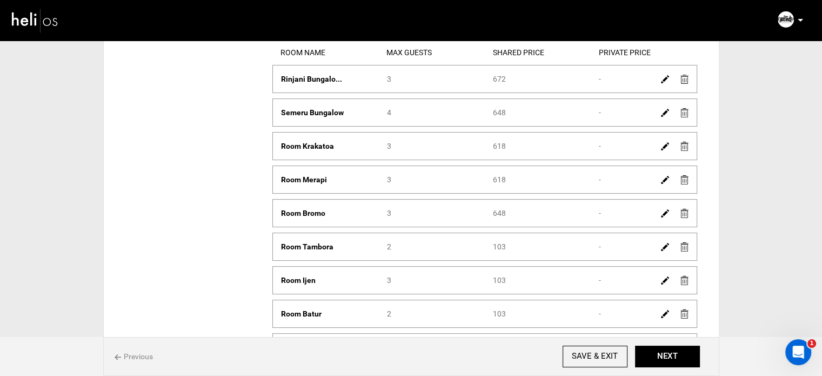
click at [664, 213] on img at bounding box center [665, 213] width 8 height 8
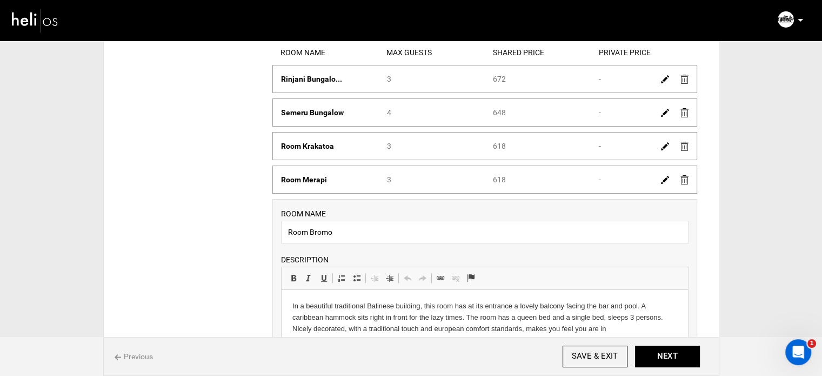
scroll to position [318, 0]
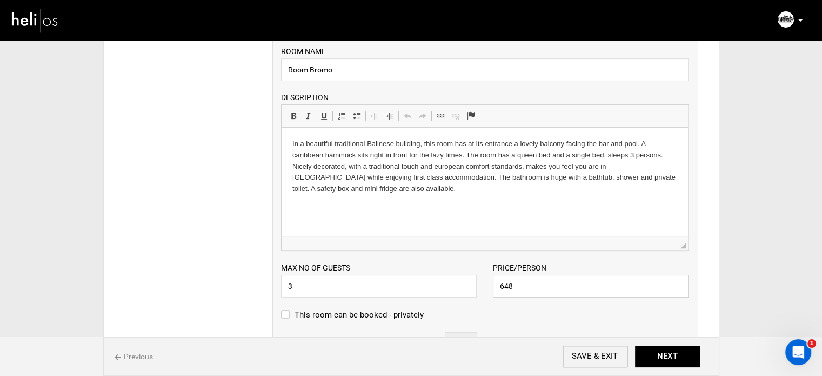
drag, startPoint x: 516, startPoint y: 284, endPoint x: 471, endPoint y: 284, distance: 44.8
click at [471, 284] on div "Max no of guests 3 Please enter a valid Guest no. Price/Person 648 Please enter…" at bounding box center [485, 274] width 424 height 46
paste input "1"
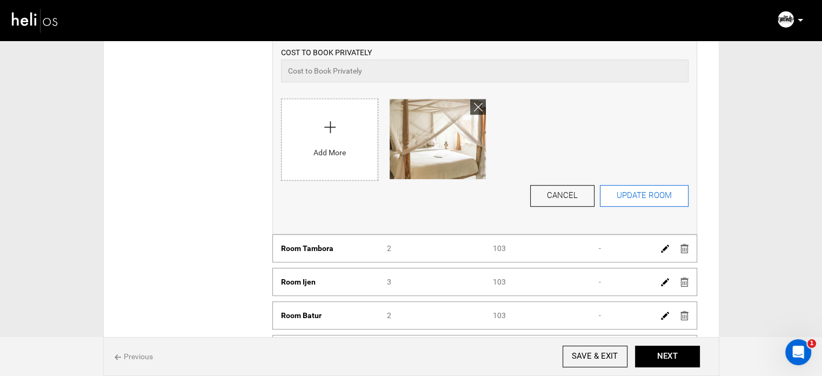
type input "618"
click at [648, 197] on button "UPDATE ROOM" at bounding box center [644, 196] width 89 height 22
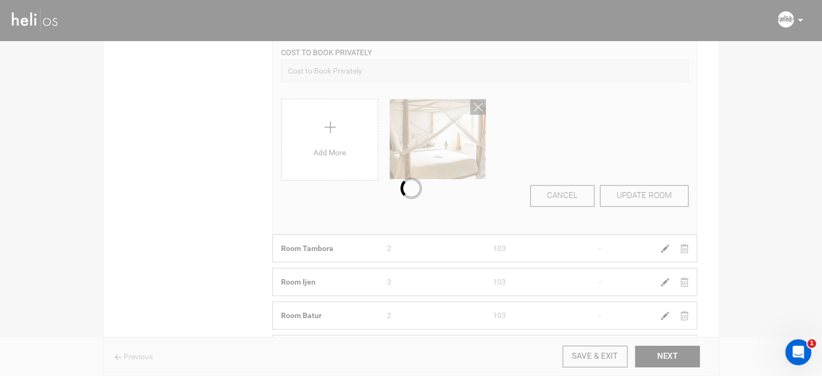
scroll to position [153, 0]
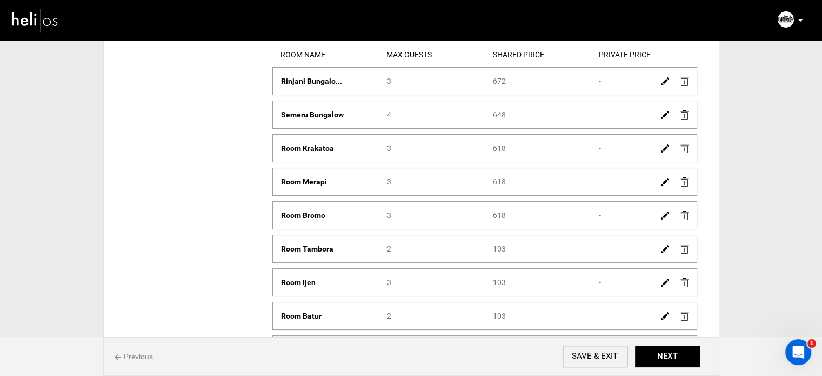
click at [661, 248] on img at bounding box center [665, 249] width 8 height 8
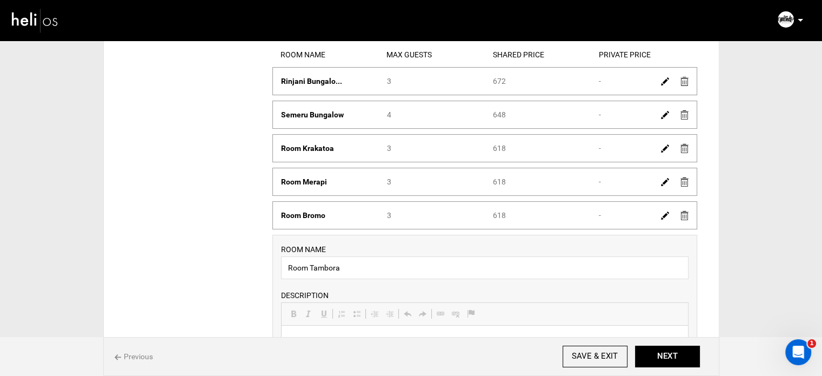
scroll to position [0, 0]
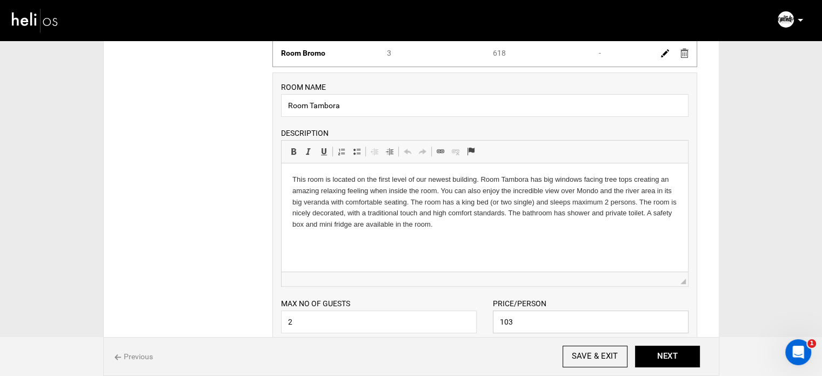
drag, startPoint x: 515, startPoint y: 323, endPoint x: 492, endPoint y: 313, distance: 25.2
click at [491, 316] on div "Price/Person 103 Please enter a valid price." at bounding box center [591, 315] width 212 height 36
paste input "618"
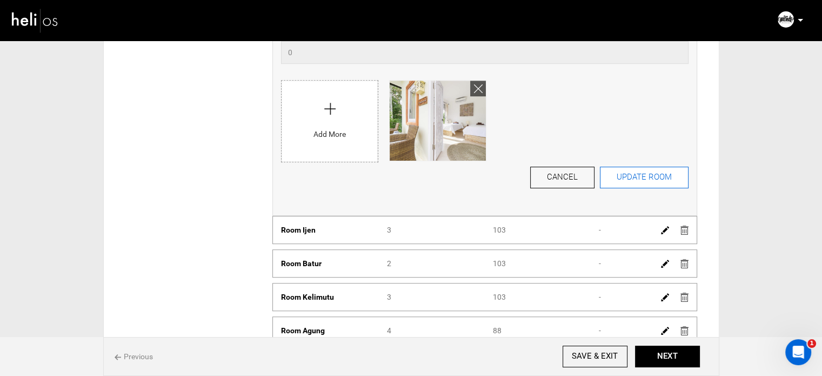
type input "618"
click at [646, 182] on button "UPDATE ROOM" at bounding box center [644, 177] width 89 height 22
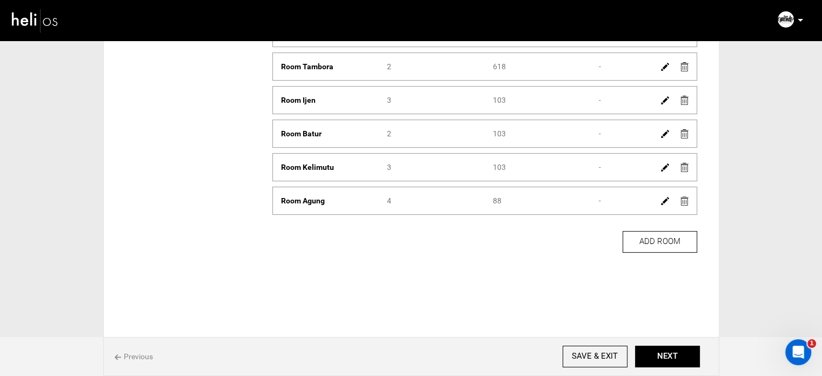
click at [661, 201] on img at bounding box center [665, 201] width 8 height 8
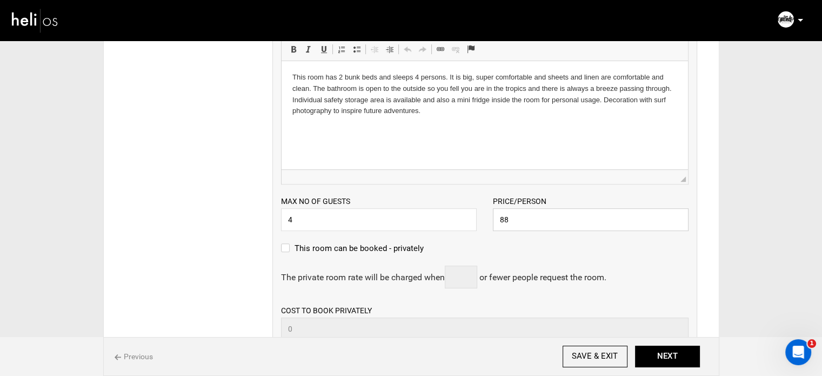
drag, startPoint x: 510, startPoint y: 220, endPoint x: 468, endPoint y: 218, distance: 42.2
click at [468, 218] on div "Max no of guests 4 Please enter a valid Guest no. Price/Person 88 Please enter …" at bounding box center [485, 207] width 424 height 46
paste input "52"
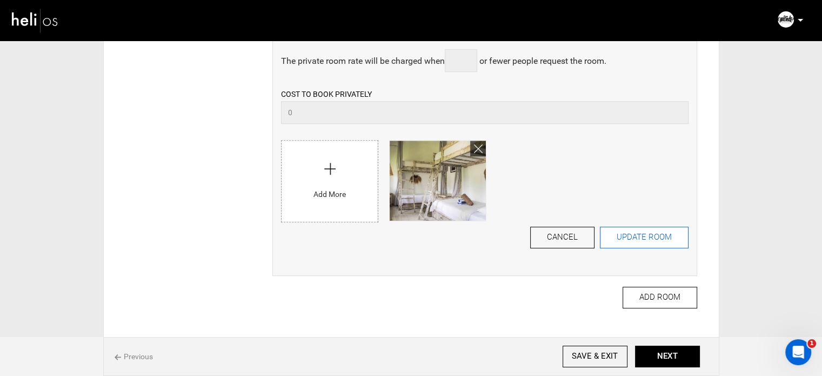
type input "528"
click at [644, 235] on button "UPDATE ROOM" at bounding box center [644, 237] width 89 height 22
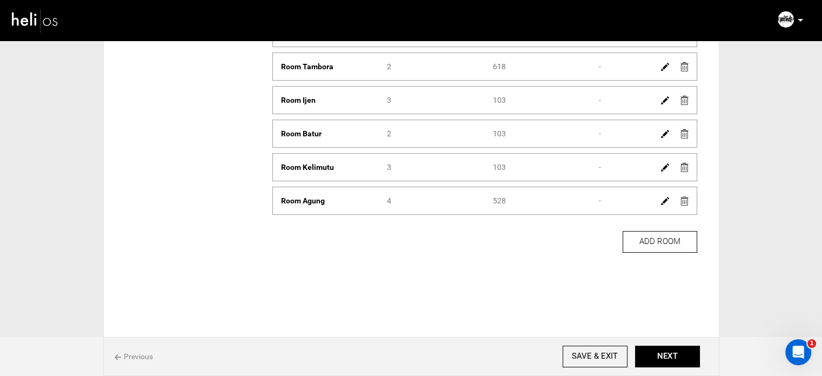
click at [666, 163] on img at bounding box center [665, 167] width 8 height 8
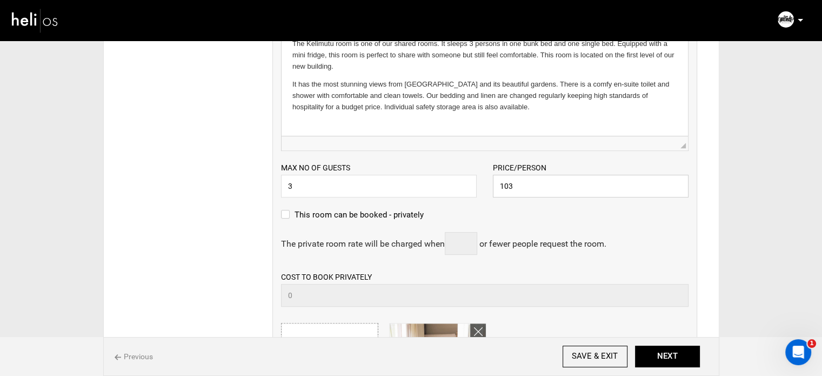
drag, startPoint x: 497, startPoint y: 184, endPoint x: 473, endPoint y: 183, distance: 23.2
click at [473, 183] on div "Max no of guests 3 Please enter a valid Guest no. Price/Person 103 Please enter…" at bounding box center [485, 174] width 424 height 46
paste input "528"
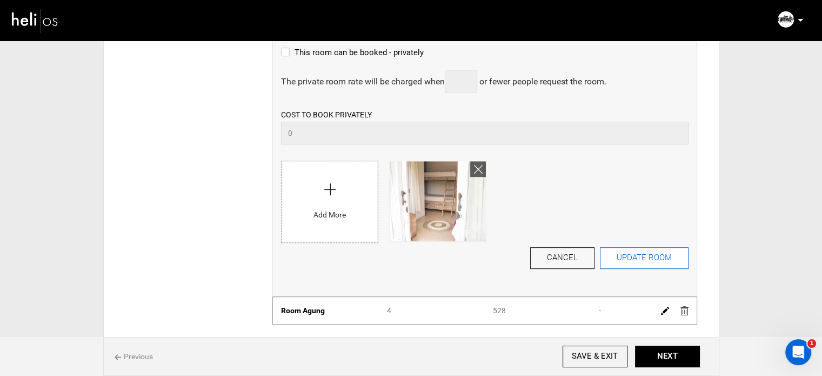
type input "528"
click at [640, 259] on button "UPDATE ROOM" at bounding box center [644, 258] width 89 height 22
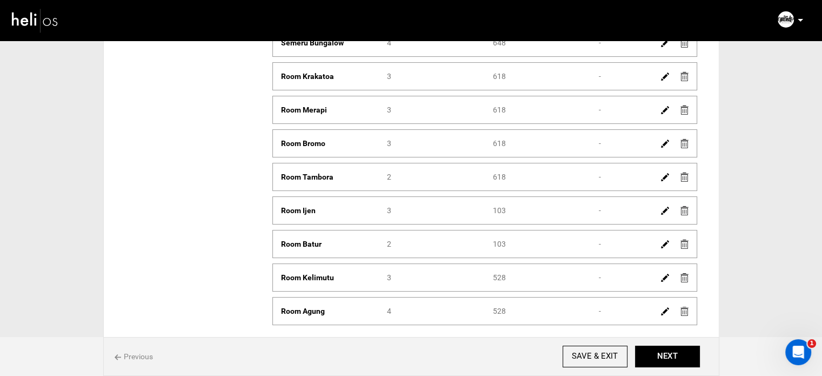
click at [663, 207] on img at bounding box center [665, 210] width 8 height 8
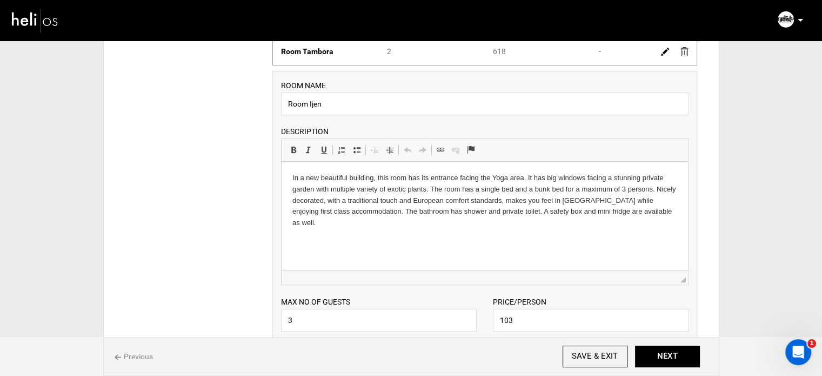
scroll to position [495, 0]
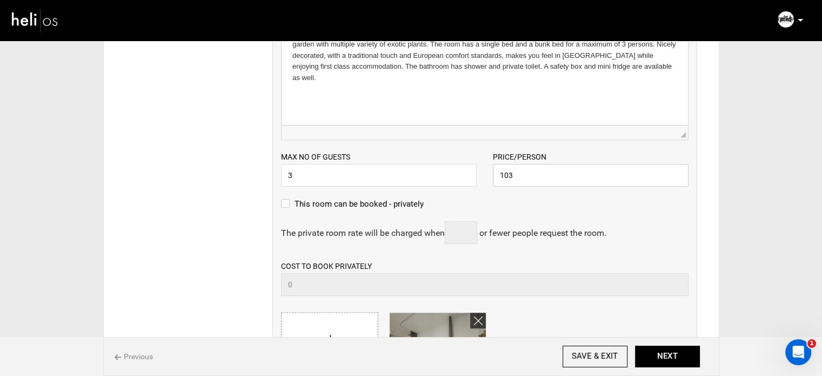
drag, startPoint x: 521, startPoint y: 170, endPoint x: 474, endPoint y: 175, distance: 47.3
click at [474, 175] on div "Max no of guests 3 Please enter a valid Guest no. Price/Person 103 Please enter…" at bounding box center [485, 163] width 424 height 46
paste input "528"
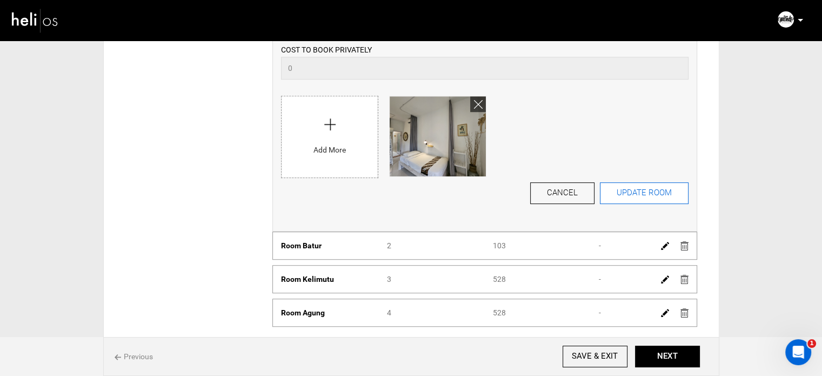
type input "528"
click at [651, 198] on button "UPDATE ROOM" at bounding box center [644, 193] width 89 height 22
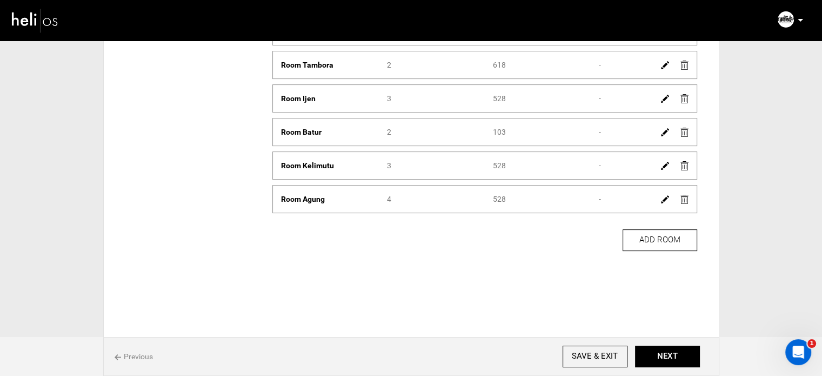
scroll to position [224, 0]
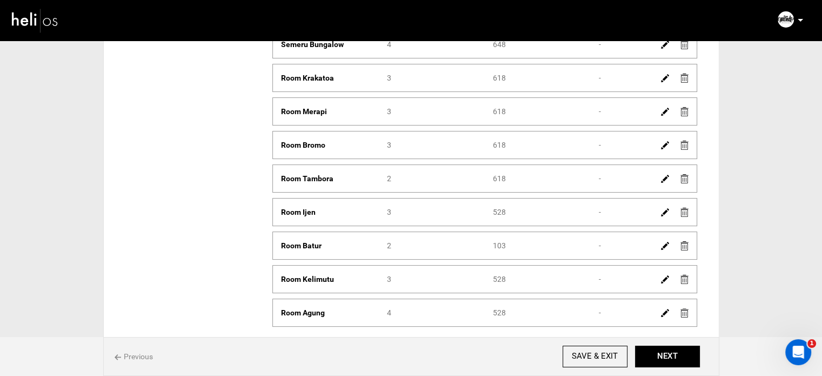
click at [664, 243] on img at bounding box center [665, 246] width 8 height 8
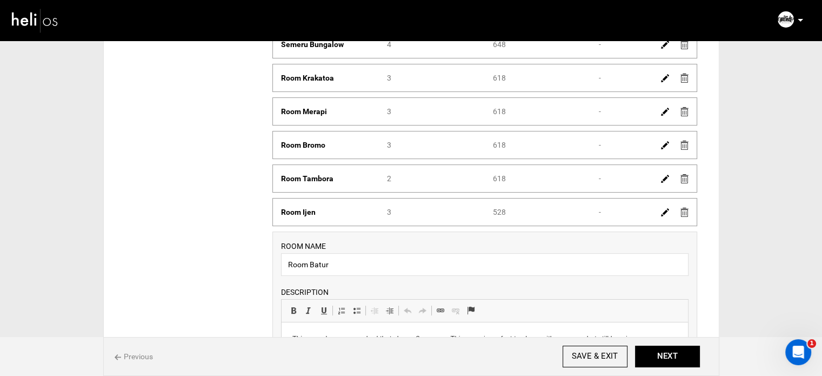
scroll to position [386, 0]
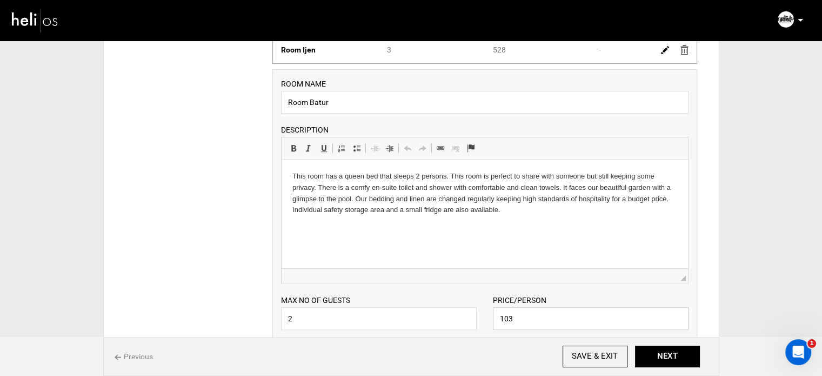
click at [488, 316] on div "Price/Person 103 Please enter a valid price." at bounding box center [591, 312] width 212 height 36
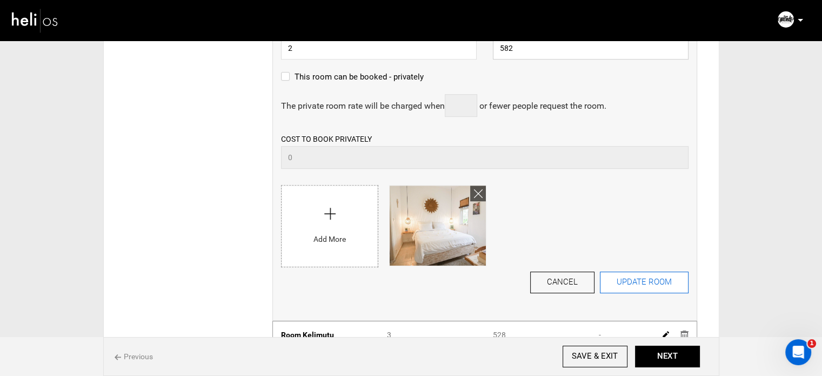
type input "582"
click at [647, 277] on button "UPDATE ROOM" at bounding box center [644, 282] width 89 height 22
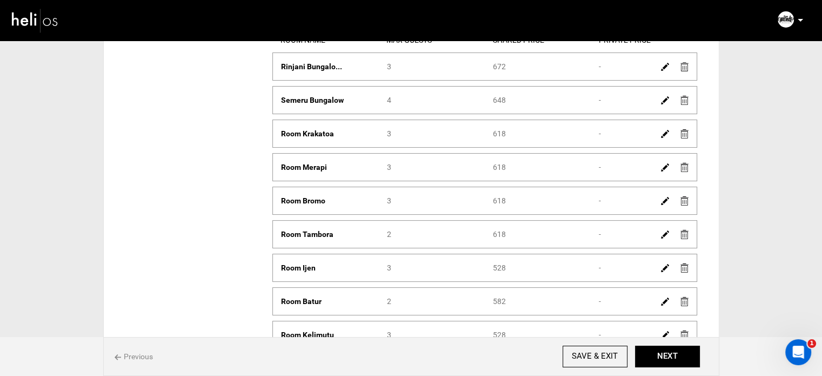
scroll to position [167, 0]
click at [586, 360] on input "SAVE & EXIT" at bounding box center [594, 356] width 65 height 22
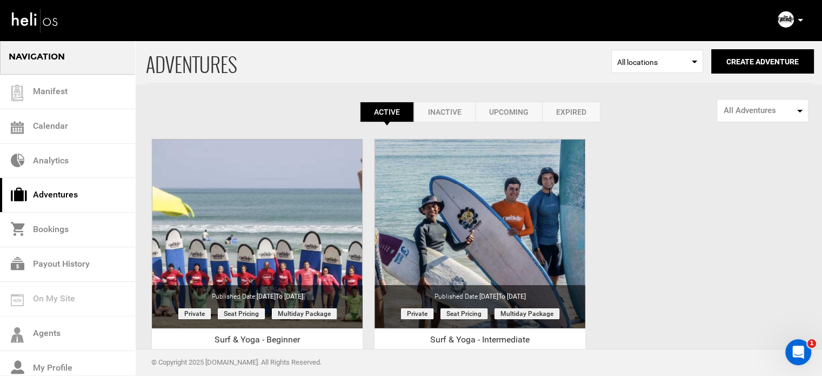
click at [800, 23] on p at bounding box center [799, 20] width 6 height 12
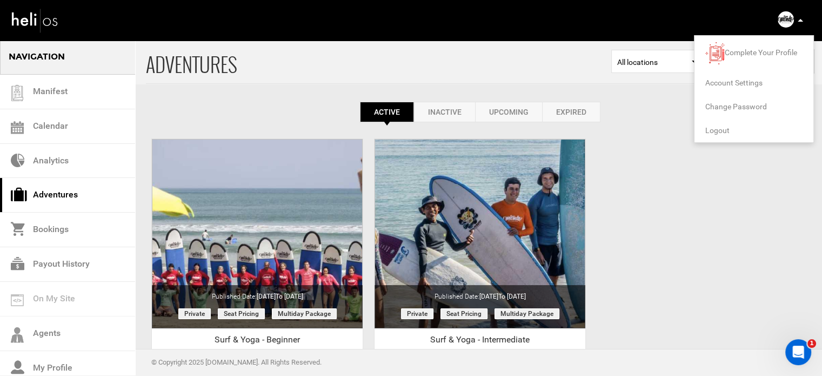
click at [728, 128] on li "Logout" at bounding box center [753, 130] width 119 height 24
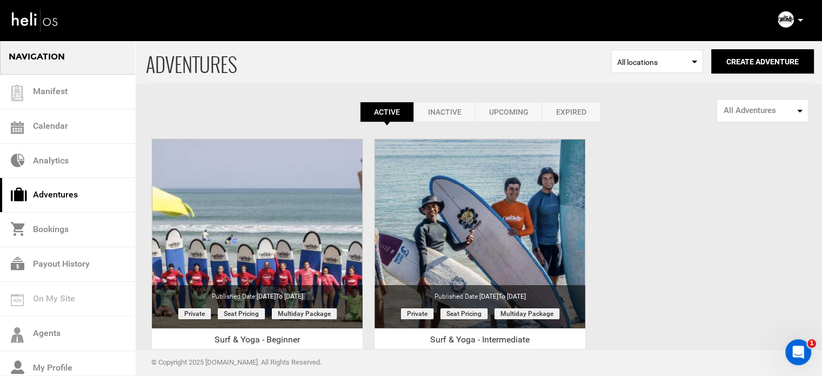
click at [800, 21] on icon at bounding box center [800, 20] width 5 height 3
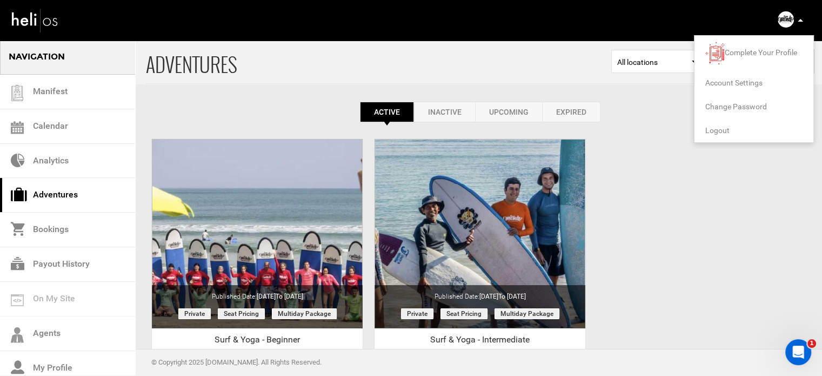
click at [713, 129] on span "Logout" at bounding box center [717, 130] width 24 height 9
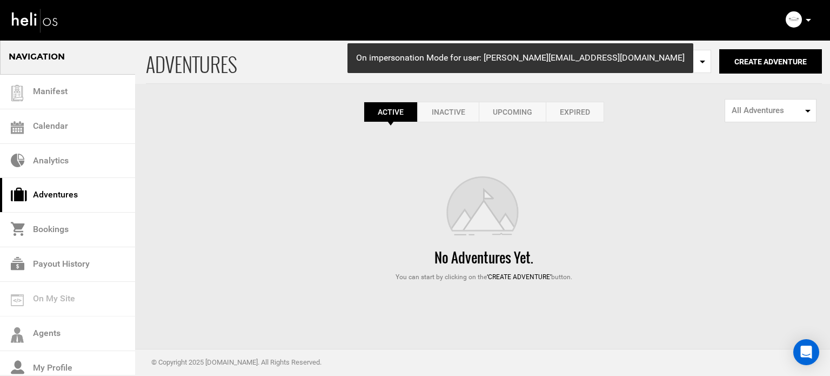
click at [568, 117] on link "Expired" at bounding box center [575, 112] width 58 height 21
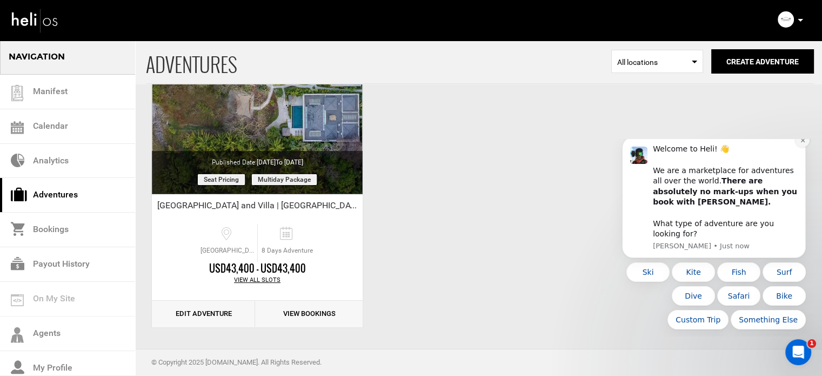
click at [801, 142] on icon "Dismiss notification" at bounding box center [802, 140] width 4 height 4
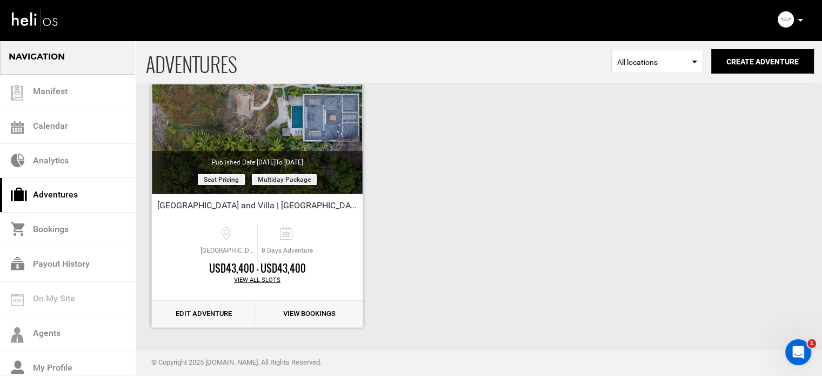
scroll to position [134, 0]
click at [213, 312] on link "Edit Adventure" at bounding box center [203, 313] width 103 height 26
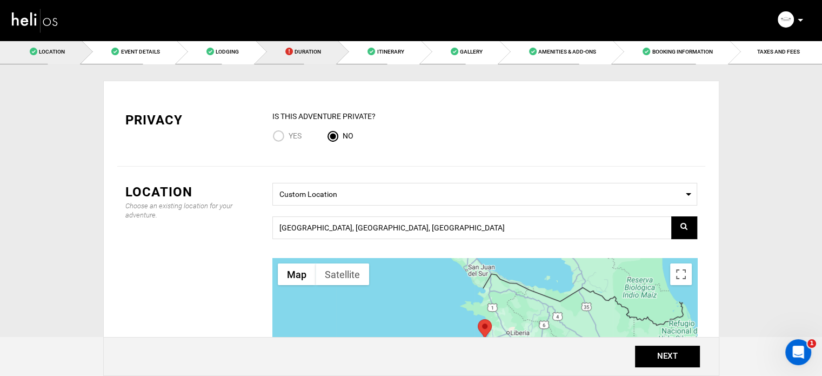
click at [290, 57] on link "Duration" at bounding box center [297, 51] width 82 height 24
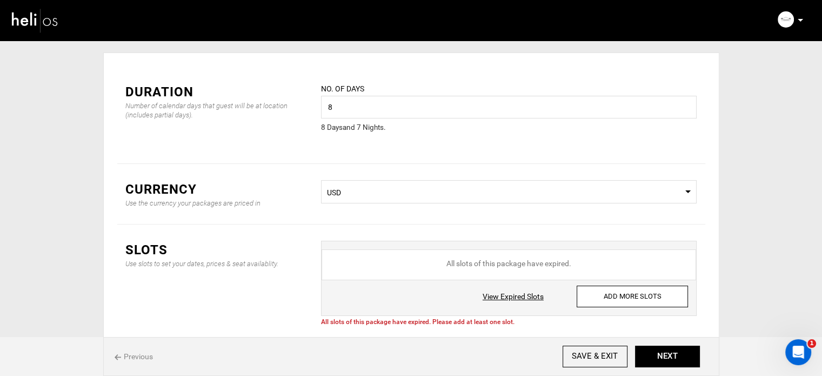
scroll to position [54, 0]
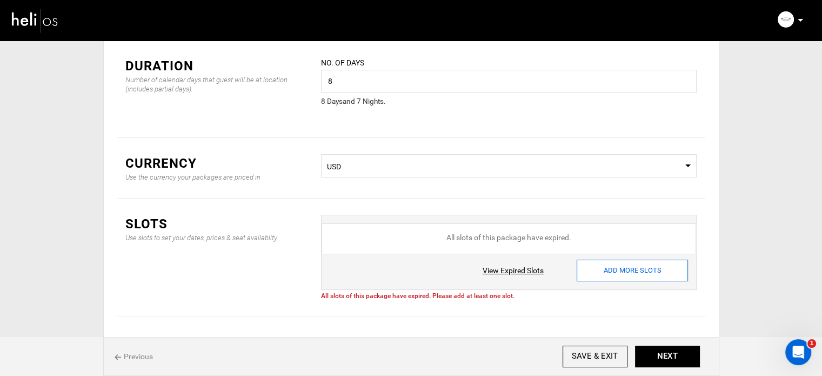
click at [615, 268] on input "ADD MORE SLOTS" at bounding box center [632, 270] width 111 height 22
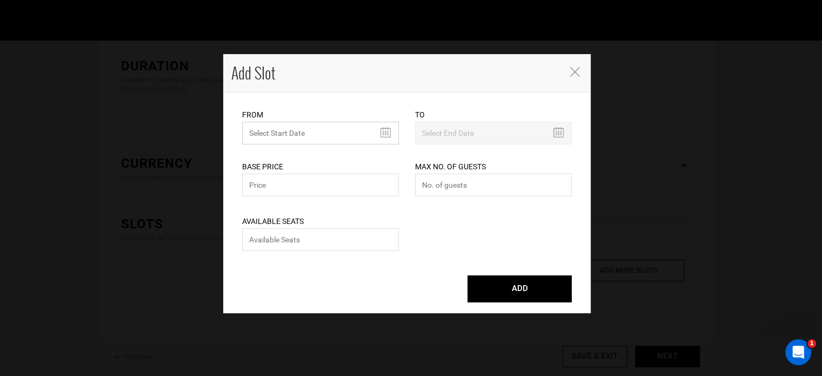
click at [338, 139] on input "text" at bounding box center [320, 133] width 157 height 23
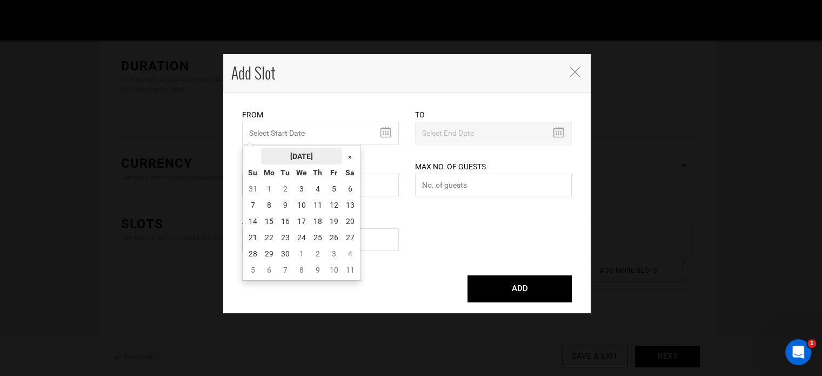
click at [296, 159] on th "[DATE]" at bounding box center [301, 156] width 81 height 16
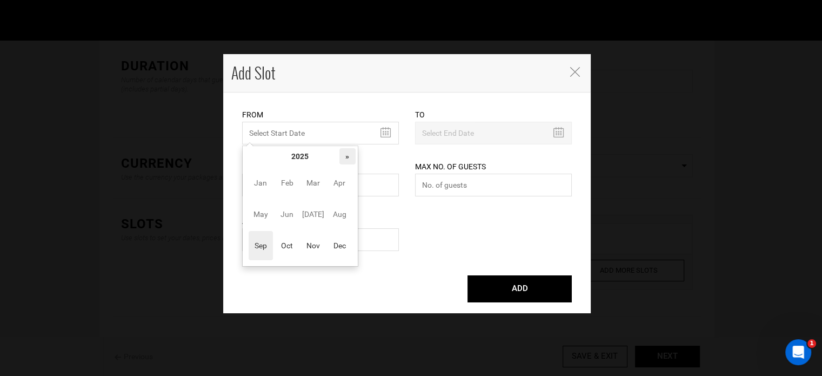
click at [352, 160] on th "»" at bounding box center [347, 156] width 16 height 16
click at [290, 250] on span "Oct" at bounding box center [287, 245] width 24 height 29
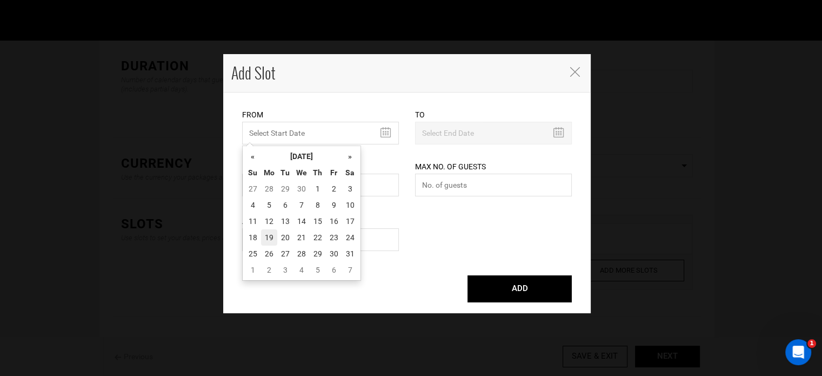
click at [268, 237] on td "19" at bounding box center [269, 237] width 16 height 16
type input "[DATE]"
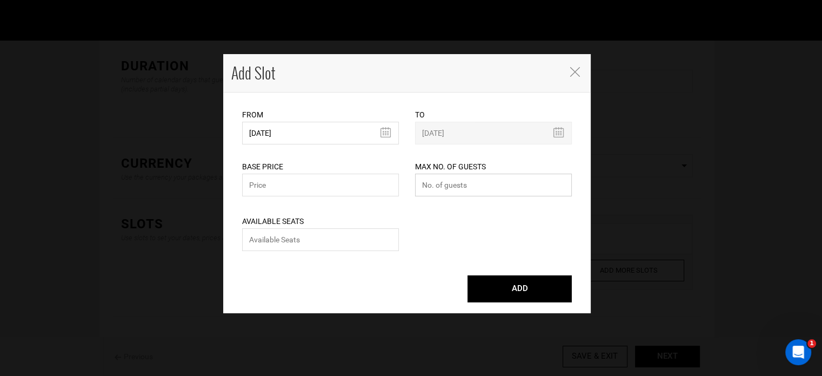
click at [450, 185] on input "number" at bounding box center [493, 184] width 157 height 23
type input "0"
click at [274, 232] on input "number" at bounding box center [320, 239] width 157 height 23
type input "0"
click at [296, 185] on input "text" at bounding box center [320, 184] width 157 height 23
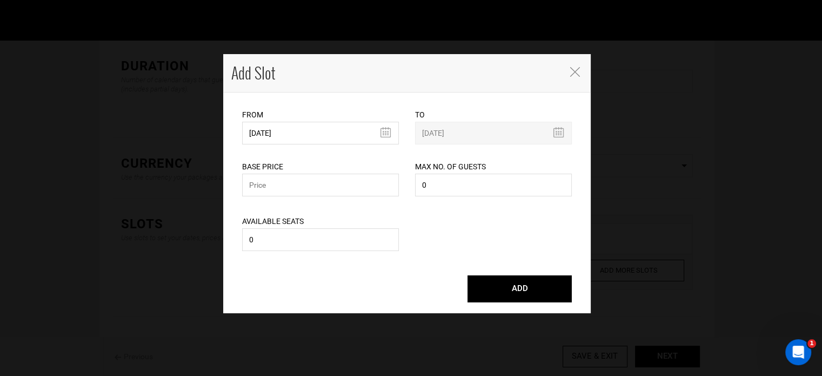
click at [571, 75] on icon "Close" at bounding box center [575, 72] width 10 height 10
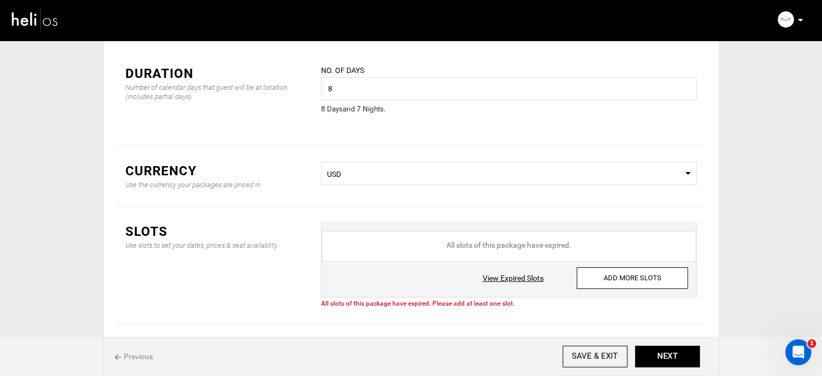
scroll to position [0, 0]
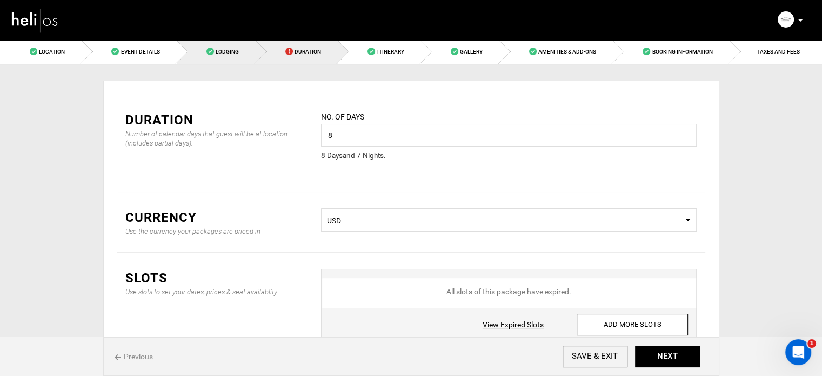
click at [233, 55] on span "Lodging" at bounding box center [227, 52] width 23 height 6
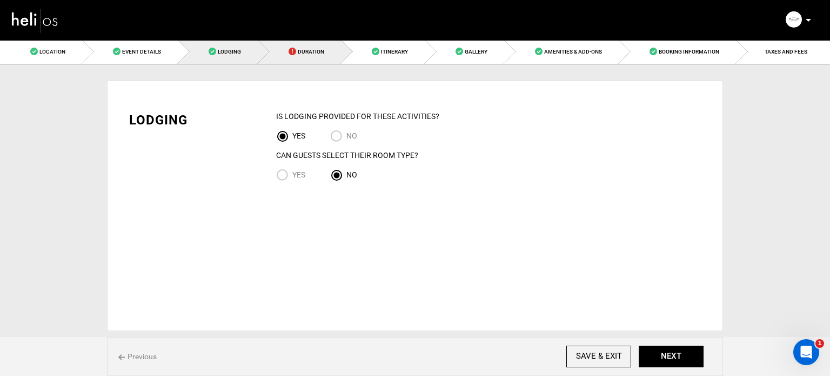
click at [298, 44] on link "Duration" at bounding box center [299, 51] width 83 height 24
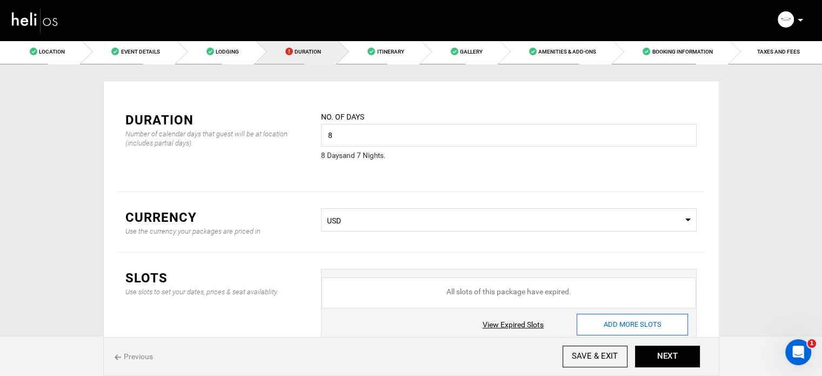
click at [618, 329] on input "ADD MORE SLOTS" at bounding box center [632, 324] width 111 height 22
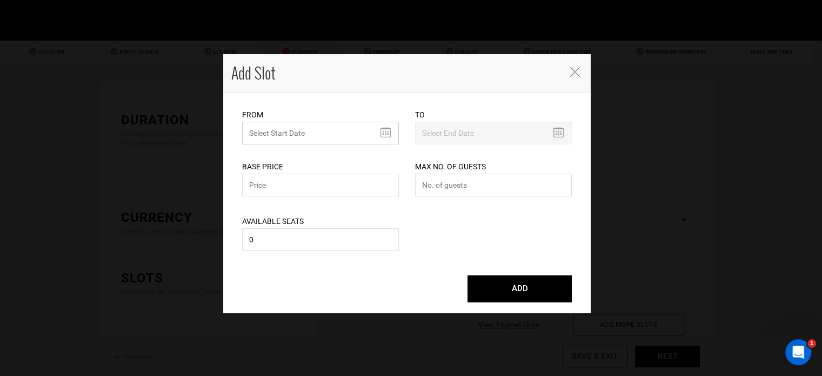
click at [324, 133] on input "text" at bounding box center [320, 133] width 157 height 23
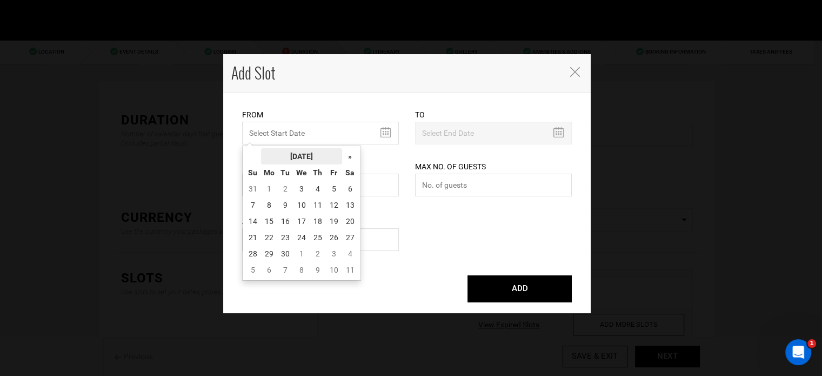
click at [309, 149] on th "[DATE]" at bounding box center [301, 156] width 81 height 16
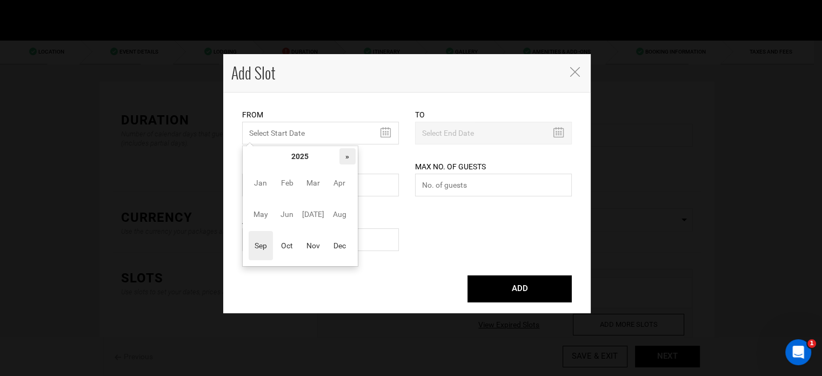
click at [344, 154] on th "»" at bounding box center [347, 156] width 16 height 16
click at [268, 252] on span "Sep" at bounding box center [261, 245] width 24 height 29
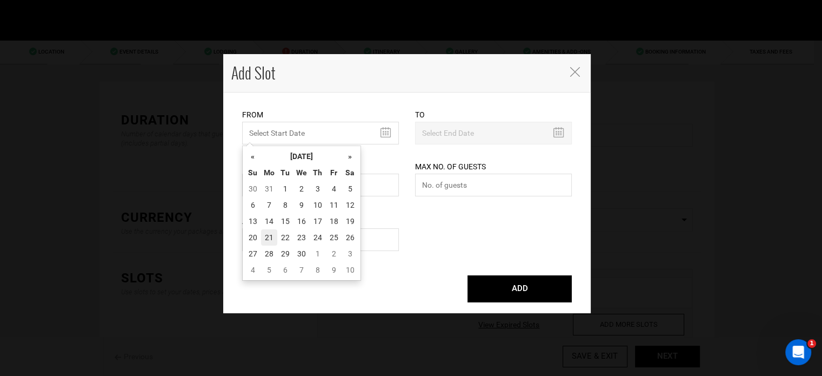
click at [271, 237] on td "21" at bounding box center [269, 237] width 16 height 16
type input "[DATE]"
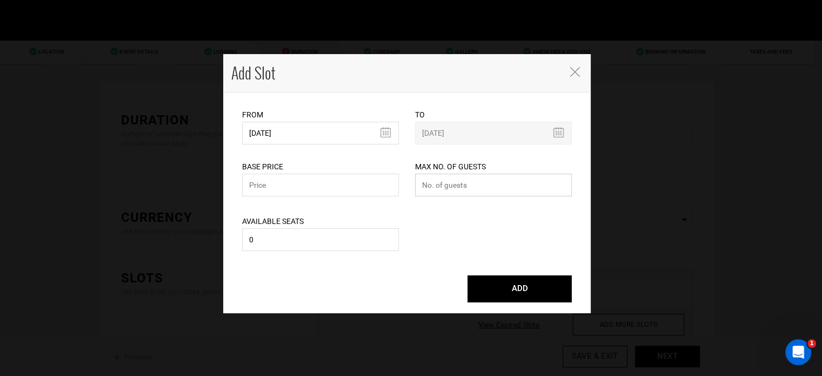
click at [518, 183] on input "number" at bounding box center [493, 184] width 157 height 23
type input "0"
click at [336, 251] on input "0" at bounding box center [320, 239] width 157 height 23
click at [293, 179] on input "text" at bounding box center [320, 184] width 157 height 23
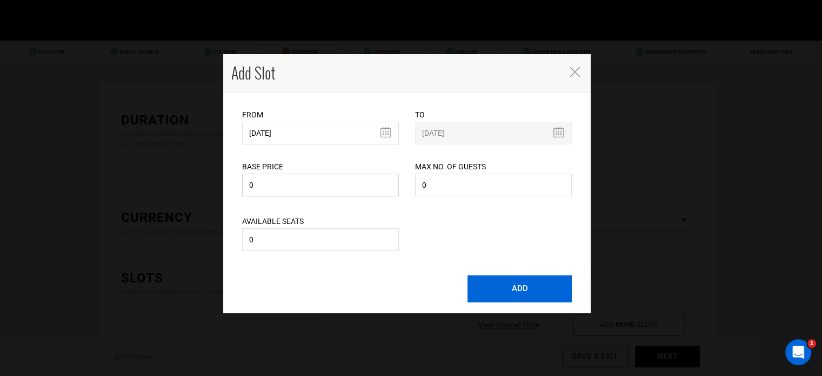
type input "0"
click at [549, 294] on button "ADD" at bounding box center [519, 288] width 104 height 27
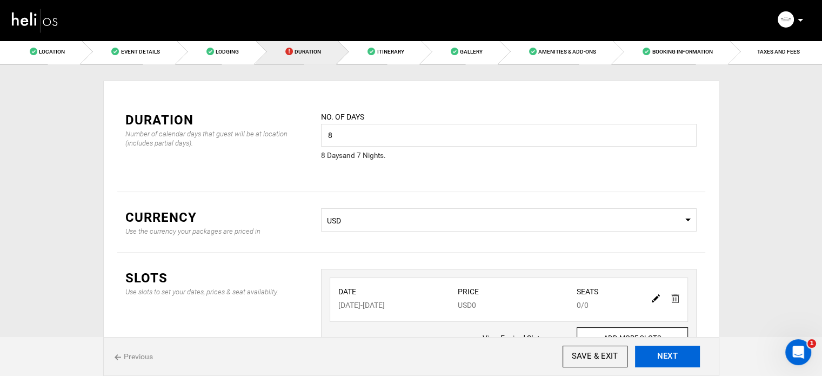
click at [665, 363] on button "NEXT" at bounding box center [667, 356] width 65 height 22
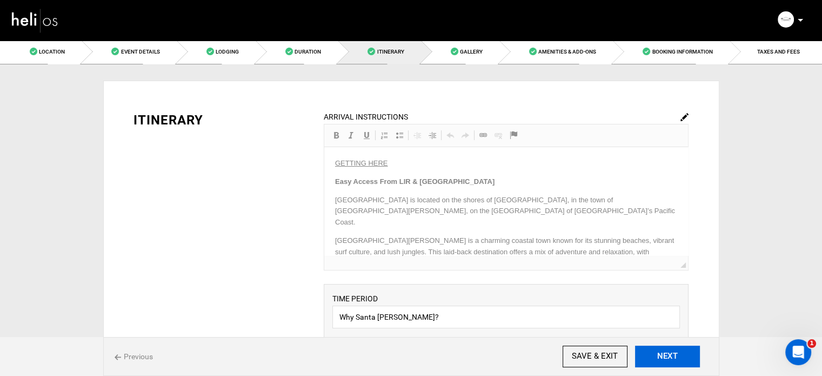
click at [665, 363] on button "NEXT" at bounding box center [667, 356] width 65 height 22
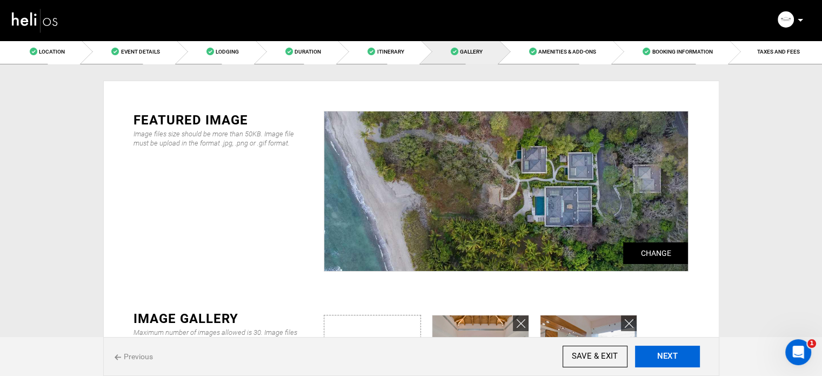
click at [664, 362] on button "NEXT" at bounding box center [667, 356] width 65 height 22
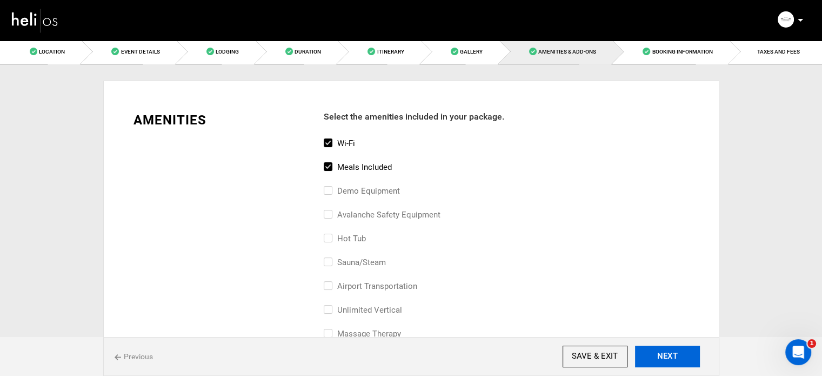
click at [664, 362] on button "NEXT" at bounding box center [667, 356] width 65 height 22
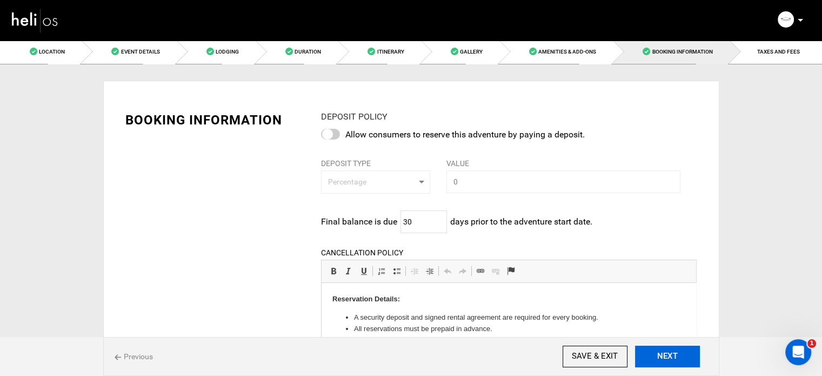
click at [664, 362] on button "NEXT" at bounding box center [667, 356] width 65 height 22
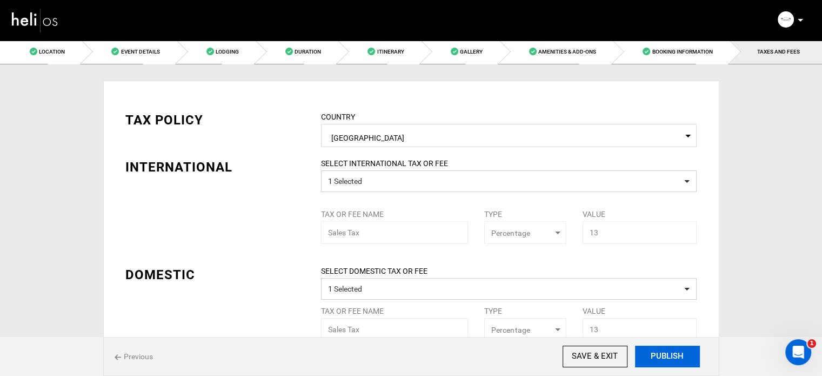
click at [664, 362] on button "PUBLISH" at bounding box center [667, 356] width 65 height 22
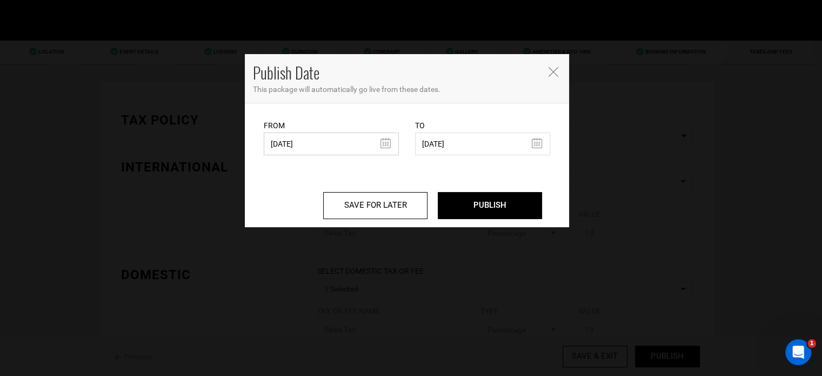
click at [311, 147] on input "[DATE]" at bounding box center [331, 143] width 135 height 23
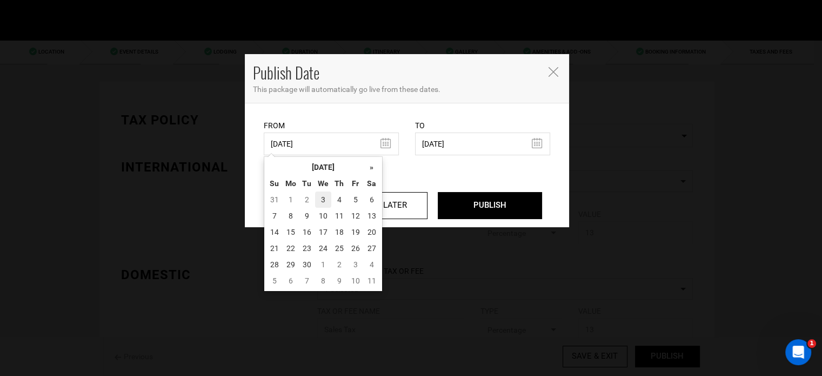
click at [323, 195] on td "3" at bounding box center [323, 199] width 16 height 16
type input "[DATE]"
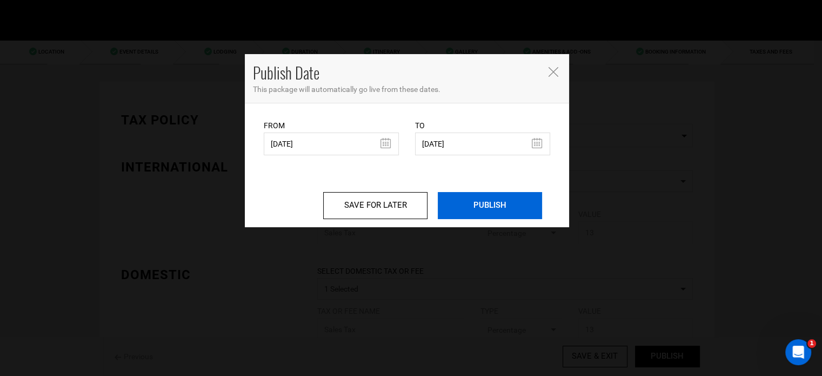
click at [520, 199] on input "PUBLISH" at bounding box center [490, 205] width 104 height 27
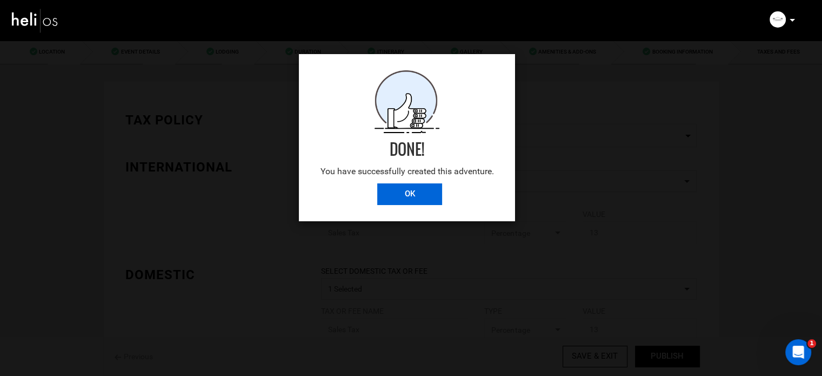
click at [419, 189] on input "OK" at bounding box center [409, 194] width 65 height 22
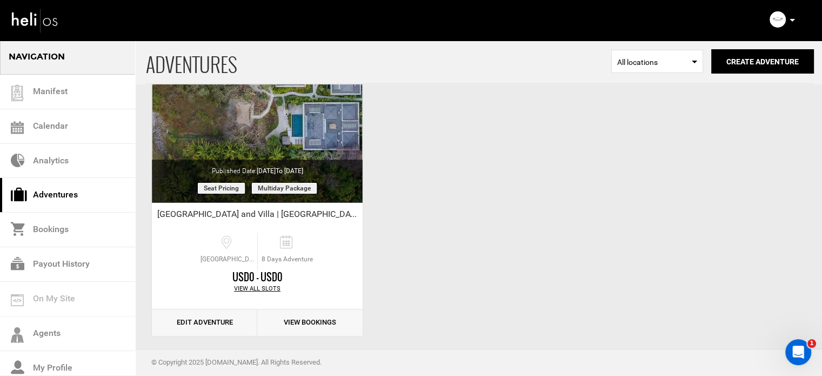
scroll to position [134, 0]
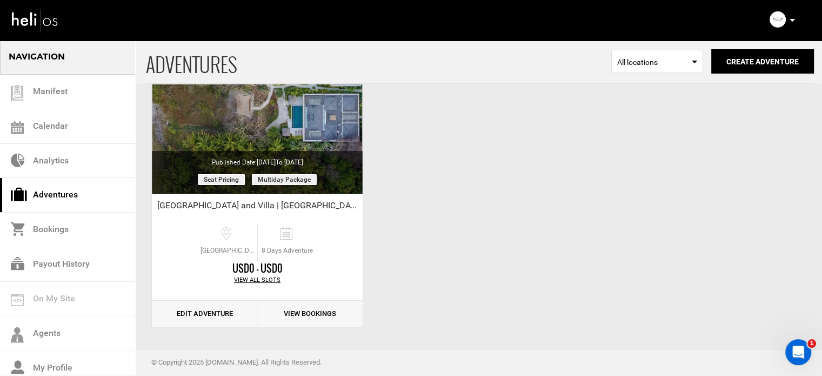
click at [791, 20] on icon at bounding box center [791, 20] width 5 height 3
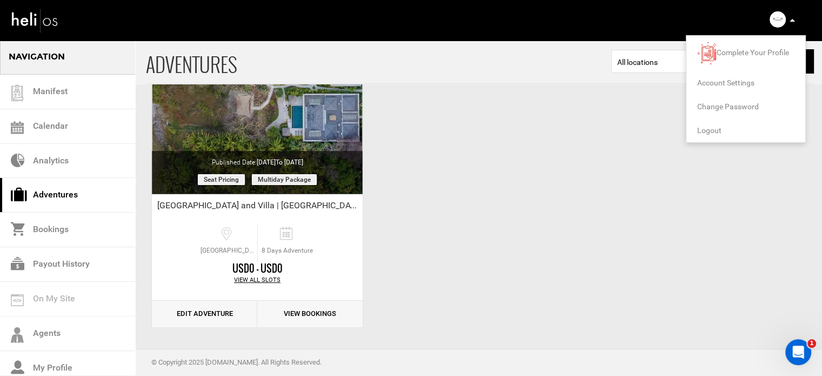
click at [720, 131] on span "Logout" at bounding box center [709, 130] width 24 height 9
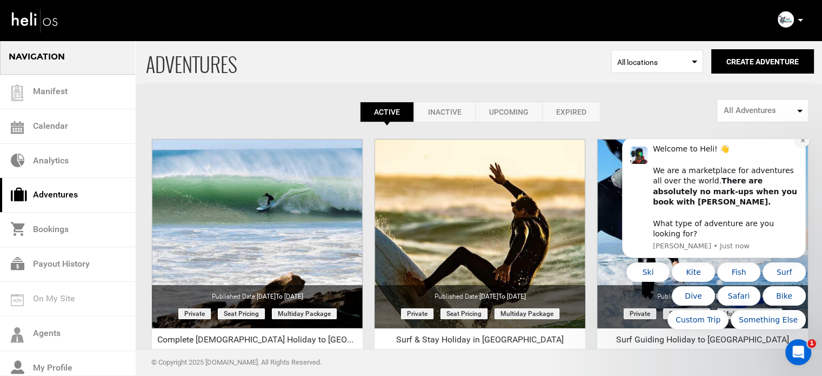
click at [801, 143] on icon "Dismiss notification" at bounding box center [803, 140] width 6 height 6
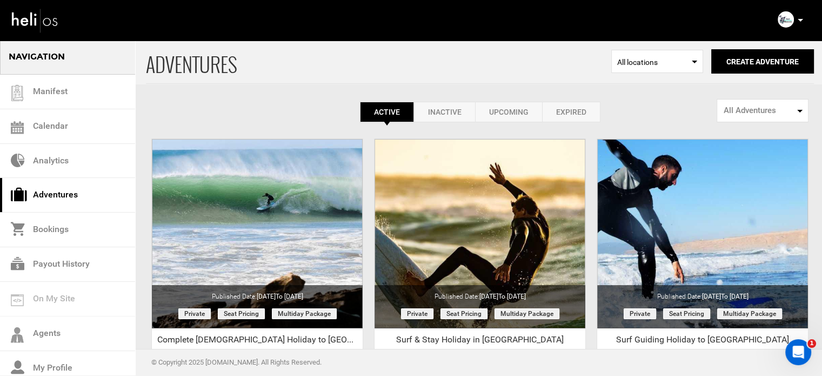
click at [562, 110] on link "Expired" at bounding box center [571, 112] width 58 height 21
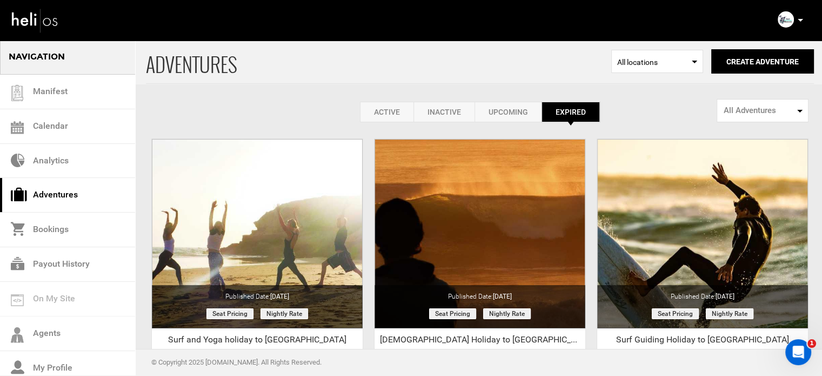
click at [369, 109] on link "Active" at bounding box center [386, 112] width 53 height 21
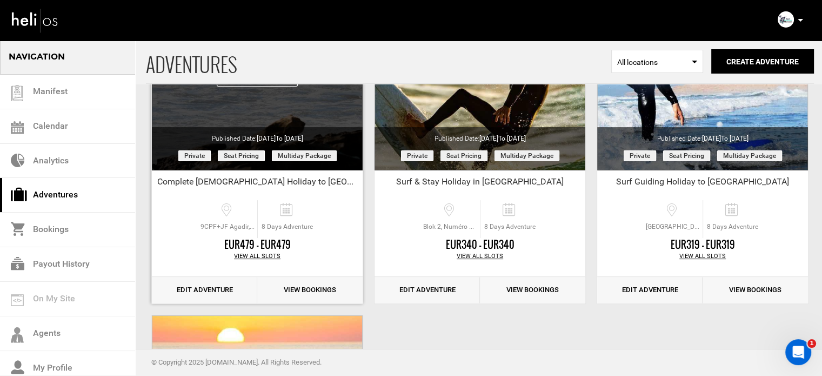
scroll to position [162, 0]
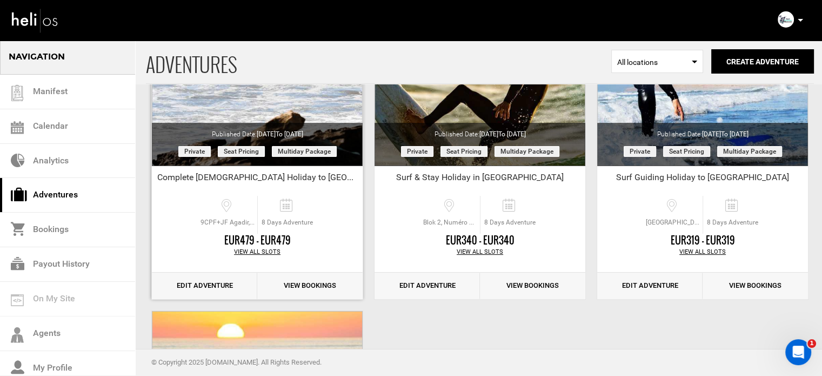
click at [238, 288] on link "Edit Adventure" at bounding box center [204, 285] width 105 height 26
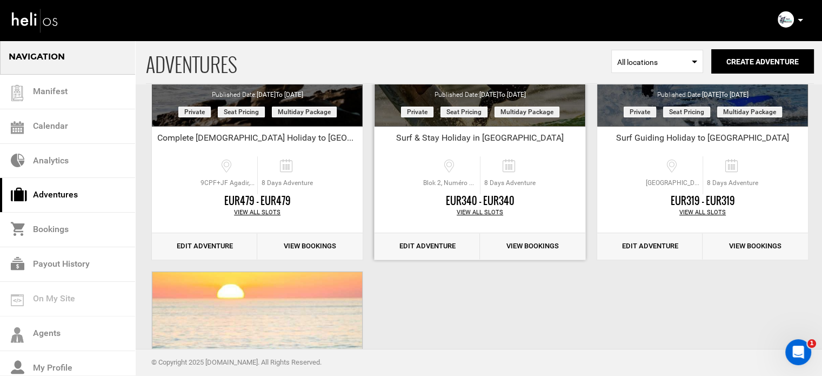
scroll to position [162, 0]
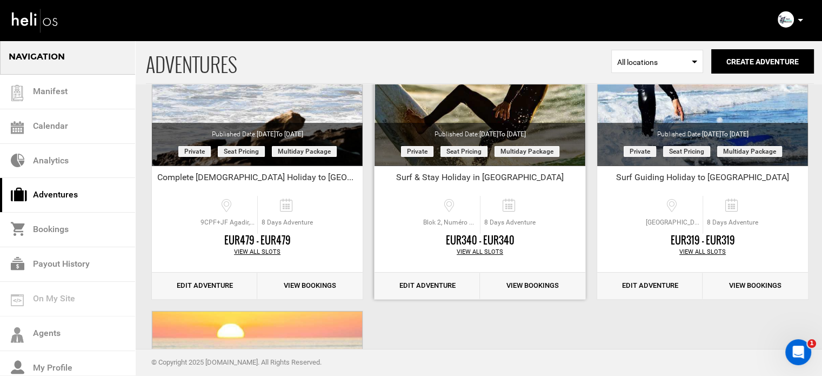
click at [424, 282] on link "Edit Adventure" at bounding box center [426, 285] width 105 height 26
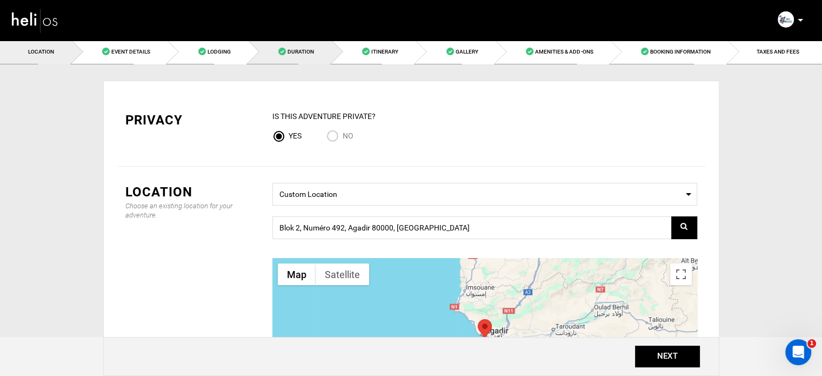
click at [291, 56] on link "Duration" at bounding box center [290, 51] width 84 height 24
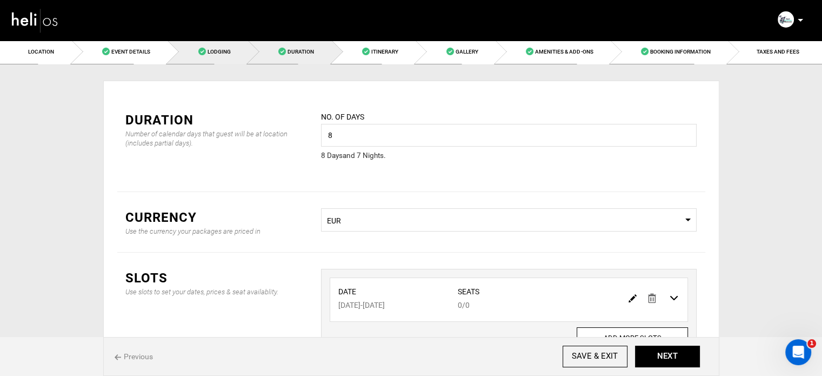
click at [205, 58] on link "Lodging" at bounding box center [207, 51] width 81 height 24
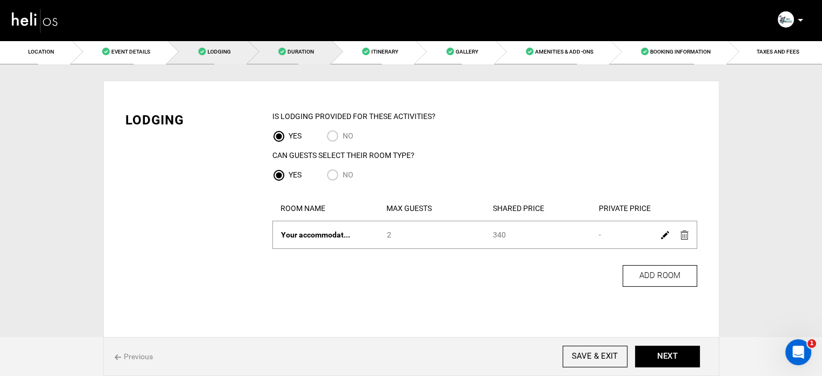
click at [291, 53] on span "Duration" at bounding box center [300, 52] width 26 height 6
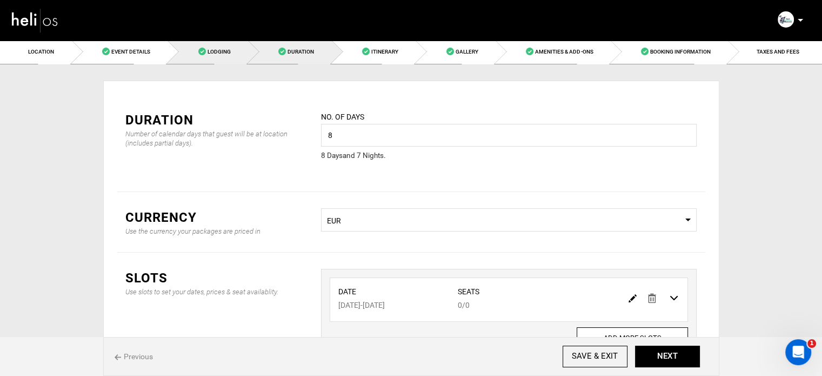
click at [222, 53] on span "Lodging" at bounding box center [218, 52] width 23 height 6
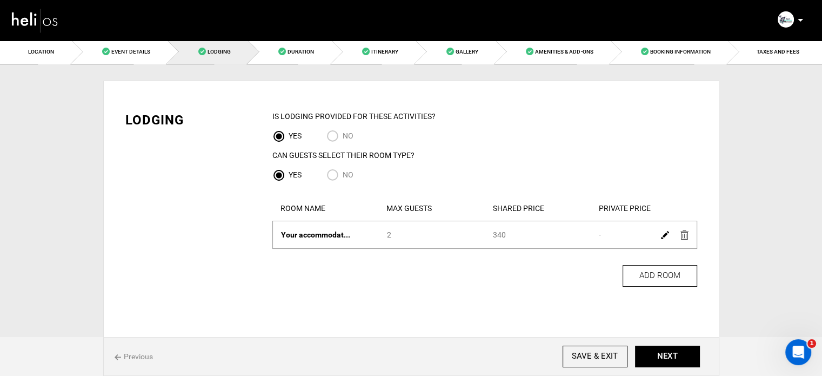
click at [662, 237] on img at bounding box center [665, 235] width 8 height 8
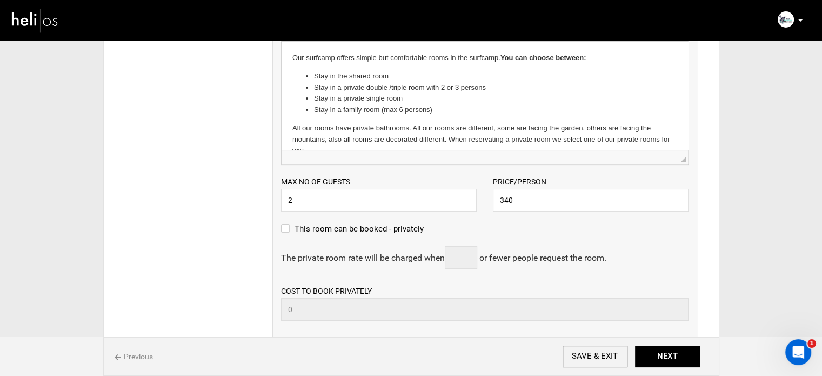
scroll to position [270, 0]
drag, startPoint x: 510, startPoint y: 199, endPoint x: 495, endPoint y: 198, distance: 15.2
click at [495, 198] on input "340" at bounding box center [591, 199] width 196 height 23
type input "2"
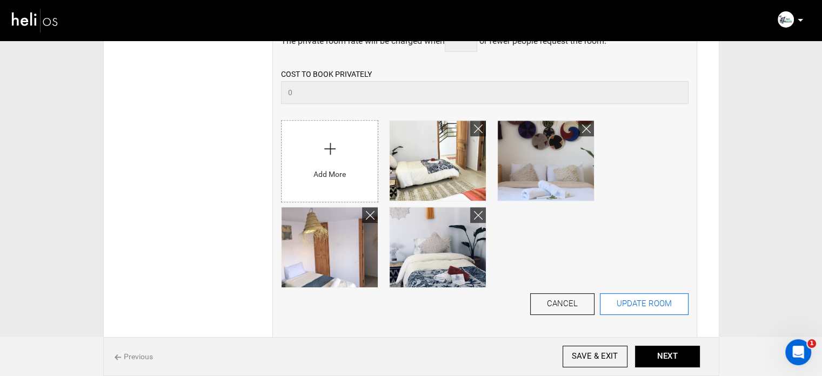
type input "385"
click at [635, 306] on button "UPDATE ROOM" at bounding box center [644, 304] width 89 height 22
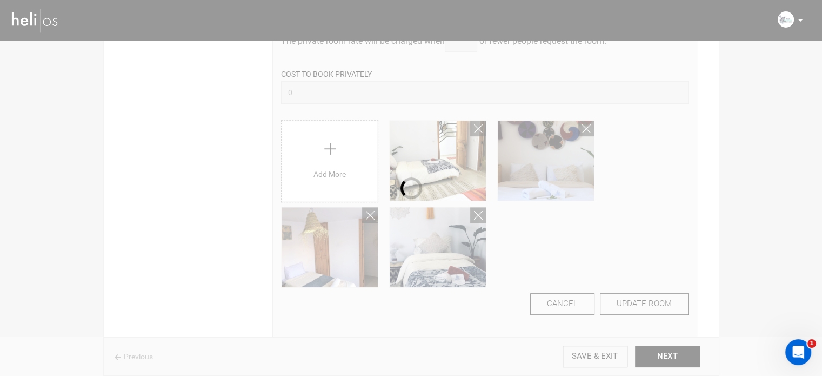
scroll to position [36, 0]
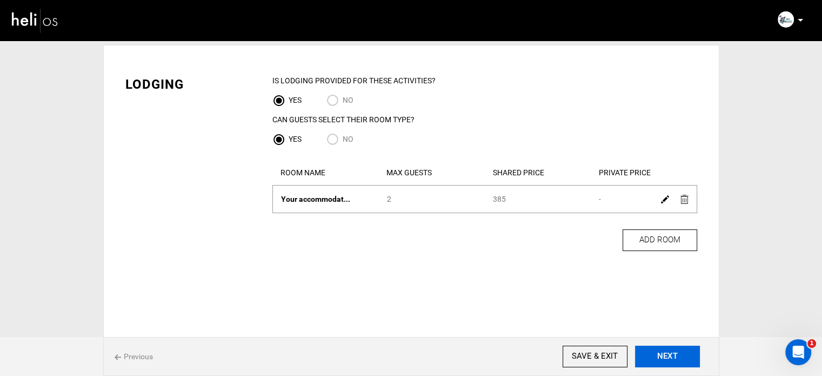
click at [673, 356] on button "NEXT" at bounding box center [667, 356] width 65 height 22
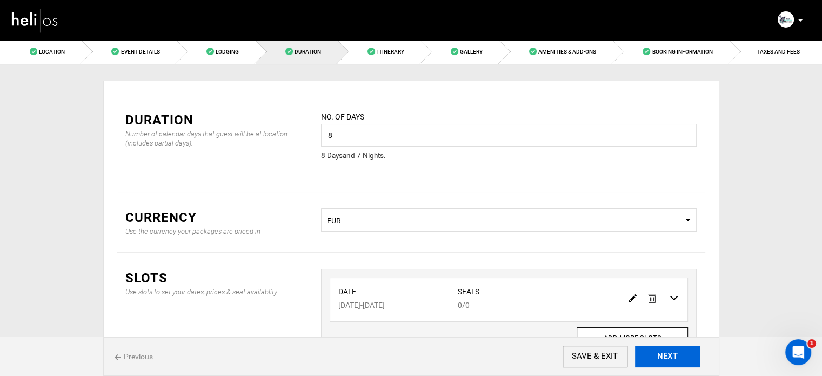
click at [682, 359] on button "NEXT" at bounding box center [667, 356] width 65 height 22
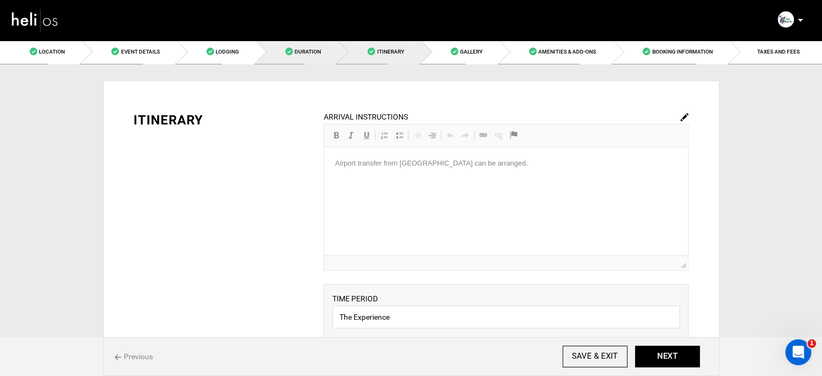
click at [331, 61] on link "Duration" at bounding box center [297, 51] width 82 height 24
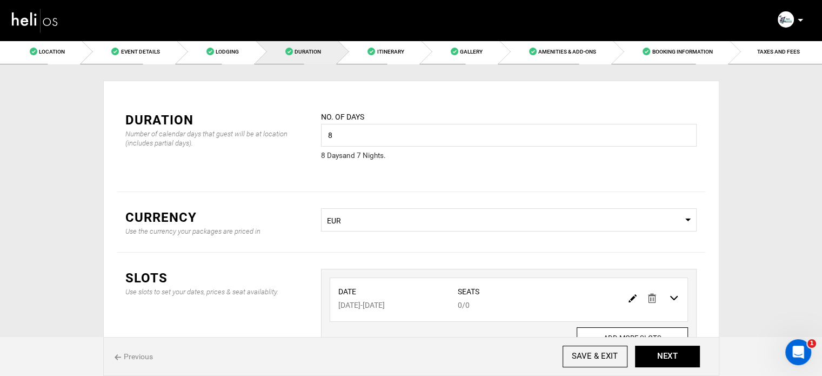
click at [629, 295] on img at bounding box center [632, 298] width 8 height 8
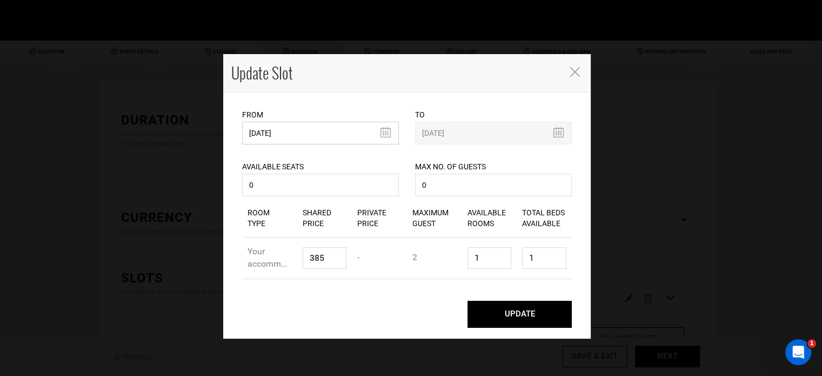
click at [318, 132] on input "10/28/2025" at bounding box center [320, 133] width 157 height 23
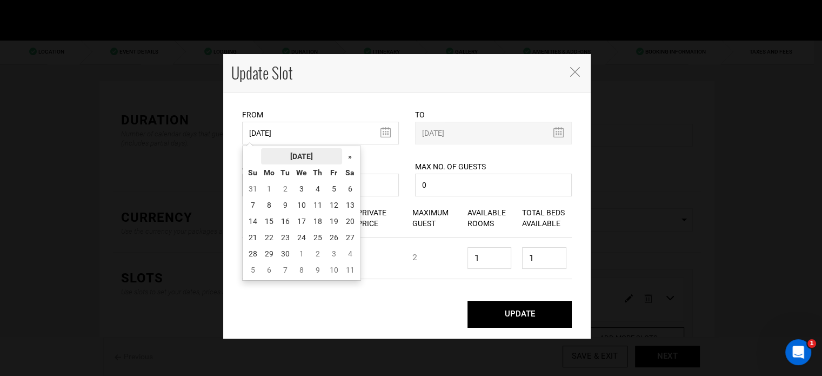
click at [301, 156] on th "[DATE]" at bounding box center [301, 156] width 81 height 16
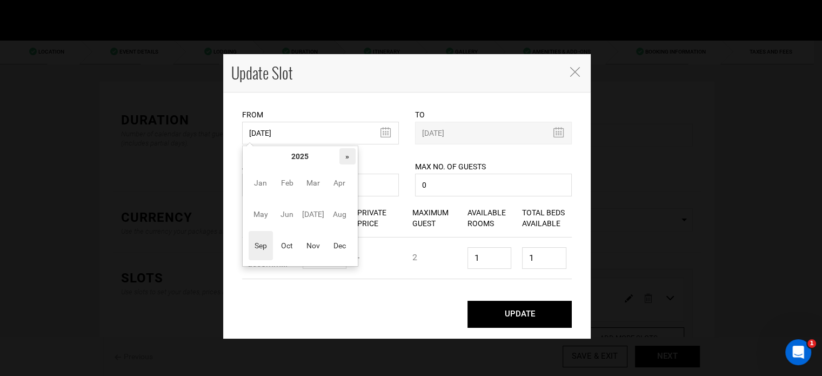
click at [342, 155] on th "»" at bounding box center [347, 156] width 16 height 16
click at [283, 244] on span "Oct" at bounding box center [287, 245] width 24 height 29
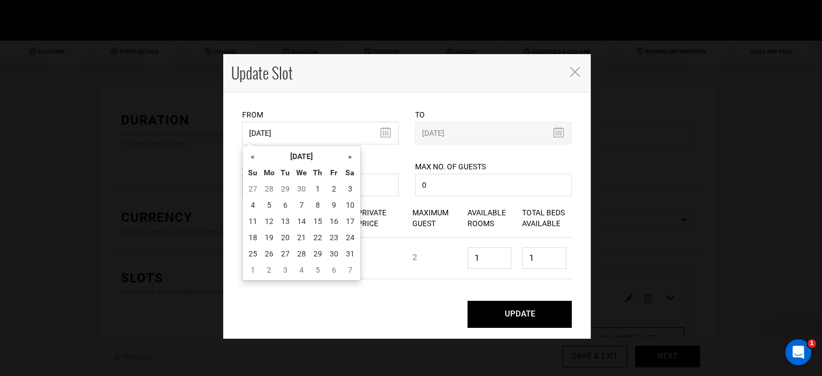
click at [261, 229] on table "« October 2026 » Su Mo Tu We Th Fr Sa 27 28 29 30 1 2 3 4 5 6 7 8 9 10 11 12 13…" at bounding box center [301, 213] width 113 height 130
click at [269, 232] on td "19" at bounding box center [269, 237] width 16 height 16
type input "10/19/2026"
type input "10/26/2026"
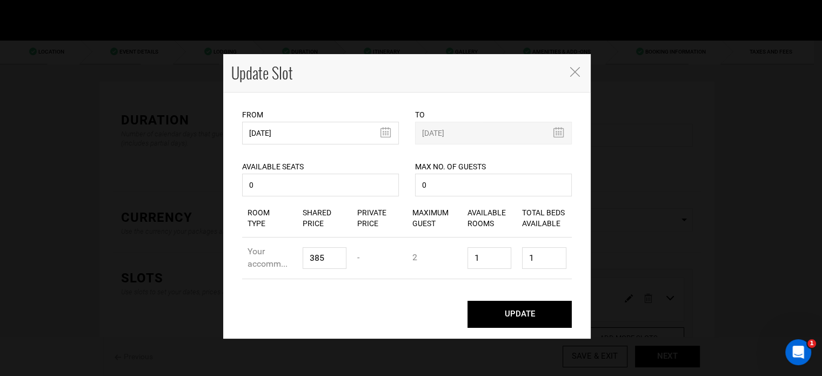
click at [532, 321] on button "UPDATE" at bounding box center [519, 313] width 104 height 27
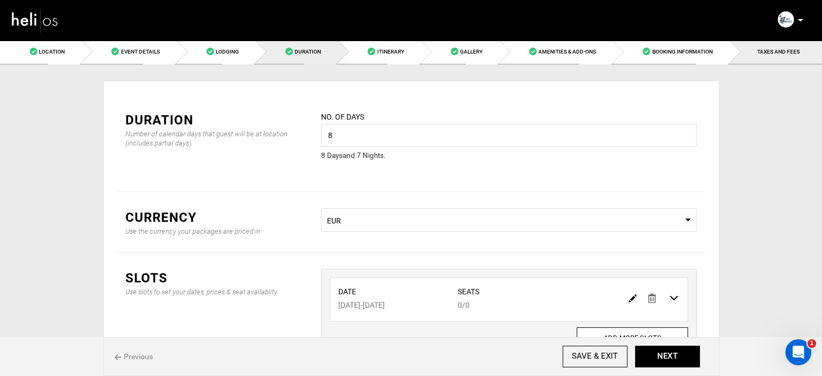
click at [750, 53] on link "TAXES AND FEES" at bounding box center [775, 51] width 92 height 24
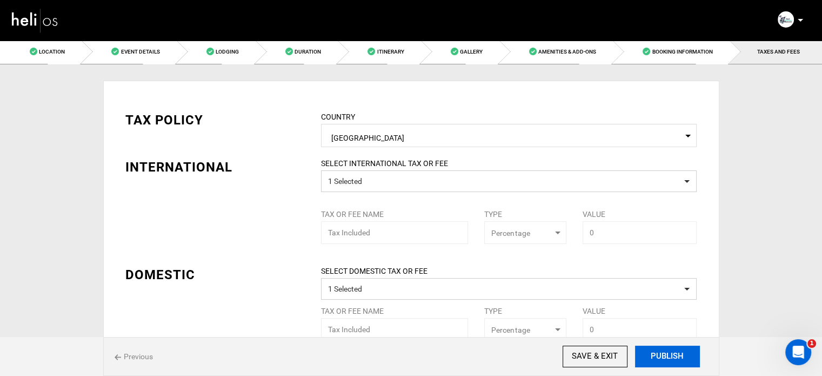
click at [664, 362] on button "PUBLISH" at bounding box center [667, 356] width 65 height 22
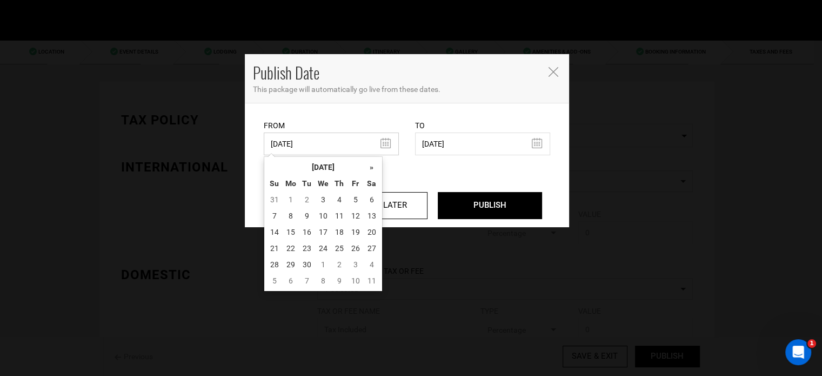
click at [301, 139] on input "10/17/2024" at bounding box center [331, 143] width 135 height 23
click at [321, 202] on td "3" at bounding box center [323, 199] width 16 height 16
type input "[DATE]"
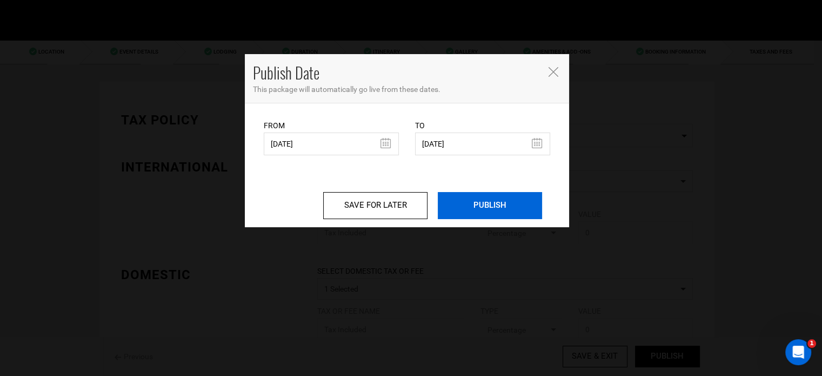
click at [473, 206] on input "PUBLISH" at bounding box center [490, 205] width 104 height 27
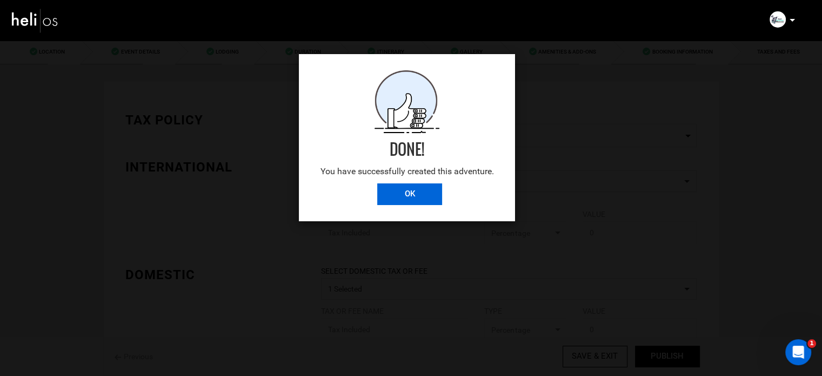
click at [413, 193] on input "OK" at bounding box center [409, 194] width 65 height 22
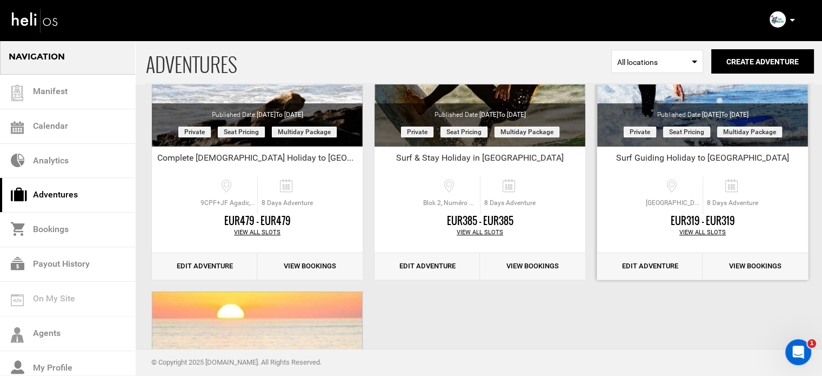
scroll to position [270, 0]
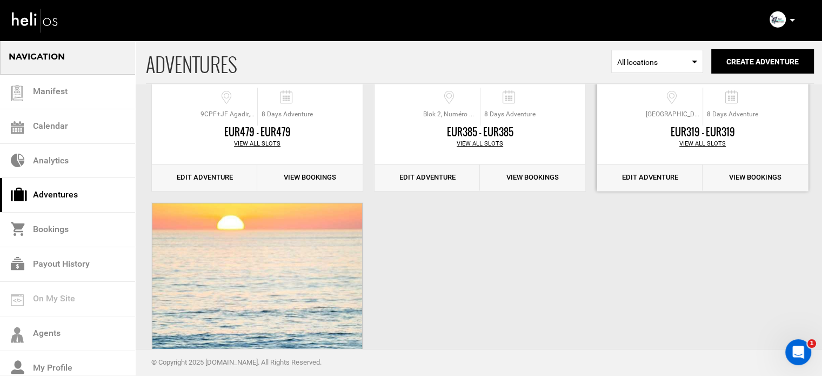
click at [656, 178] on link "Edit Adventure" at bounding box center [649, 177] width 105 height 26
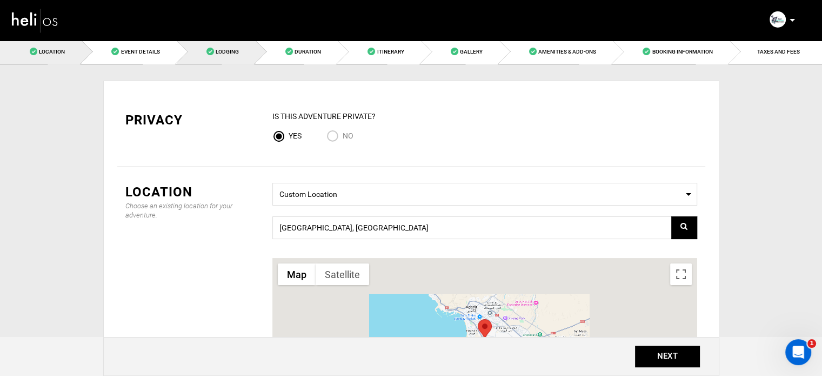
click at [233, 56] on link "Lodging" at bounding box center [216, 51] width 79 height 24
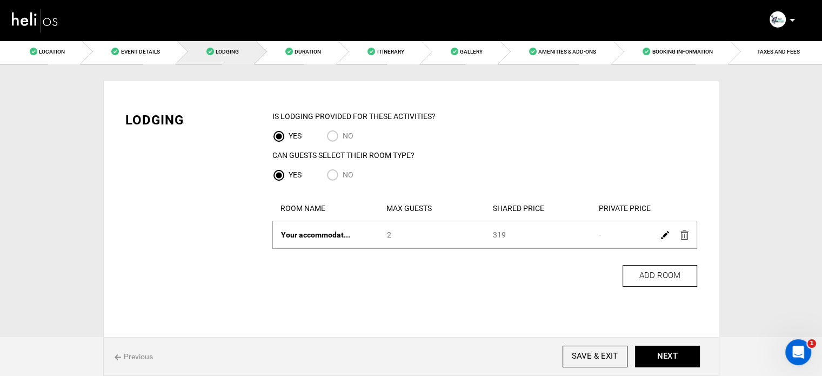
click at [661, 235] on img at bounding box center [665, 235] width 8 height 8
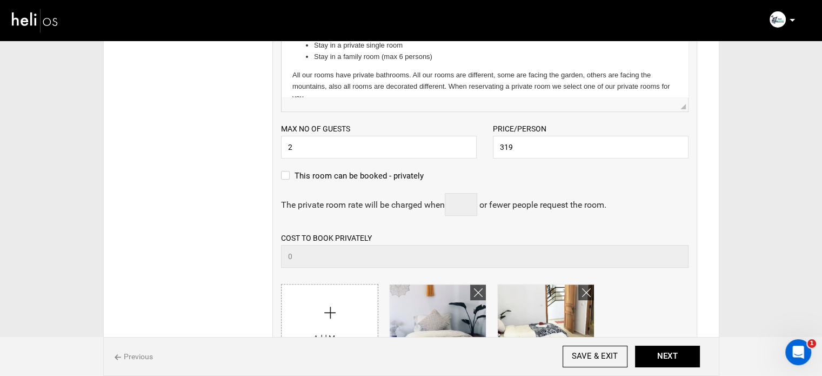
scroll to position [324, 0]
drag, startPoint x: 509, startPoint y: 144, endPoint x: 504, endPoint y: 143, distance: 5.6
click at [504, 143] on input "319" at bounding box center [591, 145] width 196 height 23
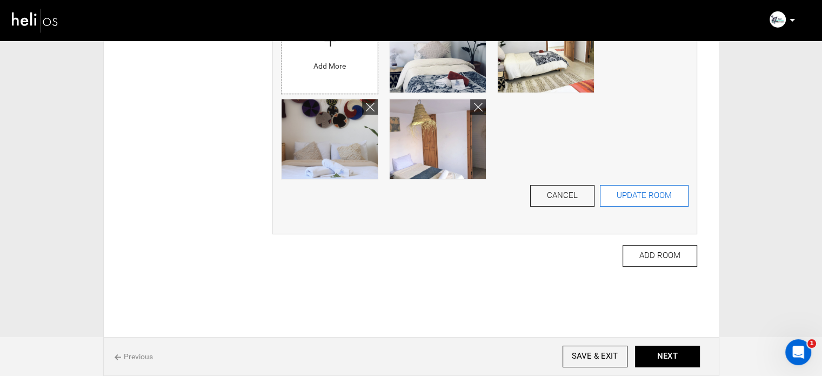
type input "350"
click at [640, 192] on button "UPDATE ROOM" at bounding box center [644, 196] width 89 height 22
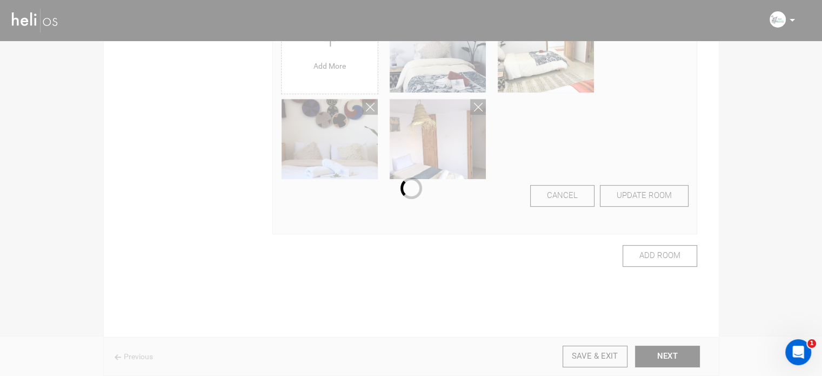
scroll to position [36, 0]
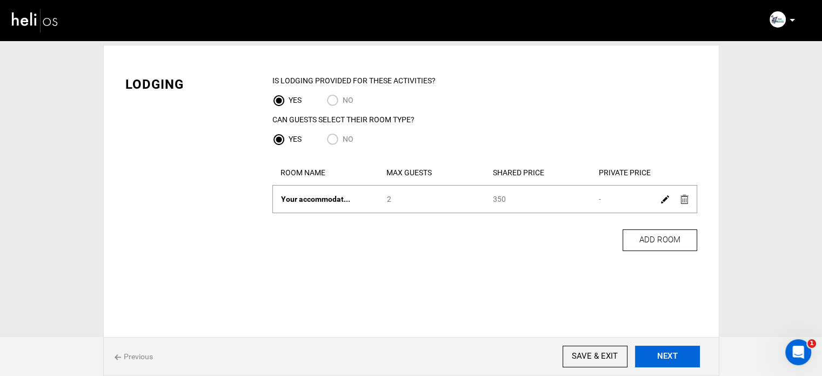
click at [667, 356] on button "NEXT" at bounding box center [667, 356] width 65 height 22
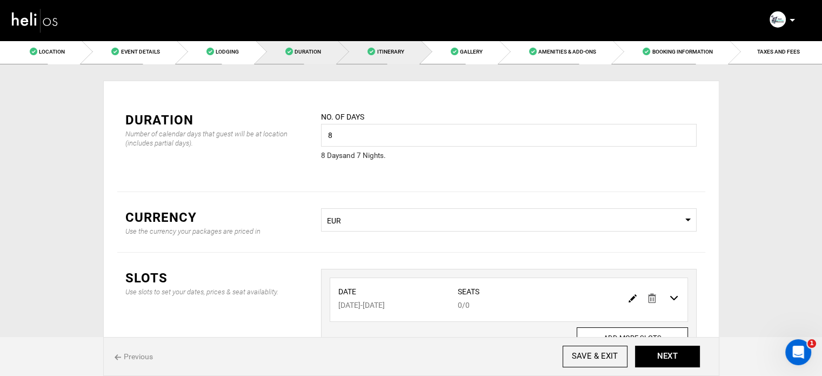
click at [401, 53] on span "Itinerary" at bounding box center [390, 52] width 27 height 6
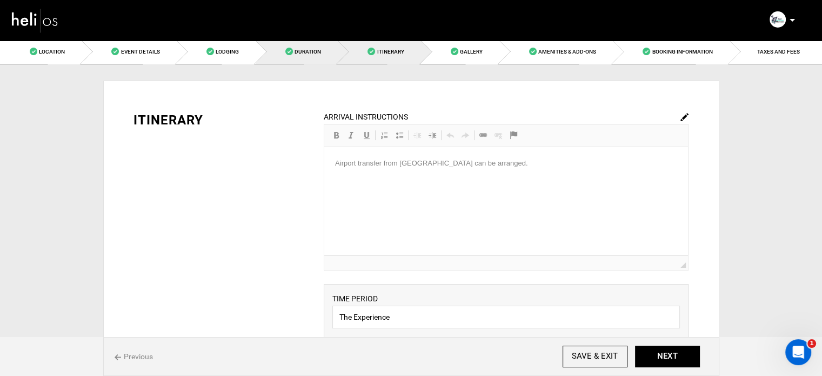
click at [303, 53] on span "Duration" at bounding box center [307, 52] width 26 height 6
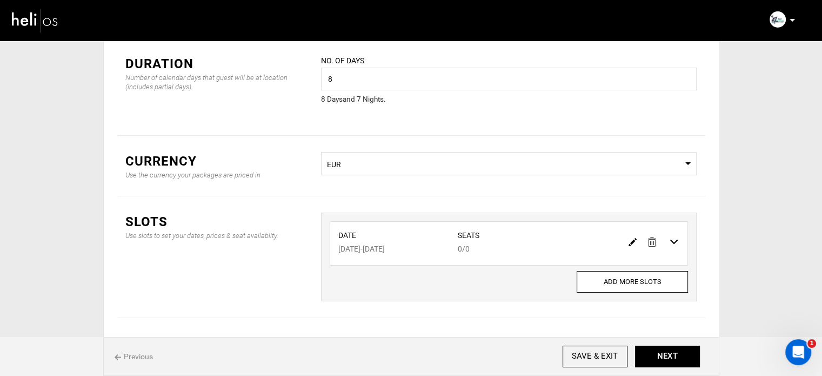
scroll to position [90, 0]
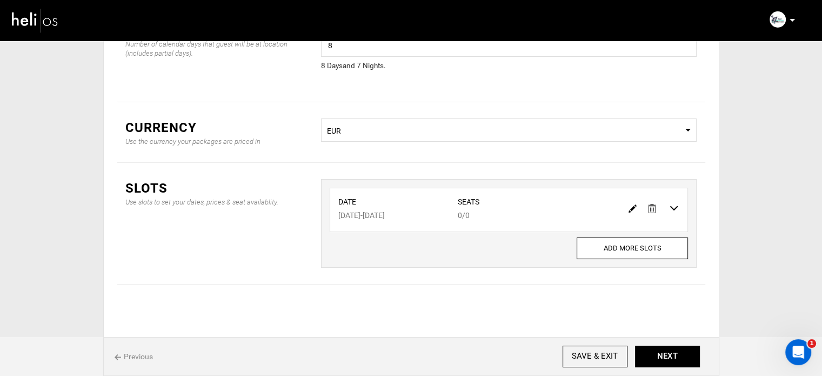
click at [634, 207] on img at bounding box center [632, 208] width 8 height 8
type input "10/27/2025"
type input "11/03/2025"
type input "0"
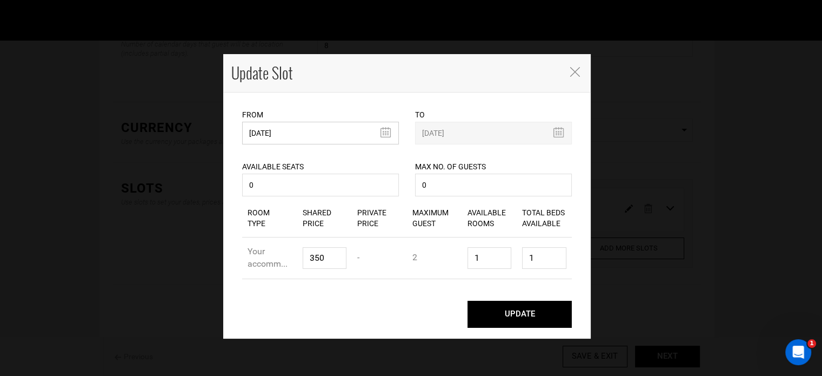
click at [317, 127] on input "10/27/2025" at bounding box center [320, 133] width 157 height 23
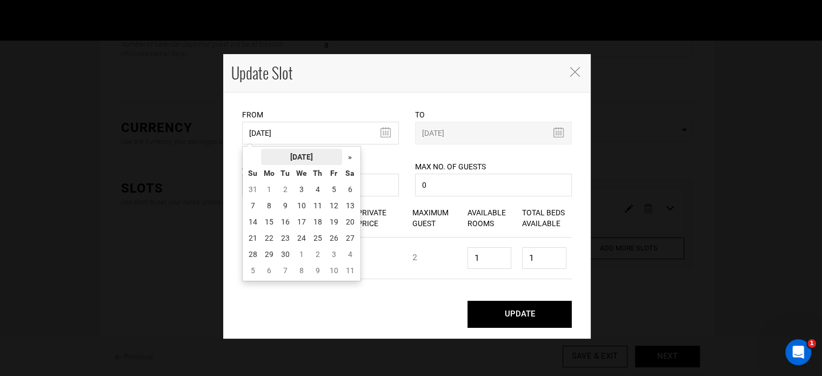
click at [318, 155] on th "[DATE]" at bounding box center [301, 157] width 81 height 16
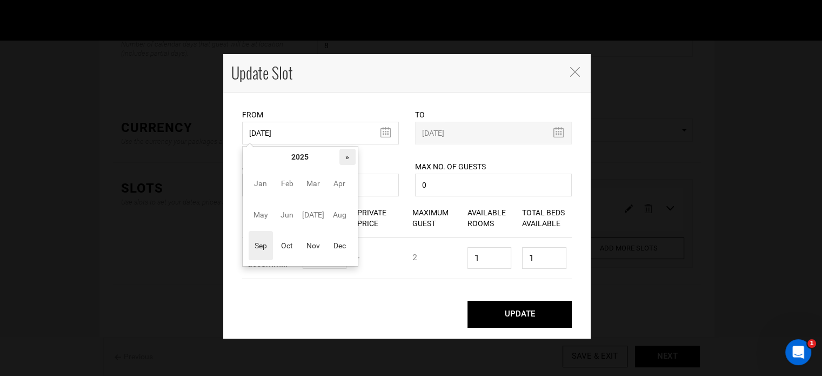
click at [350, 157] on th "»" at bounding box center [347, 157] width 16 height 16
click at [279, 251] on span "Oct" at bounding box center [287, 245] width 24 height 29
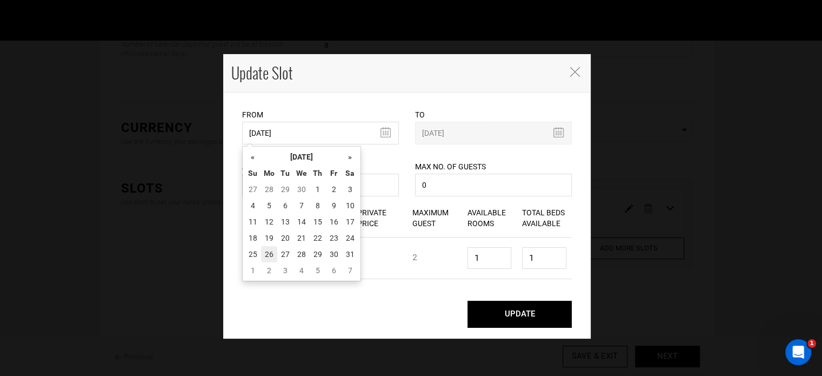
click at [270, 249] on td "26" at bounding box center [269, 254] width 16 height 16
type input "10/26/2026"
type input "11/01/2026"
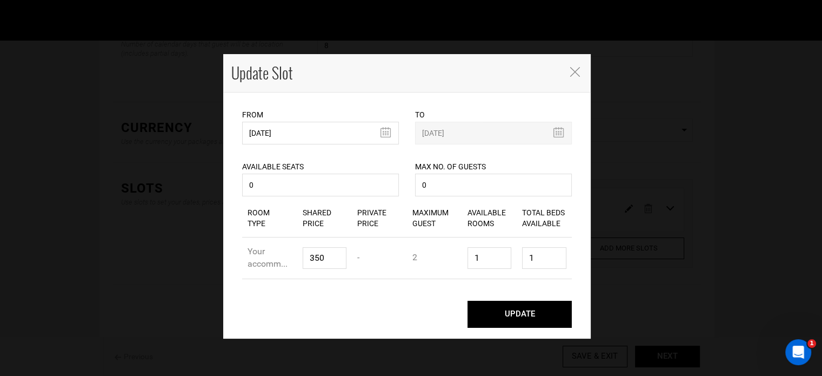
click at [506, 313] on button "UPDATE" at bounding box center [519, 313] width 104 height 27
type input "10/26/2026"
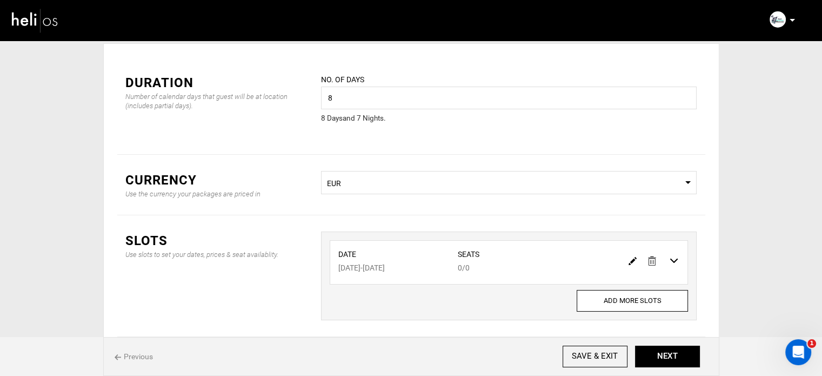
scroll to position [0, 0]
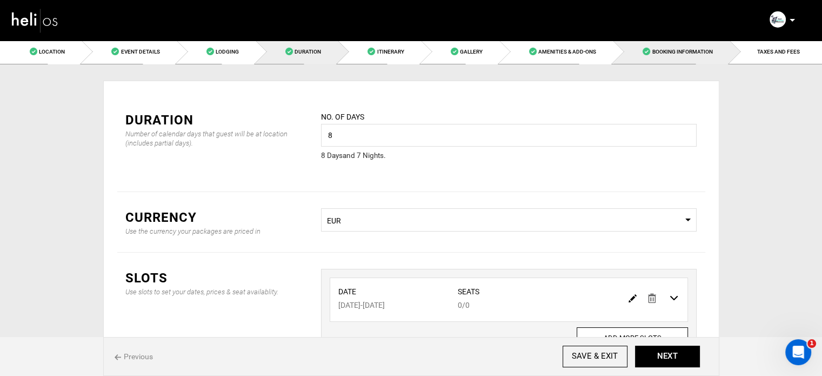
click at [702, 55] on link "Booking Information" at bounding box center [671, 51] width 116 height 24
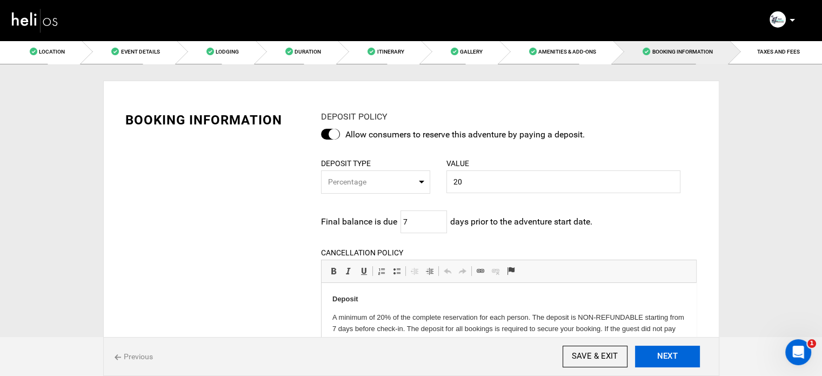
click at [666, 358] on button "NEXT" at bounding box center [667, 356] width 65 height 22
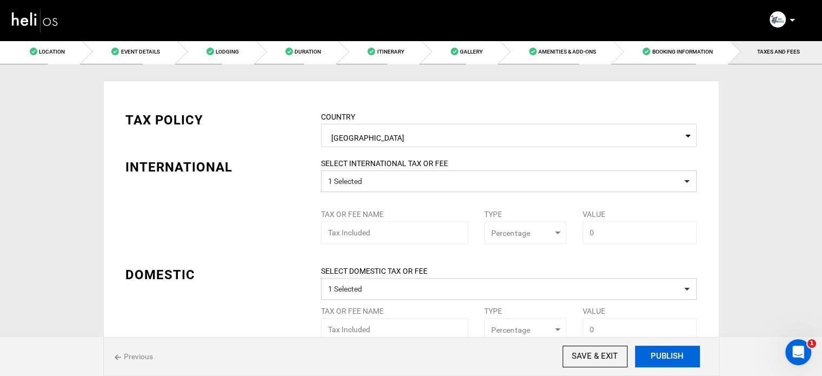
click at [666, 358] on button "PUBLISH" at bounding box center [667, 356] width 65 height 22
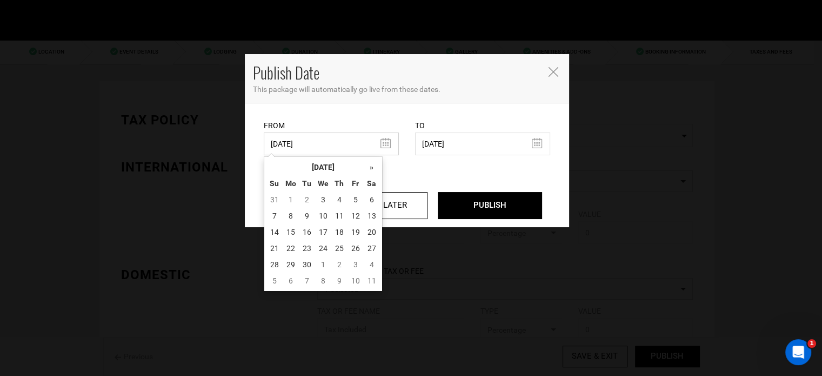
click at [337, 152] on input "10/17/2024" at bounding box center [331, 143] width 135 height 23
click at [321, 196] on td "3" at bounding box center [323, 199] width 16 height 16
type input "[DATE]"
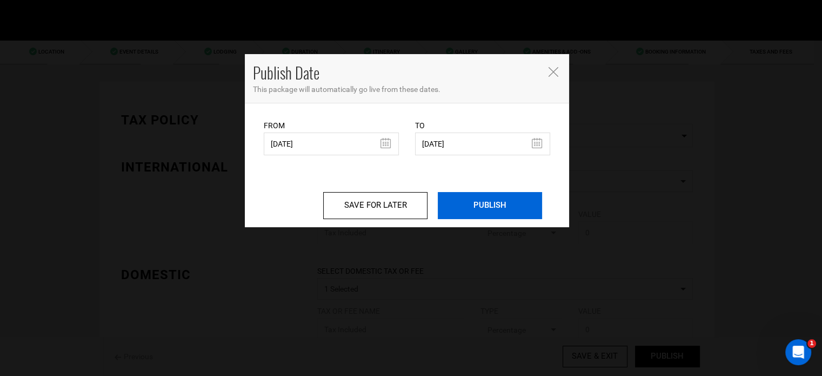
click at [471, 203] on input "PUBLISH" at bounding box center [490, 205] width 104 height 27
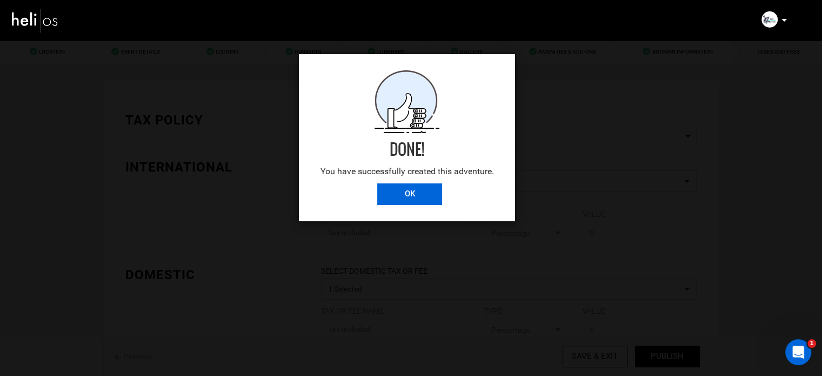
click at [398, 194] on input "OK" at bounding box center [409, 194] width 65 height 22
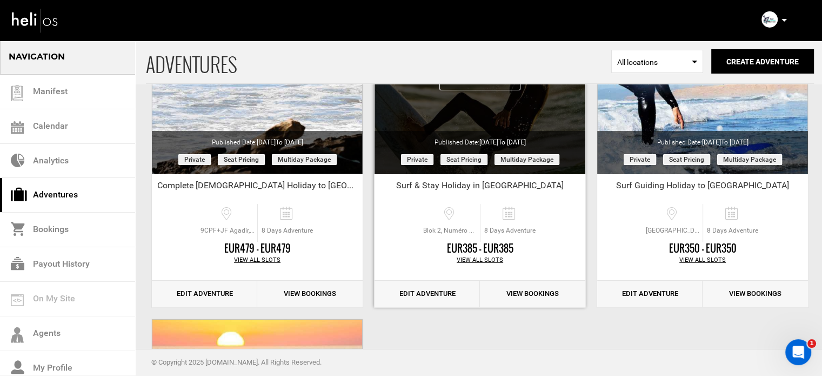
scroll to position [162, 0]
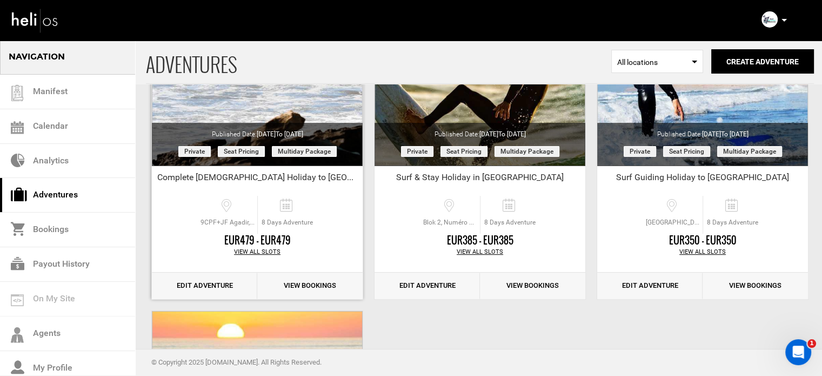
click at [196, 284] on link "Edit Adventure" at bounding box center [204, 285] width 105 height 26
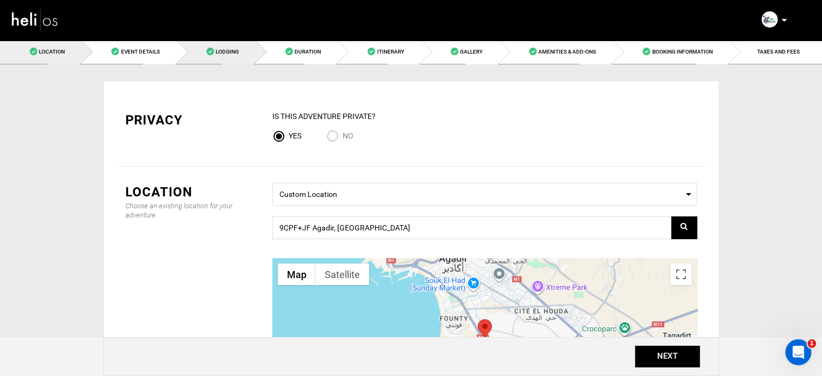
click at [250, 60] on link "Lodging" at bounding box center [216, 51] width 79 height 24
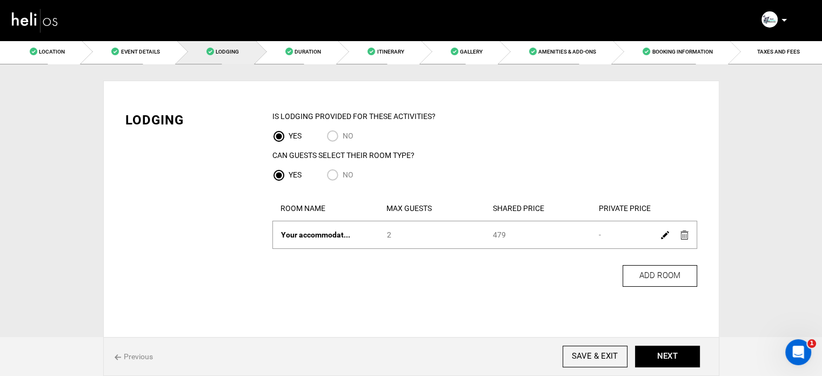
click at [665, 234] on img at bounding box center [665, 235] width 8 height 8
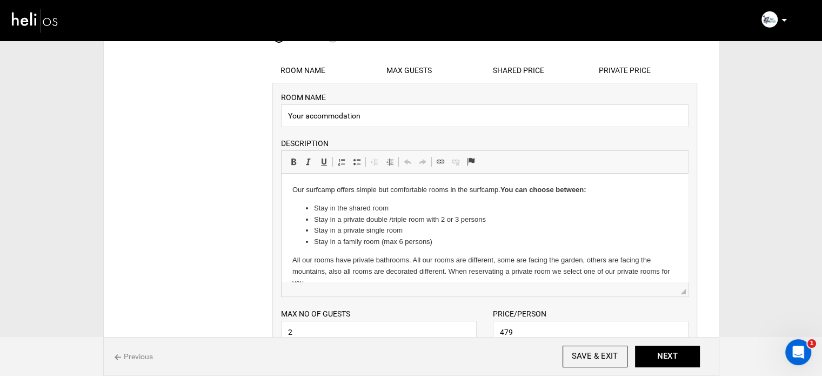
scroll to position [216, 0]
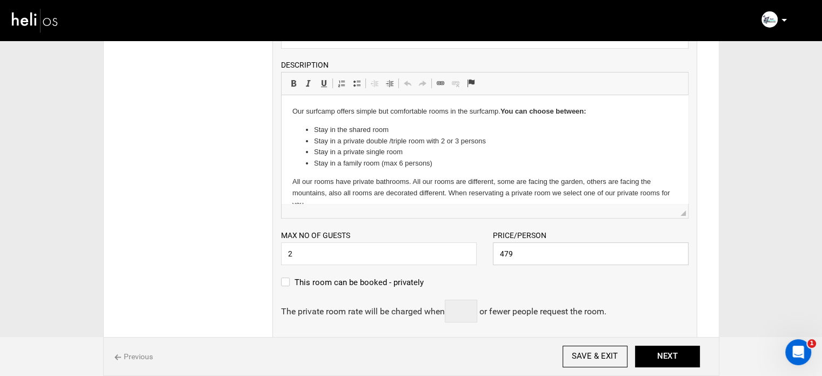
drag, startPoint x: 504, startPoint y: 254, endPoint x: 516, endPoint y: 254, distance: 11.9
click at [516, 254] on input "479" at bounding box center [591, 253] width 196 height 23
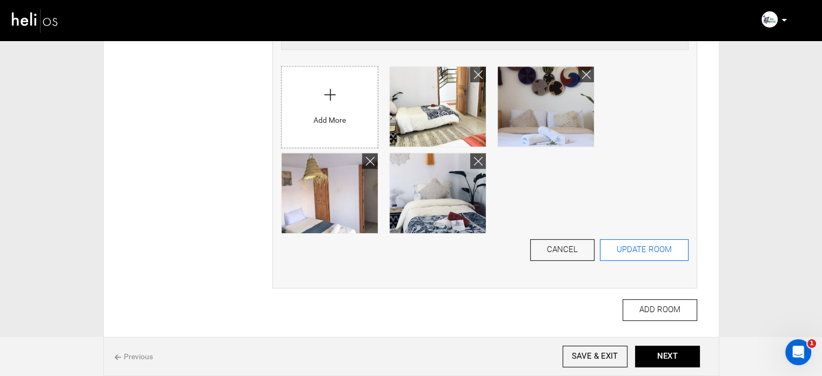
type input "490"
click at [638, 252] on button "UPDATE ROOM" at bounding box center [644, 250] width 89 height 22
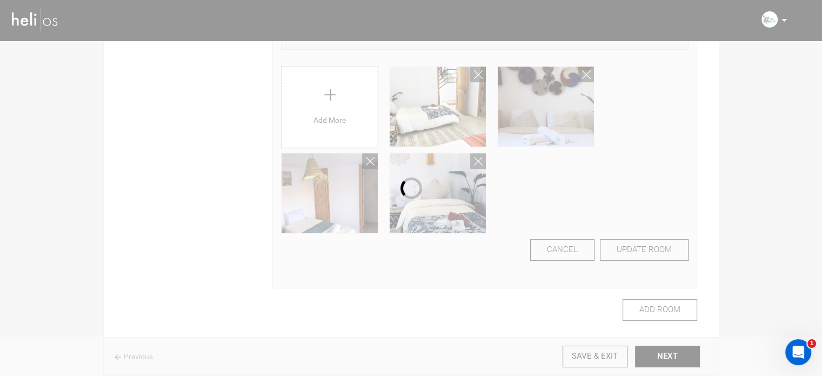
scroll to position [36, 0]
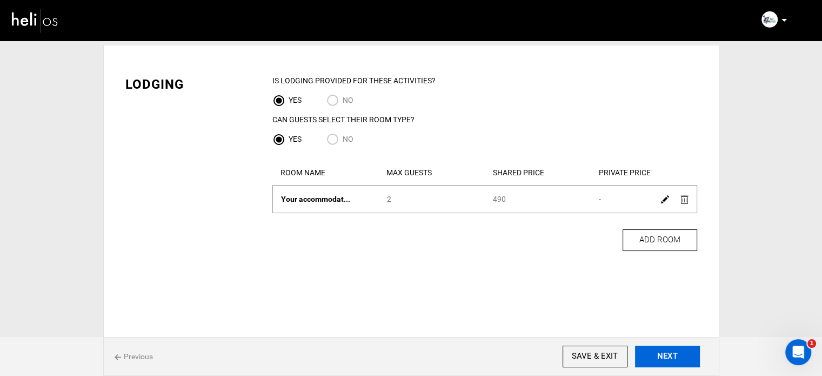
click at [658, 345] on button "NEXT" at bounding box center [667, 356] width 65 height 22
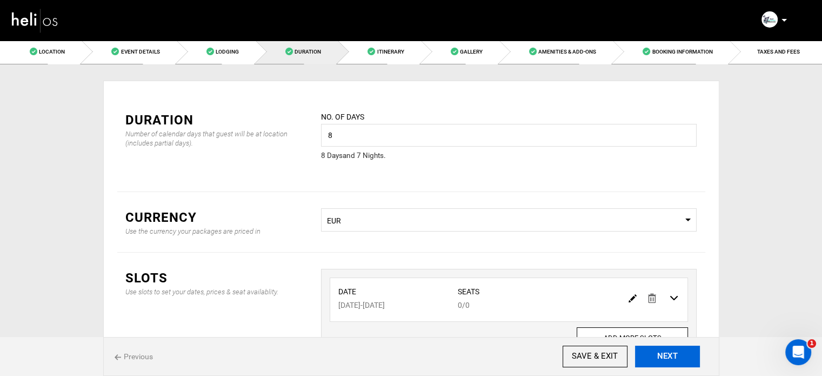
click at [657, 349] on button "NEXT" at bounding box center [667, 356] width 65 height 22
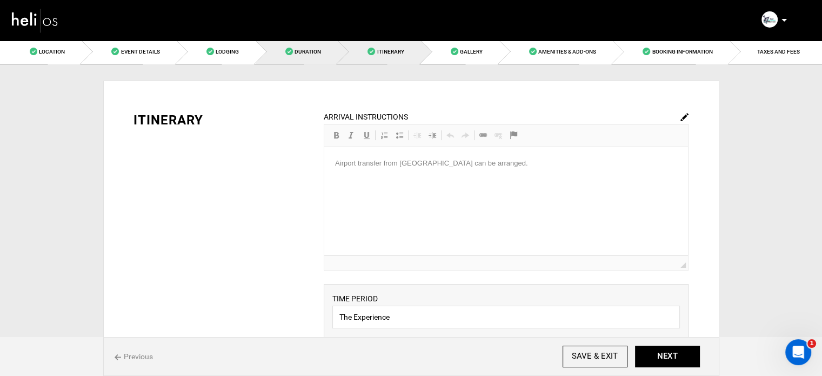
click at [322, 51] on link "Duration" at bounding box center [297, 51] width 82 height 24
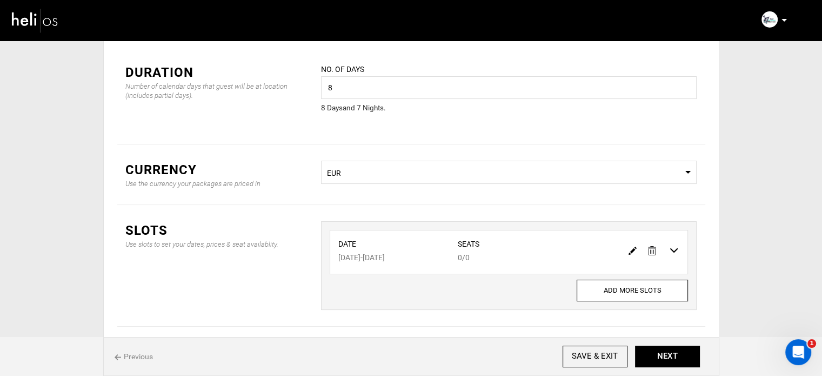
scroll to position [90, 0]
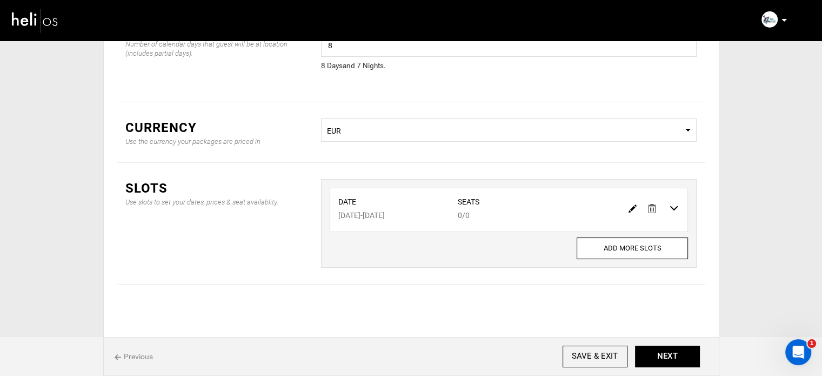
click at [630, 211] on img at bounding box center [632, 208] width 8 height 8
type input "11/24/2025"
type input "12/01/2025"
type input "0"
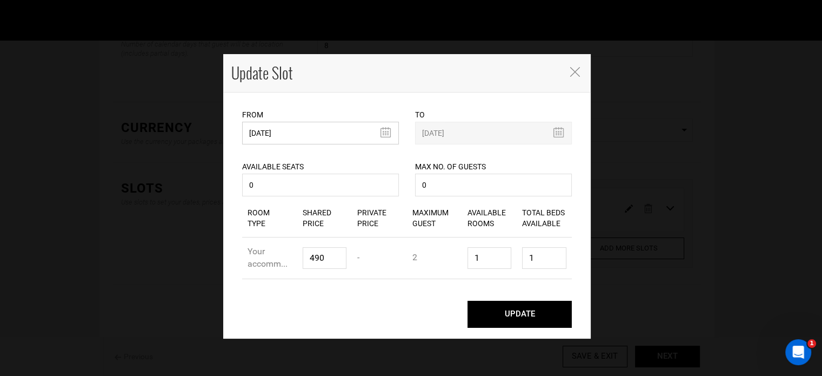
click at [283, 136] on input "11/24/2025" at bounding box center [320, 133] width 157 height 23
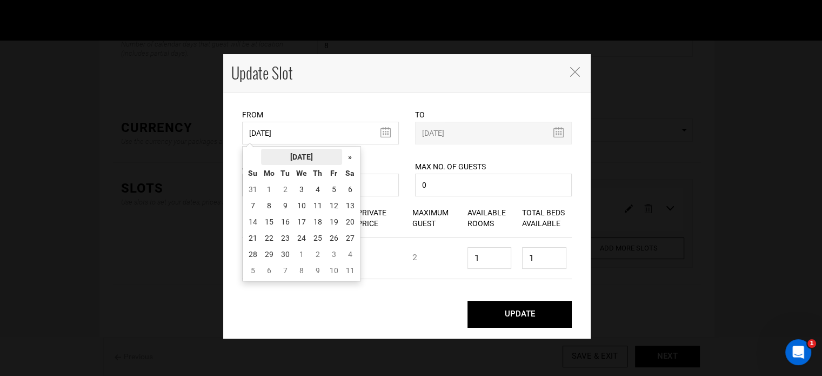
click at [329, 159] on th "[DATE]" at bounding box center [301, 157] width 81 height 16
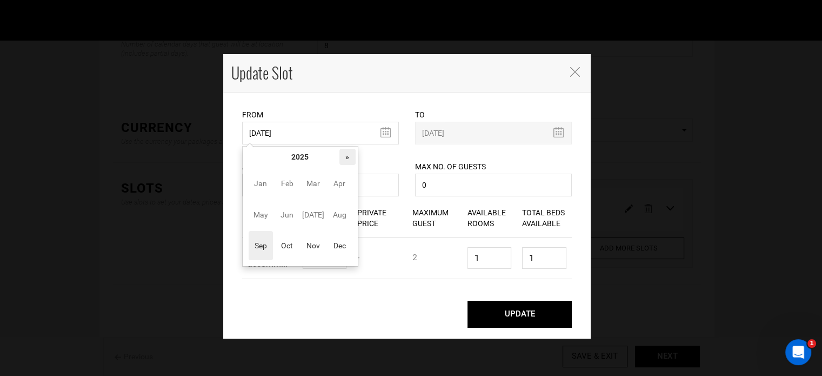
click at [341, 157] on th "»" at bounding box center [347, 157] width 16 height 16
click at [266, 243] on span "Sep" at bounding box center [261, 245] width 24 height 29
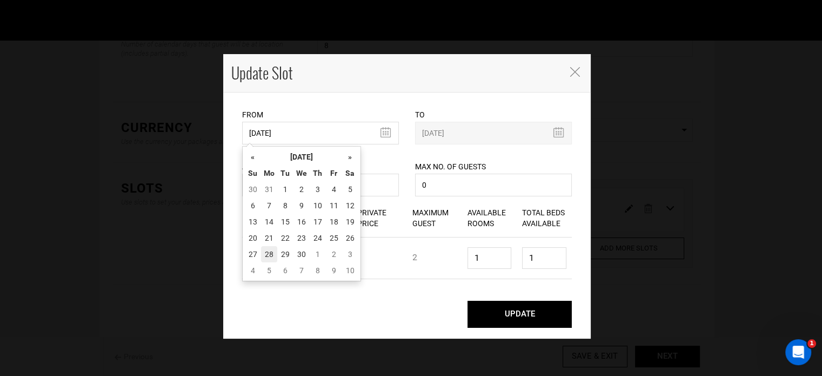
click at [271, 250] on td "28" at bounding box center [269, 254] width 16 height 16
type input "[DATE]"
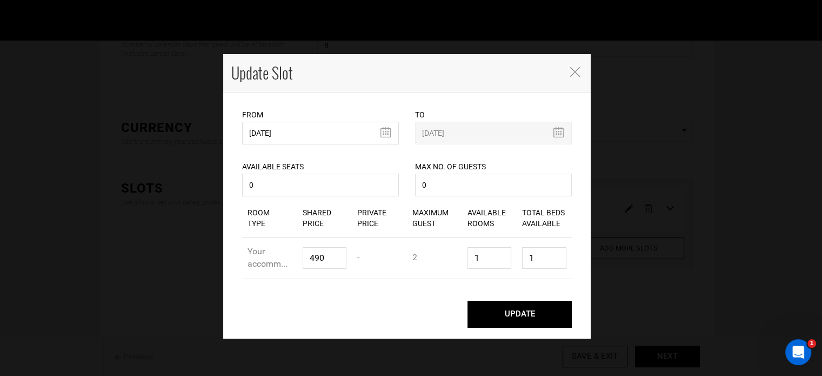
click at [518, 311] on button "UPDATE" at bounding box center [519, 313] width 104 height 27
type input "[DATE]"
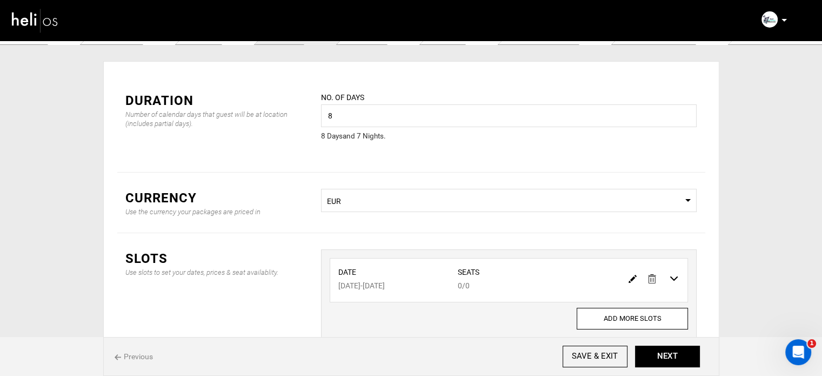
scroll to position [0, 0]
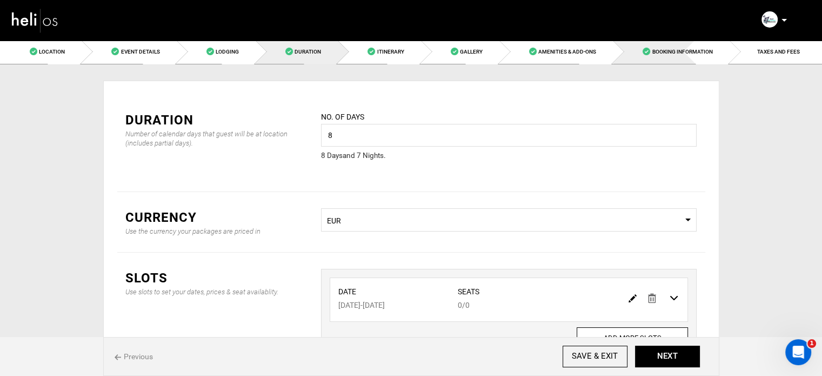
drag, startPoint x: 722, startPoint y: 54, endPoint x: 734, endPoint y: 66, distance: 17.2
click at [722, 54] on link "Booking Information" at bounding box center [671, 51] width 116 height 24
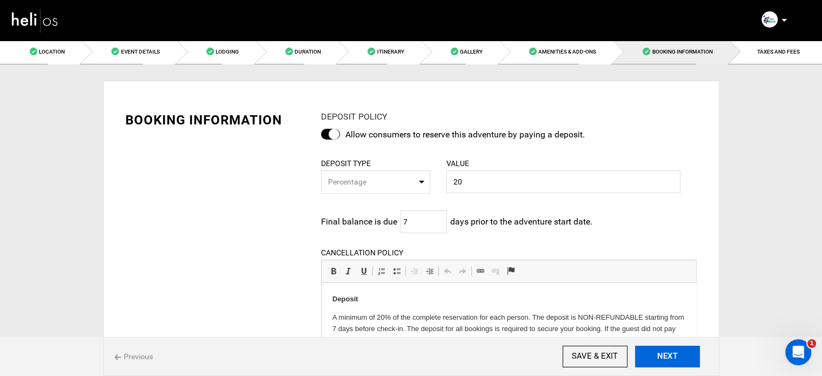
click at [687, 358] on button "NEXT" at bounding box center [667, 356] width 65 height 22
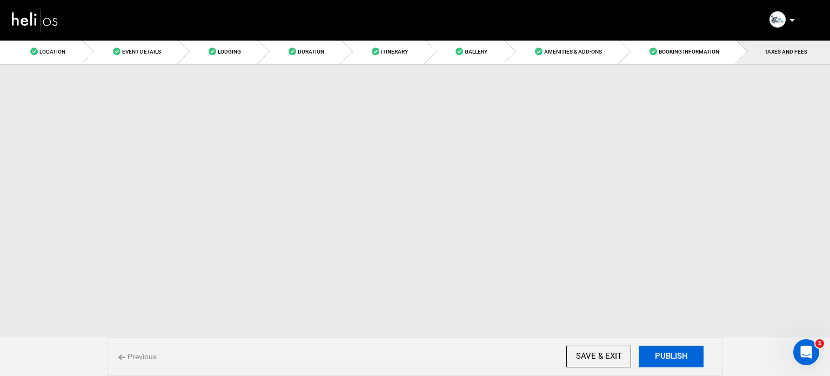
click at [687, 358] on button "PUBLISH" at bounding box center [671, 356] width 65 height 22
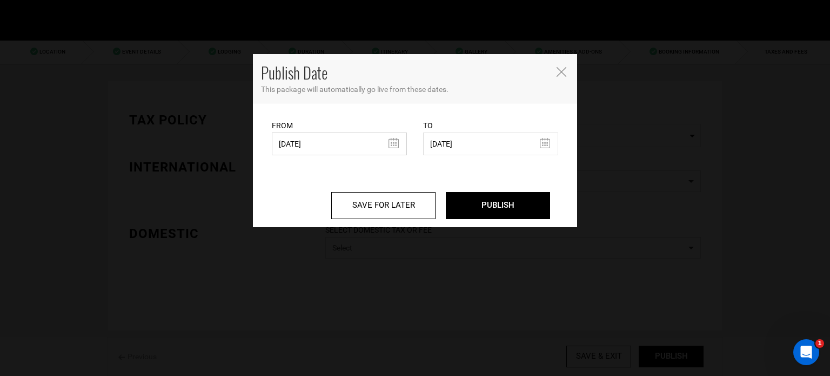
click at [285, 144] on input "10/17/2024" at bounding box center [339, 143] width 135 height 23
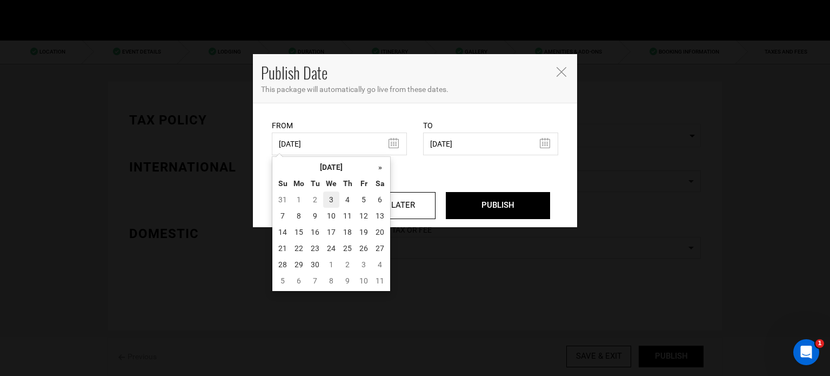
click at [331, 196] on td "3" at bounding box center [331, 199] width 16 height 16
type input "[DATE]"
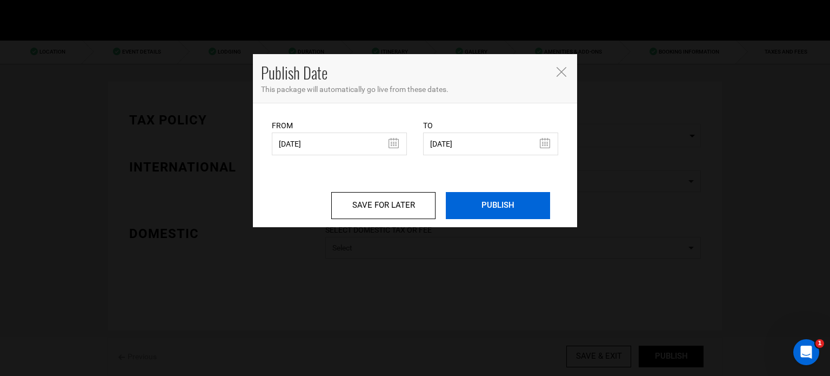
click at [521, 212] on input "PUBLISH" at bounding box center [498, 205] width 104 height 27
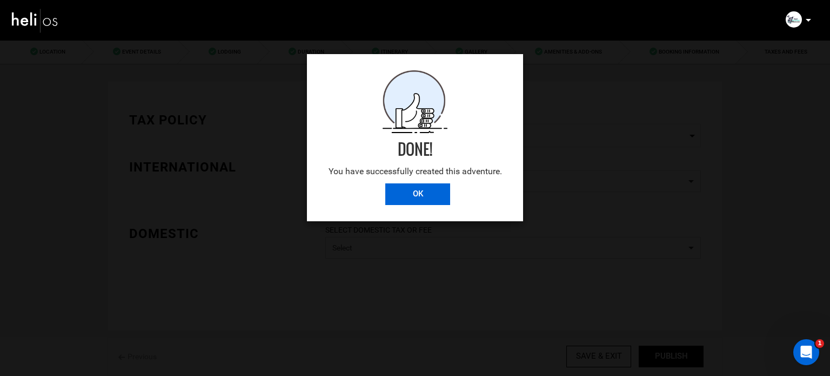
click at [430, 203] on input "OK" at bounding box center [417, 194] width 65 height 22
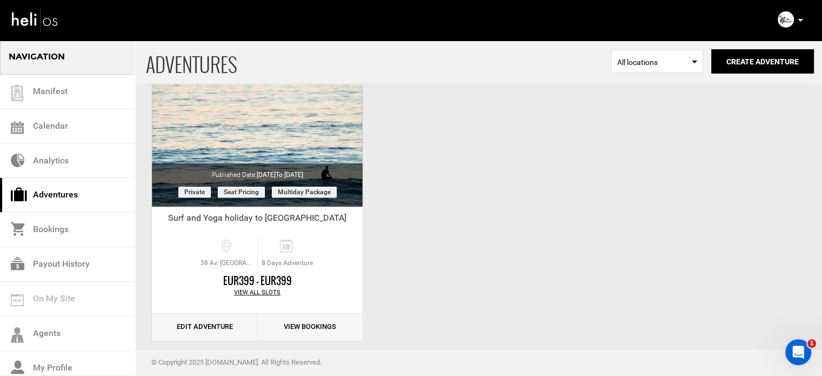
scroll to position [468, 0]
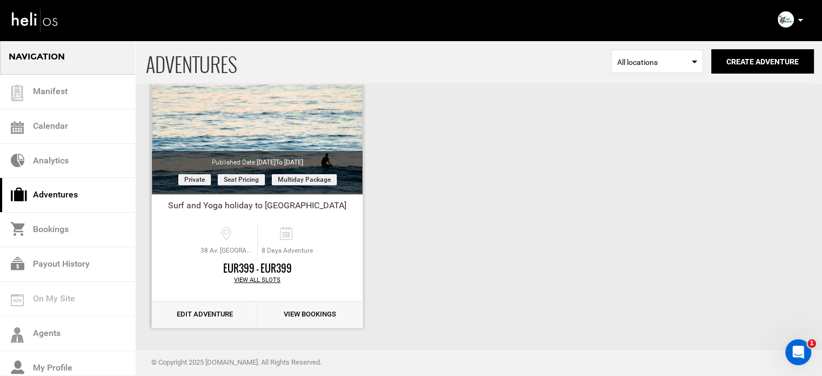
click at [214, 317] on link "Edit Adventure" at bounding box center [204, 314] width 105 height 26
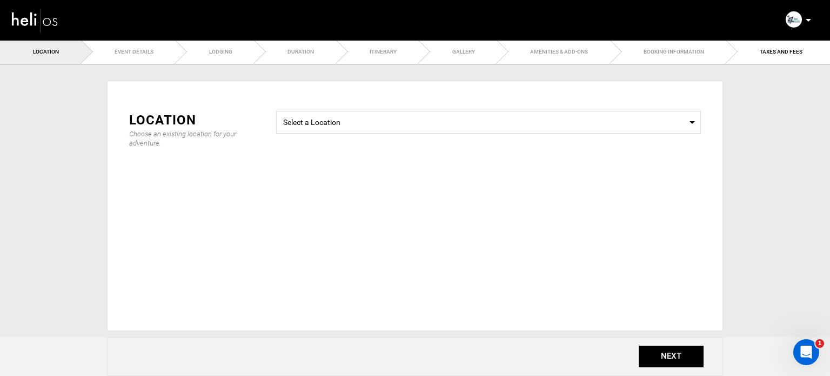
radio input "true"
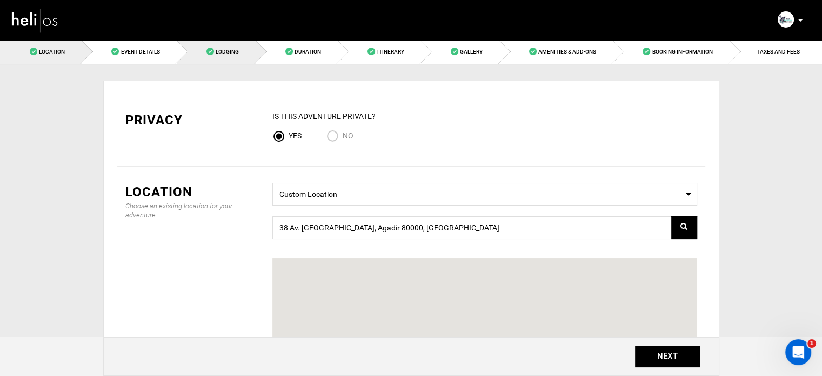
click at [223, 50] on span "Lodging" at bounding box center [227, 52] width 23 height 6
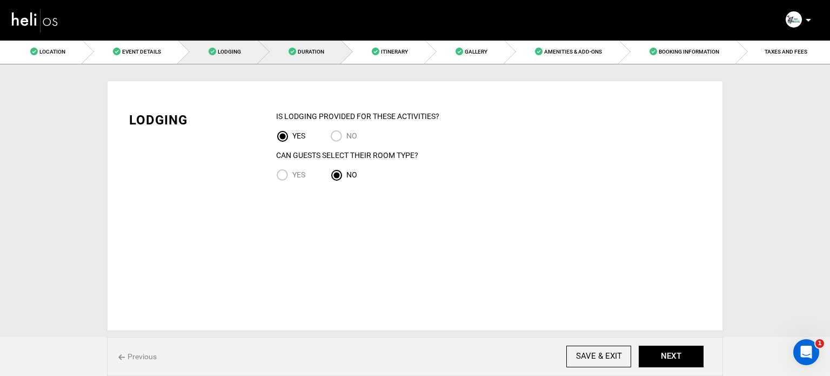
click at [311, 57] on link "Duration" at bounding box center [299, 51] width 83 height 24
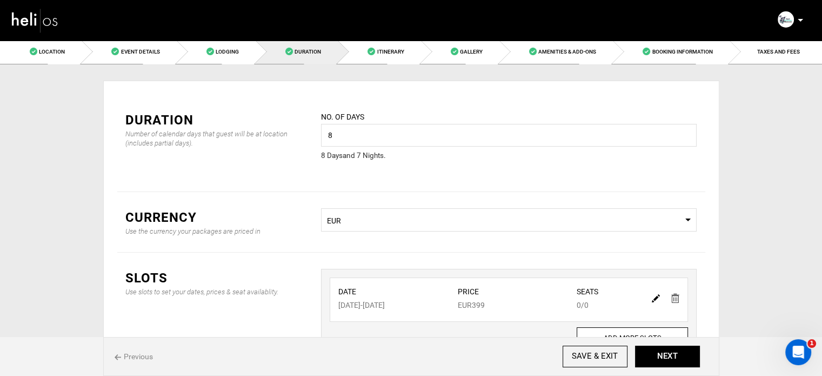
click at [654, 297] on img at bounding box center [656, 298] width 8 height 8
type input "11/17/2025"
type input "11/24/2025"
type input "399"
type input "0"
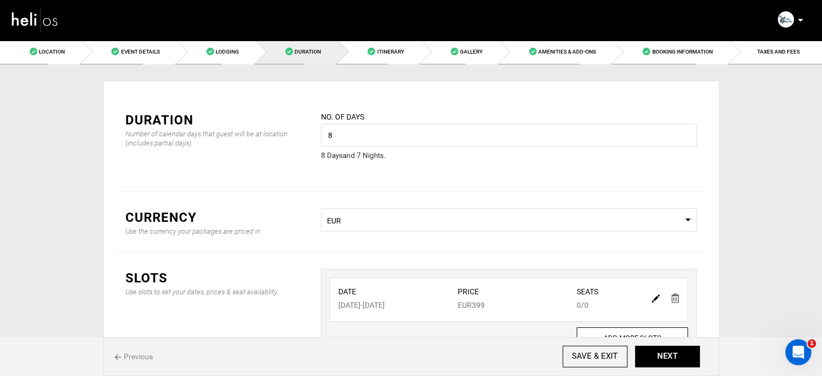
type input "0"
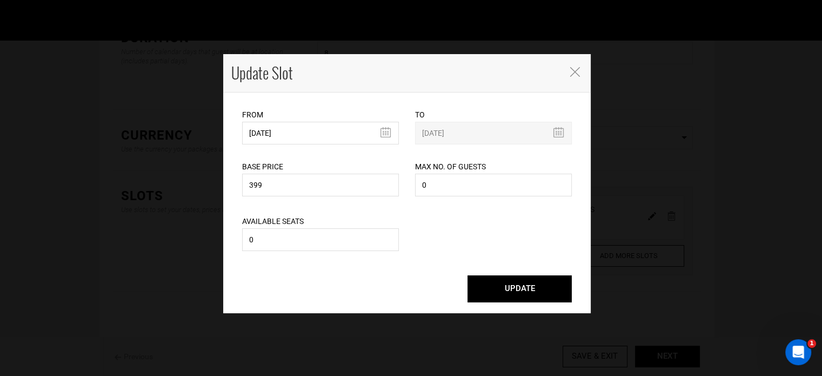
scroll to position [90, 0]
drag, startPoint x: 285, startPoint y: 189, endPoint x: 224, endPoint y: 187, distance: 61.6
click at [224, 187] on div "From 11/17/2025 Please select start date. Start date already exists, please sel…" at bounding box center [406, 202] width 367 height 220
type input "420"
click at [530, 287] on button "UPDATE" at bounding box center [519, 288] width 104 height 27
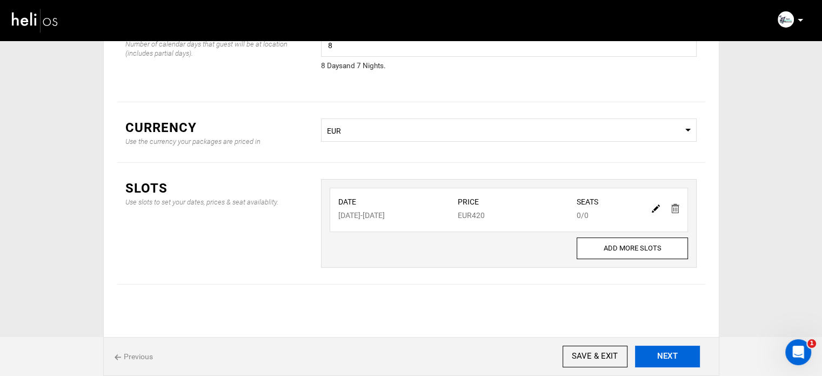
click at [678, 356] on button "NEXT" at bounding box center [667, 356] width 65 height 22
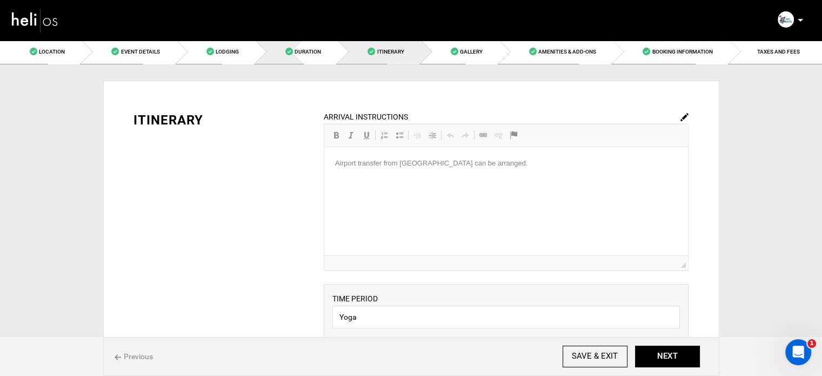
drag, startPoint x: 298, startPoint y: 49, endPoint x: 369, endPoint y: 103, distance: 89.0
click at [298, 49] on span "Duration" at bounding box center [307, 52] width 26 height 6
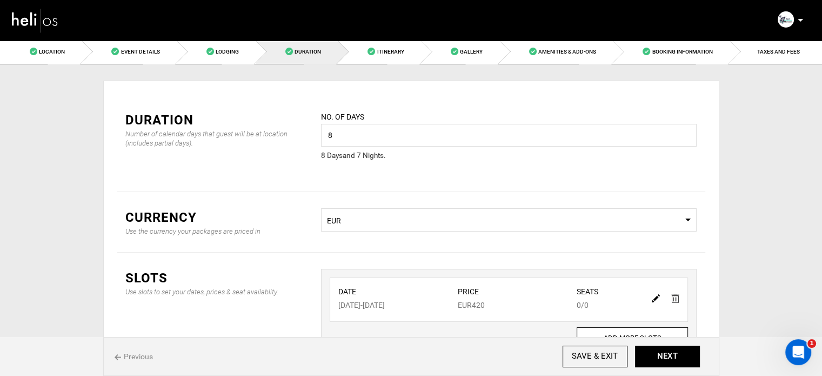
click at [656, 297] on img at bounding box center [656, 298] width 8 height 8
type input "11/17/2025"
type input "11/24/2025"
type input "420"
type input "0"
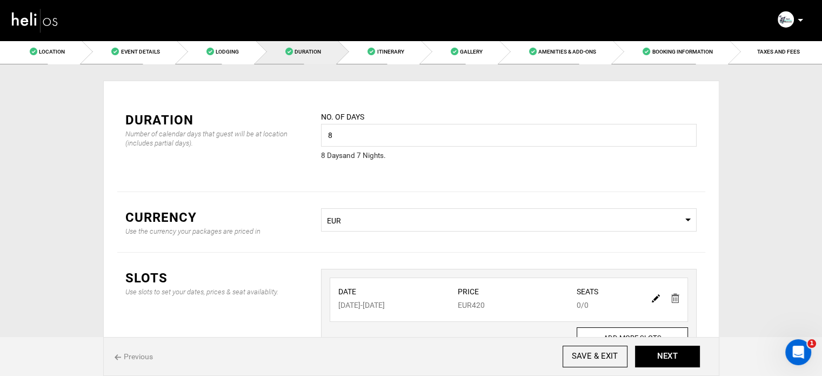
type input "0"
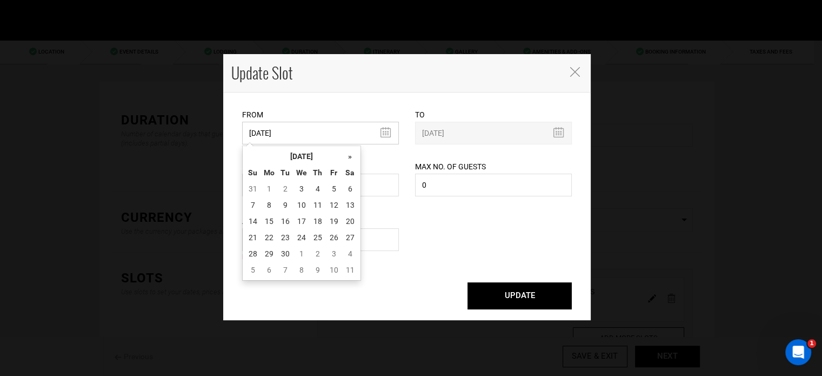
click at [309, 135] on input "11/17/2025" at bounding box center [320, 133] width 157 height 23
click at [299, 153] on th "[DATE]" at bounding box center [301, 156] width 81 height 16
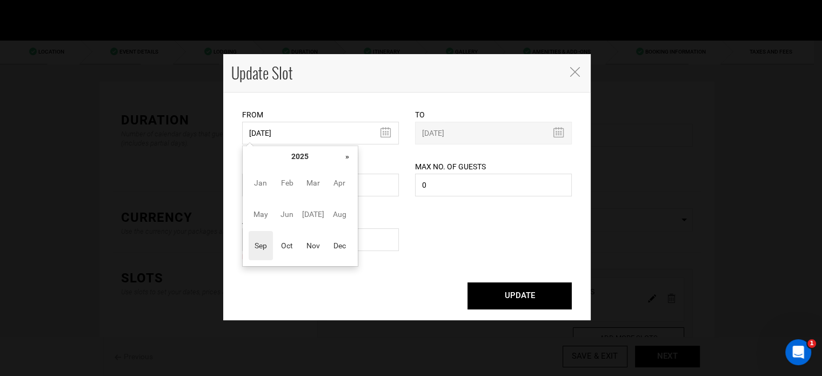
click at [357, 159] on div "« September 2025 » Su Mo Tu We Th Fr Sa 31 1 2 3 4 5 6 7 8 9 10 11 12 13 14 15 …" at bounding box center [300, 205] width 116 height 121
click at [352, 159] on th "»" at bounding box center [347, 156] width 16 height 16
click at [275, 248] on span "Oct" at bounding box center [287, 245] width 24 height 29
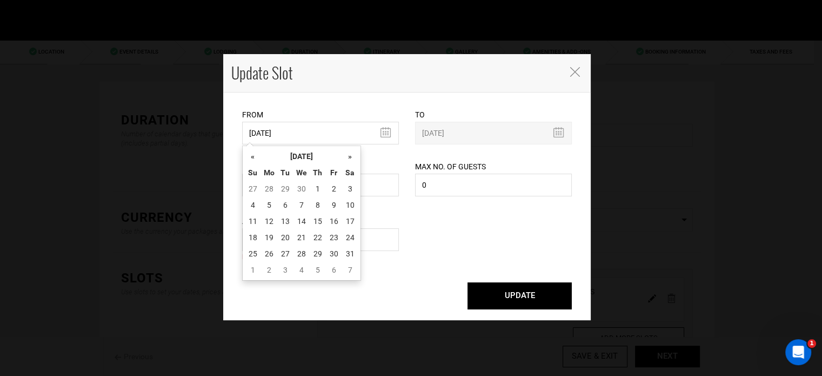
click at [269, 247] on td "26" at bounding box center [269, 253] width 16 height 16
type input "10/26/2026"
type input "11/01/2026"
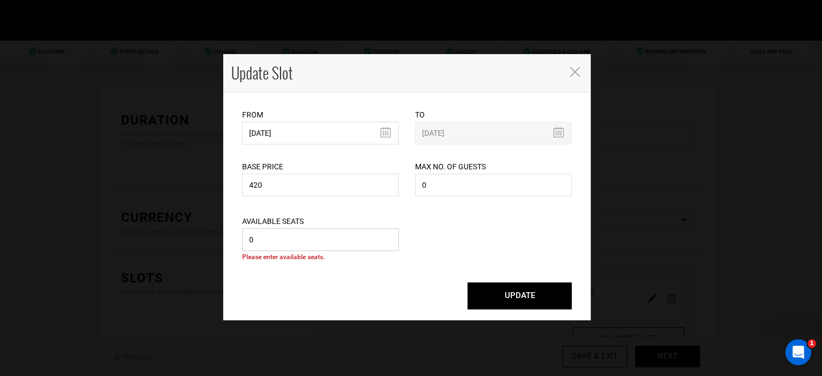
drag, startPoint x: 267, startPoint y: 242, endPoint x: 242, endPoint y: 243, distance: 25.4
click at [242, 243] on input "0" at bounding box center [320, 239] width 157 height 23
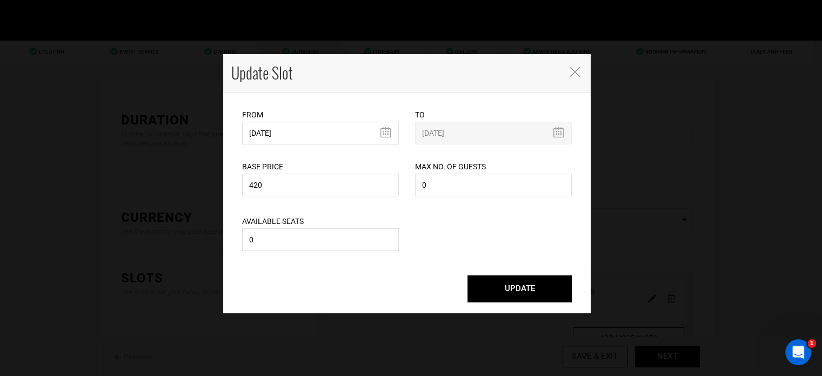
click at [511, 287] on button "UPDATE" at bounding box center [519, 288] width 104 height 27
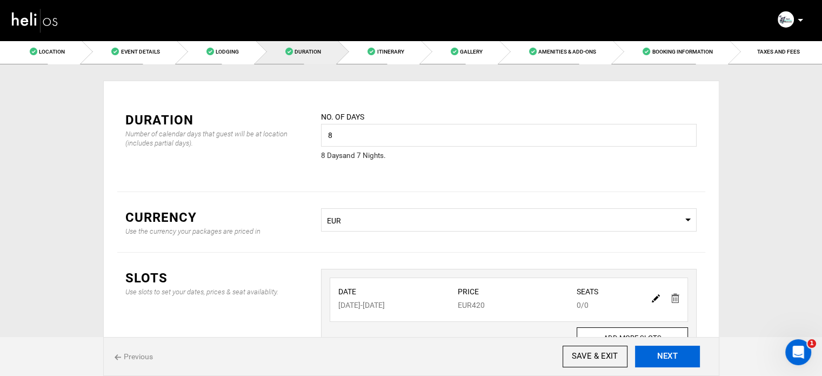
click at [687, 357] on button "NEXT" at bounding box center [667, 356] width 65 height 22
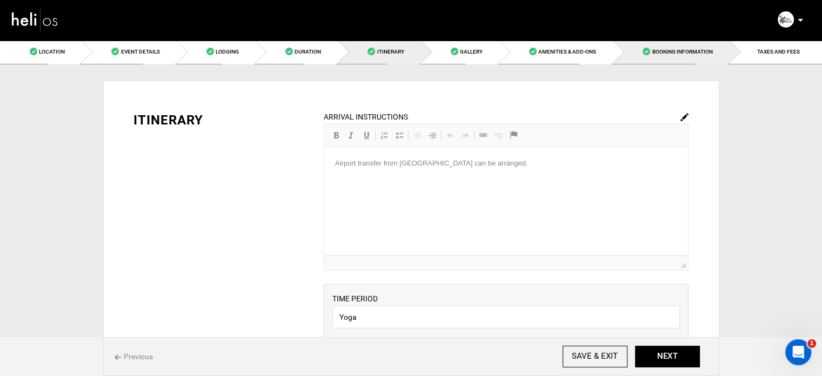
click at [700, 51] on span "Booking Information" at bounding box center [682, 52] width 61 height 6
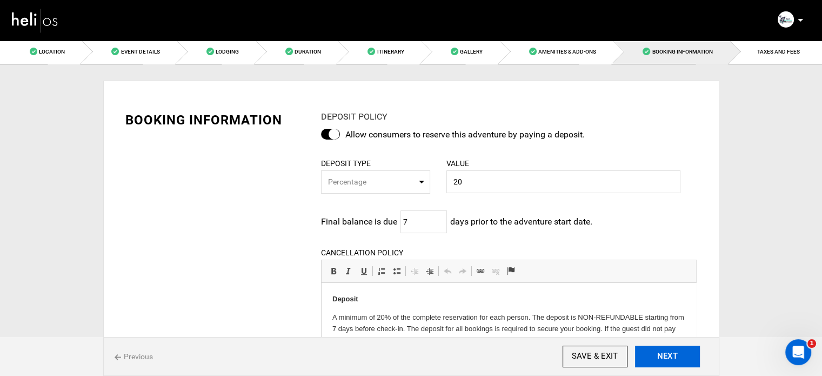
click at [659, 356] on button "NEXT" at bounding box center [667, 356] width 65 height 22
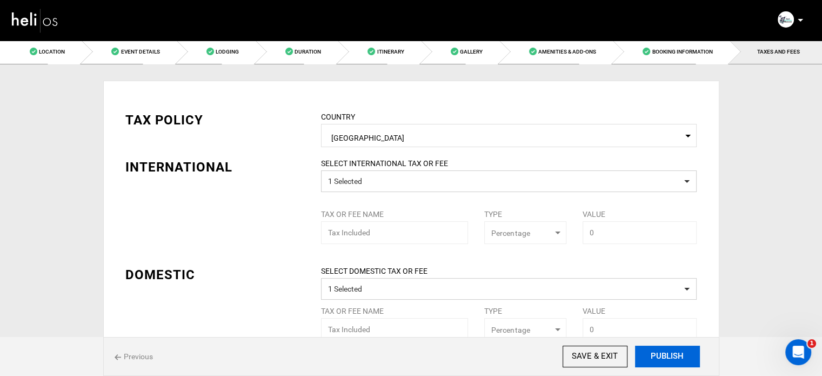
click at [659, 355] on button "PUBLISH" at bounding box center [667, 356] width 65 height 22
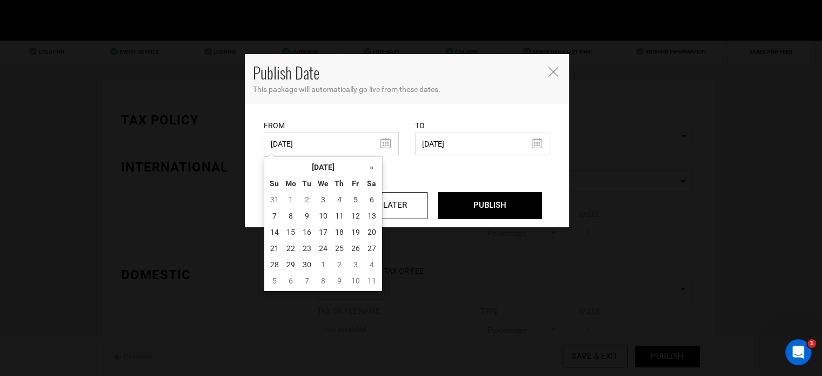
click at [313, 143] on input "10/16/2024" at bounding box center [331, 143] width 135 height 23
click at [320, 196] on td "3" at bounding box center [323, 199] width 16 height 16
type input "[DATE]"
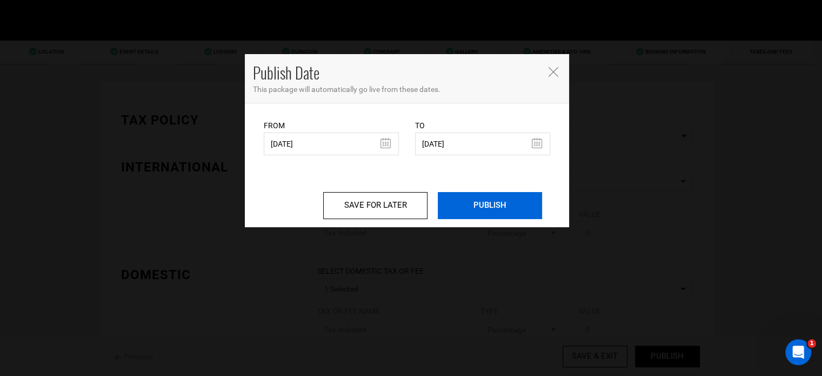
click at [446, 205] on input "PUBLISH" at bounding box center [490, 205] width 104 height 27
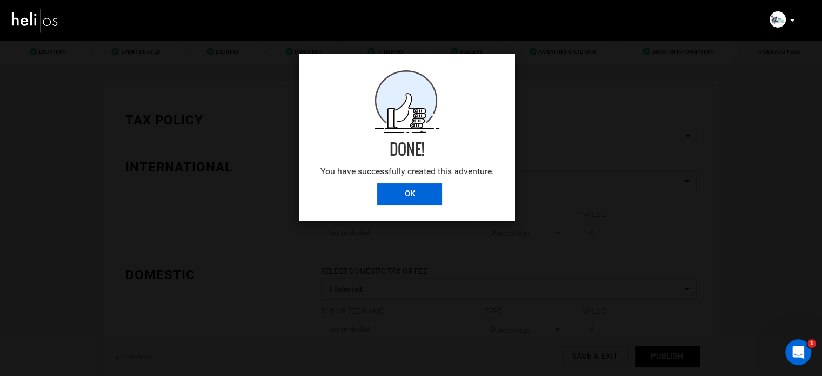
click at [432, 193] on input "OK" at bounding box center [409, 194] width 65 height 22
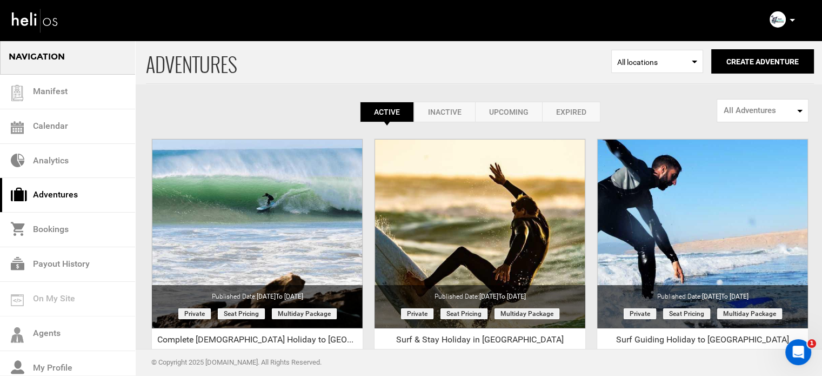
click at [793, 20] on icon at bounding box center [791, 20] width 5 height 3
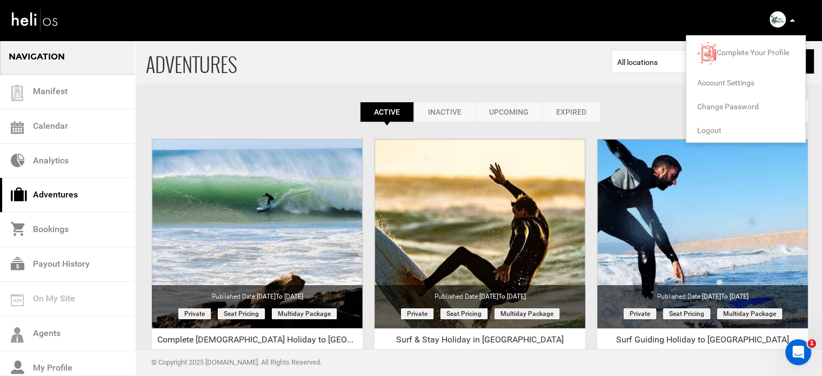
click at [707, 128] on span "Logout" at bounding box center [709, 130] width 24 height 9
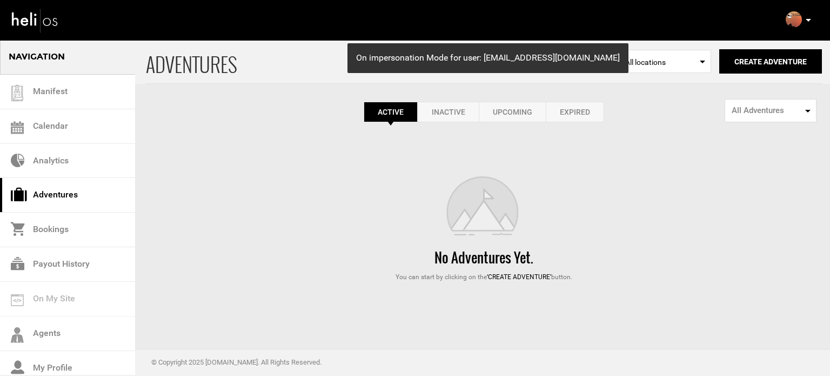
click at [561, 110] on link "Expired" at bounding box center [575, 112] width 58 height 21
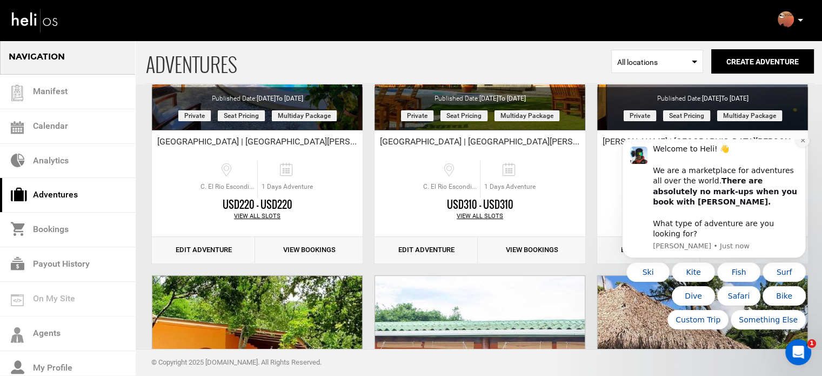
click at [801, 142] on icon "Dismiss notification" at bounding box center [802, 140] width 4 height 4
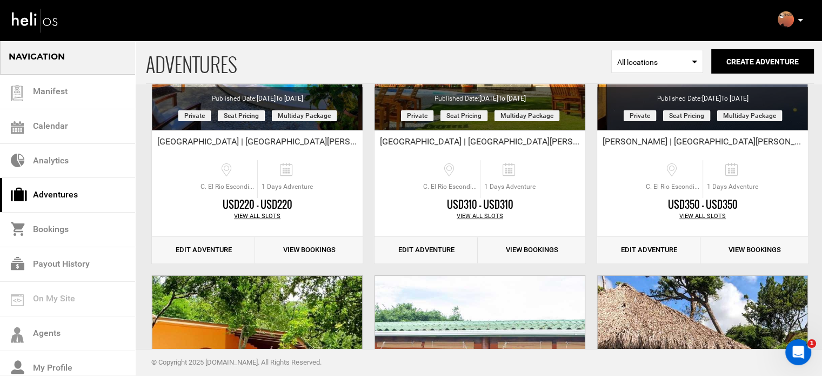
click at [798, 21] on icon at bounding box center [800, 20] width 5 height 3
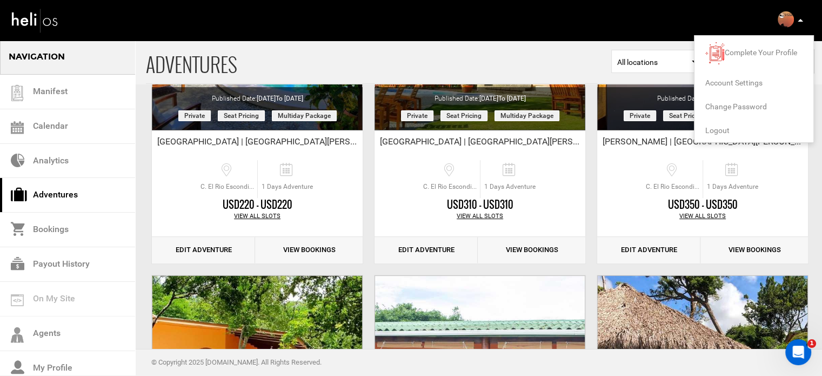
click at [711, 131] on span "Logout" at bounding box center [717, 130] width 24 height 9
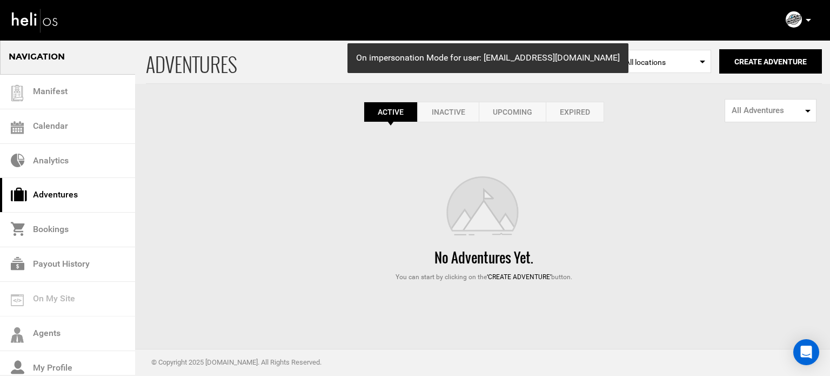
click at [578, 122] on div "ADVENTURES Select Location All locations Create Adventure Public Adventure This…" at bounding box center [415, 160] width 830 height 242
click at [580, 115] on link "Expired" at bounding box center [575, 112] width 58 height 21
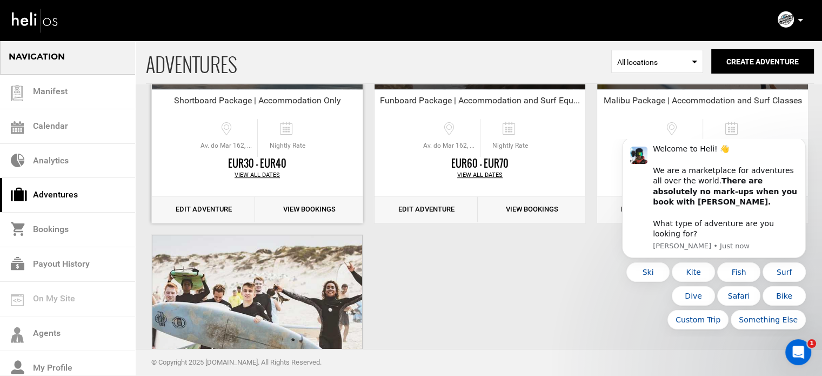
scroll to position [702, 0]
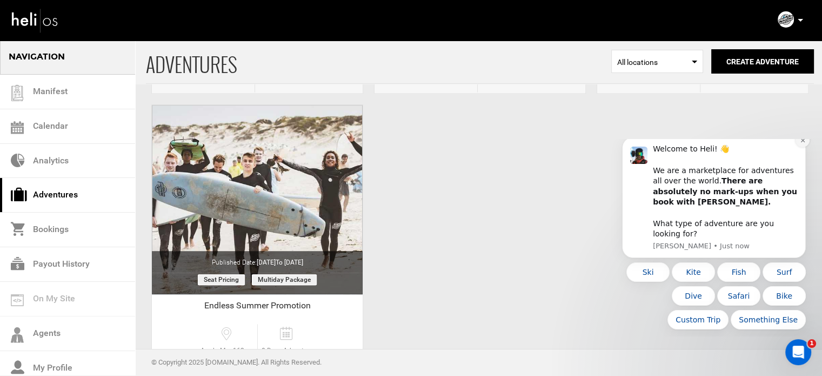
click at [800, 147] on button "Dismiss notification" at bounding box center [802, 140] width 14 height 14
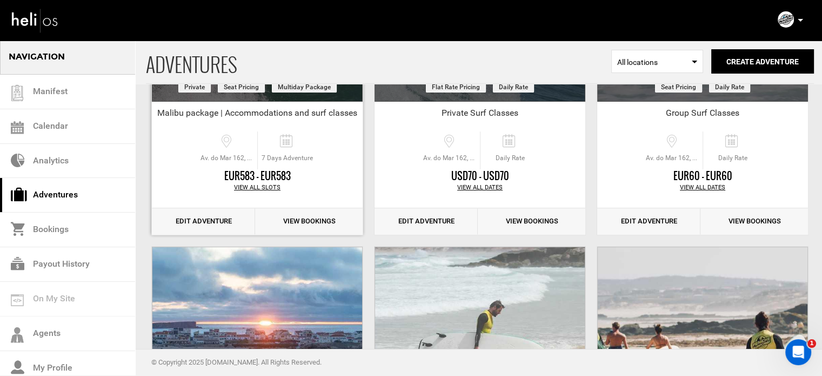
scroll to position [216, 0]
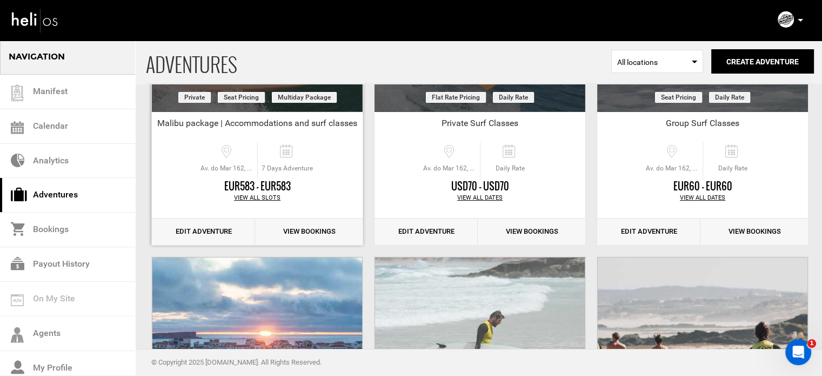
click at [212, 220] on link "Edit Adventure" at bounding box center [203, 231] width 103 height 26
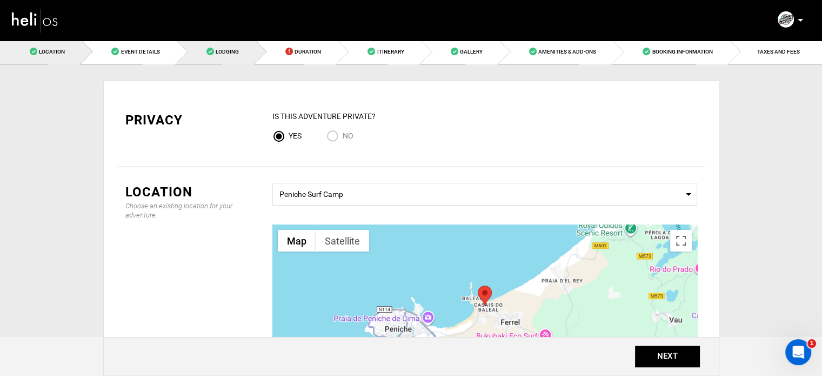
click at [216, 57] on link "Lodging" at bounding box center [216, 51] width 79 height 24
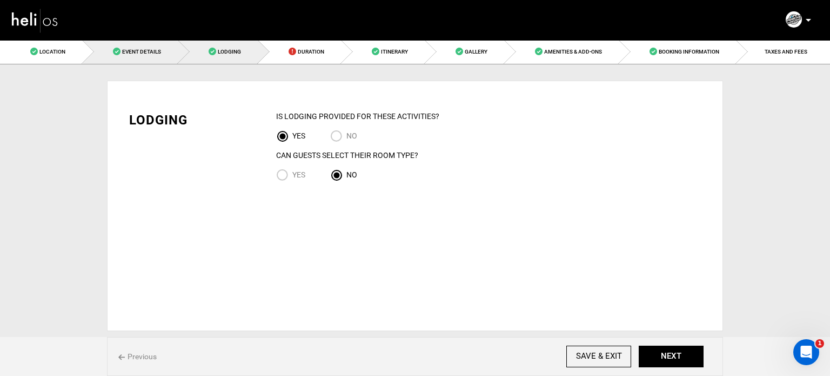
click at [122, 62] on link "Event Details" at bounding box center [131, 51] width 96 height 24
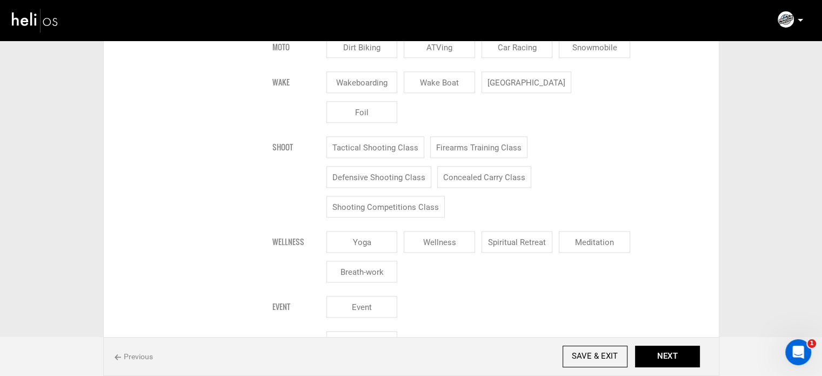
scroll to position [1257, 0]
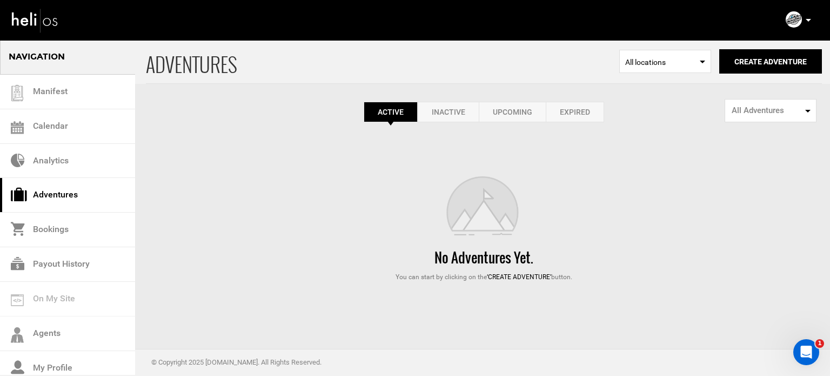
click at [809, 20] on icon at bounding box center [808, 20] width 5 height 3
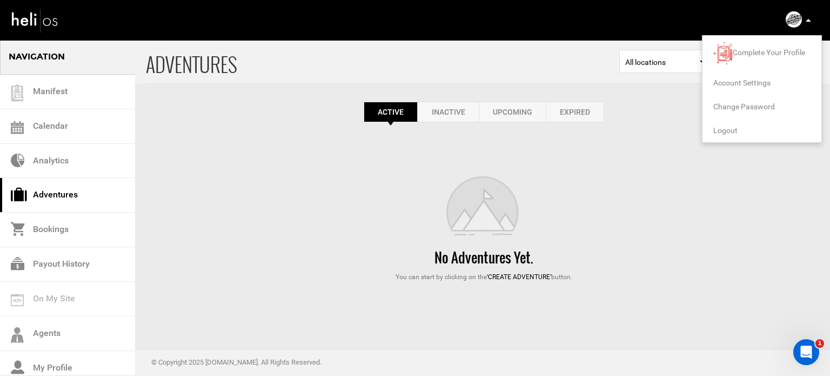
click at [723, 129] on span "Logout" at bounding box center [725, 130] width 24 height 9
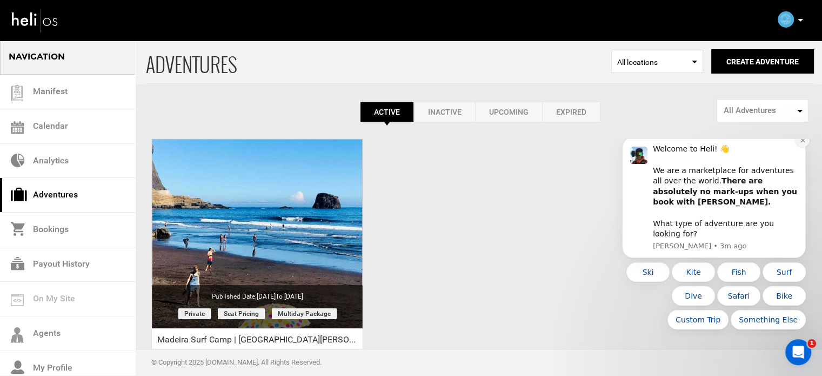
click at [800, 143] on icon "Dismiss notification" at bounding box center [803, 140] width 6 height 6
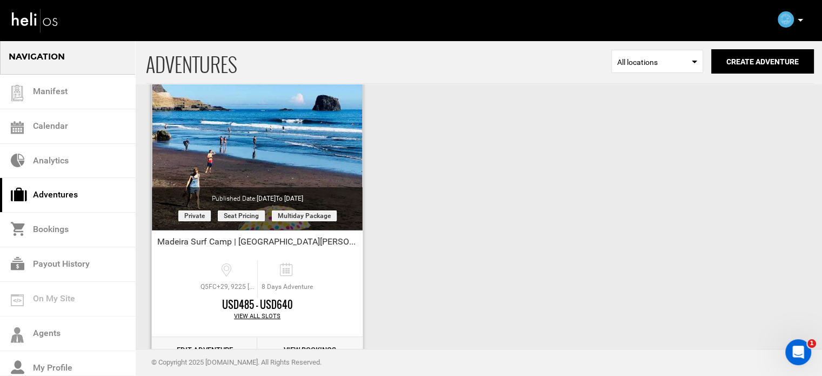
scroll to position [134, 0]
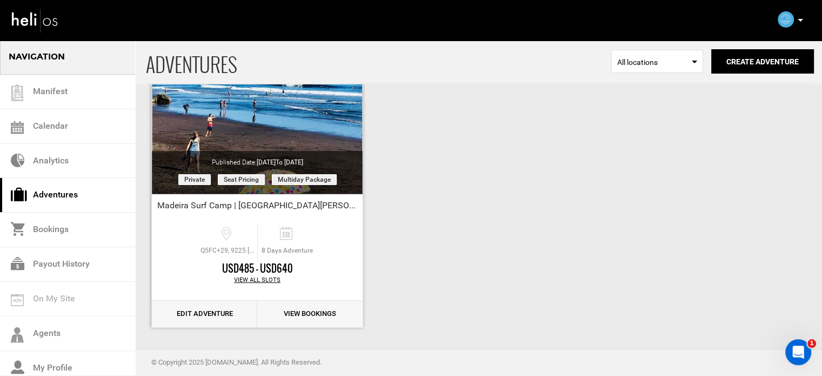
click at [203, 320] on link "Edit Adventure" at bounding box center [204, 313] width 105 height 26
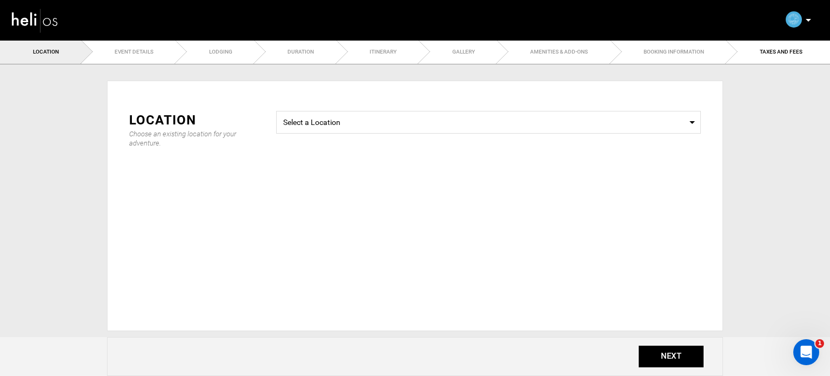
radio input "true"
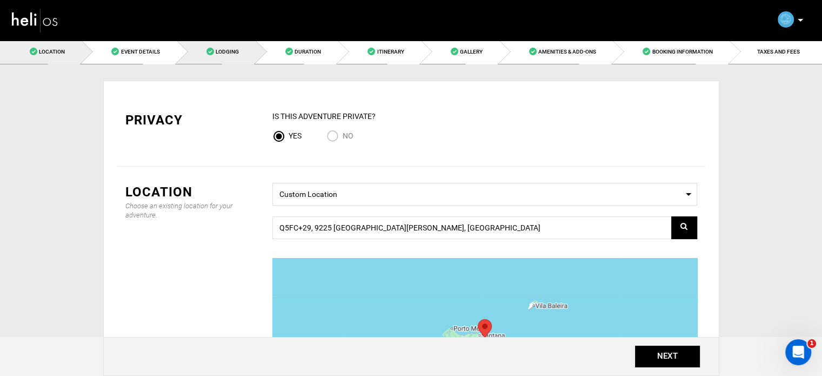
click at [226, 50] on span "Lodging" at bounding box center [227, 52] width 23 height 6
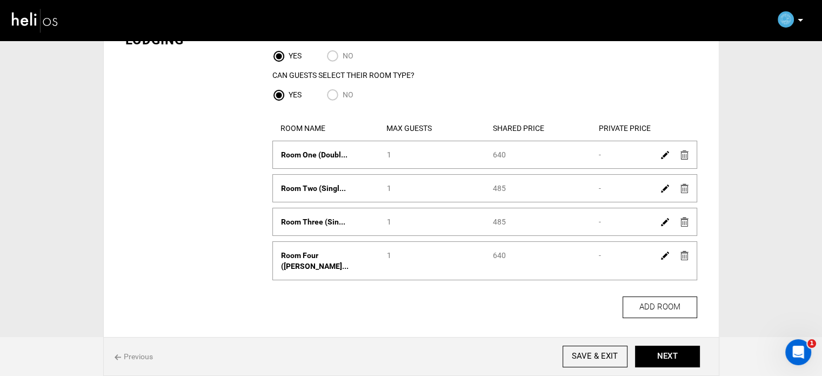
click at [665, 157] on img at bounding box center [665, 155] width 8 height 8
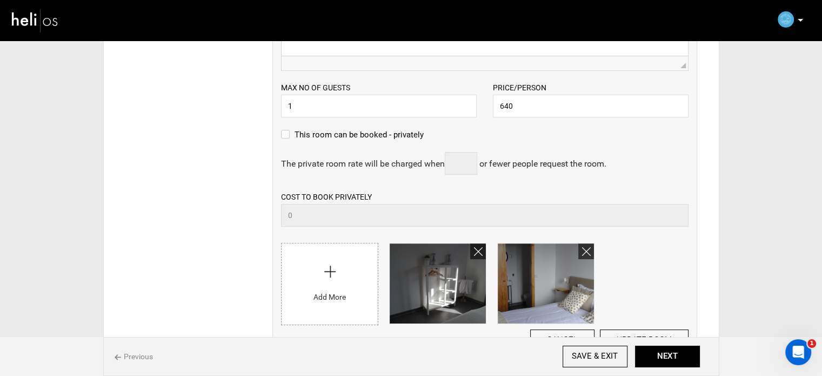
scroll to position [350, 0]
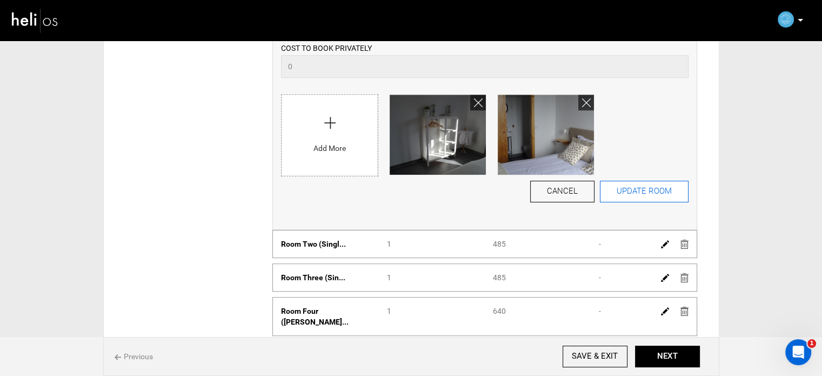
click at [641, 193] on button "UPDATE ROOM" at bounding box center [644, 191] width 89 height 22
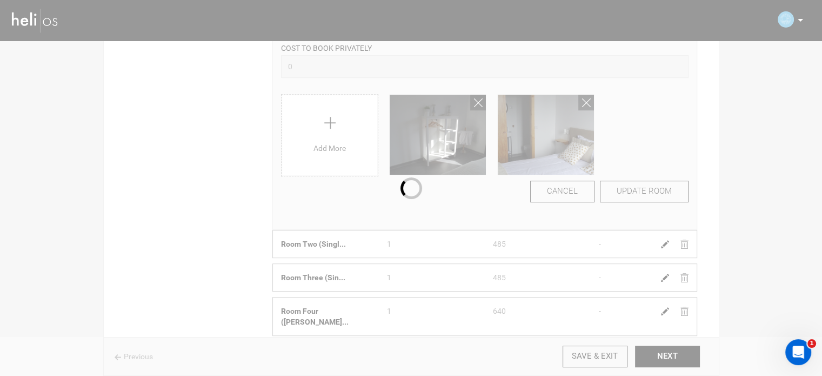
scroll to position [24, 0]
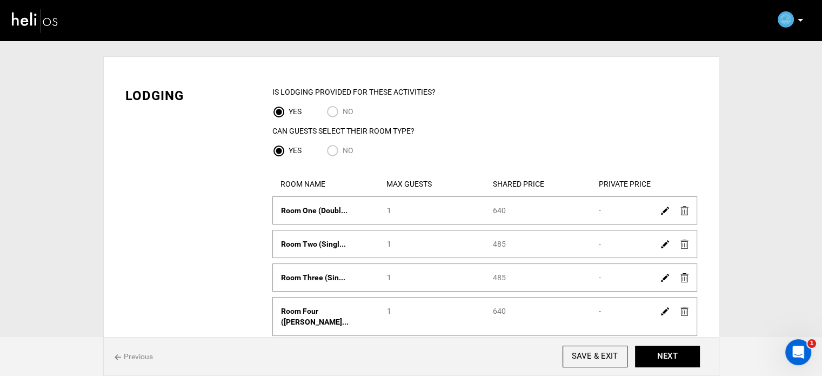
click at [661, 245] on img at bounding box center [665, 244] width 8 height 8
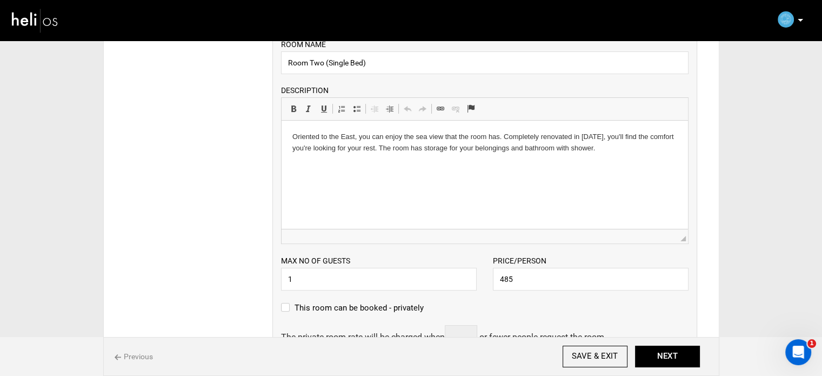
scroll to position [240, 0]
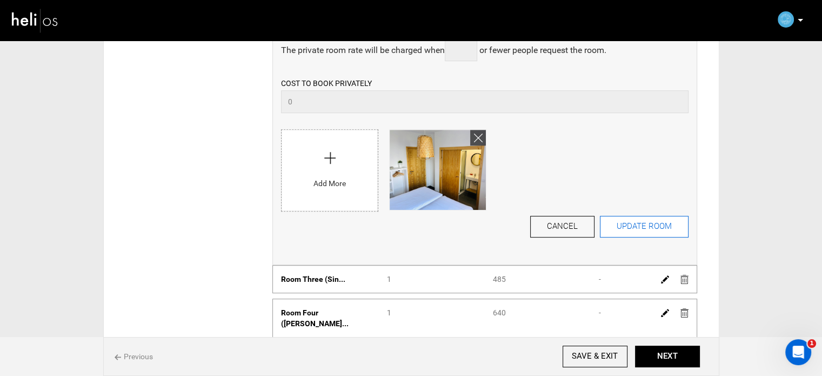
click at [623, 221] on button "UPDATE ROOM" at bounding box center [644, 227] width 89 height 22
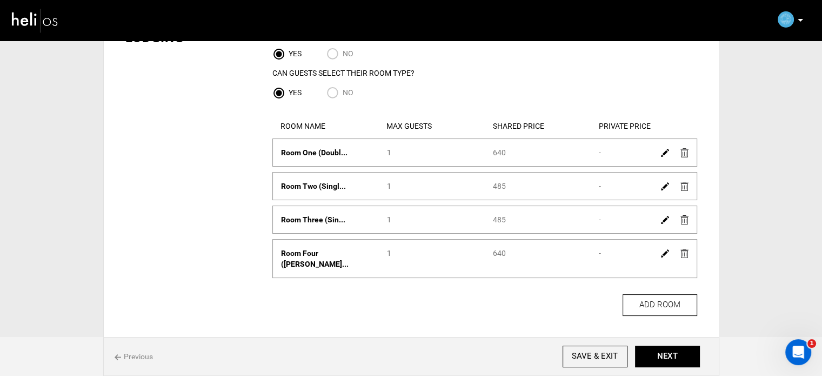
scroll to position [0, 0]
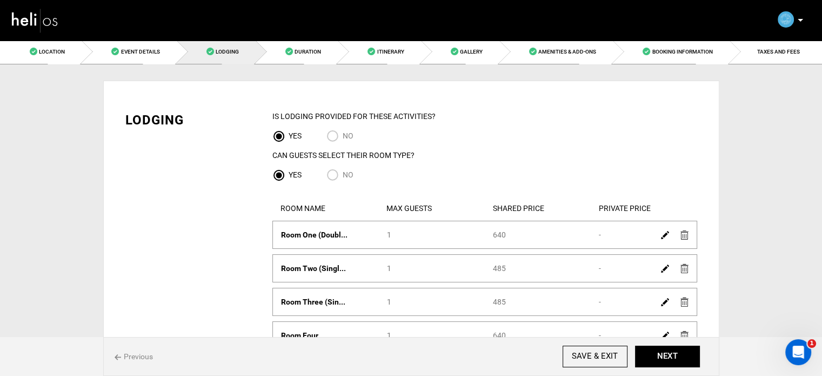
click at [802, 21] on icon at bounding box center [800, 20] width 5 height 3
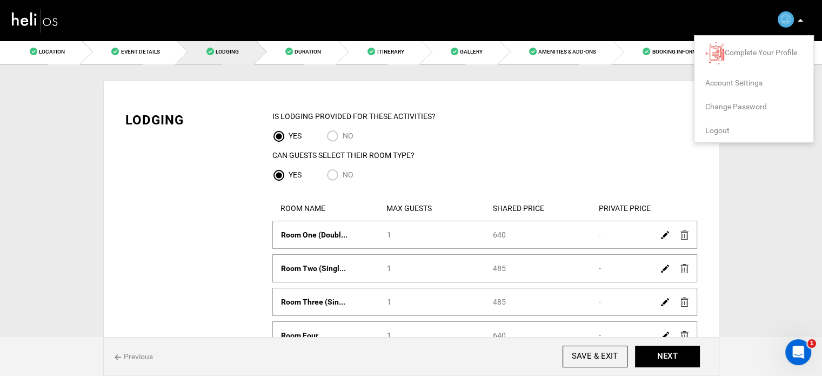
click at [706, 135] on li "Logout" at bounding box center [753, 130] width 119 height 24
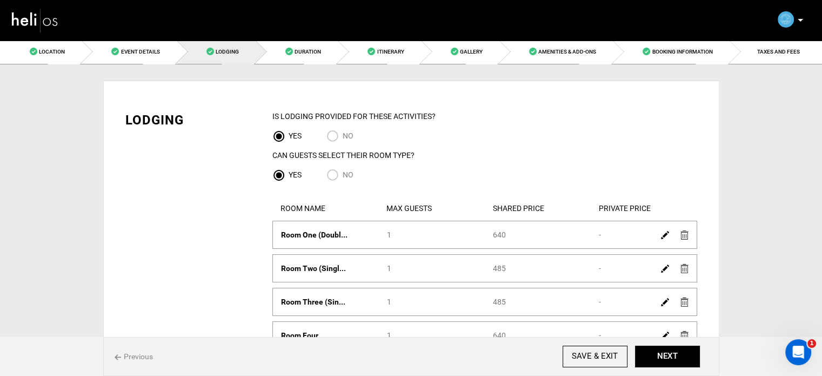
click at [800, 19] on icon at bounding box center [800, 20] width 5 height 3
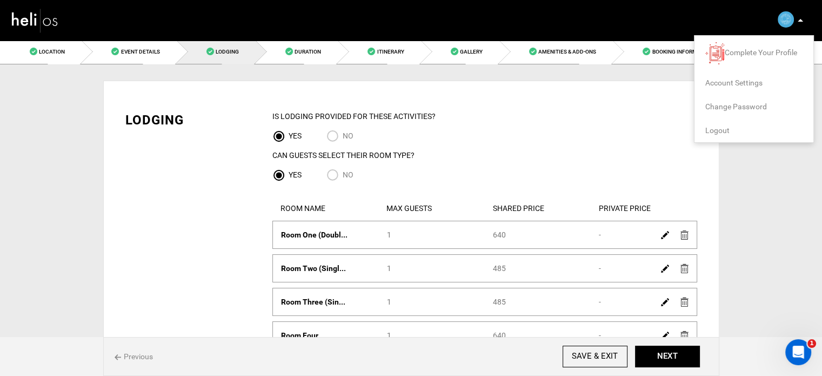
click at [722, 130] on span "Logout" at bounding box center [717, 130] width 24 height 9
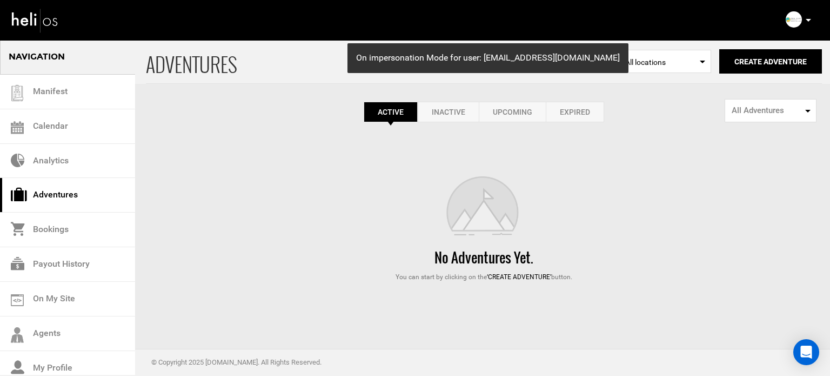
click at [575, 118] on link "Expired" at bounding box center [575, 112] width 58 height 21
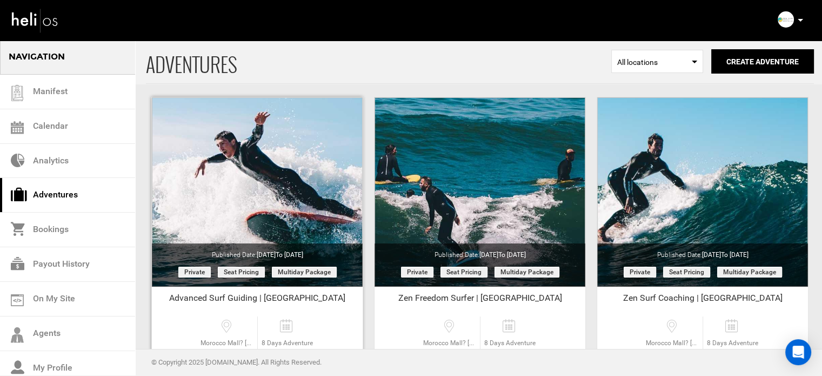
scroll to position [108, 0]
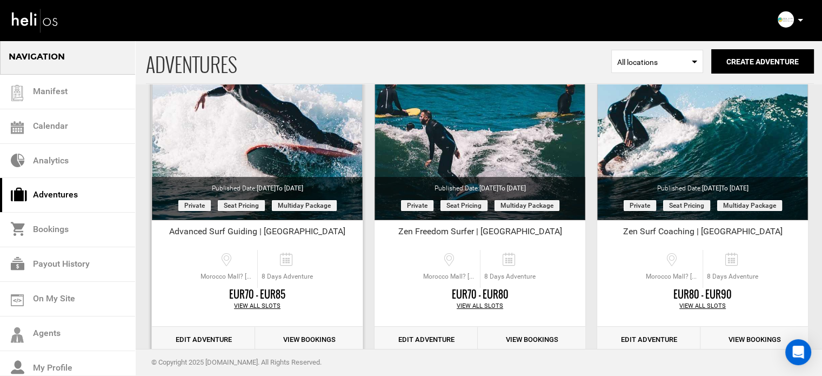
click at [218, 334] on link "Edit Adventure" at bounding box center [203, 339] width 103 height 26
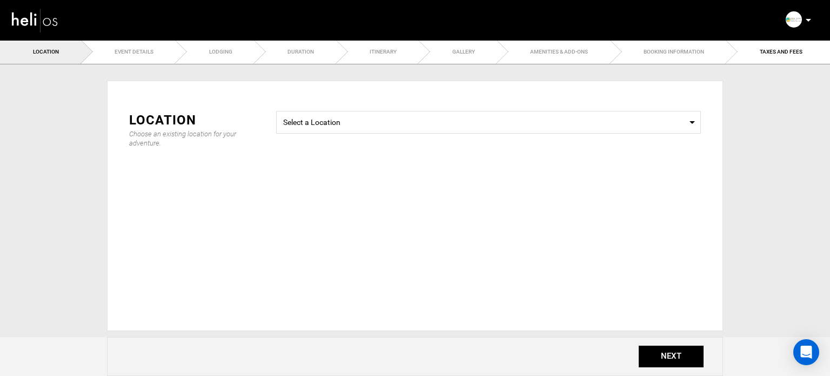
type input "8"
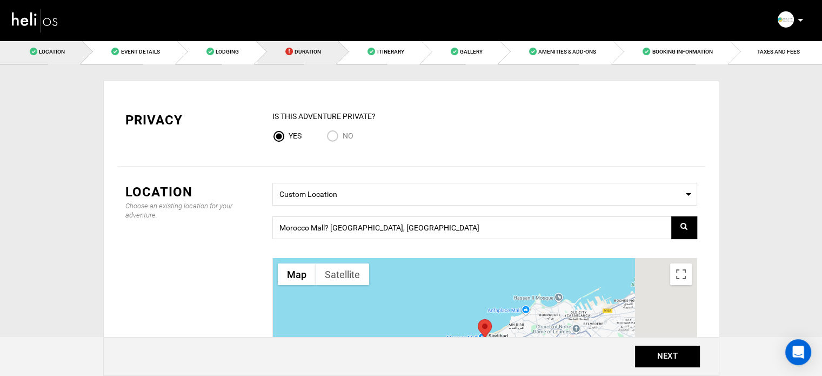
click at [298, 46] on link "Duration" at bounding box center [297, 51] width 82 height 24
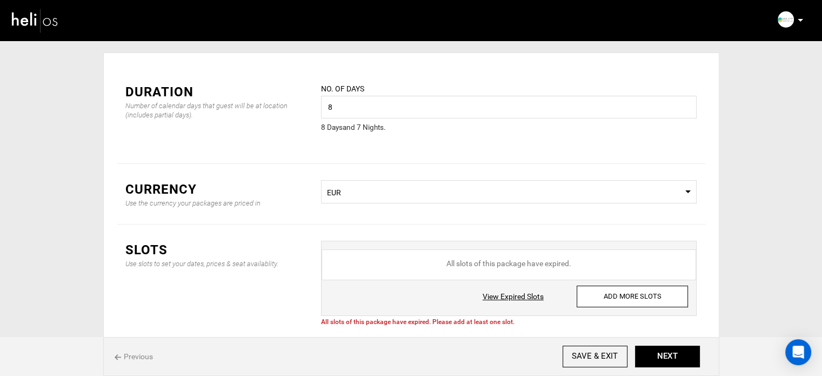
scroll to position [54, 0]
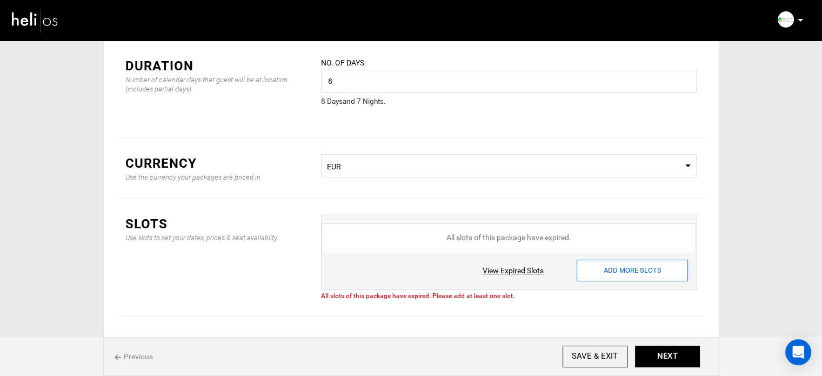
click at [609, 266] on input "ADD MORE SLOTS" at bounding box center [632, 270] width 111 height 22
type input "0"
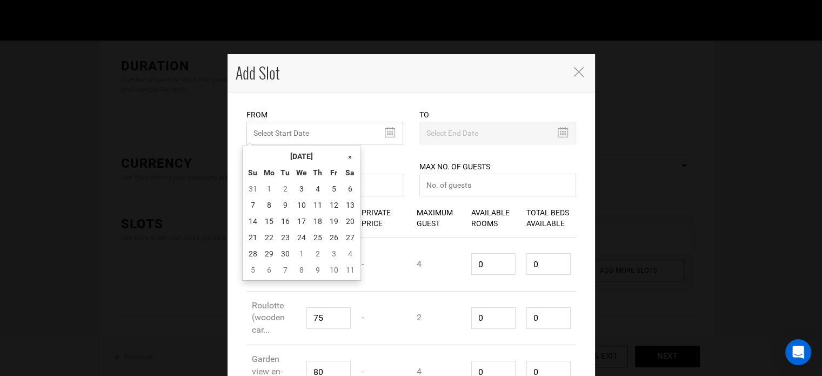
click at [306, 132] on input "text" at bounding box center [324, 133] width 157 height 23
click at [293, 153] on th "[DATE]" at bounding box center [301, 156] width 81 height 16
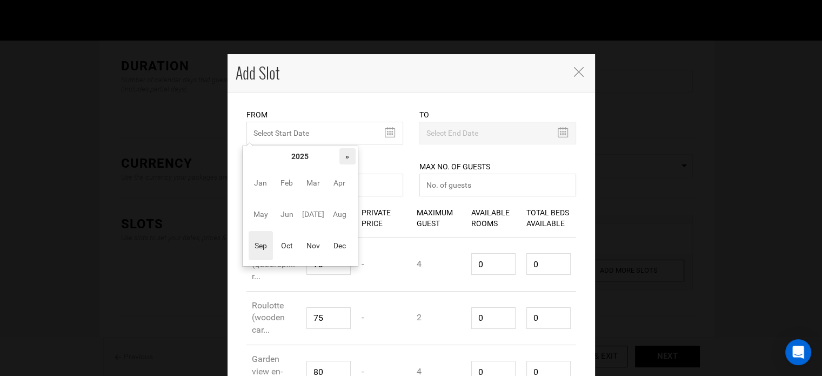
click at [345, 158] on th "»" at bounding box center [347, 156] width 16 height 16
click at [292, 244] on span "Oct" at bounding box center [286, 245] width 24 height 29
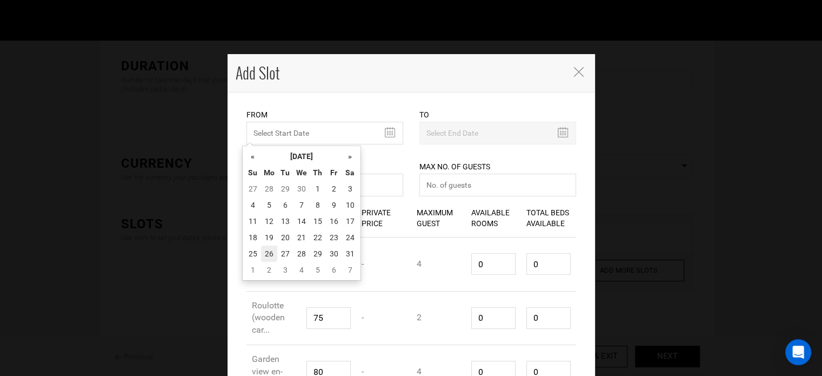
click at [267, 245] on td "26" at bounding box center [269, 253] width 16 height 16
type input "10/26/2026"
type input "11/01/2026"
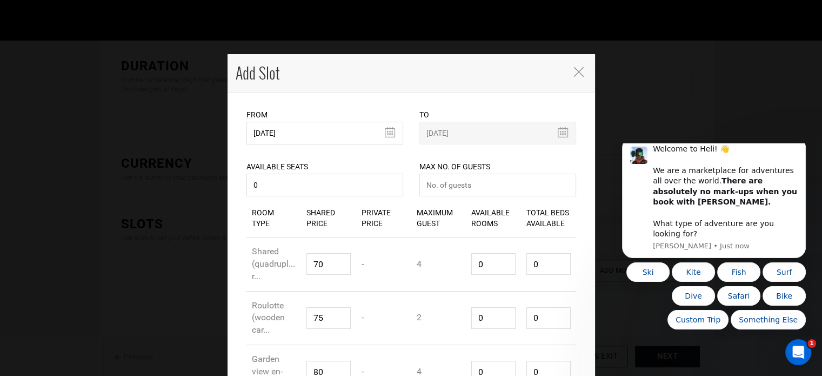
scroll to position [0, 0]
click at [450, 179] on input "number" at bounding box center [497, 184] width 157 height 23
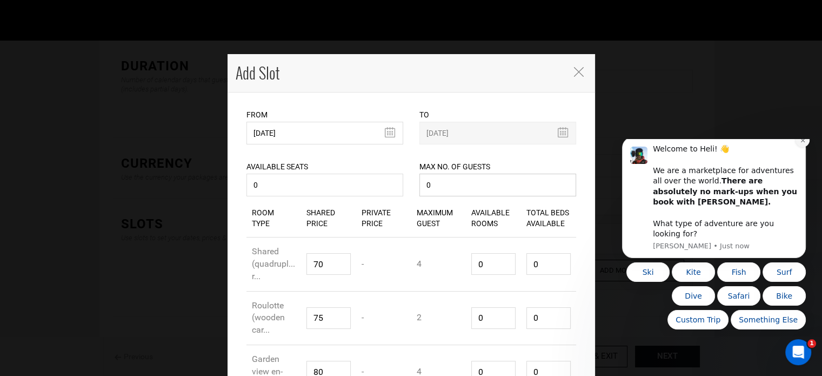
type input "0"
click at [800, 143] on icon "Dismiss notification" at bounding box center [803, 140] width 6 height 6
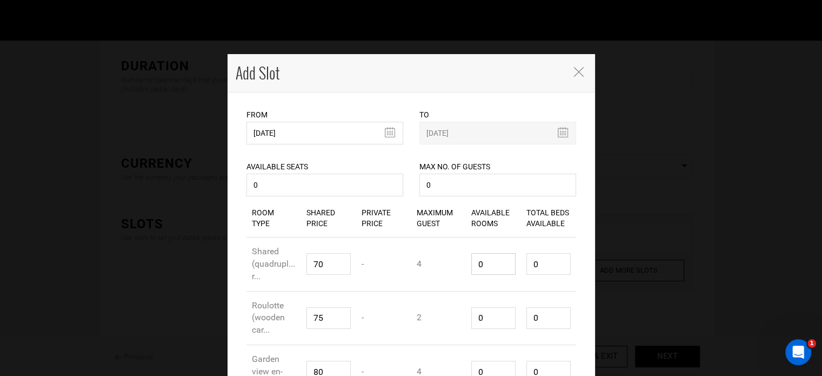
click at [458, 266] on div "Room Type Shared (quadruple) r... Shared Price 70 Private Price - Maximum Guest…" at bounding box center [411, 264] width 330 height 54
type input "1"
type input "4"
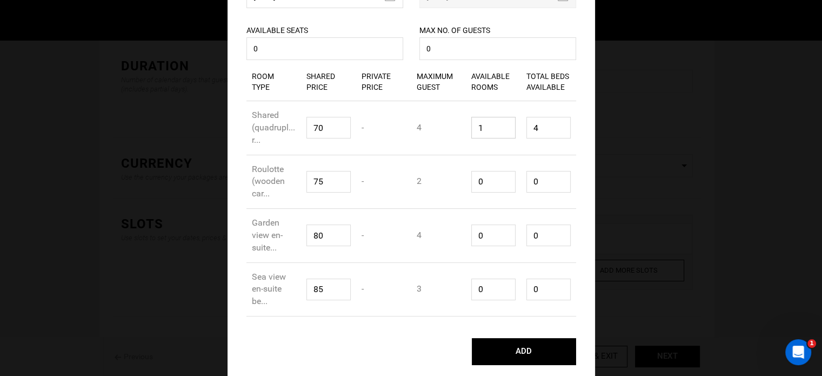
type input "1"
drag, startPoint x: 498, startPoint y: 185, endPoint x: 452, endPoint y: 190, distance: 46.1
click at [452, 190] on div "Room Type Roulotte (wooden car... Shared Price 75 Private Price - Maximum Guest…" at bounding box center [411, 182] width 330 height 54
type input "1"
type input "2"
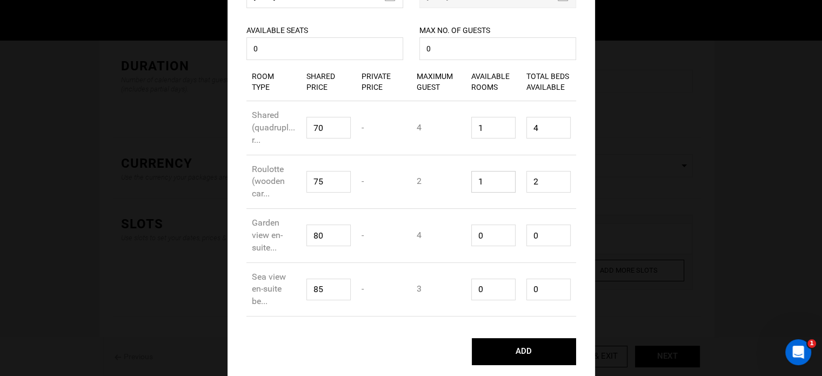
type input "1"
type input "4"
drag, startPoint x: 478, startPoint y: 237, endPoint x: 450, endPoint y: 246, distance: 29.4
click at [445, 242] on div "Room Type Garden view en-suite... Shared Price 80 Private Price - Maximum Guest…" at bounding box center [411, 236] width 330 height 54
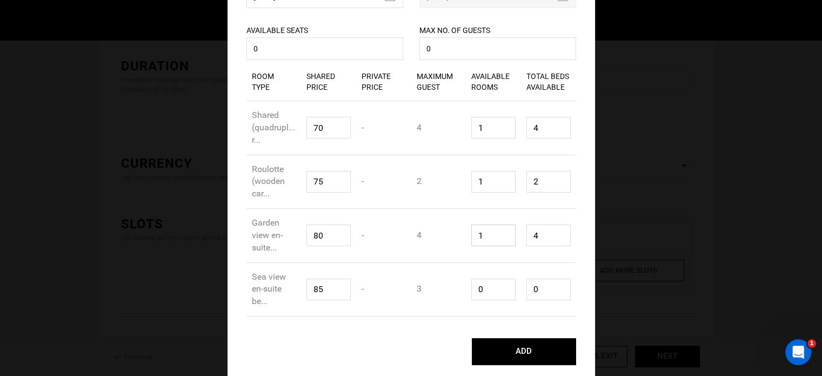
type input "1"
drag, startPoint x: 462, startPoint y: 291, endPoint x: 499, endPoint y: 264, distance: 46.0
click at [466, 290] on div "Available Rooms 0" at bounding box center [493, 289] width 55 height 38
type input "1"
type input "3"
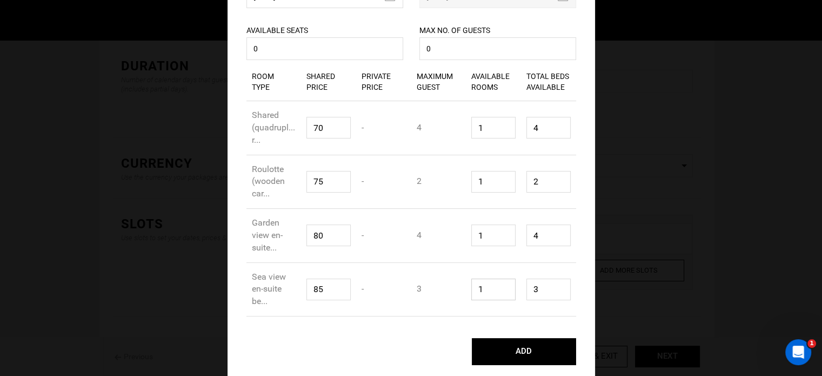
type input "1"
drag, startPoint x: 552, startPoint y: 235, endPoint x: 524, endPoint y: 202, distance: 43.0
click at [494, 231] on div "Room Type Garden view en-suite... Shared Price 80 Private Price - Maximum Guest…" at bounding box center [411, 236] width 330 height 54
type input "1"
drag, startPoint x: 539, startPoint y: 178, endPoint x: 522, endPoint y: 179, distance: 16.8
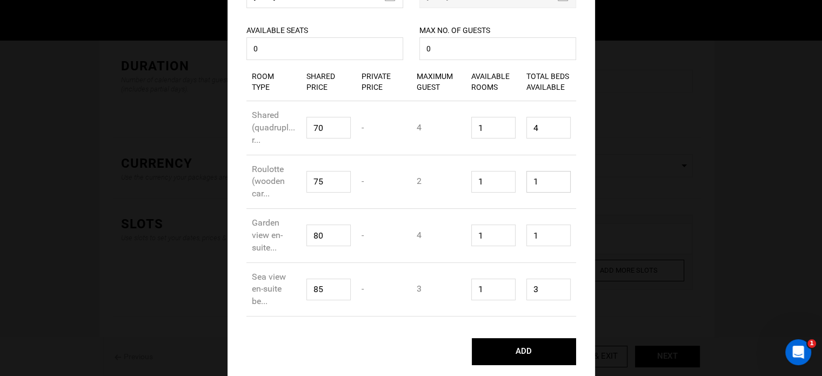
click at [526, 179] on input "1" at bounding box center [548, 182] width 44 height 22
type input "1"
drag, startPoint x: 538, startPoint y: 122, endPoint x: 537, endPoint y: 182, distance: 60.0
click at [526, 125] on input "1" at bounding box center [548, 128] width 44 height 22
type input "1"
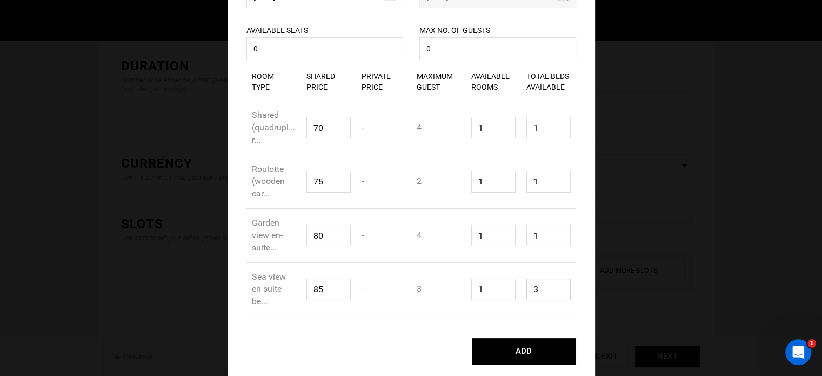
drag, startPoint x: 537, startPoint y: 280, endPoint x: 508, endPoint y: 293, distance: 30.7
click at [510, 287] on div "Room Type Sea view en-suite be... Shared Price 85 Private Price - Maximum Guest…" at bounding box center [411, 290] width 330 height 54
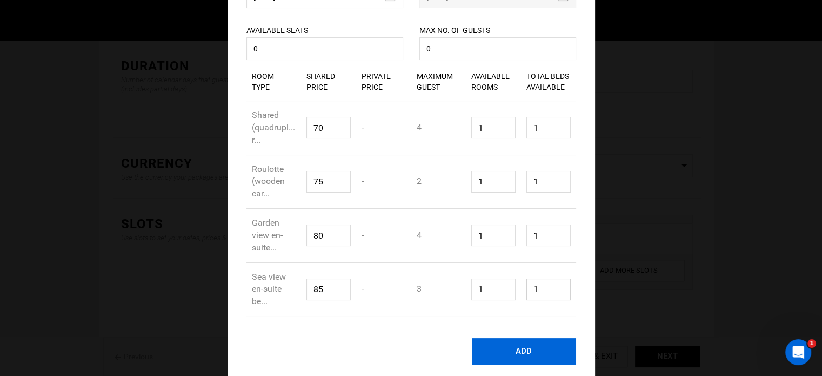
type input "1"
click at [518, 350] on button "ADD" at bounding box center [524, 351] width 104 height 27
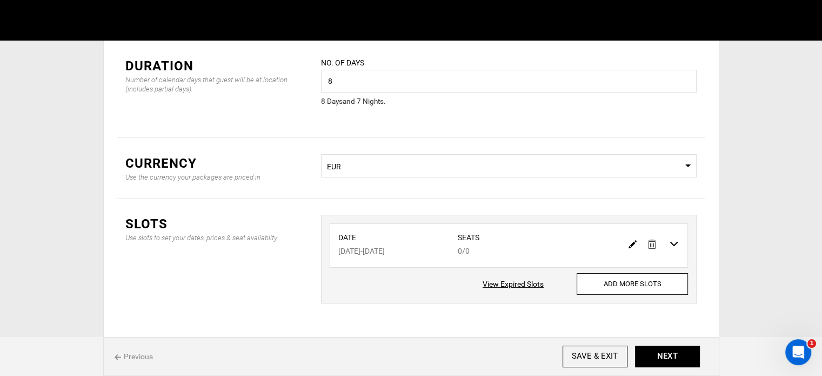
scroll to position [0, 0]
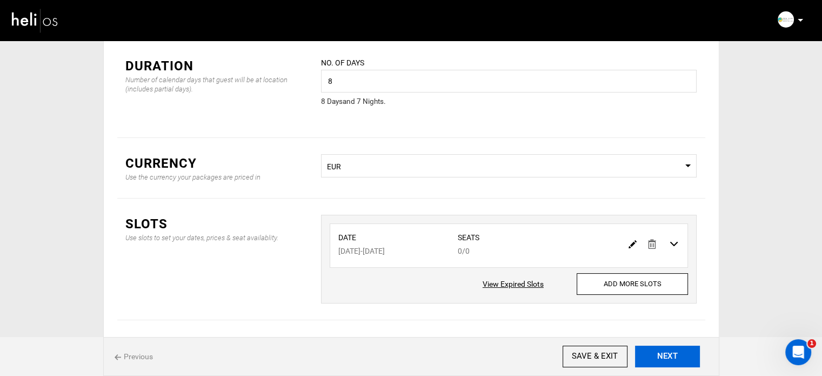
click at [673, 362] on button "NEXT" at bounding box center [667, 356] width 65 height 22
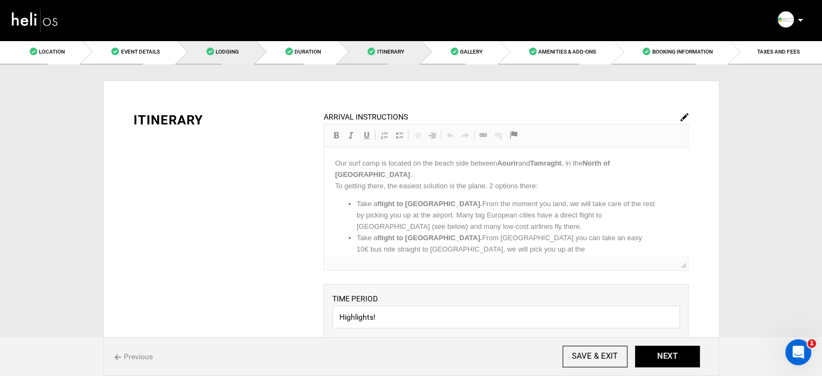
click at [240, 51] on link "Lodging" at bounding box center [216, 51] width 79 height 24
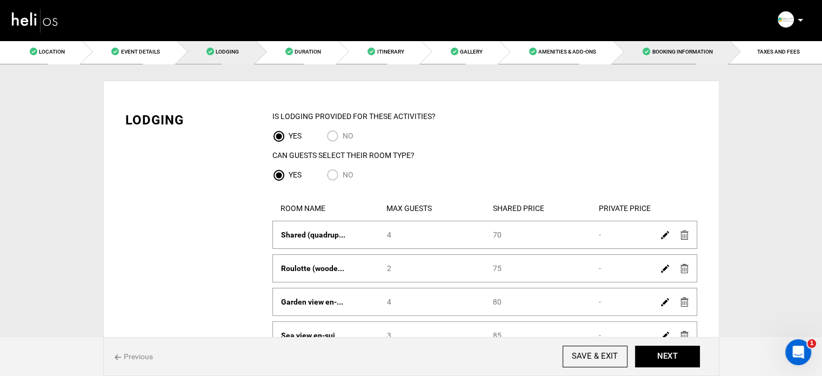
click at [713, 48] on link "Booking Information" at bounding box center [671, 51] width 116 height 24
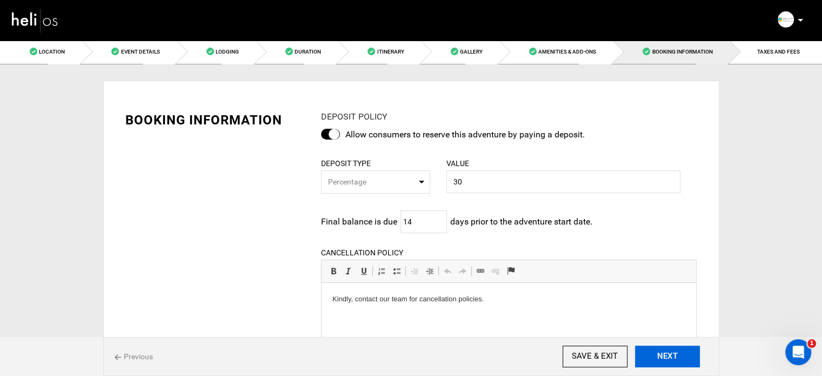
click at [658, 359] on button "NEXT" at bounding box center [667, 356] width 65 height 22
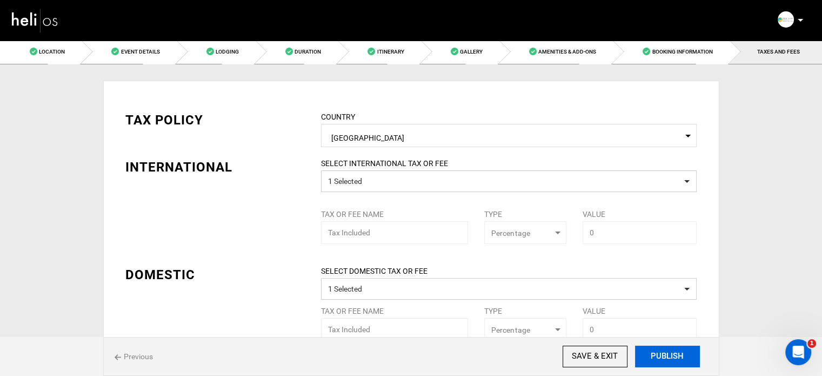
click at [658, 359] on button "PUBLISH" at bounding box center [667, 356] width 65 height 22
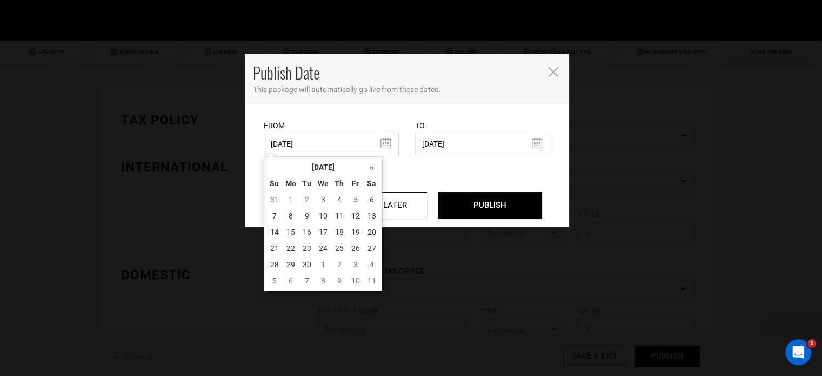
click at [346, 153] on input "[DATE]" at bounding box center [331, 143] width 135 height 23
click at [323, 202] on td "3" at bounding box center [323, 199] width 16 height 16
type input "[DATE]"
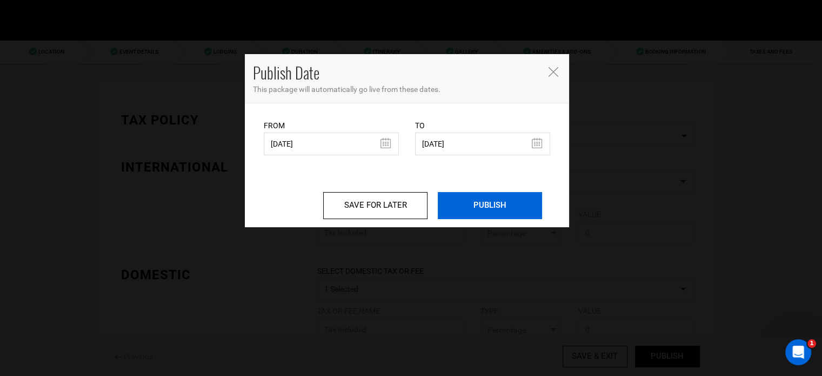
click at [473, 199] on input "PUBLISH" at bounding box center [490, 205] width 104 height 27
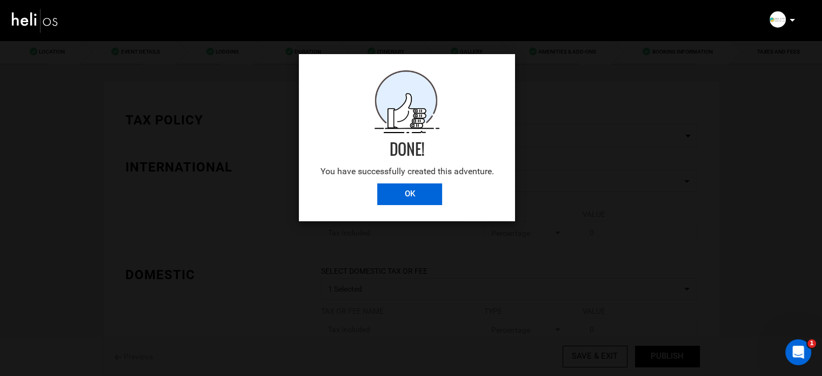
click at [415, 200] on input "OK" at bounding box center [409, 194] width 65 height 22
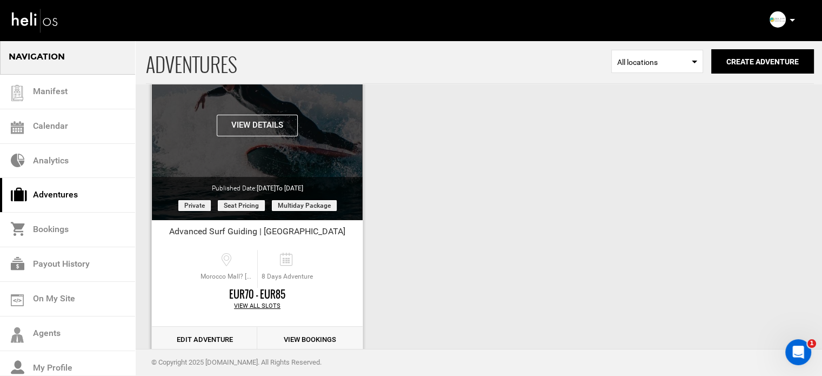
scroll to position [134, 0]
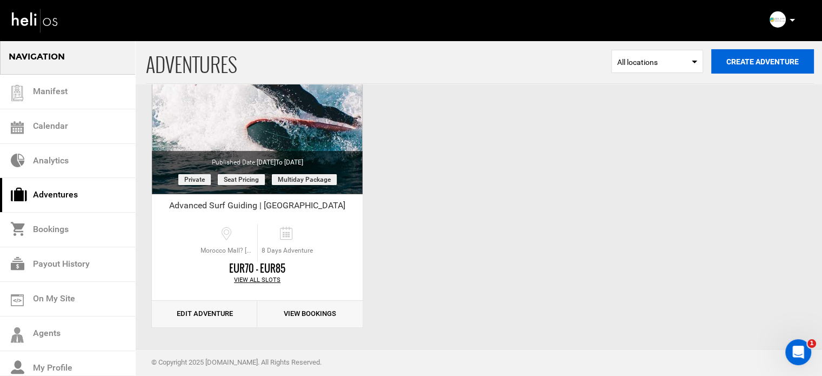
click at [787, 59] on button "Create Adventure" at bounding box center [762, 61] width 103 height 24
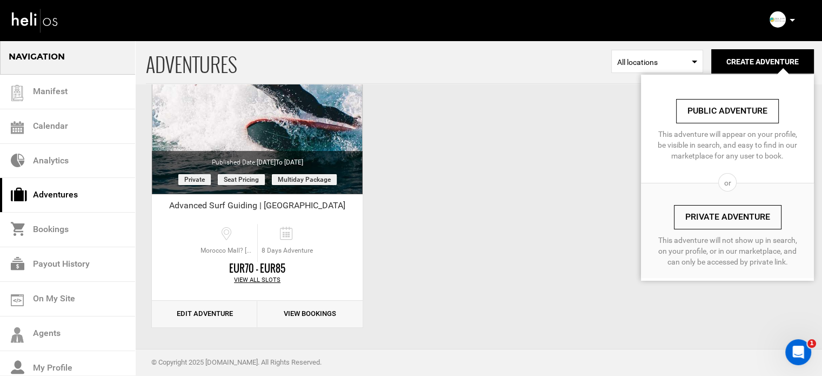
click at [709, 213] on link "Private Adventure" at bounding box center [728, 217] width 108 height 24
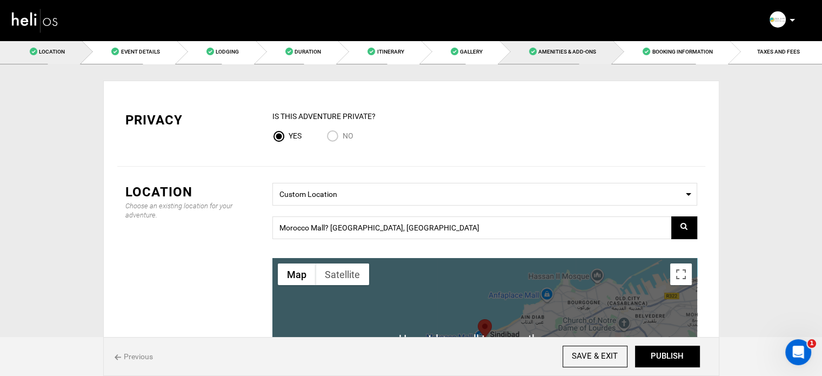
click at [582, 59] on link "Amenities & Add-Ons" at bounding box center [555, 51] width 113 height 24
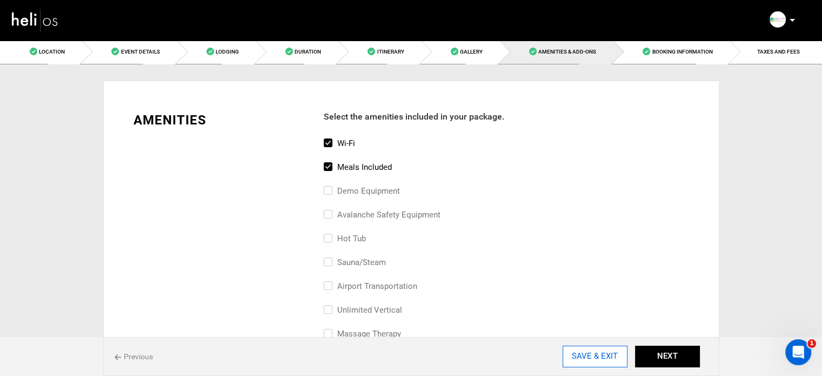
click at [605, 361] on input "SAVE & EXIT" at bounding box center [594, 356] width 65 height 22
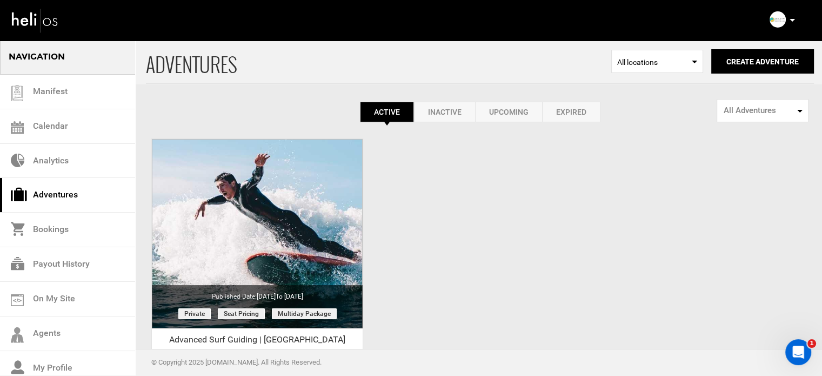
click at [586, 104] on link "Expired" at bounding box center [571, 112] width 58 height 21
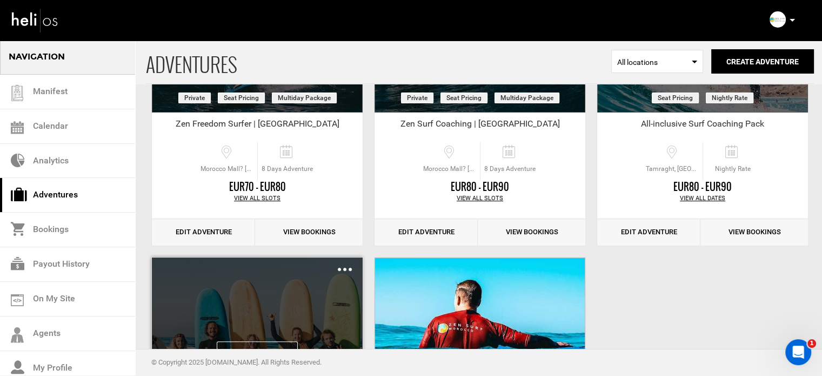
scroll to position [216, 0]
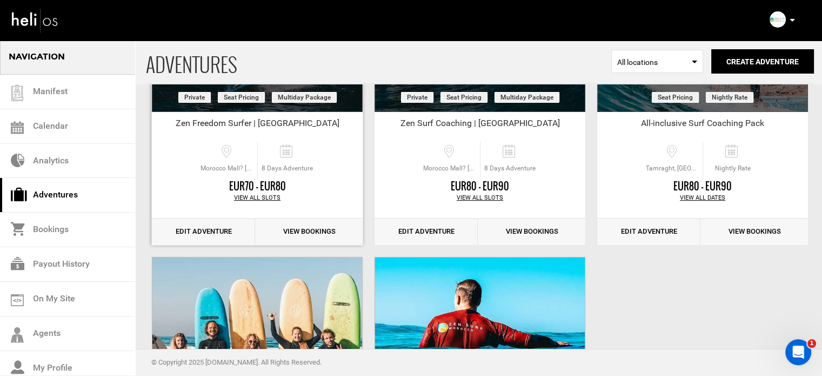
click at [222, 235] on link "Edit Adventure" at bounding box center [203, 231] width 103 height 26
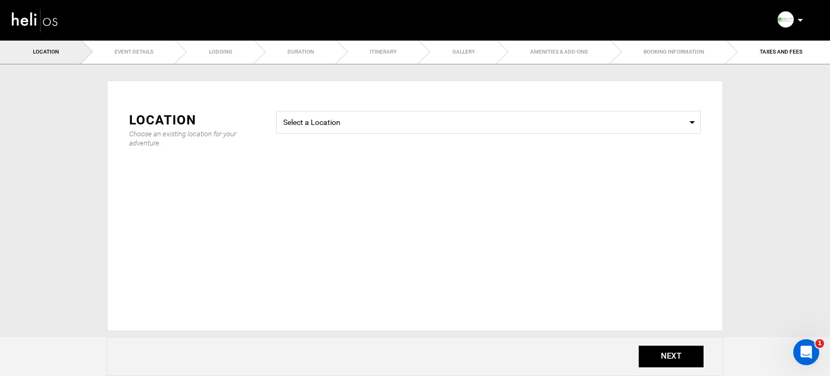
type input "8"
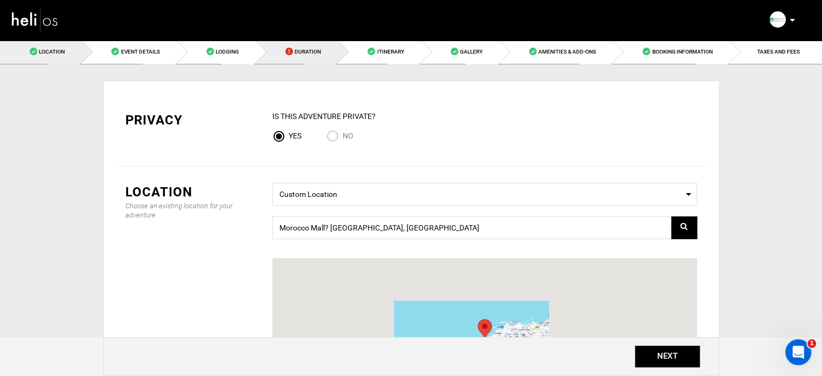
click at [292, 56] on link "Duration" at bounding box center [297, 51] width 82 height 24
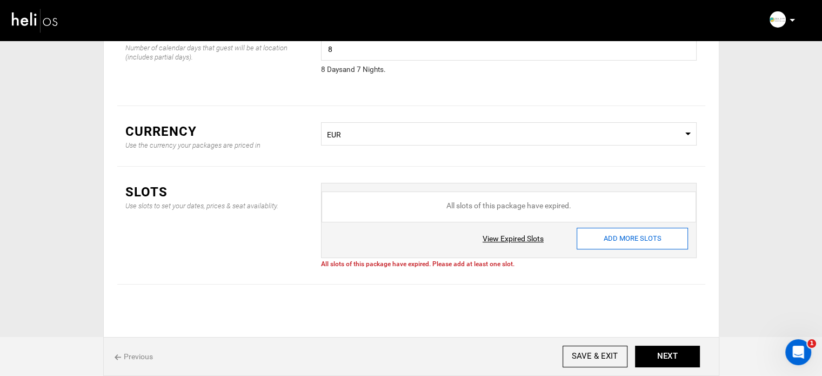
click at [628, 234] on input "ADD MORE SLOTS" at bounding box center [632, 238] width 111 height 22
type input "0"
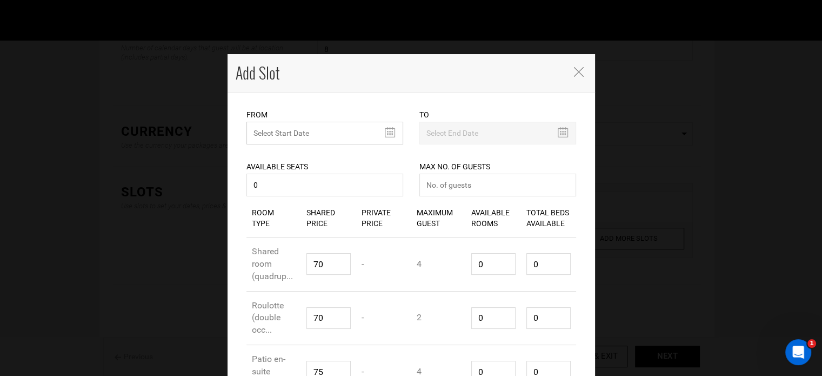
click at [321, 128] on input "text" at bounding box center [324, 133] width 157 height 23
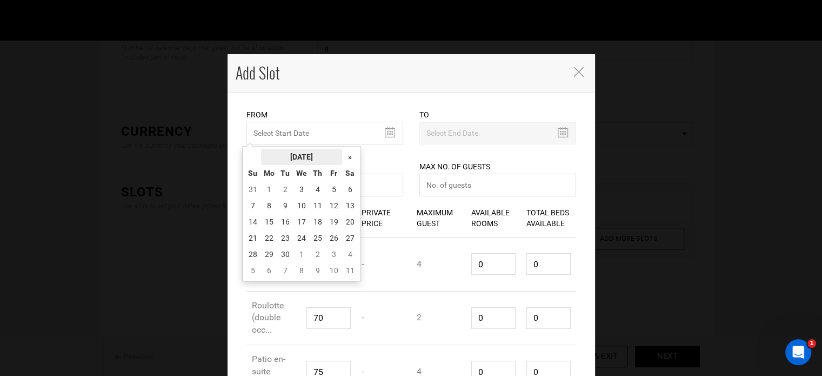
click at [305, 155] on th "[DATE]" at bounding box center [301, 157] width 81 height 16
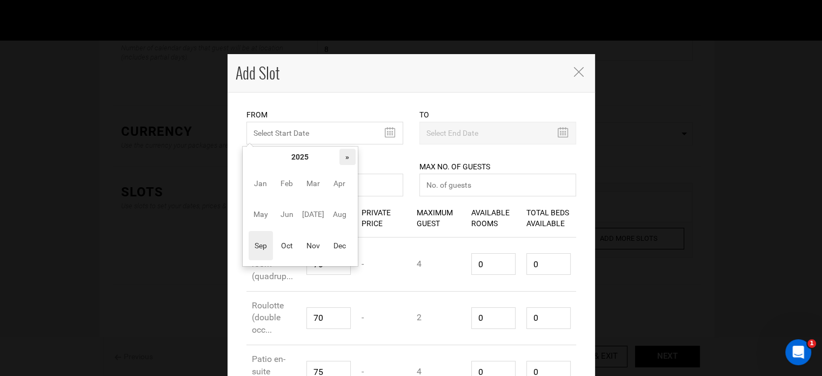
click at [350, 156] on th "»" at bounding box center [347, 157] width 16 height 16
click at [260, 239] on span "Sep" at bounding box center [261, 245] width 24 height 29
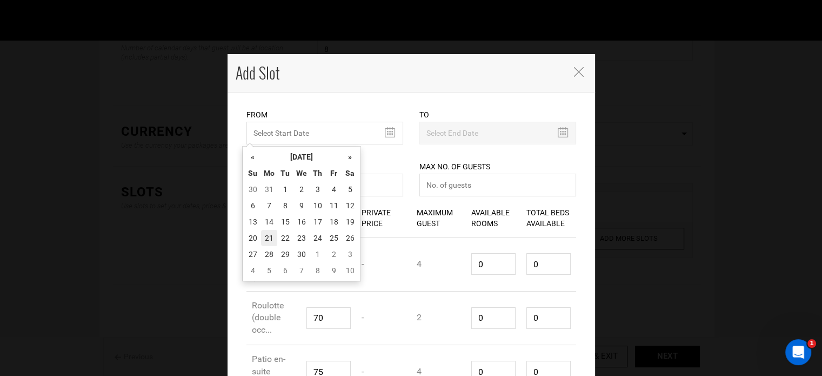
click at [267, 232] on td "21" at bounding box center [269, 238] width 16 height 16
type input "[DATE]"
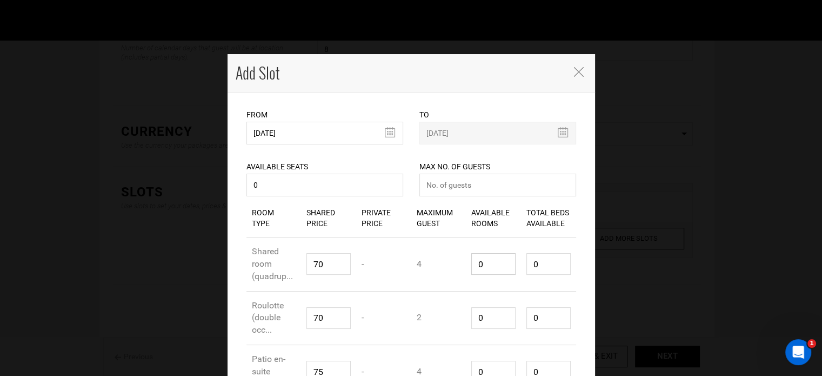
drag, startPoint x: 484, startPoint y: 265, endPoint x: 470, endPoint y: 263, distance: 14.3
click at [471, 263] on input "0" at bounding box center [493, 264] width 44 height 22
type input "1"
type input "4"
type input "1"
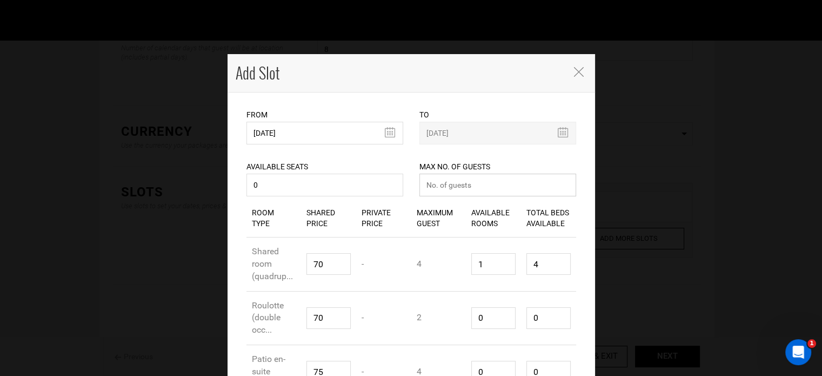
click at [484, 183] on input "number" at bounding box center [497, 184] width 157 height 23
type input "0"
drag, startPoint x: 484, startPoint y: 313, endPoint x: 458, endPoint y: 314, distance: 26.0
click at [458, 314] on div "Room Type Roulotte (double occ... Shared Price 70 Private Price - Maximum Guest…" at bounding box center [411, 318] width 330 height 54
type input "1"
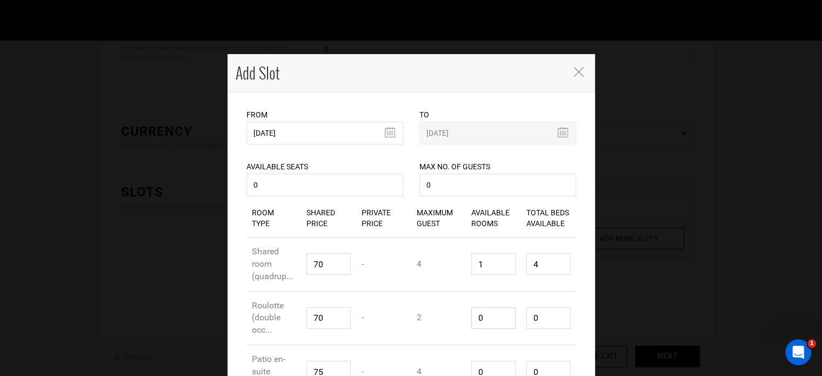
type input "2"
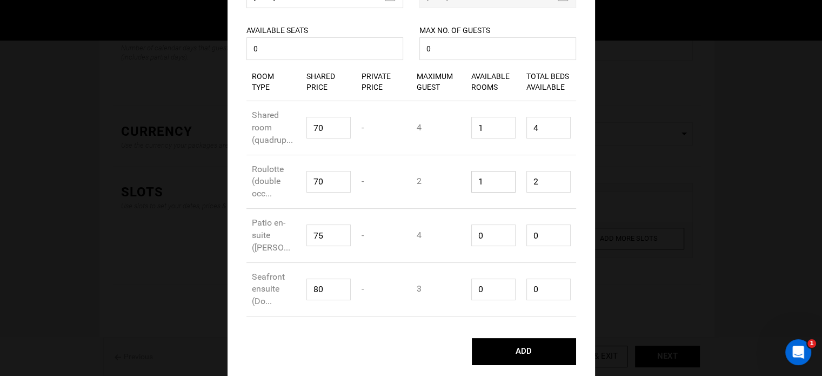
type input "1"
click at [471, 231] on input "0" at bounding box center [493, 235] width 44 height 22
type input "1"
type input "4"
type input "1"
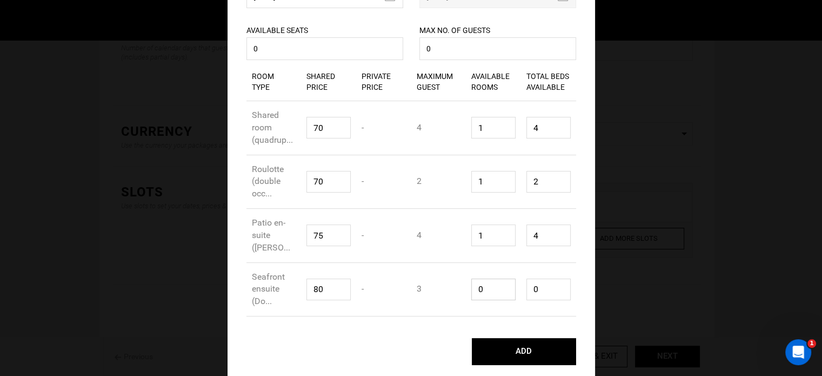
drag, startPoint x: 475, startPoint y: 290, endPoint x: 465, endPoint y: 289, distance: 9.8
click at [466, 290] on div "Available Rooms 0" at bounding box center [493, 289] width 55 height 38
type input "1"
type input "3"
type input "1"
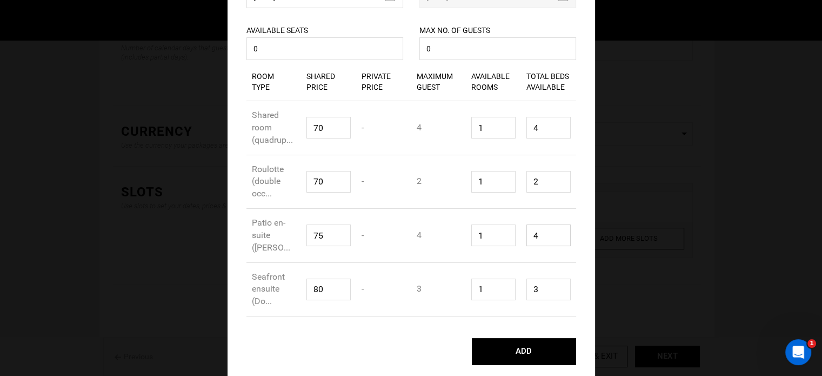
drag, startPoint x: 523, startPoint y: 230, endPoint x: 534, endPoint y: 190, distance: 41.6
click at [521, 223] on div "Total Beds Available 4" at bounding box center [548, 235] width 55 height 38
type input "1"
drag, startPoint x: 538, startPoint y: 179, endPoint x: 529, endPoint y: 176, distance: 9.7
click at [529, 176] on input "1" at bounding box center [548, 182] width 44 height 22
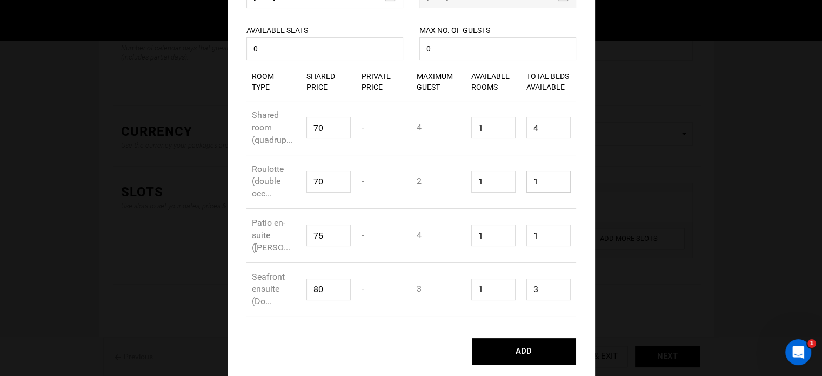
type input "1"
drag, startPoint x: 535, startPoint y: 129, endPoint x: 531, endPoint y: 152, distance: 24.1
click at [529, 126] on input "1" at bounding box center [548, 128] width 44 height 22
type input "1"
drag, startPoint x: 536, startPoint y: 291, endPoint x: 518, endPoint y: 290, distance: 17.8
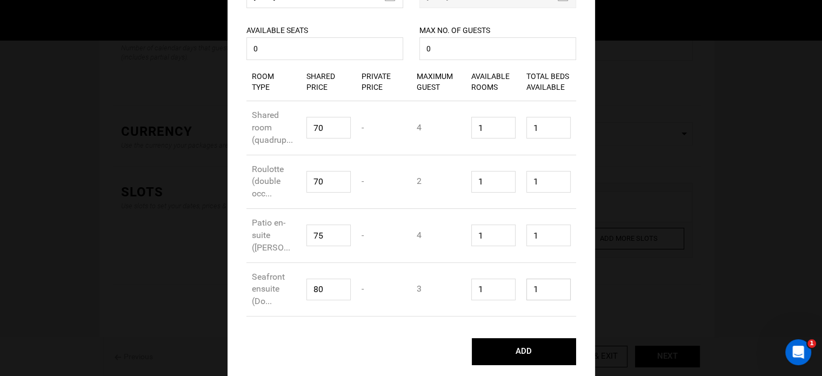
click at [521, 290] on div "Total Beds Available 1" at bounding box center [548, 289] width 55 height 38
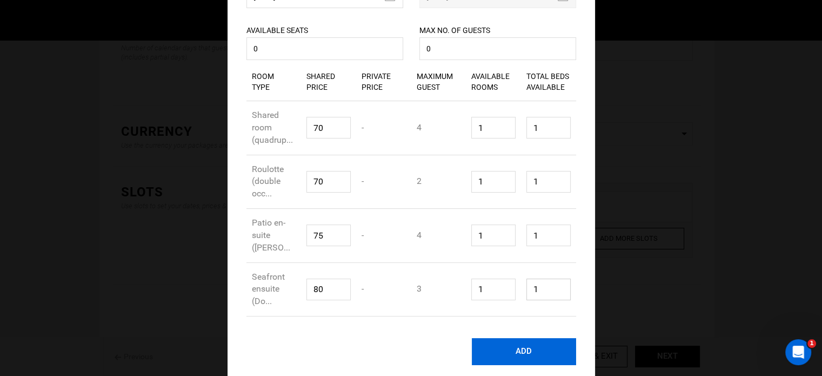
type input "1"
click at [523, 351] on button "ADD" at bounding box center [524, 351] width 104 height 27
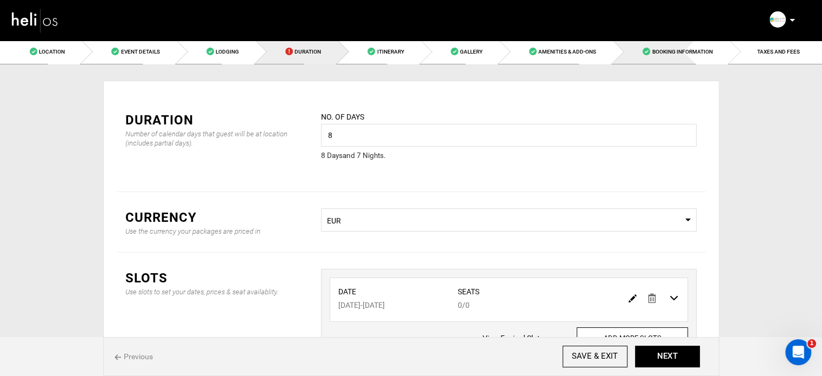
drag, startPoint x: 715, startPoint y: 56, endPoint x: 715, endPoint y: 137, distance: 81.6
click at [715, 56] on link "Booking Information" at bounding box center [671, 51] width 116 height 24
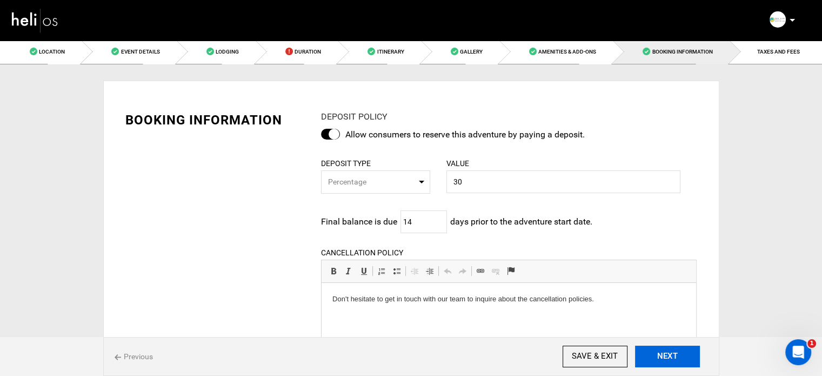
click at [677, 356] on button "NEXT" at bounding box center [667, 356] width 65 height 22
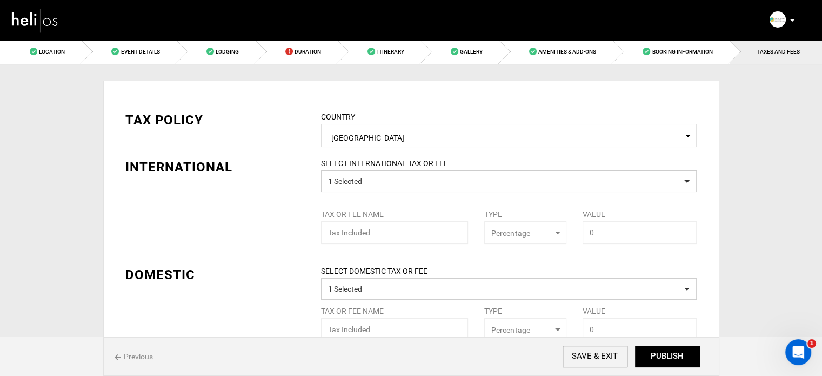
click at [677, 356] on button "PUBLISH" at bounding box center [667, 356] width 65 height 22
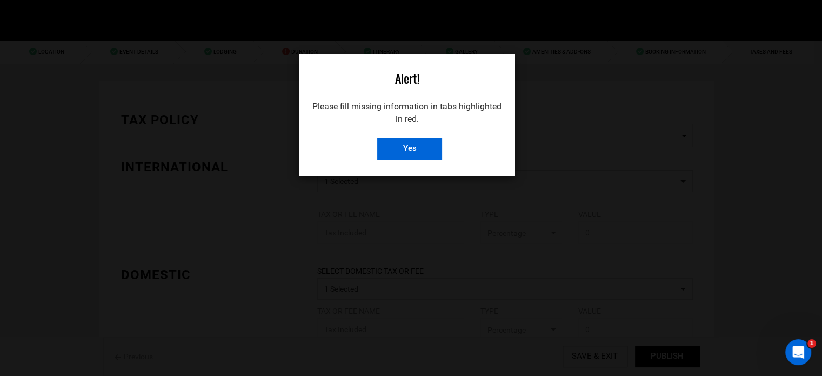
click at [403, 151] on input "Yes" at bounding box center [409, 149] width 65 height 22
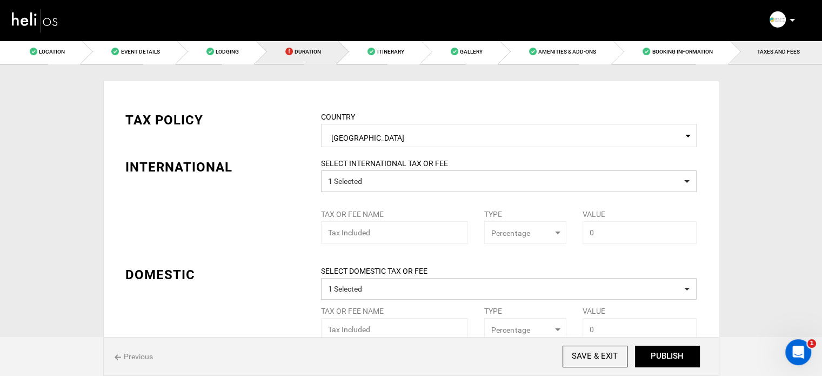
click at [310, 49] on span "Duration" at bounding box center [307, 52] width 26 height 6
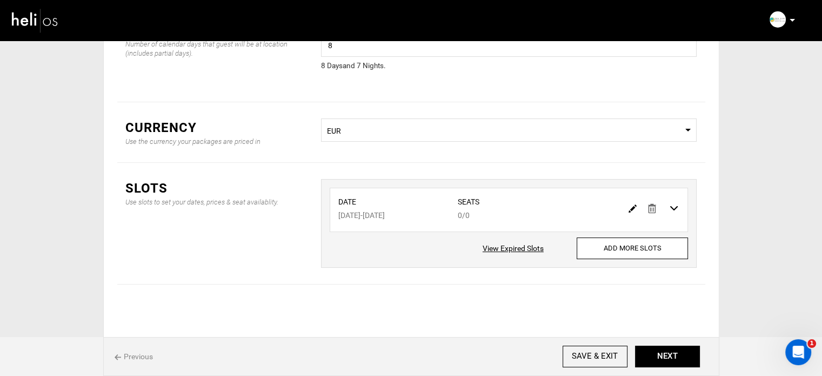
click at [631, 206] on img at bounding box center [632, 208] width 8 height 8
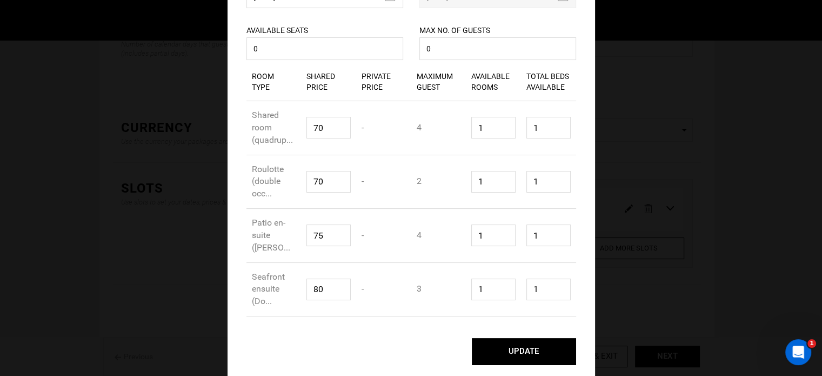
click at [514, 343] on button "UPDATE" at bounding box center [524, 351] width 104 height 27
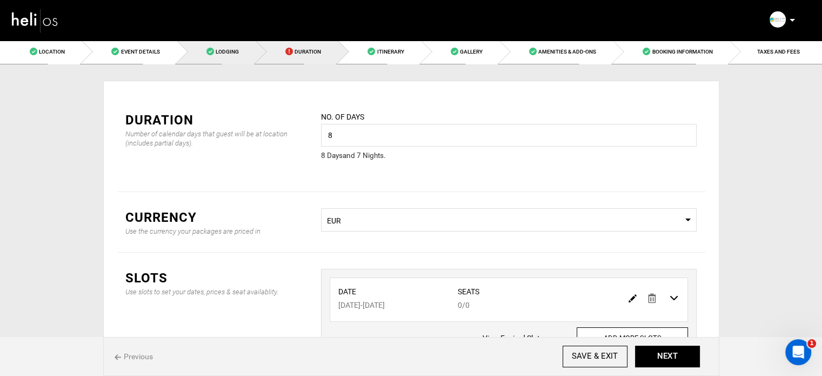
click at [241, 58] on link "Lodging" at bounding box center [216, 51] width 79 height 24
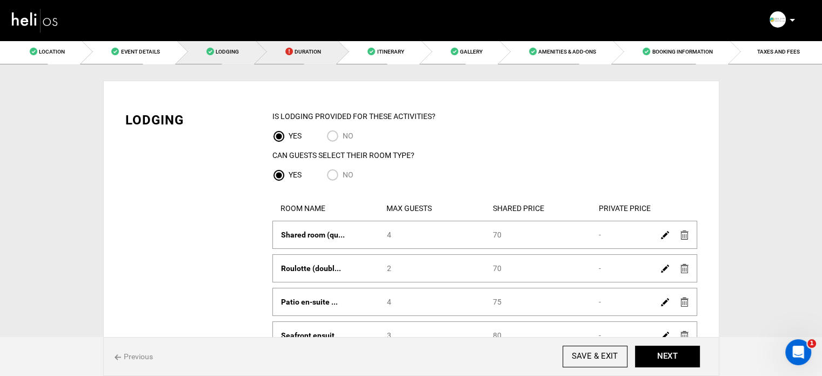
click at [304, 57] on link "Duration" at bounding box center [297, 51] width 82 height 24
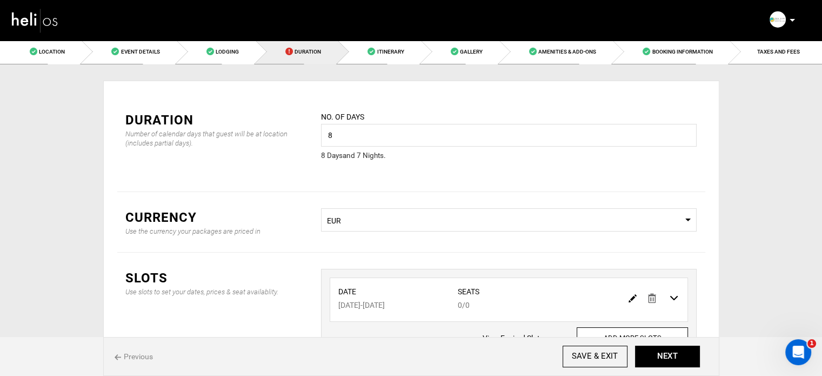
click at [633, 299] on img at bounding box center [632, 298] width 8 height 8
type input "[DATE]"
type input "0"
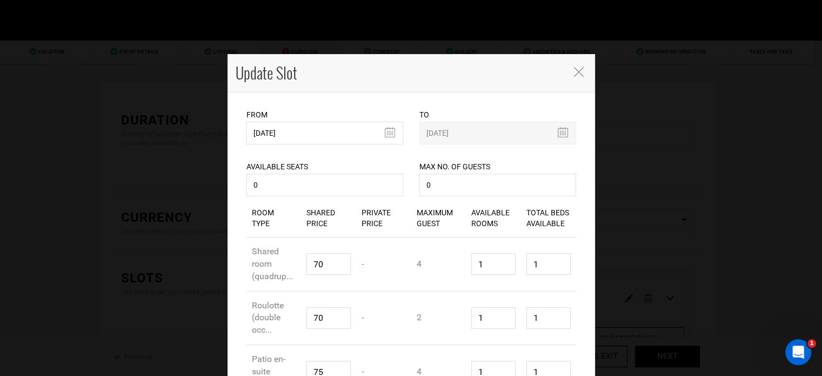
click at [230, 91] on div "Update Slot" at bounding box center [410, 73] width 367 height 38
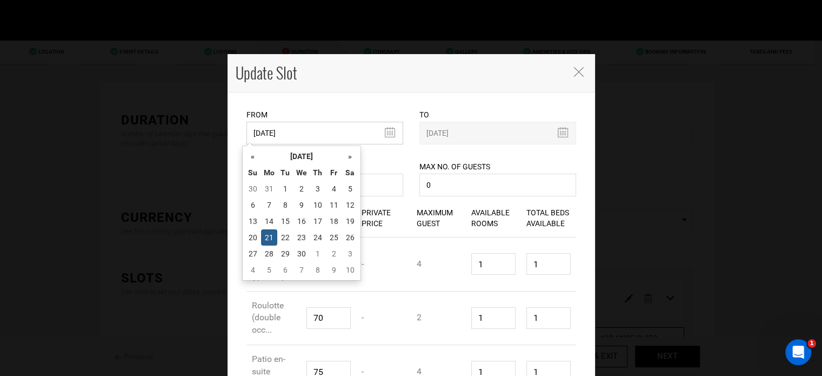
click at [270, 136] on input "[DATE]" at bounding box center [324, 133] width 157 height 23
click at [295, 164] on th "[DATE]" at bounding box center [301, 156] width 81 height 16
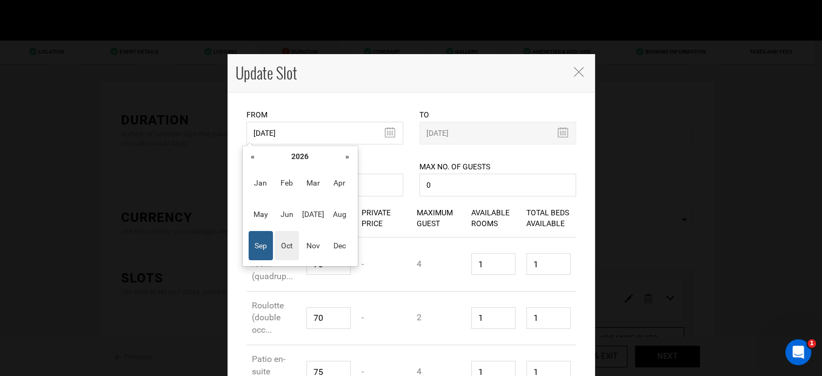
click at [280, 241] on span "Oct" at bounding box center [286, 245] width 24 height 29
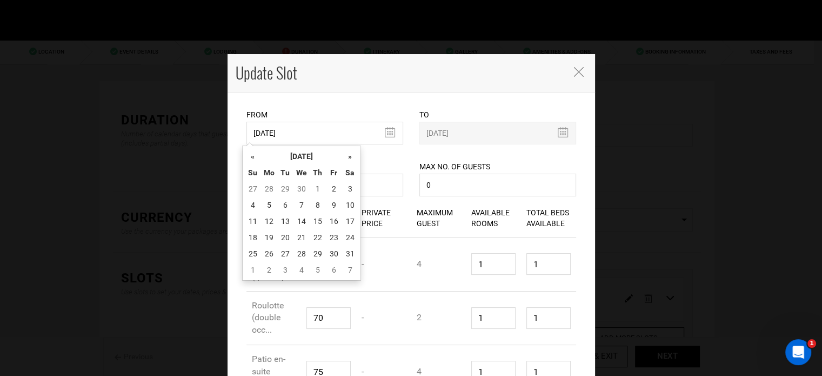
click at [276, 219] on td "12" at bounding box center [269, 221] width 16 height 16
type input "10/12/2026"
type input "10/19/2026"
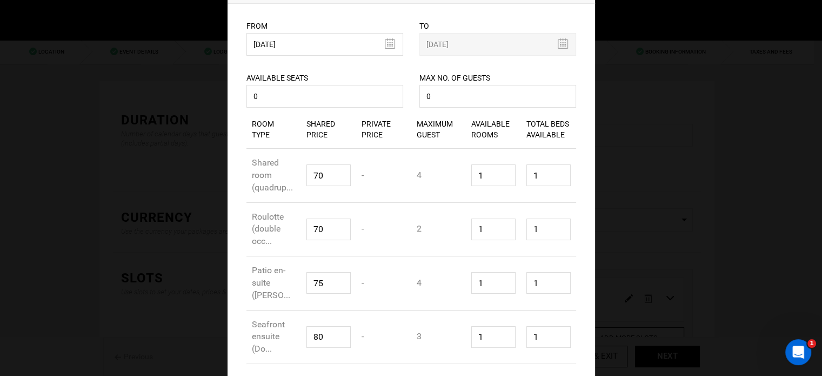
scroll to position [136, 0]
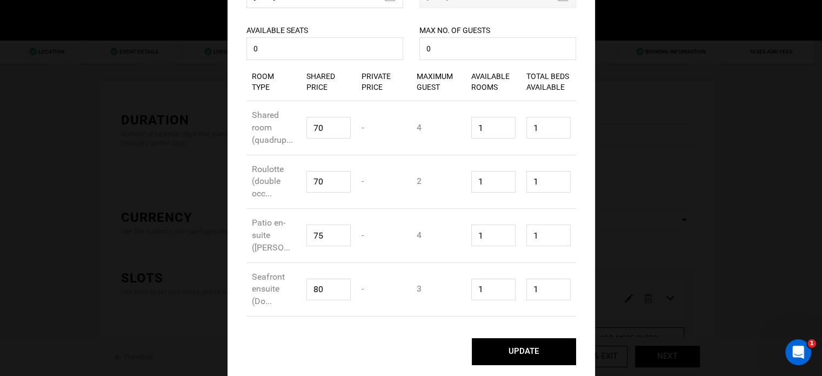
click at [538, 352] on button "UPDATE" at bounding box center [524, 351] width 104 height 27
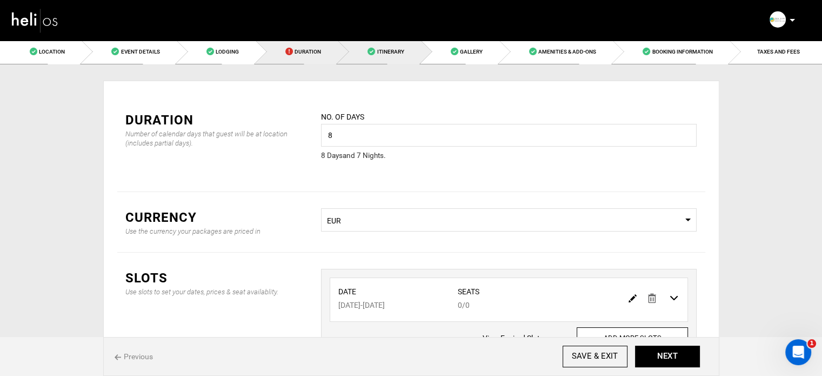
click at [402, 59] on link "Itinerary" at bounding box center [379, 51] width 83 height 24
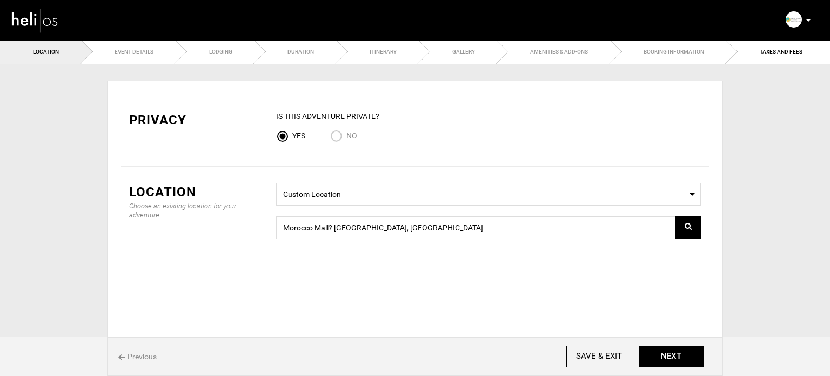
type input "8"
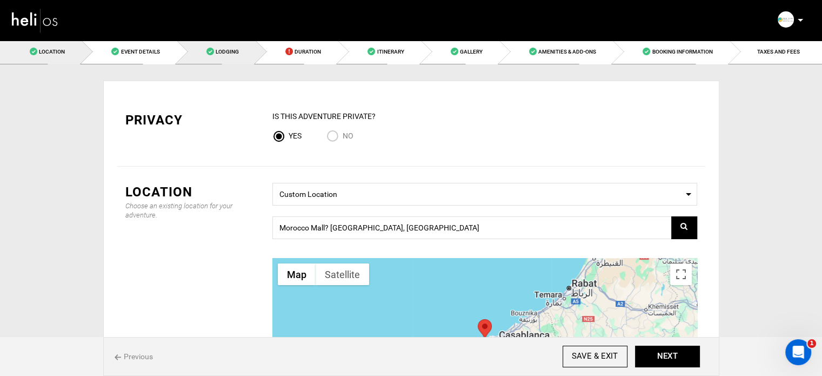
click at [200, 60] on link "Lodging" at bounding box center [216, 51] width 79 height 24
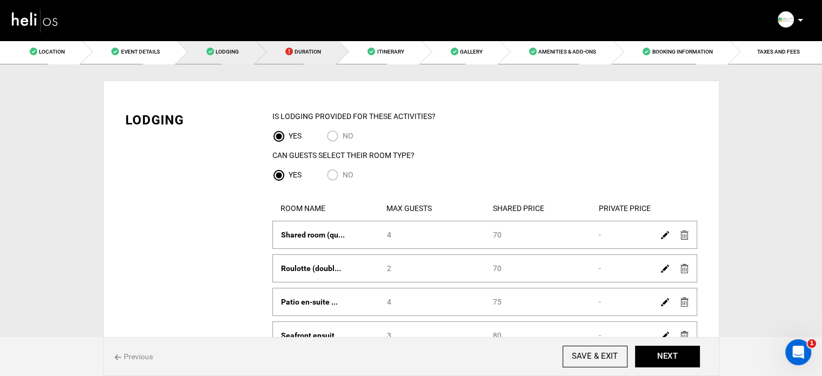
click at [298, 53] on span "Duration" at bounding box center [307, 52] width 26 height 6
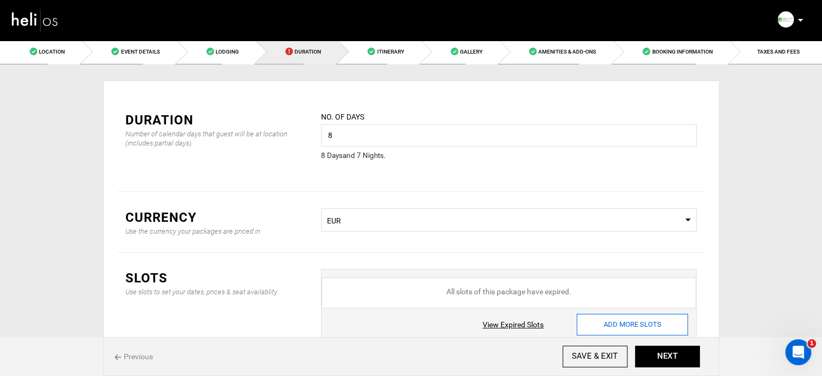
scroll to position [86, 0]
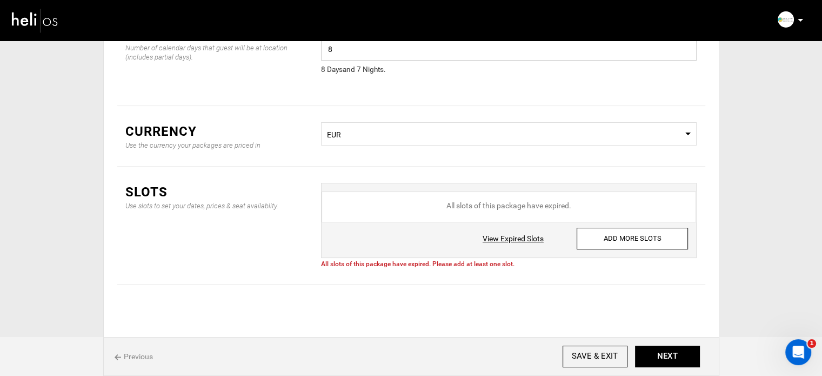
click at [379, 52] on input "8" at bounding box center [509, 49] width 376 height 23
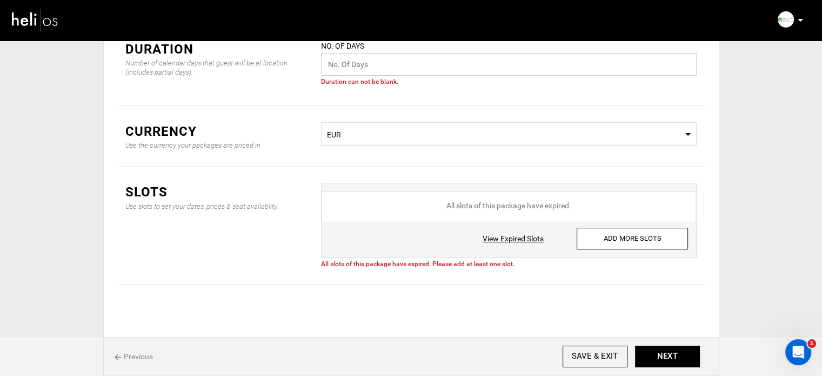
type input "8"
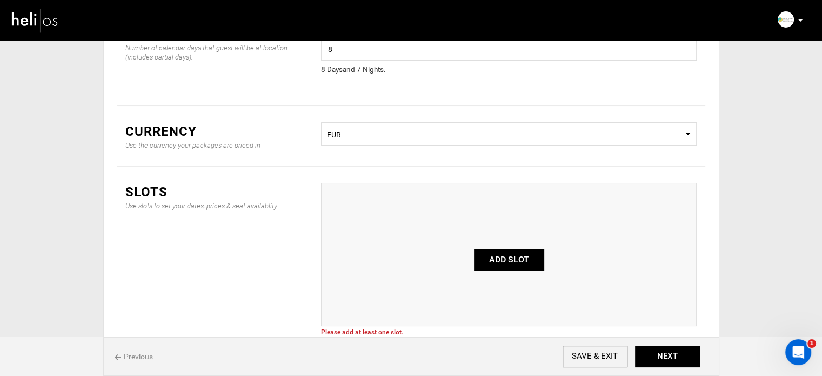
click at [499, 264] on button "ADD SLOT" at bounding box center [509, 260] width 70 height 22
type input "0"
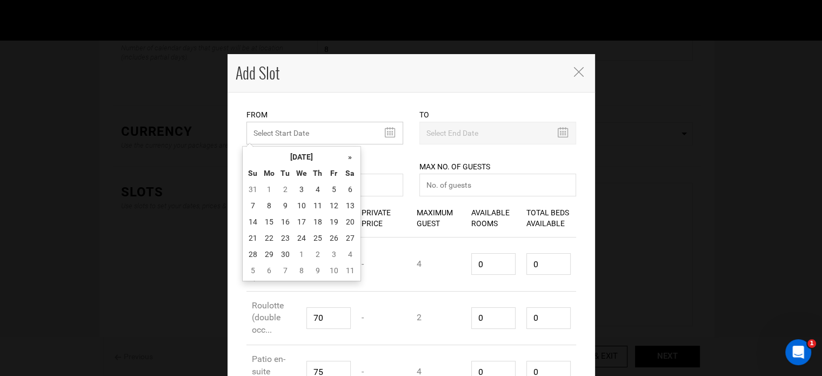
click at [320, 138] on input "MINIMUM NUMBER OF NIGHTS" at bounding box center [324, 133] width 157 height 23
click at [310, 151] on th "[DATE]" at bounding box center [301, 157] width 81 height 16
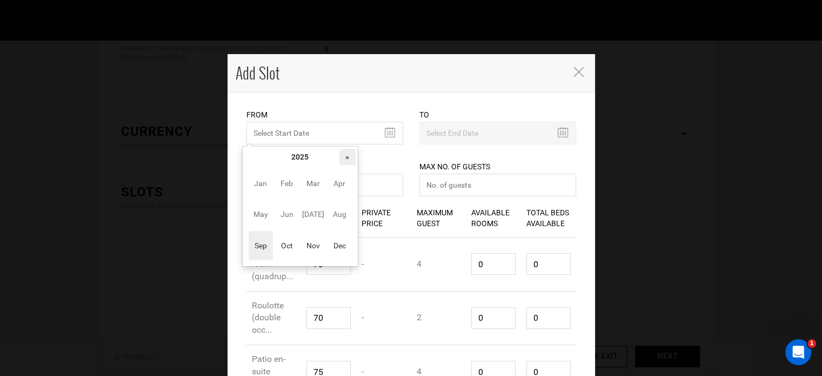
click at [344, 156] on th "»" at bounding box center [347, 157] width 16 height 16
click at [259, 242] on span "Sep" at bounding box center [261, 245] width 24 height 29
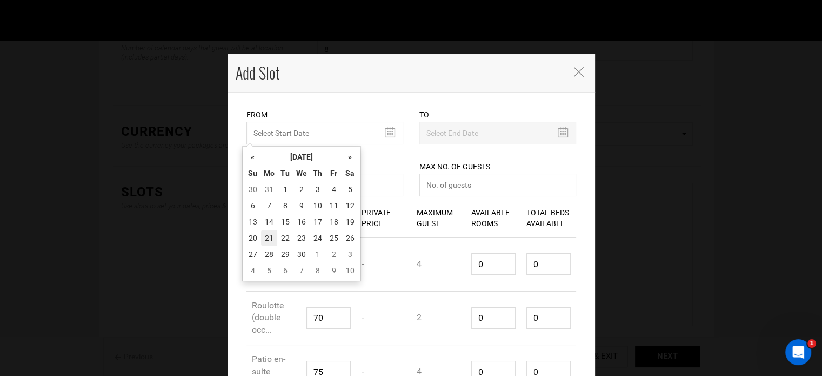
click at [271, 243] on td "21" at bounding box center [269, 238] width 16 height 16
type input "[DATE]"
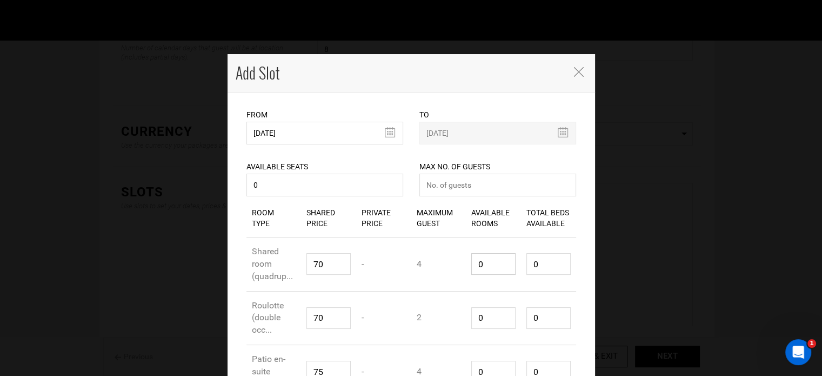
drag, startPoint x: 490, startPoint y: 268, endPoint x: 452, endPoint y: 269, distance: 37.8
click at [452, 269] on div "Room Type Shared room (quadrup... Shared Price 70 Private Price - Maximum Guest…" at bounding box center [411, 264] width 330 height 54
type input "1"
type input "4"
type input "1"
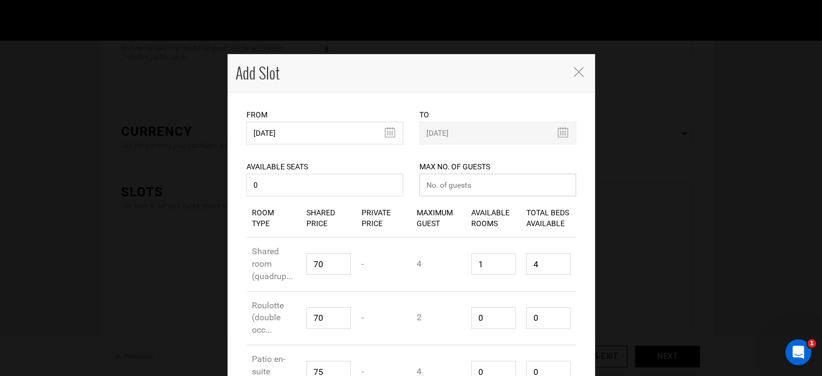
click at [460, 191] on input "number" at bounding box center [497, 184] width 157 height 23
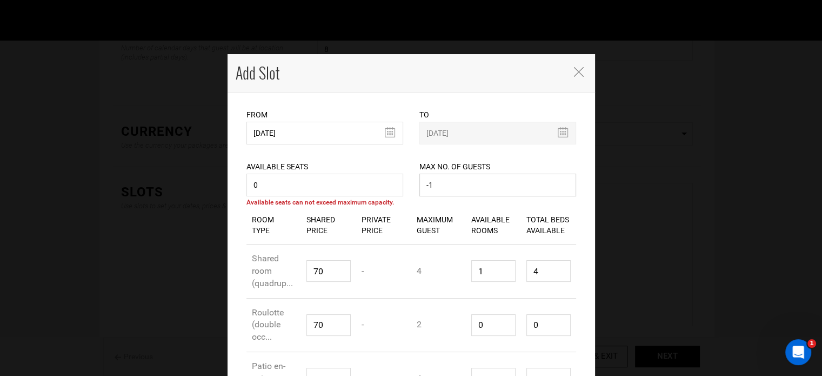
scroll to position [108, 0]
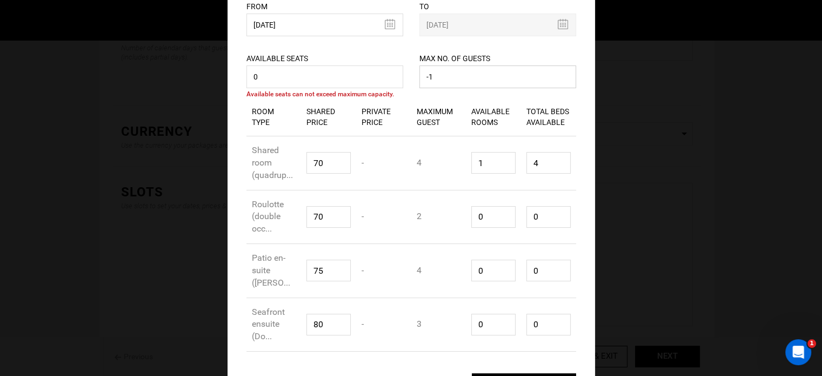
drag, startPoint x: 434, startPoint y: 77, endPoint x: 420, endPoint y: 77, distance: 14.6
click at [420, 77] on input "-1" at bounding box center [497, 76] width 157 height 23
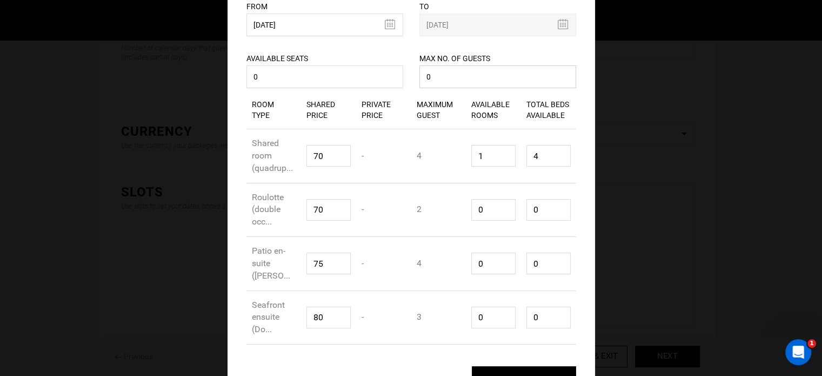
type input "0"
drag, startPoint x: 479, startPoint y: 210, endPoint x: 482, endPoint y: 256, distance: 45.5
click at [466, 212] on div "Available Rooms 0" at bounding box center [493, 210] width 55 height 38
type input "1"
type input "2"
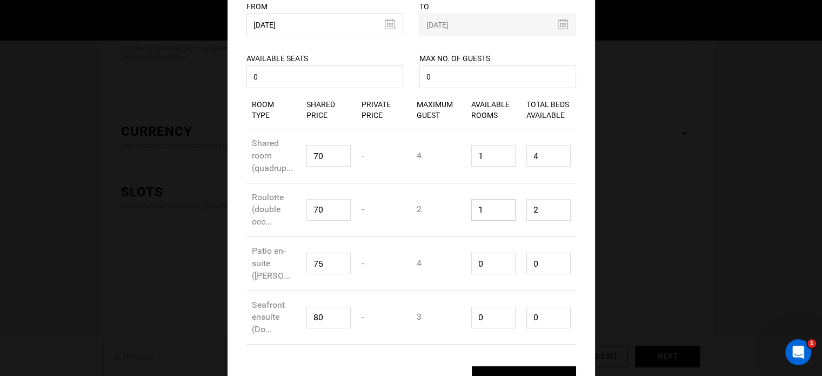
type input "1"
drag, startPoint x: 490, startPoint y: 261, endPoint x: 460, endPoint y: 291, distance: 42.4
click at [433, 270] on div "Room Type Patio en-suite ([PERSON_NAME]... Shared Price 75 Private Price - Maxi…" at bounding box center [411, 264] width 330 height 54
type input "1"
type input "4"
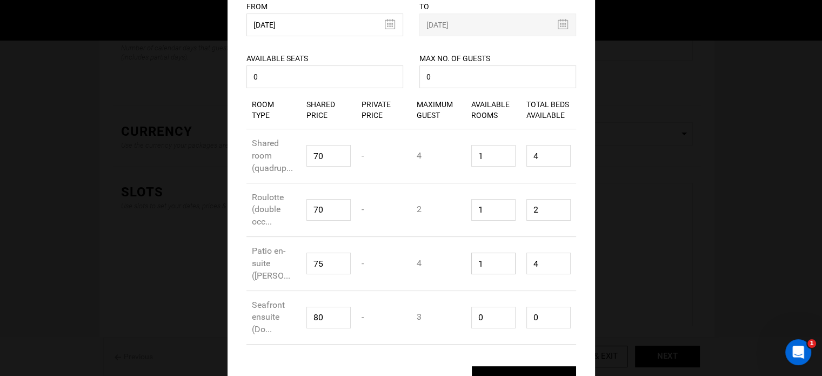
type input "1"
drag, startPoint x: 484, startPoint y: 312, endPoint x: 450, endPoint y: 316, distance: 34.8
click at [450, 316] on div "Room Type Seafront ensuite (Do... Shared Price 80 Private Price - Maximum Guest…" at bounding box center [411, 318] width 330 height 54
type input "1"
type input "3"
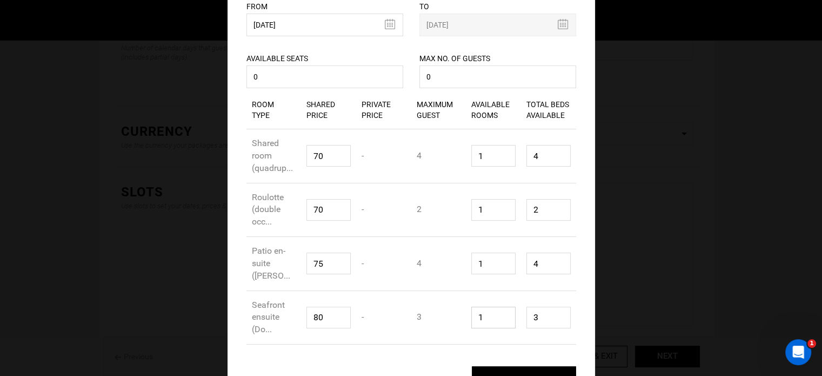
type input "1"
drag, startPoint x: 544, startPoint y: 264, endPoint x: 521, endPoint y: 262, distance: 23.3
click at [521, 262] on div "Total Beds Available 4" at bounding box center [548, 263] width 55 height 38
type input "1"
drag, startPoint x: 534, startPoint y: 211, endPoint x: 529, endPoint y: 190, distance: 22.3
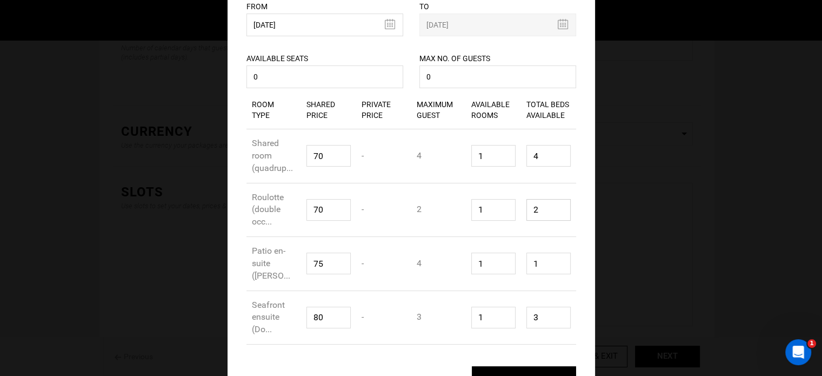
click at [526, 204] on input "2" at bounding box center [548, 210] width 44 height 22
type input "1"
drag, startPoint x: 537, startPoint y: 136, endPoint x: 534, endPoint y: 143, distance: 7.5
click at [534, 143] on div "Room Type Shared room (quadrup... Shared Price 70 Private Price - Maximum Guest…" at bounding box center [411, 156] width 330 height 54
drag, startPoint x: 536, startPoint y: 153, endPoint x: 527, endPoint y: 153, distance: 9.2
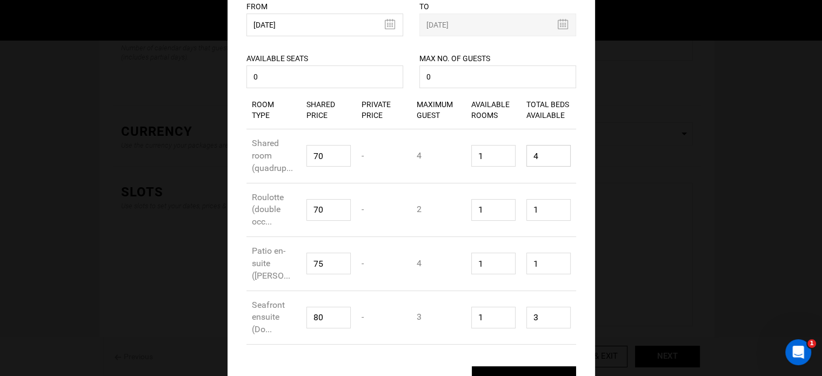
click at [527, 153] on input "4" at bounding box center [548, 156] width 44 height 22
type input "1"
drag, startPoint x: 531, startPoint y: 311, endPoint x: 523, endPoint y: 311, distance: 7.6
click at [526, 311] on input "3" at bounding box center [548, 317] width 44 height 22
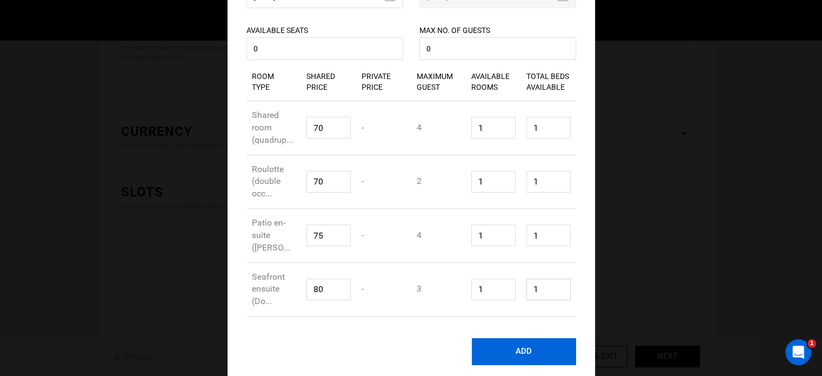
type input "1"
click at [521, 345] on button "ADD" at bounding box center [524, 351] width 104 height 27
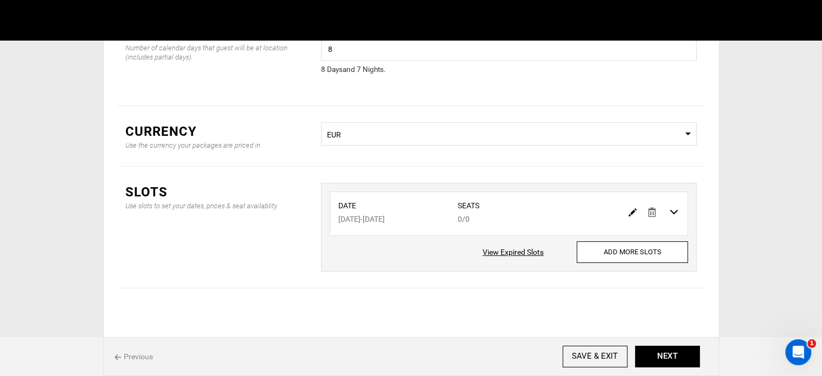
scroll to position [0, 0]
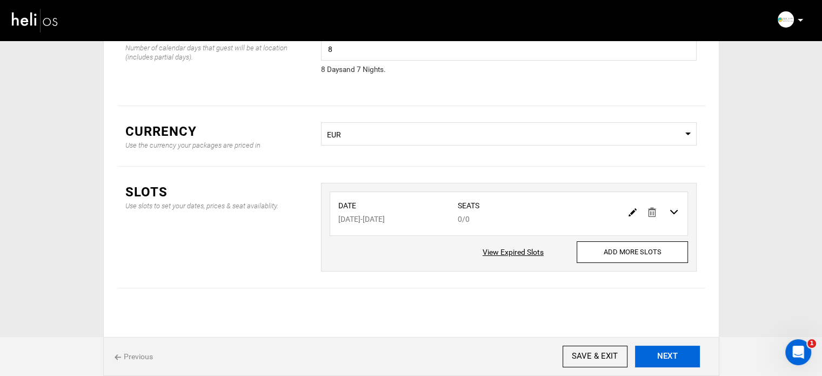
click at [681, 358] on button "NEXT" at bounding box center [667, 356] width 65 height 22
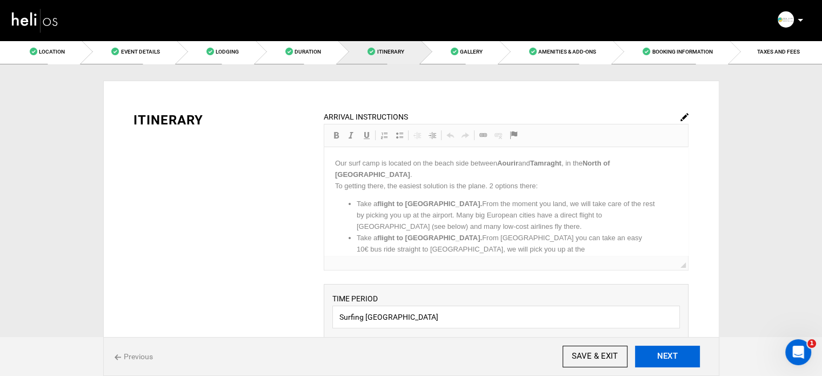
click at [681, 358] on button "NEXT" at bounding box center [667, 356] width 65 height 22
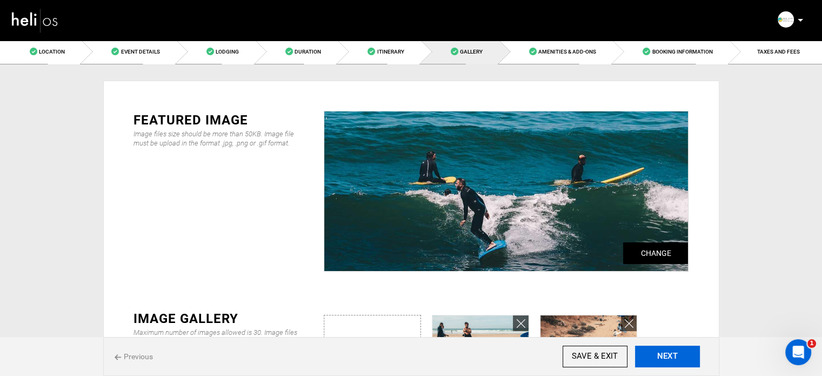
click at [681, 358] on button "NEXT" at bounding box center [667, 356] width 65 height 22
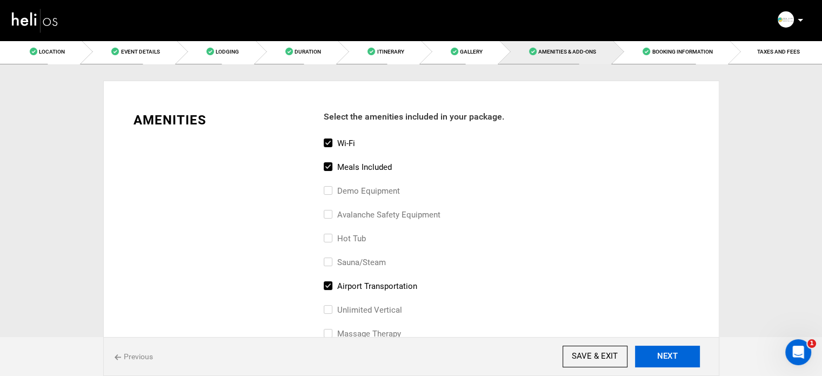
click at [681, 358] on button "NEXT" at bounding box center [667, 356] width 65 height 22
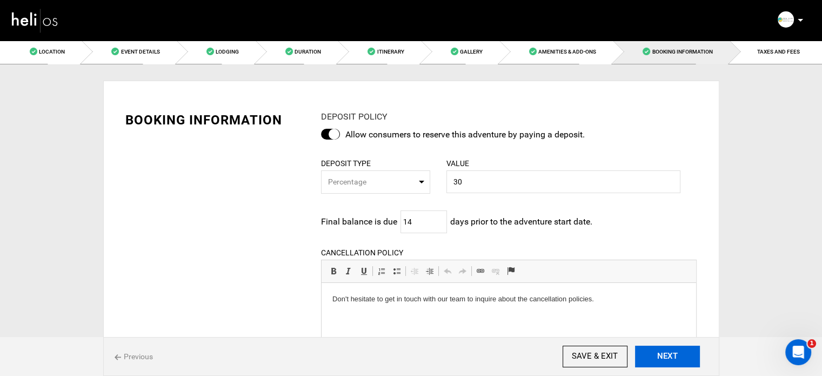
click at [681, 358] on button "NEXT" at bounding box center [667, 356] width 65 height 22
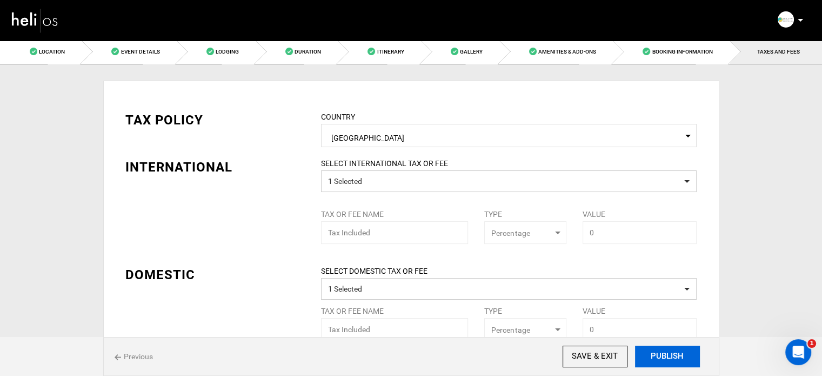
click at [681, 358] on button "PUBLISH" at bounding box center [667, 356] width 65 height 22
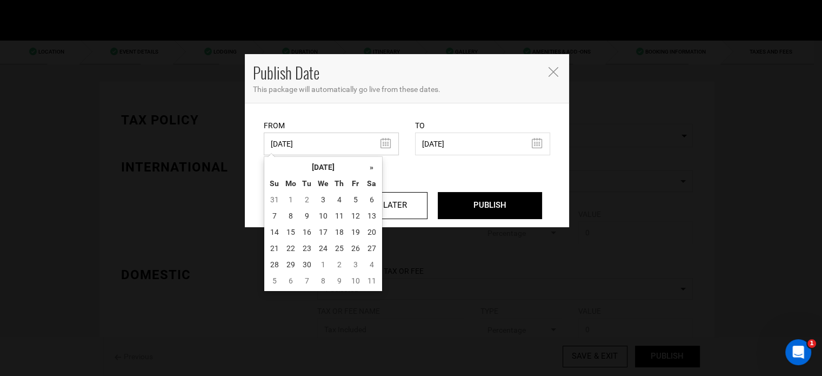
click at [320, 140] on input "[DATE]" at bounding box center [331, 143] width 135 height 23
click at [320, 203] on td "3" at bounding box center [323, 199] width 16 height 16
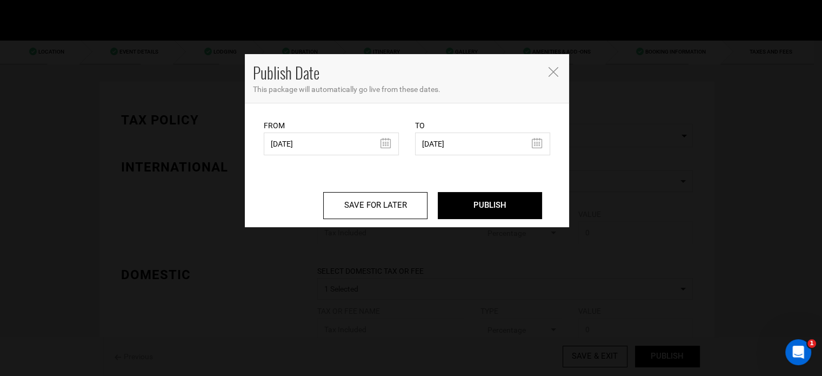
type input "[DATE]"
click at [479, 196] on input "PUBLISH" at bounding box center [490, 205] width 104 height 27
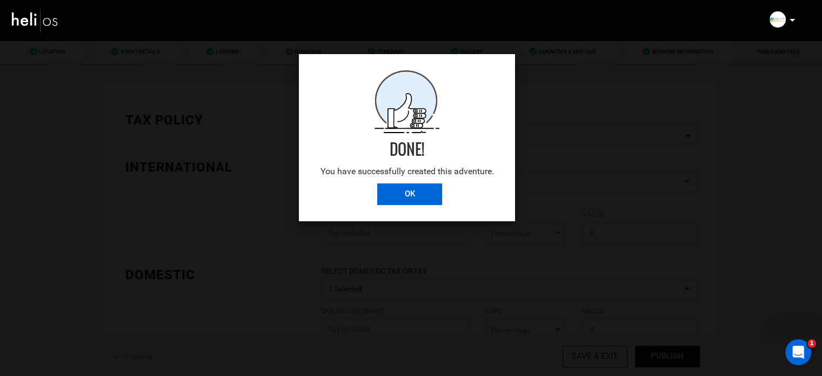
click at [434, 191] on input "OK" at bounding box center [409, 194] width 65 height 22
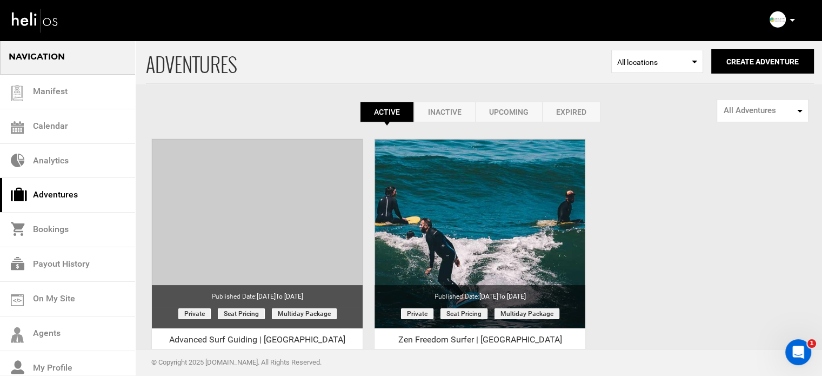
click at [589, 116] on link "Expired" at bounding box center [571, 112] width 58 height 21
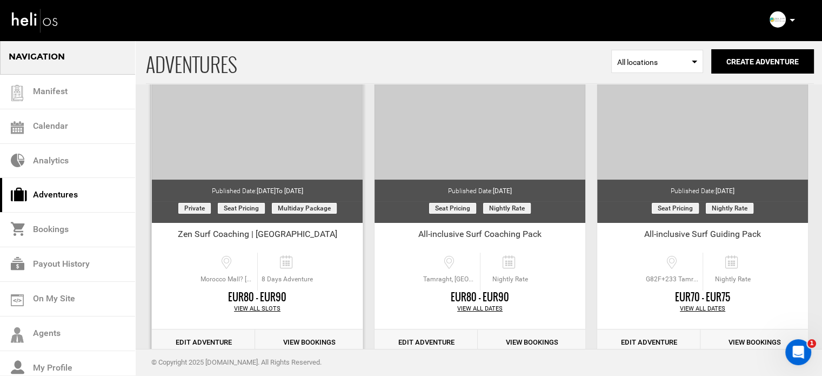
scroll to position [108, 0]
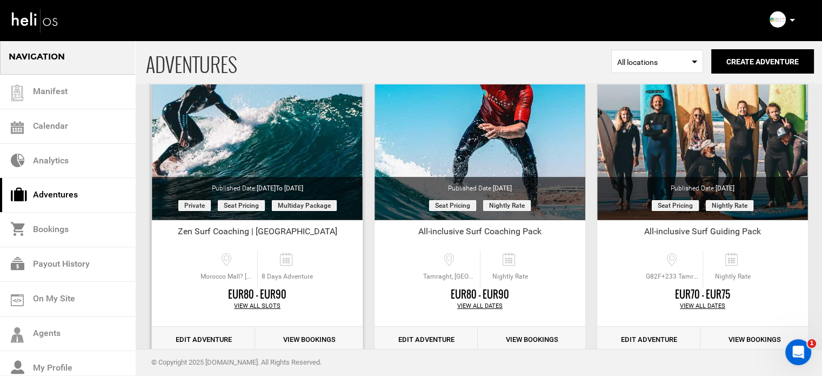
click at [225, 334] on link "Edit Adventure" at bounding box center [203, 339] width 103 height 26
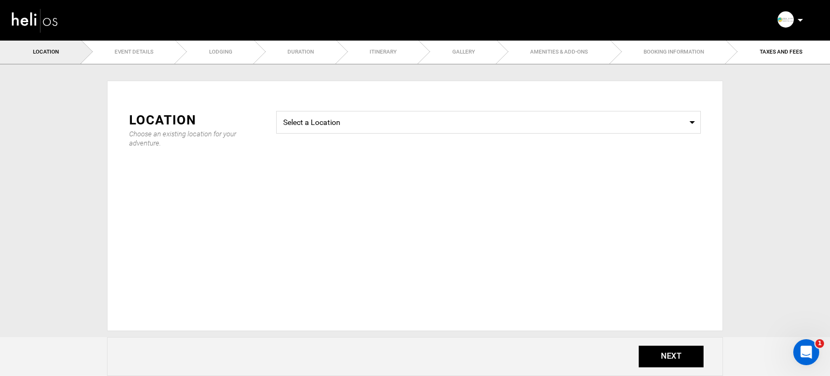
radio input "true"
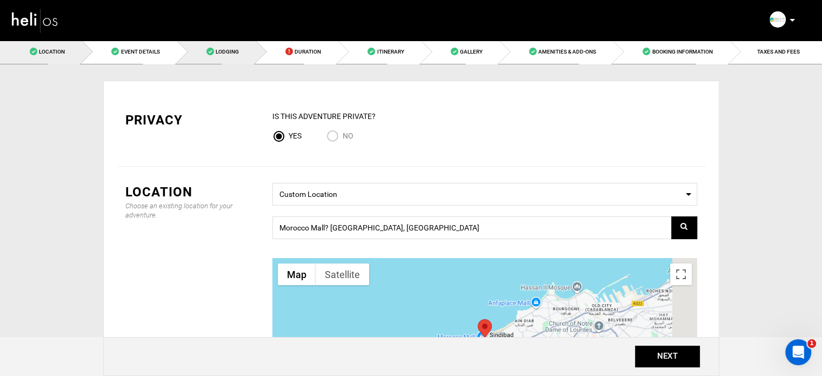
click at [239, 43] on link "Lodging" at bounding box center [216, 51] width 79 height 24
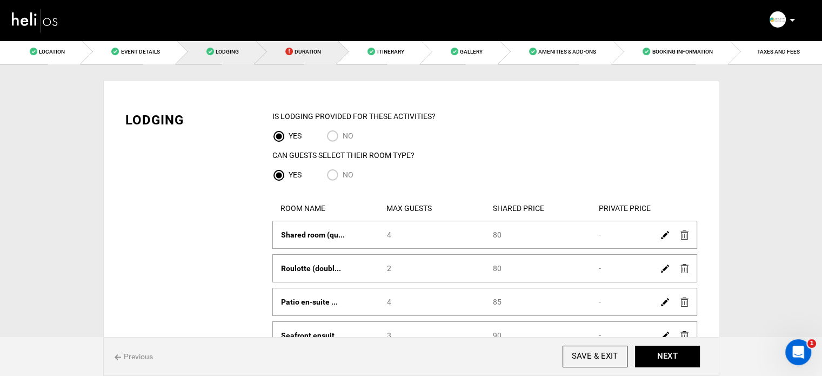
click at [286, 44] on link "Duration" at bounding box center [297, 51] width 82 height 24
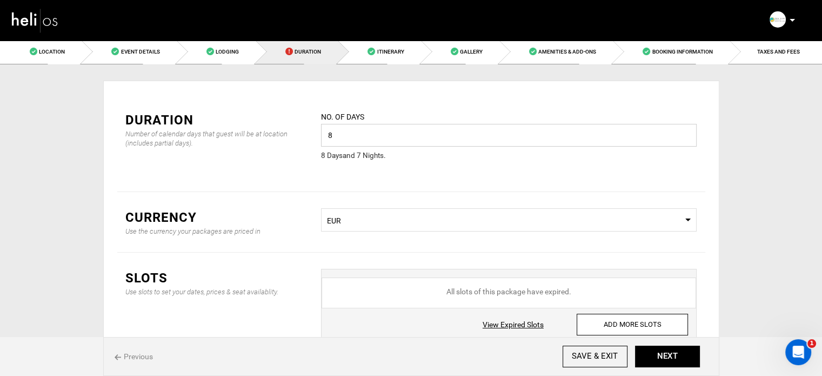
click at [381, 135] on input "8" at bounding box center [509, 135] width 376 height 23
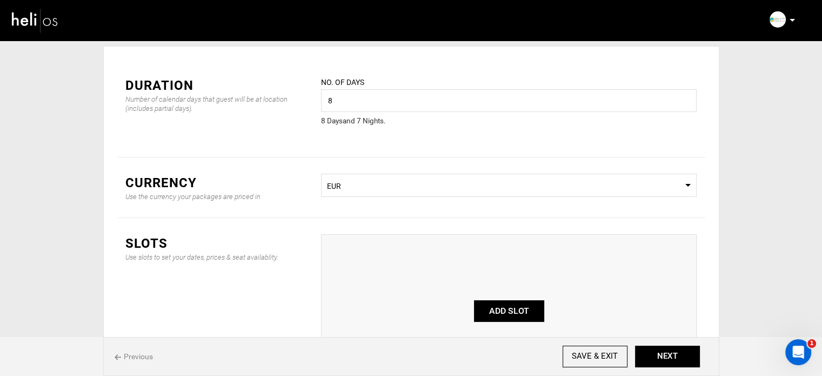
scroll to position [108, 0]
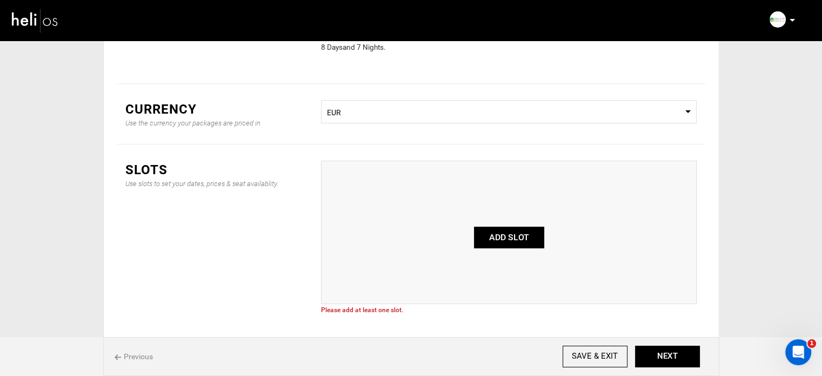
click at [512, 236] on button "ADD SLOT" at bounding box center [509, 237] width 70 height 22
type input "0"
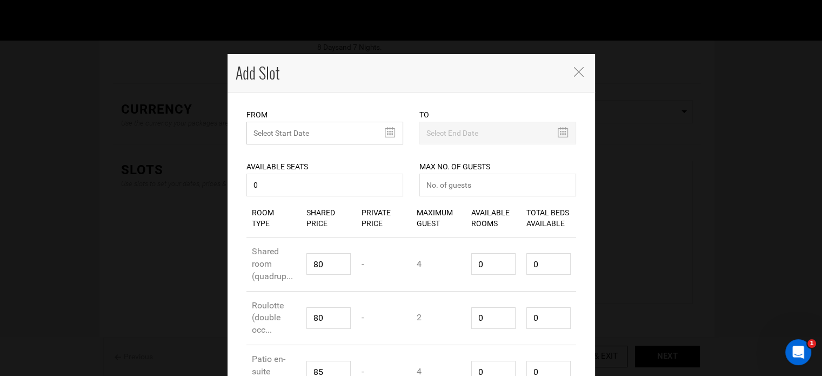
click at [340, 128] on input "text" at bounding box center [324, 133] width 157 height 23
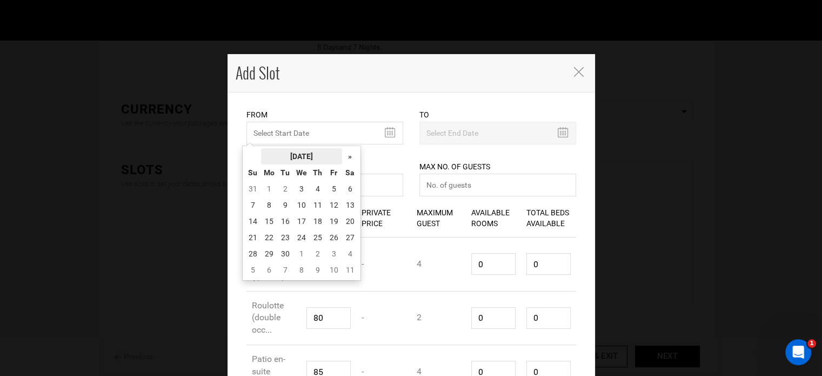
click at [305, 159] on th "[DATE]" at bounding box center [301, 156] width 81 height 16
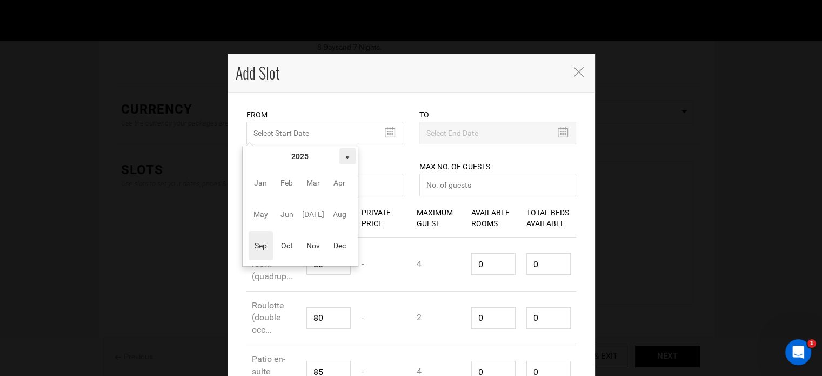
click at [348, 156] on th "»" at bounding box center [347, 156] width 16 height 16
click at [264, 247] on span "Sep" at bounding box center [261, 245] width 24 height 29
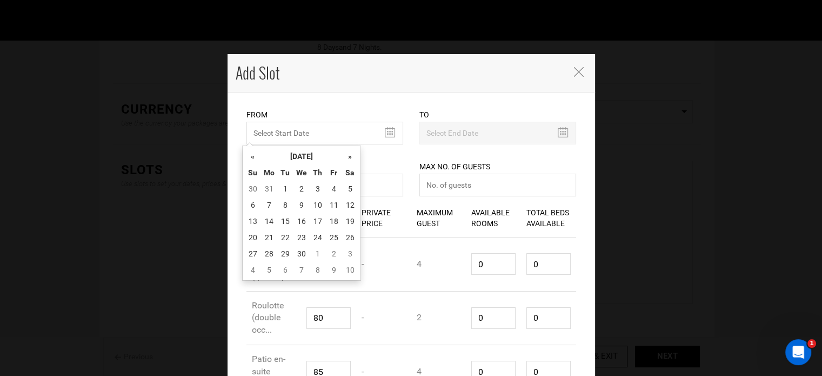
click at [264, 247] on td "28" at bounding box center [269, 253] width 16 height 16
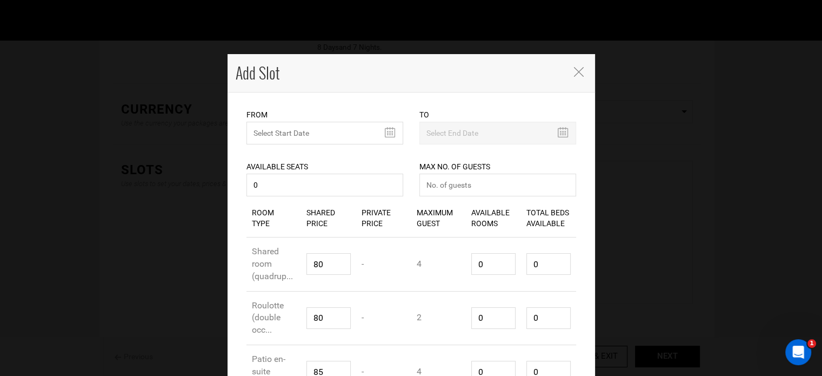
type input "[DATE]"
drag, startPoint x: 487, startPoint y: 261, endPoint x: 463, endPoint y: 266, distance: 24.4
click at [466, 266] on div "Available Rooms 0" at bounding box center [493, 264] width 55 height 38
type input "1"
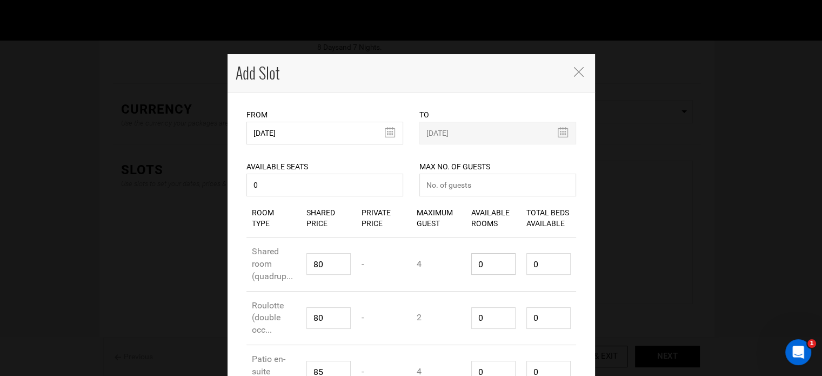
type input "4"
type input "1"
click at [518, 189] on input "number" at bounding box center [497, 184] width 157 height 23
type input "0"
drag, startPoint x: 538, startPoint y: 259, endPoint x: 508, endPoint y: 259, distance: 30.3
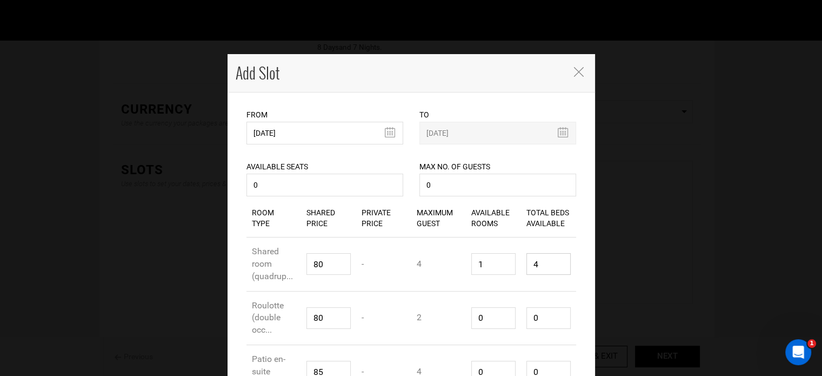
click at [508, 259] on div "Room Type Shared room (quadrup... Shared Price 80 Private Price - Maximum Guest…" at bounding box center [411, 264] width 330 height 54
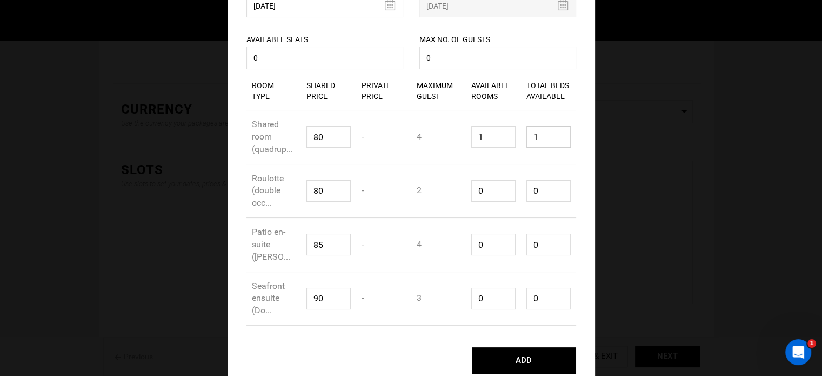
scroll to position [136, 0]
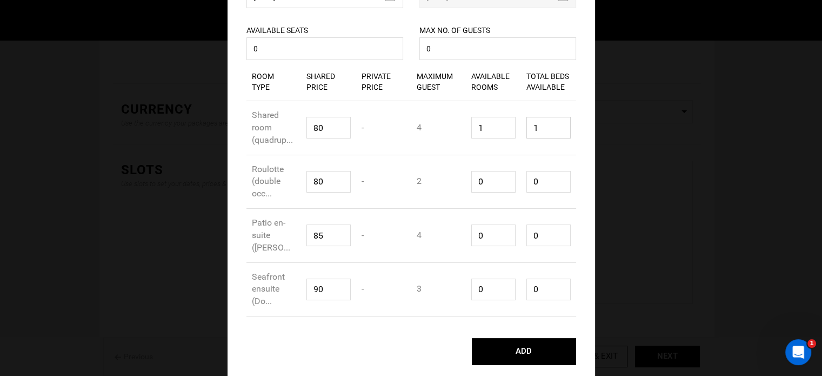
type input "1"
drag, startPoint x: 486, startPoint y: 171, endPoint x: 461, endPoint y: 181, distance: 26.2
click at [466, 181] on div "Available Rooms 0" at bounding box center [493, 182] width 55 height 38
type input "1"
type input "2"
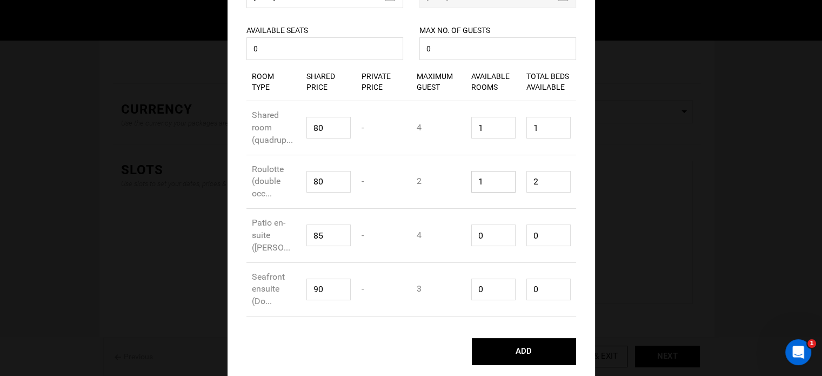
type input "1"
drag, startPoint x: 491, startPoint y: 234, endPoint x: 452, endPoint y: 239, distance: 39.2
click at [452, 239] on div "Room Type Patio en-suite ([PERSON_NAME]... Shared Price 85 Private Price - Maxi…" at bounding box center [411, 236] width 330 height 54
type input "1"
type input "4"
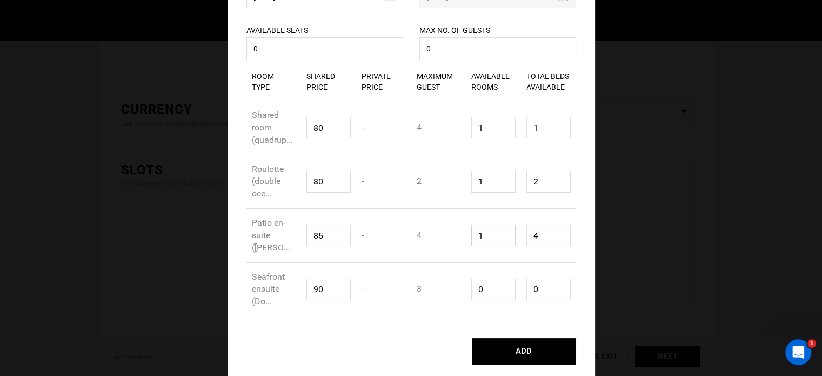
type input "1"
drag, startPoint x: 480, startPoint y: 285, endPoint x: 467, endPoint y: 283, distance: 12.5
click at [471, 283] on input "0" at bounding box center [493, 289] width 44 height 22
type input "1"
type input "3"
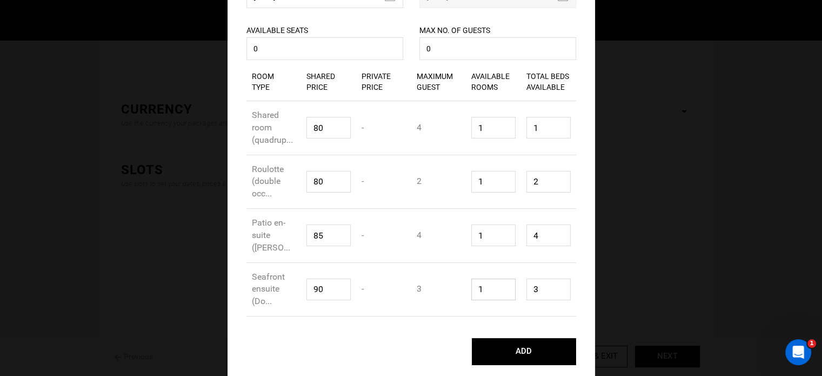
type input "1"
drag, startPoint x: 539, startPoint y: 236, endPoint x: 514, endPoint y: 219, distance: 30.0
click at [511, 229] on div "Room Type Patio en-suite ([PERSON_NAME]... Shared Price 85 Private Price - Maxi…" at bounding box center [411, 236] width 330 height 54
type input "1"
drag, startPoint x: 540, startPoint y: 177, endPoint x: 529, endPoint y: 177, distance: 10.8
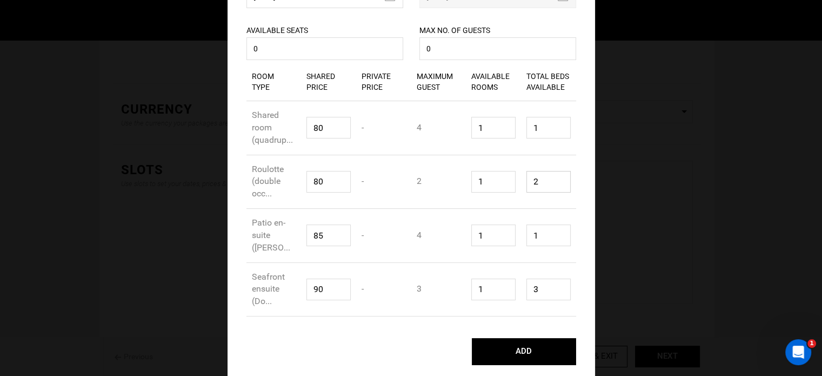
click at [529, 177] on input "2" at bounding box center [548, 182] width 44 height 22
type input "1"
drag, startPoint x: 534, startPoint y: 285, endPoint x: 507, endPoint y: 287, distance: 26.5
click at [507, 287] on div "Room Type Seafront ensuite (Do... Shared Price 90 Private Price - Maximum Guest…" at bounding box center [411, 290] width 330 height 54
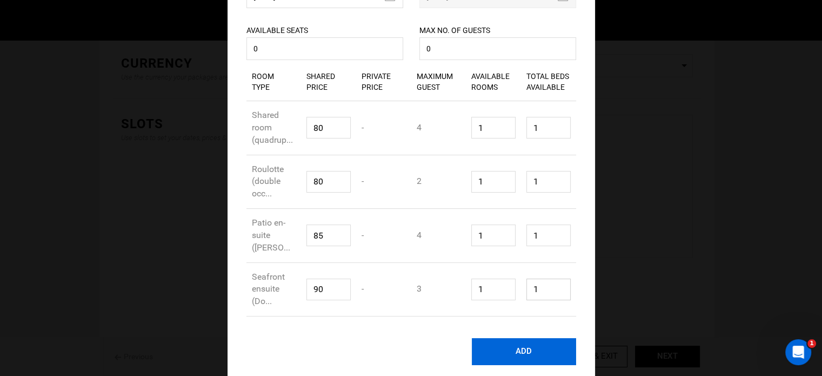
type input "1"
click at [530, 347] on button "ADD" at bounding box center [524, 351] width 104 height 27
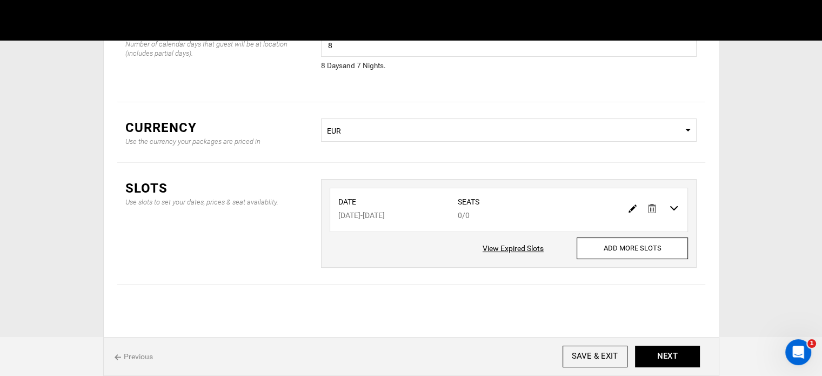
scroll to position [0, 0]
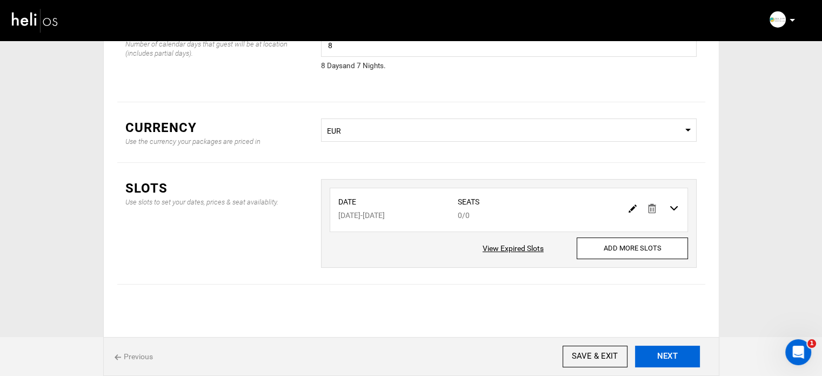
click at [672, 354] on button "NEXT" at bounding box center [667, 356] width 65 height 22
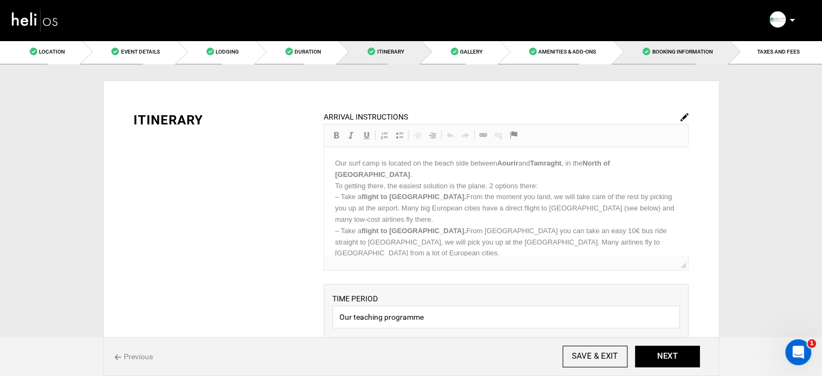
click at [695, 59] on link "Booking Information" at bounding box center [671, 51] width 116 height 24
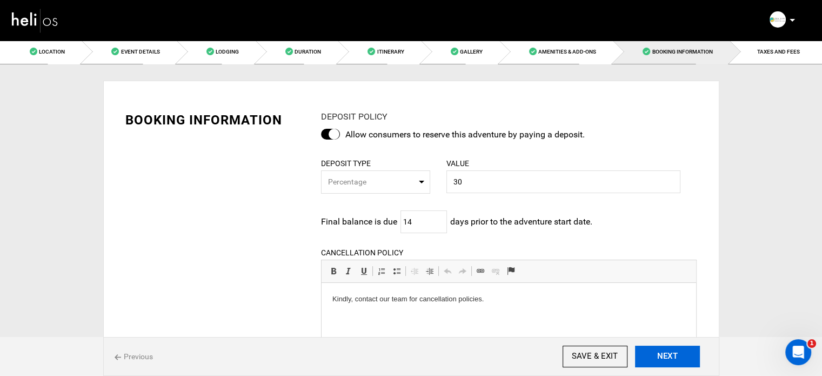
click at [653, 351] on button "NEXT" at bounding box center [667, 356] width 65 height 22
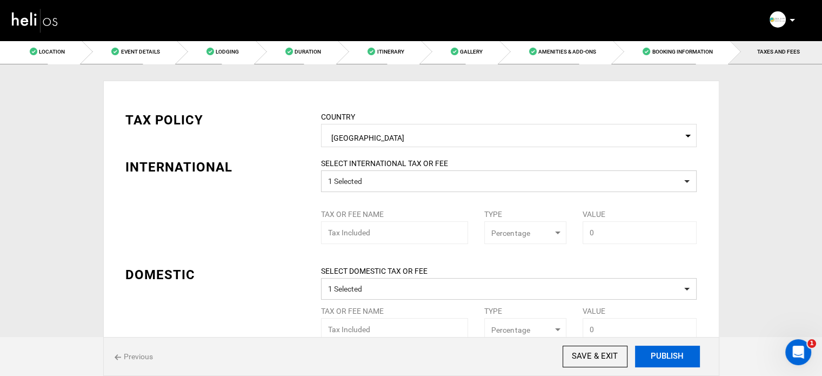
click at [655, 351] on button "PUBLISH" at bounding box center [667, 356] width 65 height 22
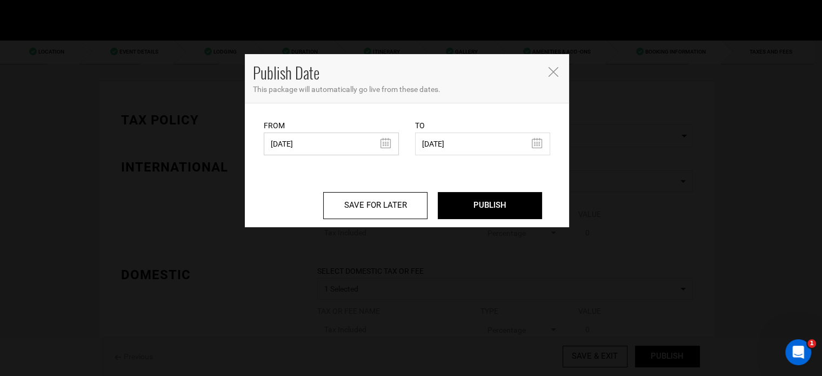
click at [354, 136] on input "[DATE]" at bounding box center [331, 143] width 135 height 23
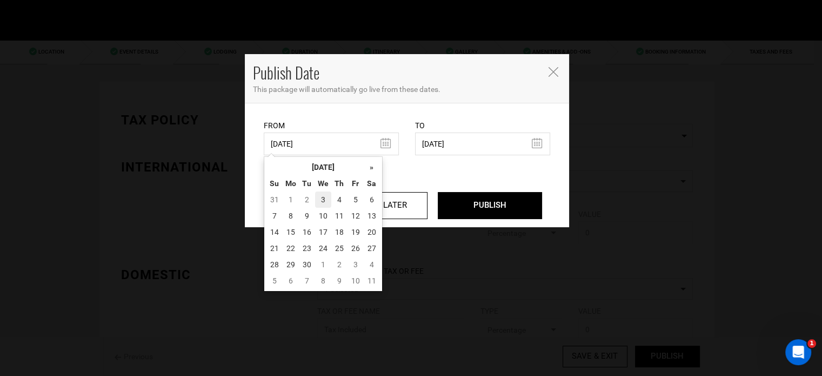
click at [322, 198] on td "3" at bounding box center [323, 199] width 16 height 16
type input "[DATE]"
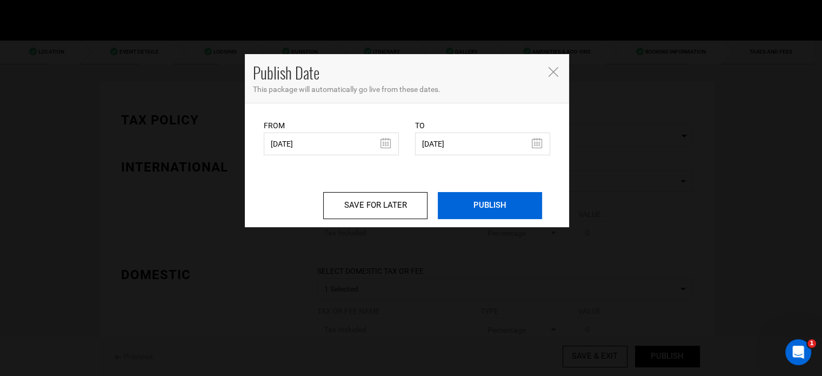
click at [465, 198] on input "PUBLISH" at bounding box center [490, 205] width 104 height 27
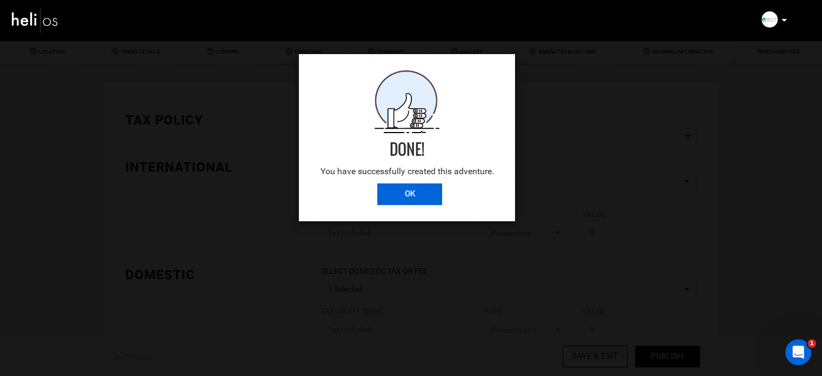
click at [384, 190] on input "OK" at bounding box center [409, 194] width 65 height 22
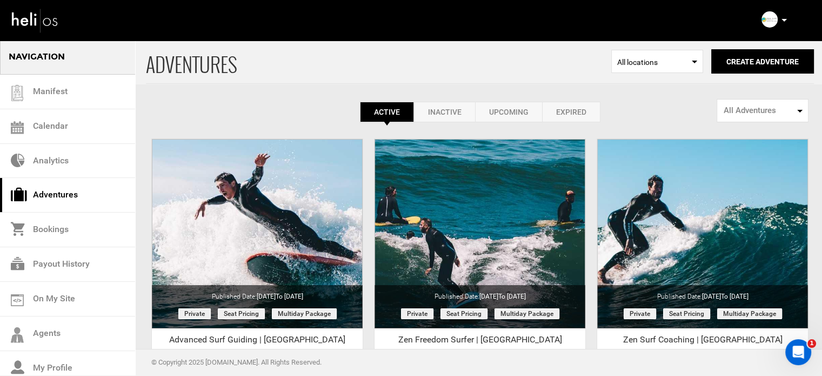
click at [785, 18] on p at bounding box center [783, 20] width 6 height 12
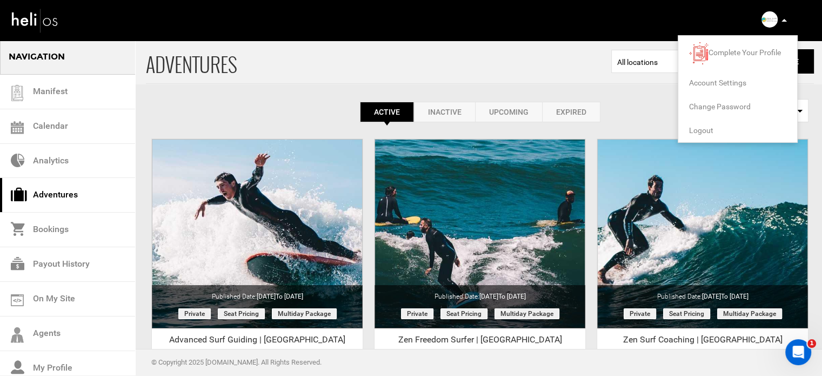
click at [707, 125] on li "Logout" at bounding box center [737, 130] width 119 height 24
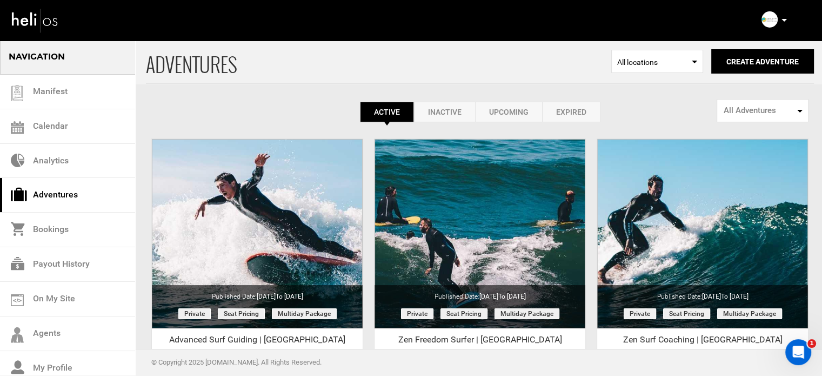
click at [781, 18] on p at bounding box center [783, 20] width 6 height 12
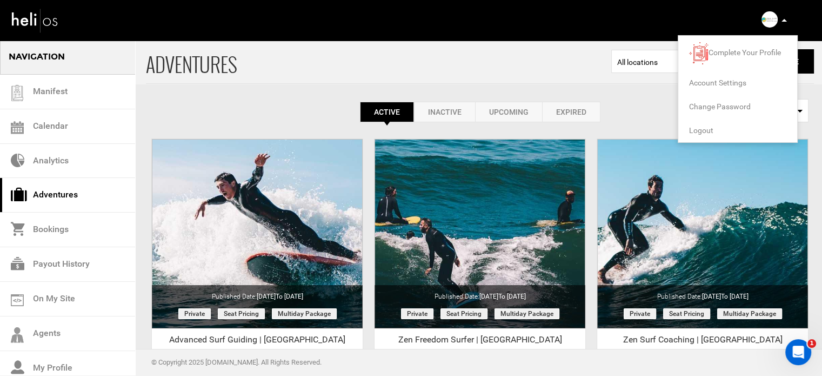
click at [700, 130] on span "Logout" at bounding box center [701, 130] width 24 height 9
